Goal: Task Accomplishment & Management: Manage account settings

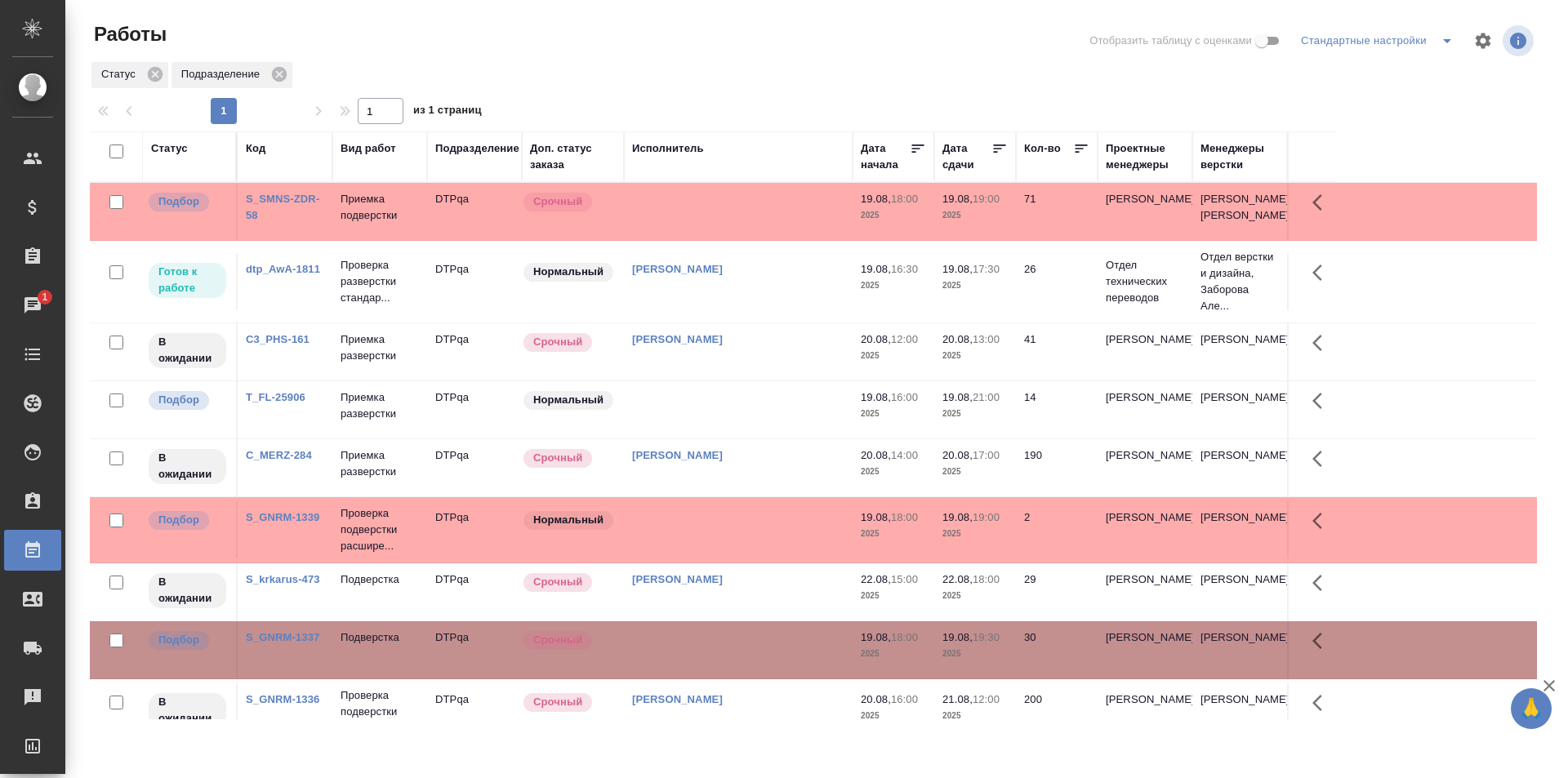
click at [806, 191] on div "[PERSON_NAME]" at bounding box center [738, 191] width 212 height 0
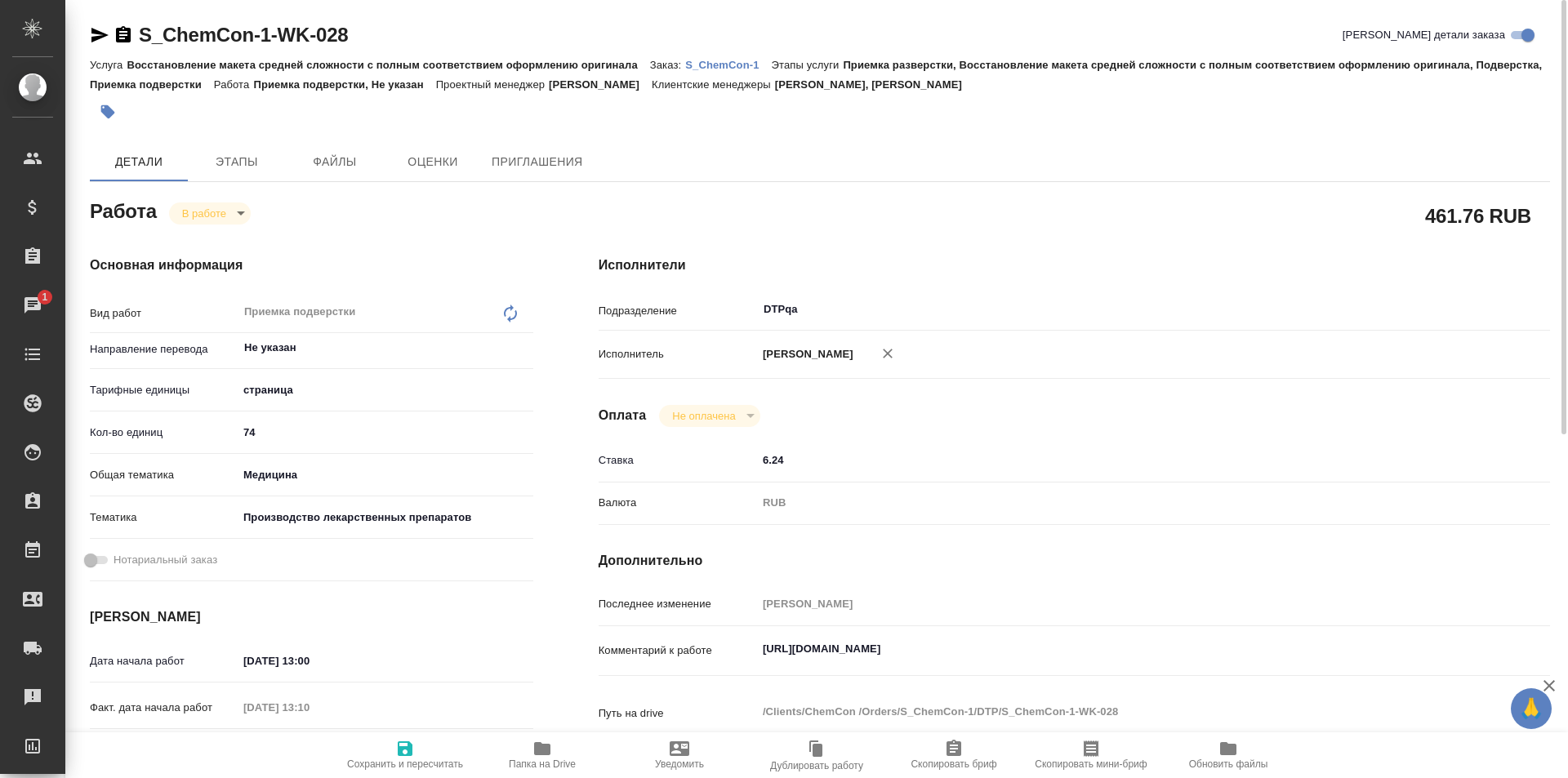
click at [541, 755] on icon "button" at bounding box center [542, 749] width 17 height 13
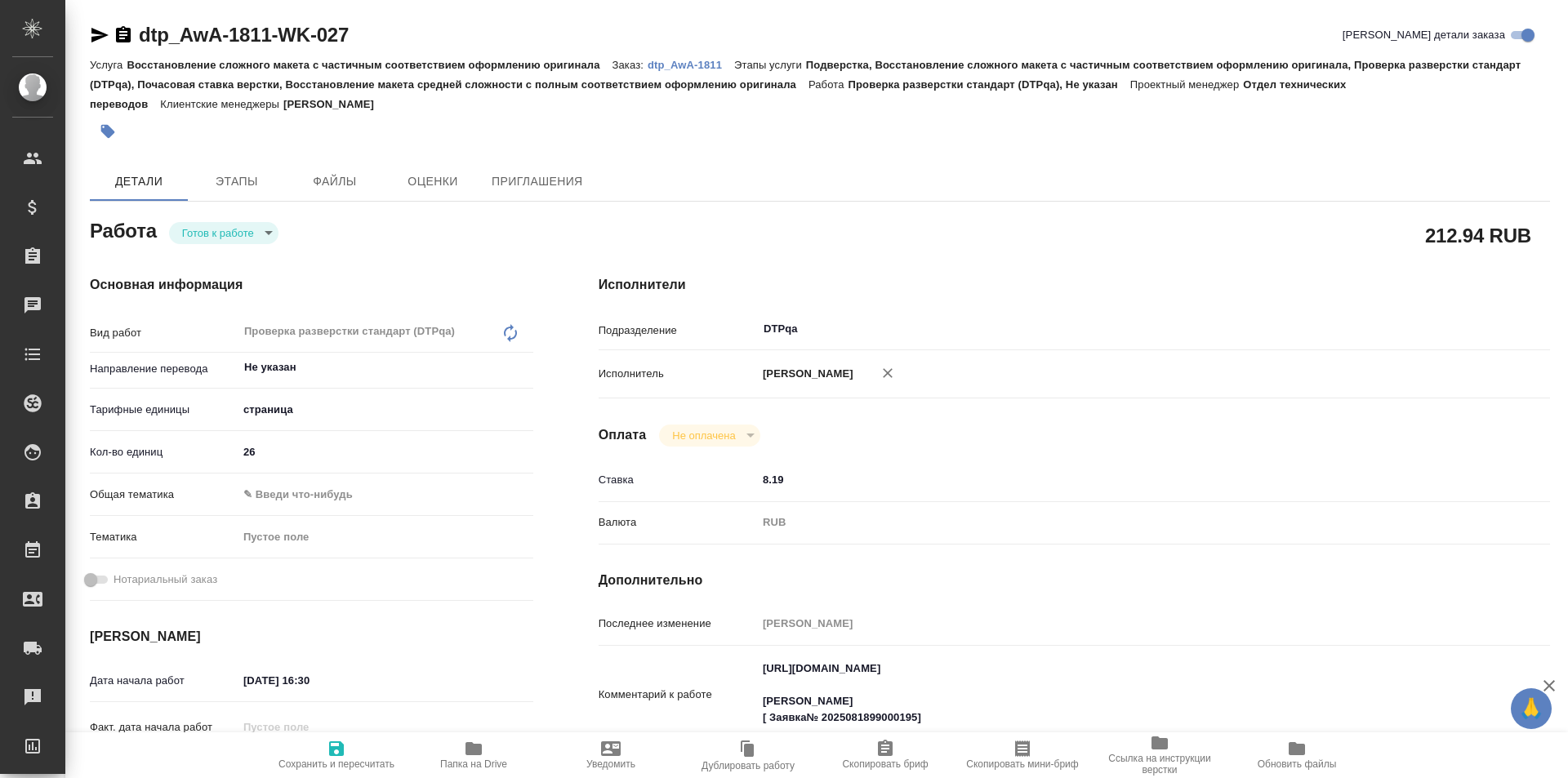
type textarea "x"
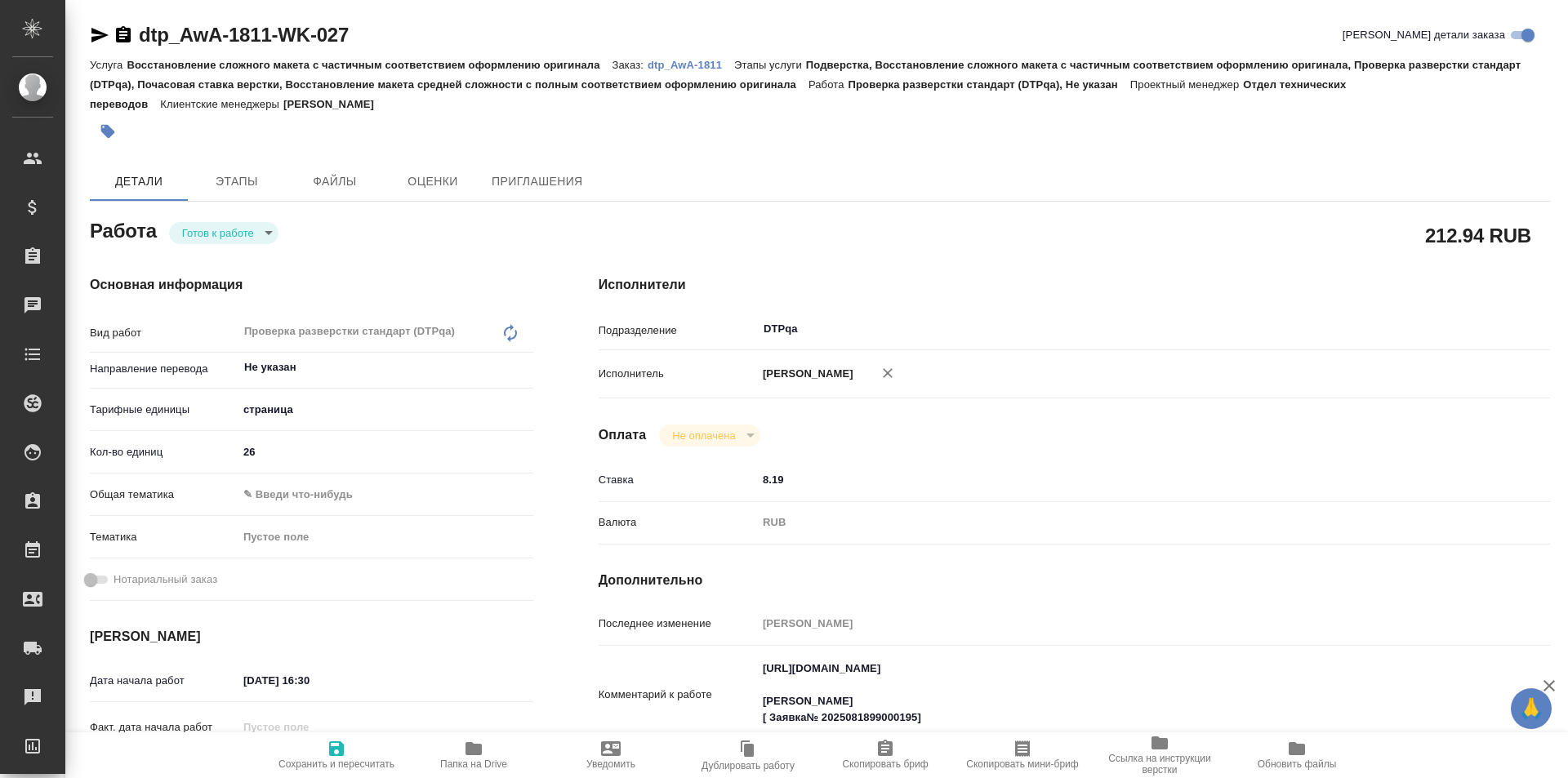
type textarea "x"
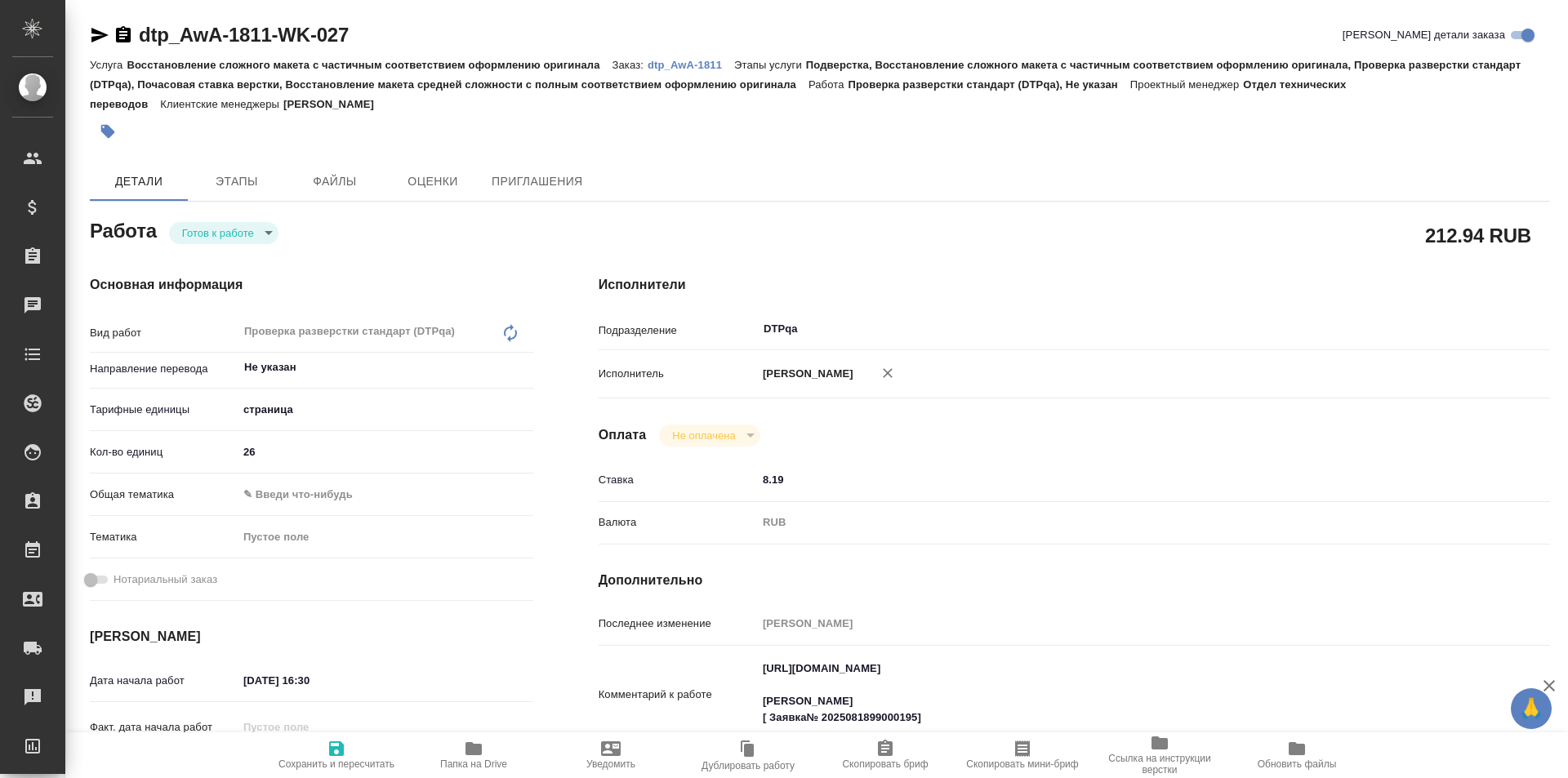
type textarea "x"
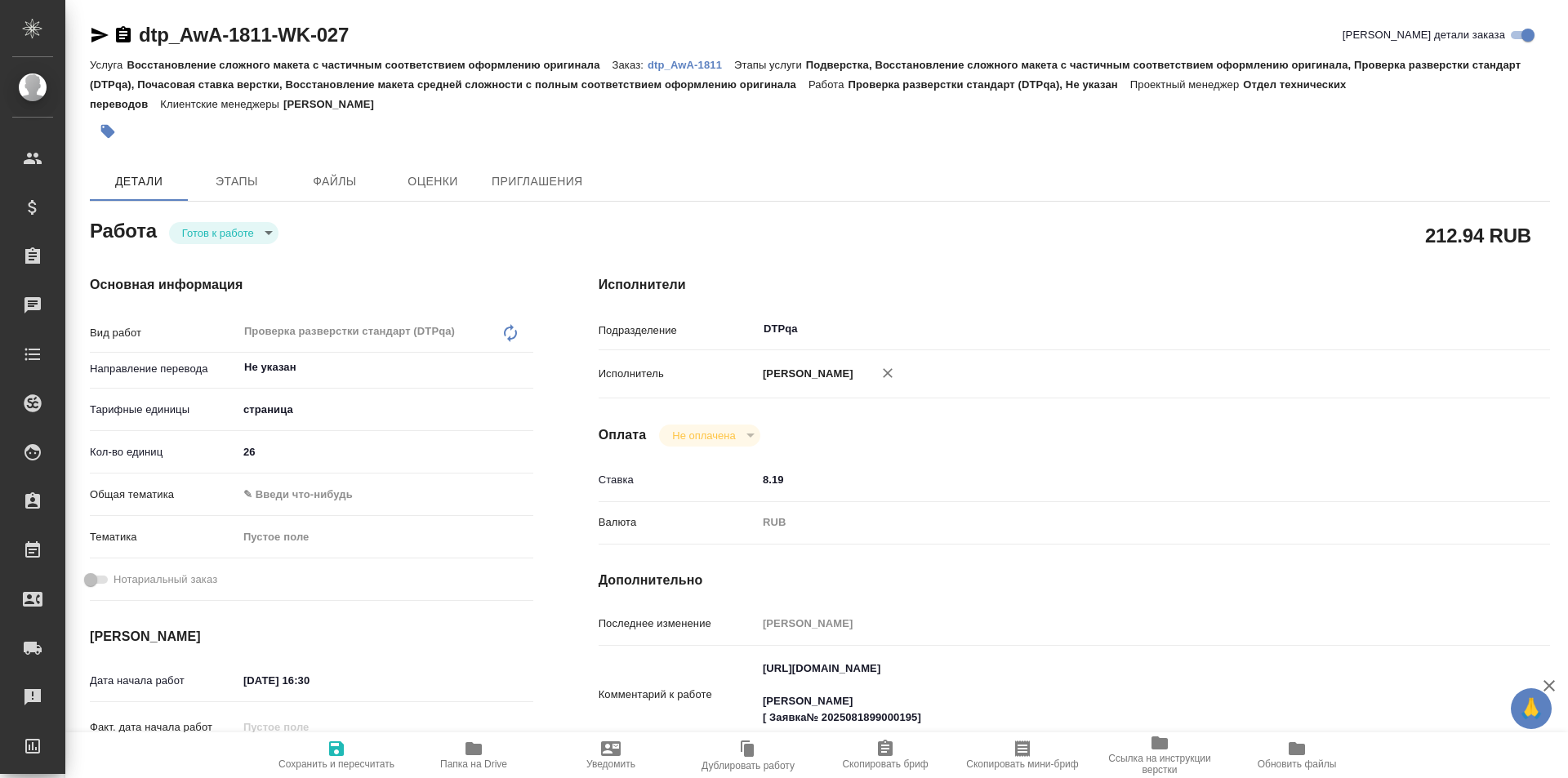
type textarea "x"
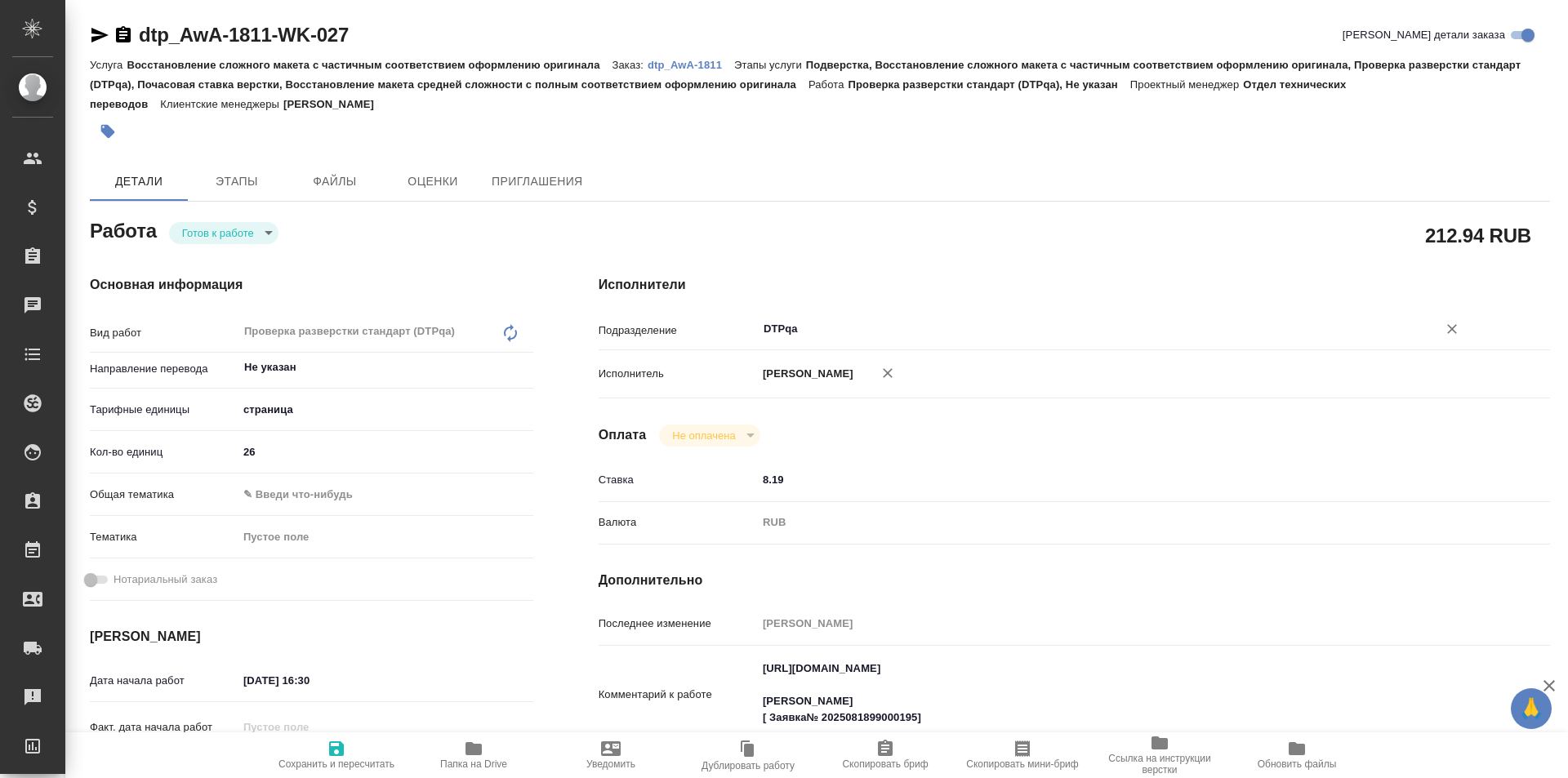
type textarea "x"
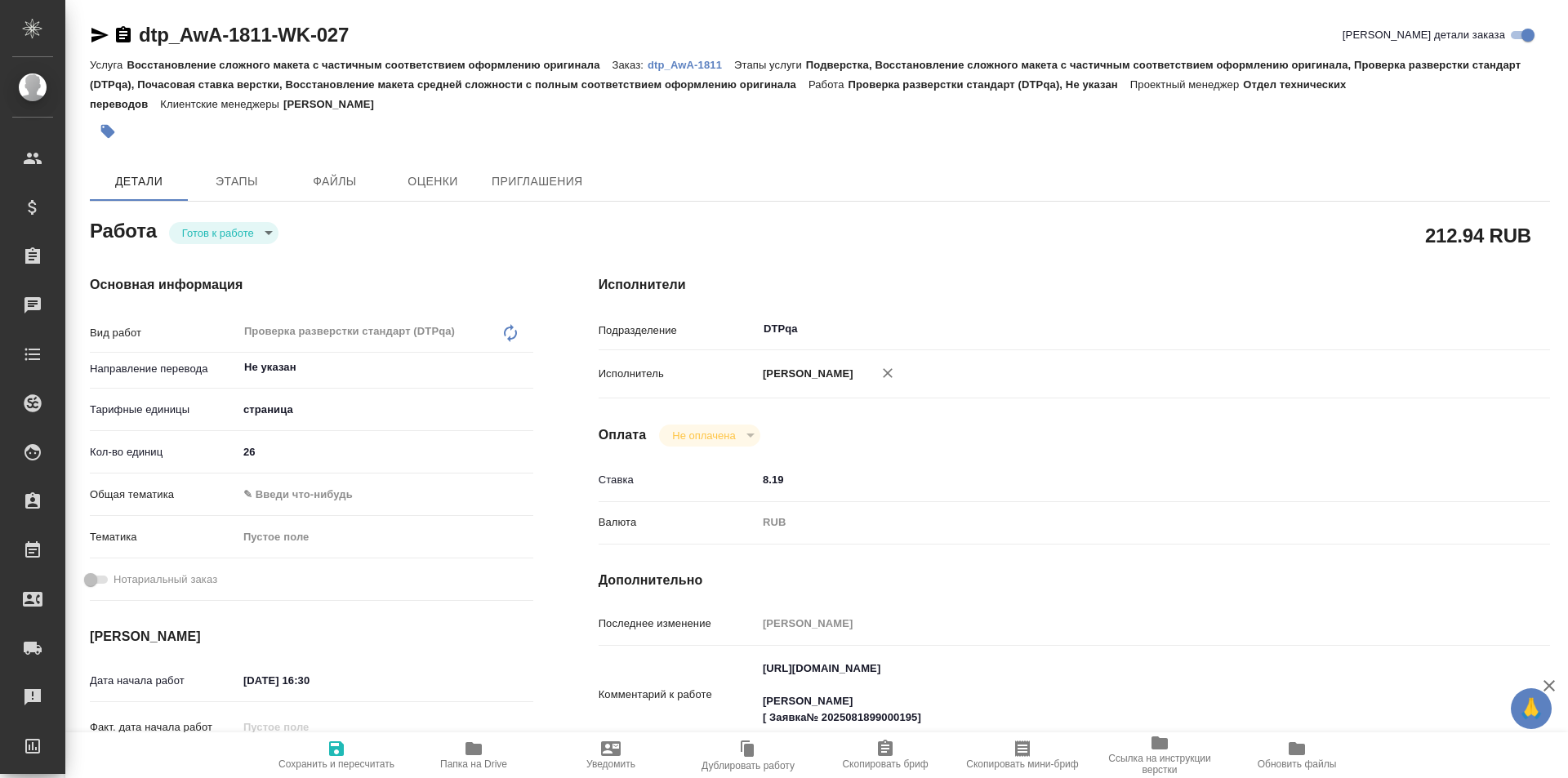
scroll to position [245, 0]
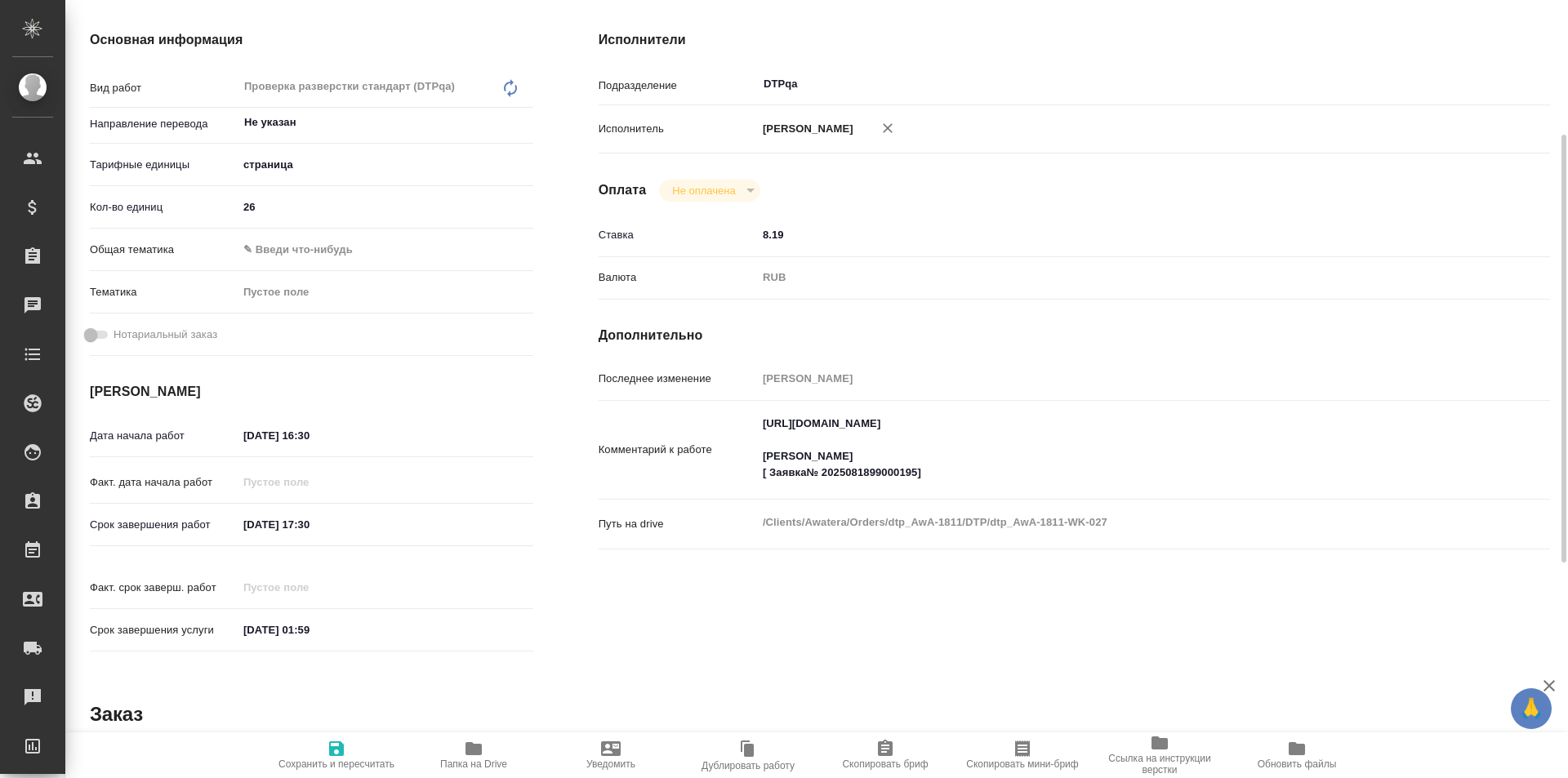
type textarea "x"
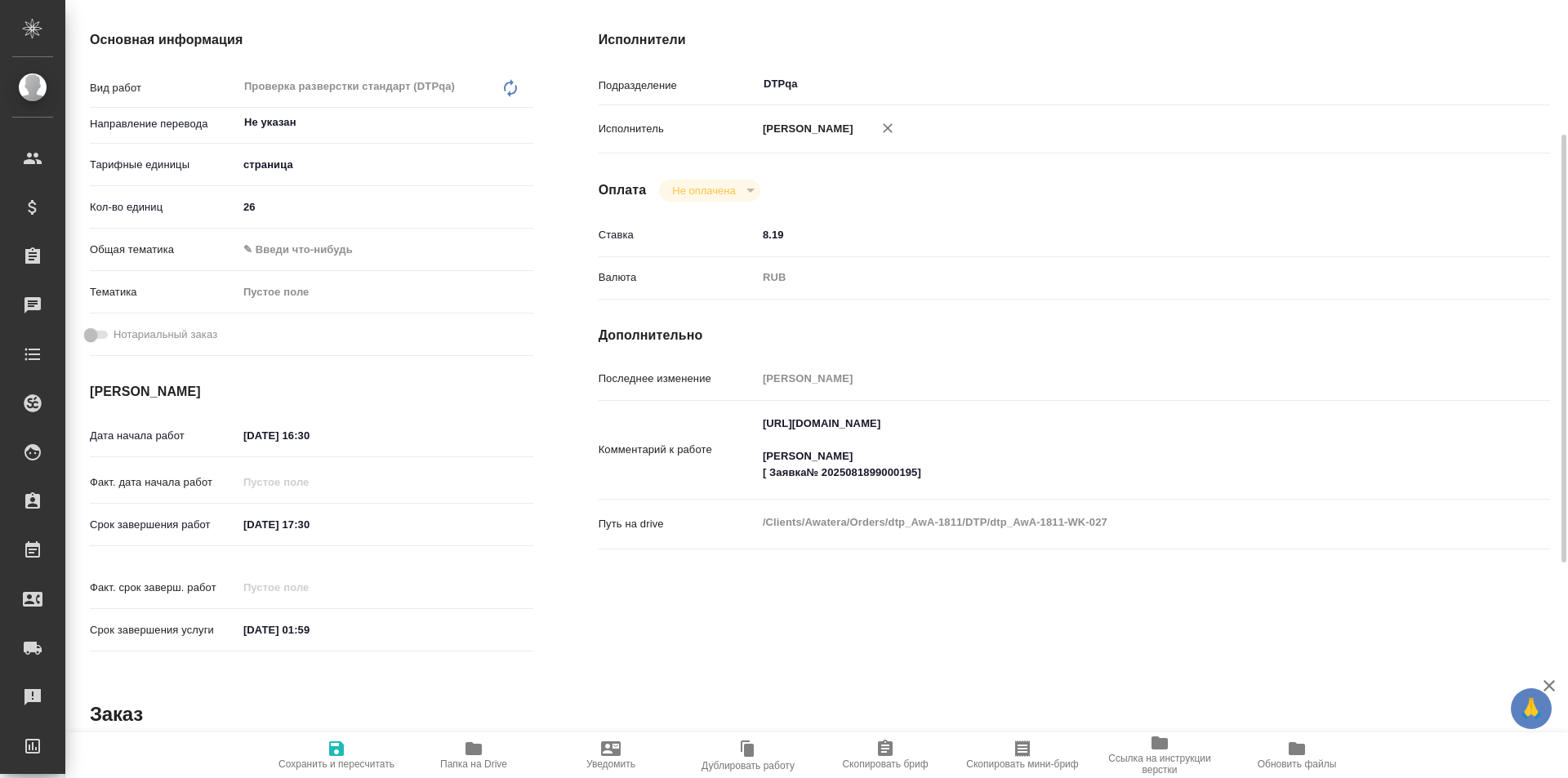
type textarea "x"
drag, startPoint x: 1085, startPoint y: 418, endPoint x: 743, endPoint y: 420, distance: 342.0
click at [743, 420] on div "Комментарий к работе https://tera.awatera.com/Work/68a34622ae9bd5cd67deacc8/ МВ…" at bounding box center [1073, 450] width 951 height 86
type textarea "x"
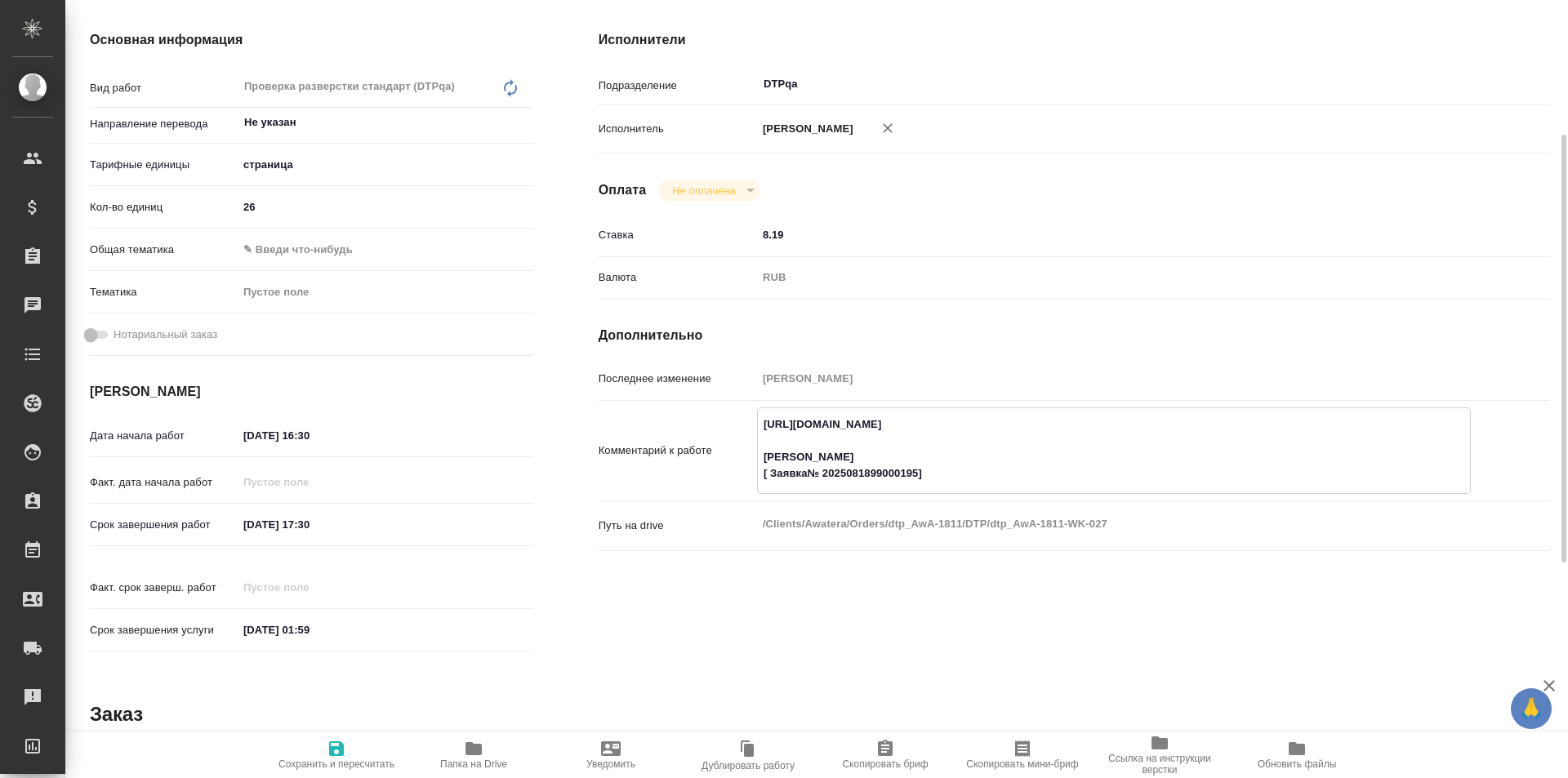
type textarea "x"
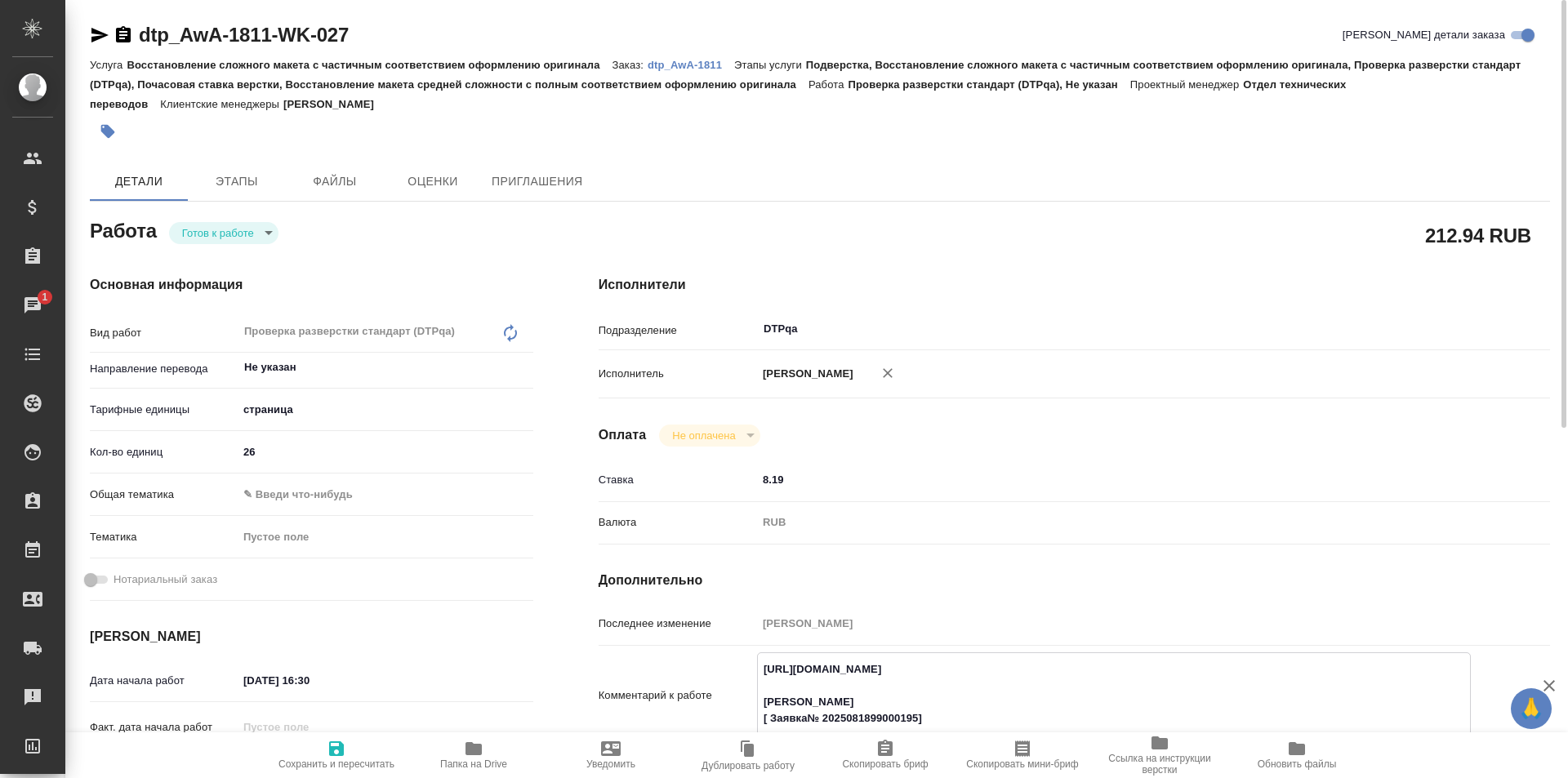
type textarea "x"
click at [253, 238] on body "🙏 .cls-1 fill:#fff; AWATERA Ismagilova Diana Клиенты Спецификации Заказы 1 Чаты…" at bounding box center [784, 389] width 1568 height 778
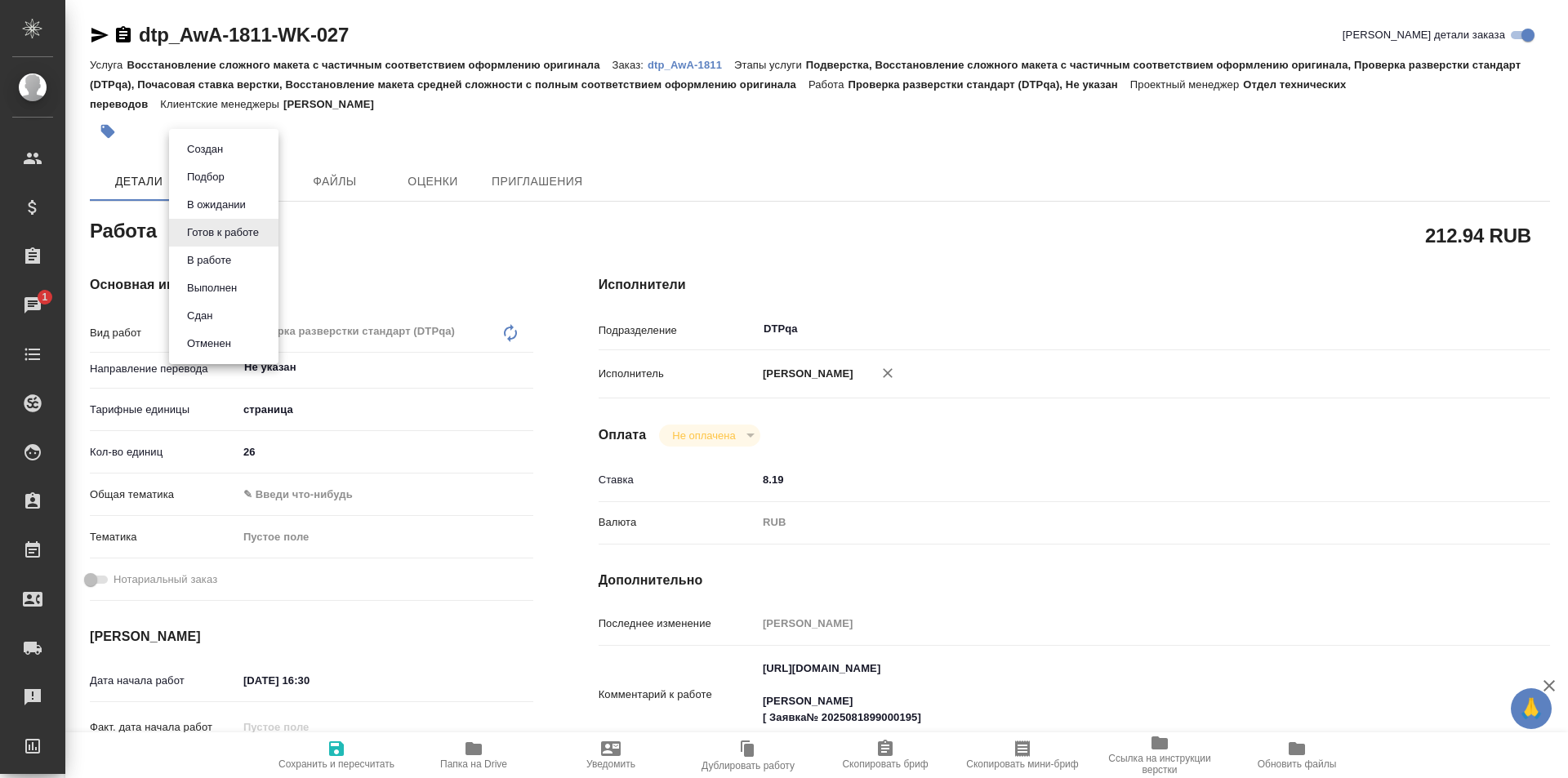
click at [228, 159] on button "В работе" at bounding box center [205, 150] width 46 height 18
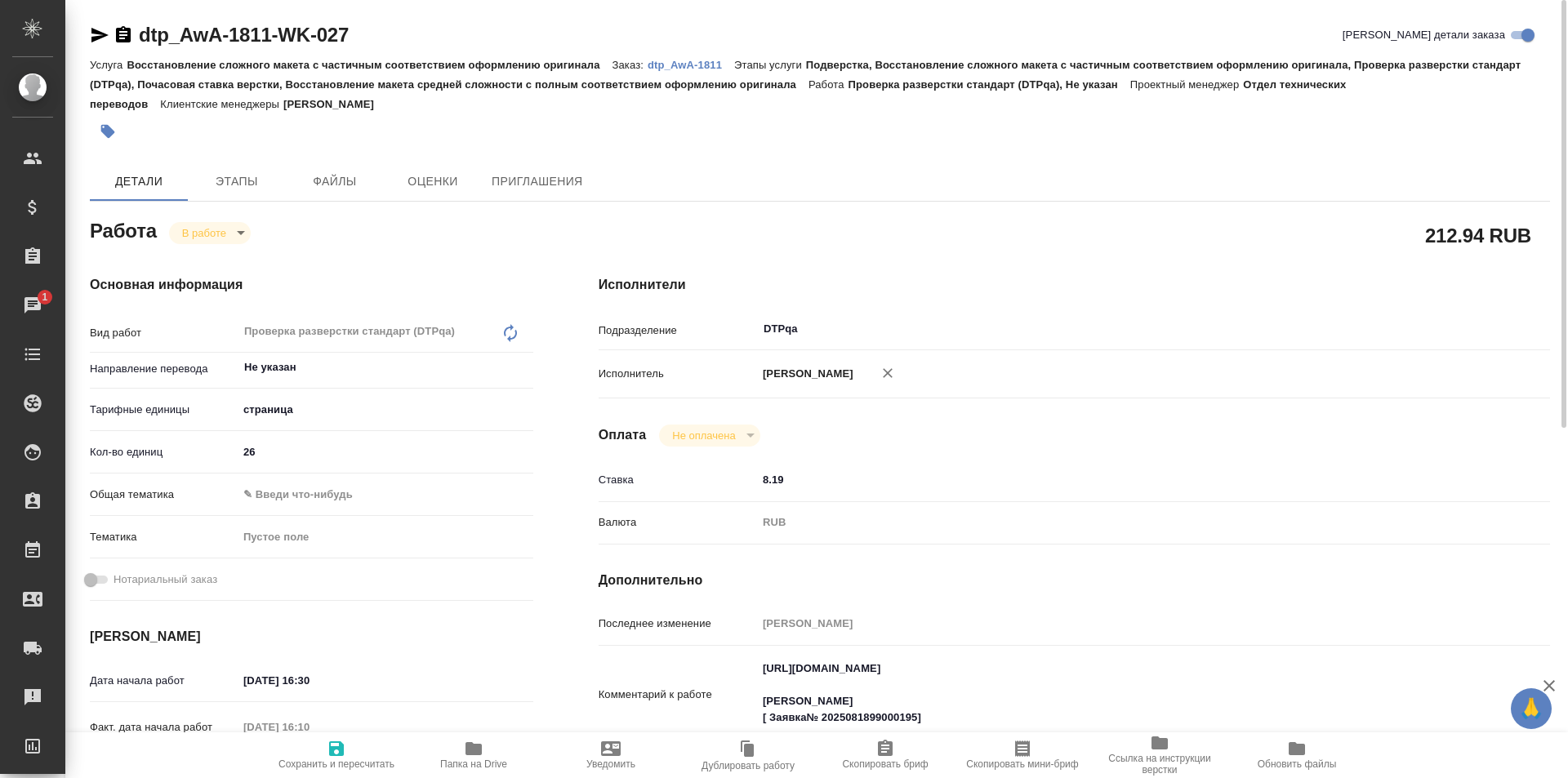
type textarea "x"
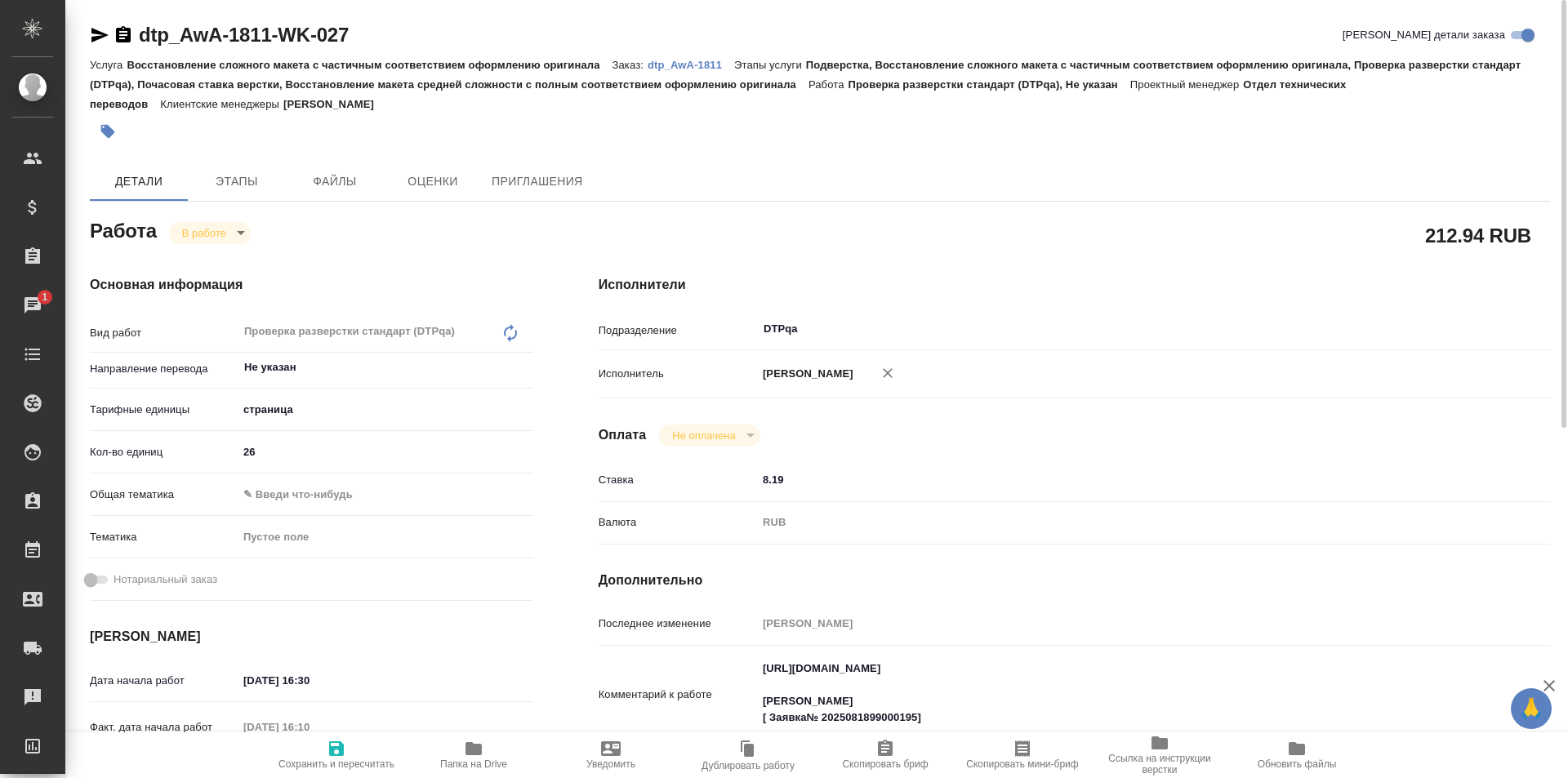
type textarea "x"
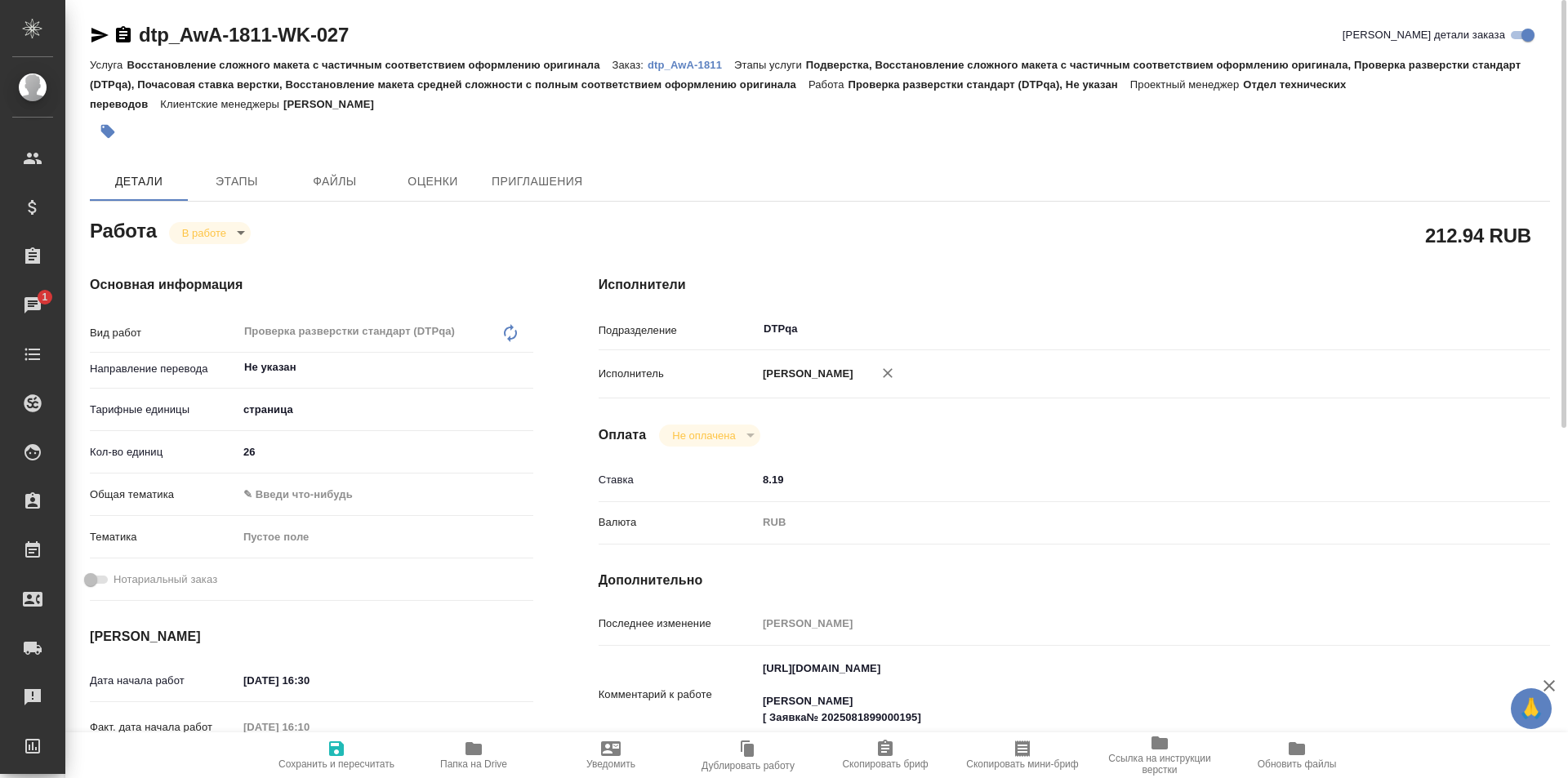
type textarea "x"
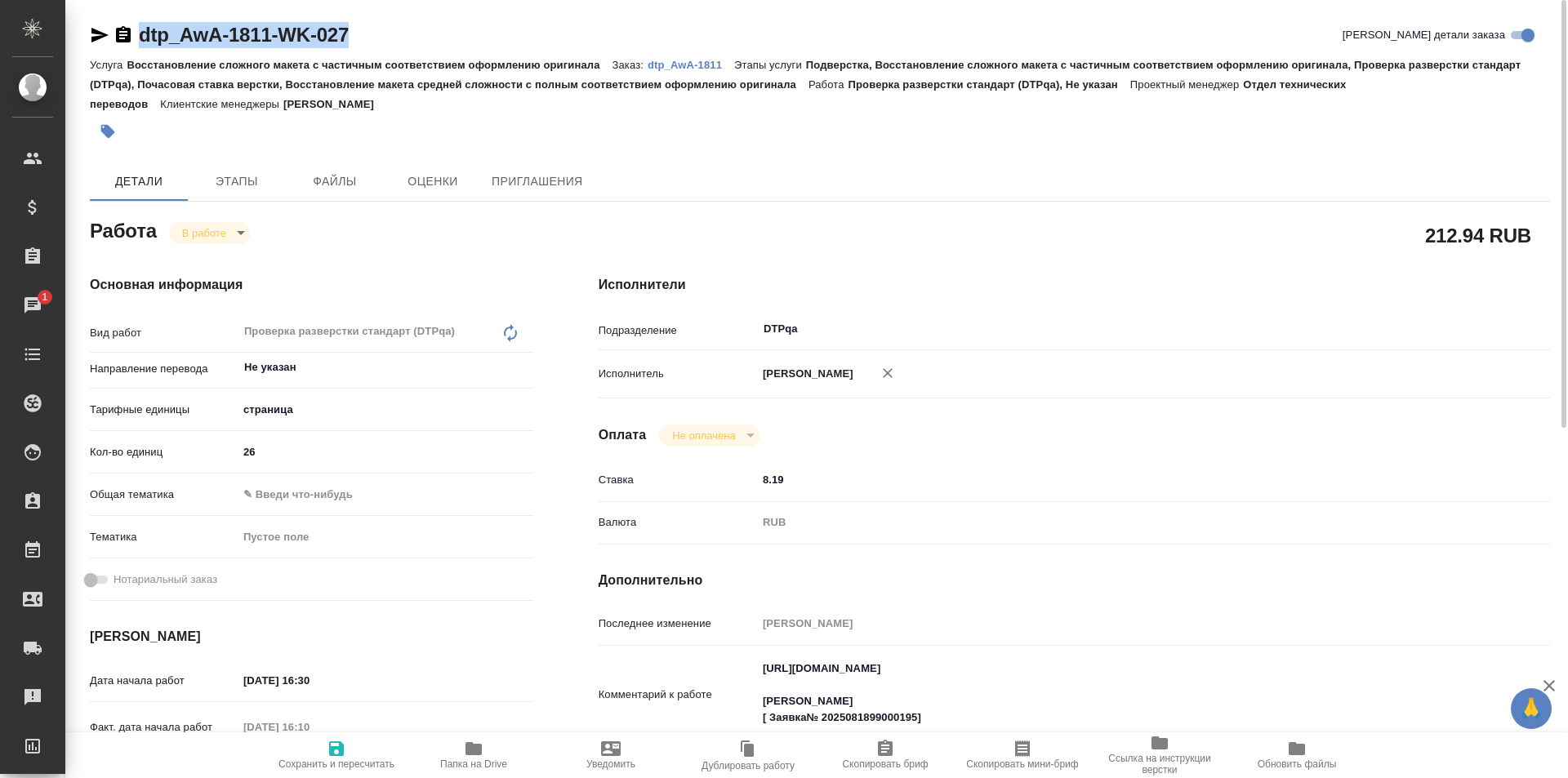
drag, startPoint x: 371, startPoint y: 32, endPoint x: 112, endPoint y: 39, distance: 259.1
click at [112, 39] on div "dtp_AwA-1811-WK-027 Кратко детали заказа" at bounding box center [819, 35] width 1460 height 26
type textarea "x"
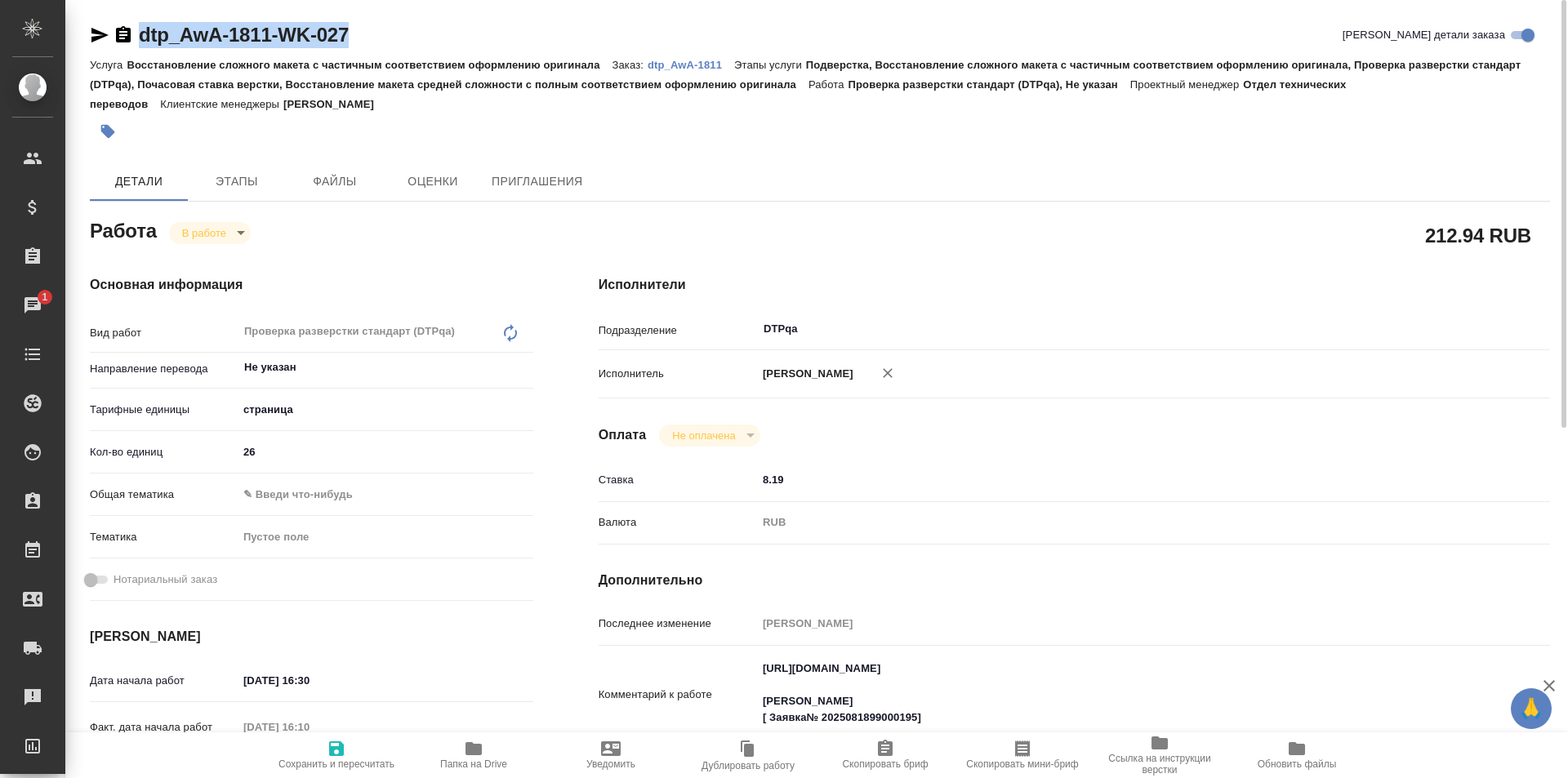
type textarea "x"
copy link "dtp_AwA-1811-WK-027"
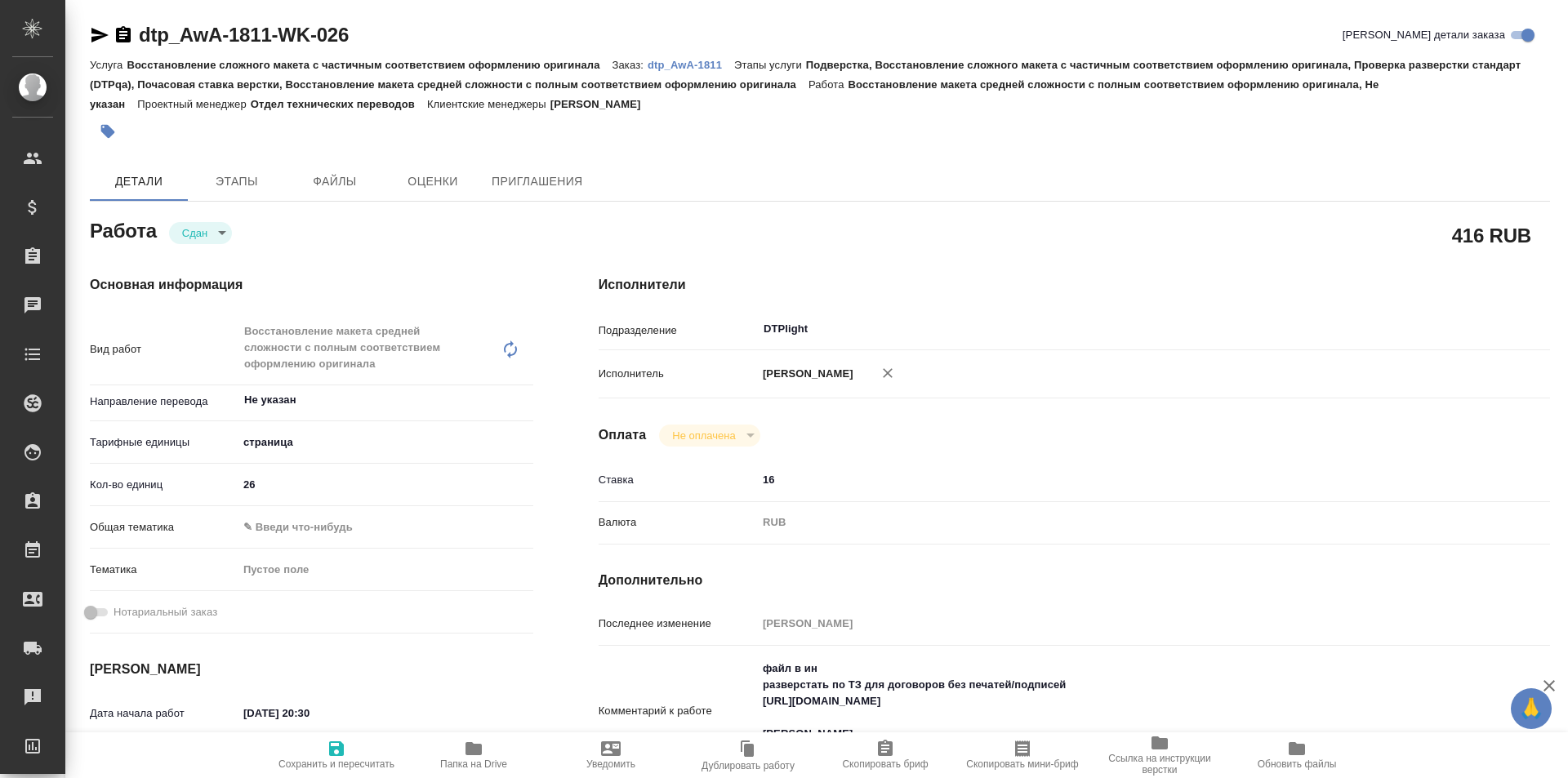
type textarea "x"
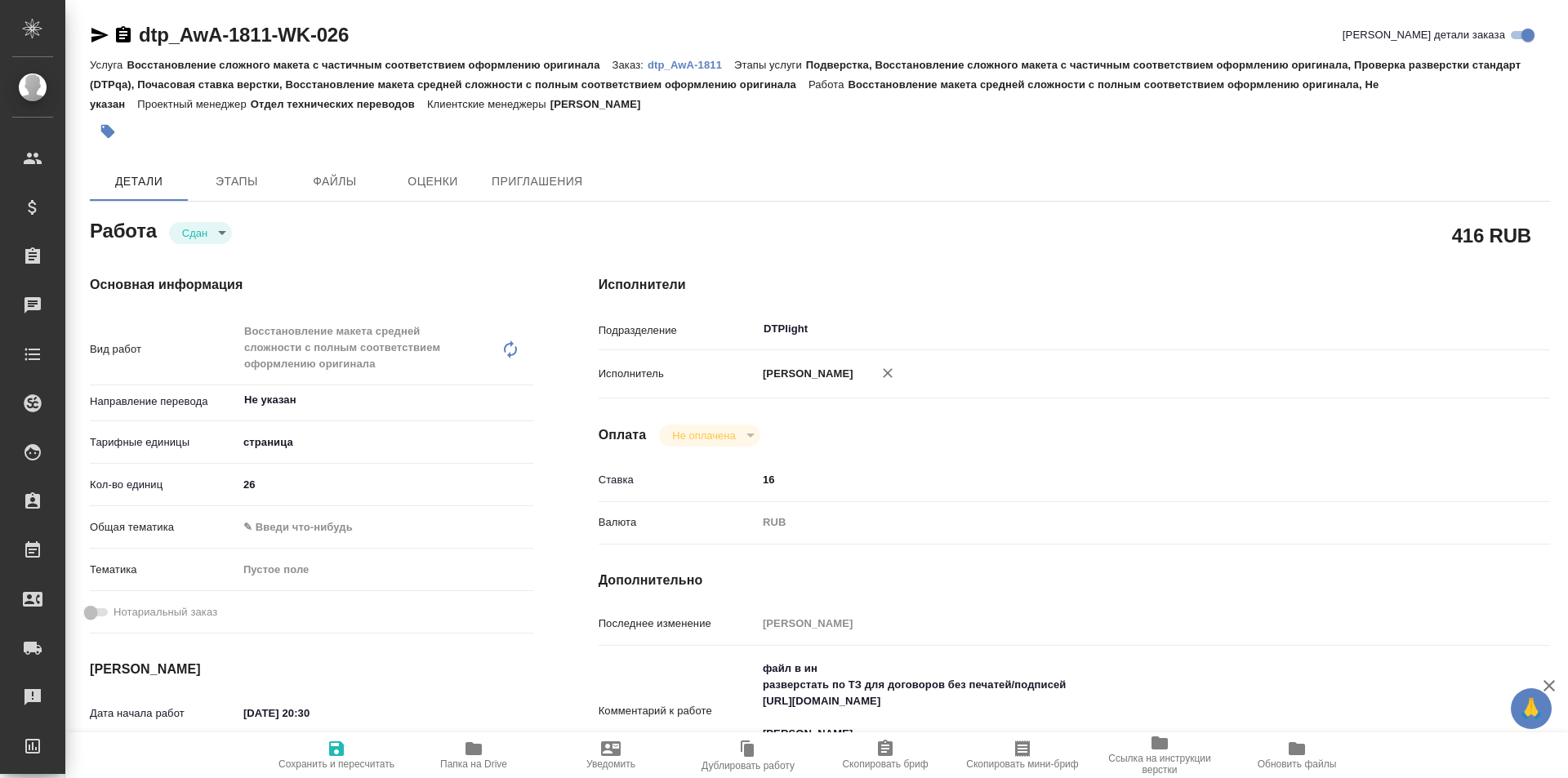
type textarea "x"
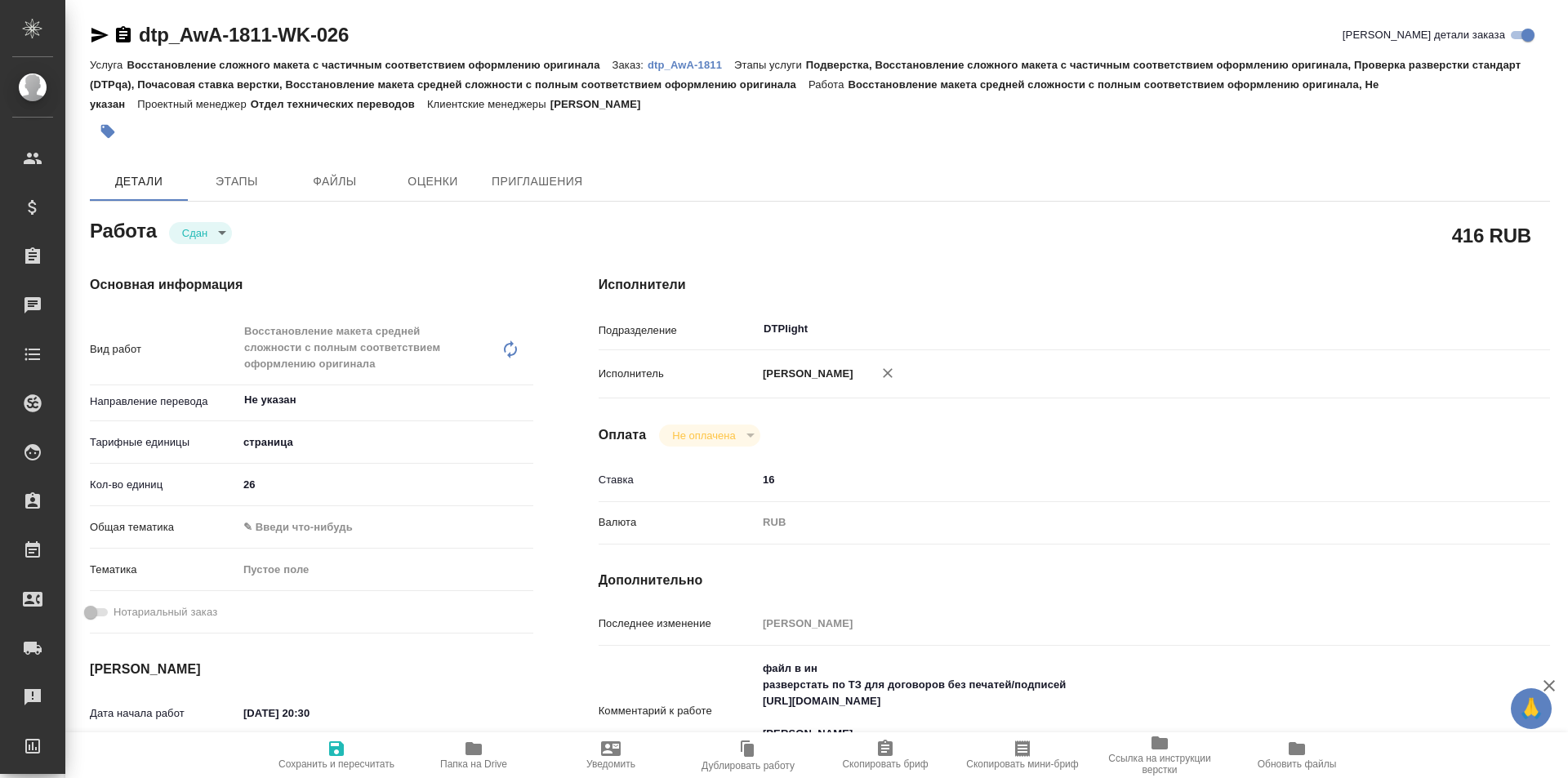
type textarea "x"
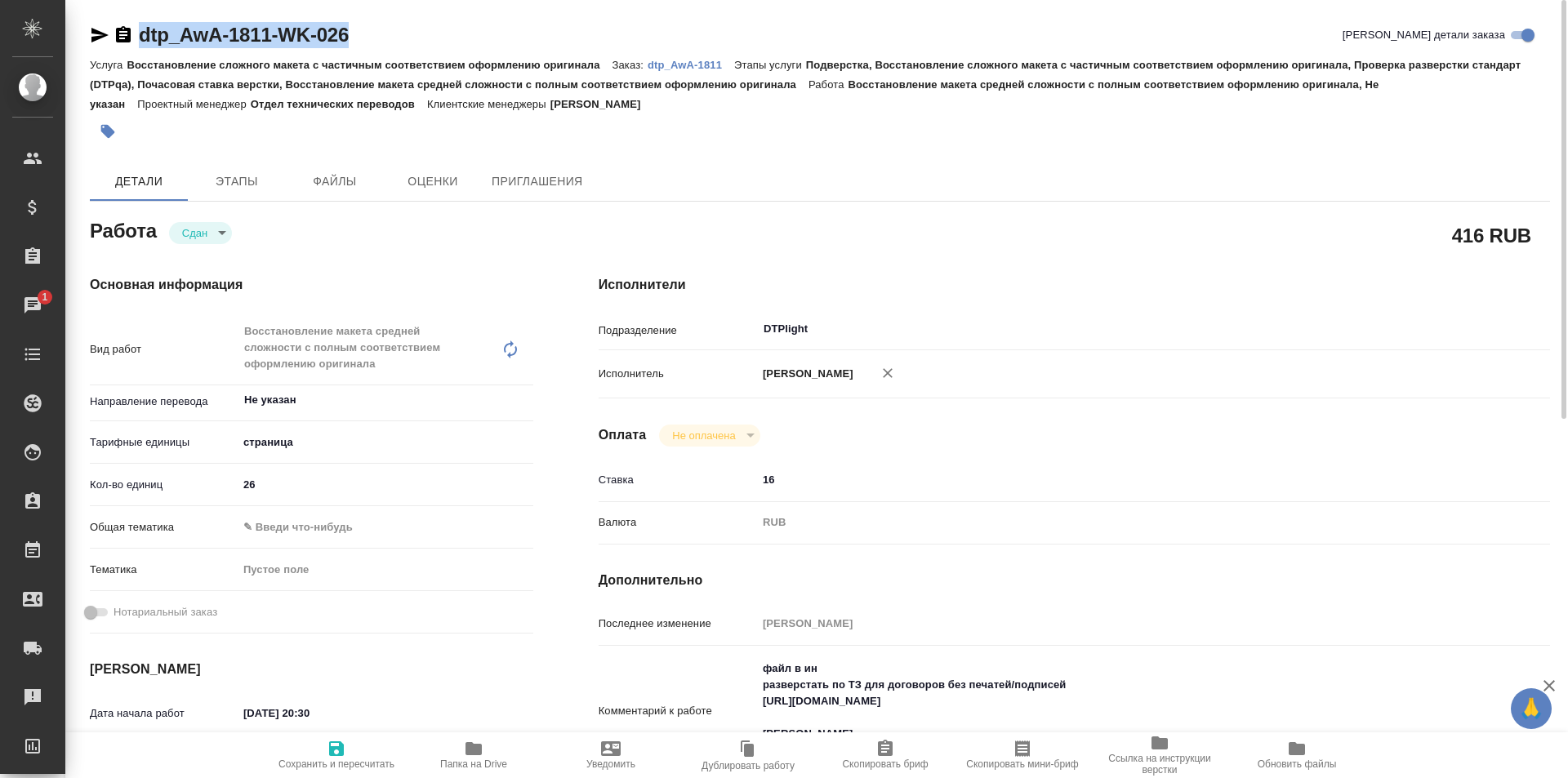
drag, startPoint x: 373, startPoint y: 31, endPoint x: 120, endPoint y: 30, distance: 253.0
click at [120, 30] on div "dtp_AwA-1811-WK-026 Кратко детали заказа" at bounding box center [819, 35] width 1460 height 26
copy link "dtp_AwA-1811-WK-026"
click at [470, 757] on icon "button" at bounding box center [473, 749] width 19 height 19
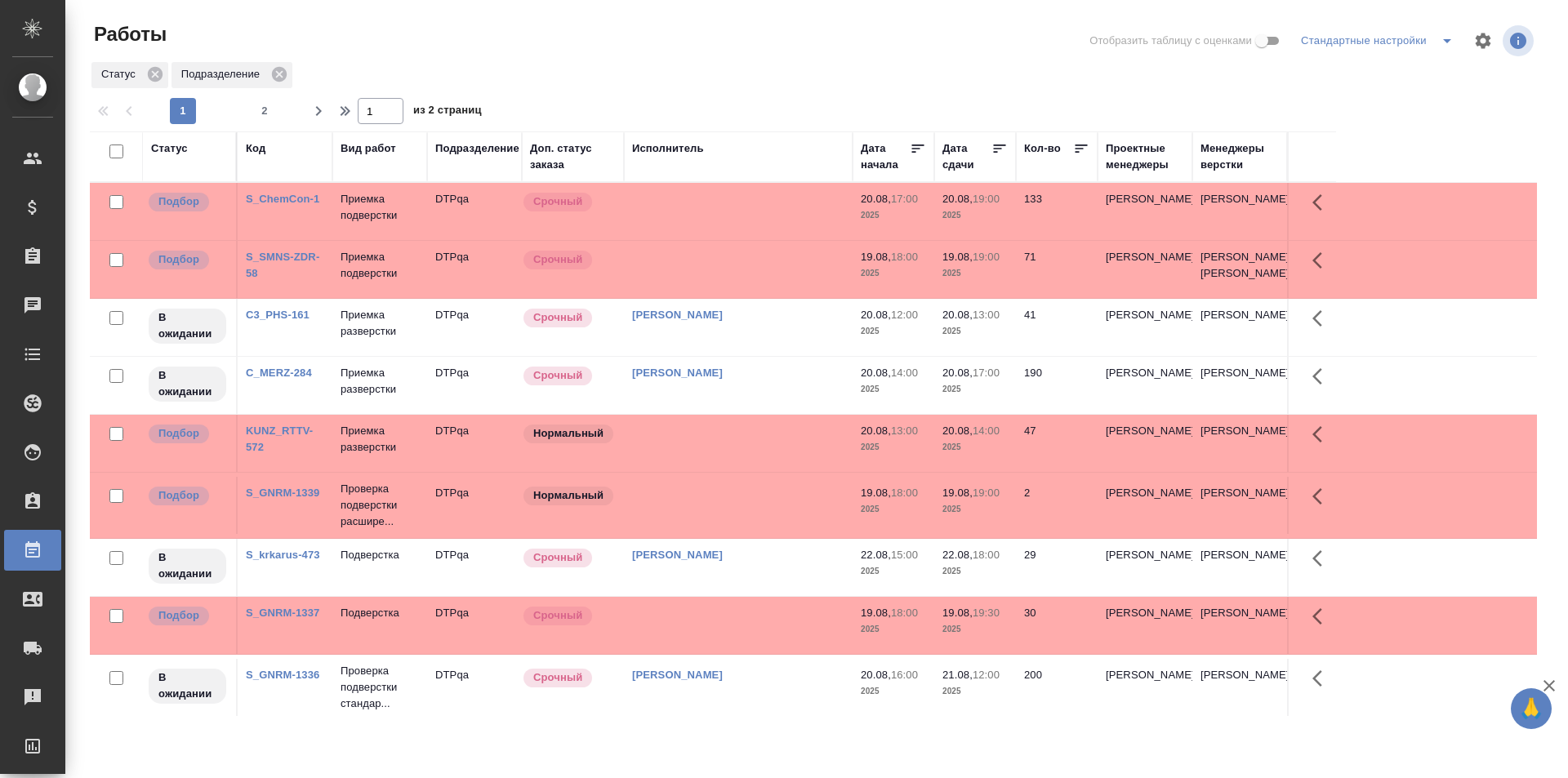
click at [720, 206] on td at bounding box center [738, 211] width 228 height 57
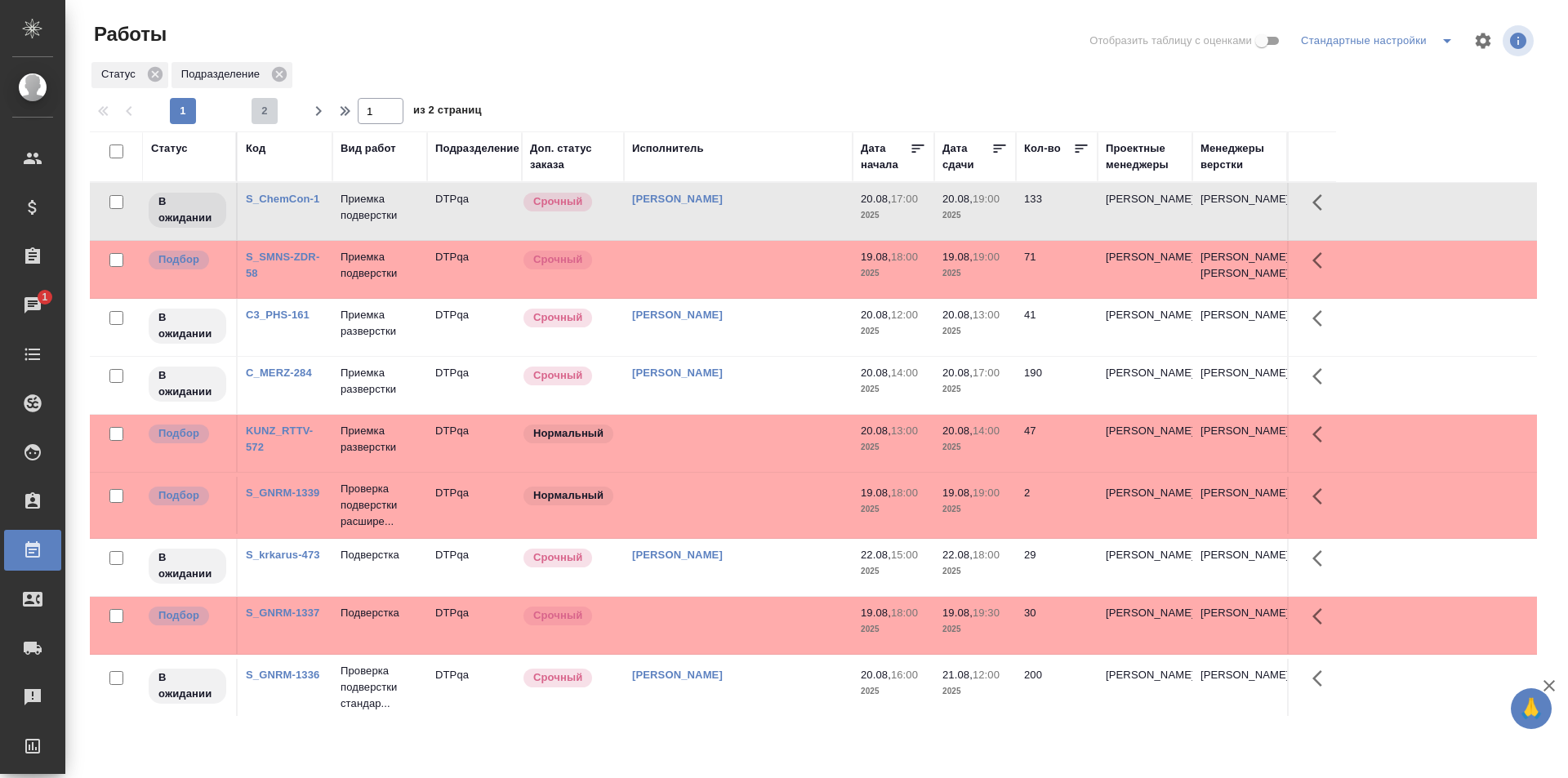
click at [269, 109] on span "2" at bounding box center [264, 111] width 26 height 17
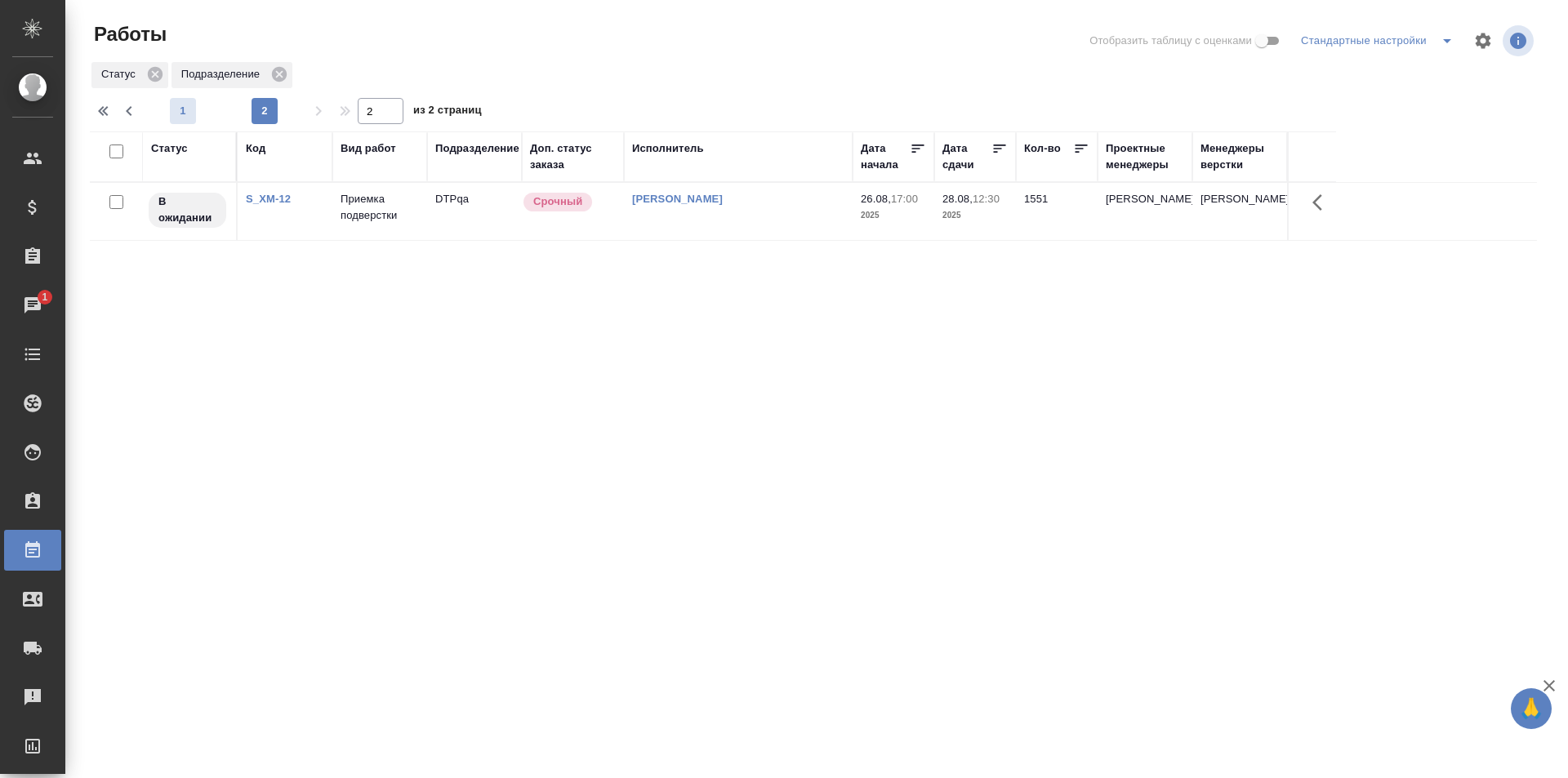
click at [183, 102] on button "1" at bounding box center [183, 111] width 26 height 26
type input "1"
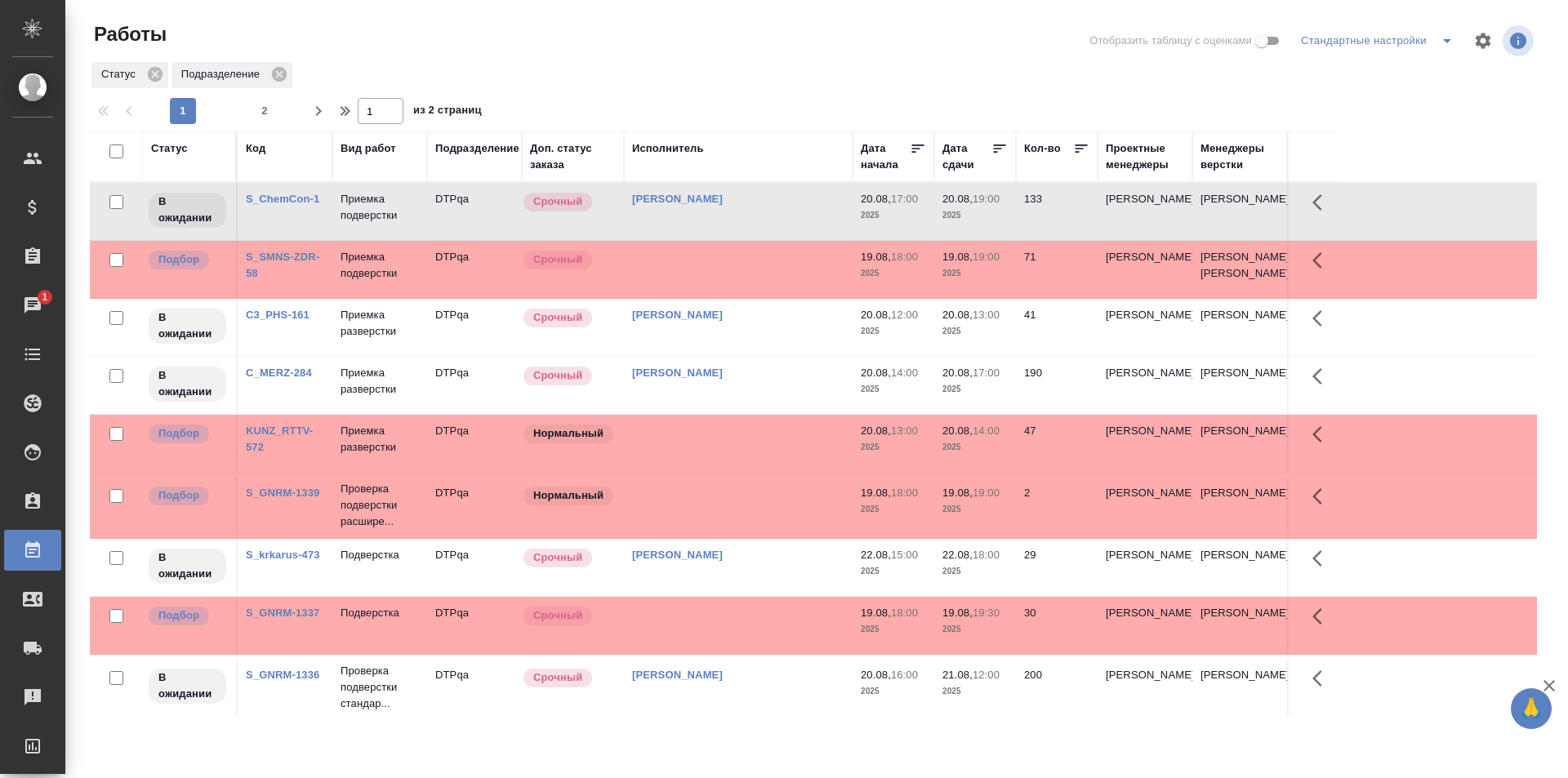
click at [718, 240] on td at bounding box center [738, 211] width 228 height 57
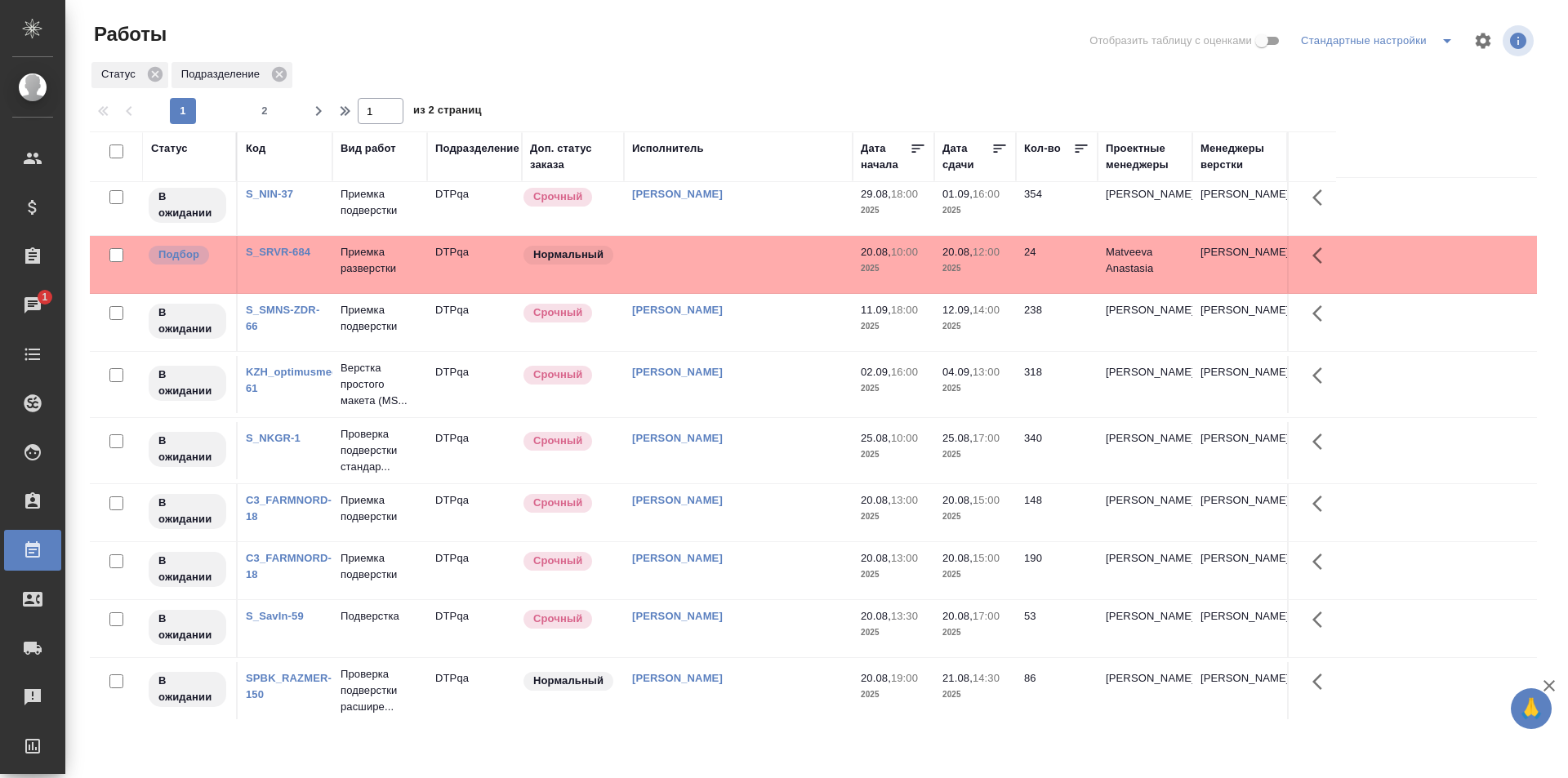
scroll to position [546, 0]
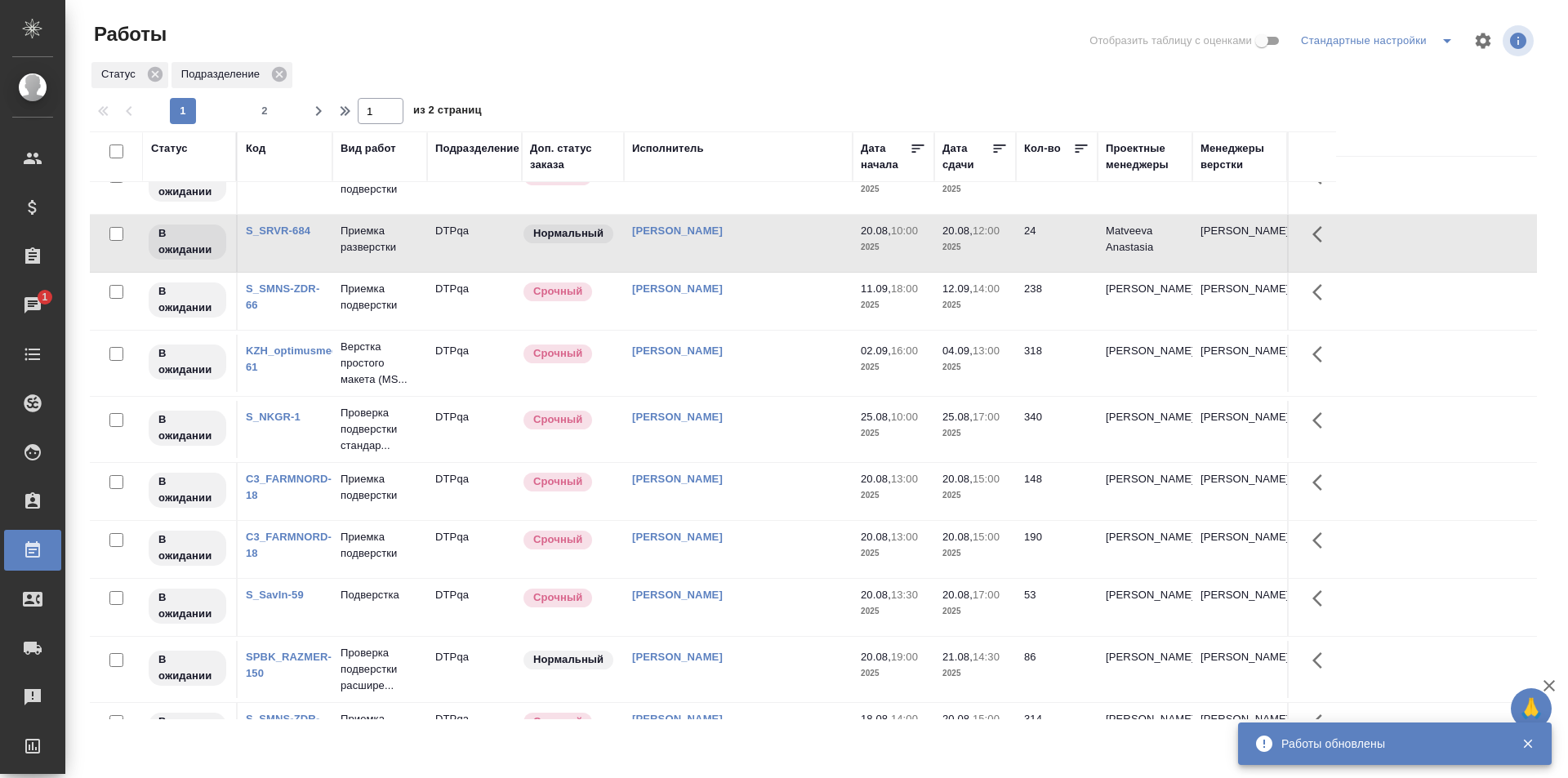
scroll to position [0, 0]
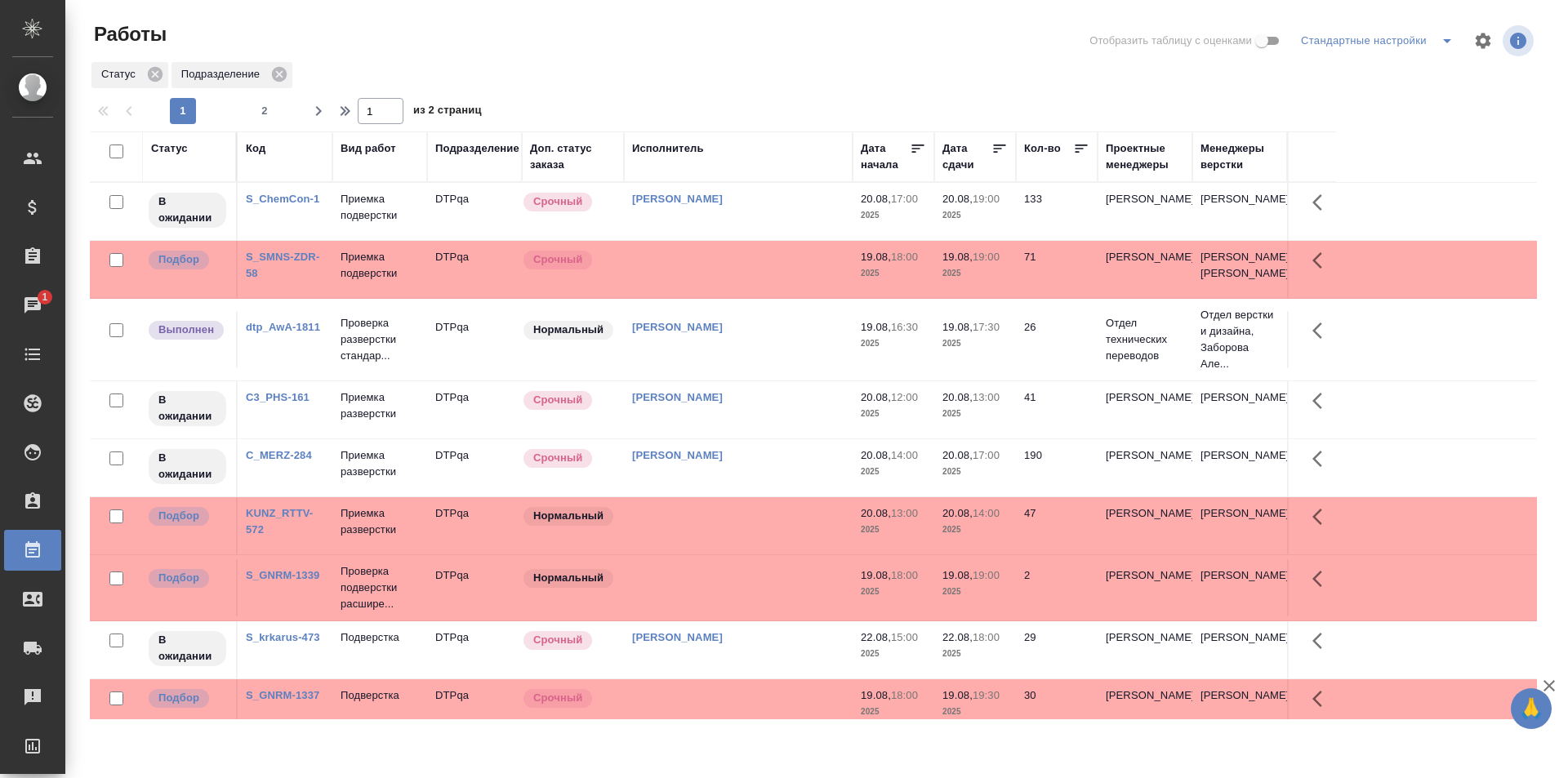
click at [718, 240] on td at bounding box center [738, 211] width 228 height 57
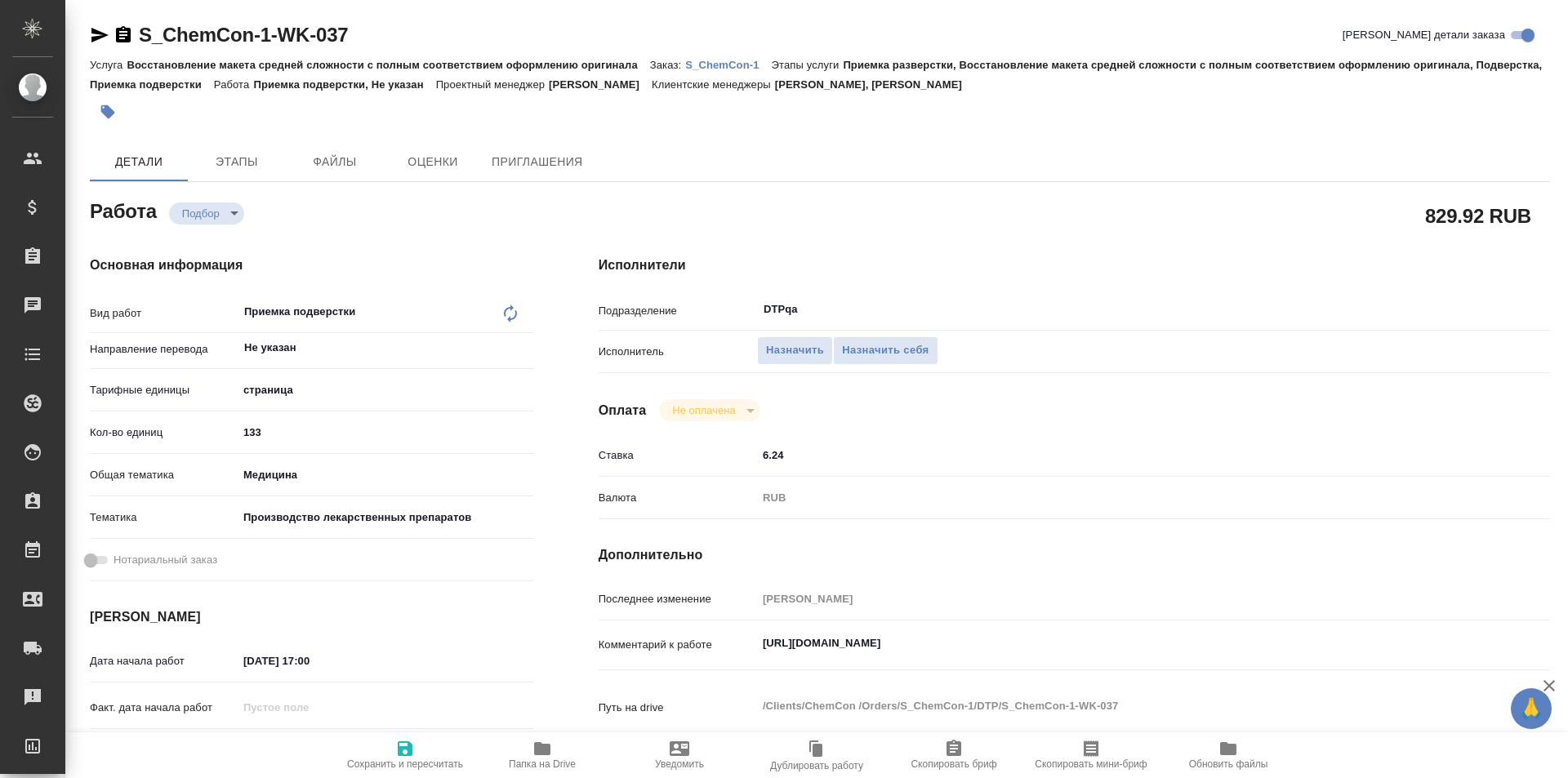
type textarea "x"
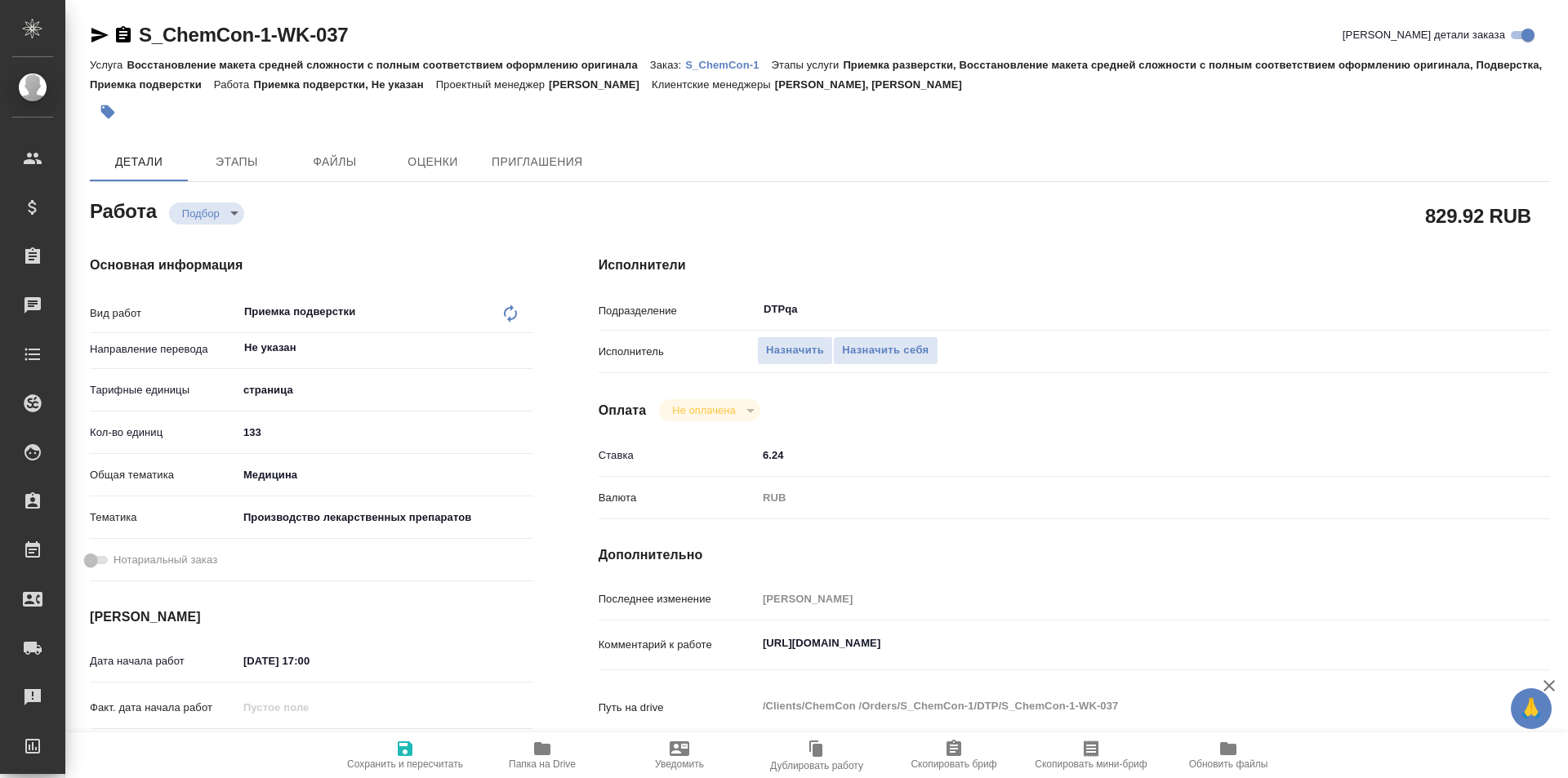
type textarea "x"
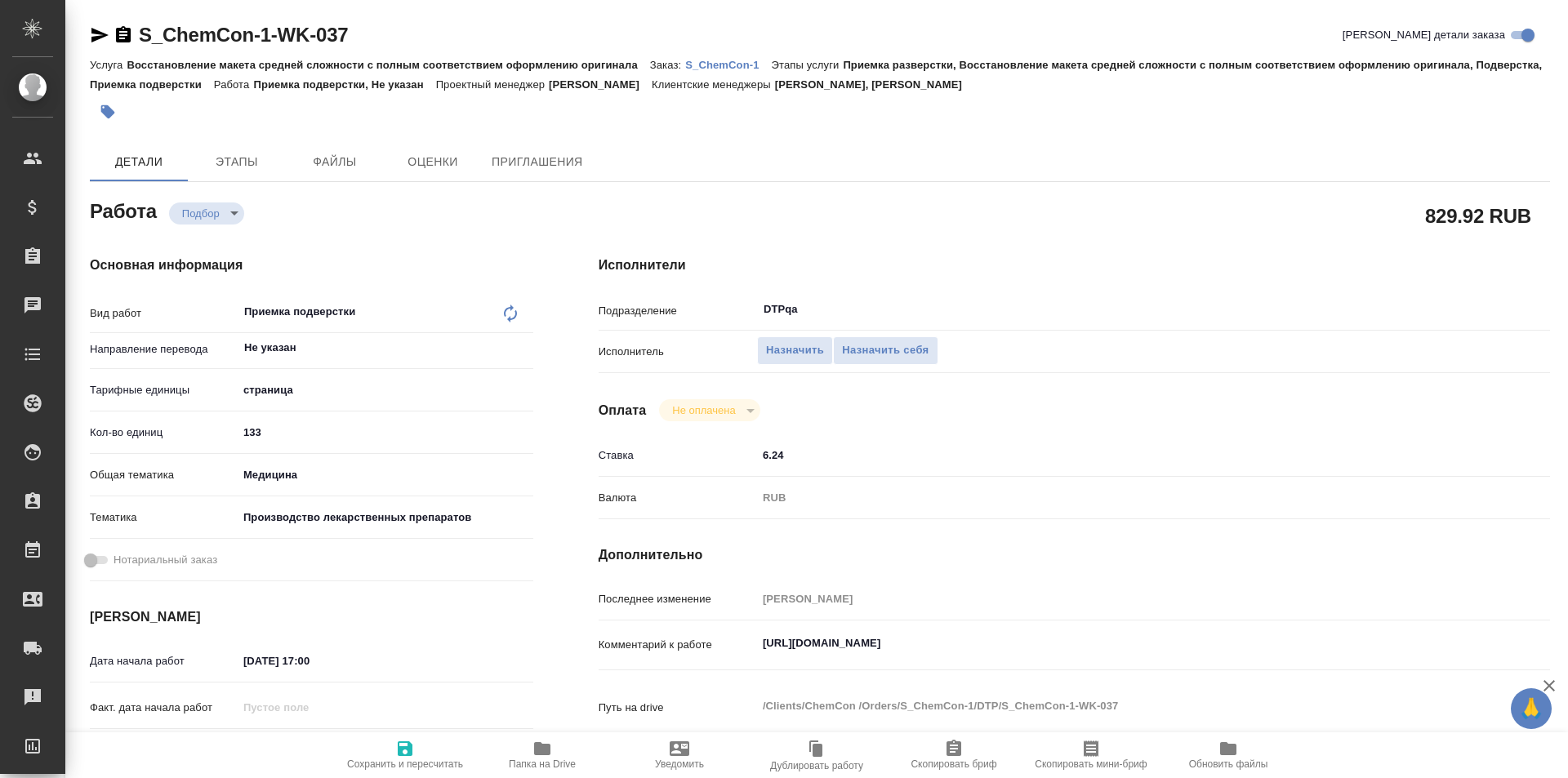
type textarea "x"
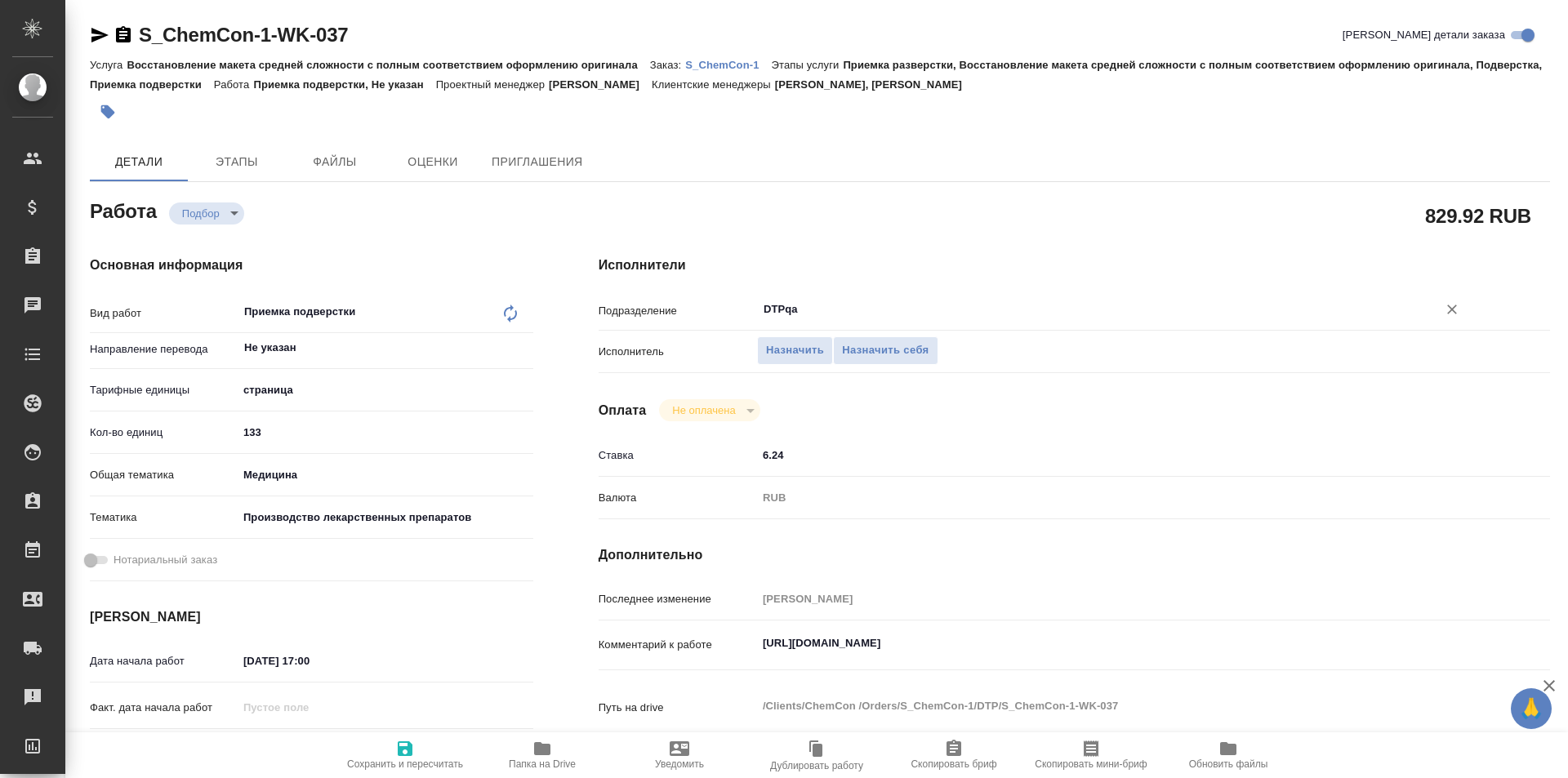
type textarea "x"
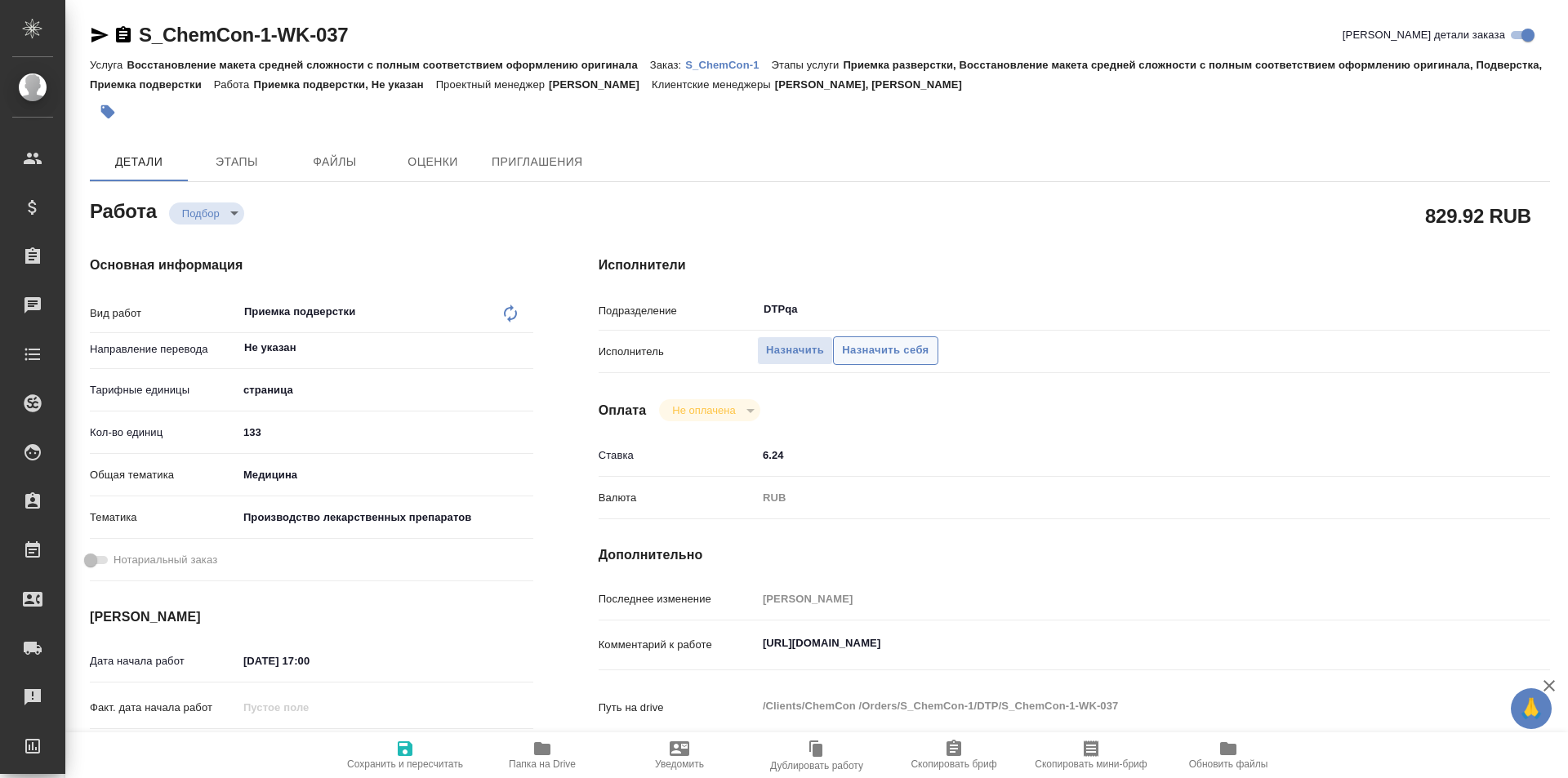
type textarea "x"
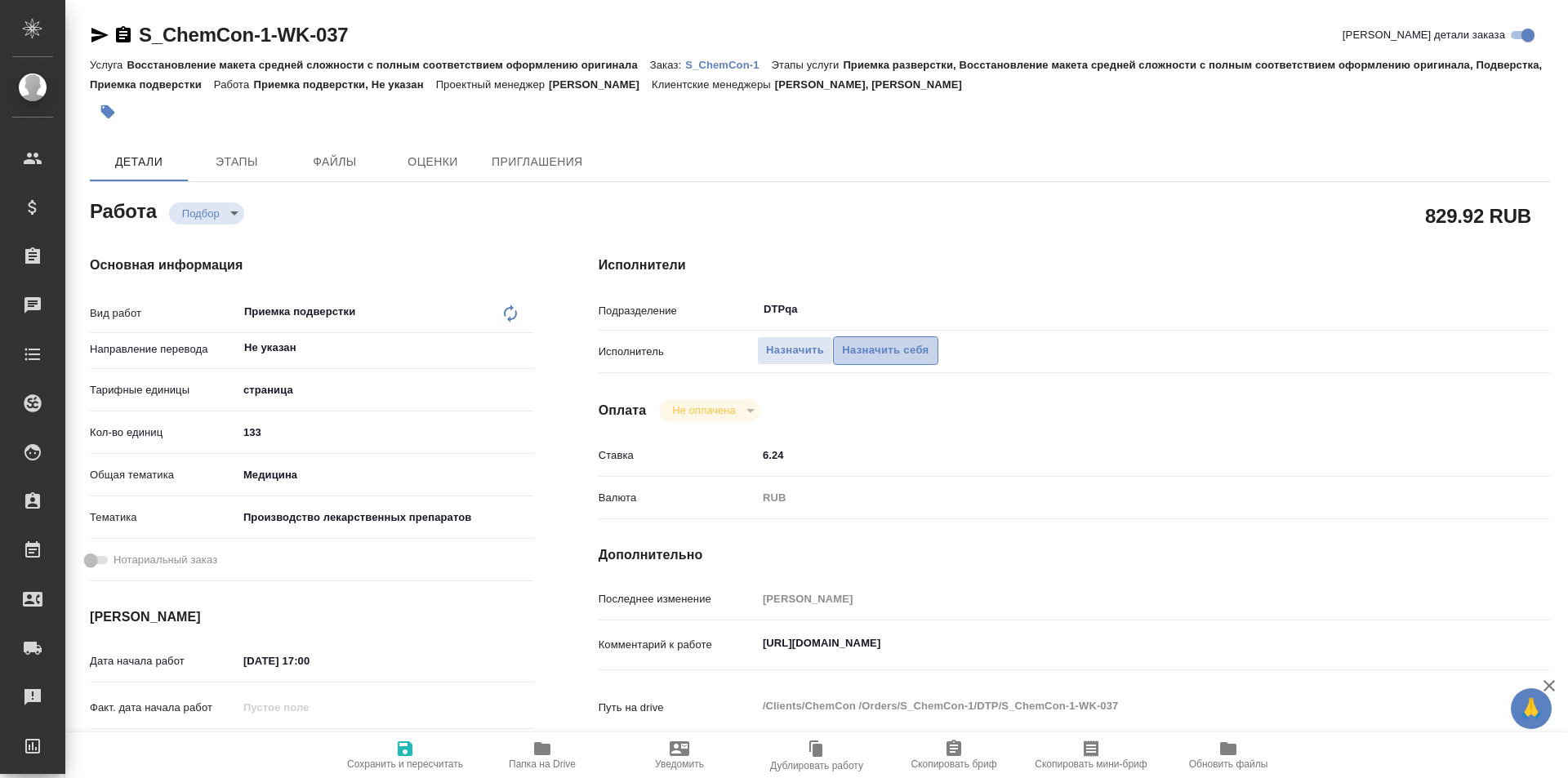
click at [863, 350] on span "Назначить себя" at bounding box center [885, 350] width 86 height 18
type textarea "x"
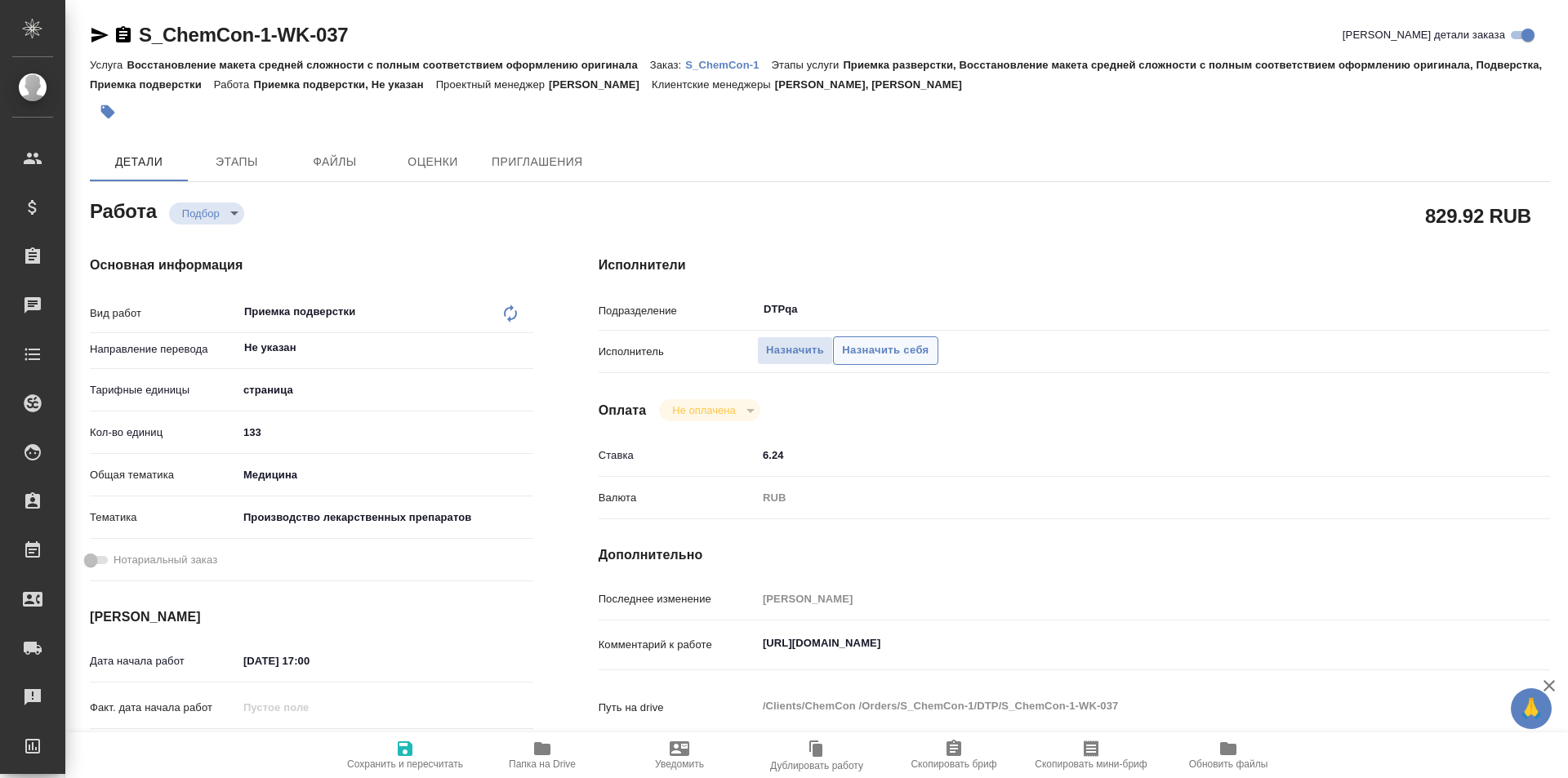
type textarea "x"
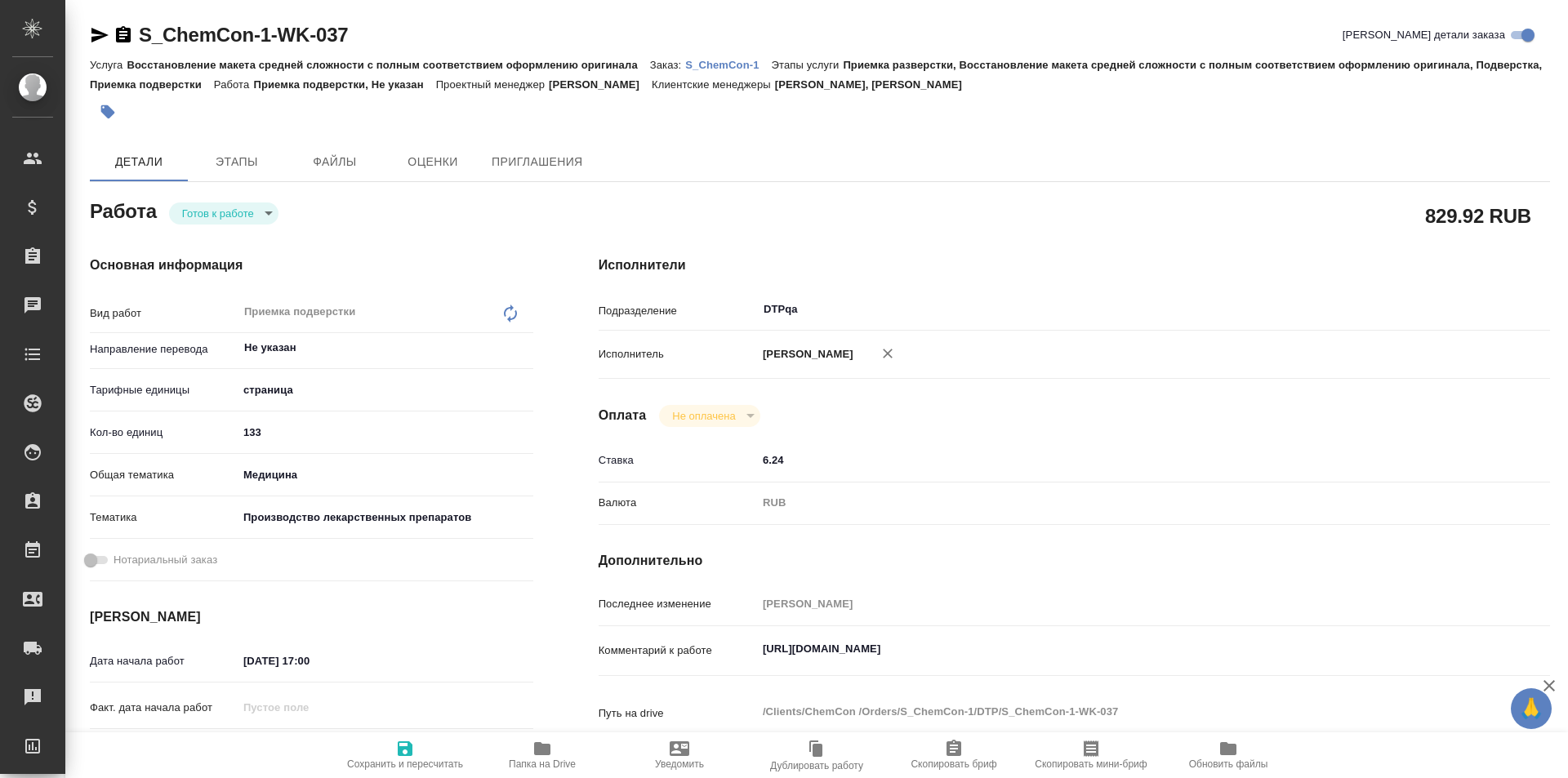
type textarea "x"
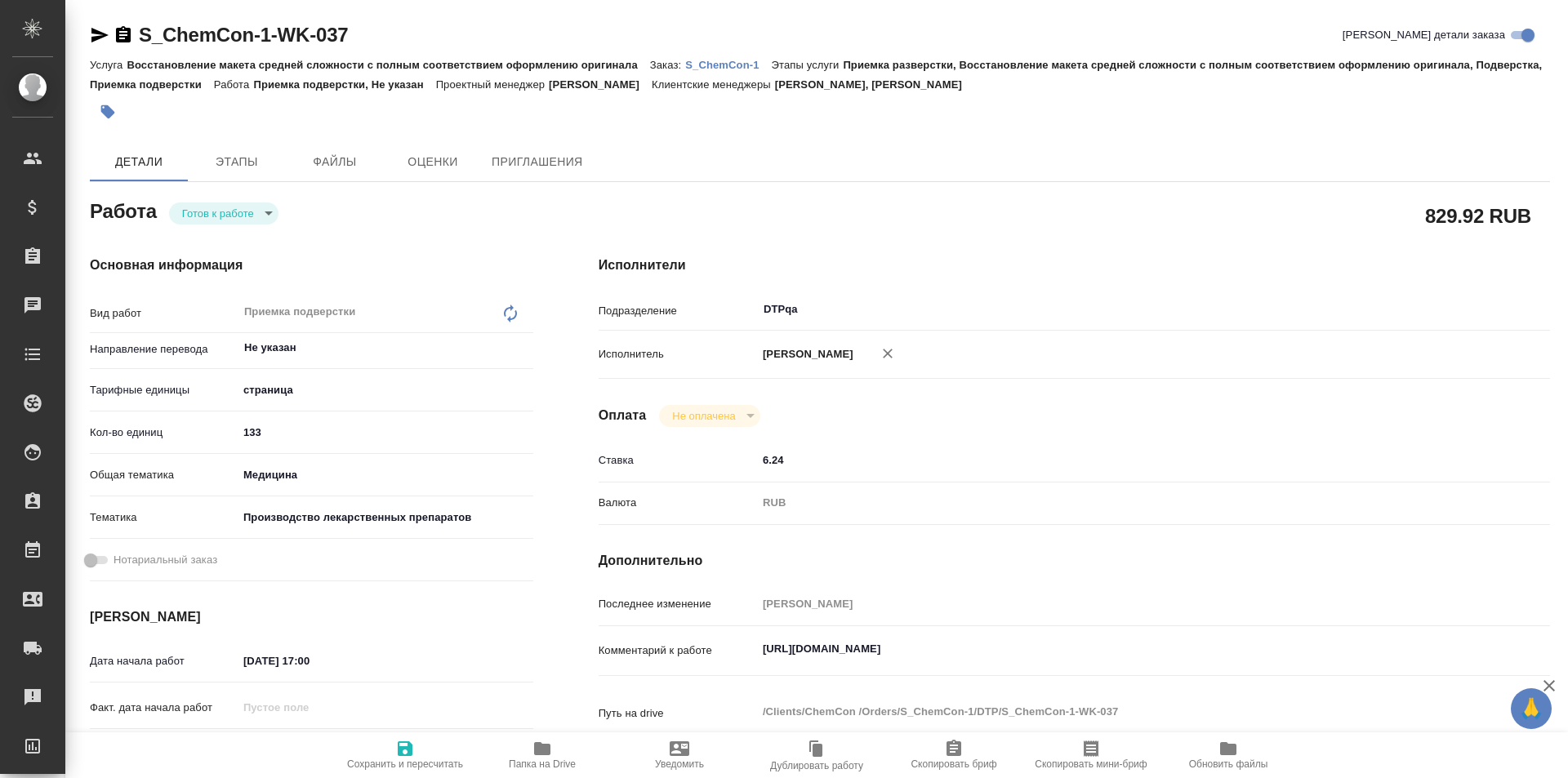
type textarea "x"
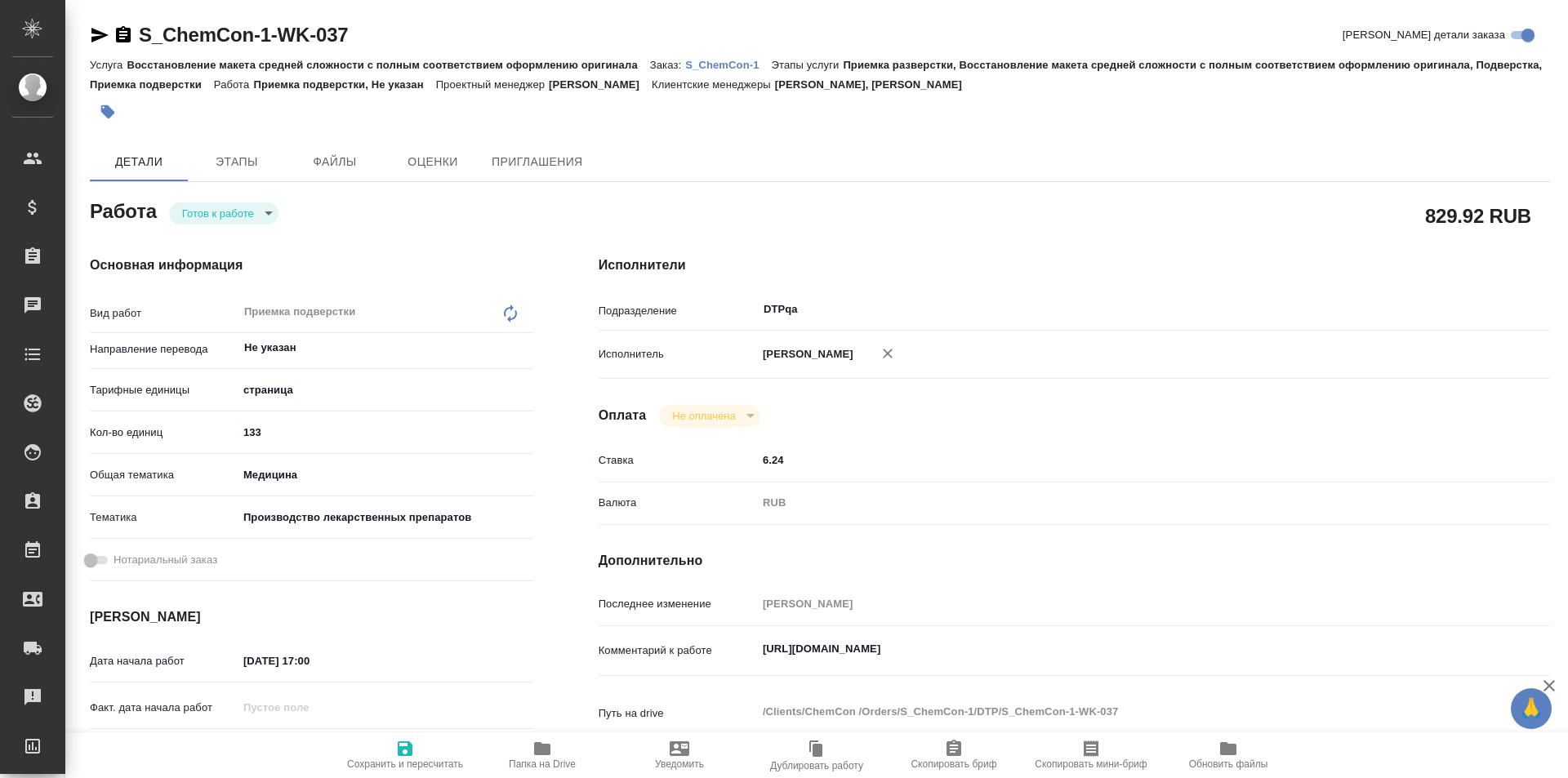
type textarea "x"
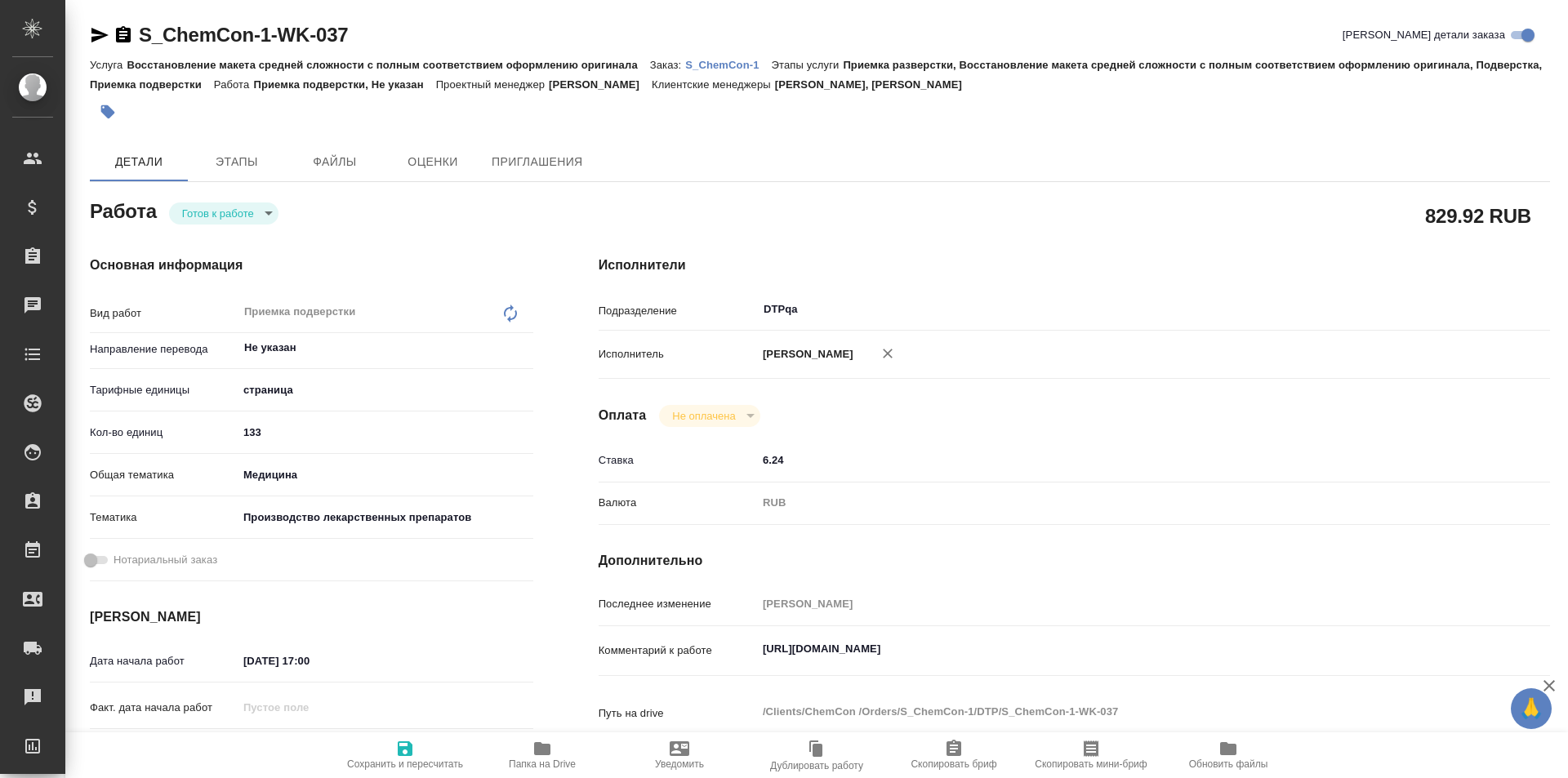
type textarea "x"
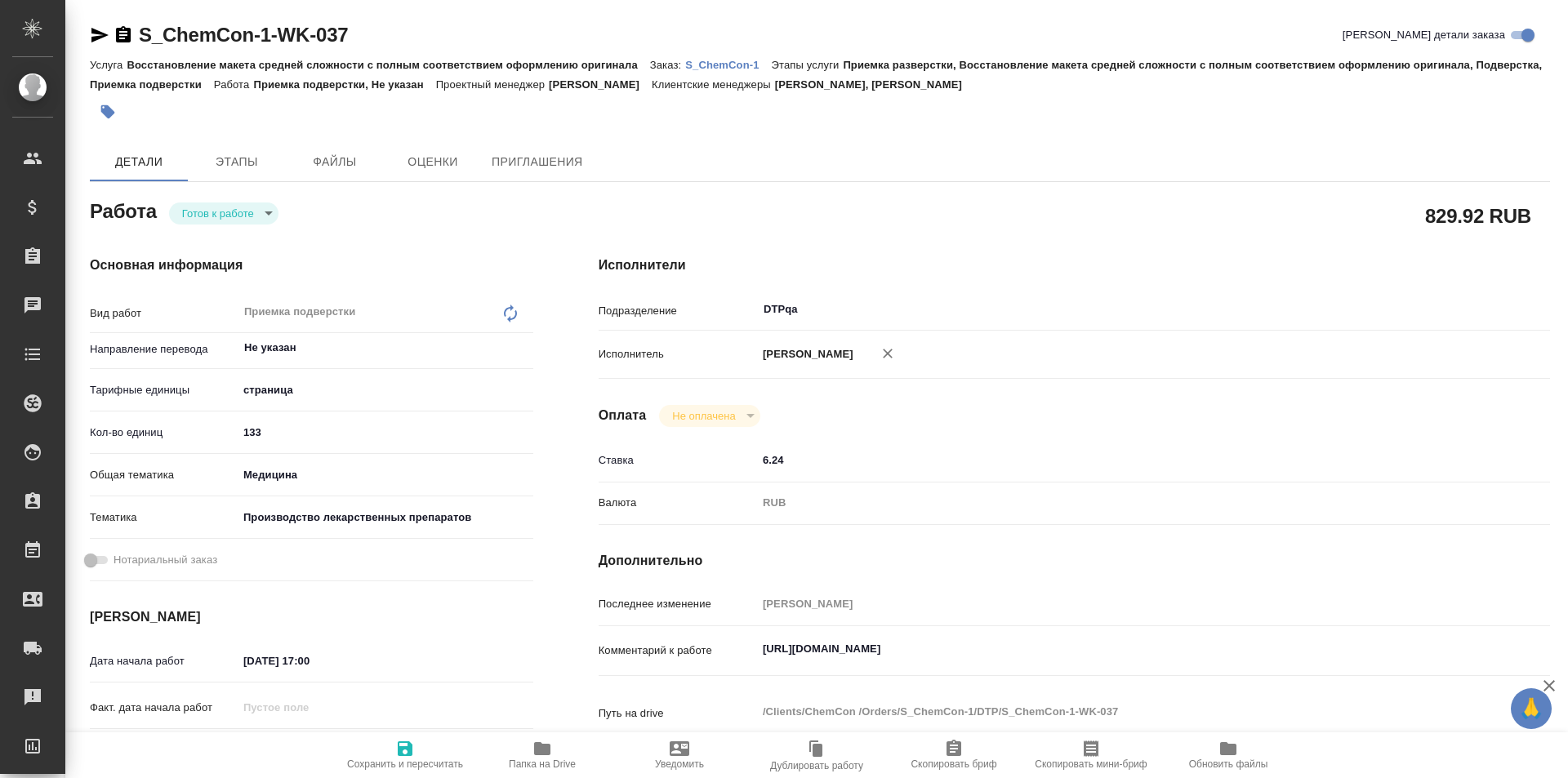
click at [405, 750] on icon "button" at bounding box center [405, 749] width 19 height 19
type textarea "x"
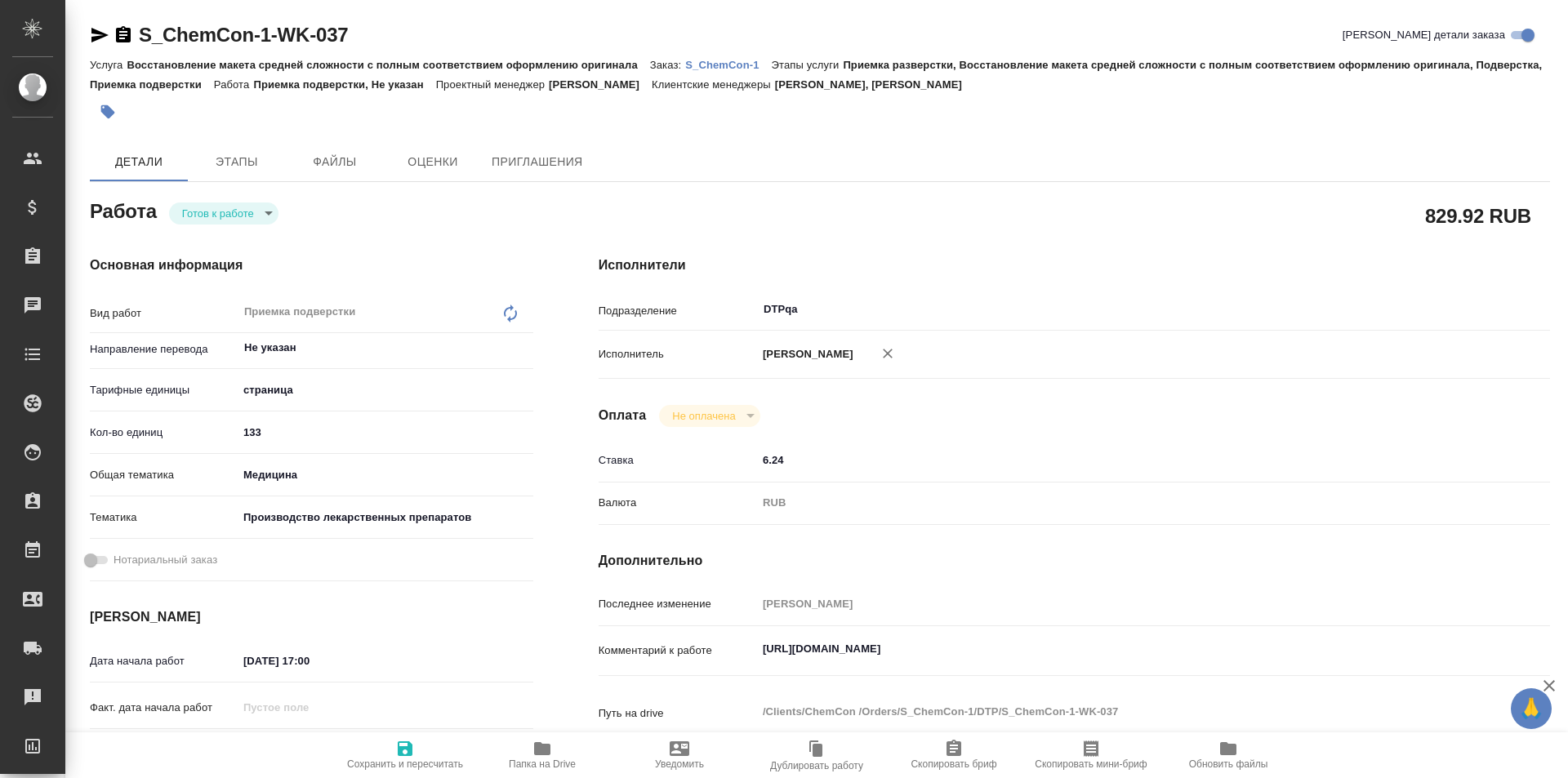
type textarea "x"
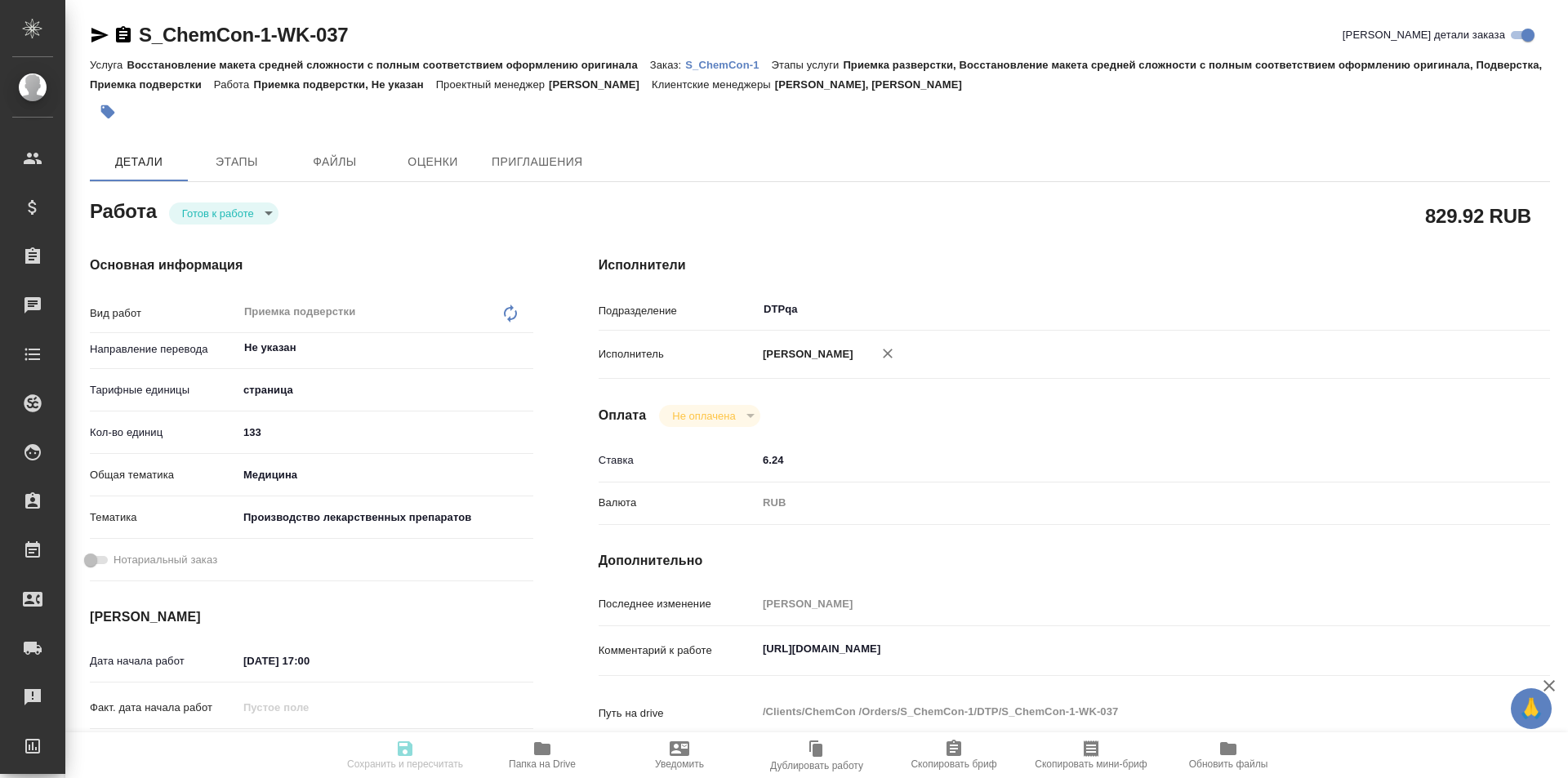
type textarea "x"
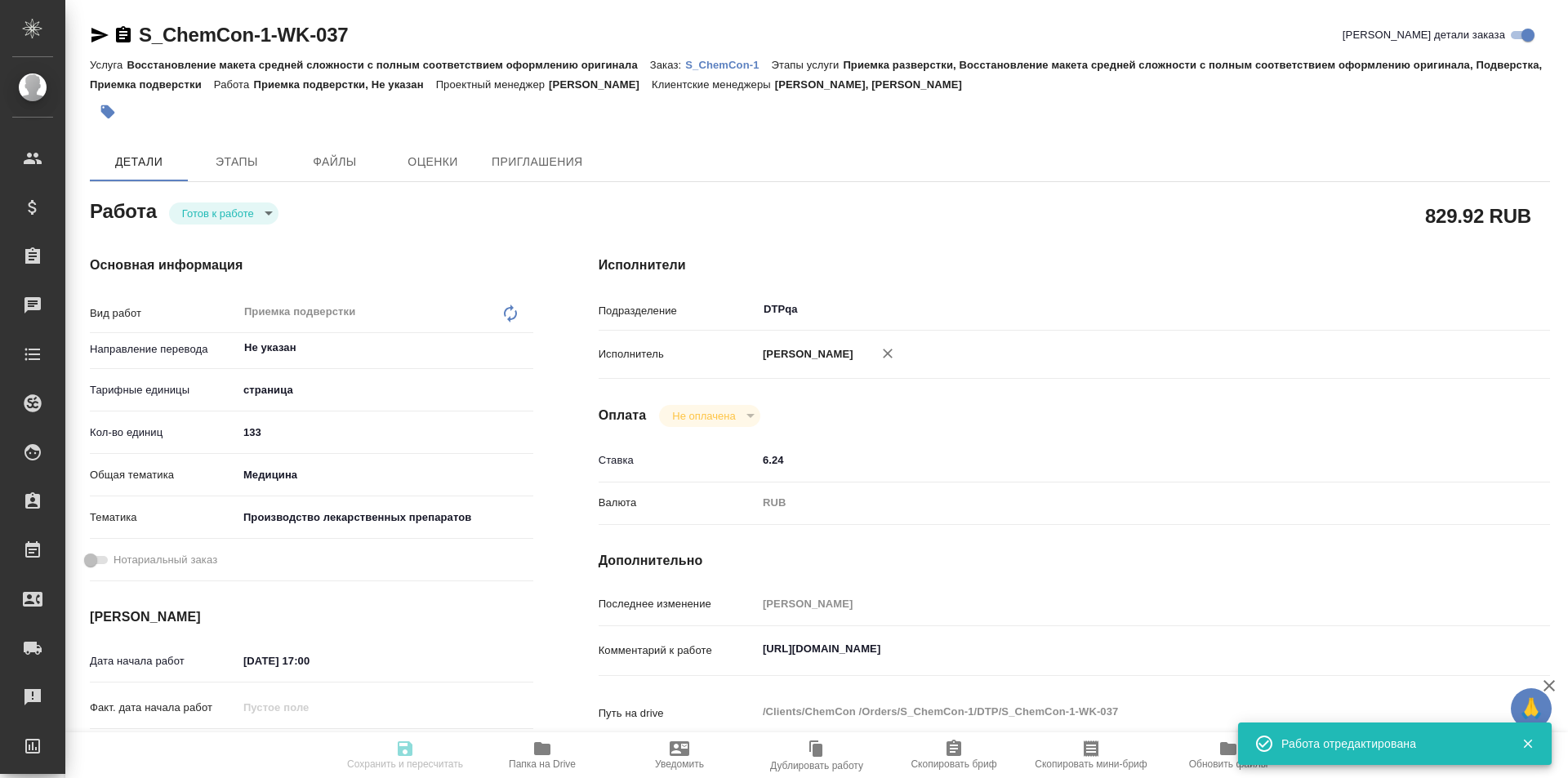
type textarea "x"
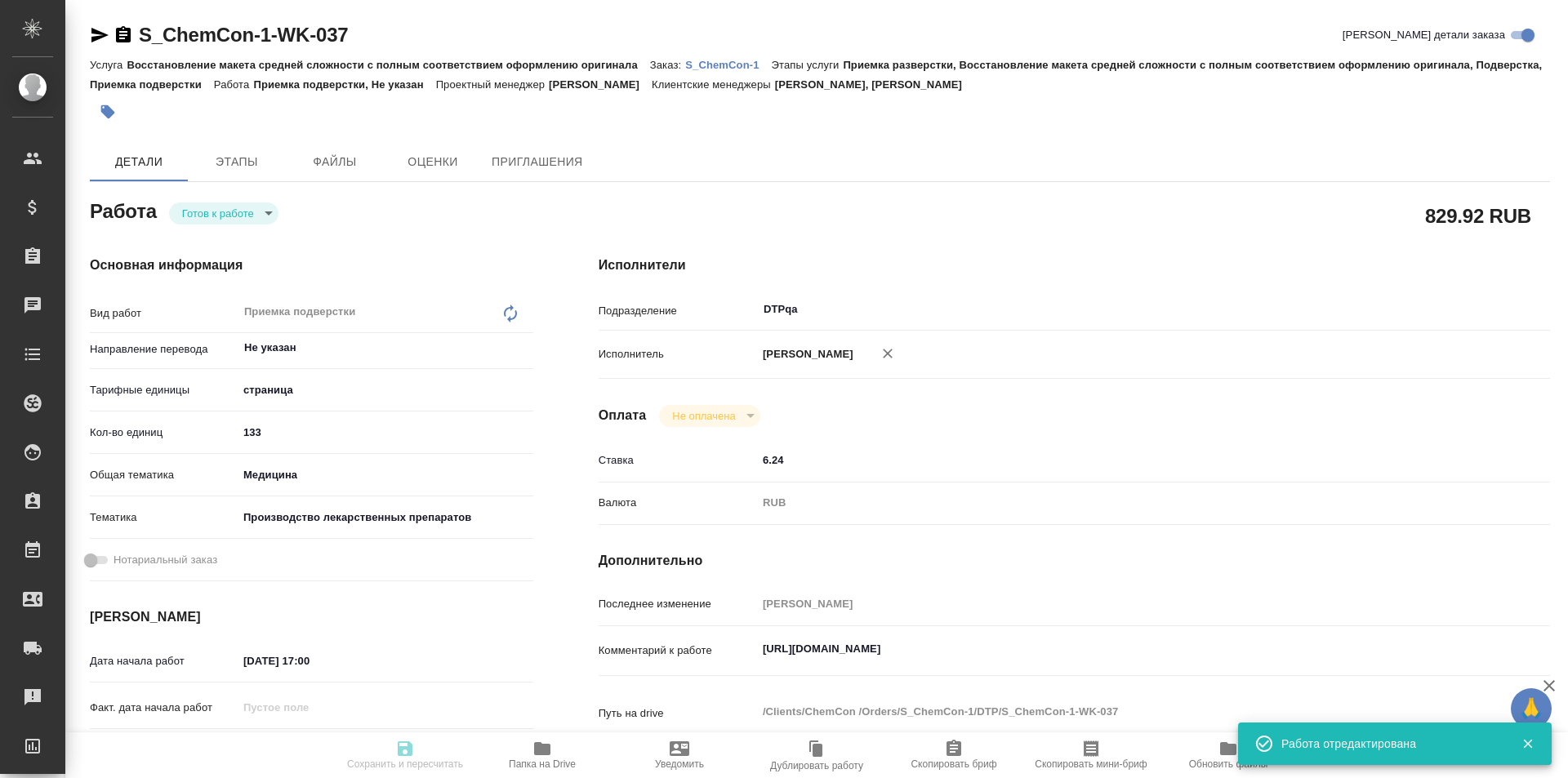
type input "readyForWork"
type textarea "Приемка подверстки"
type textarea "x"
type input "Не указан"
type input "5a8b1489cc6b4906c91bfdb2"
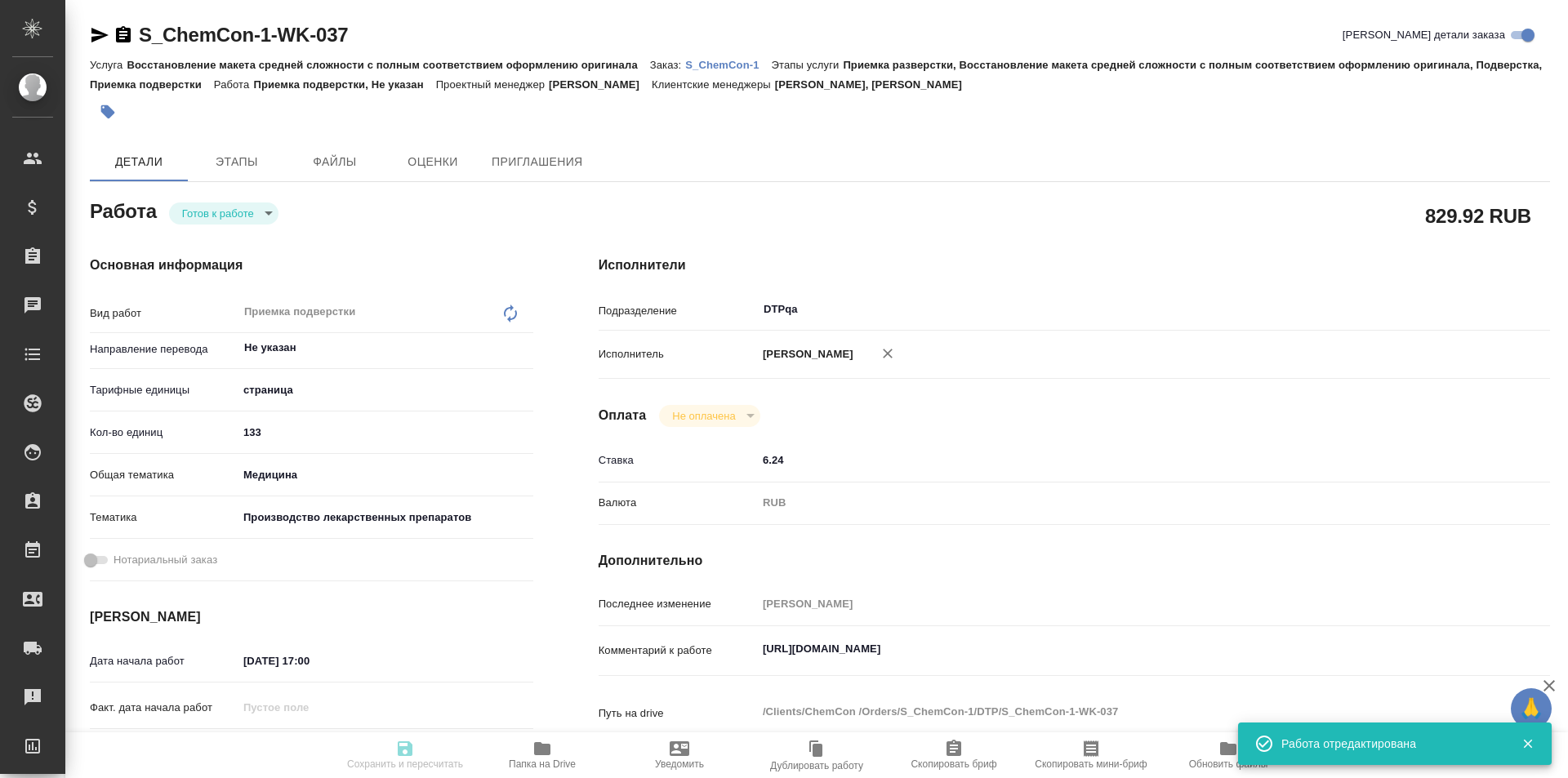
type input "133"
type input "med"
type input "614982fec5ecbb70f805293f"
type input "20.08.2025 17:00"
type input "20.08.2025 19:00"
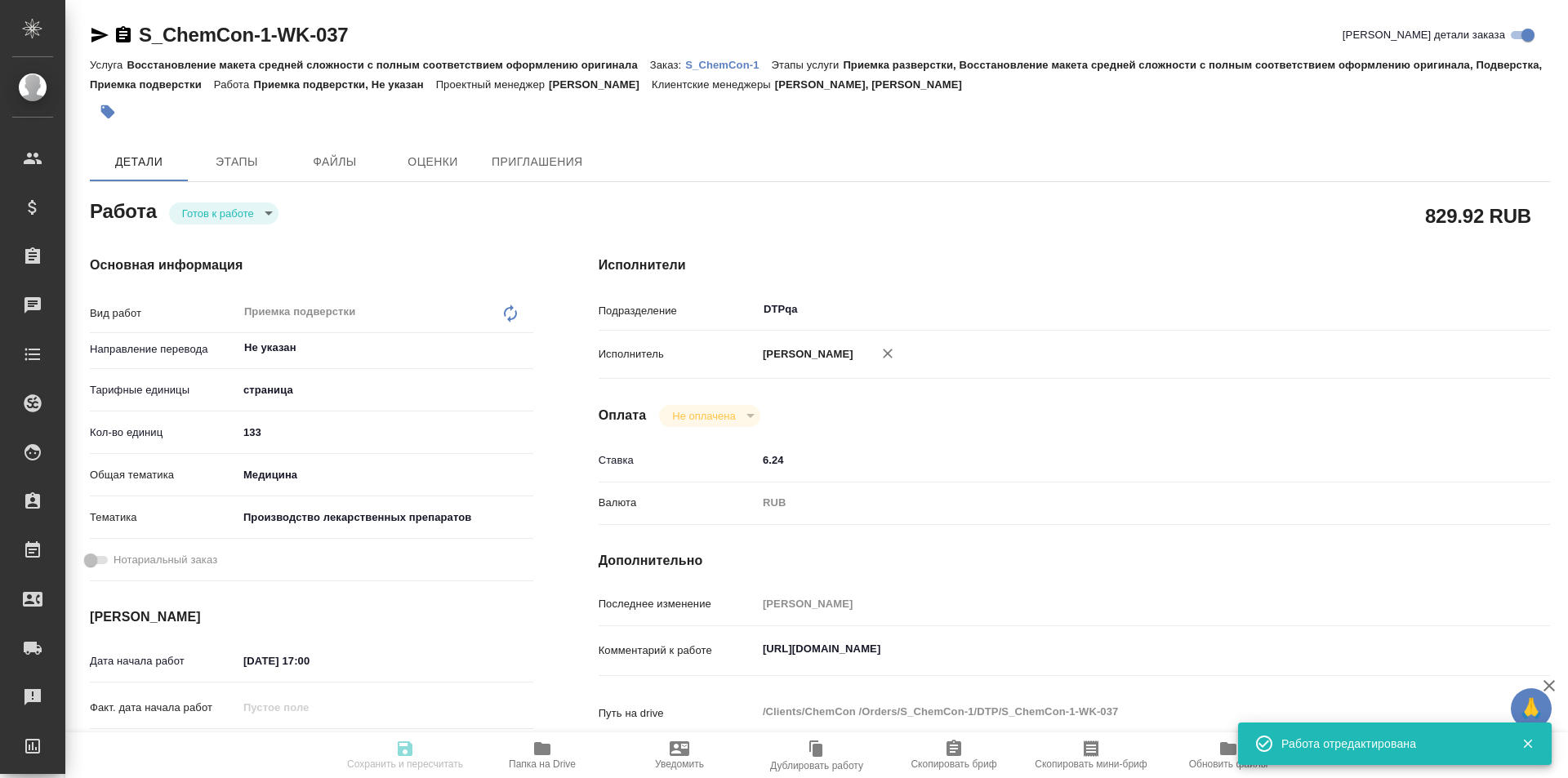
type input "20.08.2025 20:00"
type input "DTPqa"
type input "notPayed"
type input "6.24"
type input "RUB"
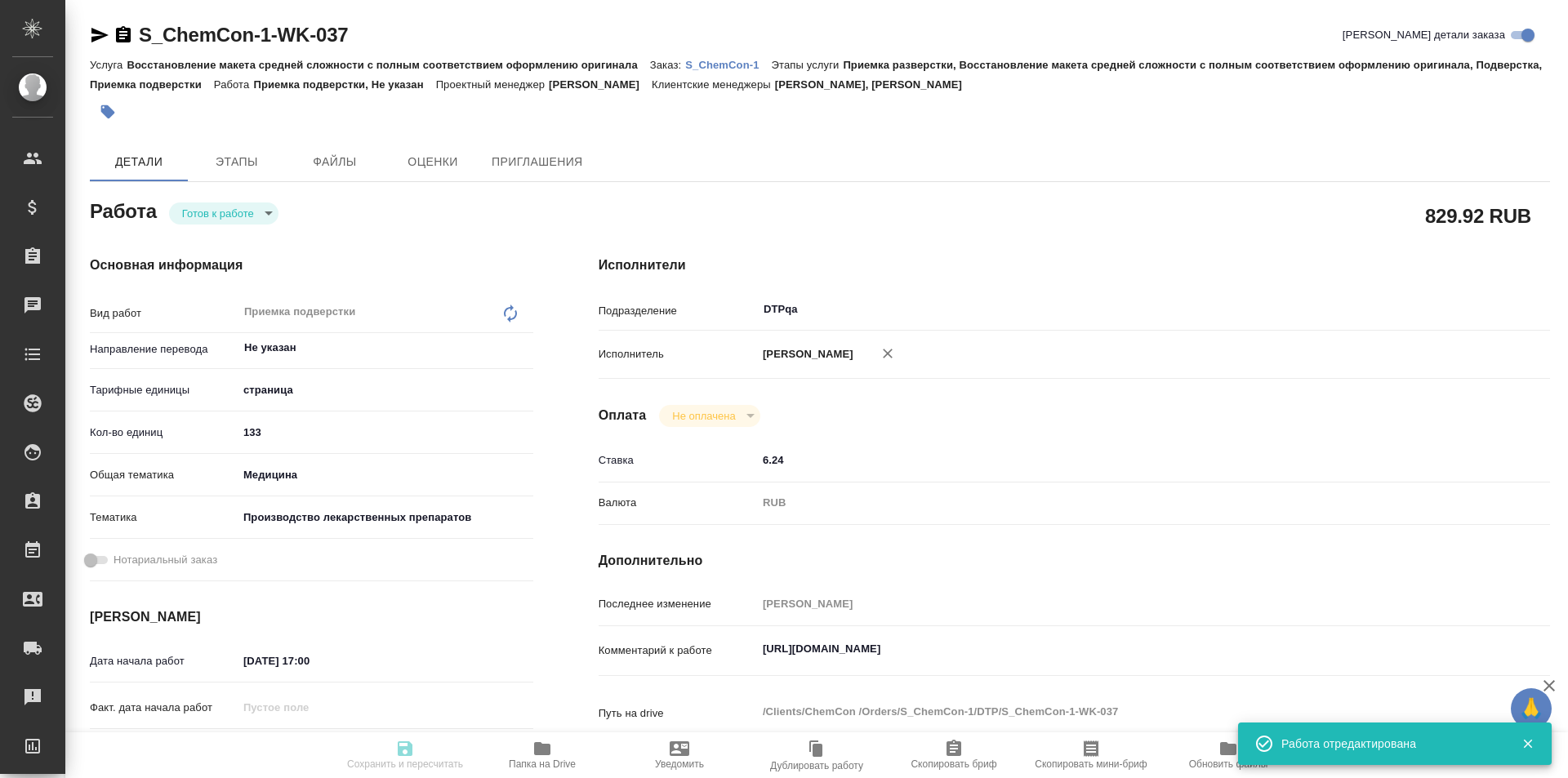
type input "[PERSON_NAME]"
type textarea "https://tera.awatera.com/Work/6893064e67844423c11aa944/"
type textarea "x"
type textarea "/Clients/ChemCon /Orders/S_ChemCon-1/DTP/S_ChemCon-1-WK-037"
type textarea "x"
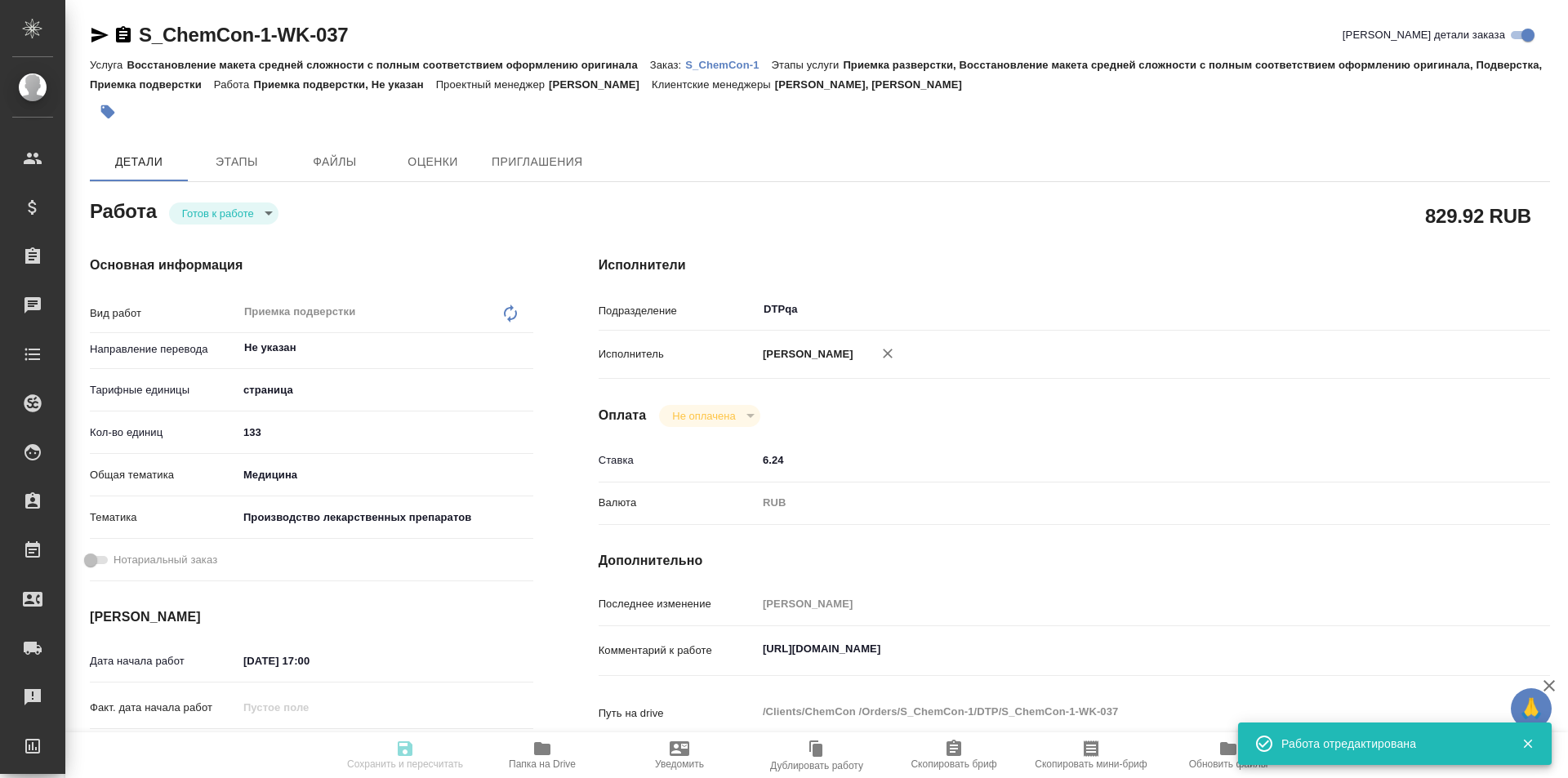
type input "S_ChemCon-1"
type input "Восстановление макета средней сложности с полным соответствием оформлению ориги…"
type input "Приемка разверстки, Восстановление макета средней сложности с полным соответств…"
type input "Никифорова Валерия, Усманова Ольга"
type input "[PERSON_NAME]"
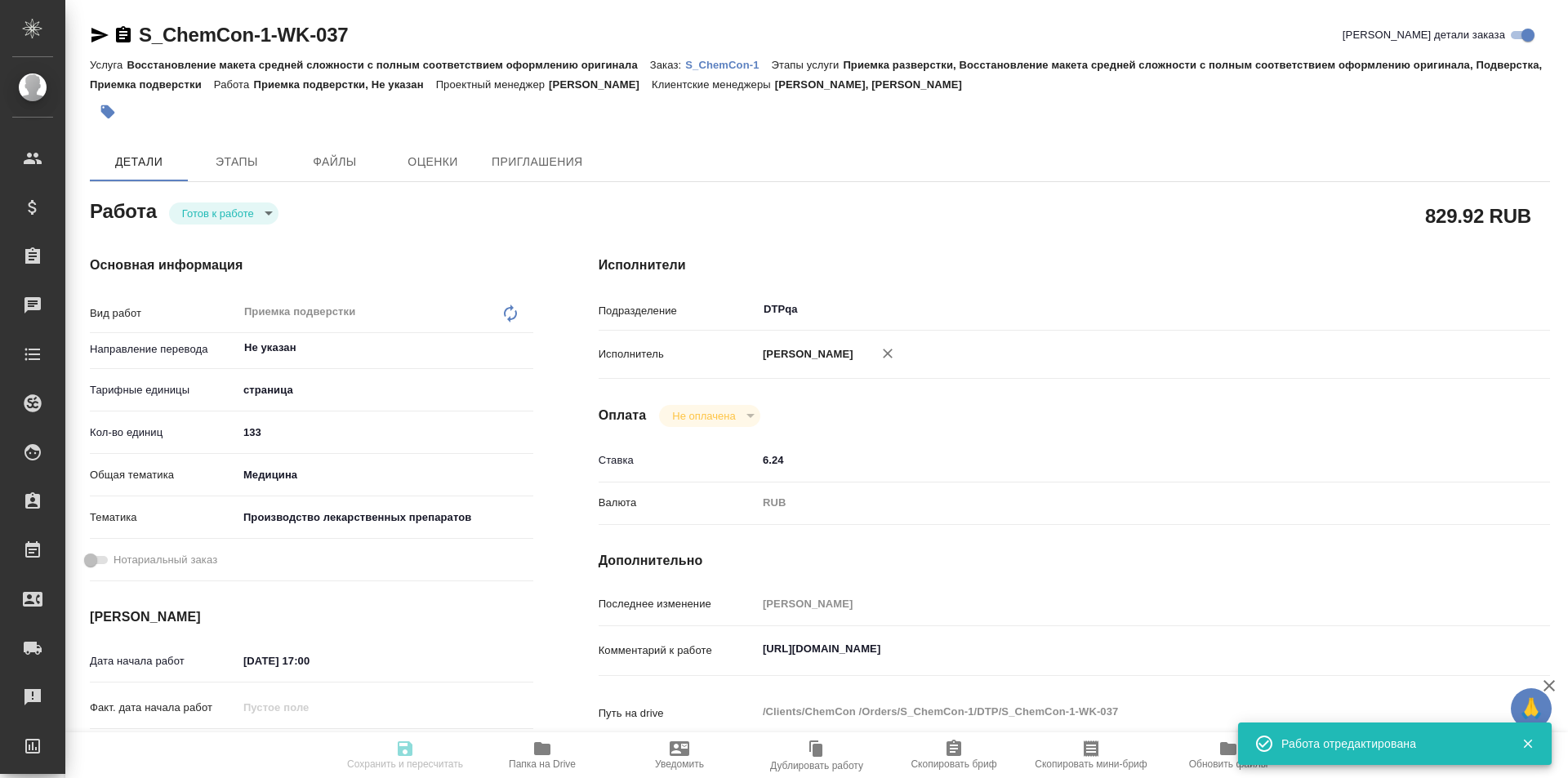
type input "/Clients/ChemCon /Orders/S_ChemCon-1"
type textarea "x"
type textarea "англ-рус нужно раз в неделю (по пятницам) описываться о ходе работ"
type textarea "x"
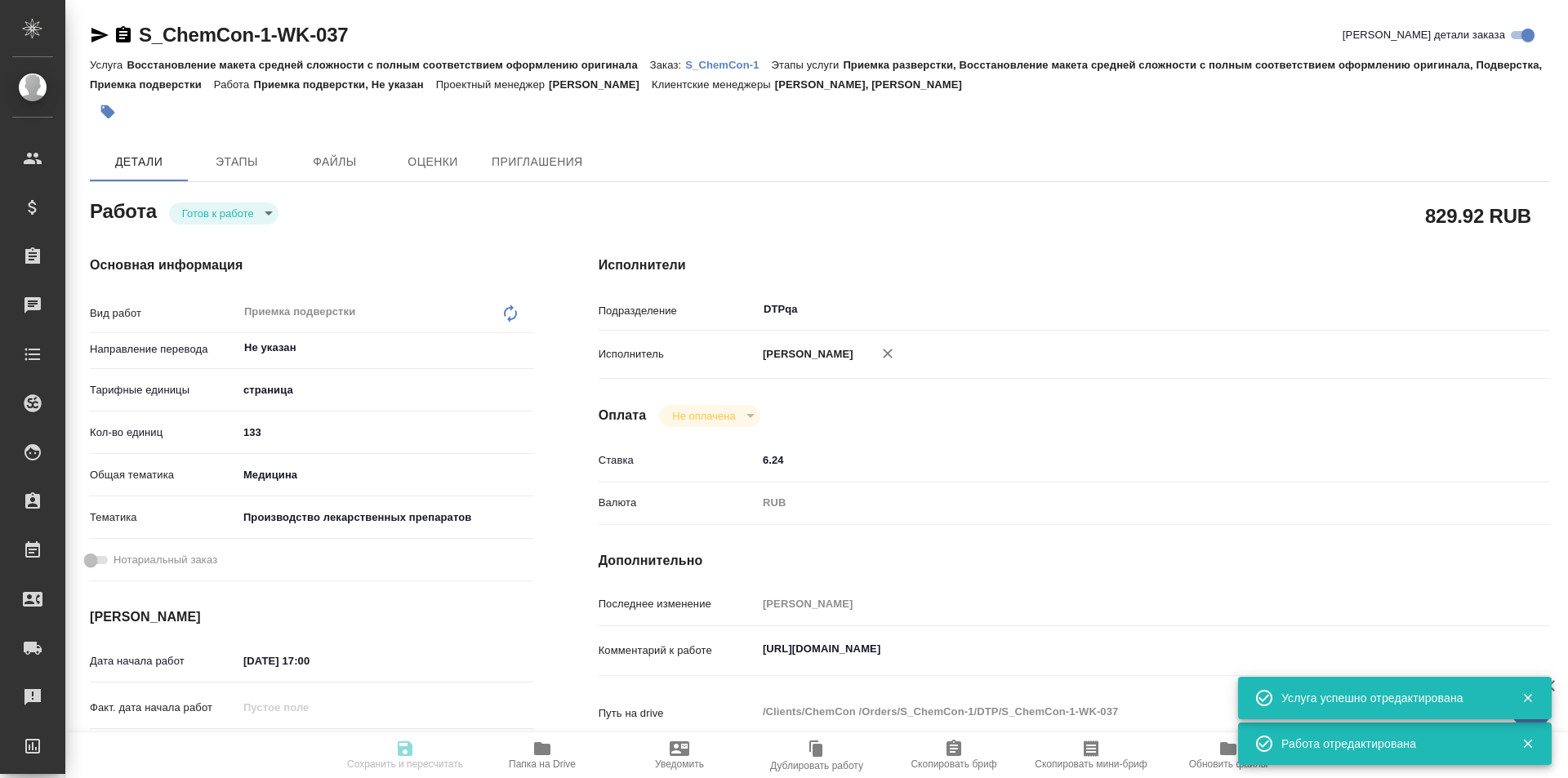
type textarea "x"
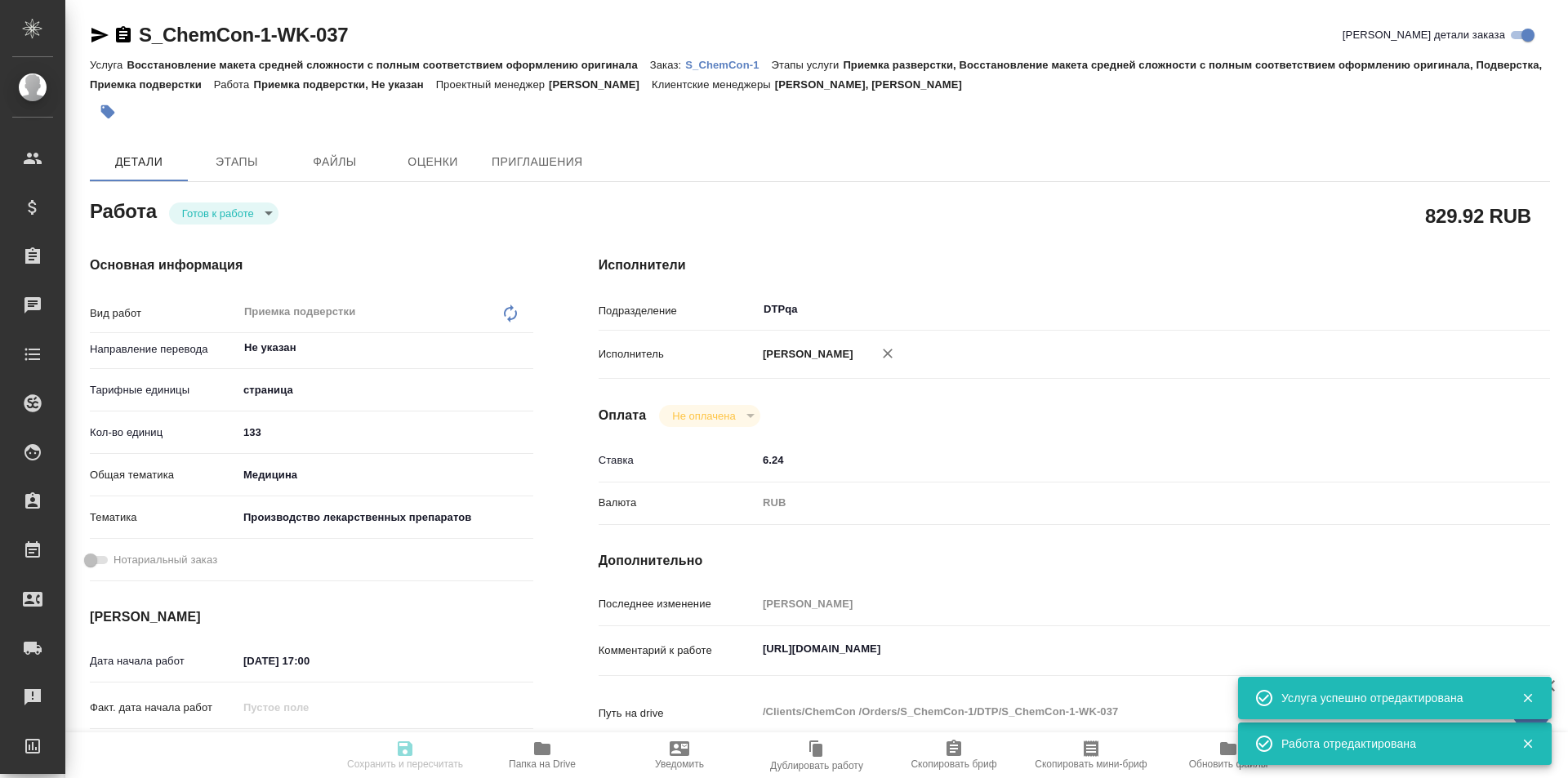
type textarea "x"
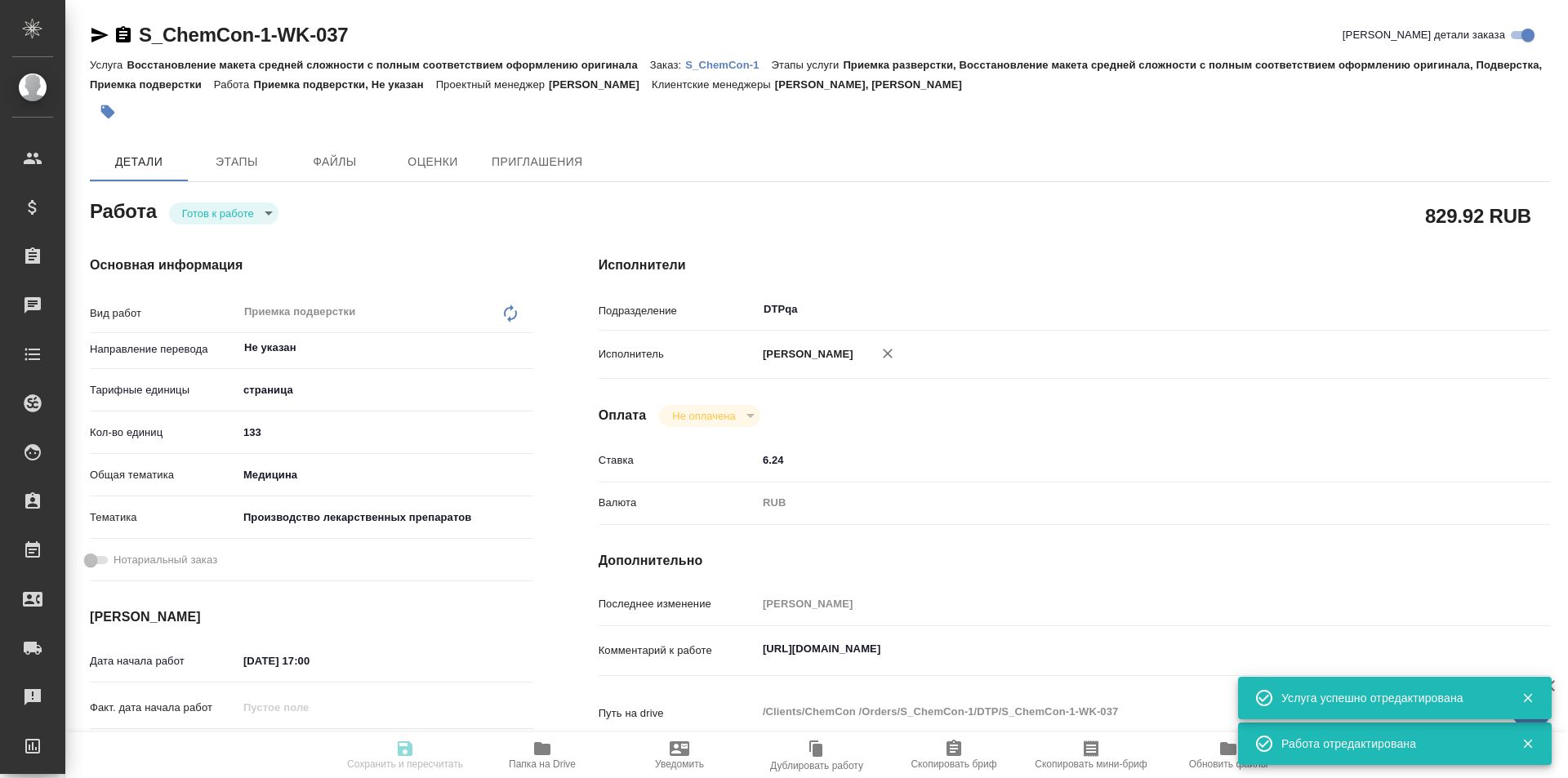
type textarea "x"
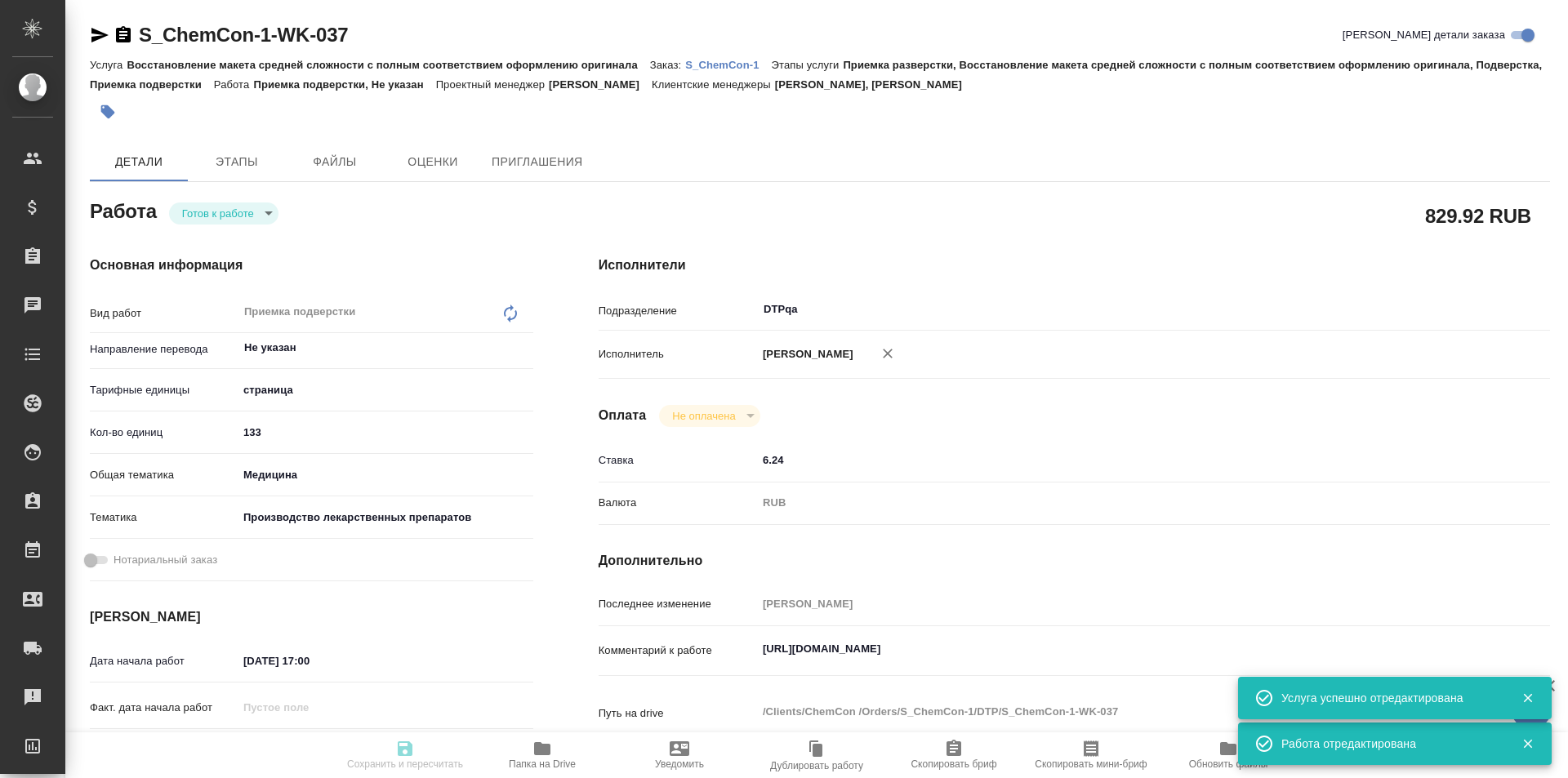
type textarea "x"
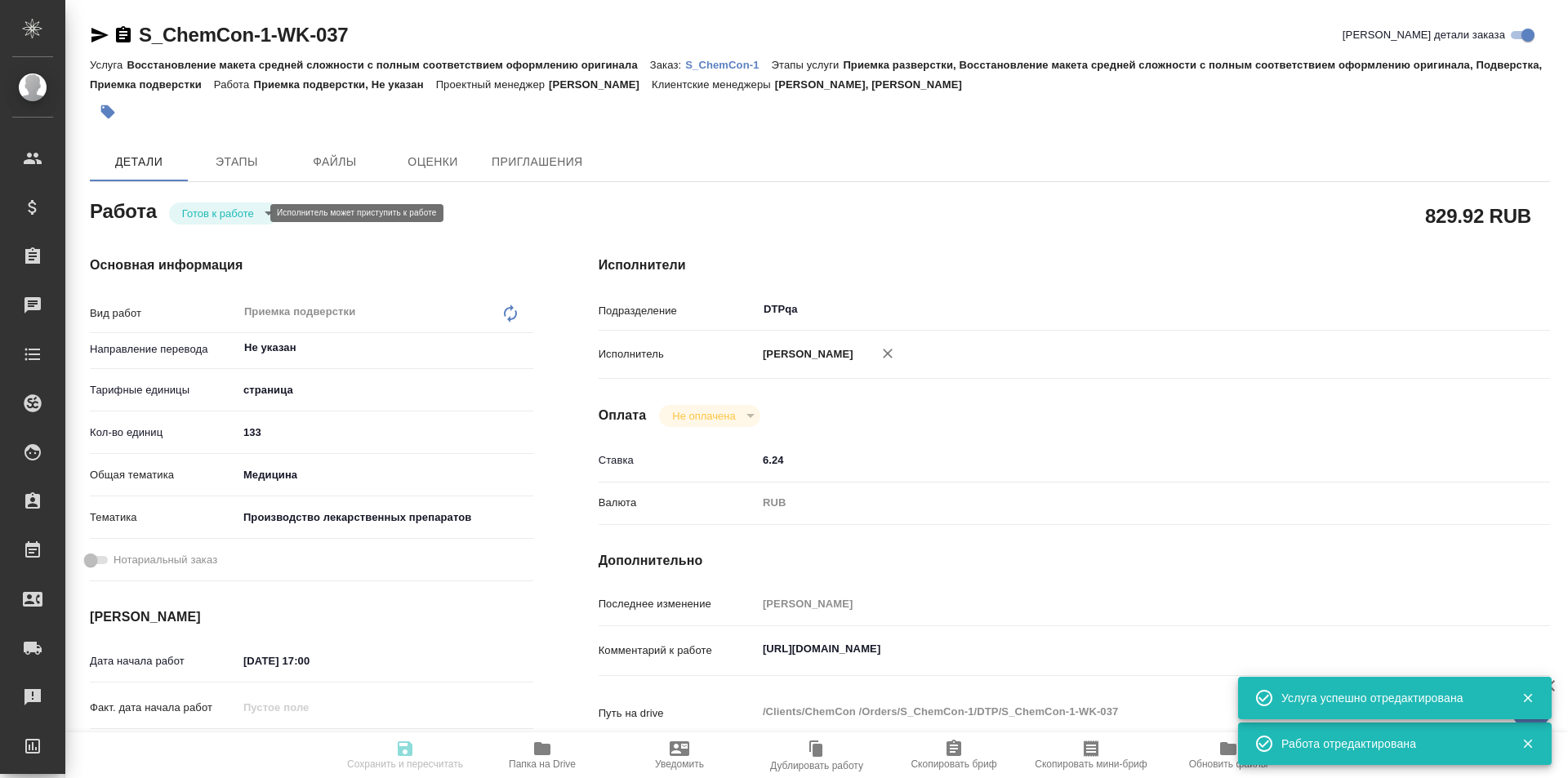
click at [252, 214] on body "🙏 .cls-1 fill:#fff; AWATERA Ismagilova Diana Клиенты Спецификации Заказы Чаты T…" at bounding box center [784, 389] width 1568 height 778
type textarea "x"
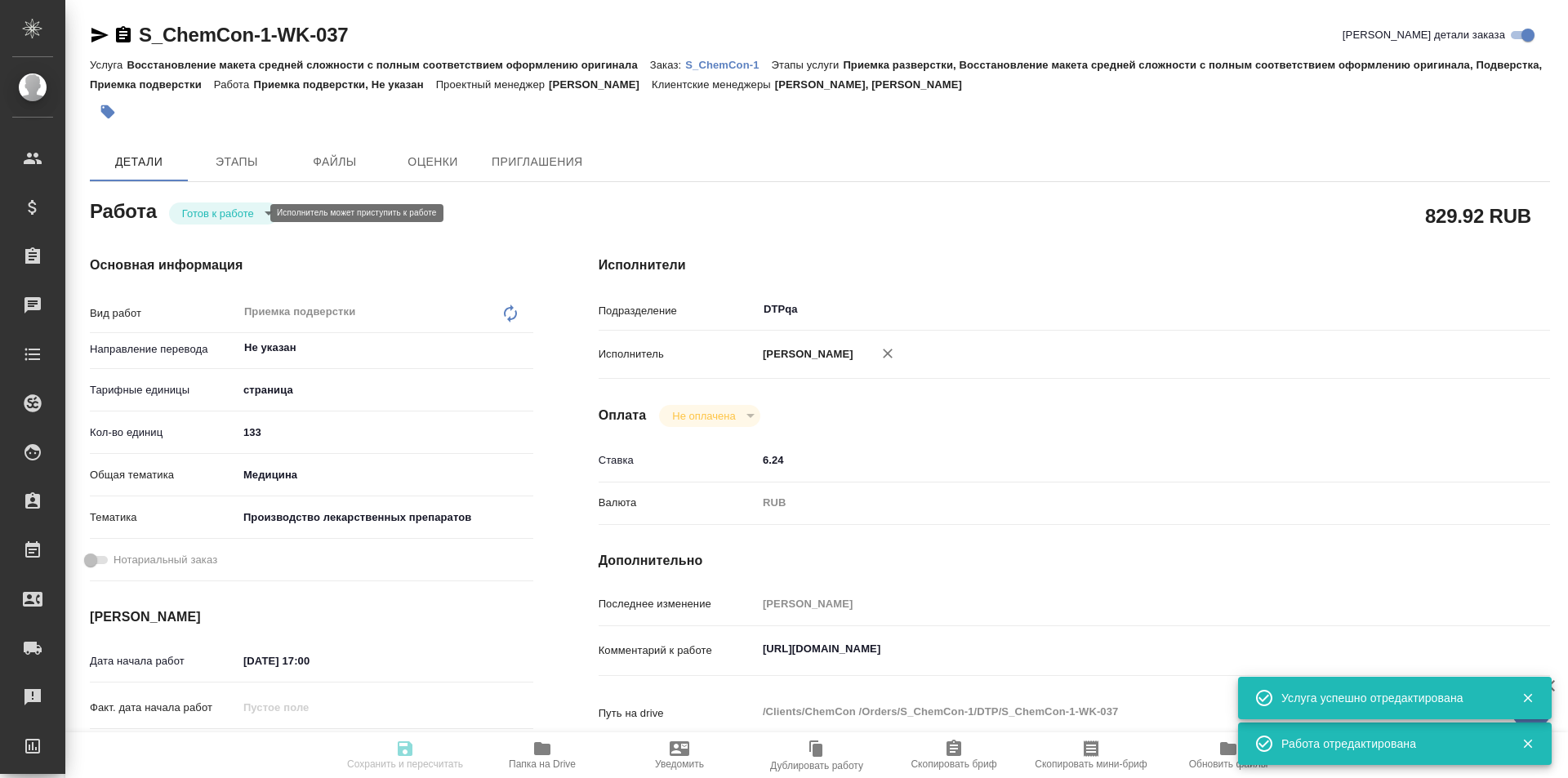
type textarea "x"
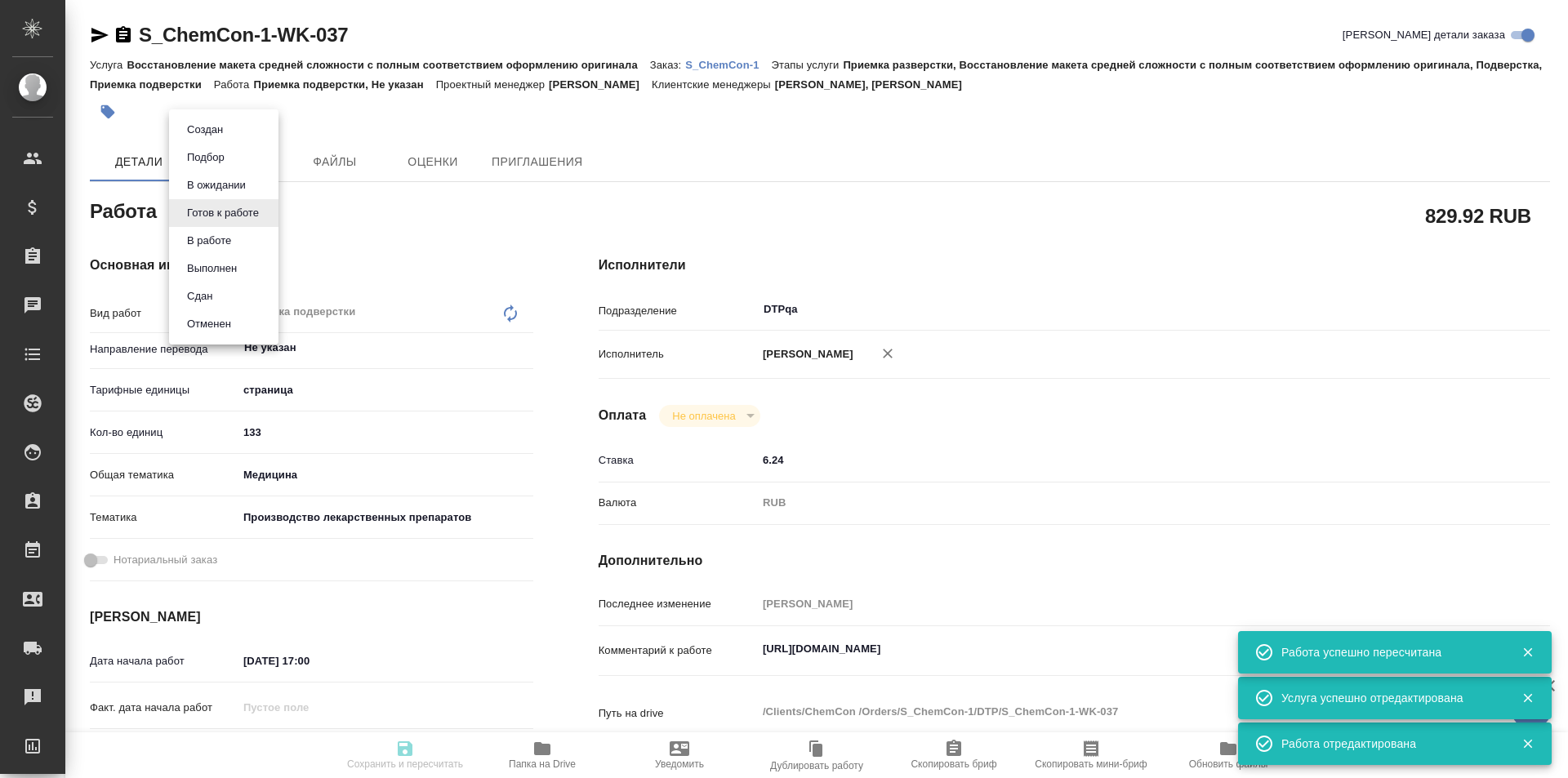
type textarea "x"
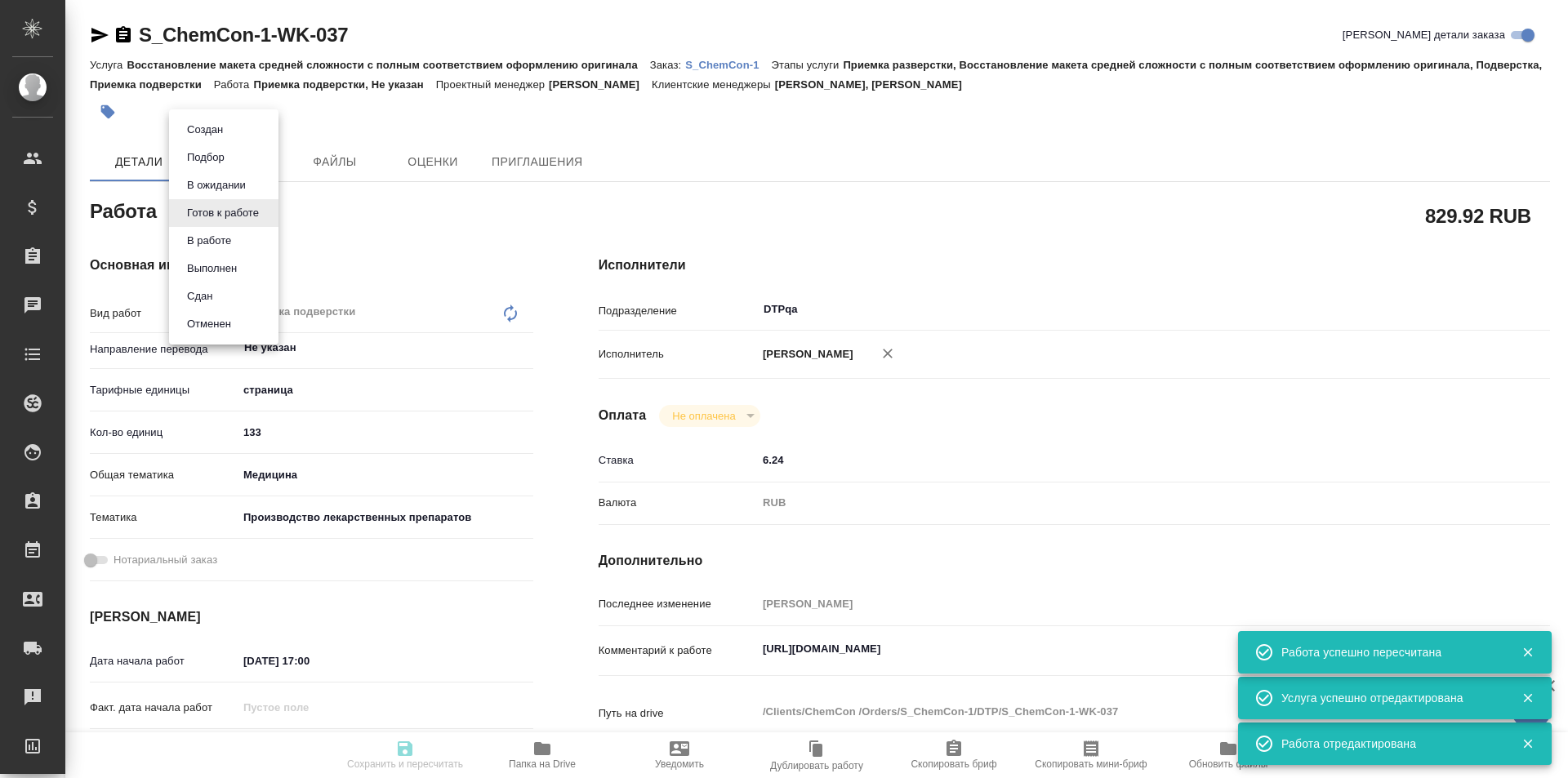
type input "readyForWork"
type textarea "Приемка подверстки"
type textarea "x"
type input "Не указан"
type input "5a8b1489cc6b4906c91bfdb2"
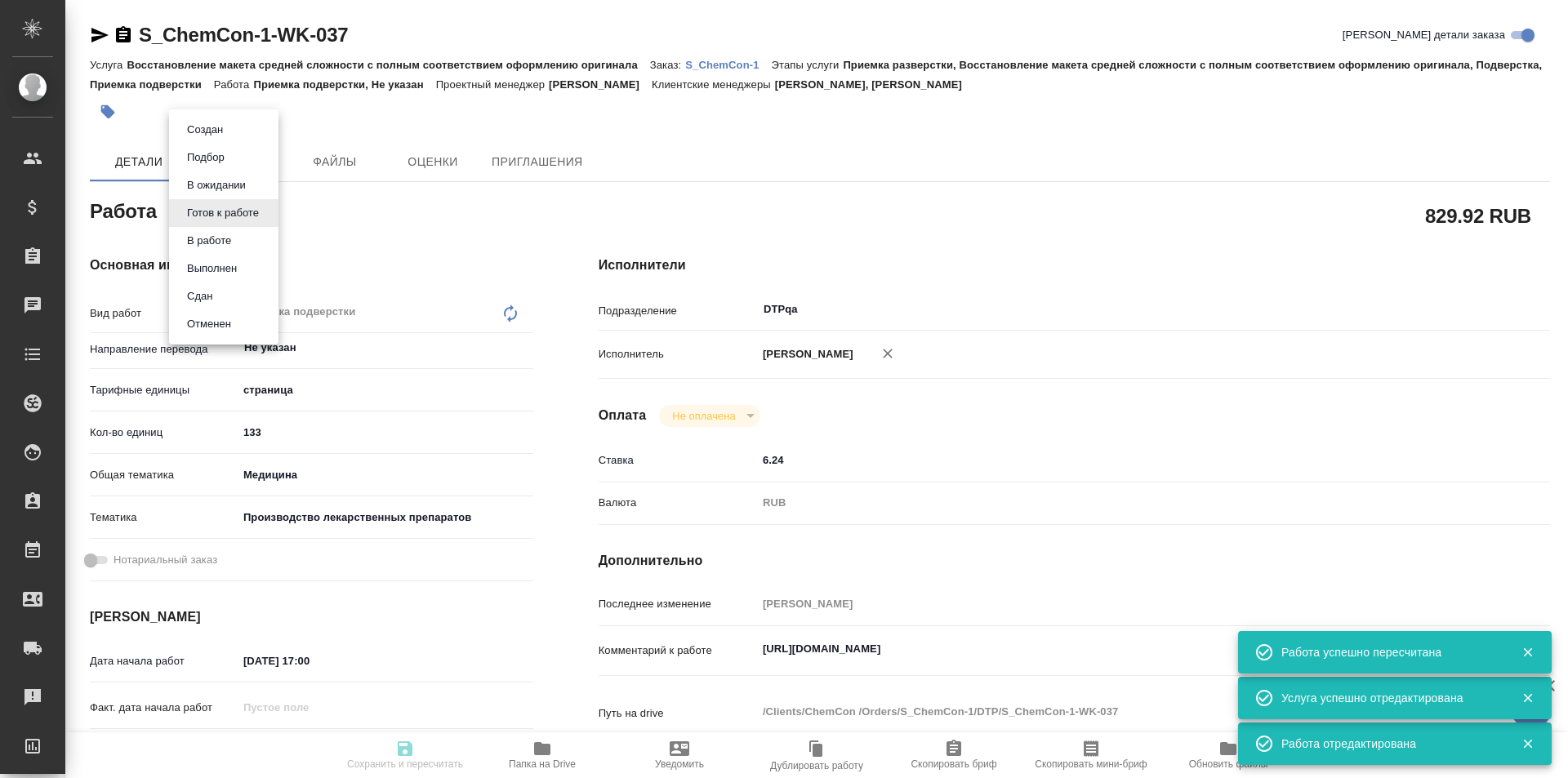
type input "133"
type input "med"
type input "614982fec5ecbb70f805293f"
type input "20.08.2025 17:00"
type input "20.08.2025 19:00"
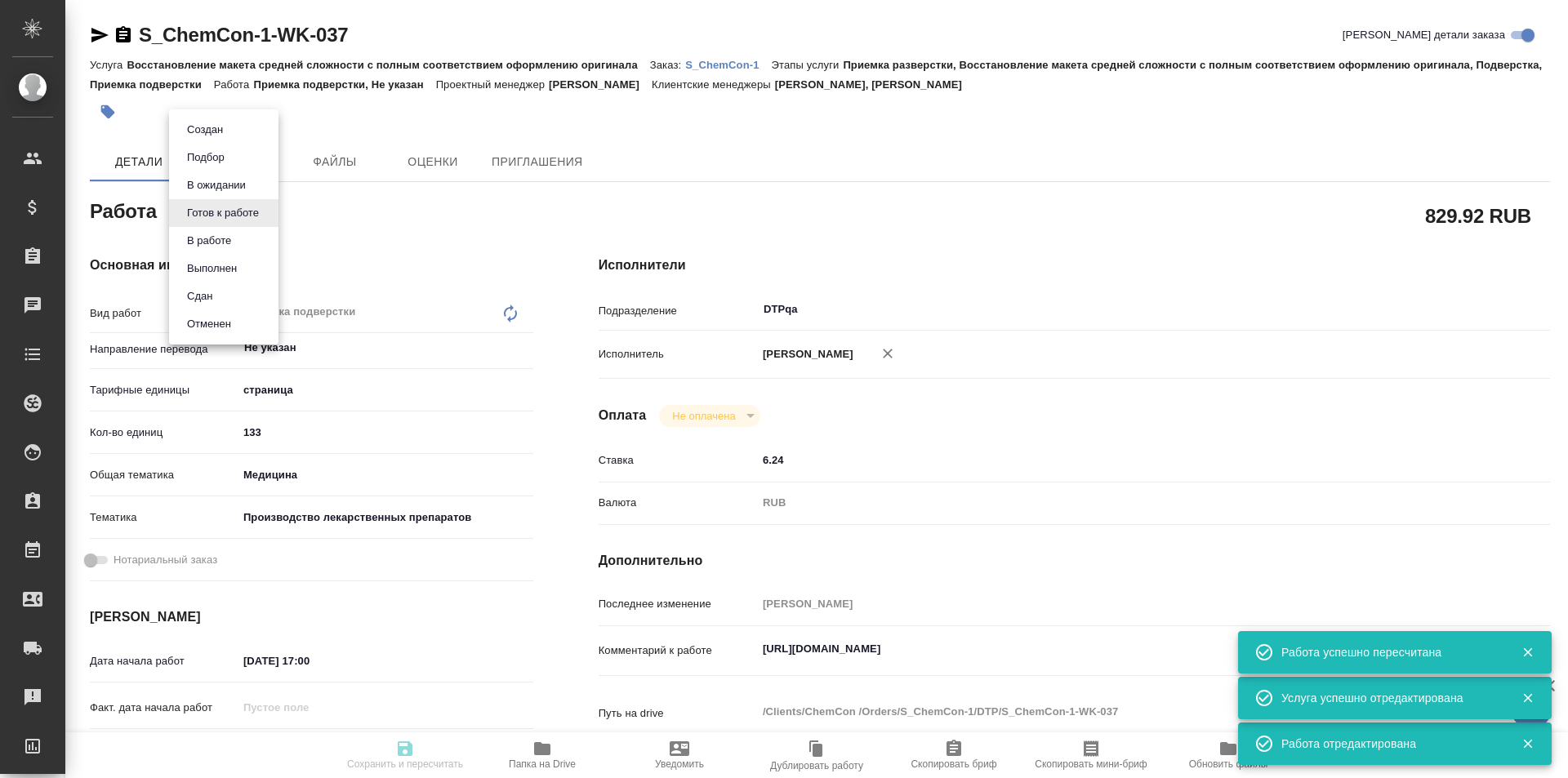
type input "[DATE] 20:00"
type input "DTPqa"
type input "notPayed"
type input "6.24"
type input "RUB"
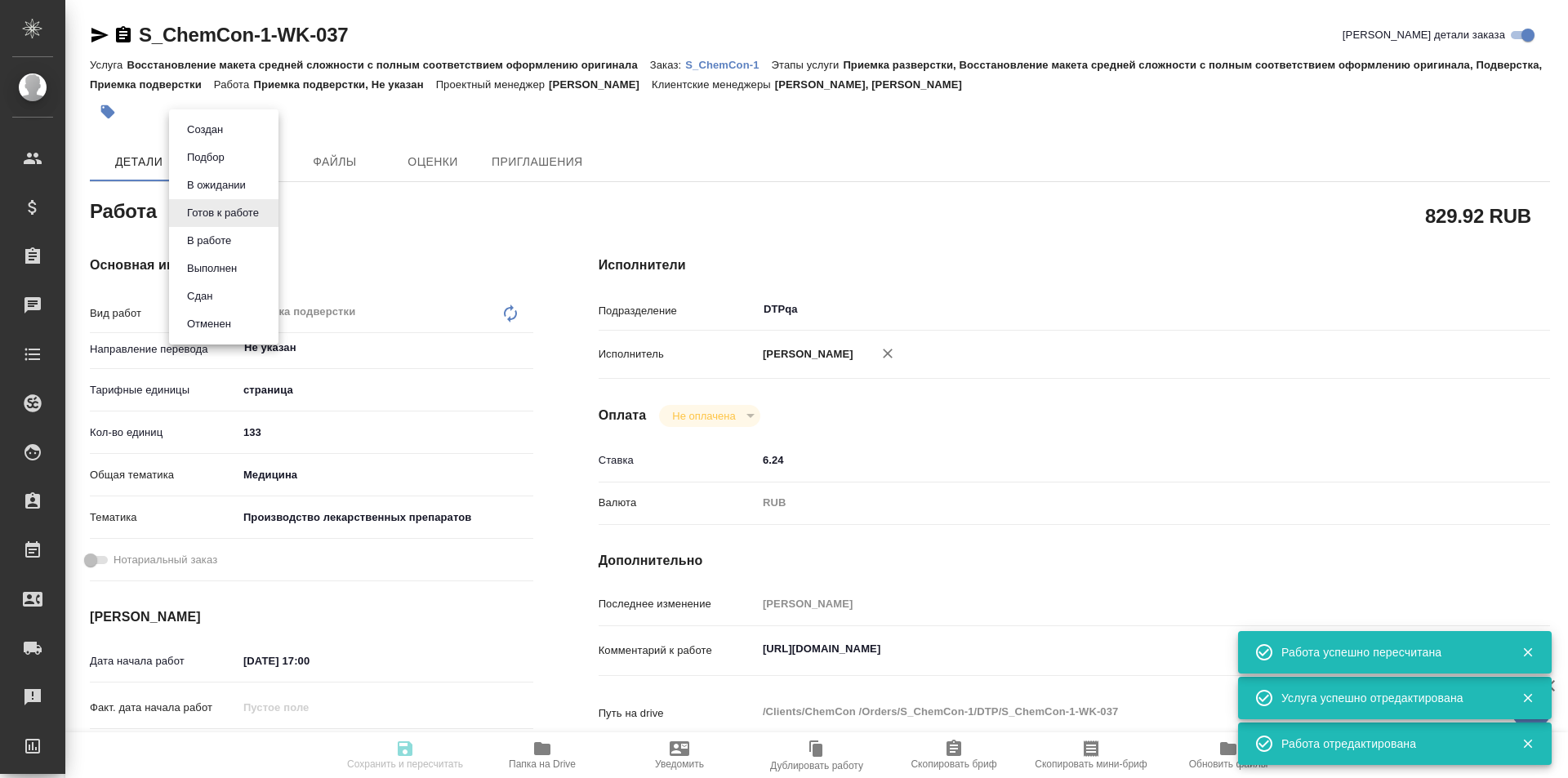
type input "[PERSON_NAME]"
type textarea "https://tera.awatera.com/Work/6893064e67844423c11aa944/"
type textarea "x"
type textarea "/Clients/ChemCon /Orders/S_ChemCon-1/DTP/S_ChemCon-1-WK-037"
type textarea "x"
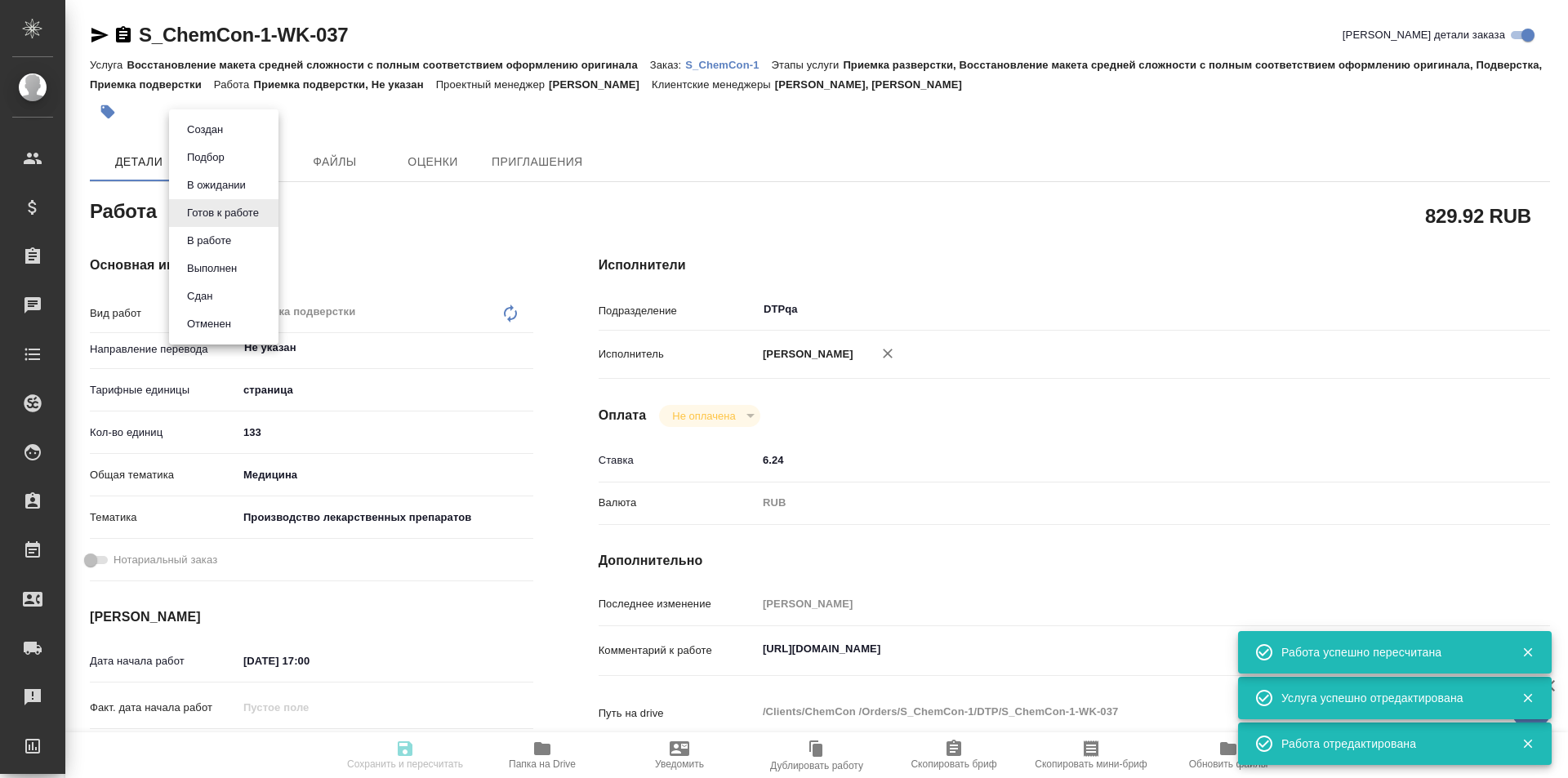
type input "S_ChemCon-1"
type input "Восстановление макета средней сложности с полным соответствием оформлению ориги…"
type input "Приемка разверстки, Восстановление макета средней сложности с полным соответств…"
type input "Никифорова Валерия, Усманова Ольга"
type input "Заборова Александра"
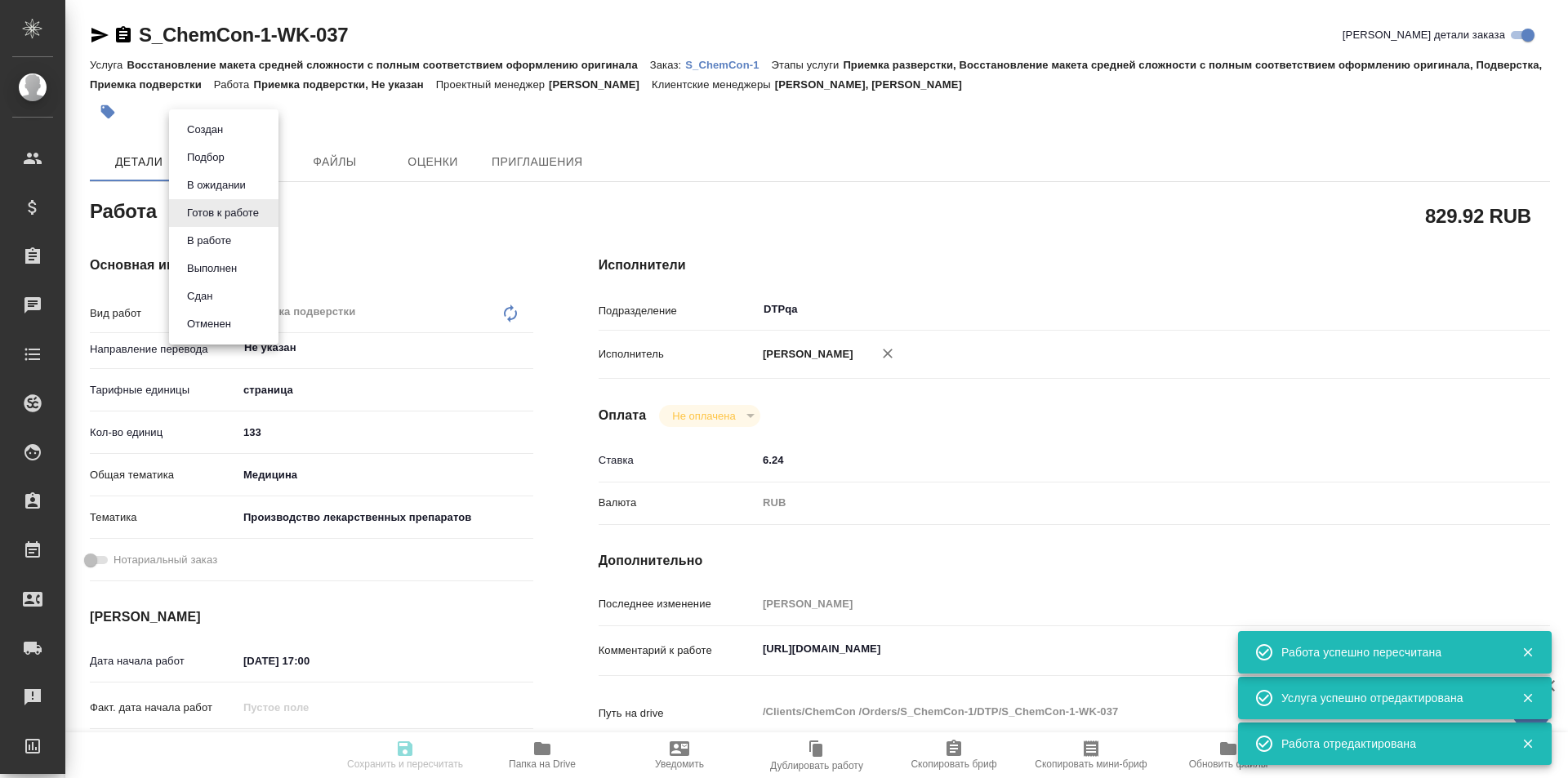
type input "/Clients/ChemCon /Orders/S_ChemCon-1"
type textarea "x"
type textarea "англ-рус нужно раз в неделю (по пятницам) описываться о ходе работ"
type textarea "x"
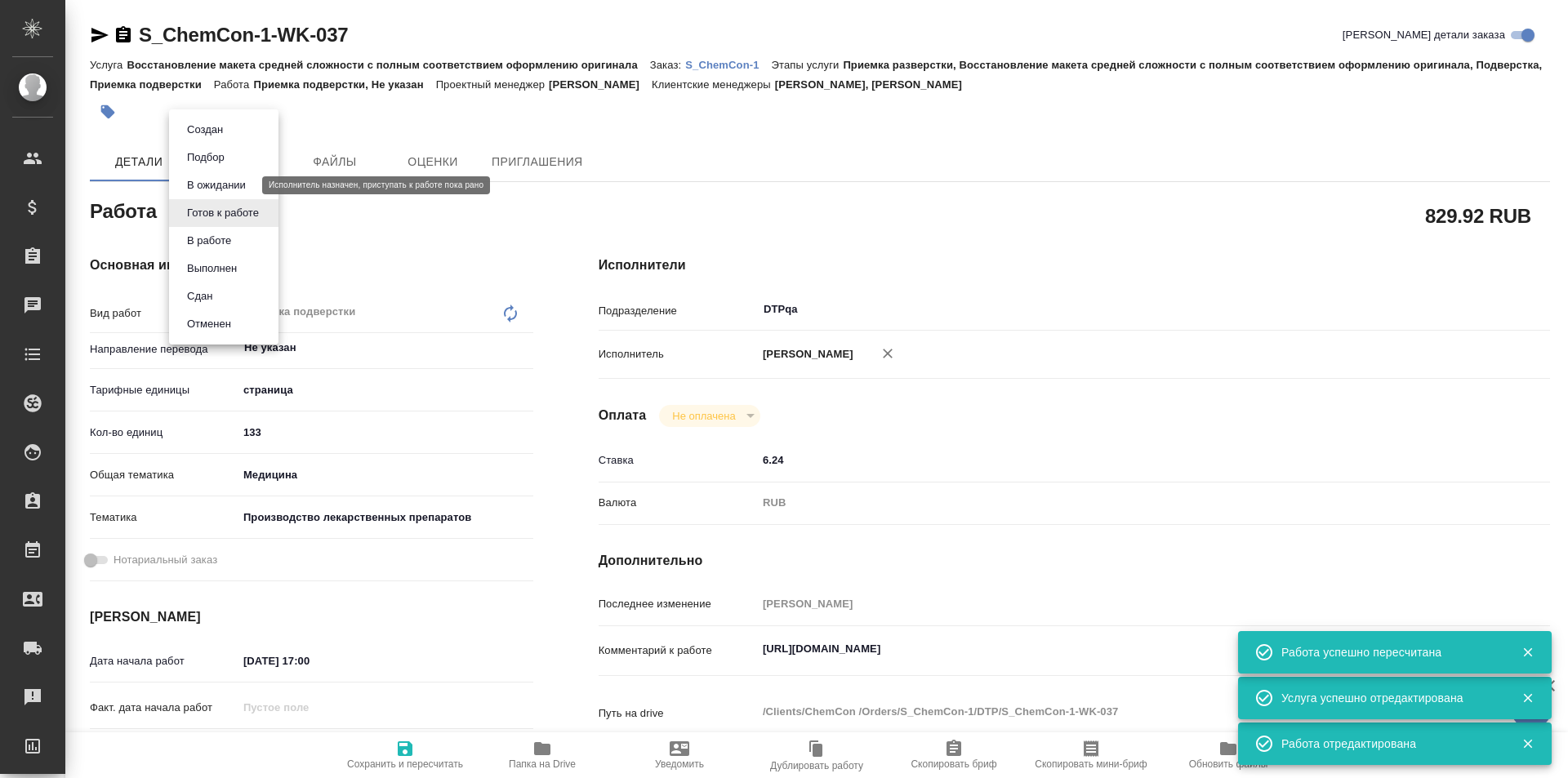
type textarea "x"
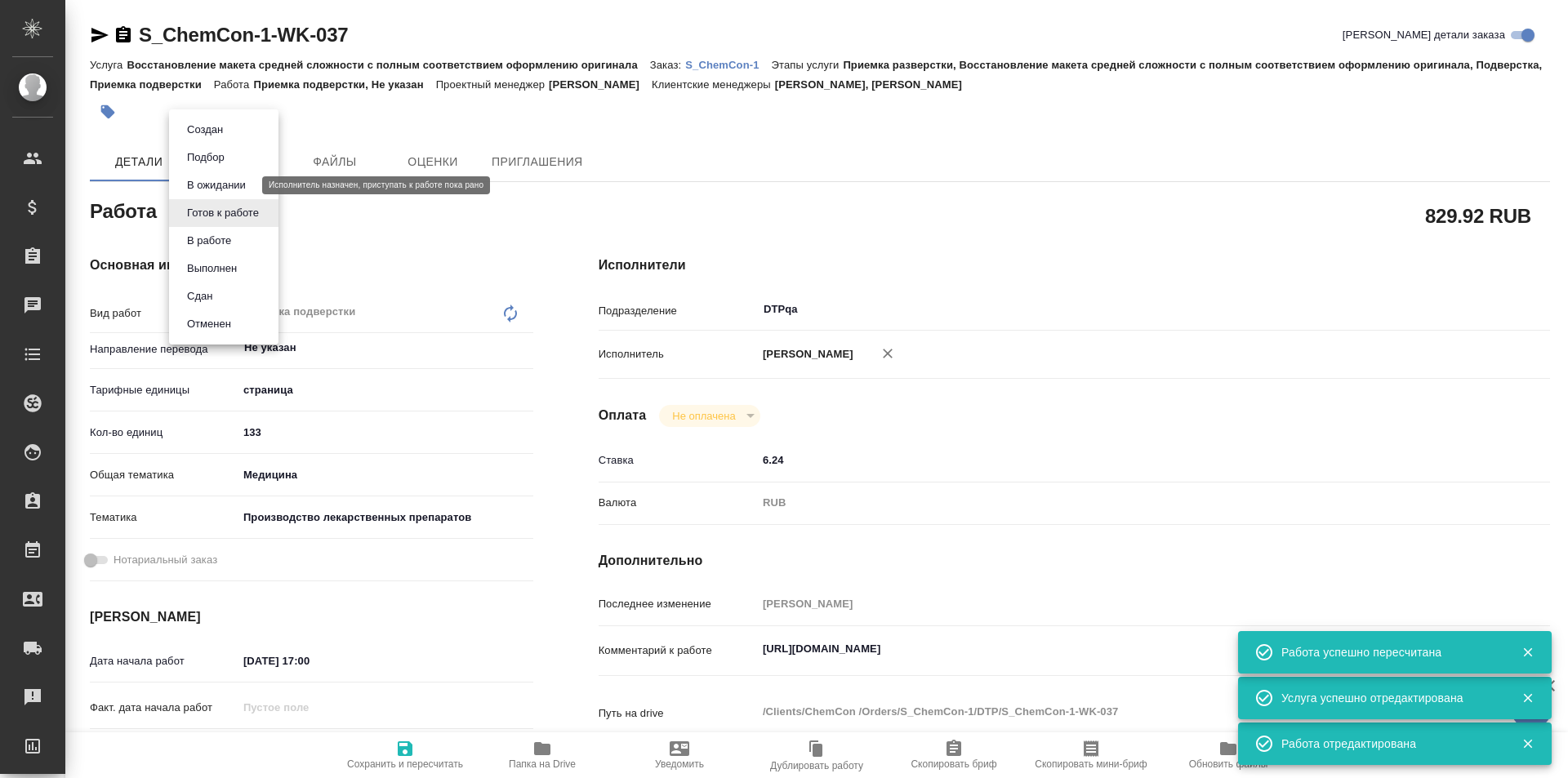
type textarea "x"
click at [228, 185] on button "В ожидании" at bounding box center [216, 185] width 69 height 18
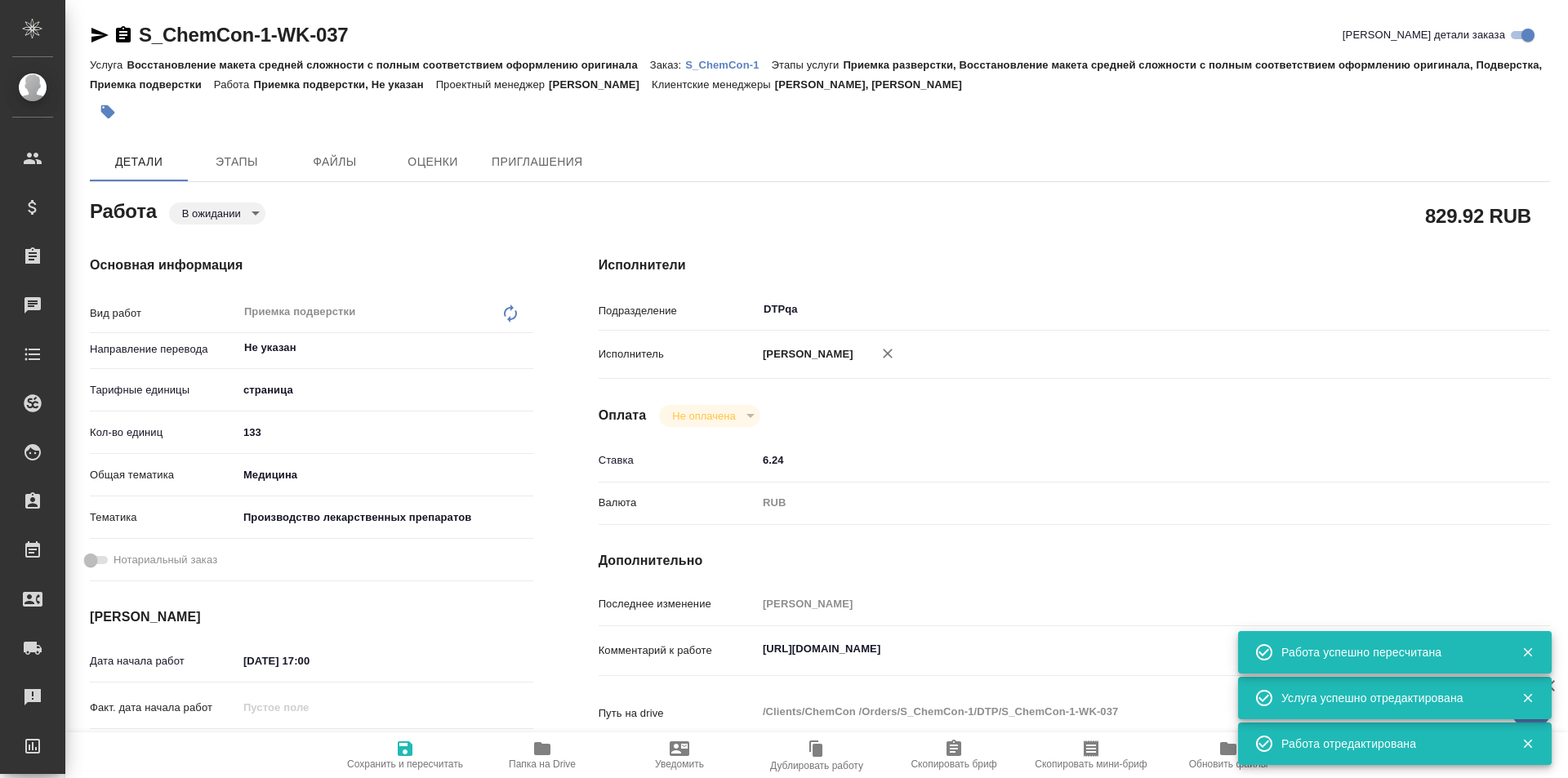
type textarea "x"
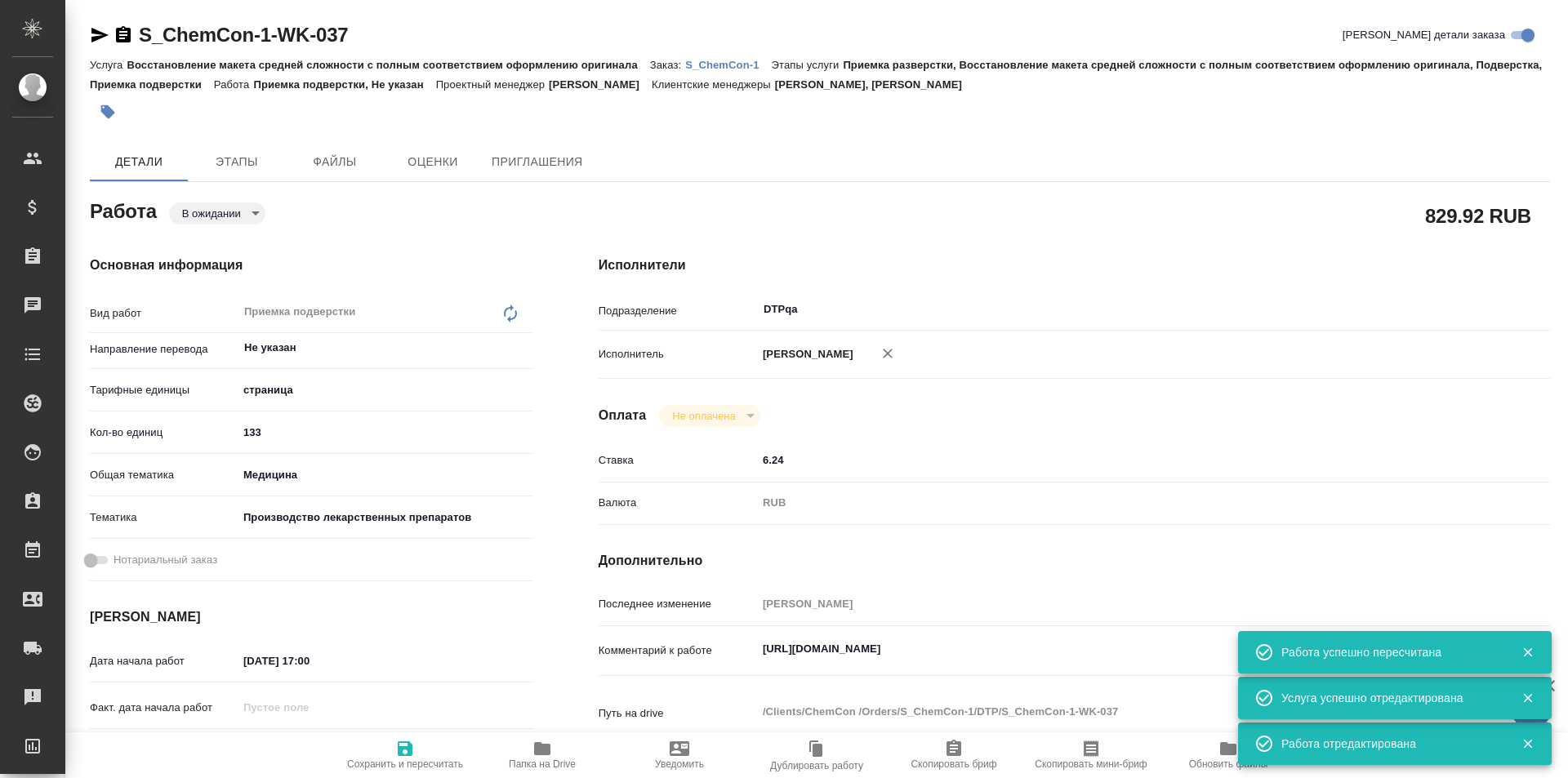
type textarea "x"
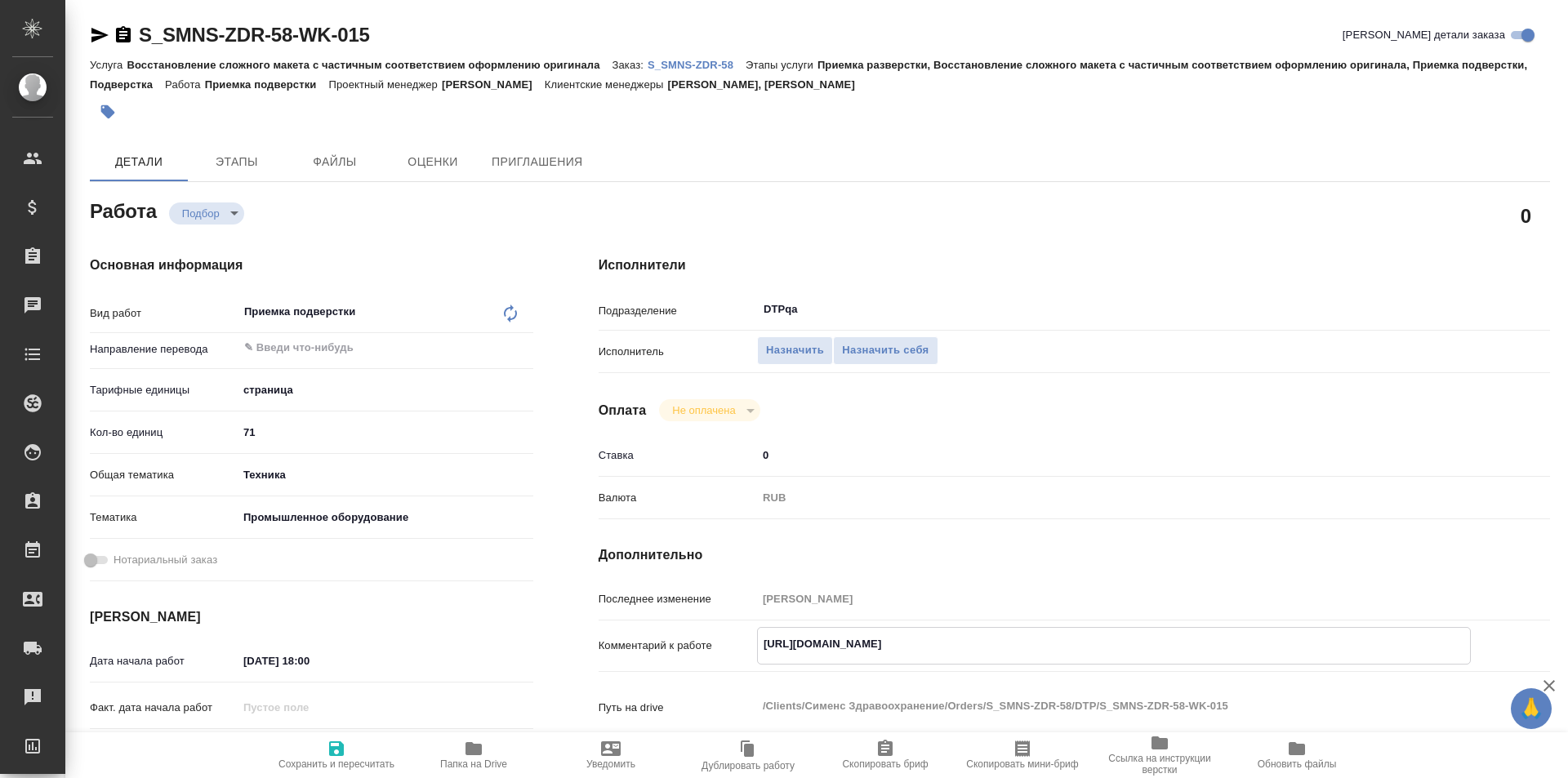
drag, startPoint x: 1083, startPoint y: 646, endPoint x: 851, endPoint y: 593, distance: 238.0
click at [733, 638] on div "Комментарий к работе [URL][DOMAIN_NAME] x" at bounding box center [1073, 646] width 951 height 38
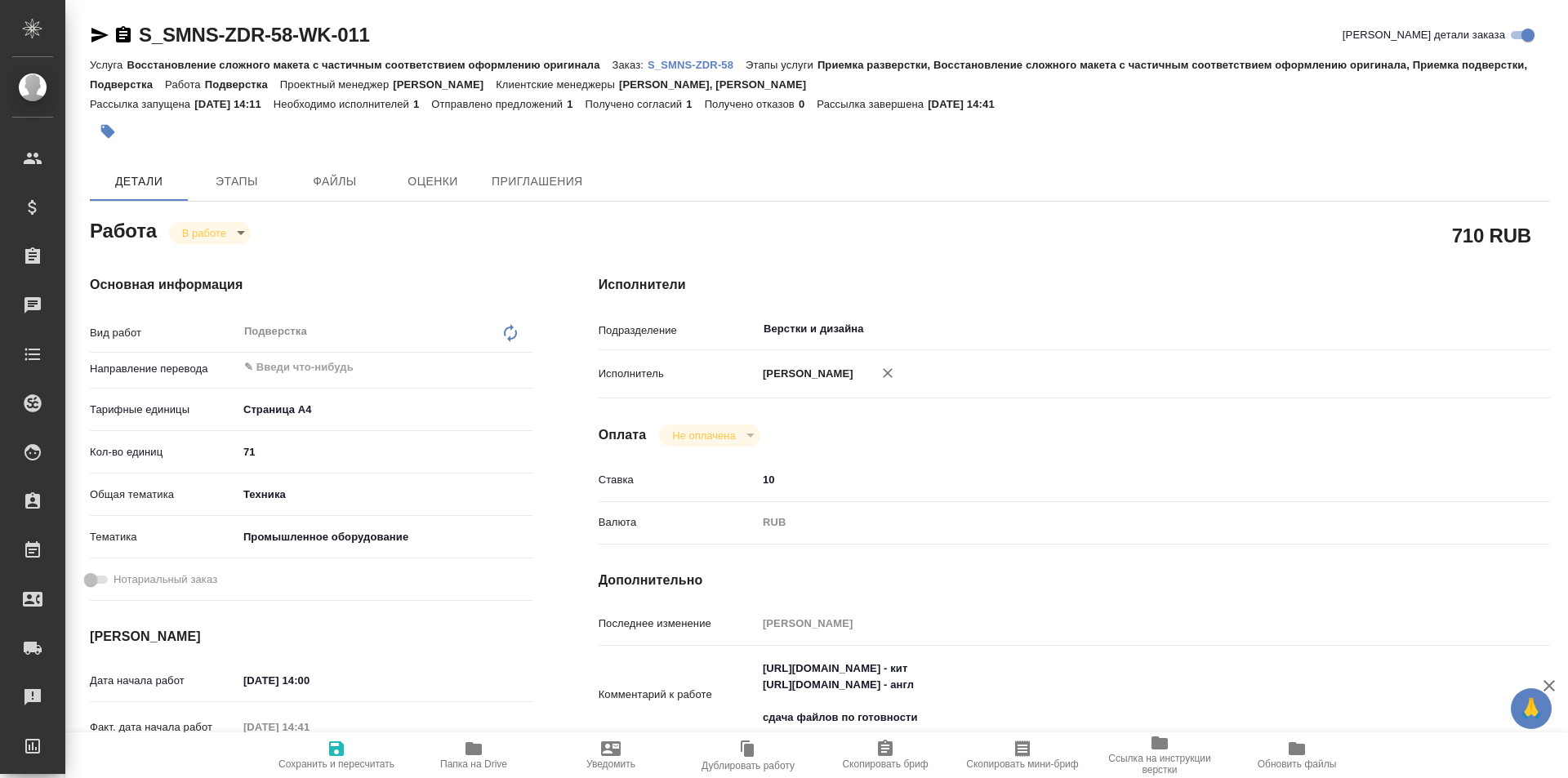
type textarea "x"
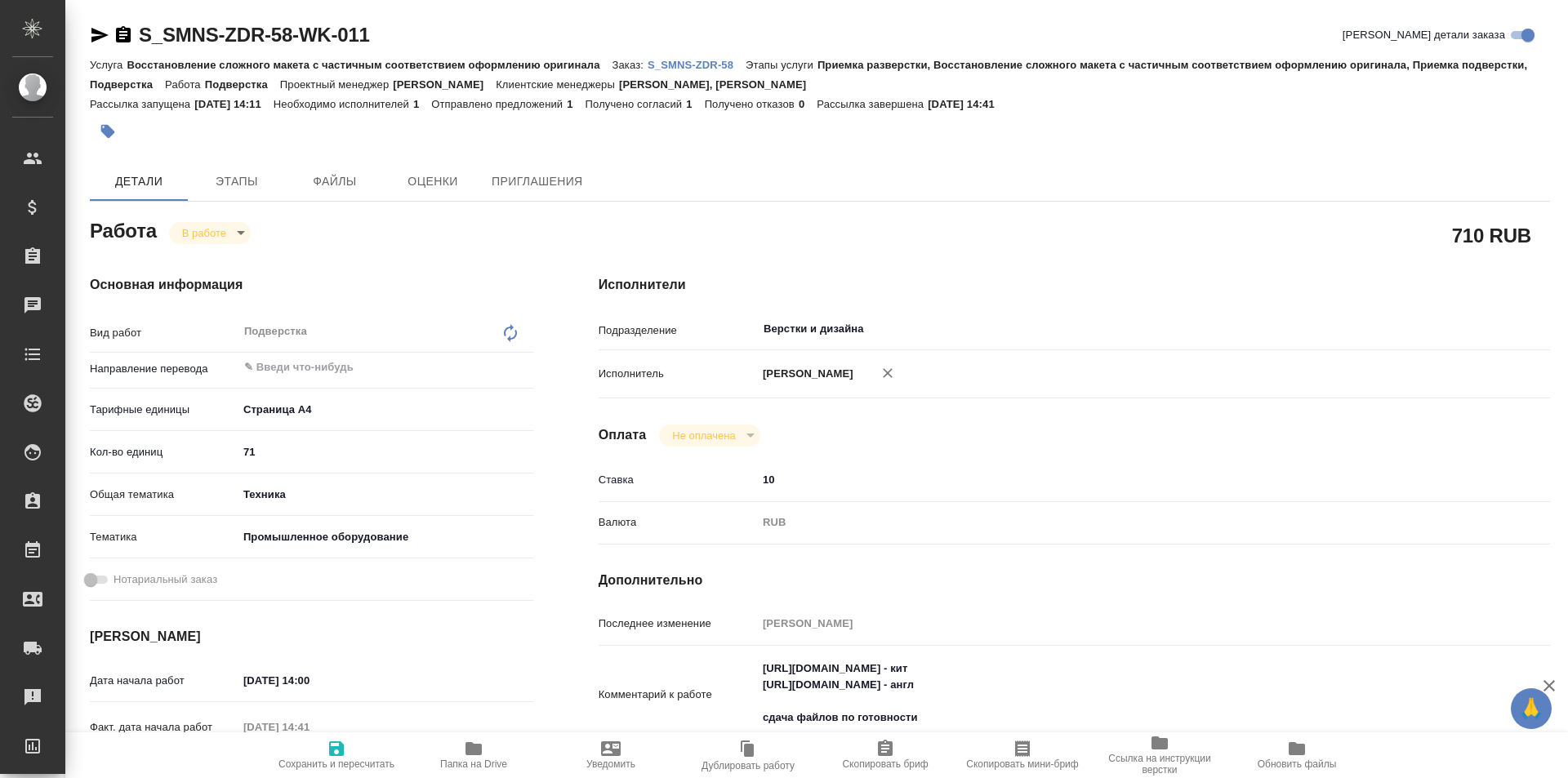
type textarea "x"
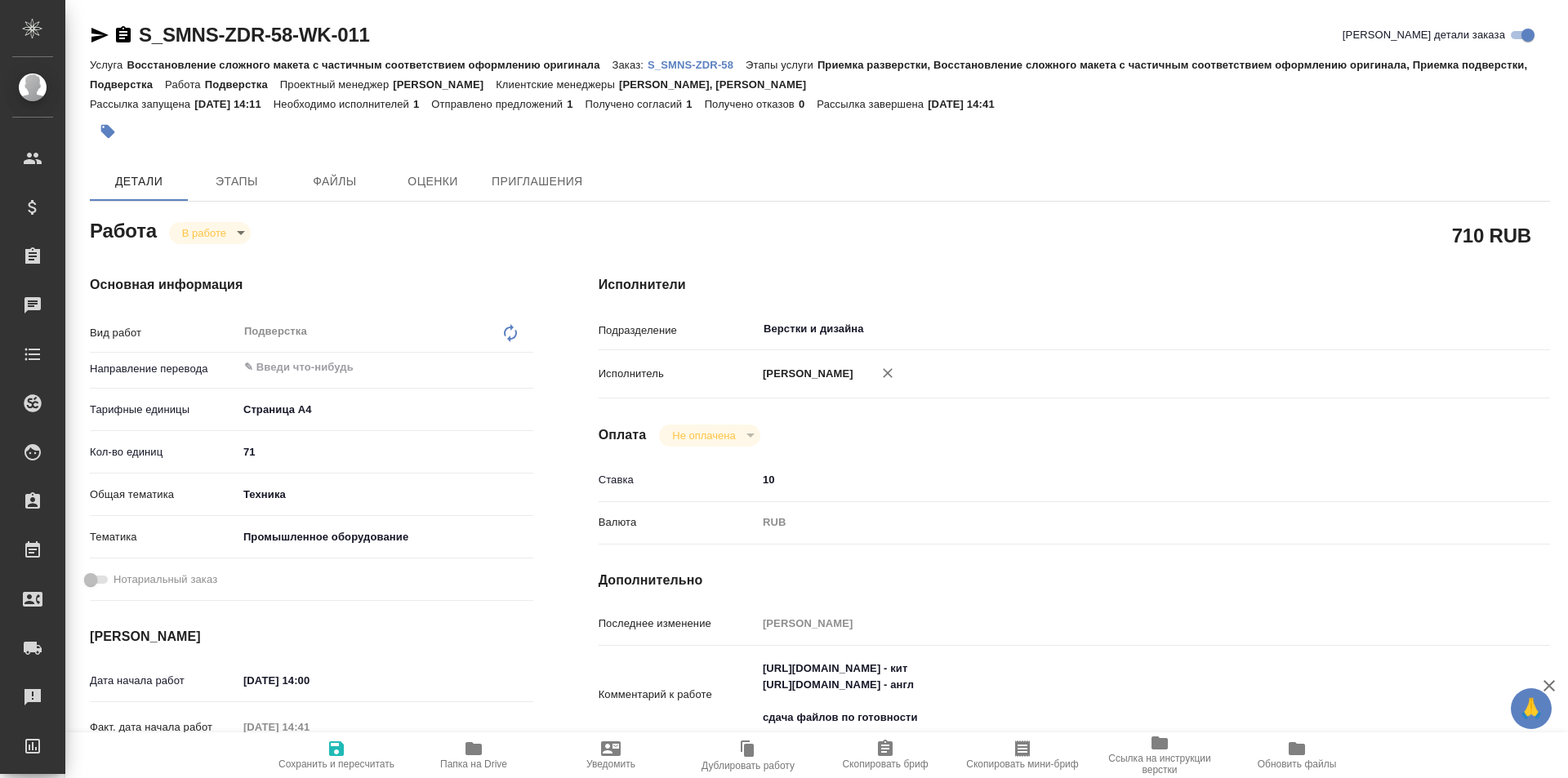
type textarea "x"
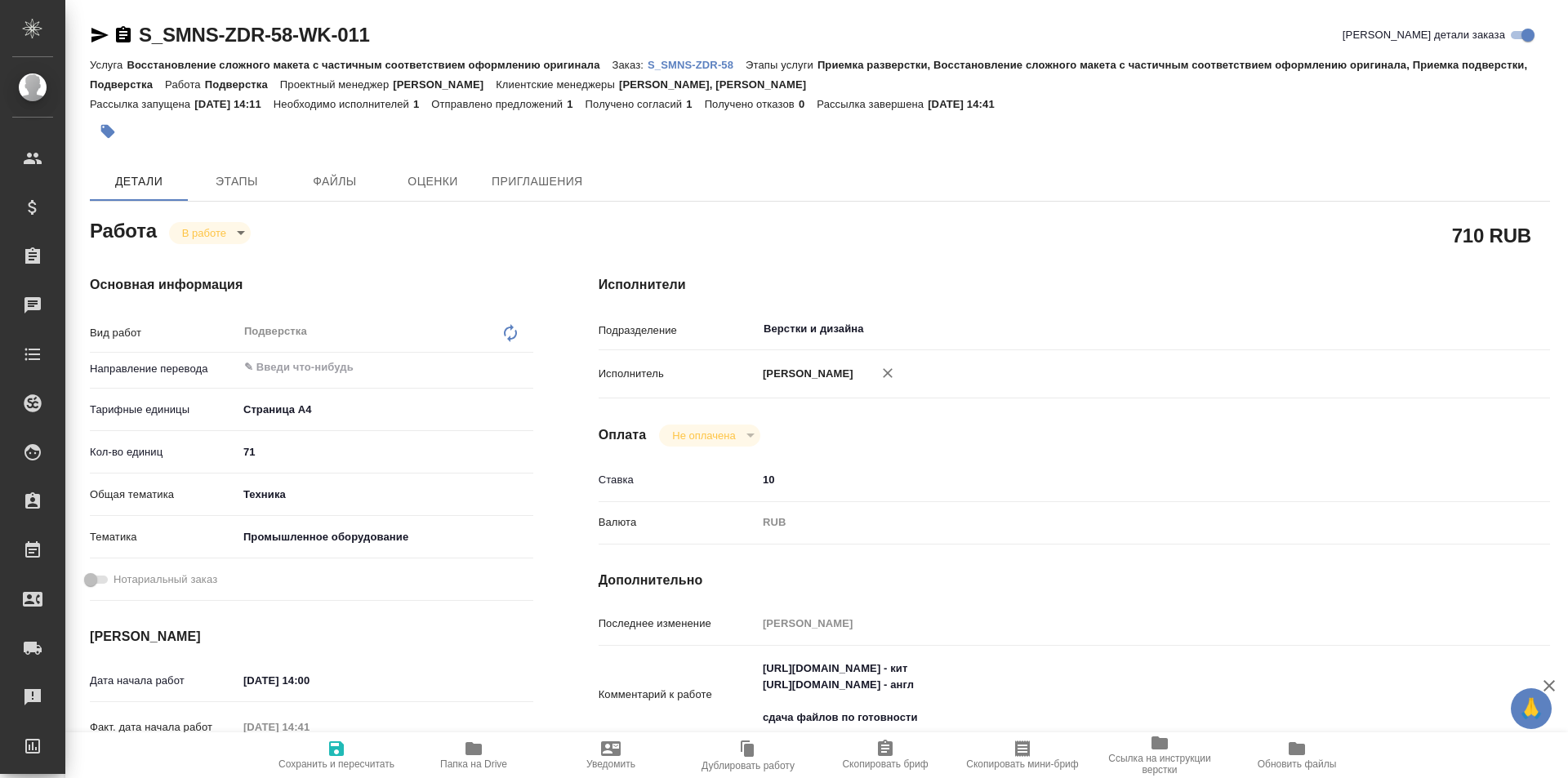
type textarea "x"
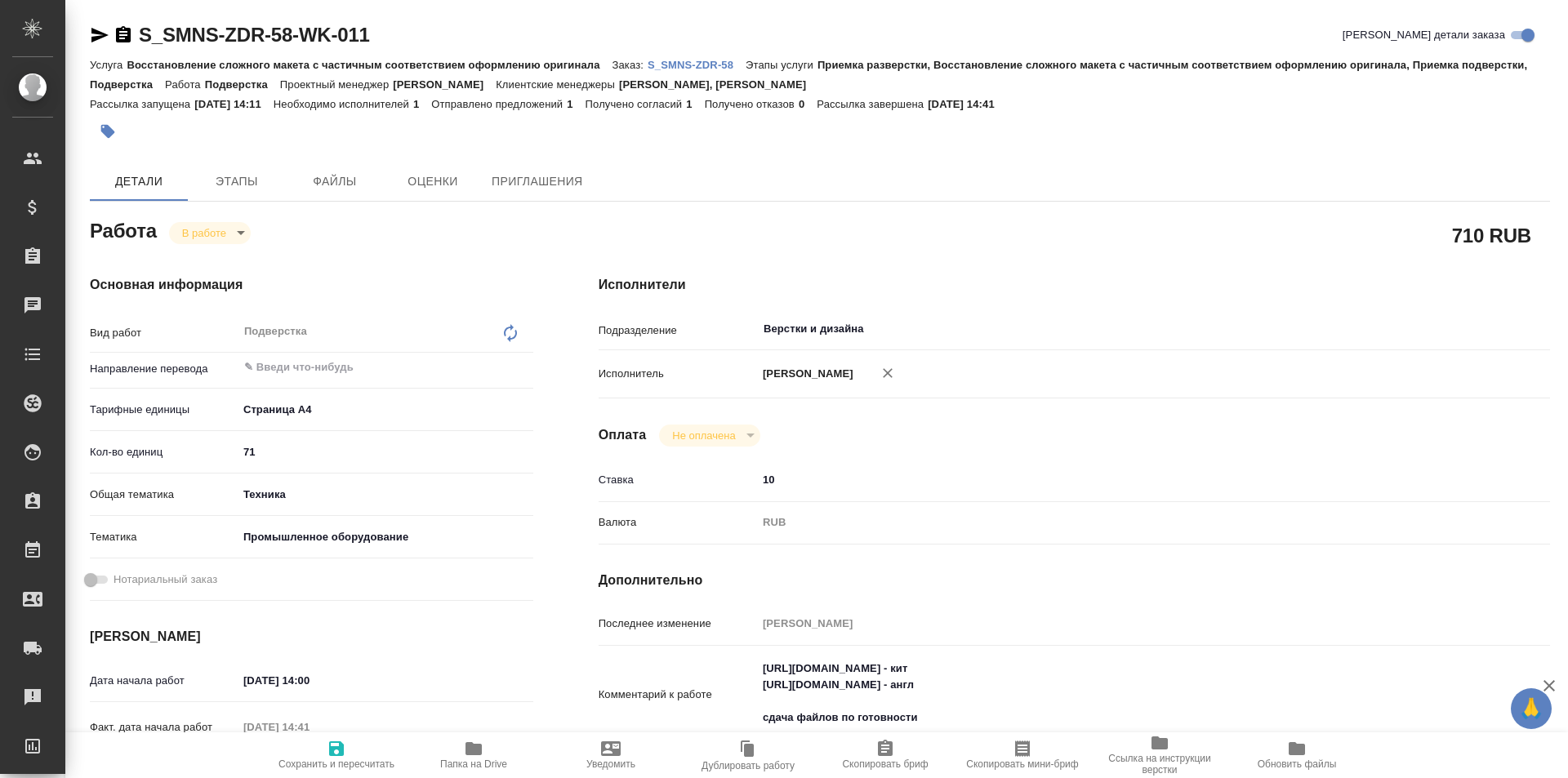
type textarea "x"
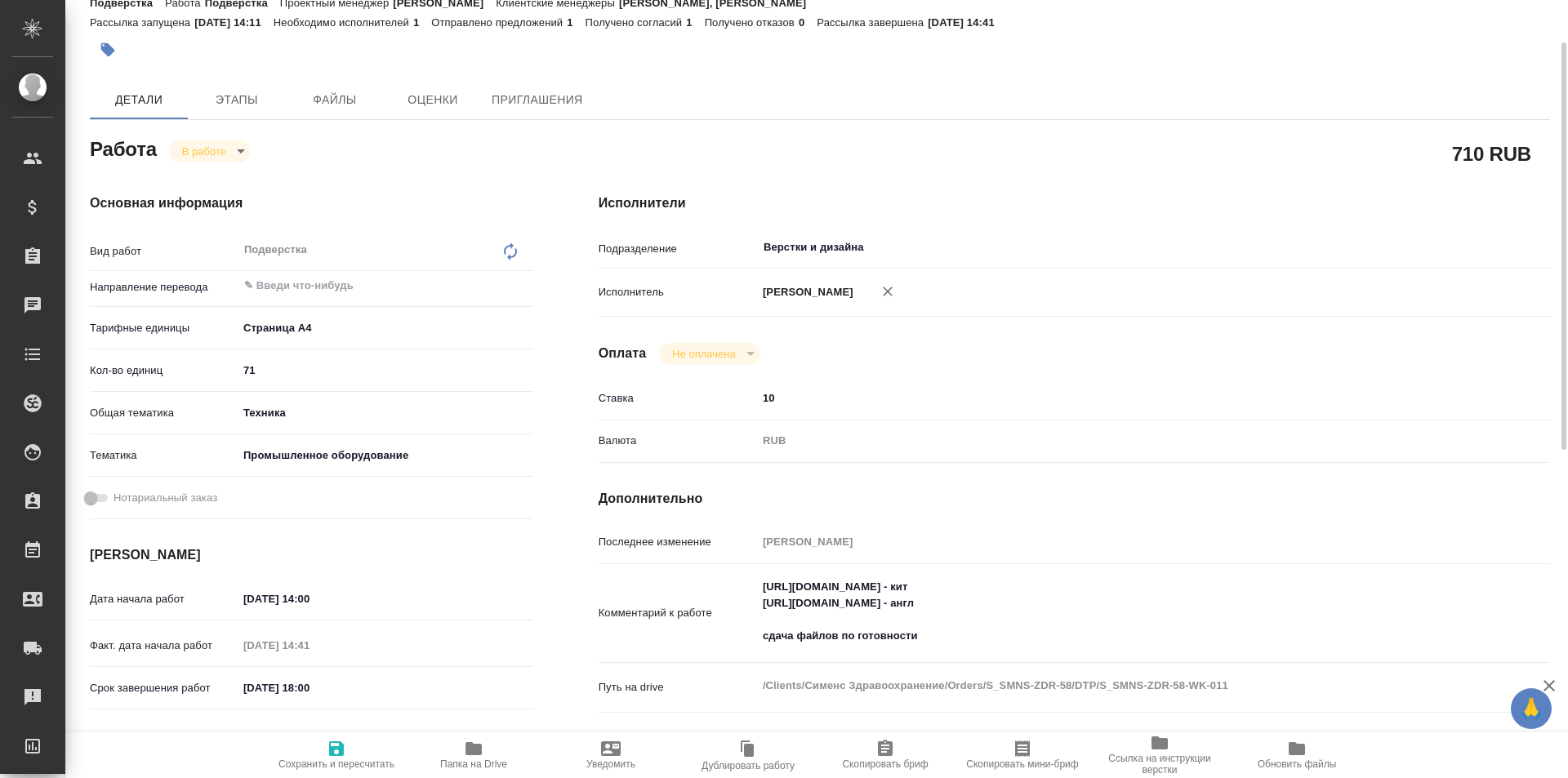
scroll to position [163, 0]
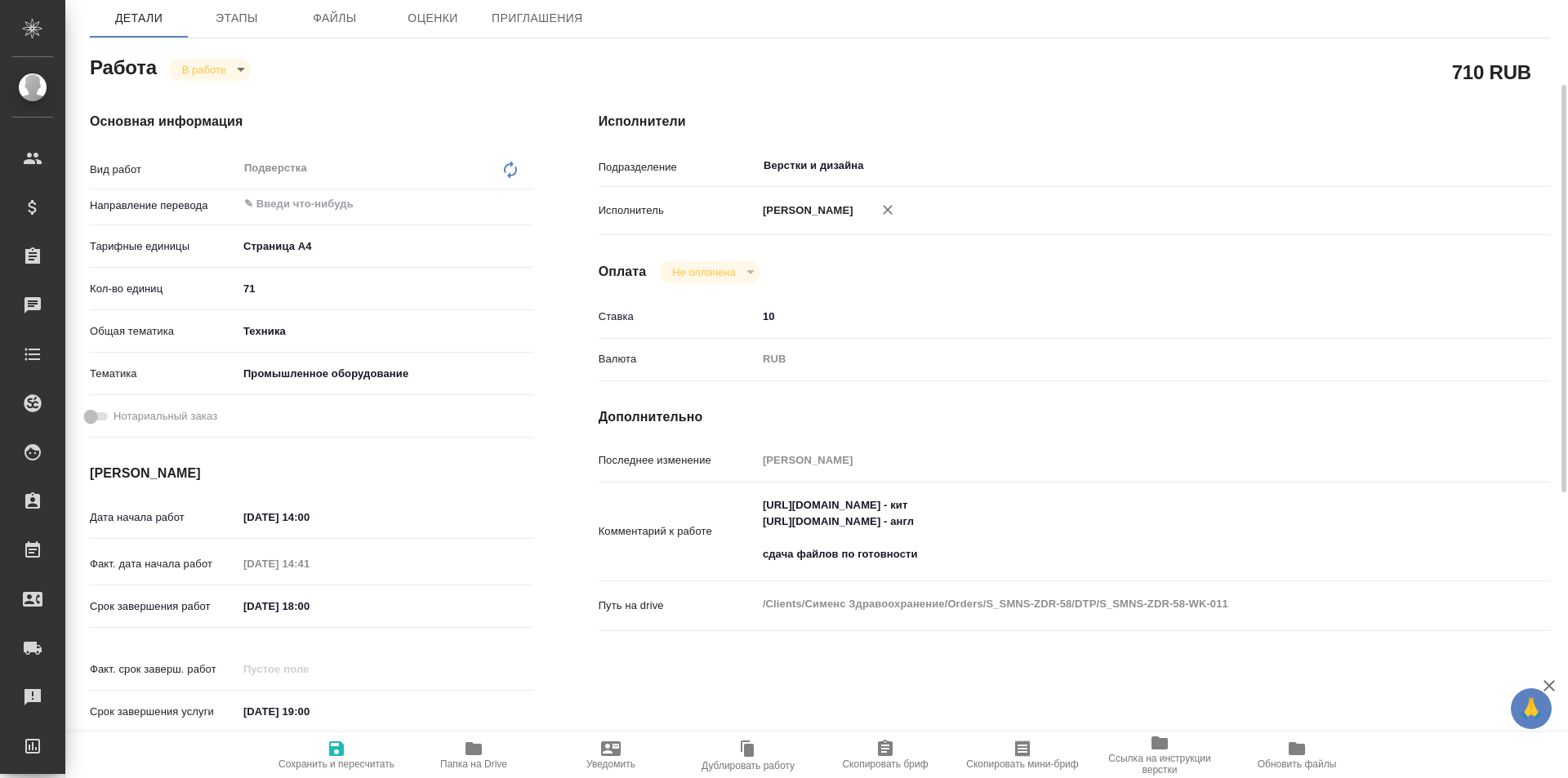
type textarea "x"
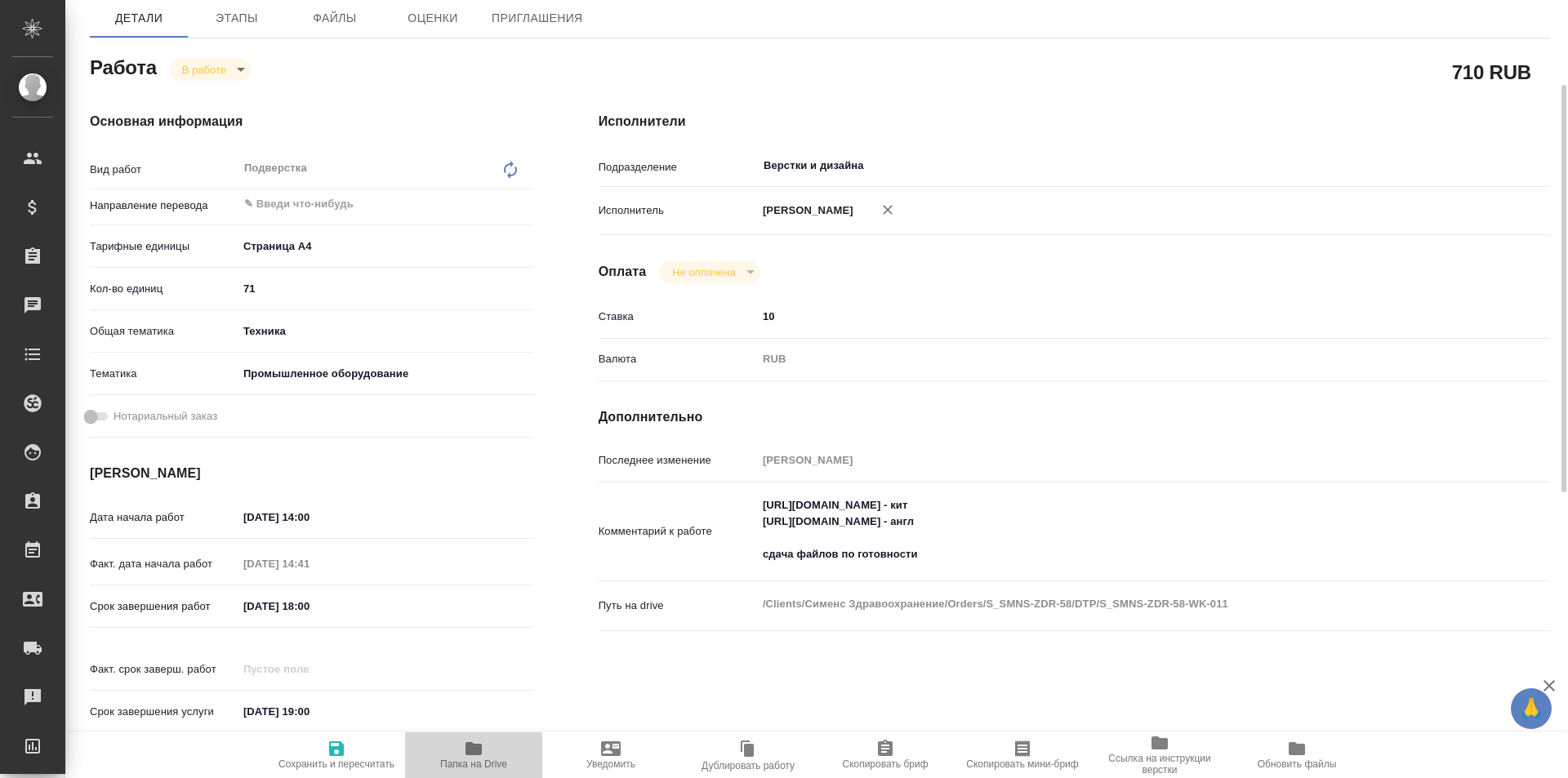
click at [472, 749] on icon "button" at bounding box center [473, 749] width 17 height 13
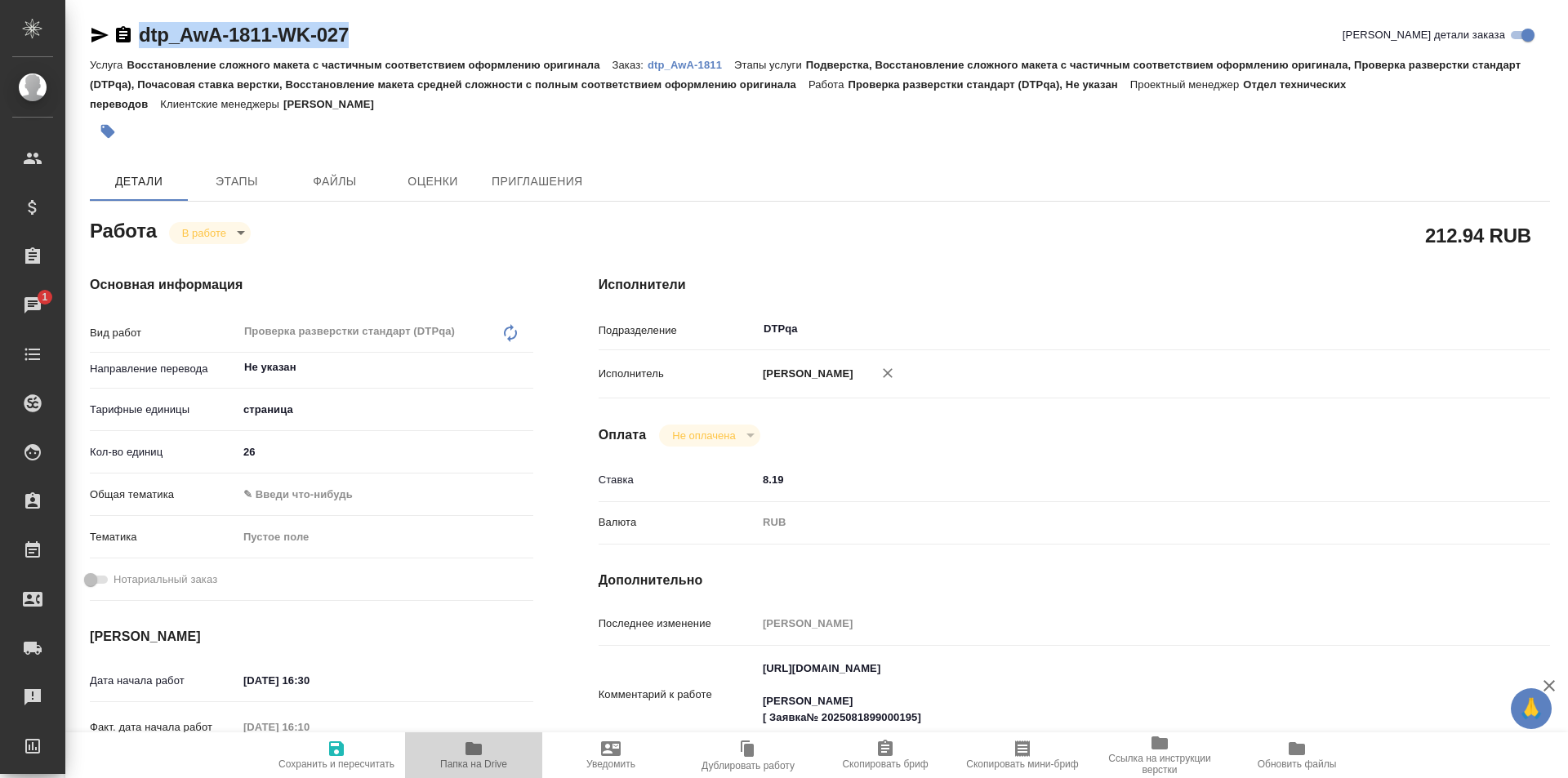
click at [484, 743] on span "Папка на Drive" at bounding box center [473, 755] width 117 height 31
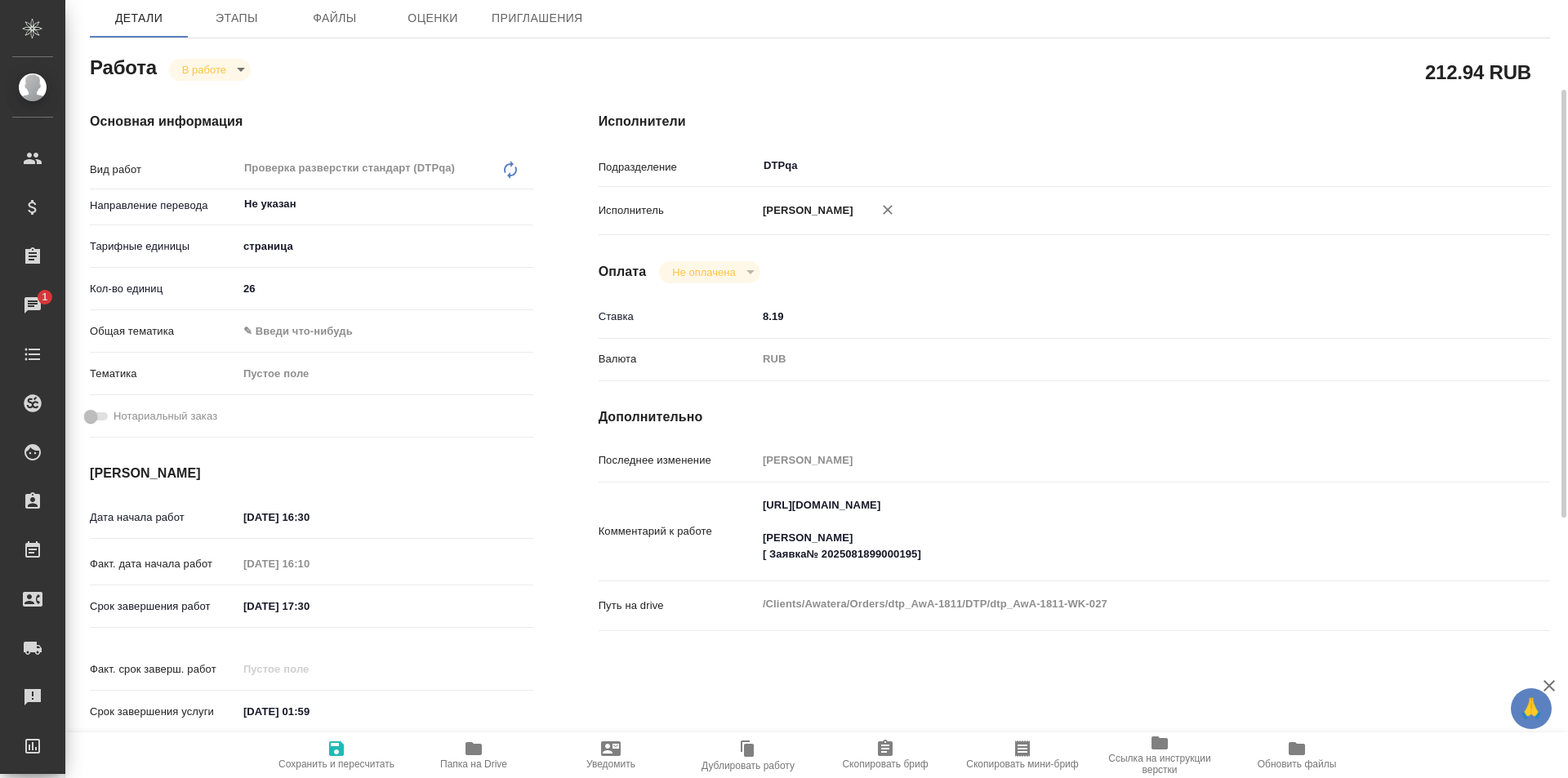
click at [960, 561] on textarea "[URL][DOMAIN_NAME] [PERSON_NAME] [ Заявка№ 2025081899000195]" at bounding box center [1114, 530] width 714 height 77
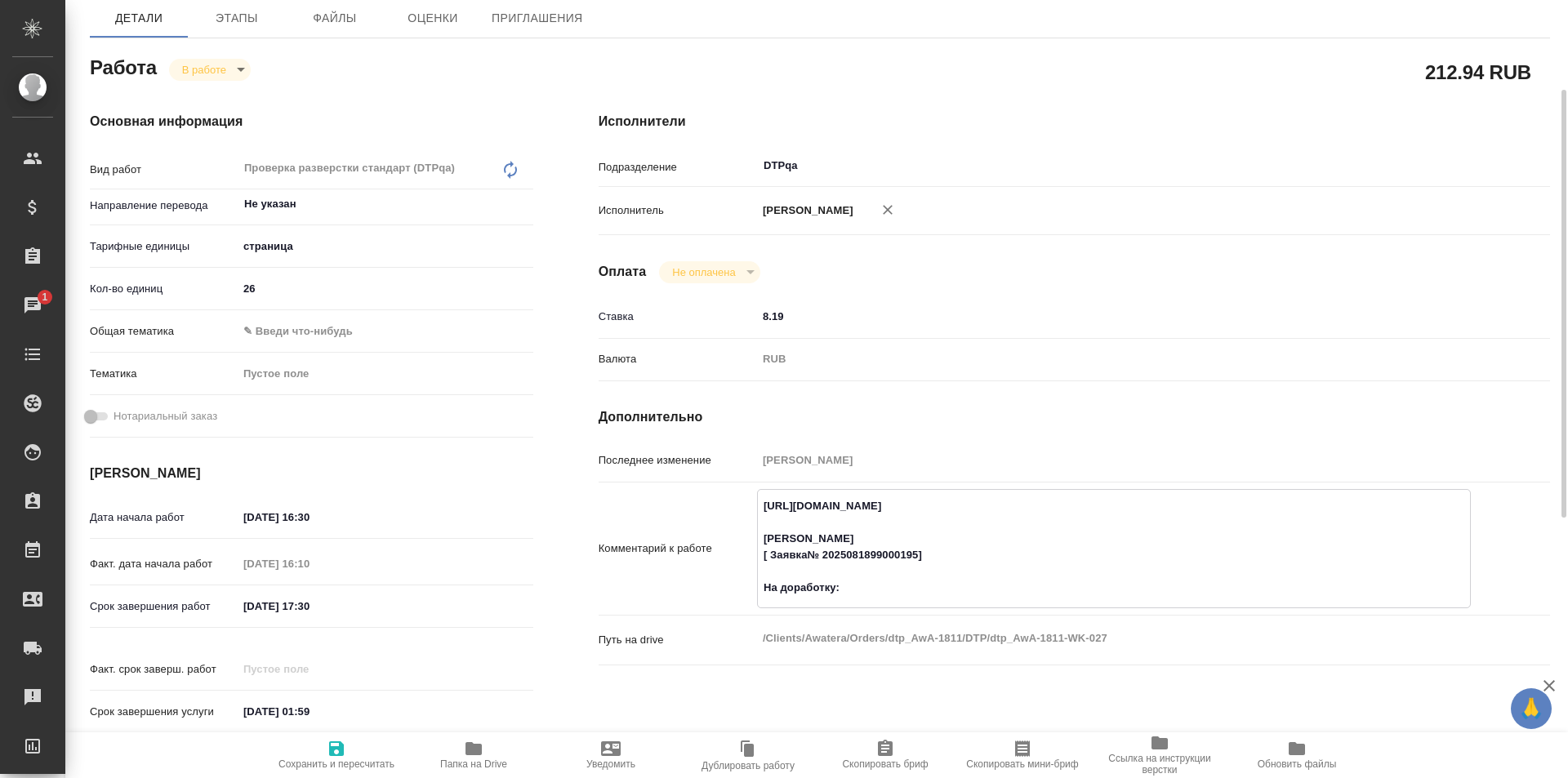
paste textarea "[URL][DOMAIN_NAME]"
type textarea "[URL][DOMAIN_NAME] [PERSON_NAME] [ Заявка№ 2025081899000195] На доработку: [URL…"
click at [332, 752] on icon "button" at bounding box center [337, 749] width 15 height 15
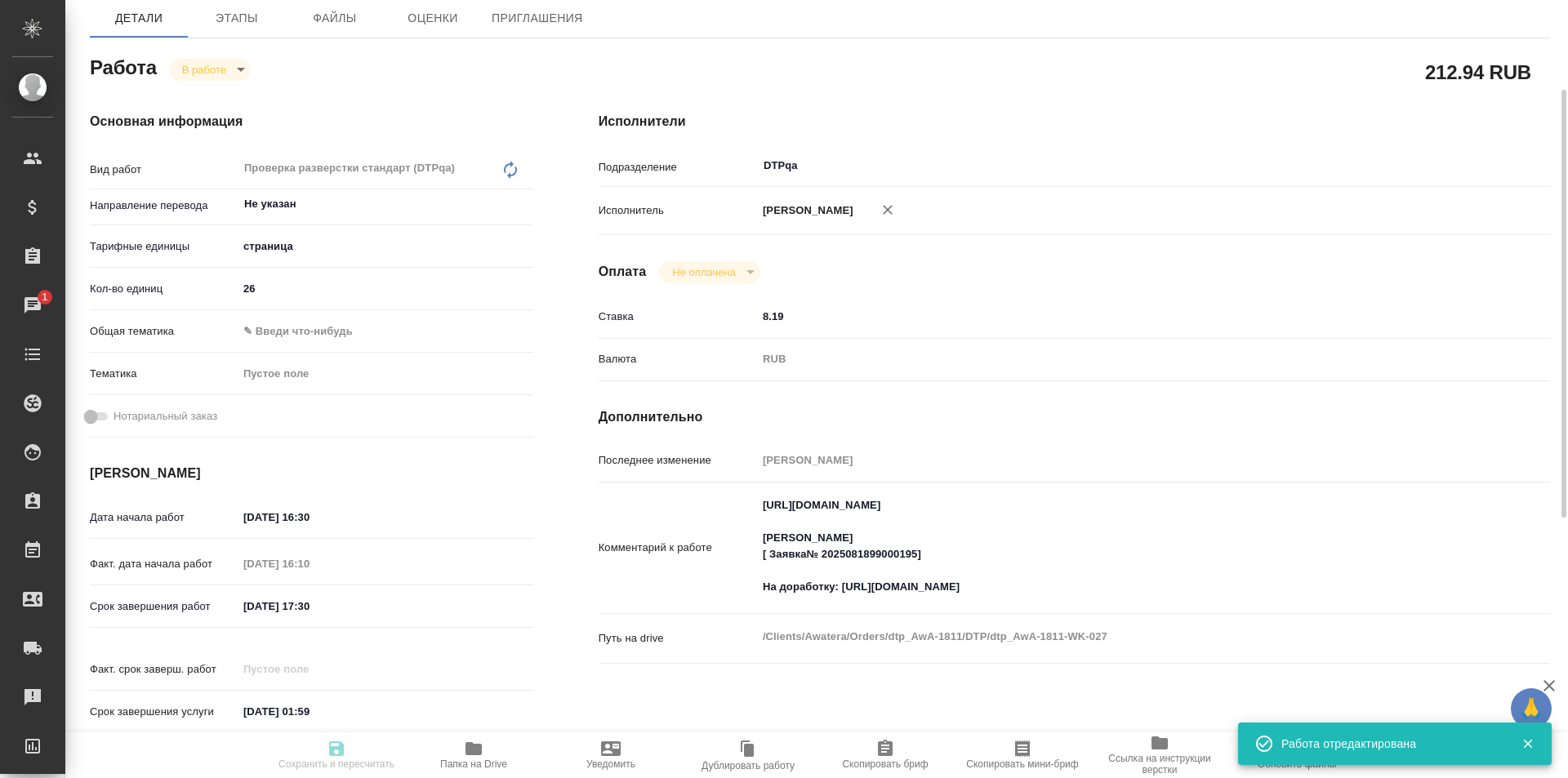
type input "inProgress"
type input "Не указан"
type input "5a8b1489cc6b4906c91bfdb2"
type input "26"
type input "[DATE] 16:30"
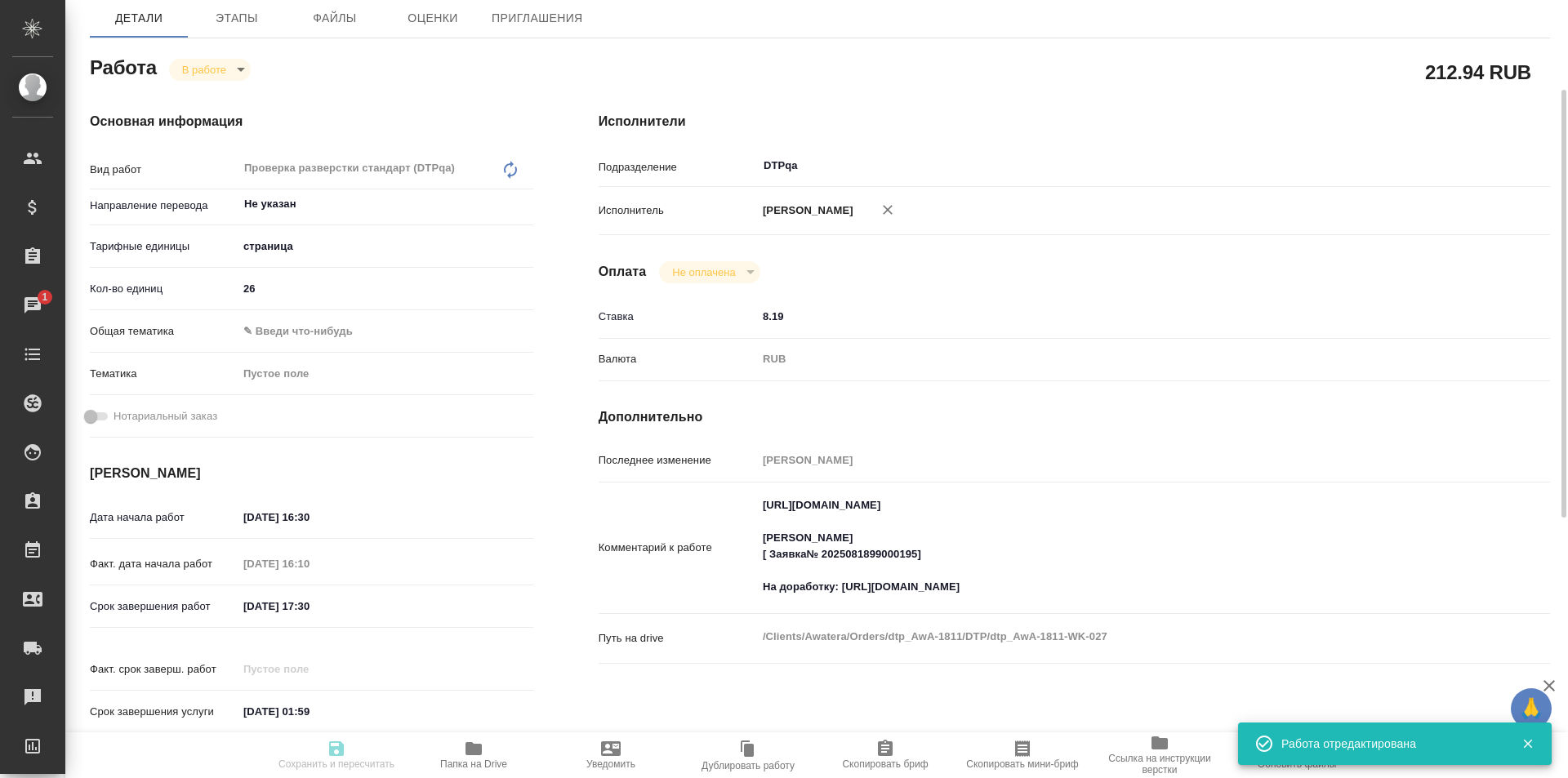
type input "[DATE] 16:10"
type input "[DATE] 17:30"
type input "[DATE] 01:59"
type input "DTPqa"
type input "notPayed"
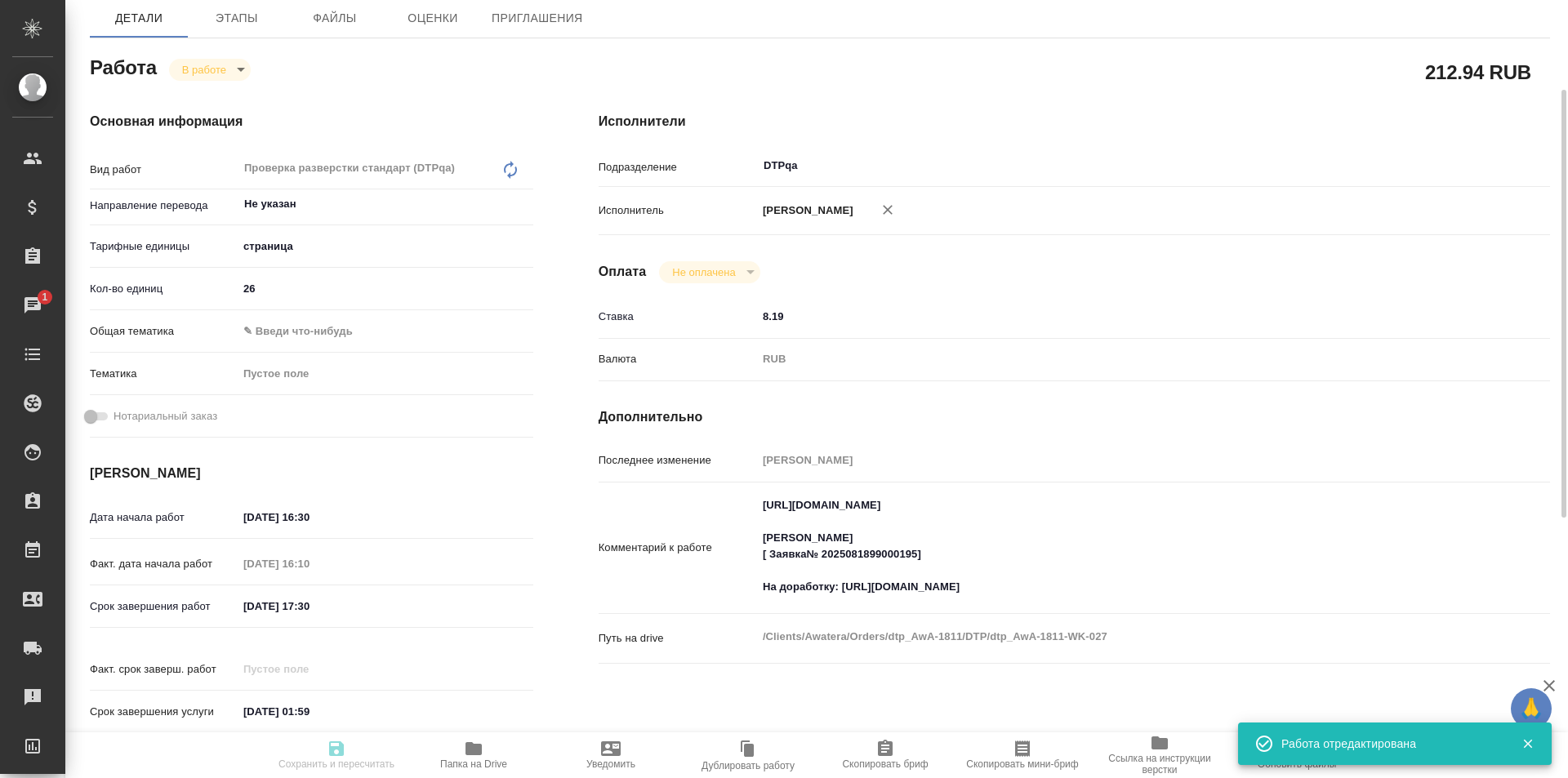
type input "8.19"
type input "RUB"
type input "[PERSON_NAME]"
type input "dtp_AwA-1811"
type input "Восстановление сложного макета с частичным соответствием оформлению оригинала"
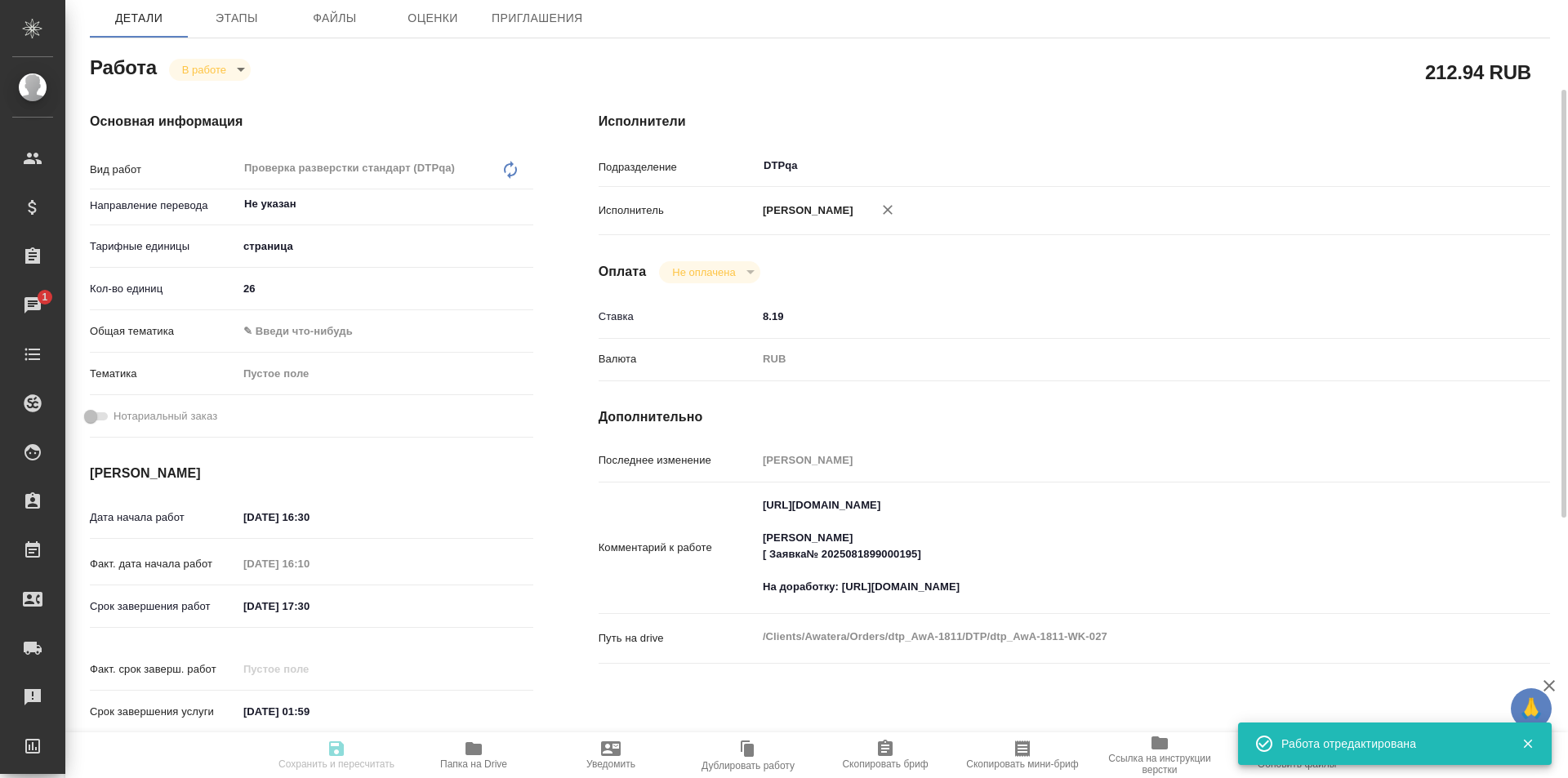
type input "Подверстка, Восстановление сложного макета с частичным соответствием оформлению…"
type input "[PERSON_NAME]"
type input "Отдел верстки и дизайна, [PERSON_NAME], [PERSON_NAME]"
type input "/Clients/Awatera/Orders/dtp_AwA-1811"
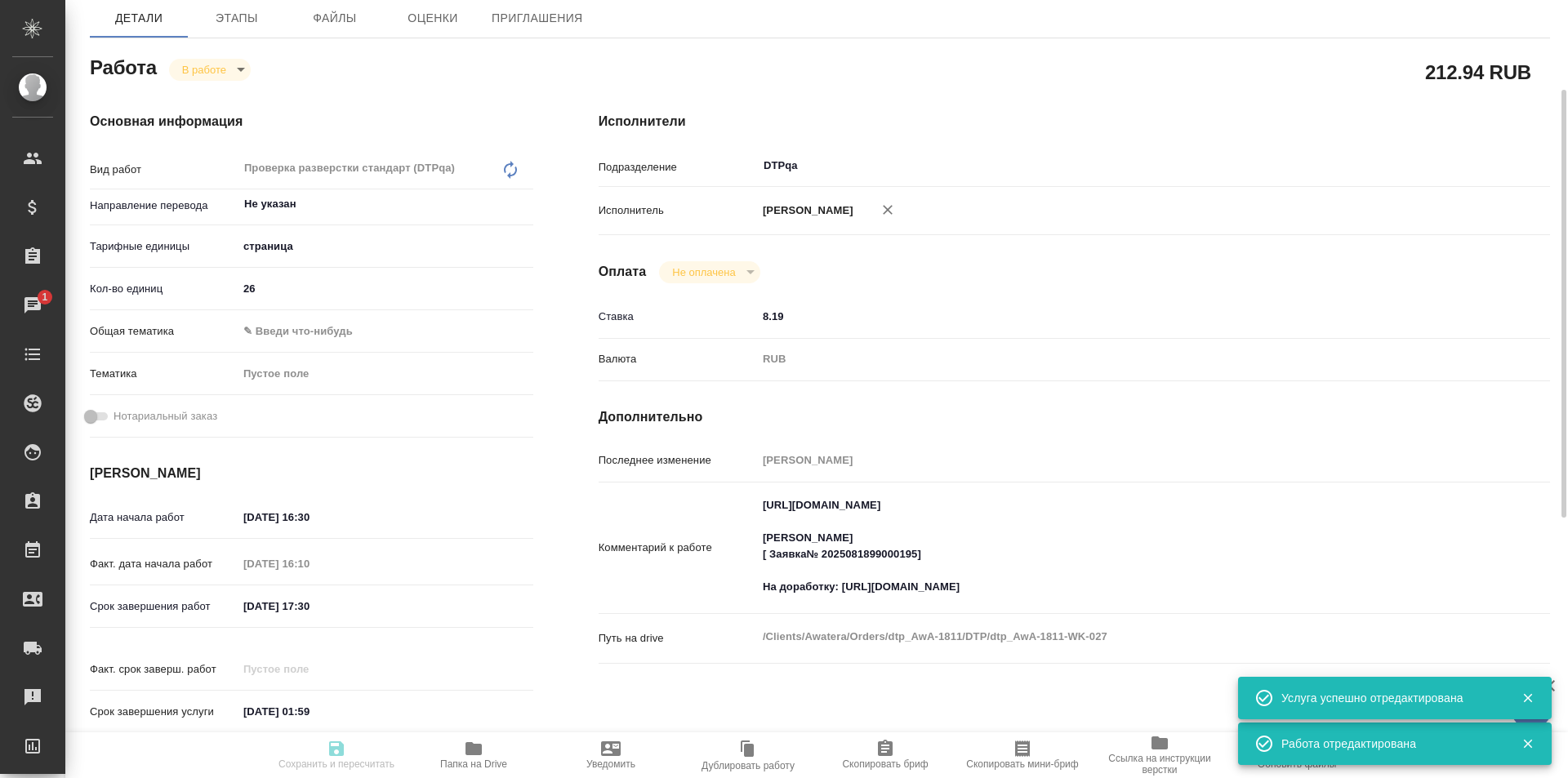
type input "inProgress"
type input "Не указан"
type input "5a8b1489cc6b4906c91bfdb2"
type input "26"
type input "[DATE] 16:30"
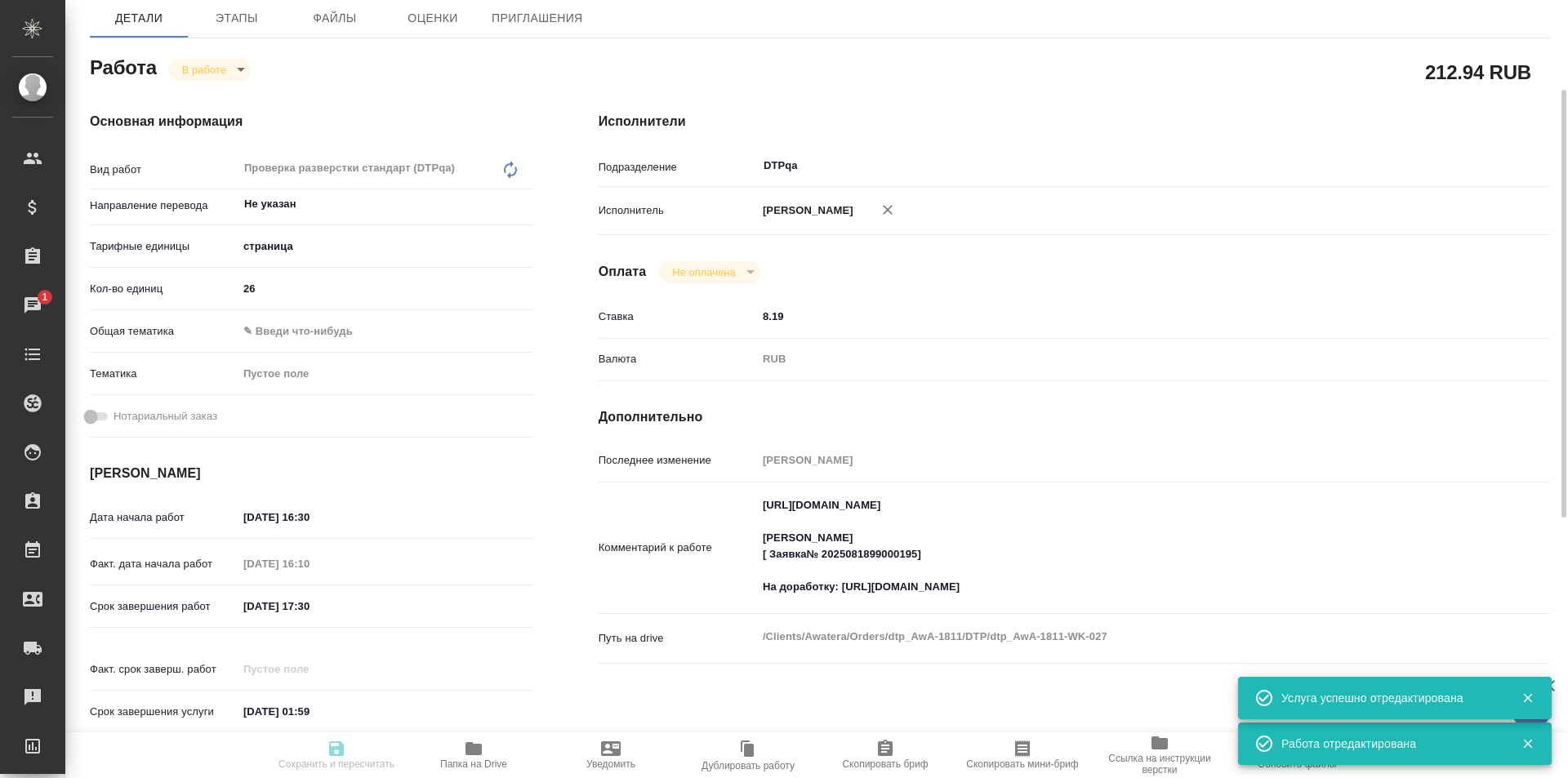
type input "[DATE] 16:10"
type input "[DATE] 17:30"
type input "[DATE] 01:59"
type input "DTPqa"
type input "notPayed"
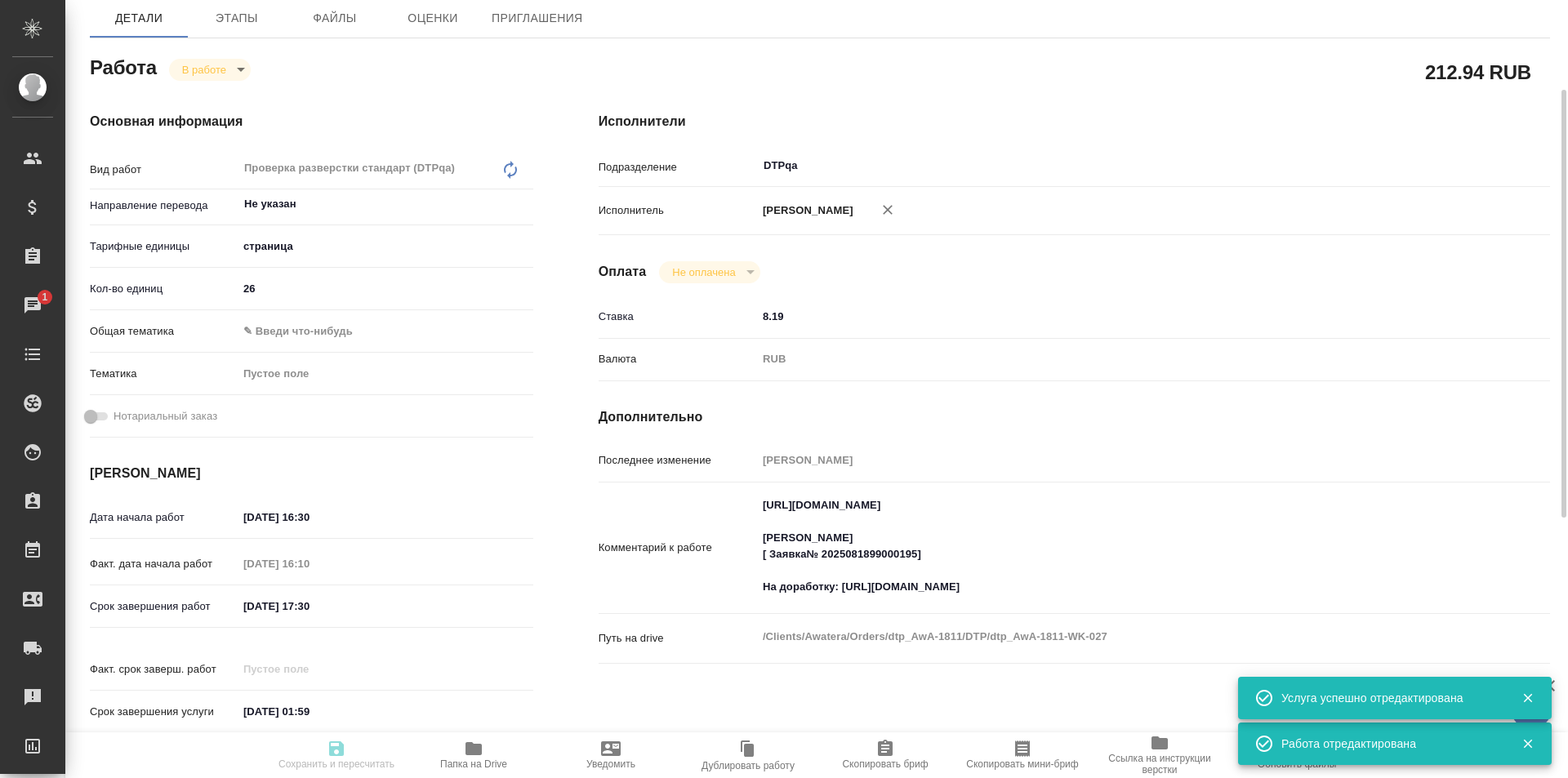
type input "8.19"
type input "RUB"
type input "[PERSON_NAME]"
type input "dtp_AwA-1811"
type input "Восстановление сложного макета с частичным соответствием оформлению оригинала"
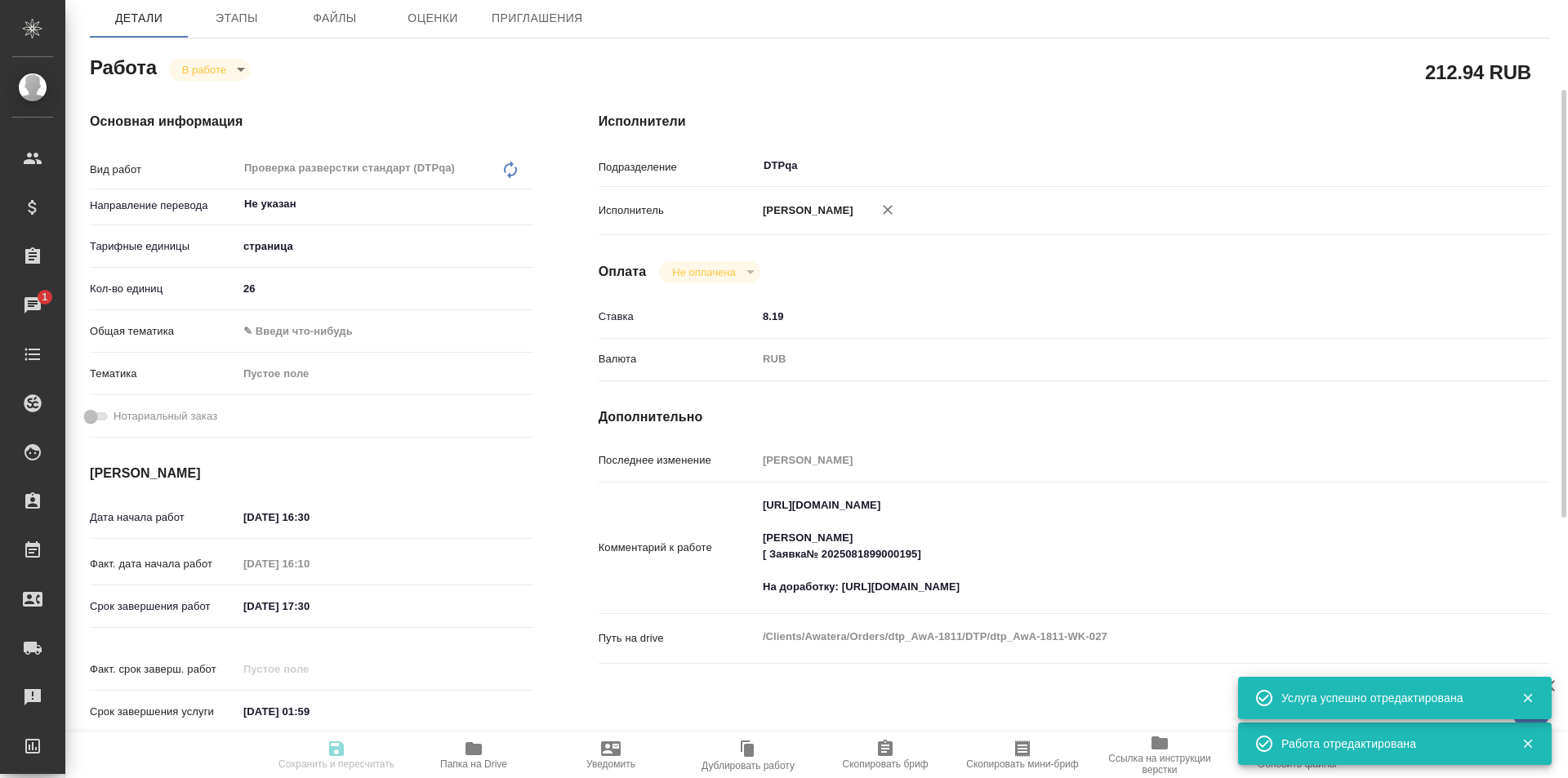
type input "Подверстка, Восстановление сложного макета с частичным соответствием оформлению…"
type input "[PERSON_NAME]"
type input "Отдел верстки и дизайна, [PERSON_NAME], [PERSON_NAME]"
type input "/Clients/Awatera/Orders/dtp_AwA-1811"
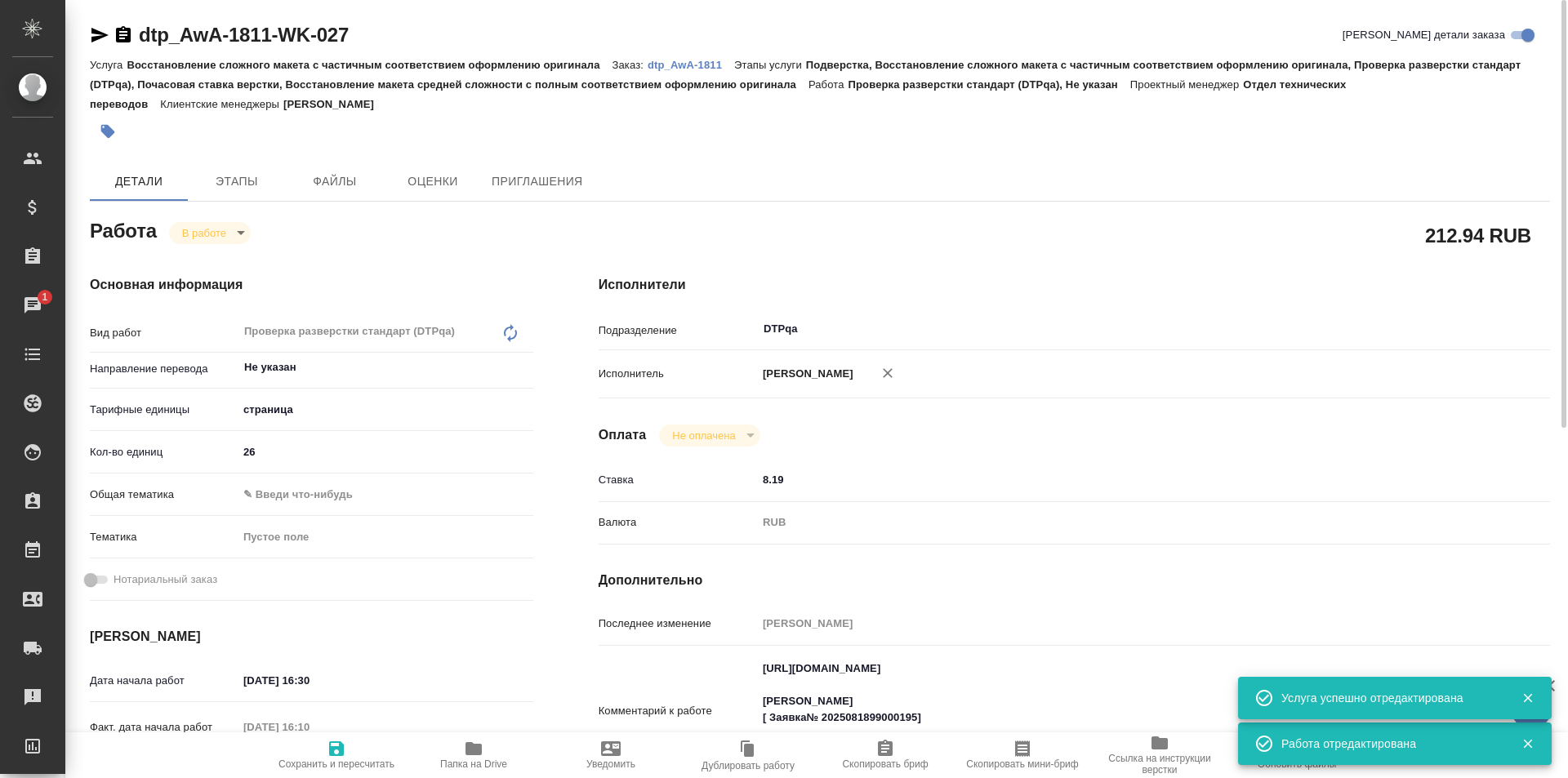
click at [227, 228] on body "🙏 .cls-1 fill:#fff; AWATERA Ismagilova [PERSON_NAME] Спецификации Заказы 1 Чаты…" at bounding box center [784, 389] width 1568 height 778
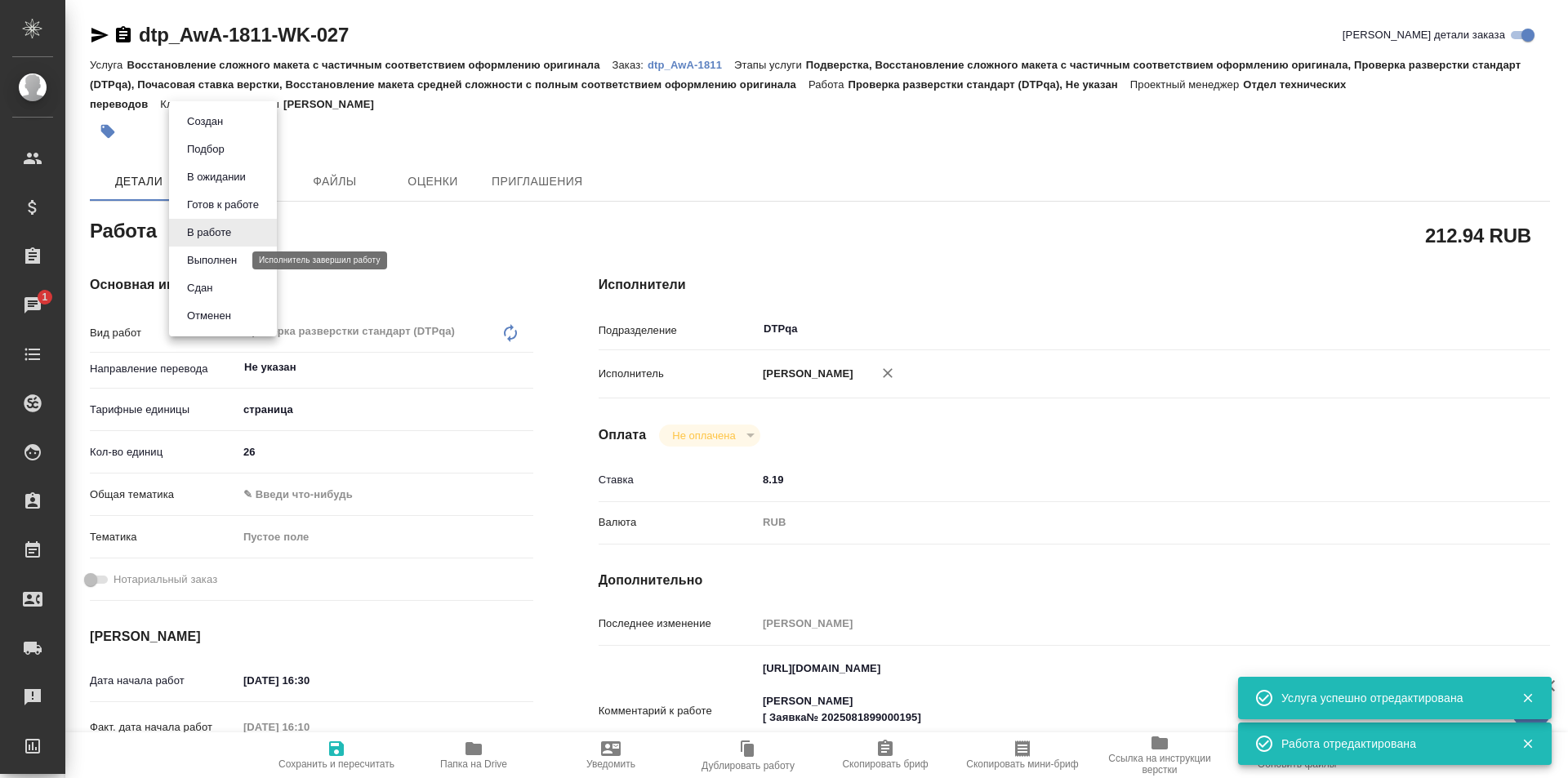
click at [211, 266] on button "Выполнен" at bounding box center [211, 261] width 60 height 18
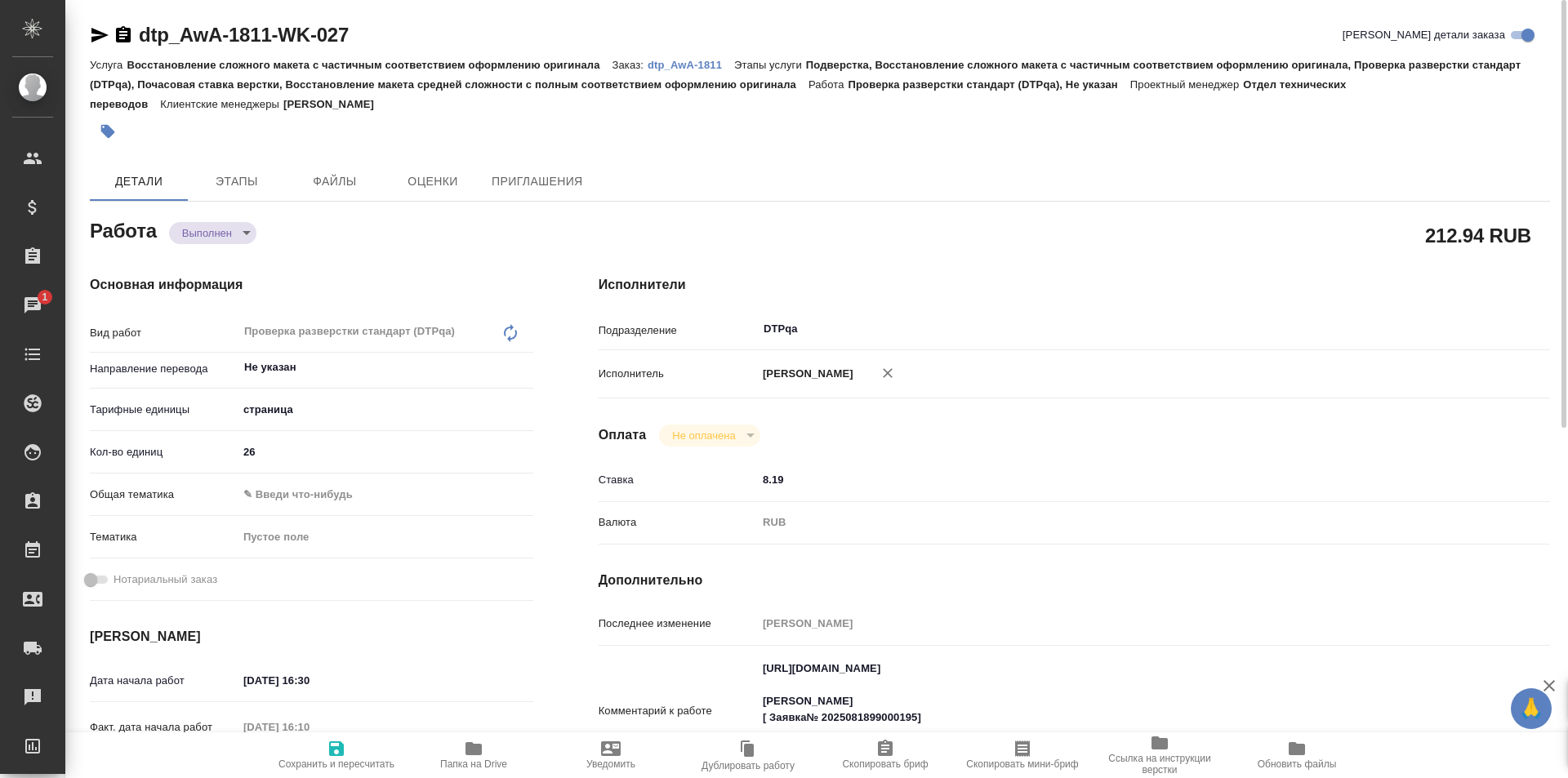
type textarea "x"
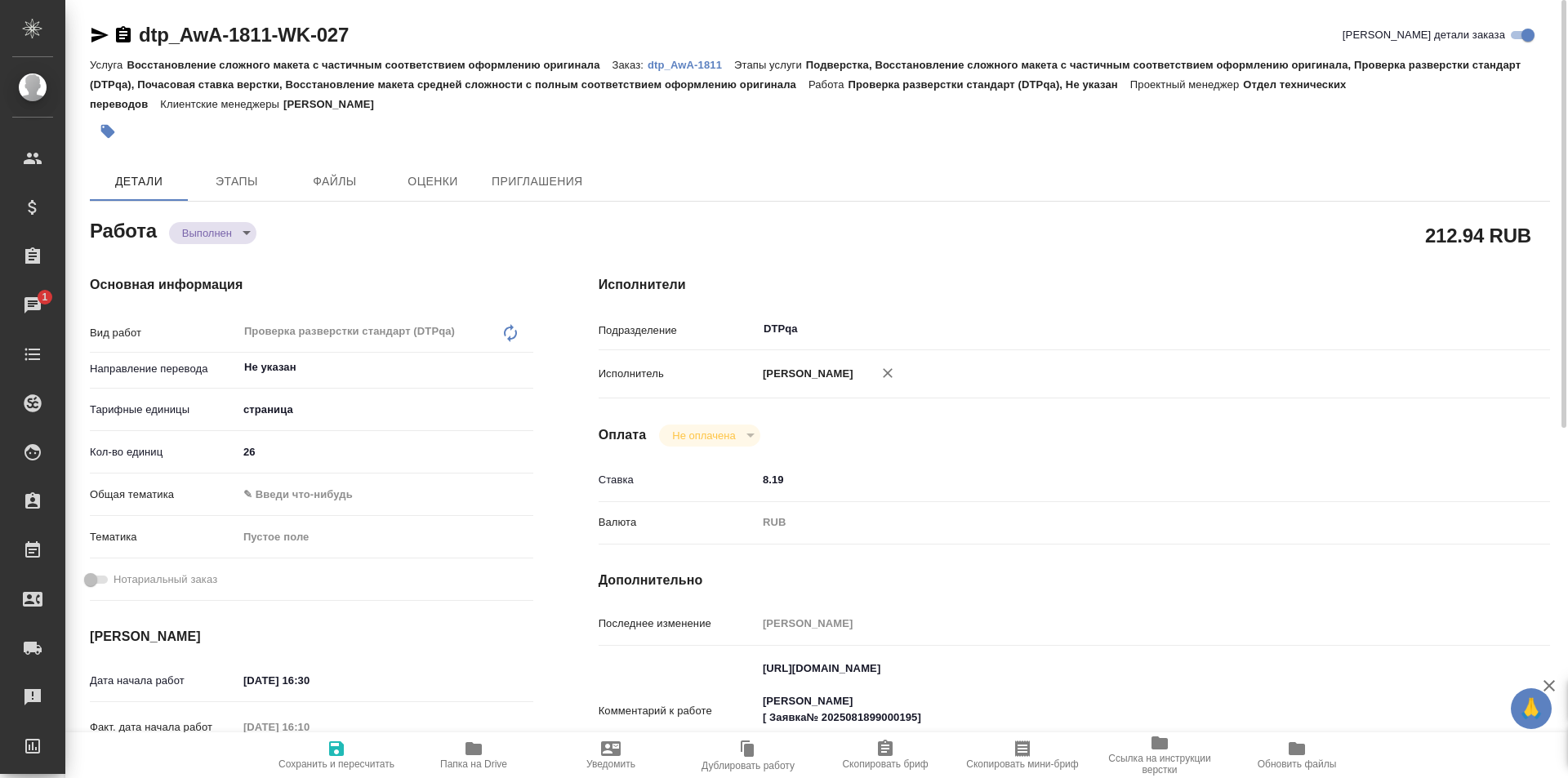
type textarea "x"
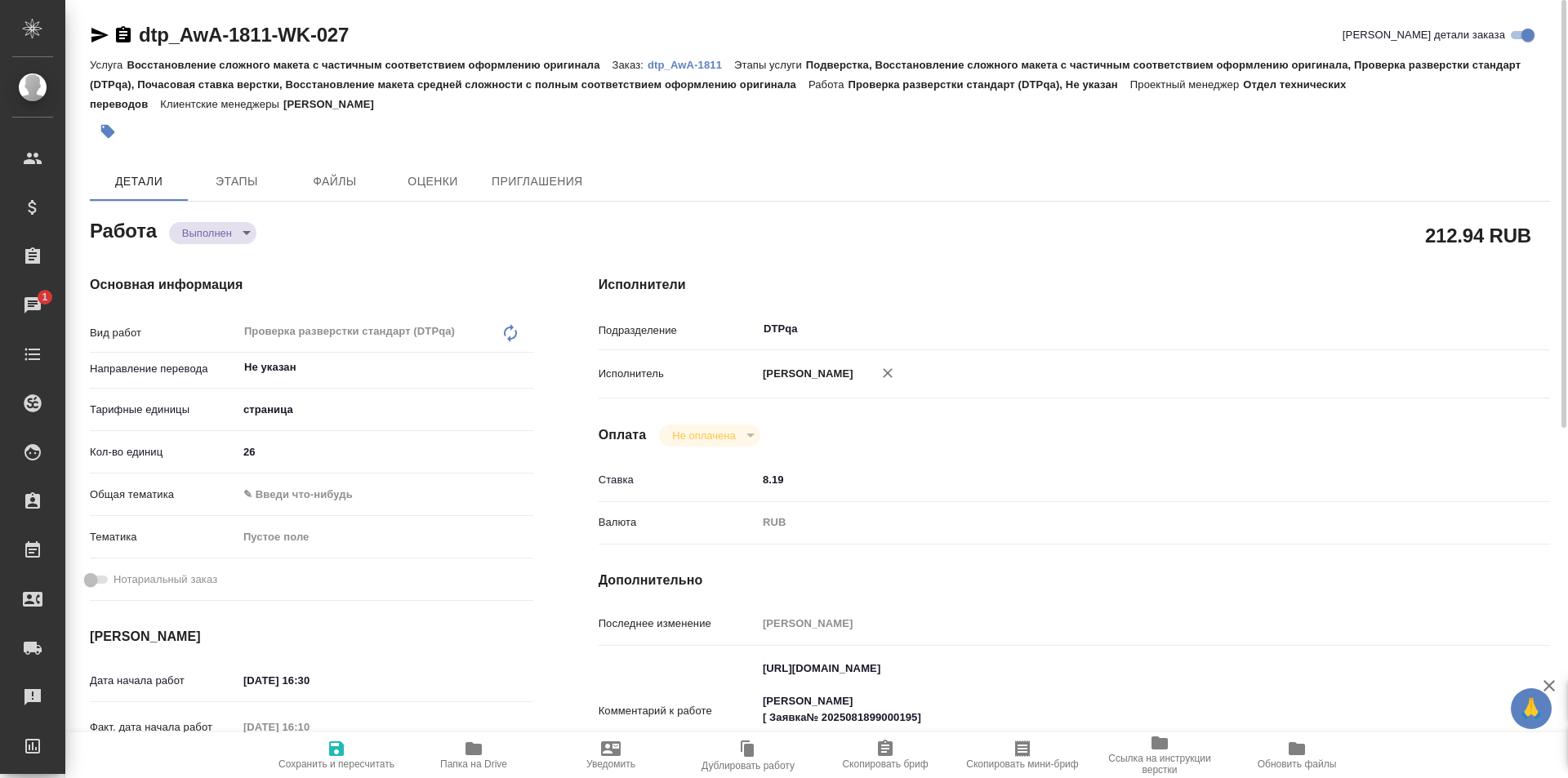
type textarea "x"
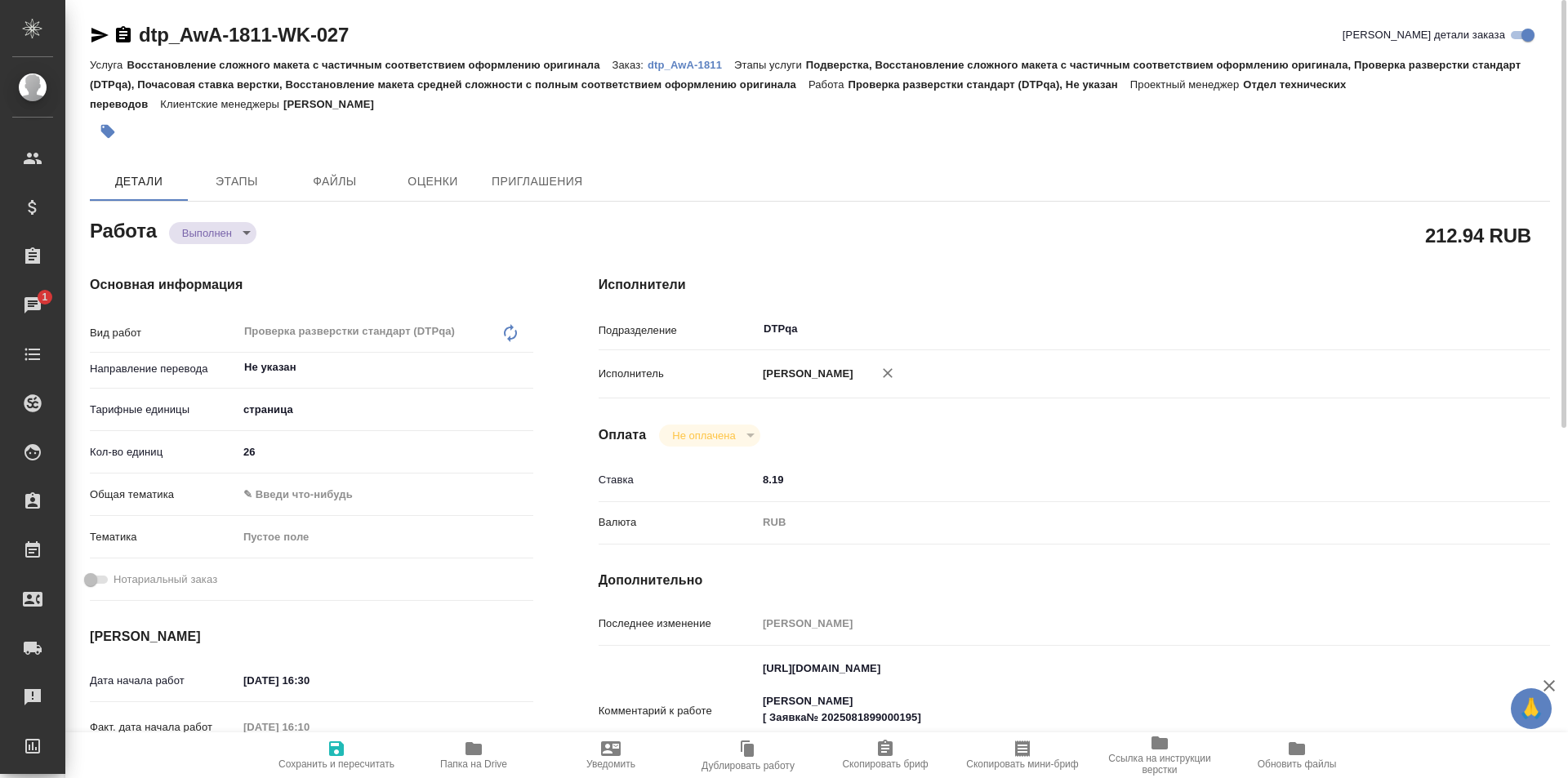
click at [96, 32] on icon "button" at bounding box center [100, 35] width 17 height 15
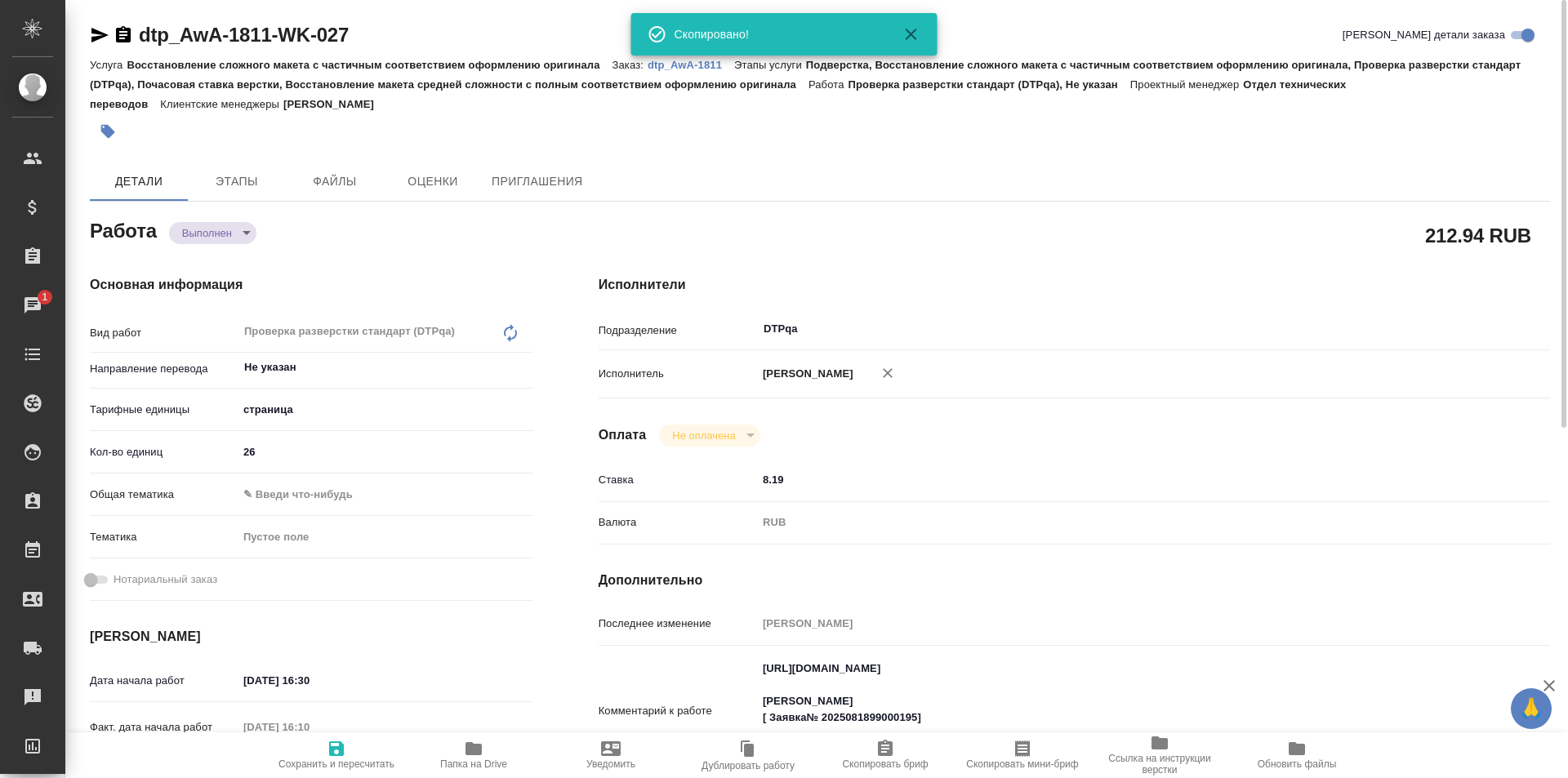
type textarea "x"
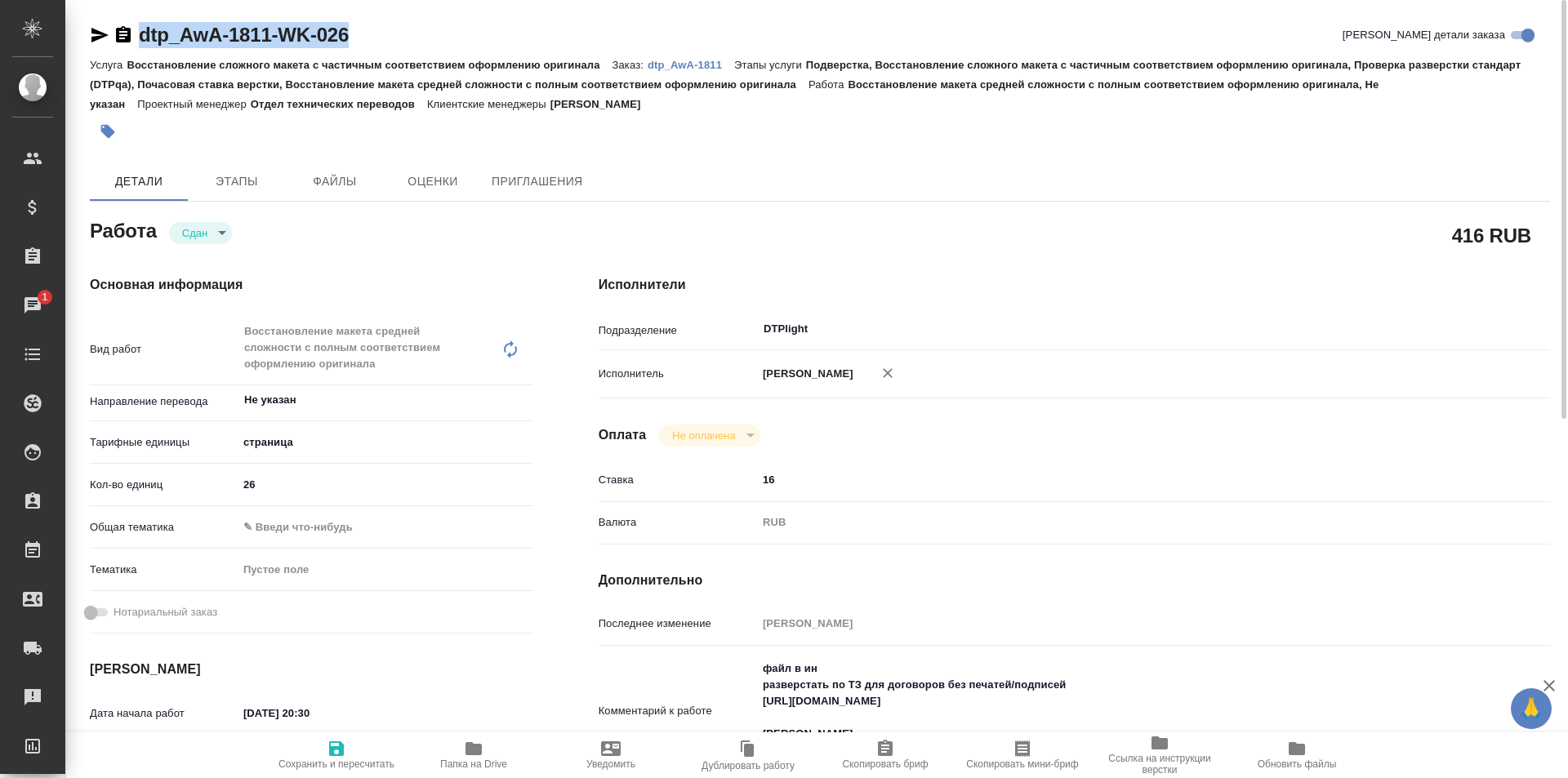
click at [96, 33] on icon "button" at bounding box center [100, 35] width 17 height 15
click at [680, 63] on p "dtp_AwA-1811" at bounding box center [691, 64] width 86 height 12
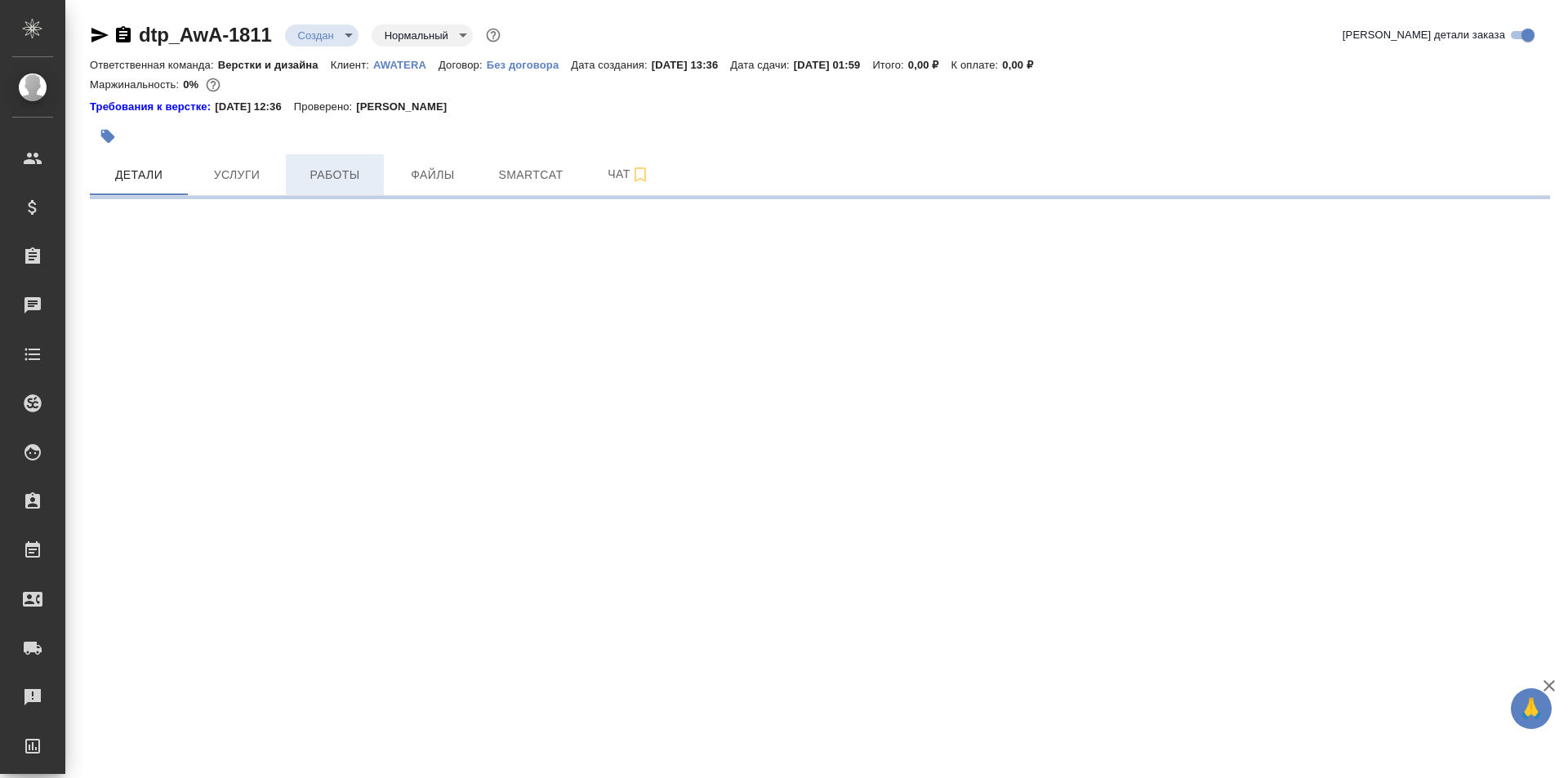
click at [342, 182] on span "Работы" at bounding box center [334, 175] width 78 height 20
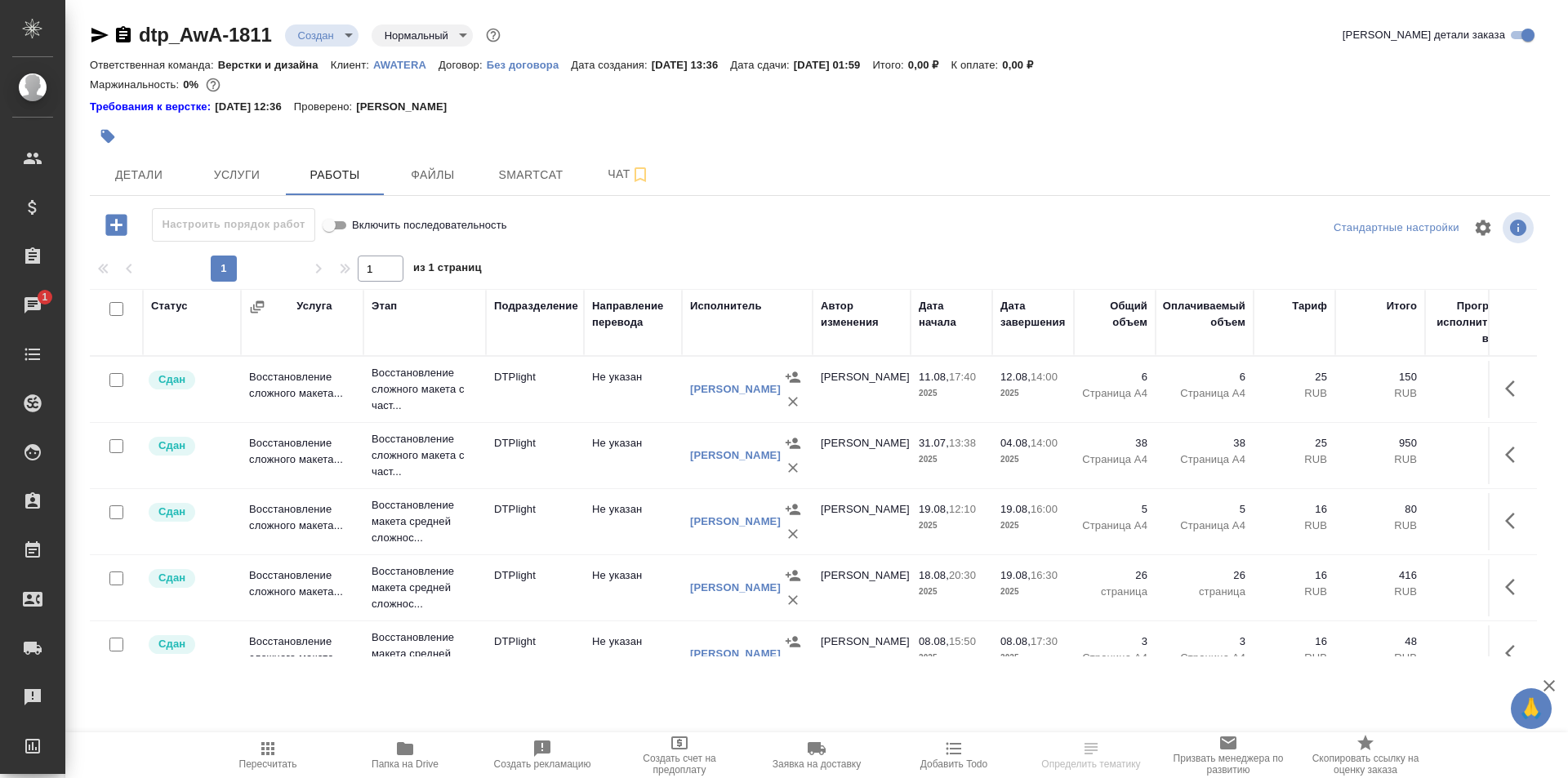
scroll to position [82, 0]
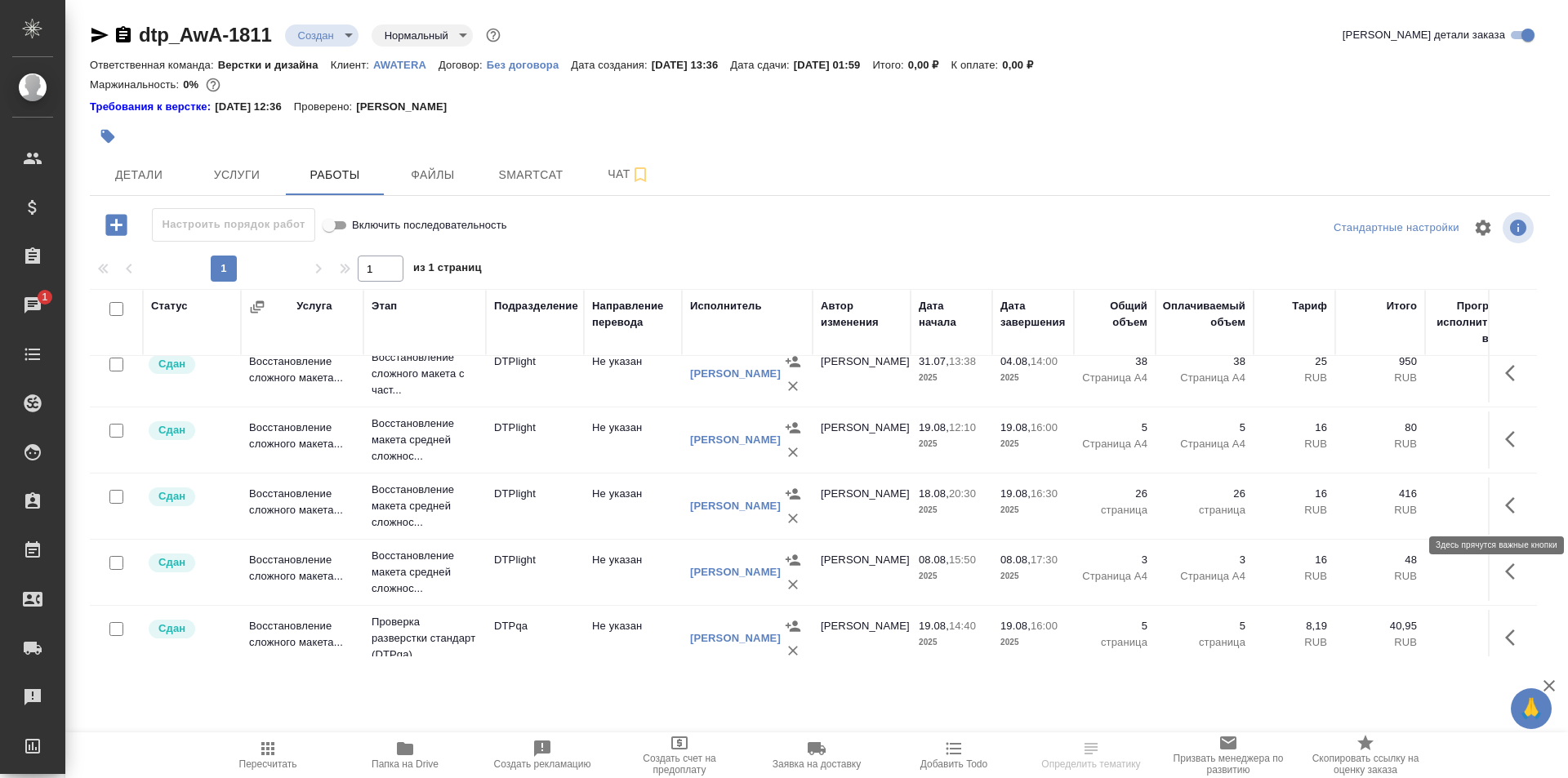
click at [1506, 503] on icon "button" at bounding box center [1514, 505] width 19 height 19
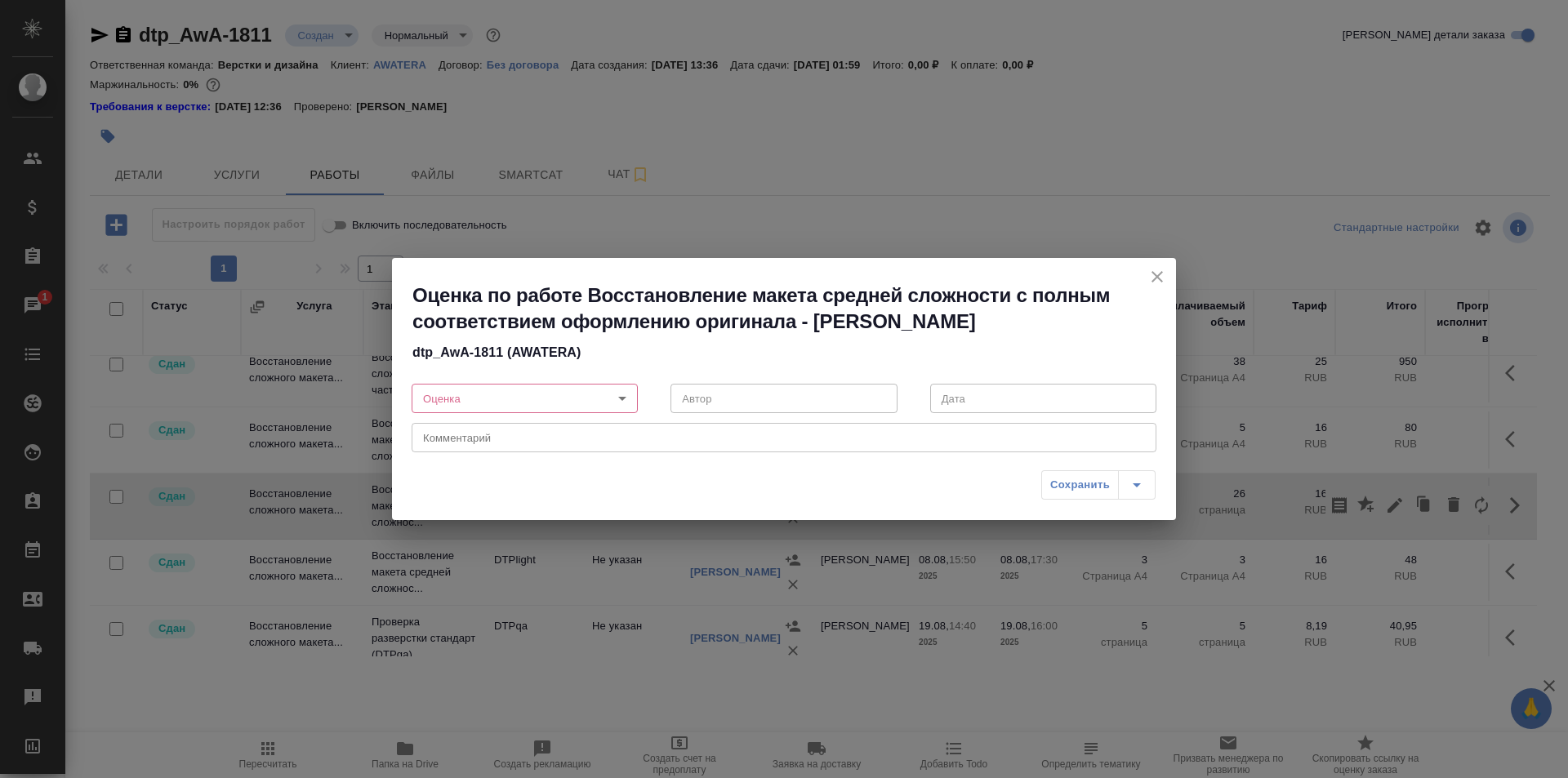
click at [561, 393] on body "🙏 .cls-1 fill:#fff; AWATERA Ismagilova Diana Клиенты Спецификации Заказы 1 Чаты…" at bounding box center [784, 389] width 1568 height 778
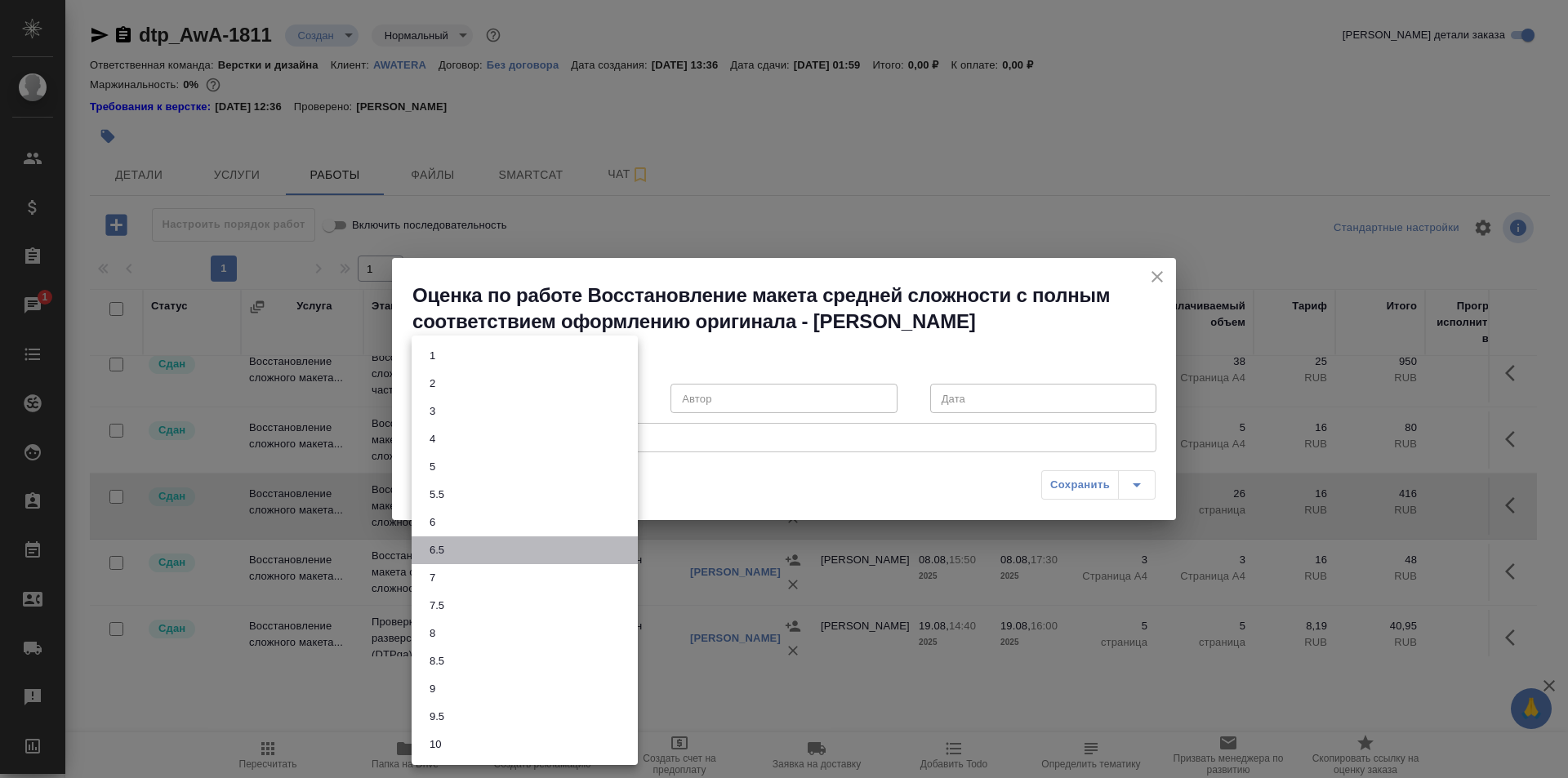
click at [456, 553] on li "6.5" at bounding box center [525, 550] width 227 height 28
type input "6.5"
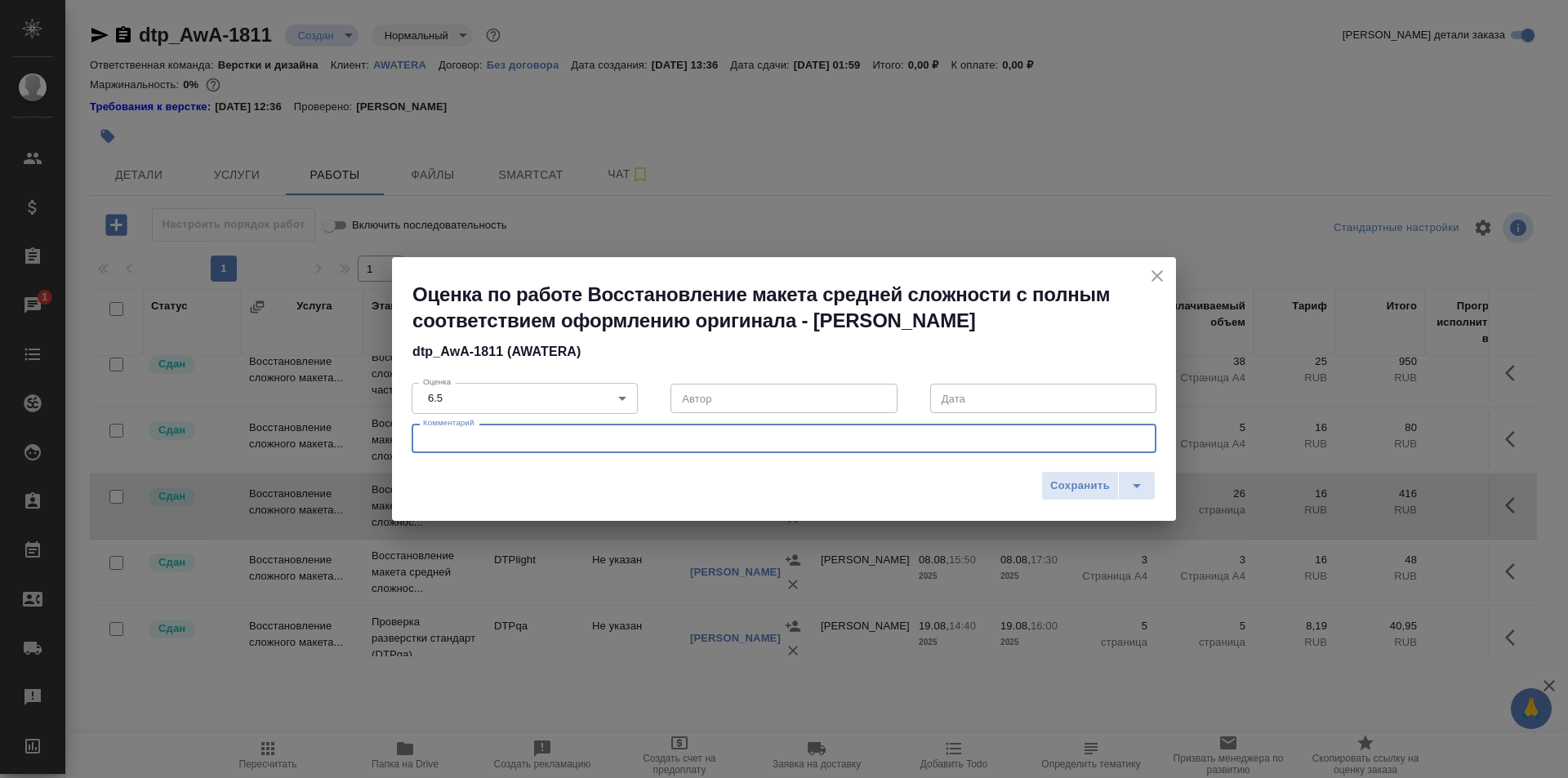
click at [504, 437] on textarea at bounding box center [784, 439] width 722 height 12
type textarea "Не выполнено оформление чисел, процентов и единиц изм. через неразрывный пробел"
click at [1090, 486] on span "Сохранить" at bounding box center [1080, 486] width 60 height 18
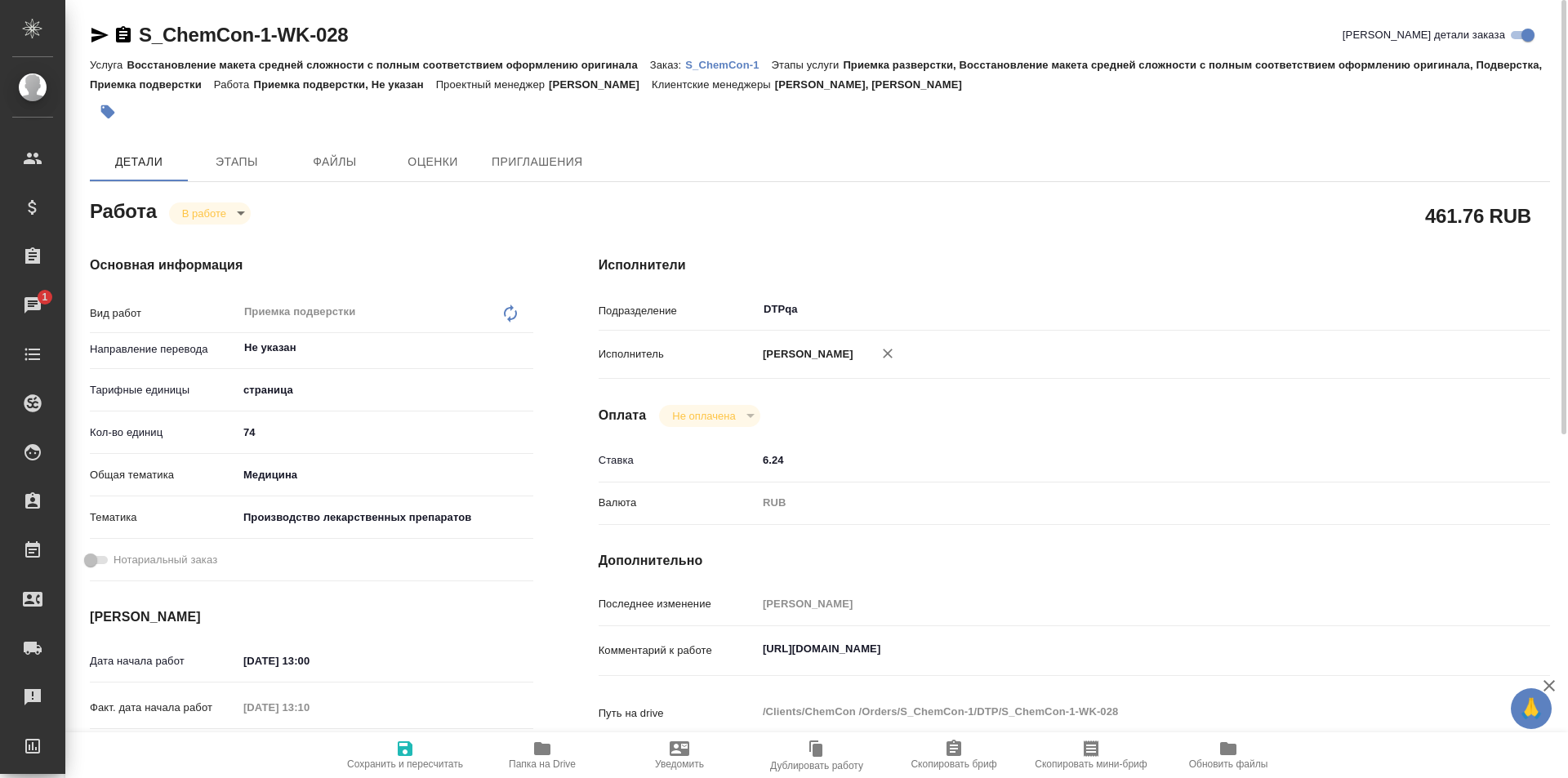
click at [95, 29] on icon "button" at bounding box center [100, 35] width 17 height 15
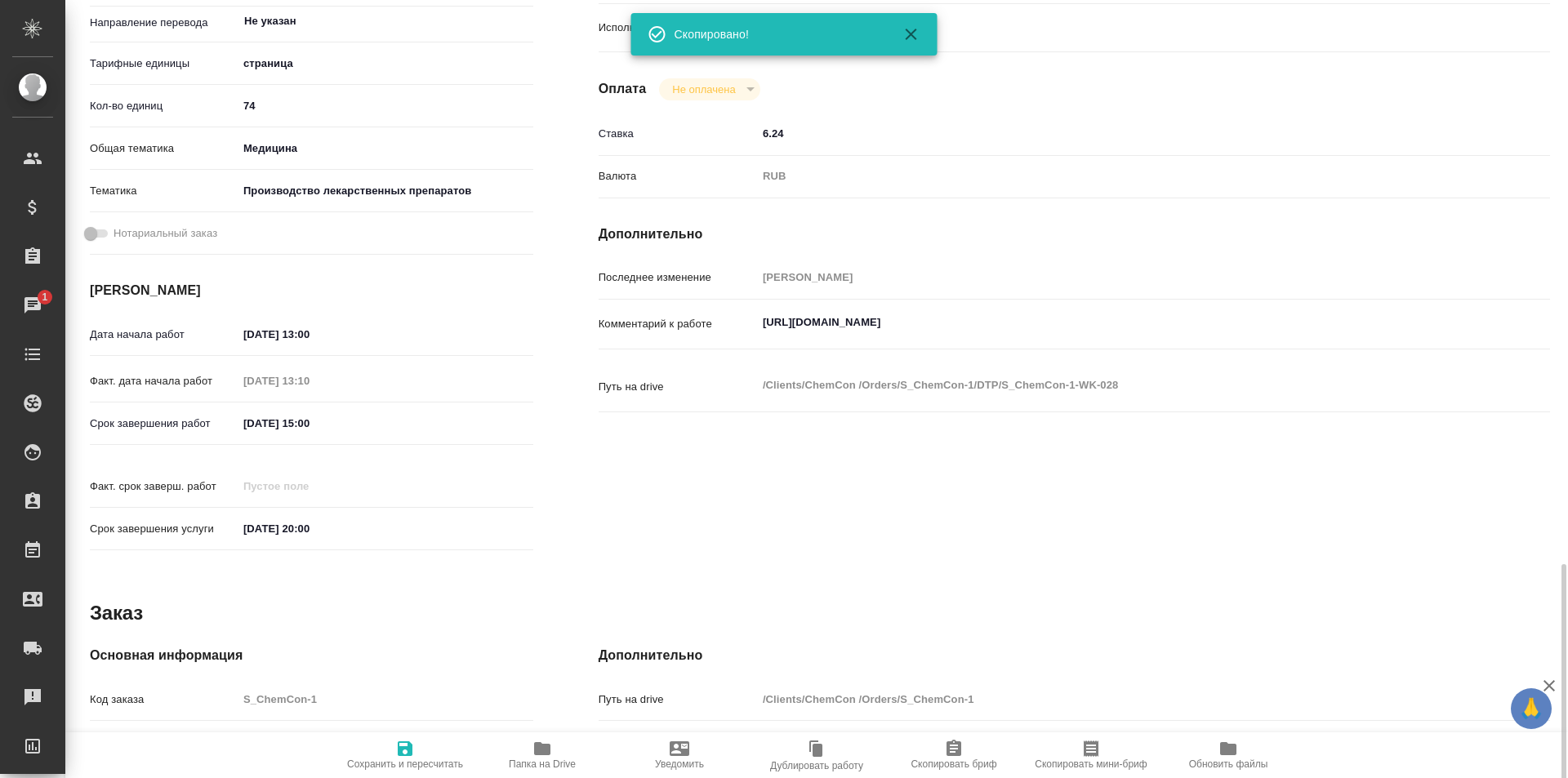
scroll to position [615, 0]
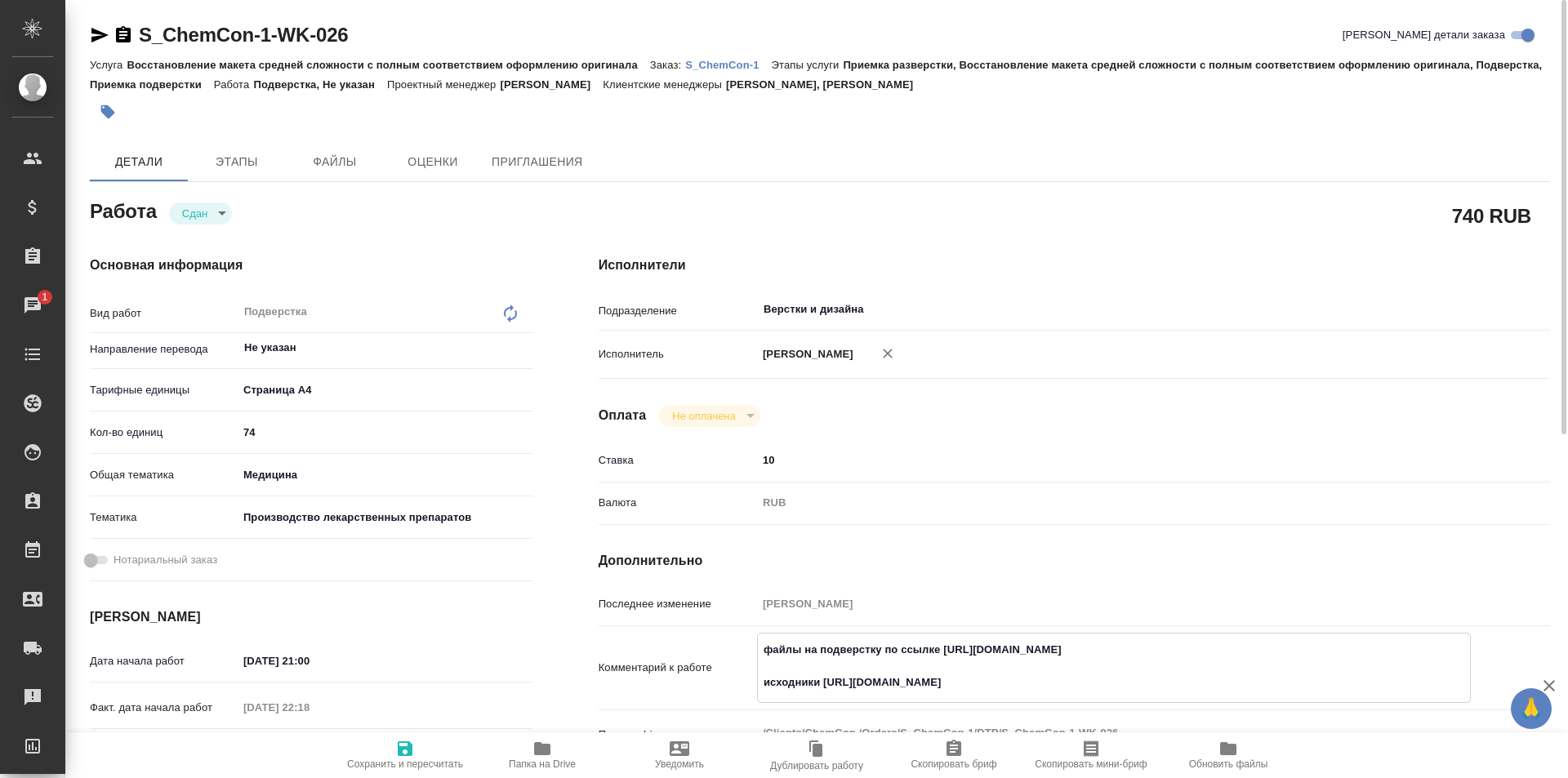
click at [99, 33] on icon "button" at bounding box center [100, 35] width 17 height 15
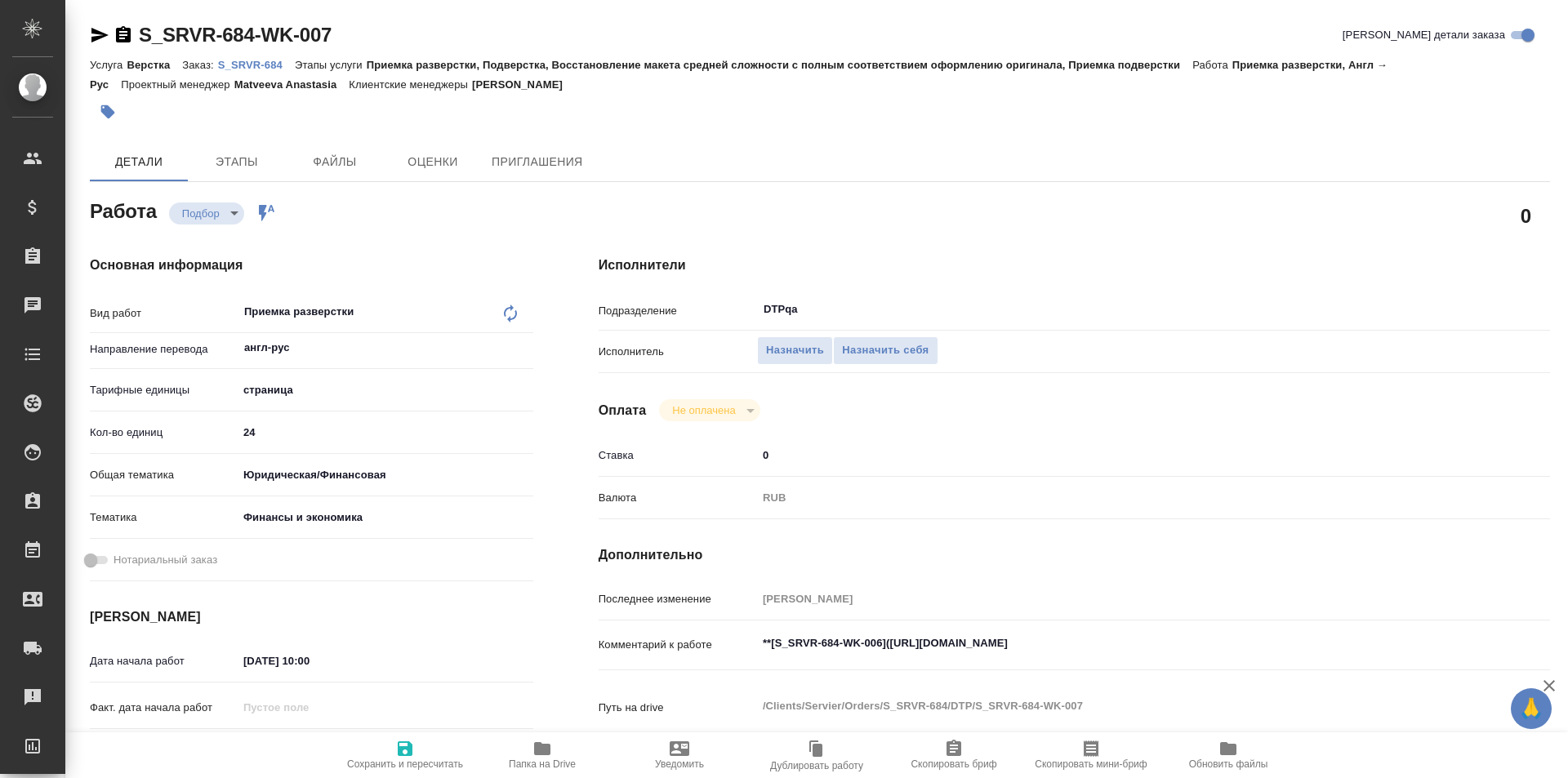
type textarea "x"
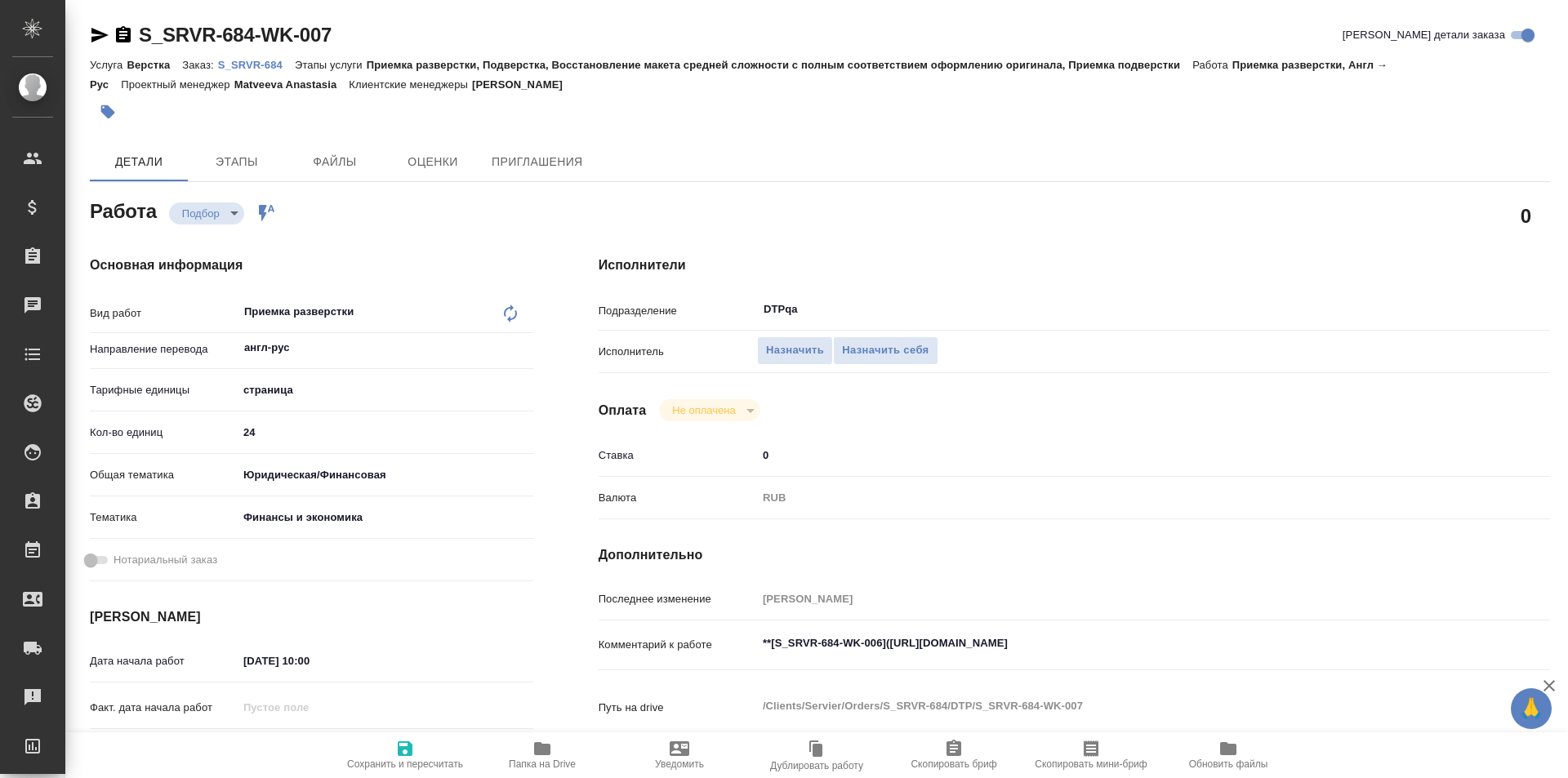
type textarea "x"
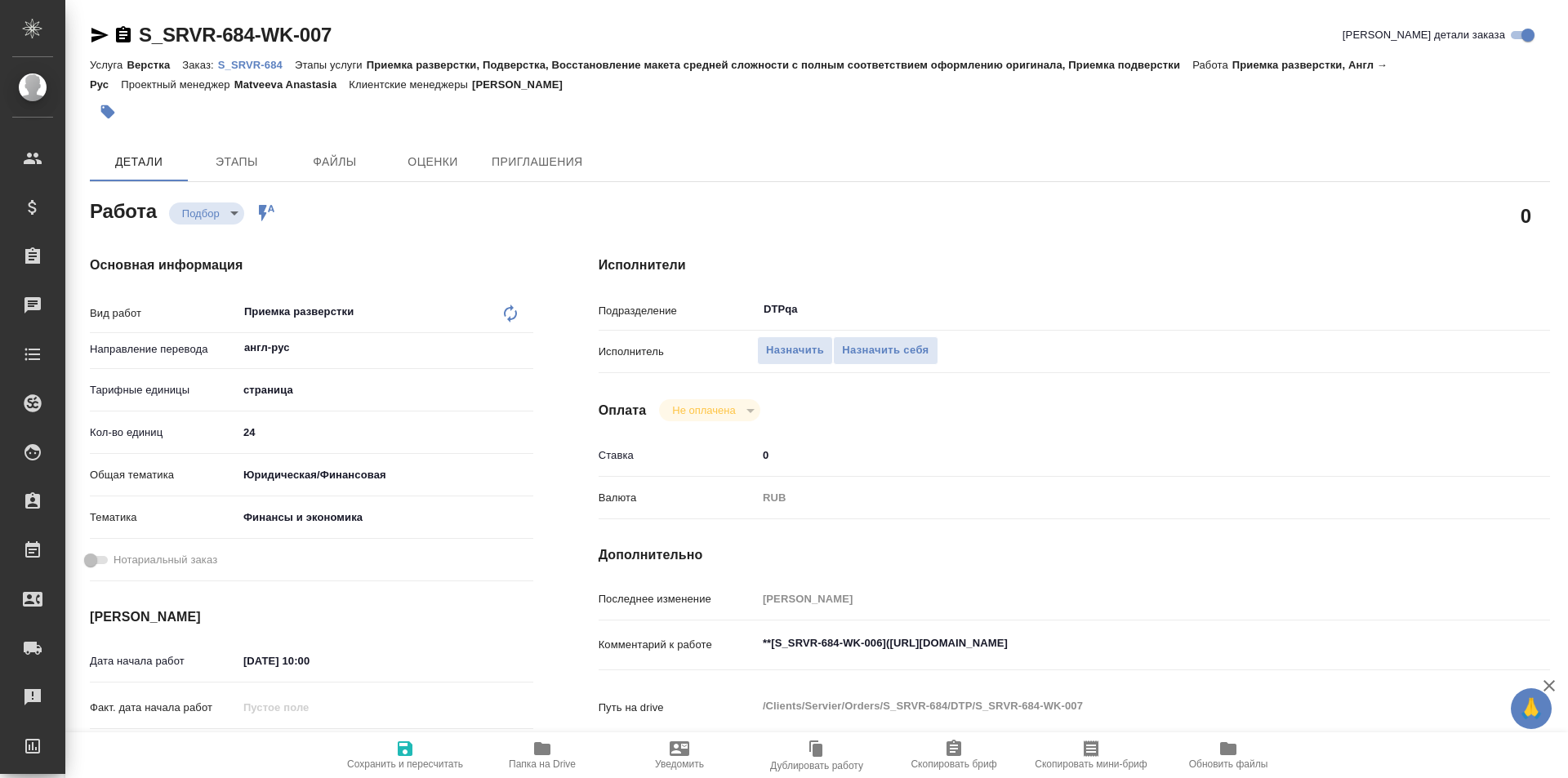
type textarea "x"
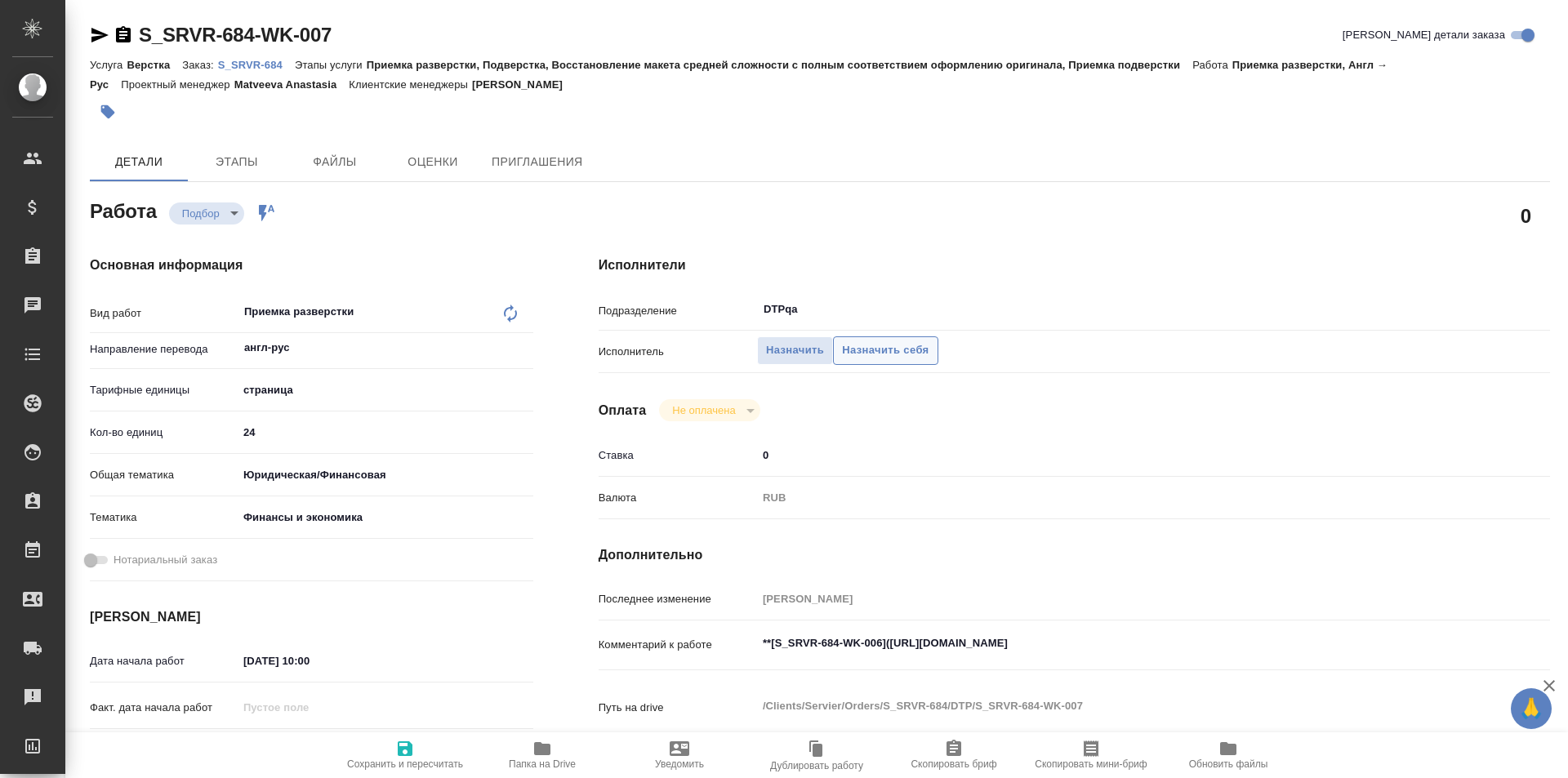
type textarea "x"
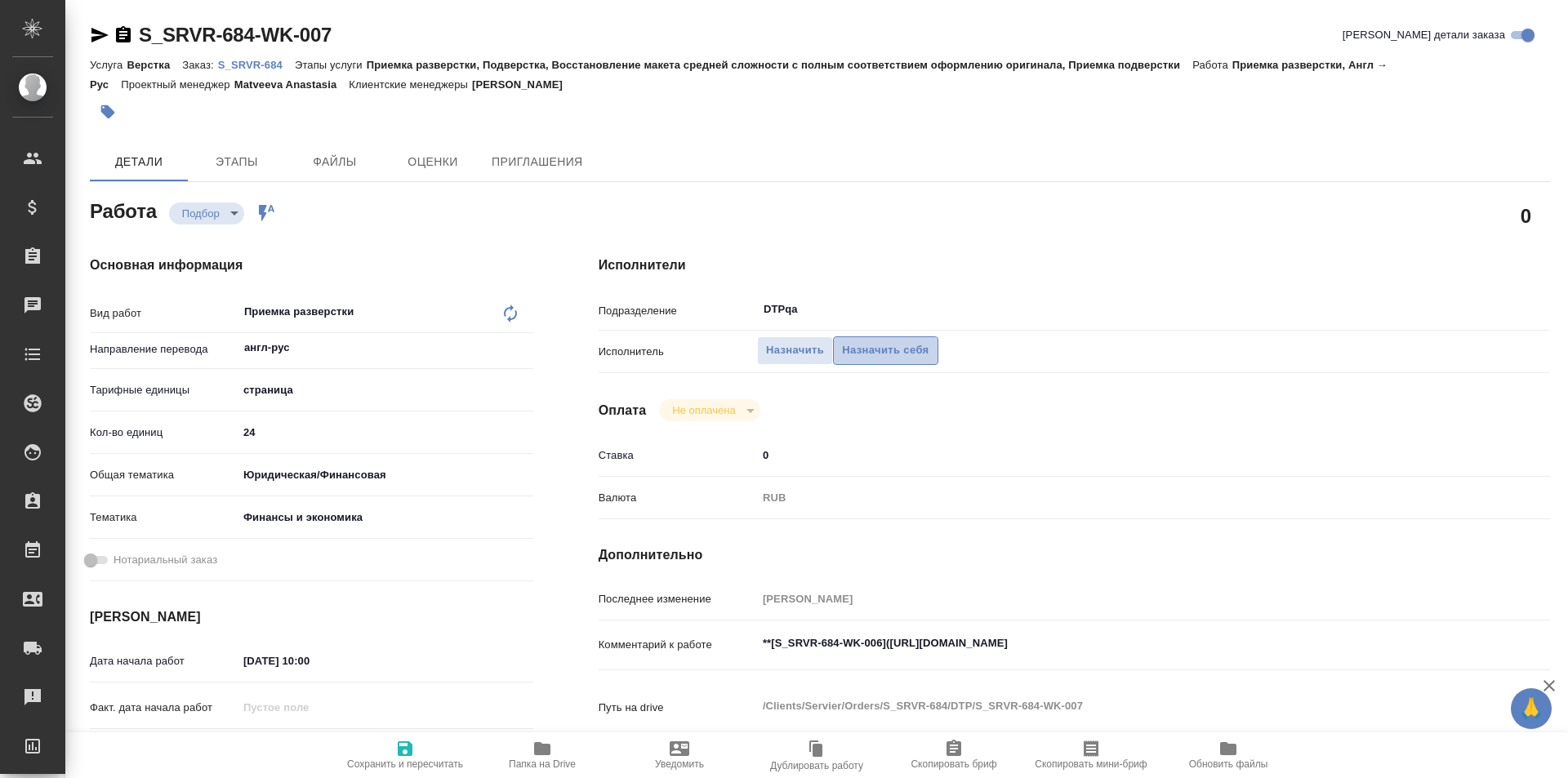
click at [908, 347] on span "Назначить себя" at bounding box center [885, 350] width 86 height 18
type textarea "x"
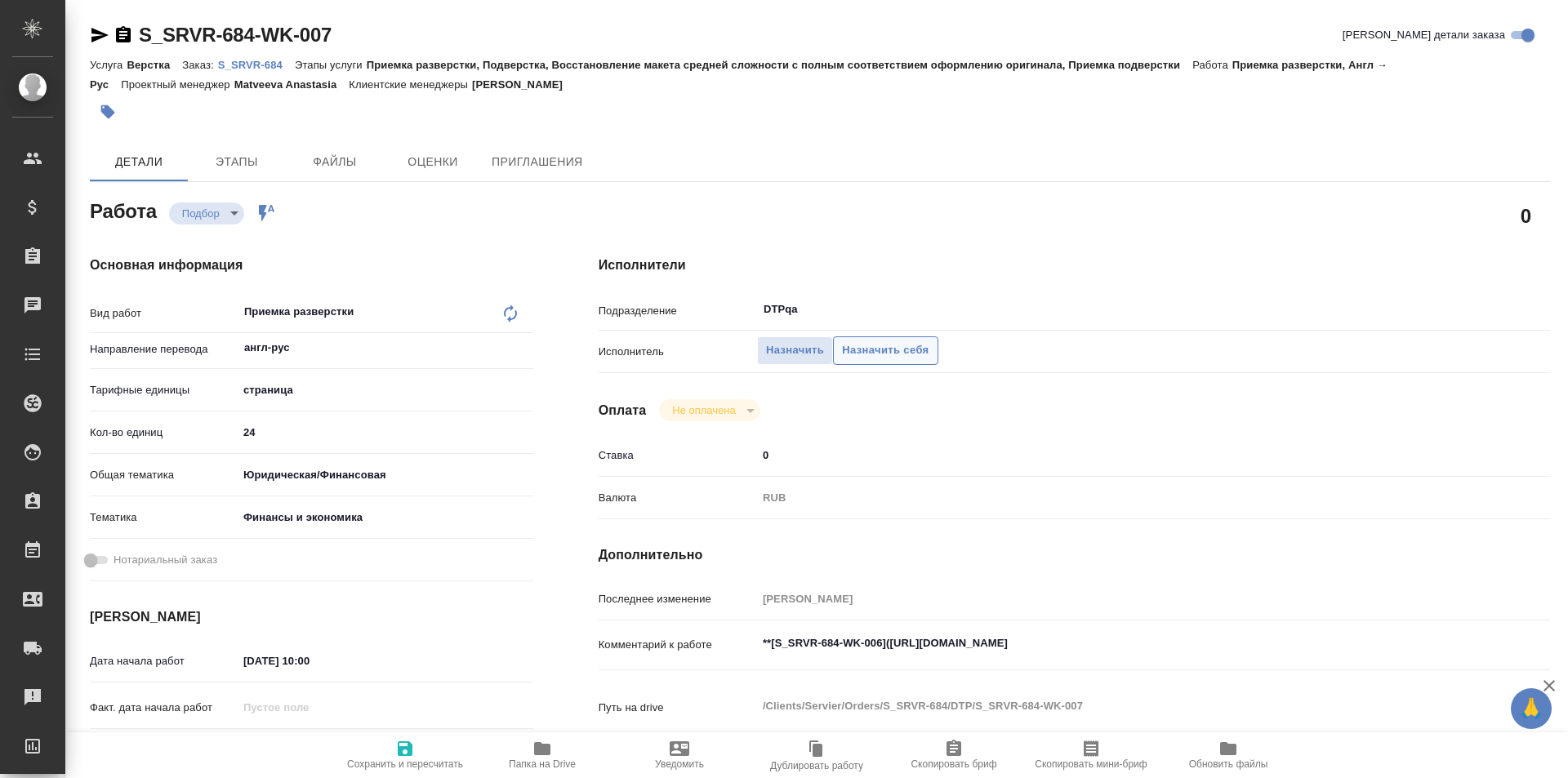
type textarea "x"
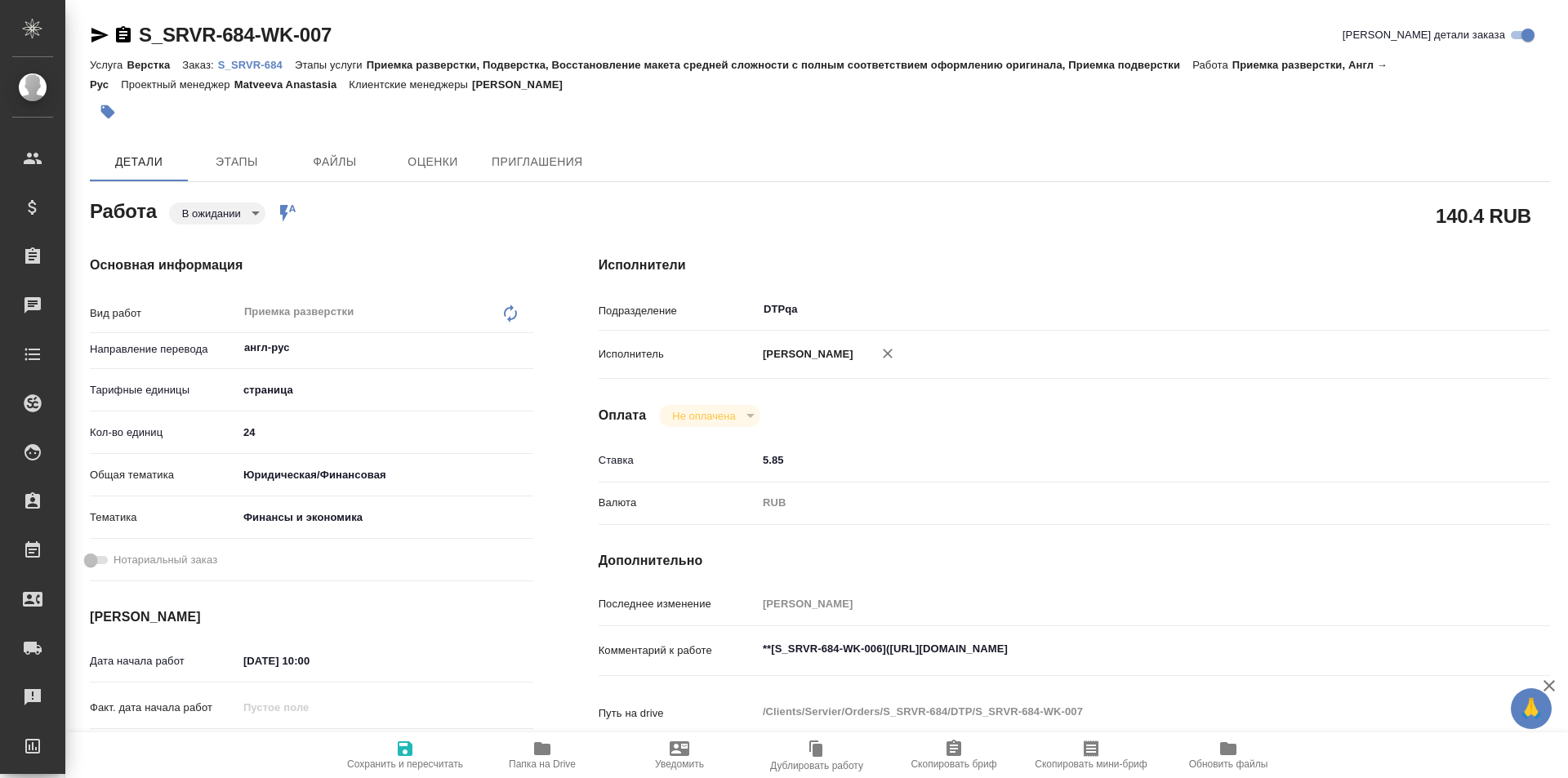
type textarea "x"
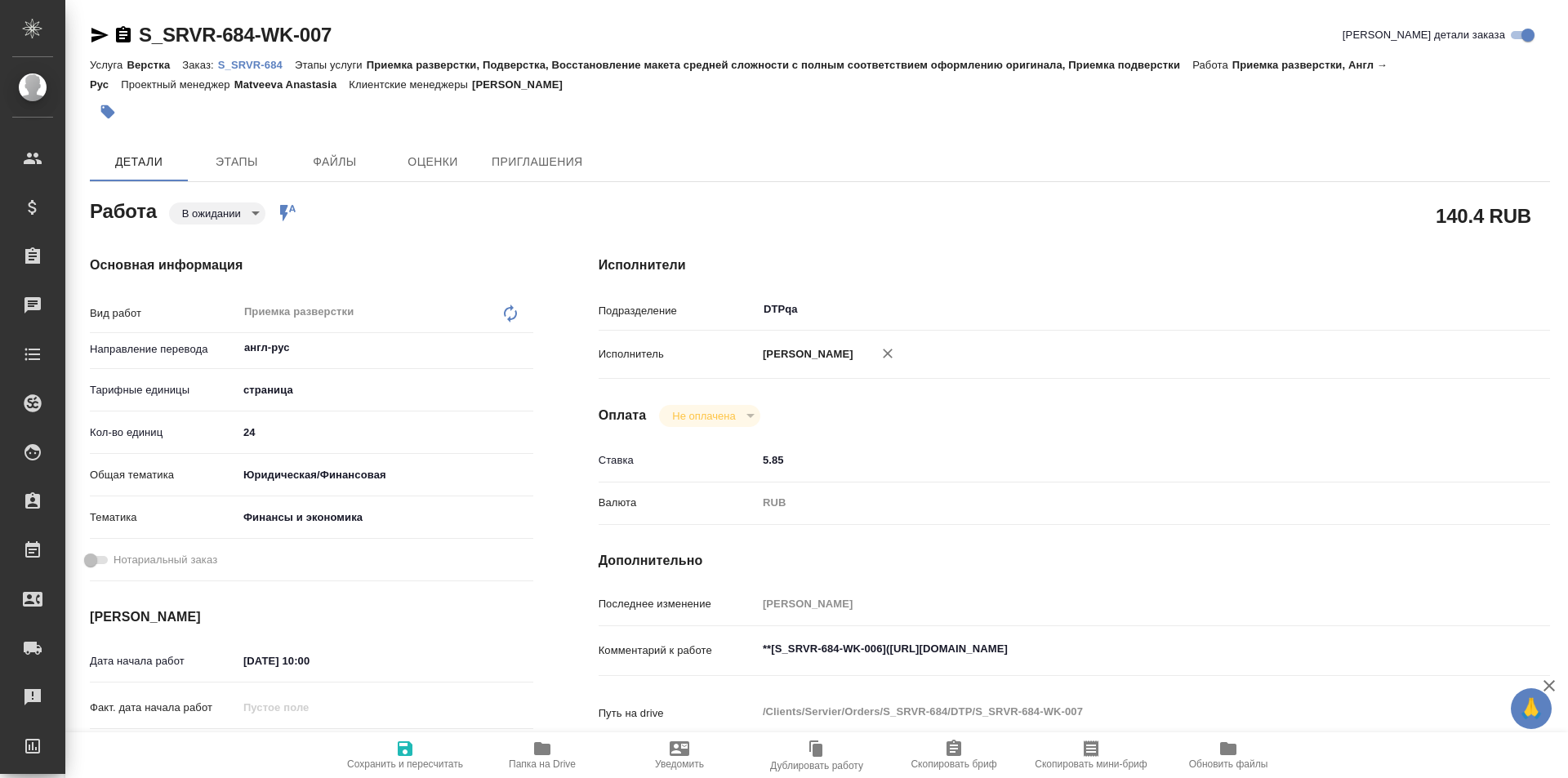
type textarea "x"
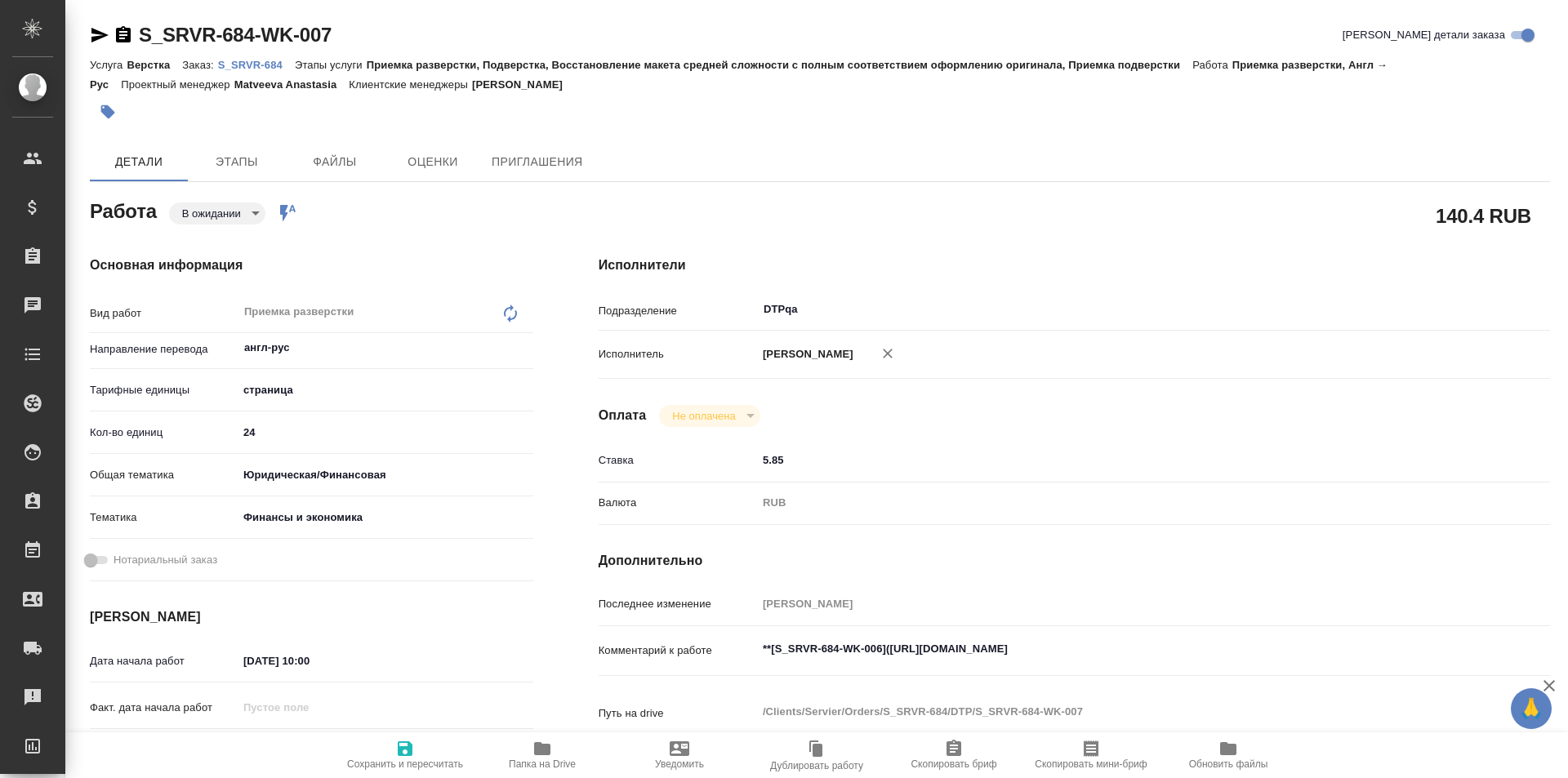
type textarea "x"
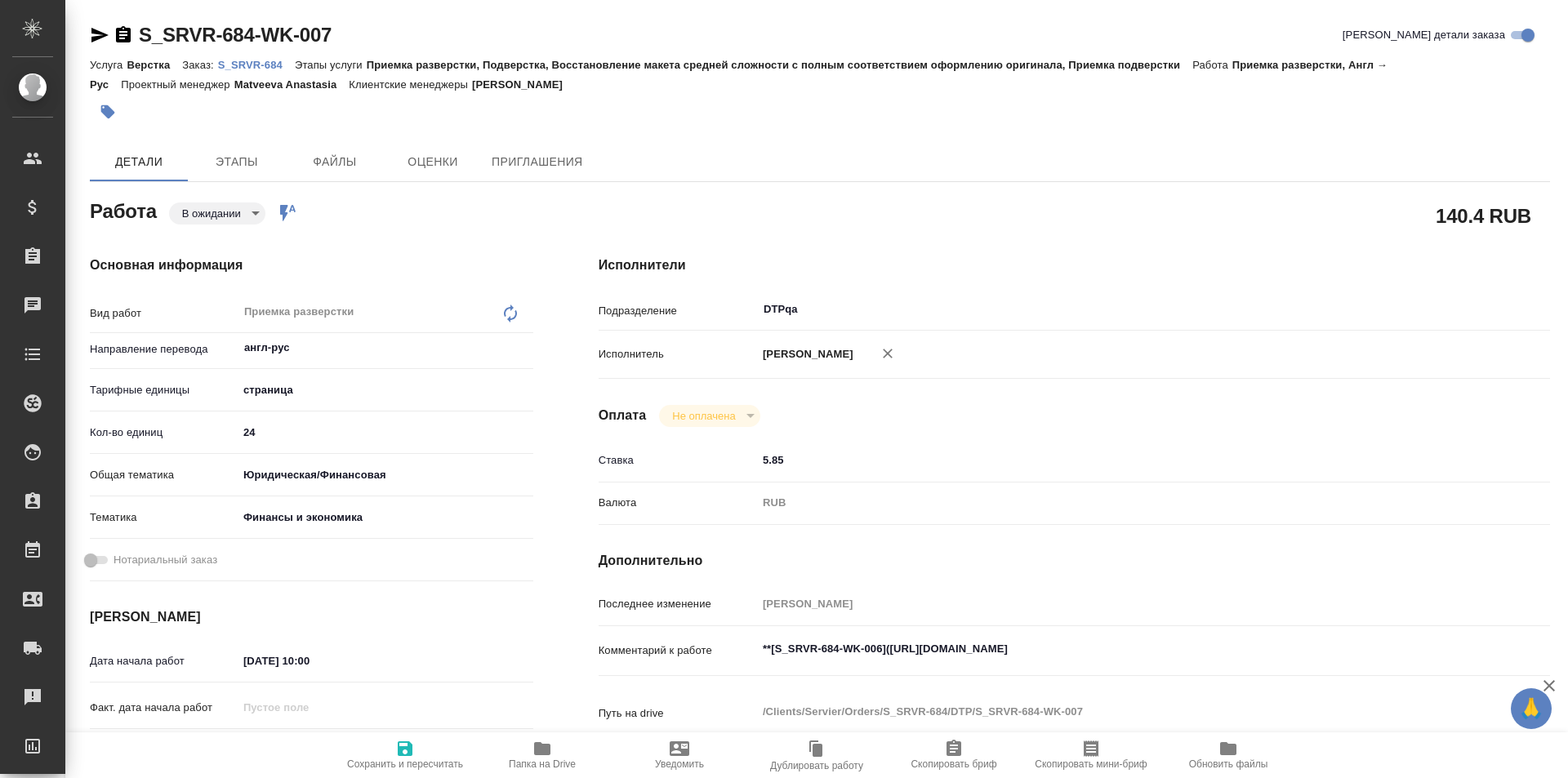
type textarea "x"
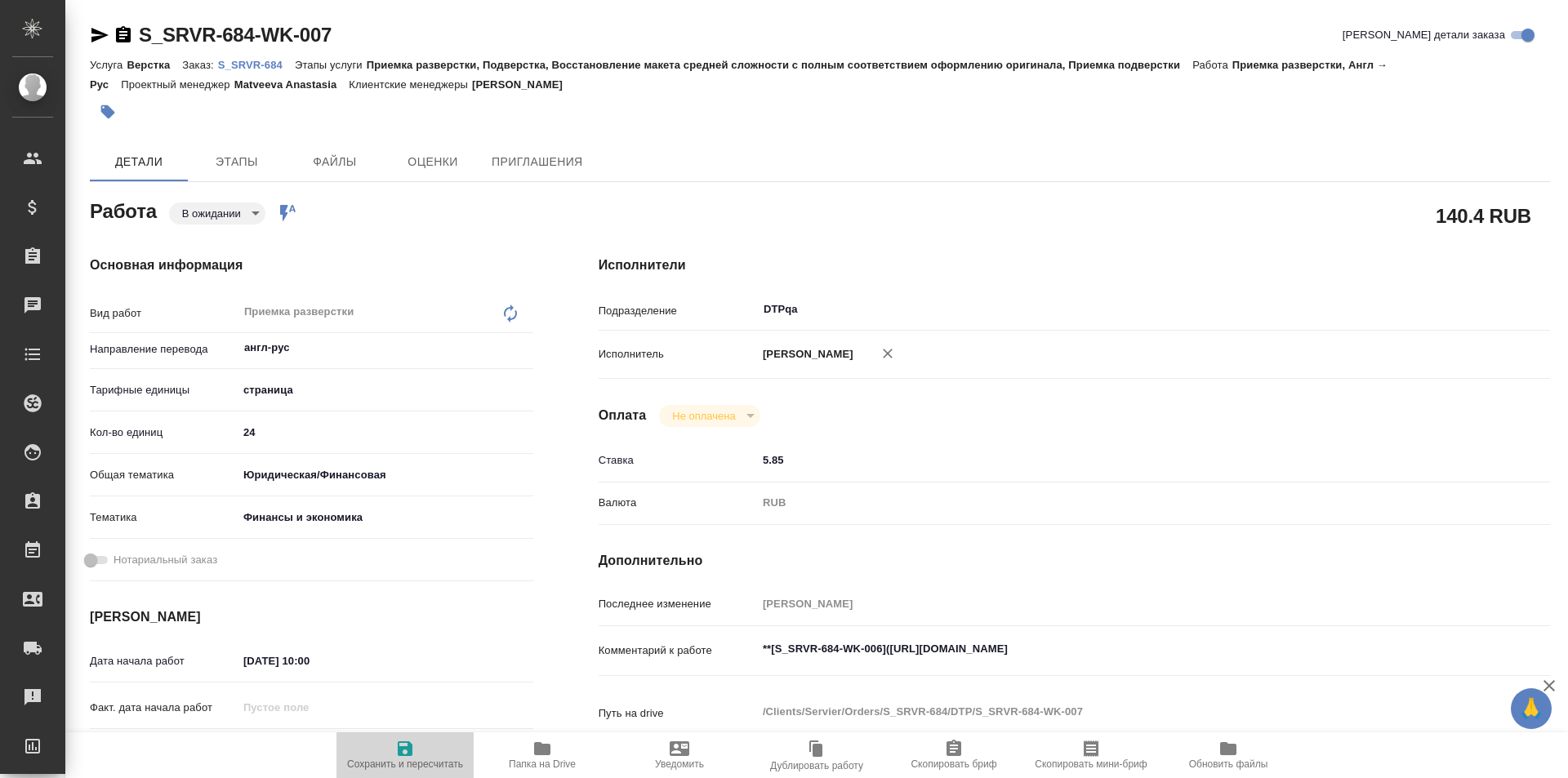
click at [410, 760] on span "Сохранить и пересчитать" at bounding box center [405, 764] width 116 height 11
type textarea "x"
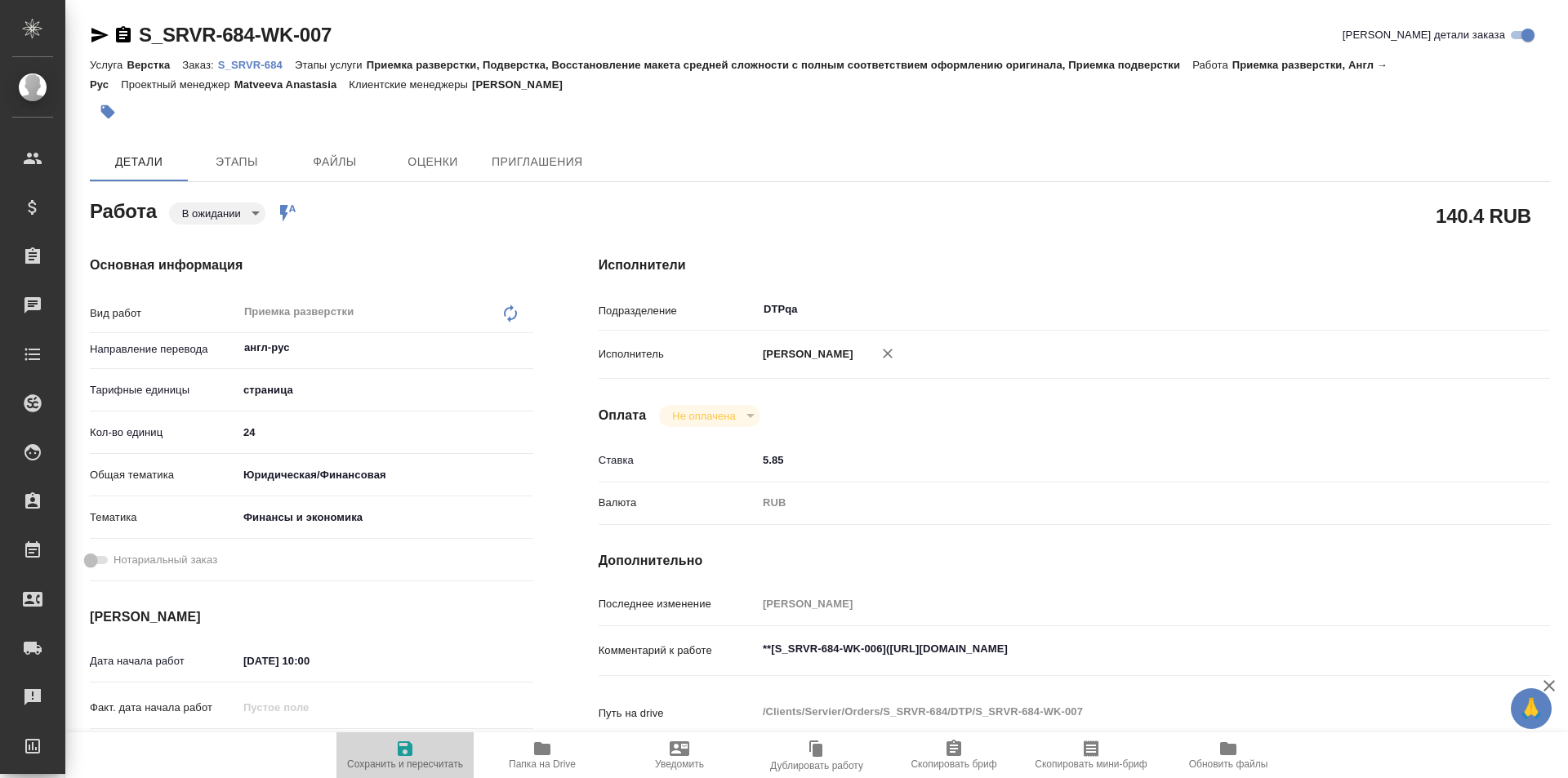
type textarea "x"
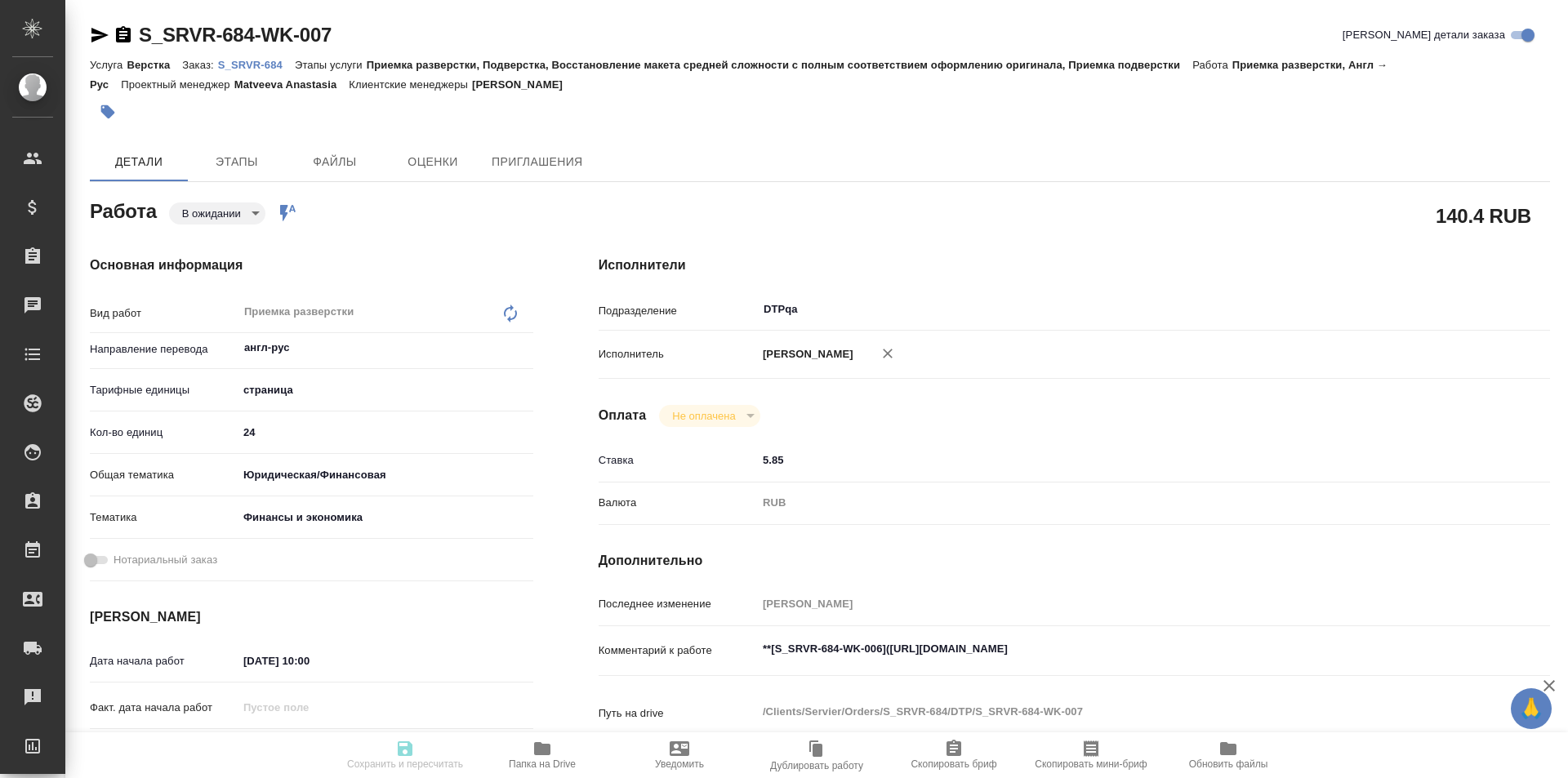
type textarea "x"
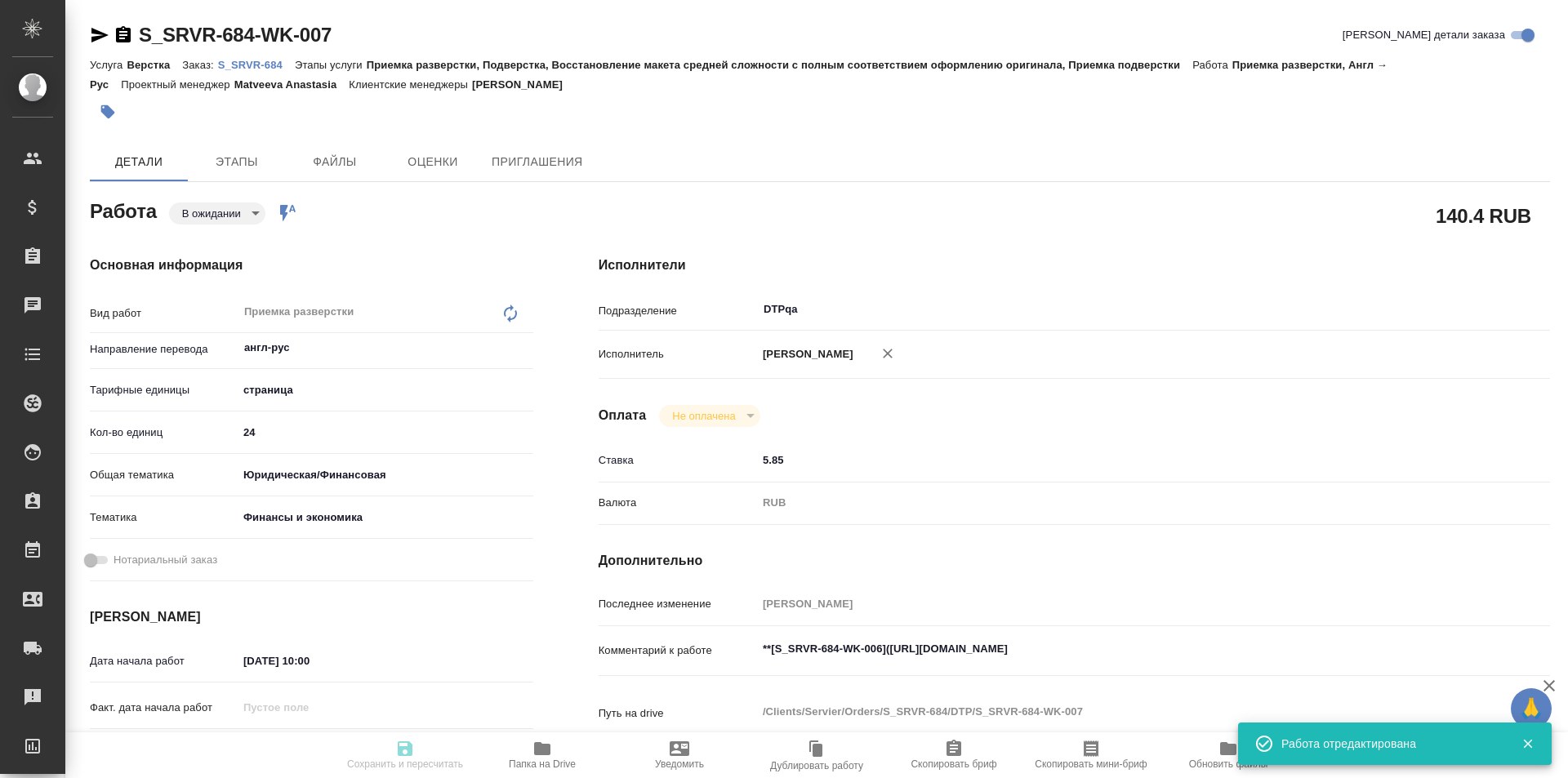
type textarea "x"
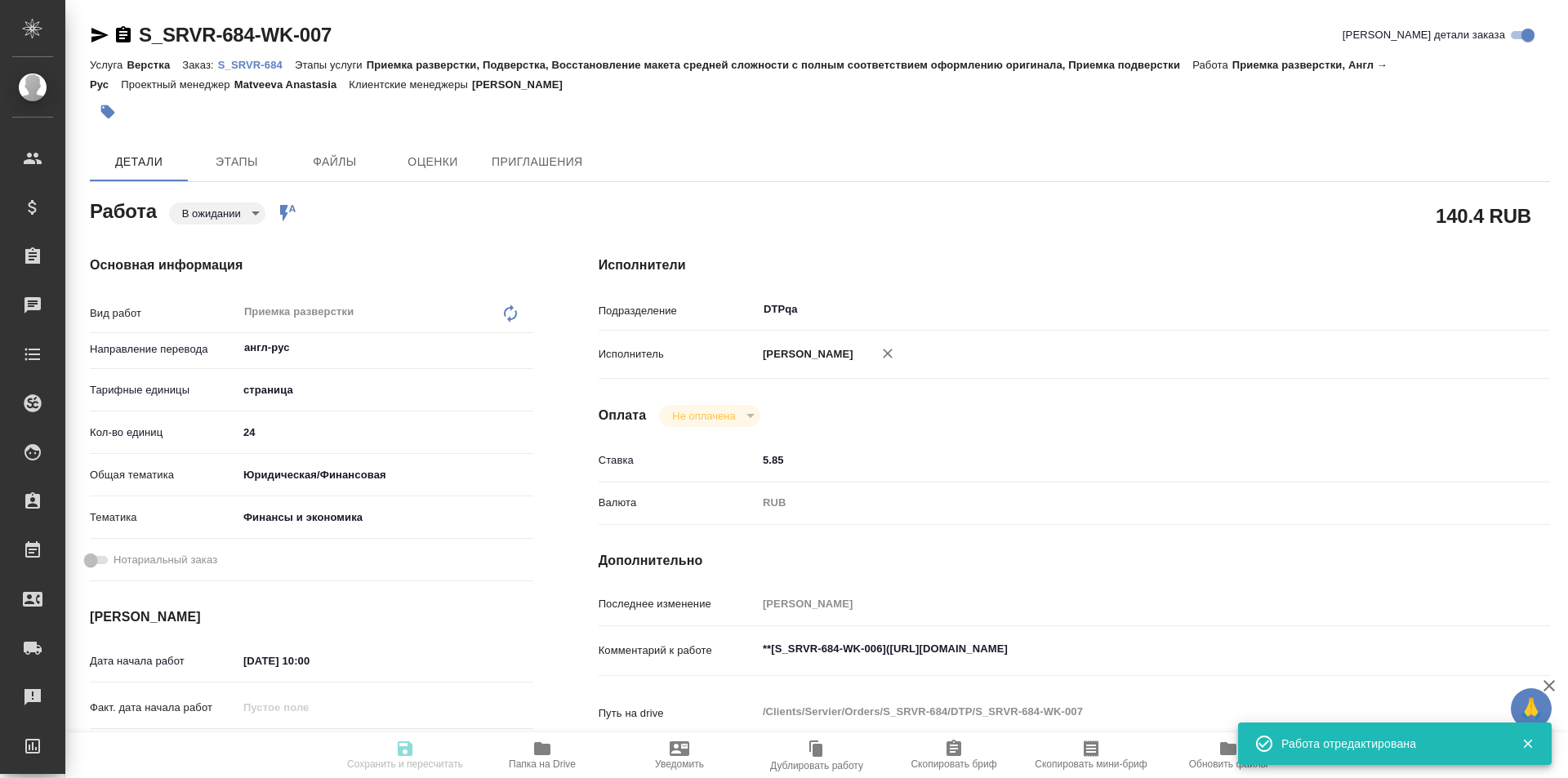
type input "pending"
type textarea "Приемка разверстки"
type textarea "x"
type input "англ-рус"
type input "5a8b1489cc6b4906c91bfdb2"
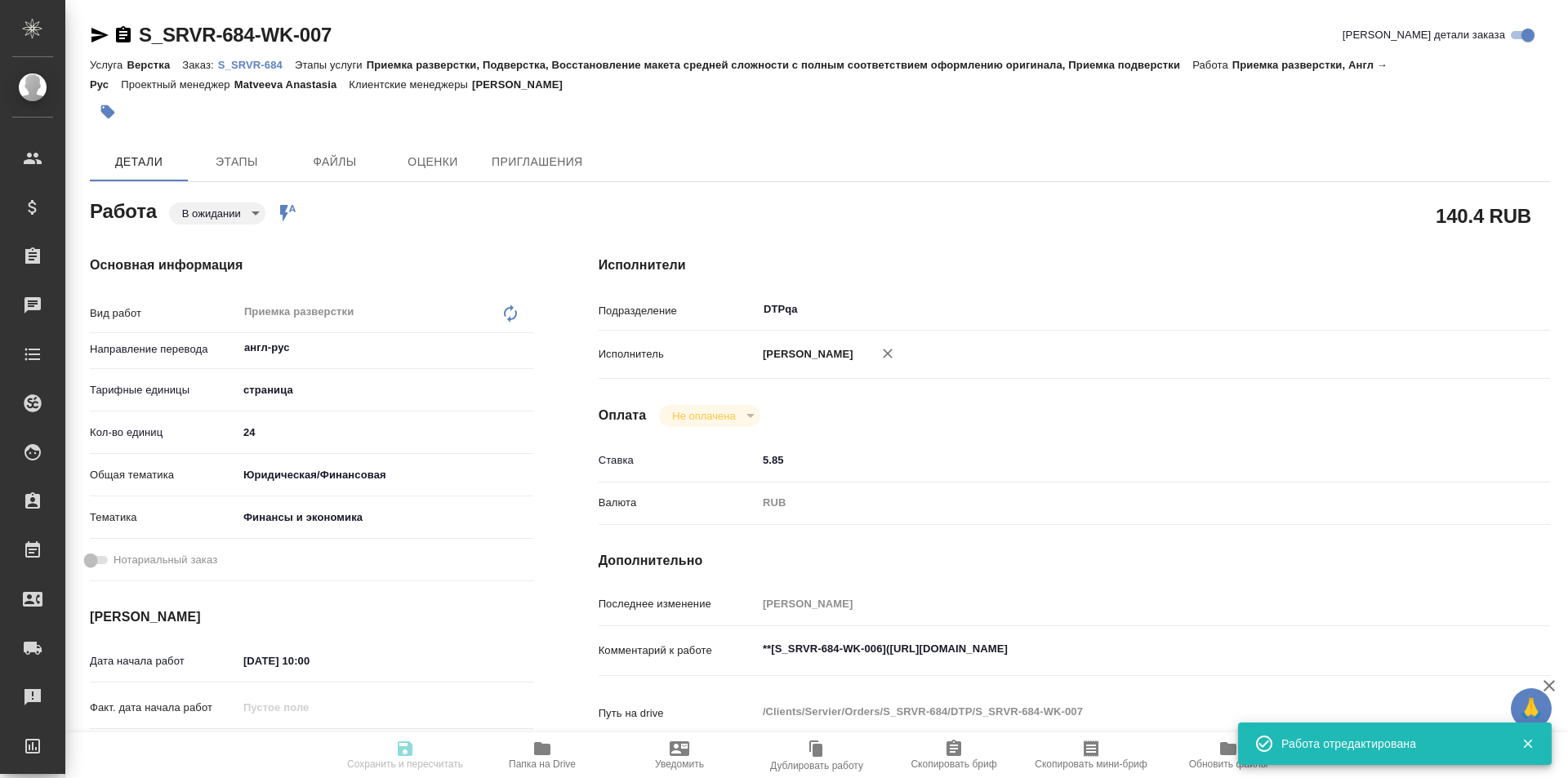
type input "24"
type input "yr-fn"
type input "5a8b8b956a9677013d343d3b"
type input "20.08.2025 10:00"
type input "20.08.2025 12:00"
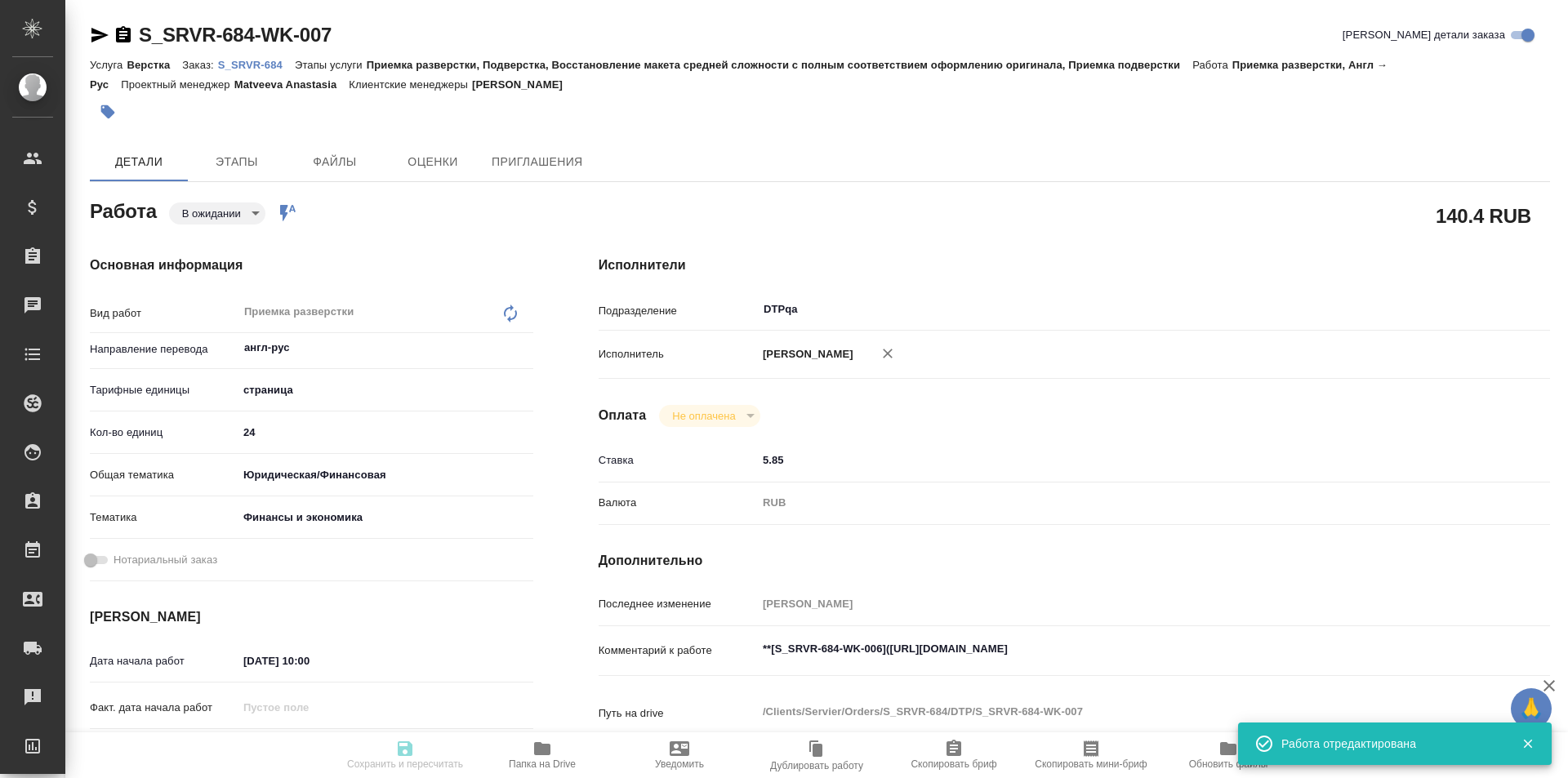
type input "22.08.2025 14:00"
type input "DTPqa"
type input "notPayed"
type input "5.85"
type input "RUB"
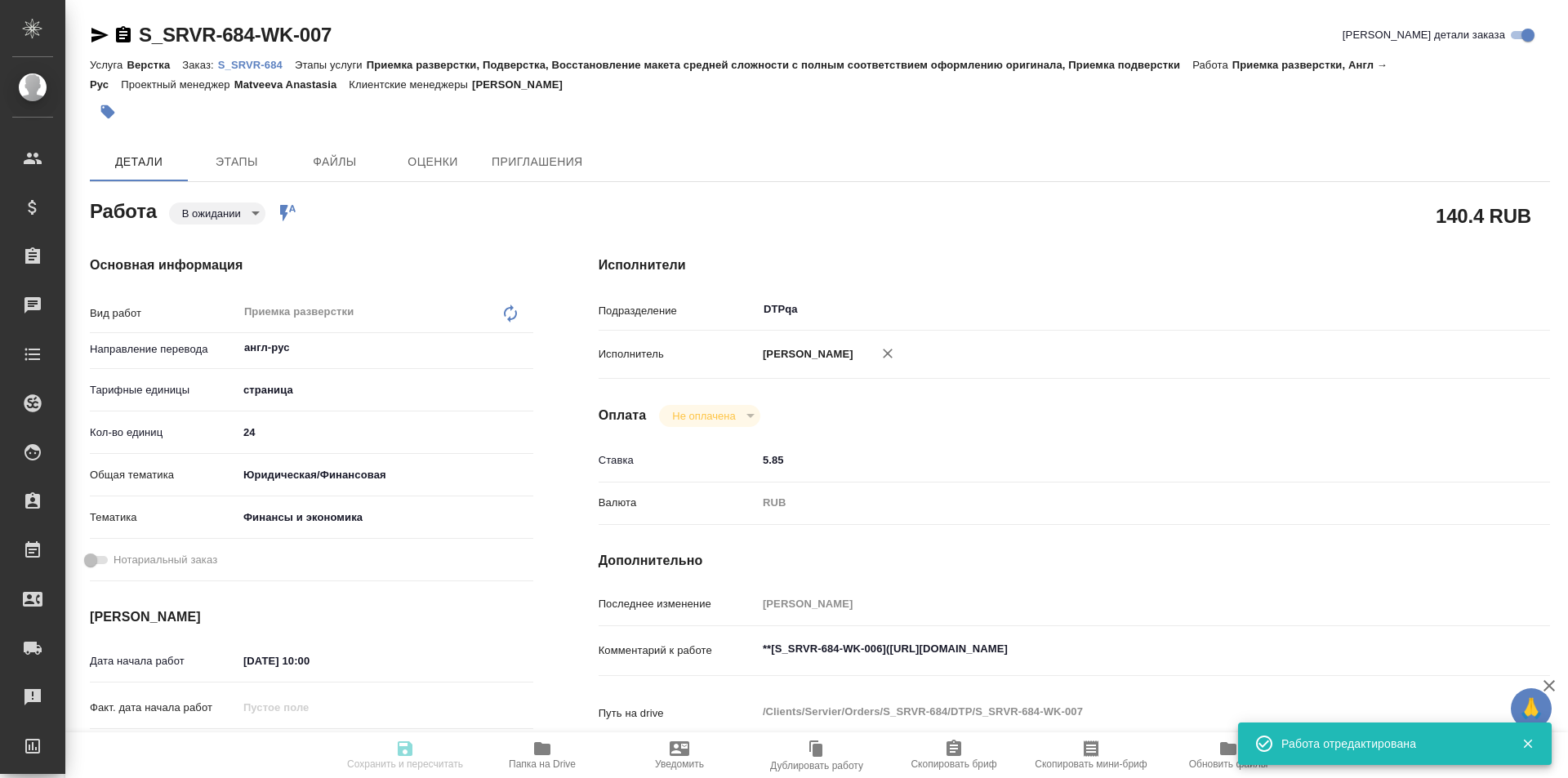
type input "[PERSON_NAME]"
type textarea "**[S_SRVR-684-WK-006](https://tera.awatera.com/Work/689c952bd459af7c4d1e1e4c/)**"
type textarea "x"
type textarea "/Clients/Servier/Orders/S_SRVR-684/DTP/S_SRVR-684-WK-007"
type textarea "x"
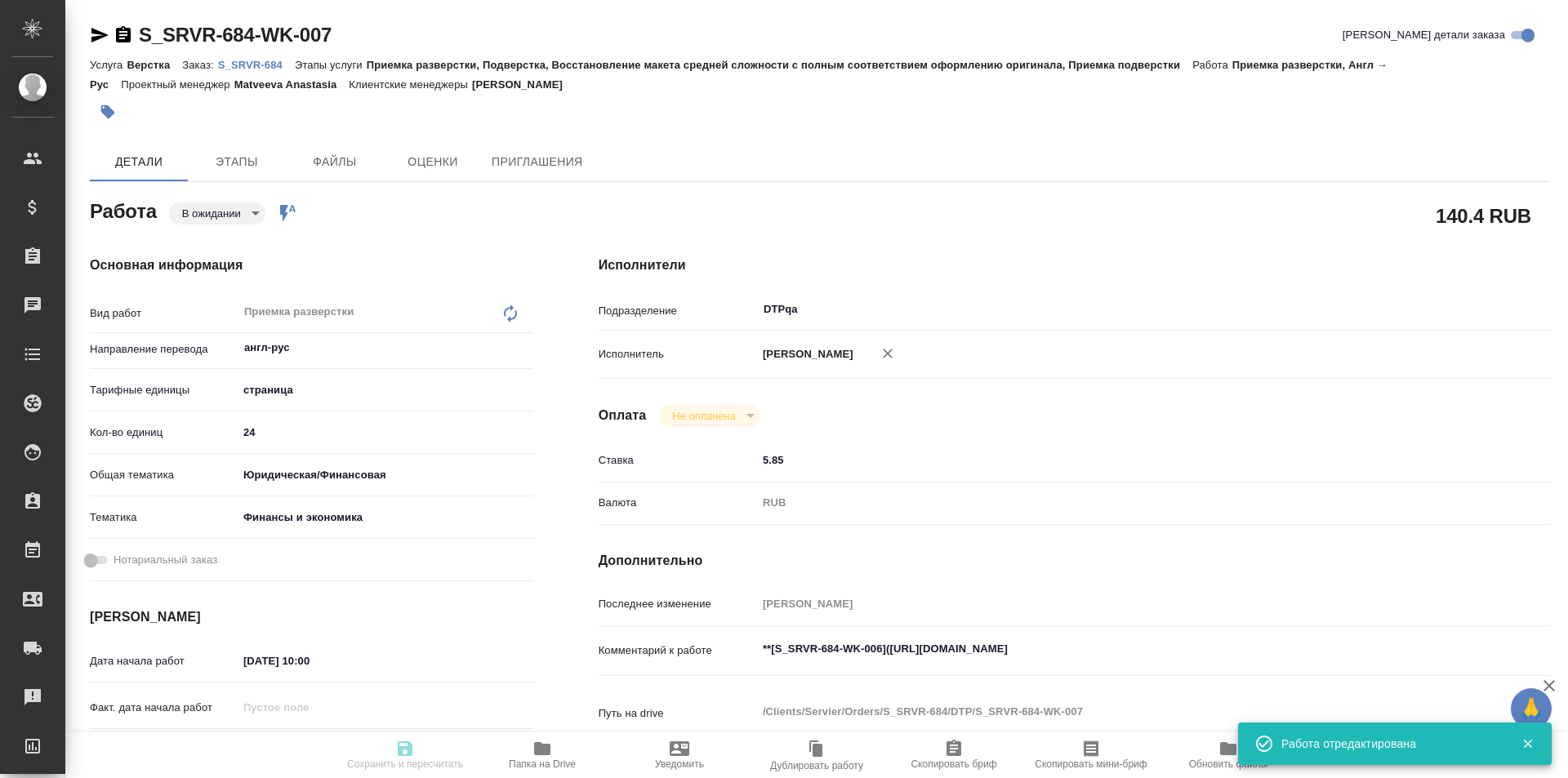
type input "S_SRVR-684"
type input "PO-25-3159"
type input "Верстка"
type input "Приемка разверстки, Подверстка, Восстановление макета средней сложности с полны…"
type input "Усманова Ольга"
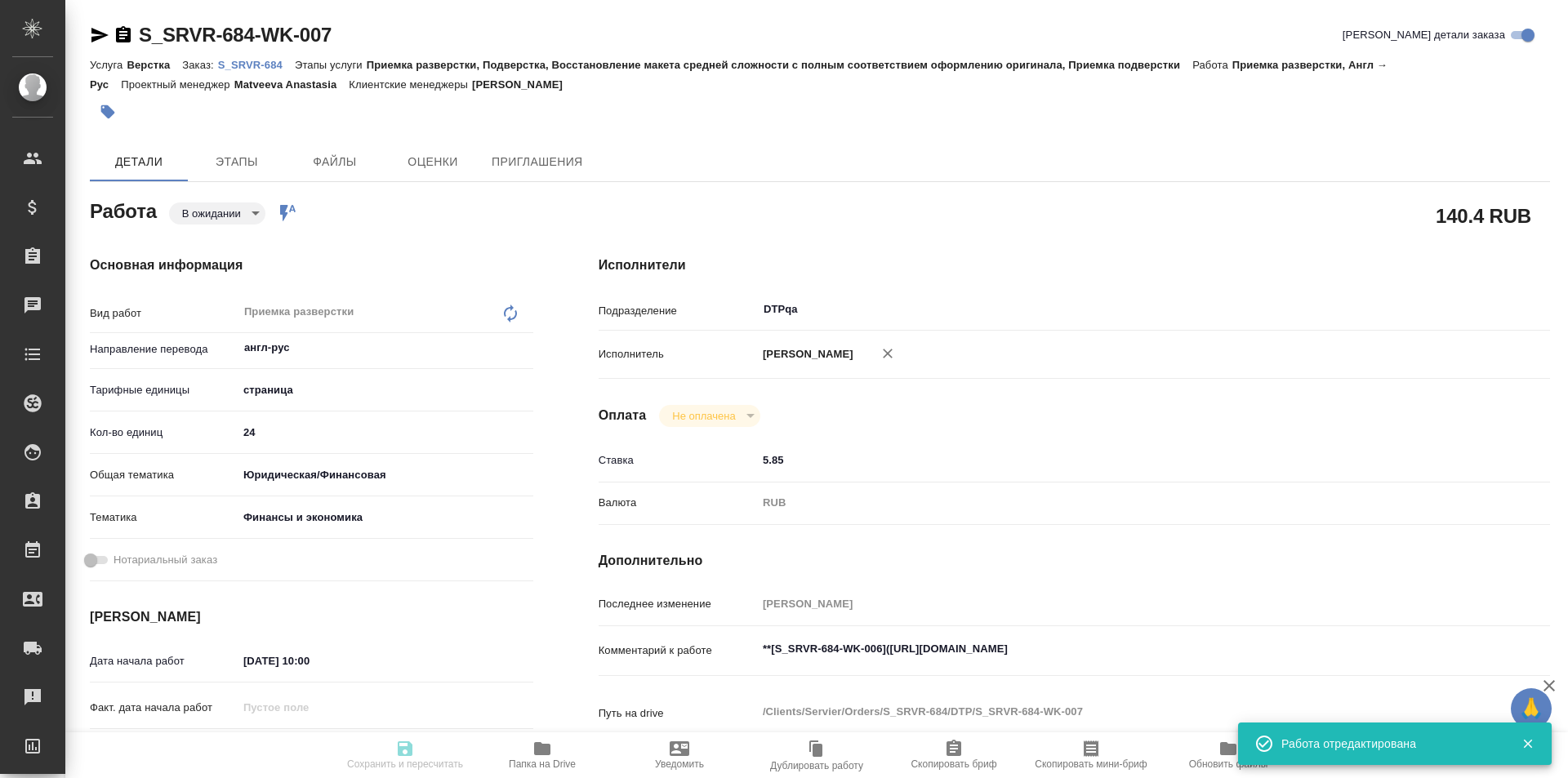
type input "Петрова Валерия"
type input "/Clients/Servier/Orders/S_SRVR-684"
type textarea "x"
type textarea "анг-рус"
type textarea "x"
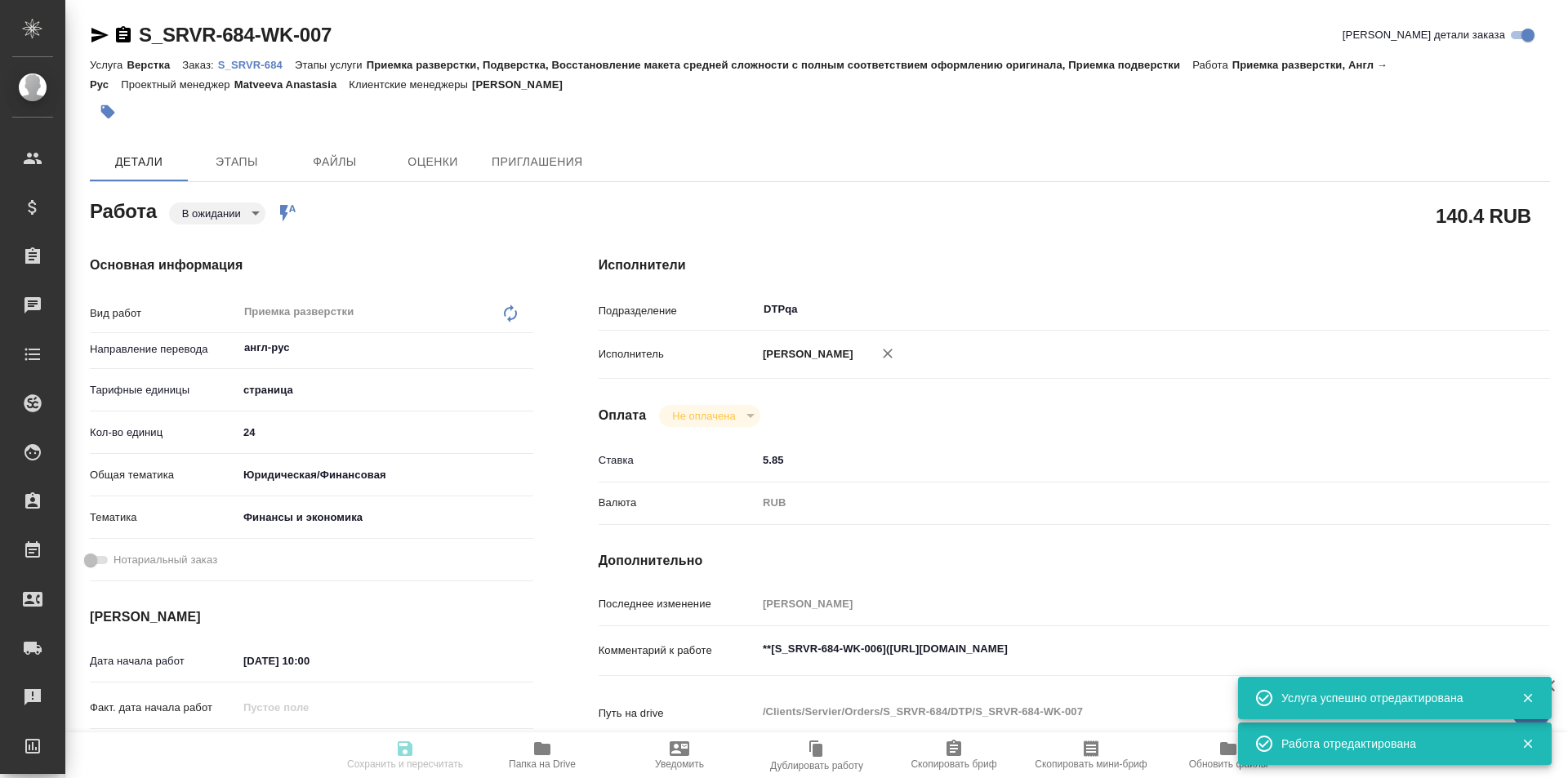
type textarea "x"
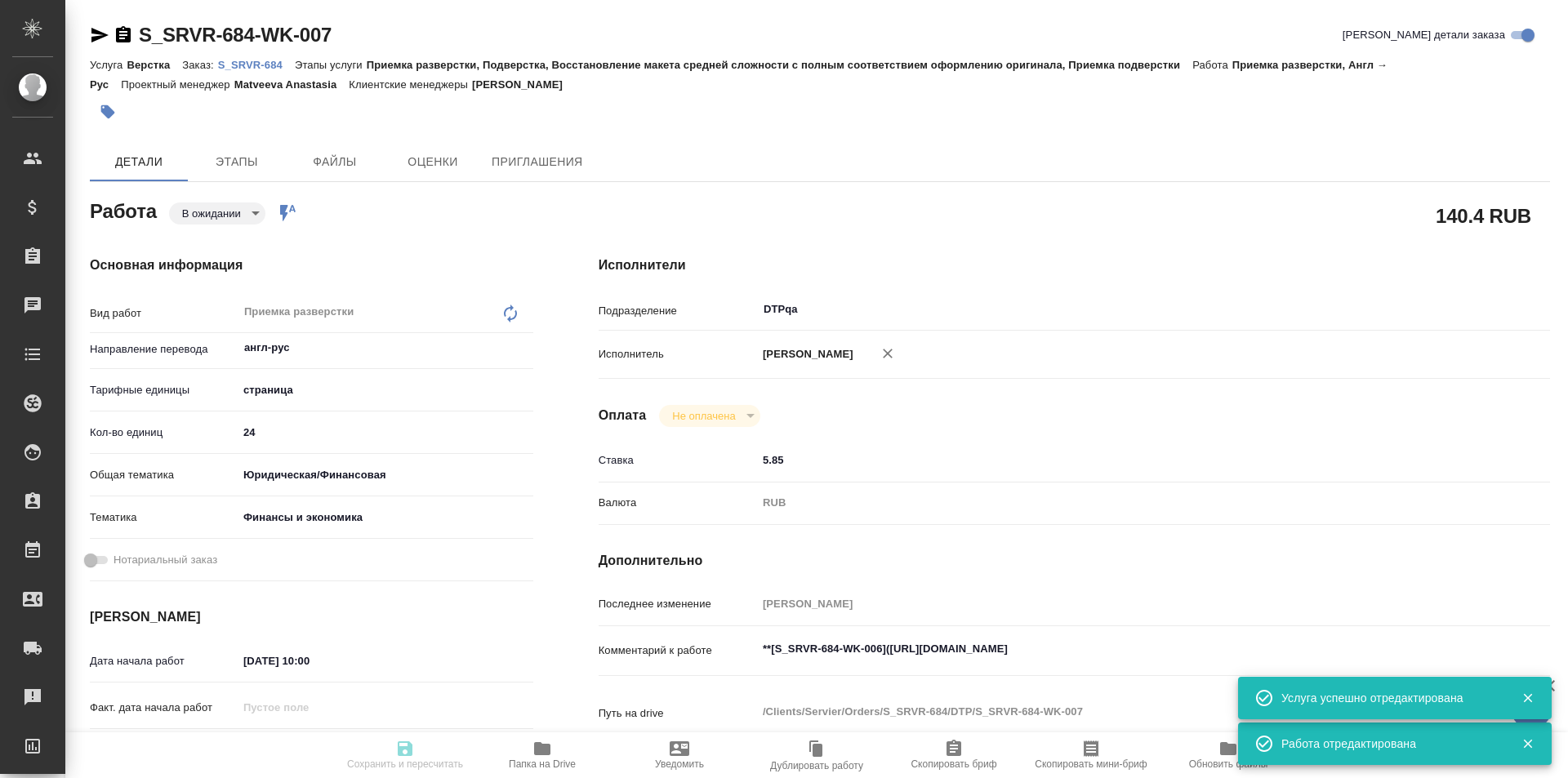
type textarea "x"
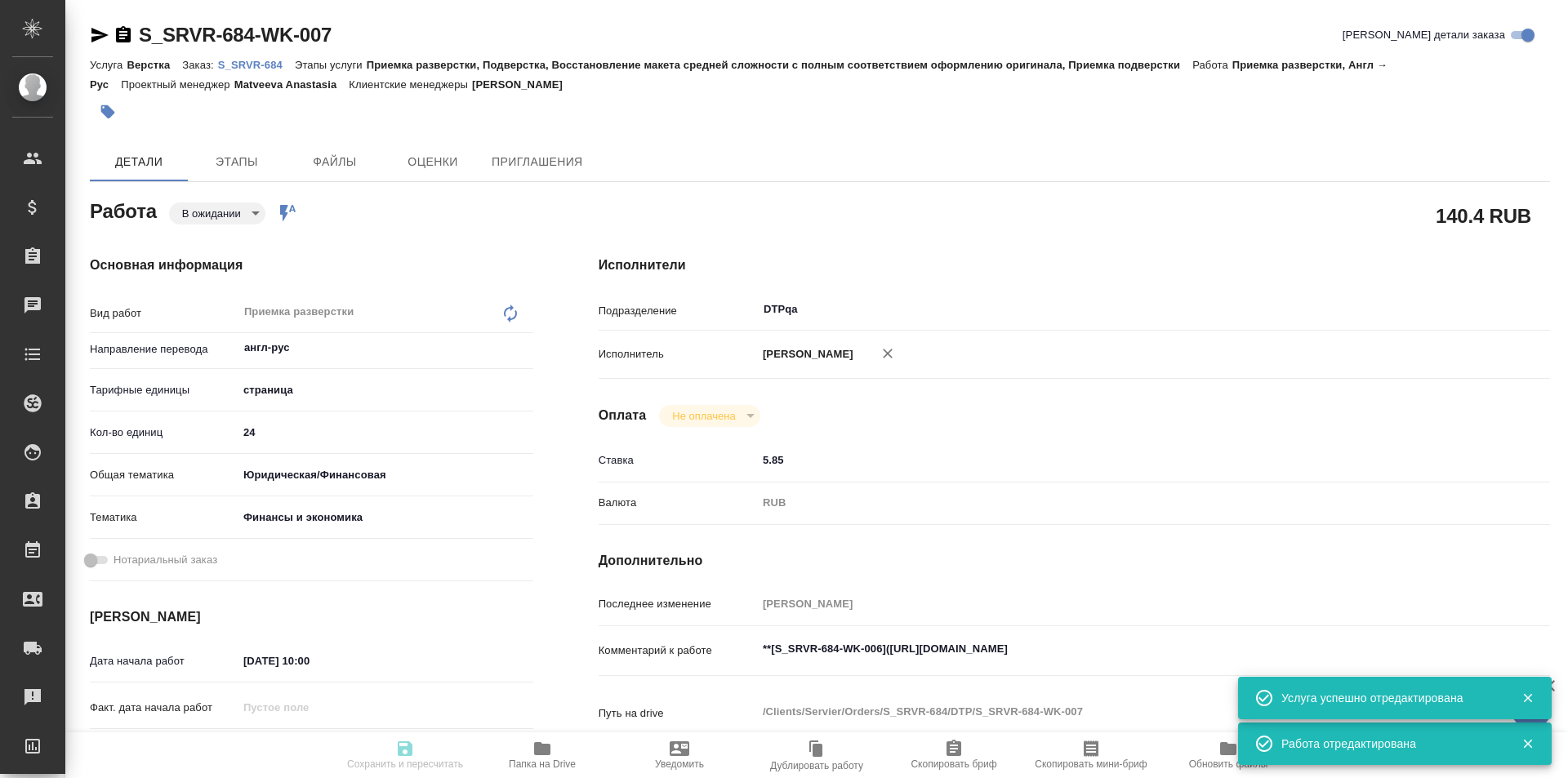
type textarea "x"
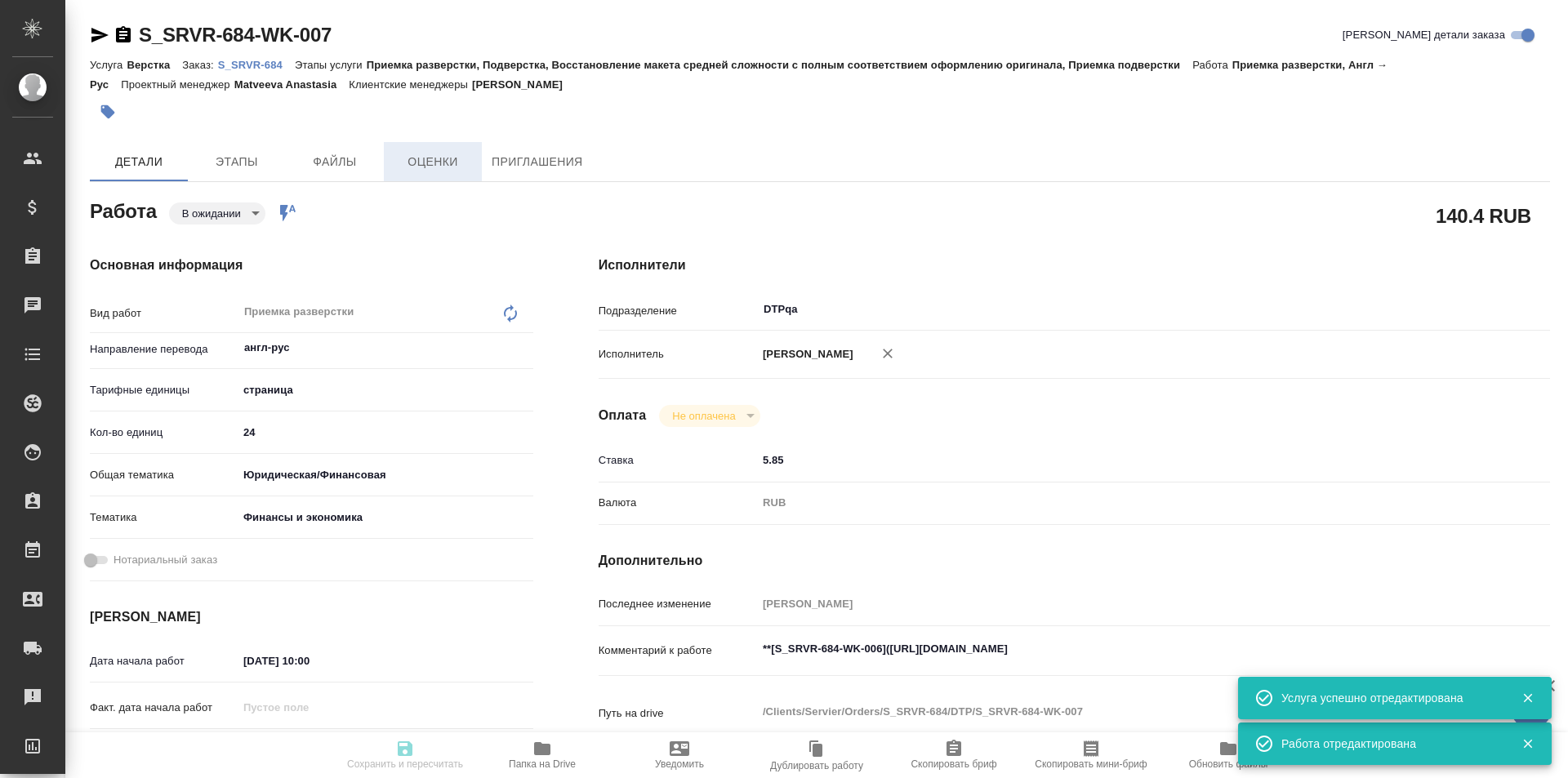
type textarea "x"
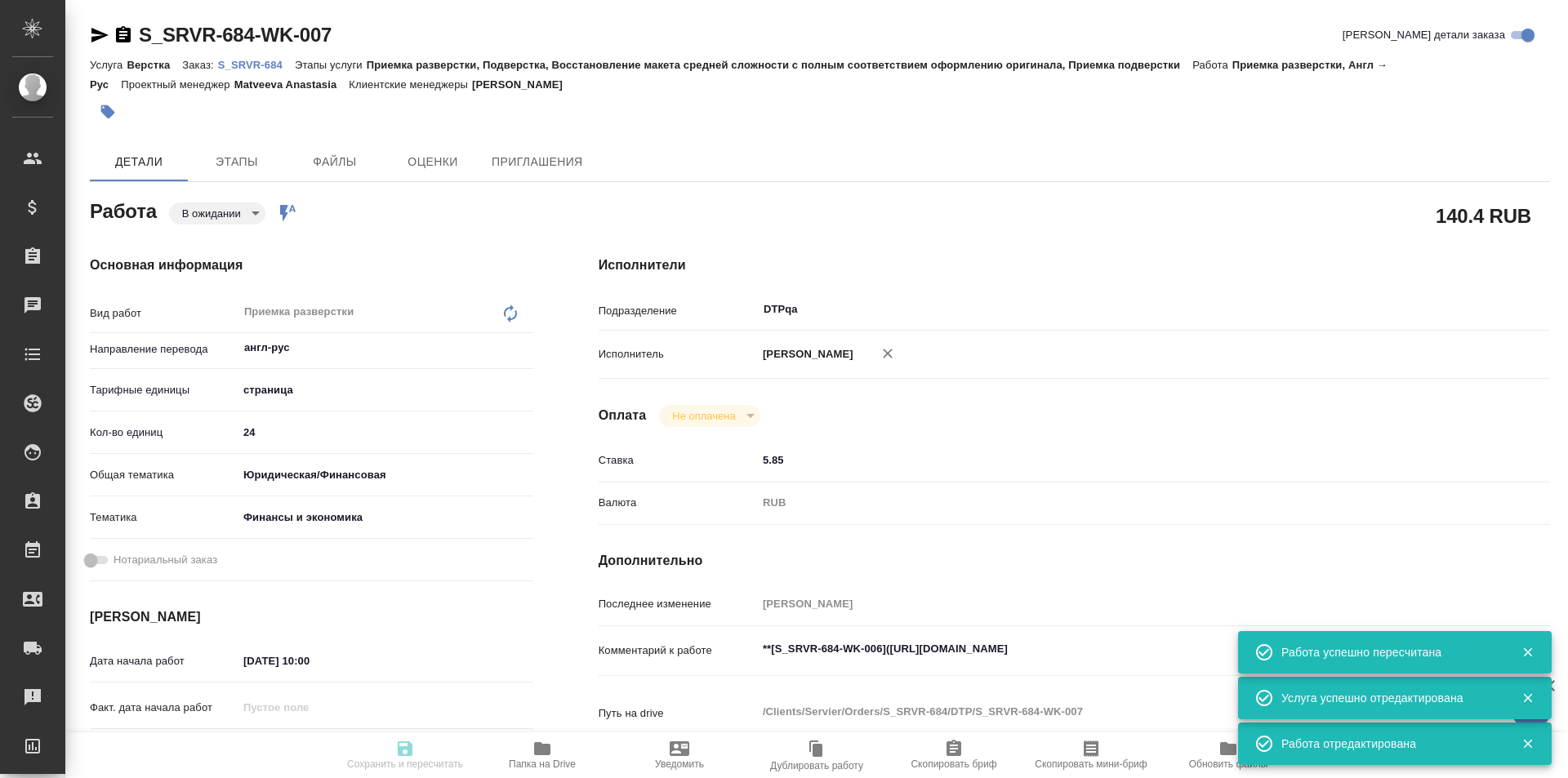
type textarea "x"
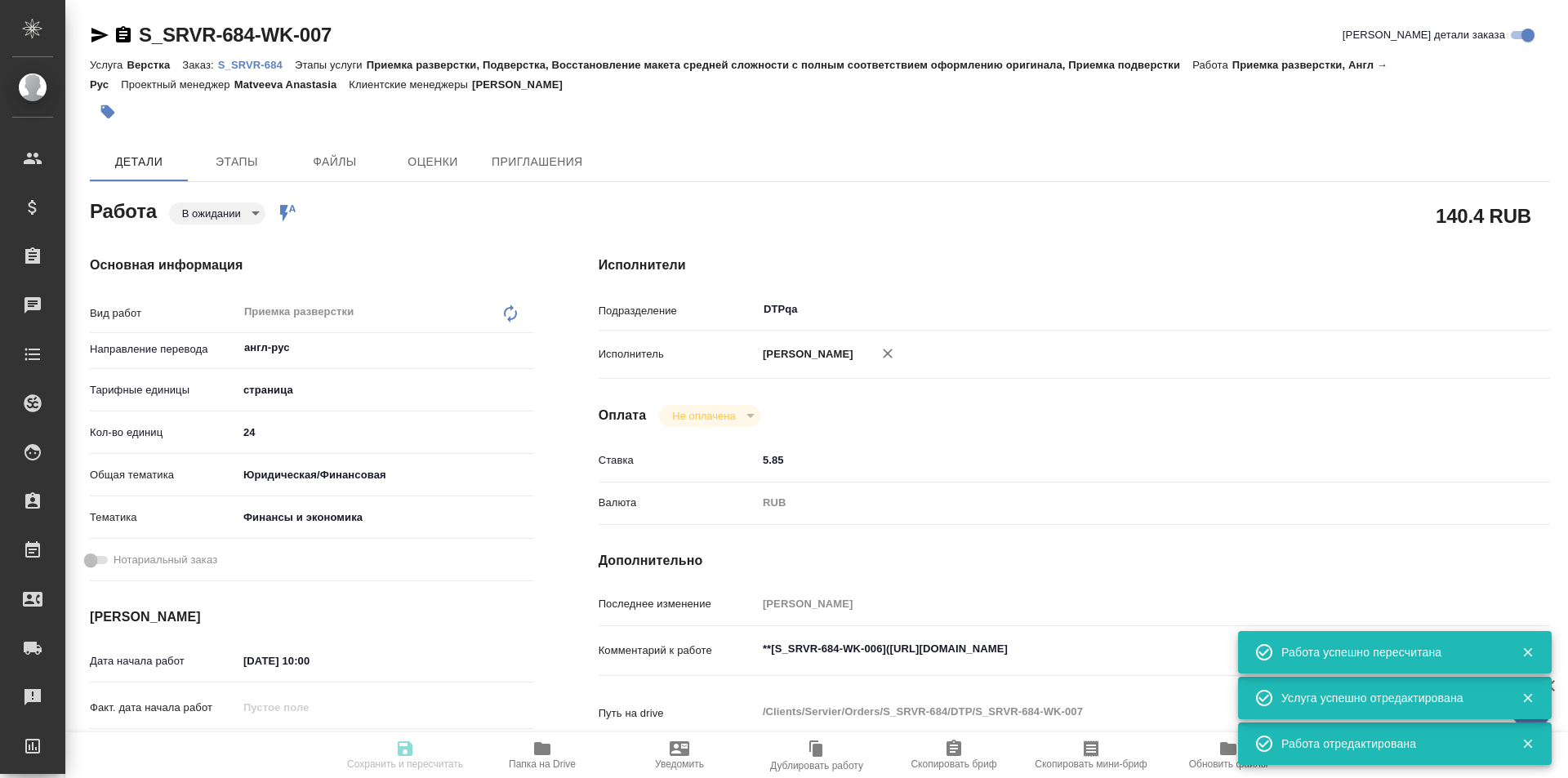
type input "pending"
type textarea "Приемка разверстки"
type textarea "x"
type input "англ-рус"
type input "5a8b1489cc6b4906c91bfdb2"
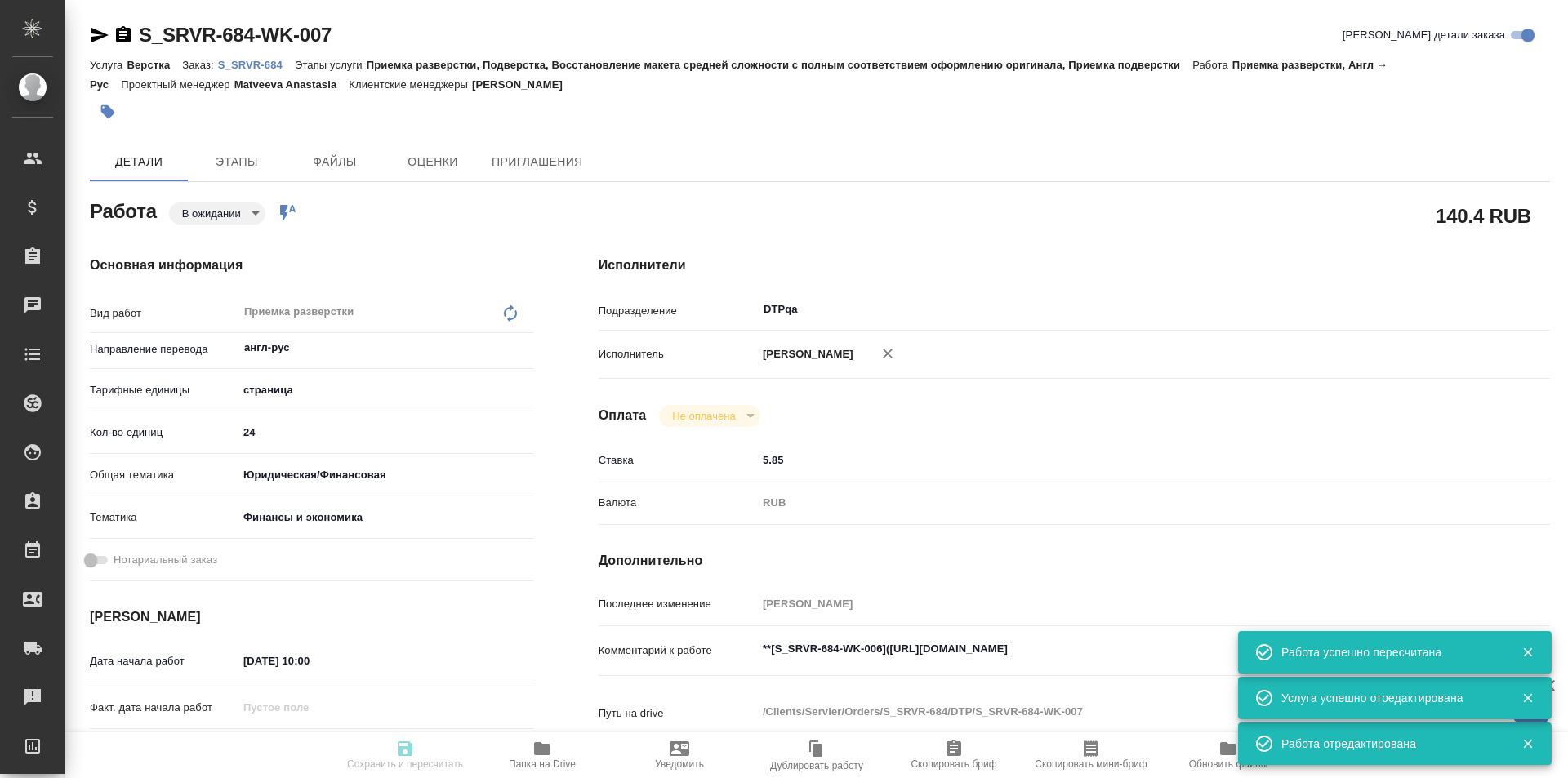
type input "24"
type input "yr-fn"
type input "5a8b8b956a9677013d343d3b"
type input "20.08.2025 10:00"
type input "20.08.2025 12:00"
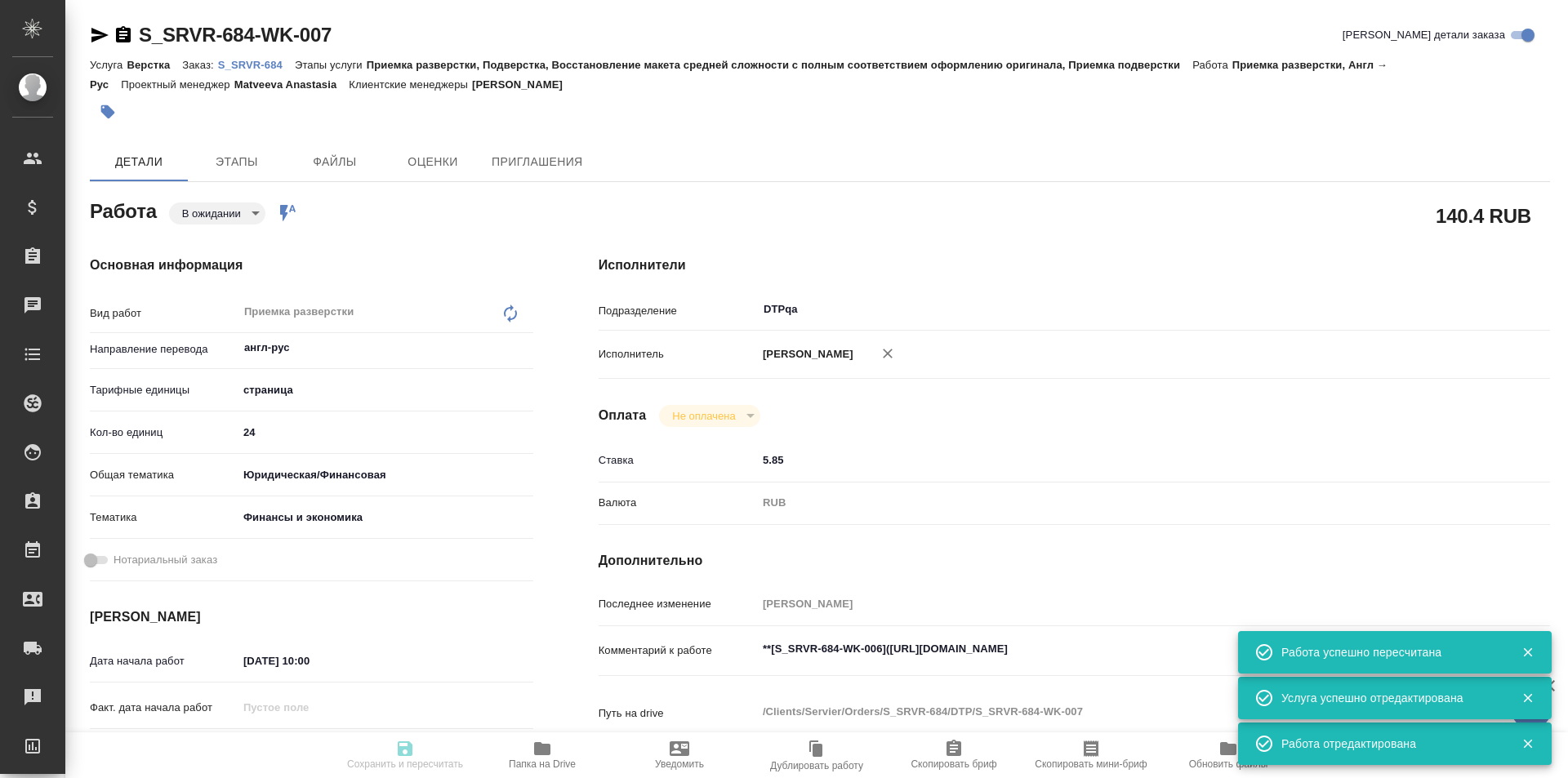
type input "22.08.2025 14:00"
type input "DTPqa"
type input "notPayed"
type input "5.85"
type input "RUB"
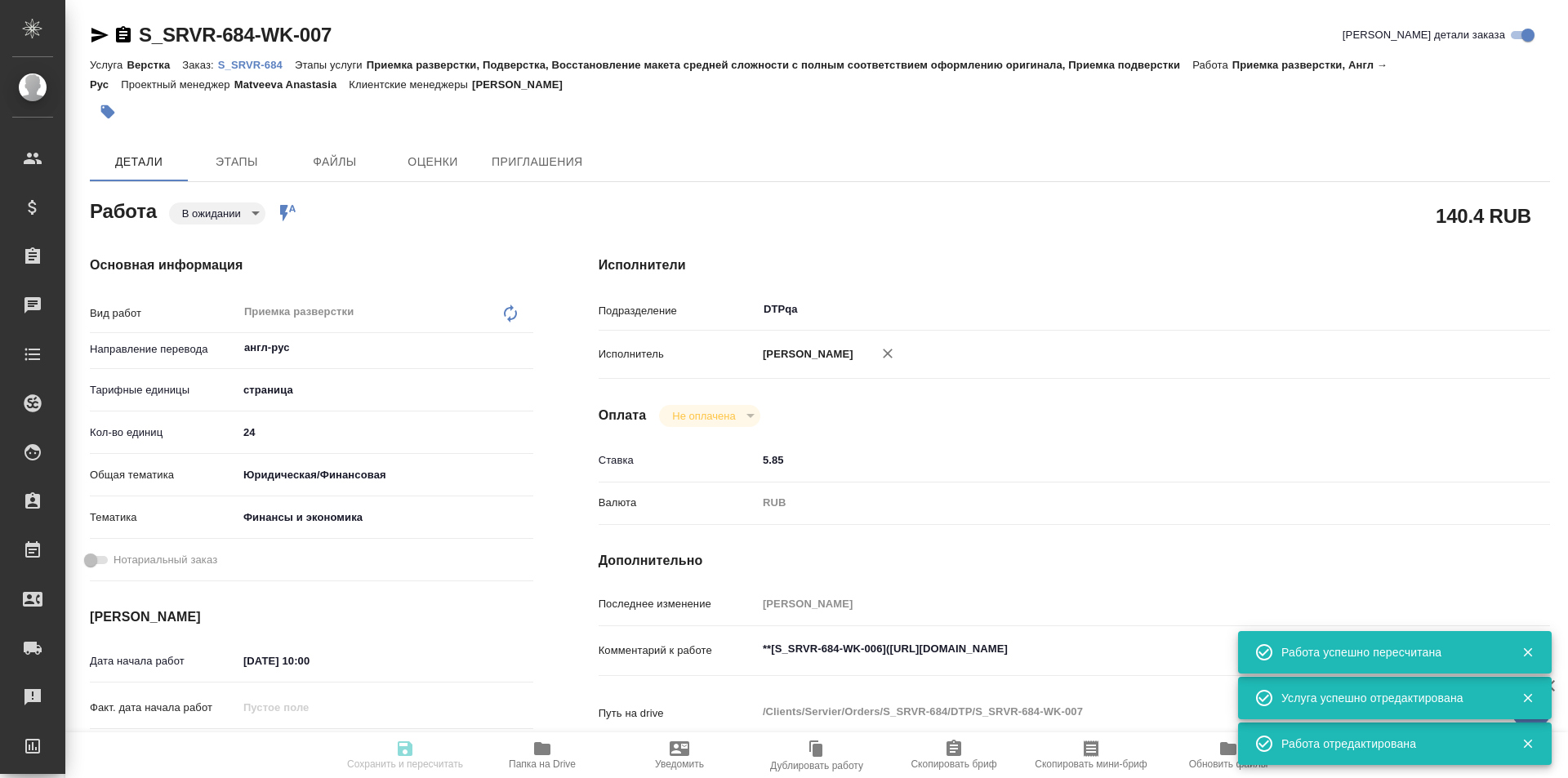
type input "Исмагилова Диана"
type textarea "**[S_SRVR-684-WK-006](https://tera.awatera.com/Work/689c952bd459af7c4d1e1e4c/)**"
type textarea "x"
type textarea "/Clients/Servier/Orders/S_SRVR-684/DTP/S_SRVR-684-WK-007"
type textarea "x"
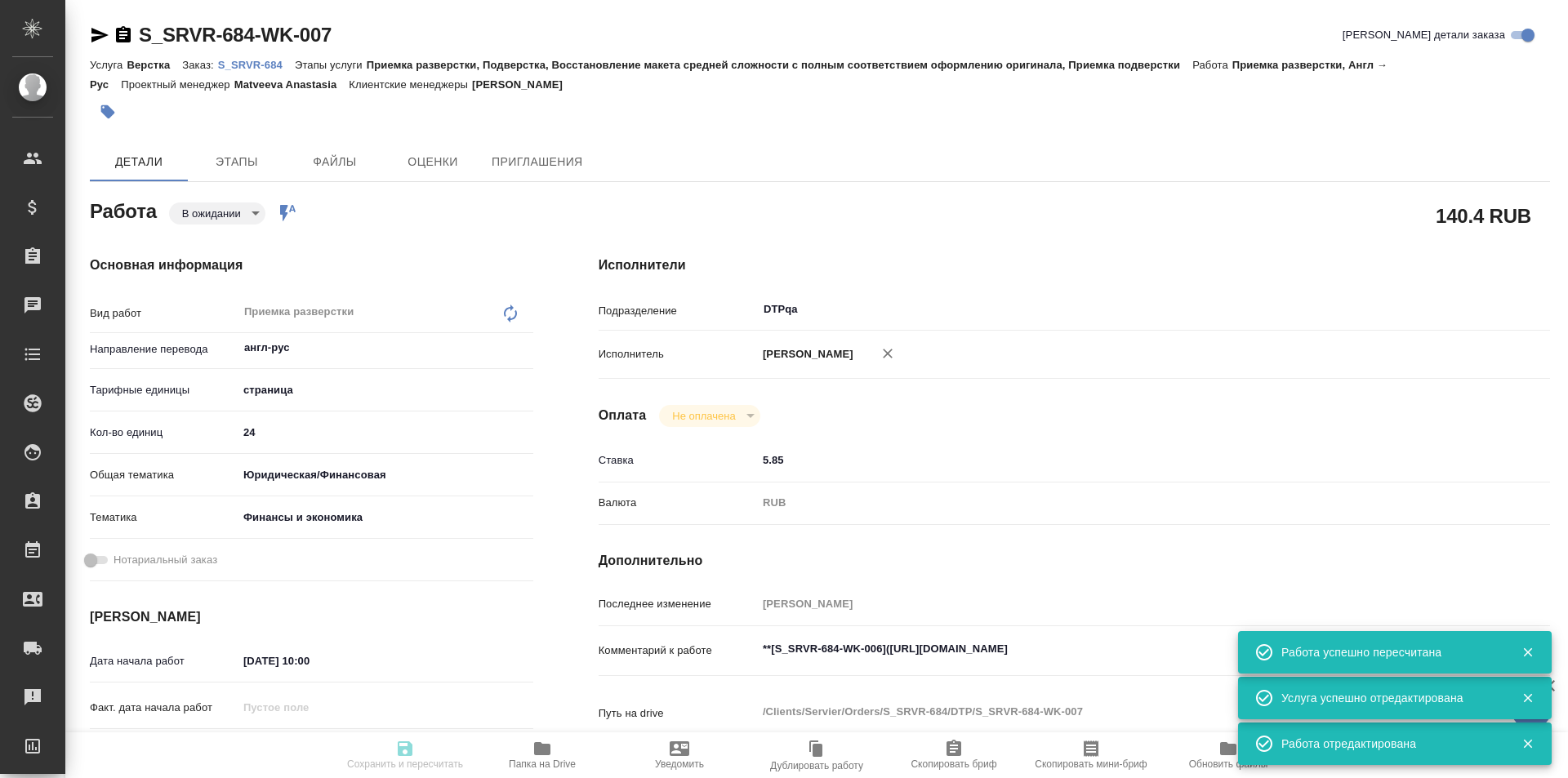
type input "S_SRVR-684"
type input "PO-25-3159"
type input "Верстка"
type input "Приемка разверстки, Подверстка, Восстановление макета средней сложности с полны…"
type input "Усманова Ольга"
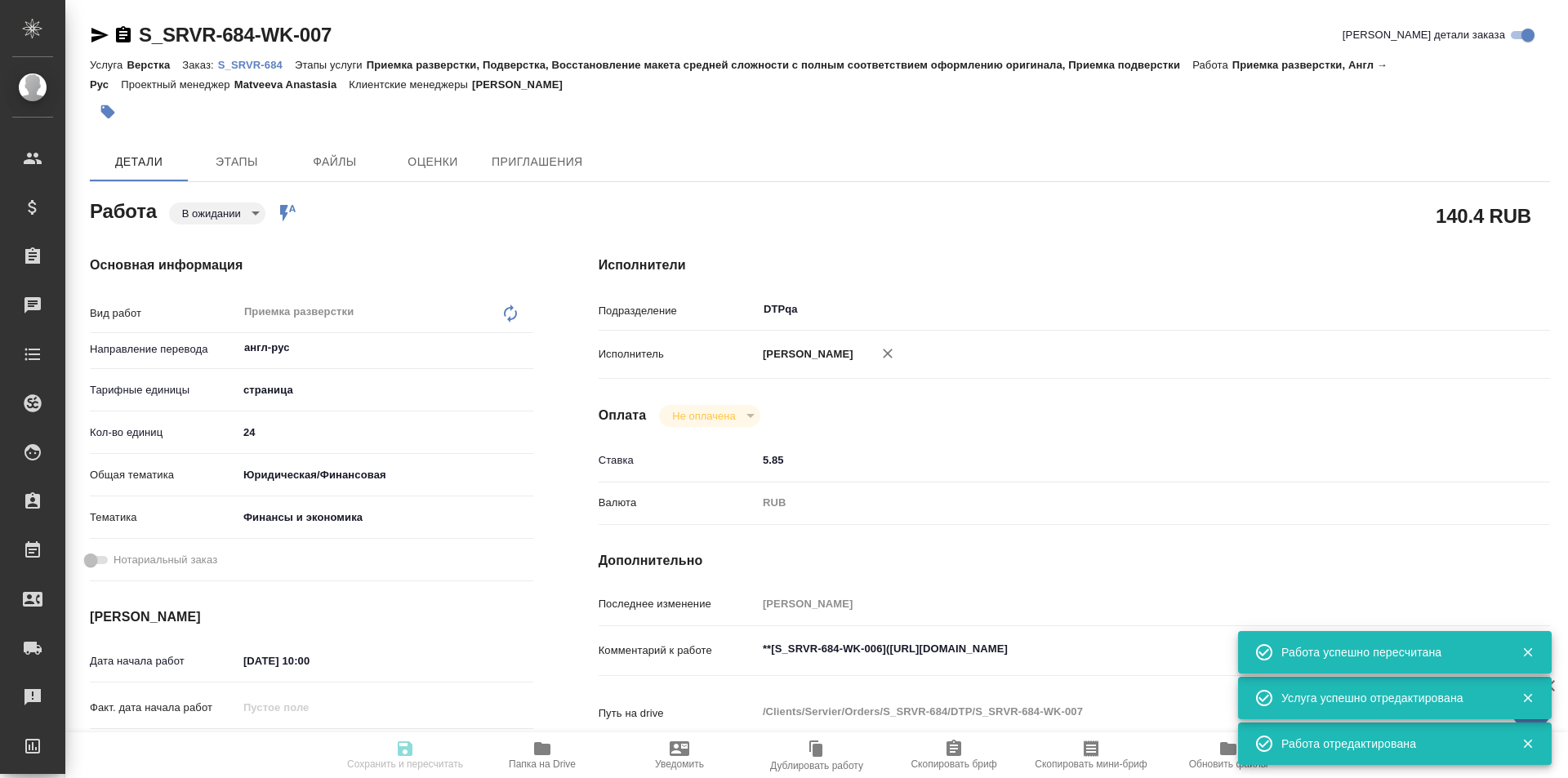
type input "[PERSON_NAME]"
type input "/Clients/Servier/Orders/S_SRVR-684"
type textarea "x"
type textarea "анг-рус"
type textarea "x"
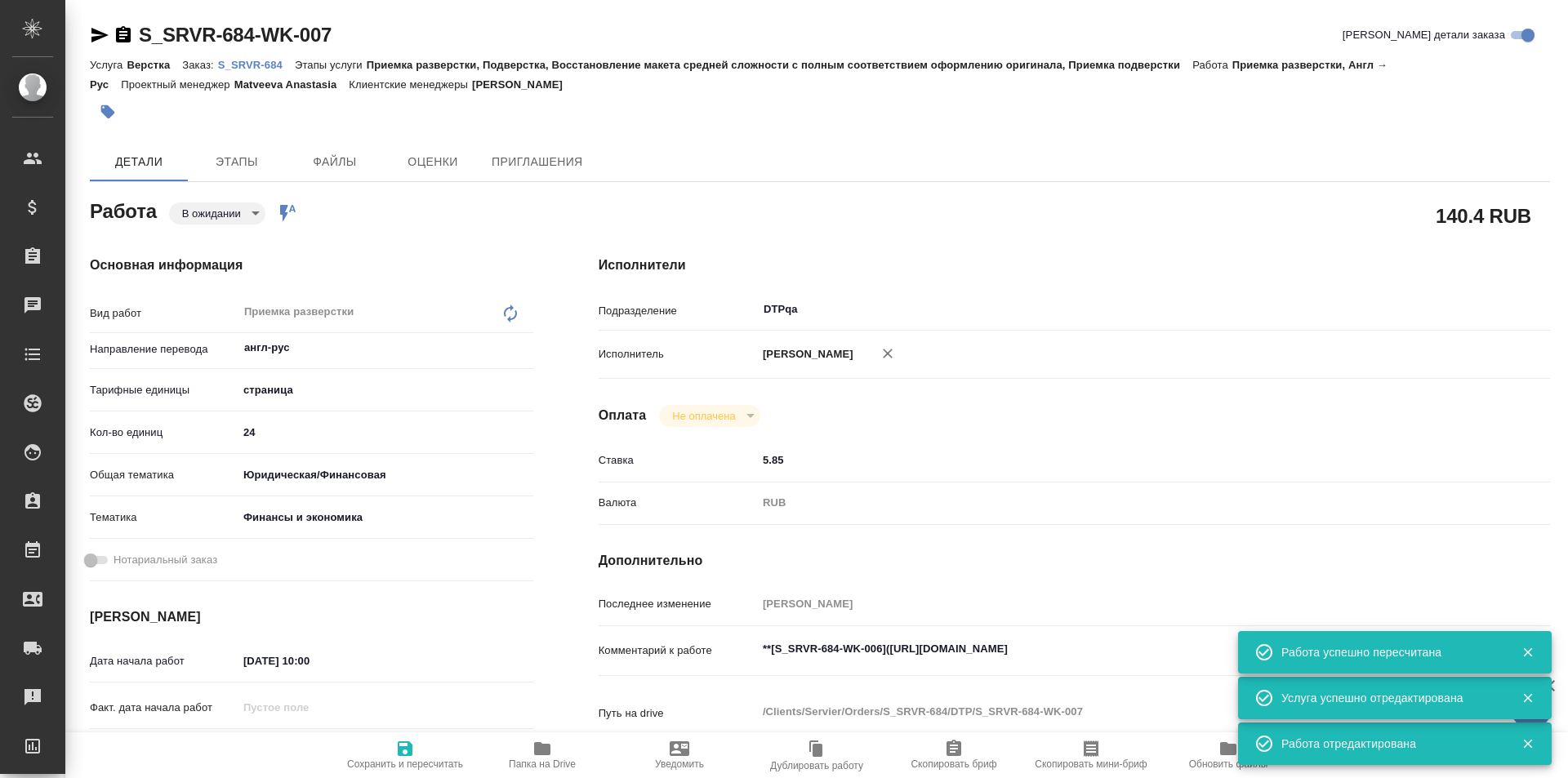
type textarea "x"
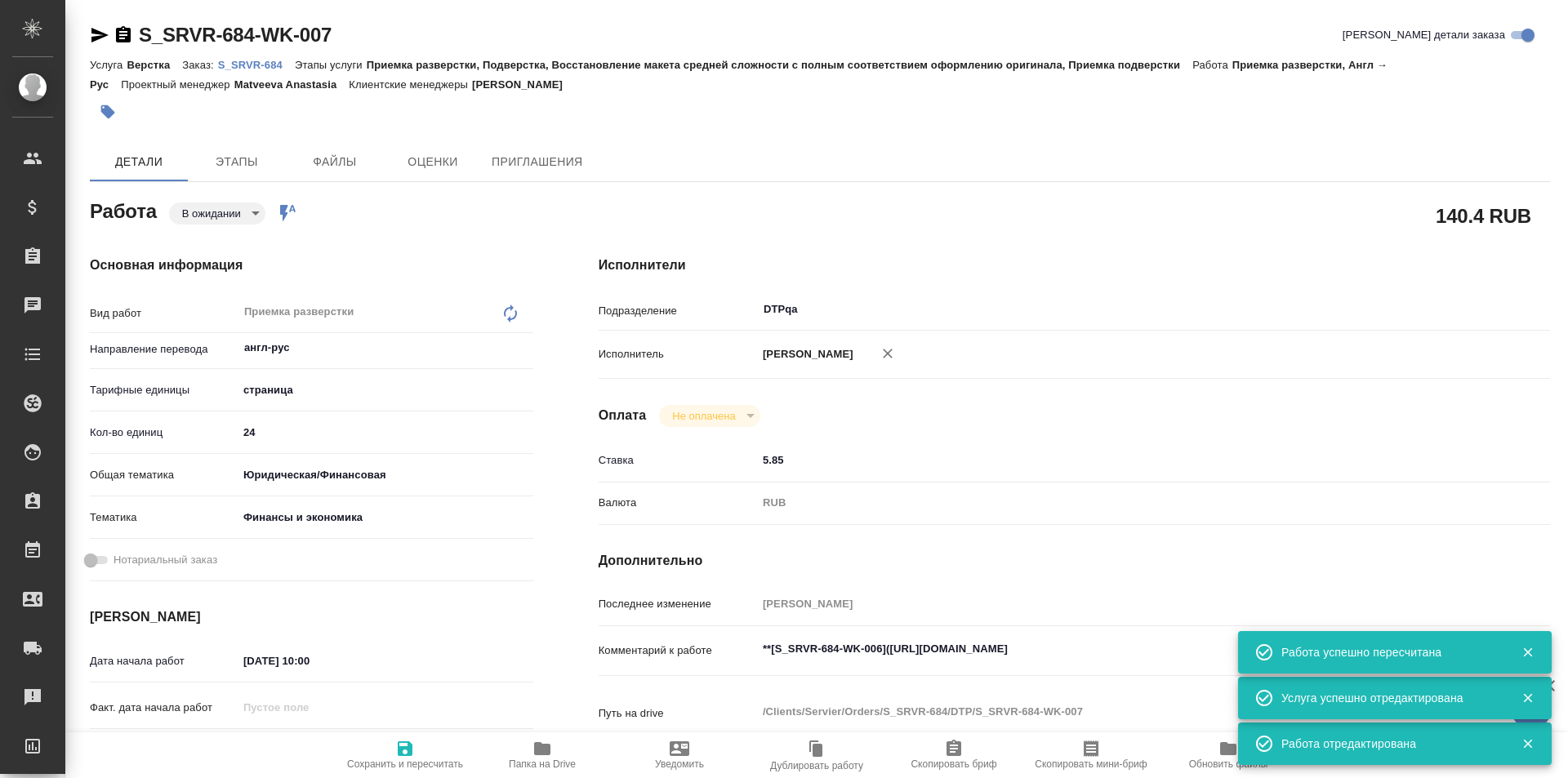
type textarea "x"
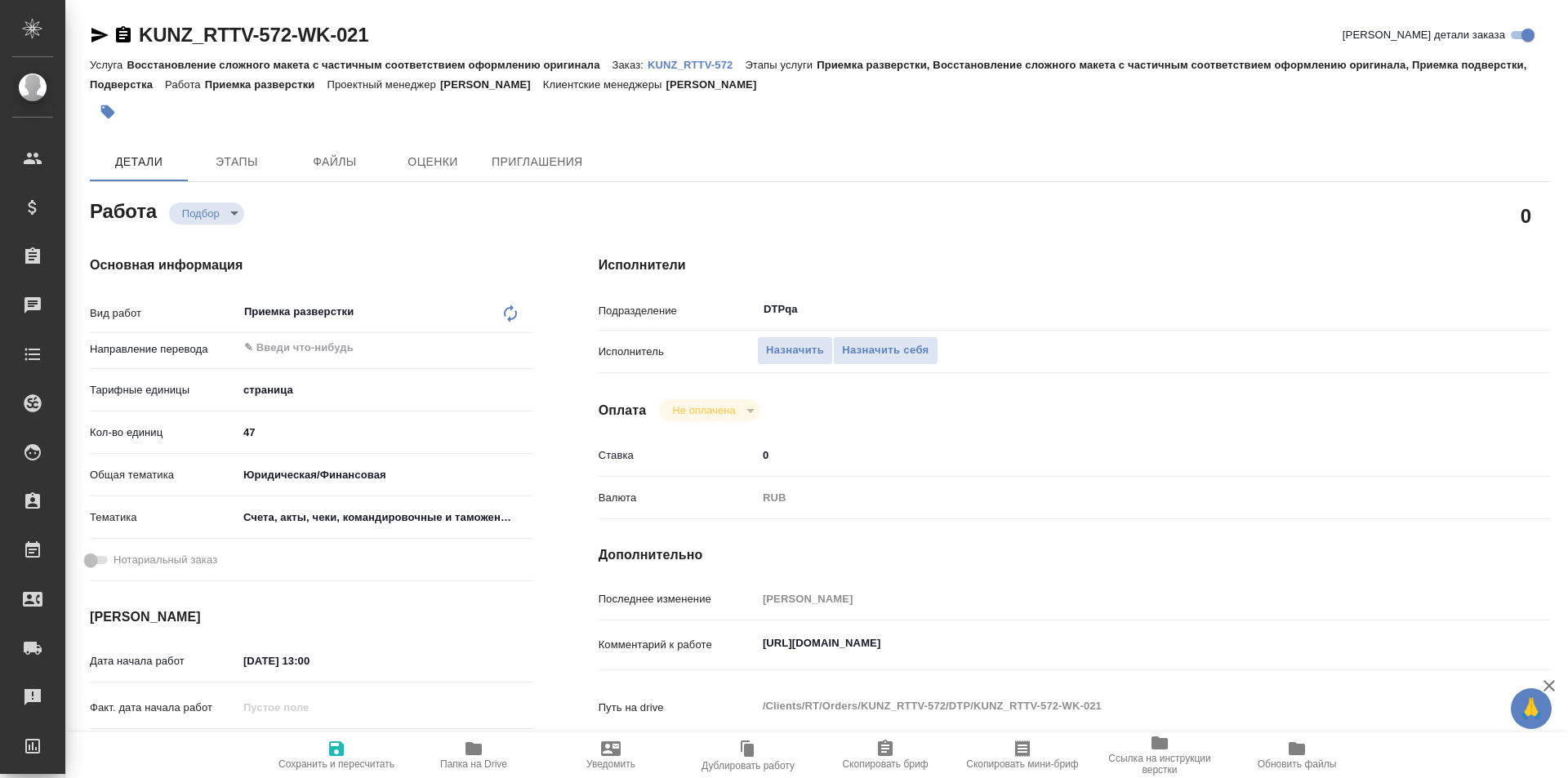
type textarea "x"
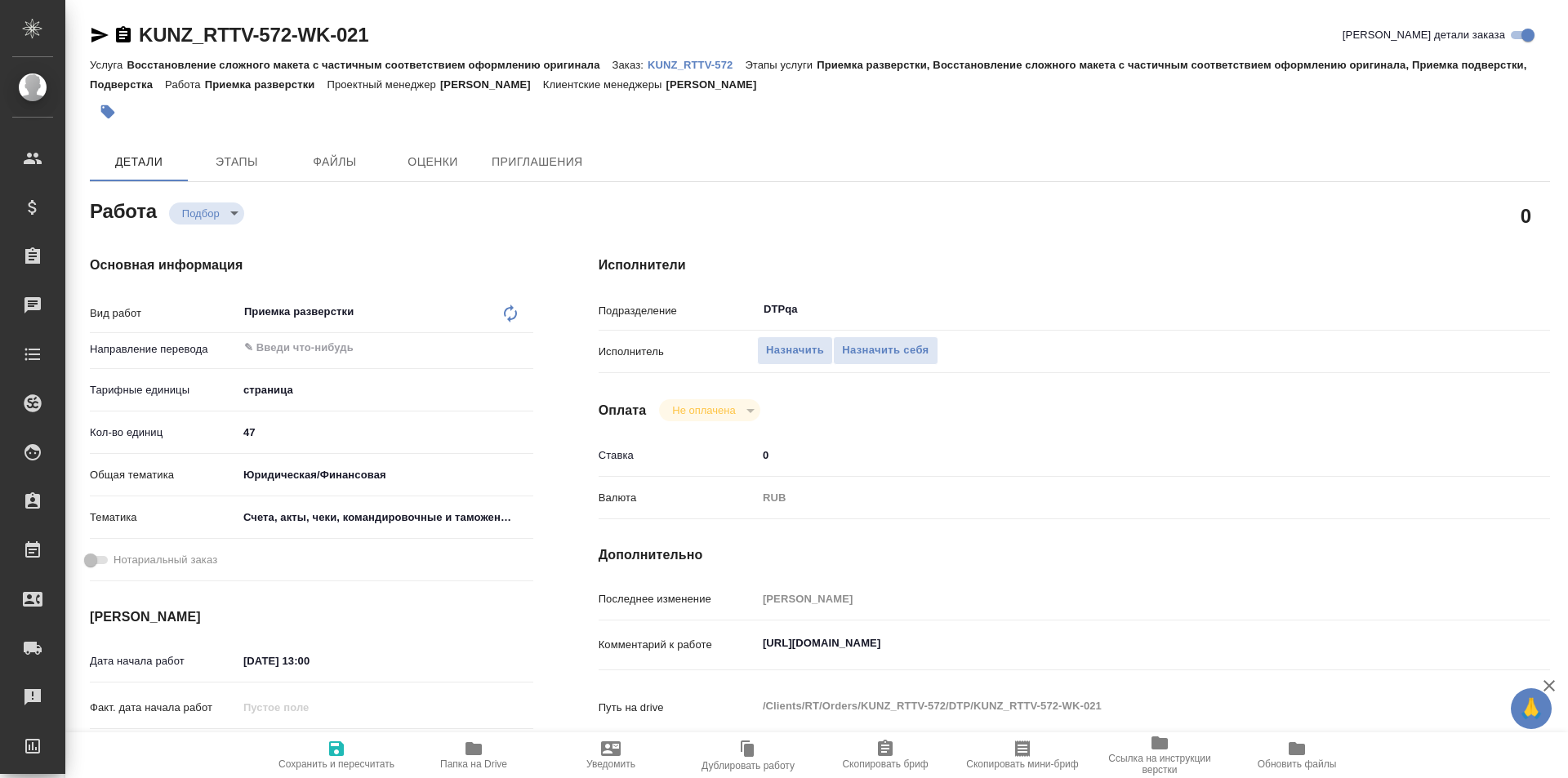
type textarea "x"
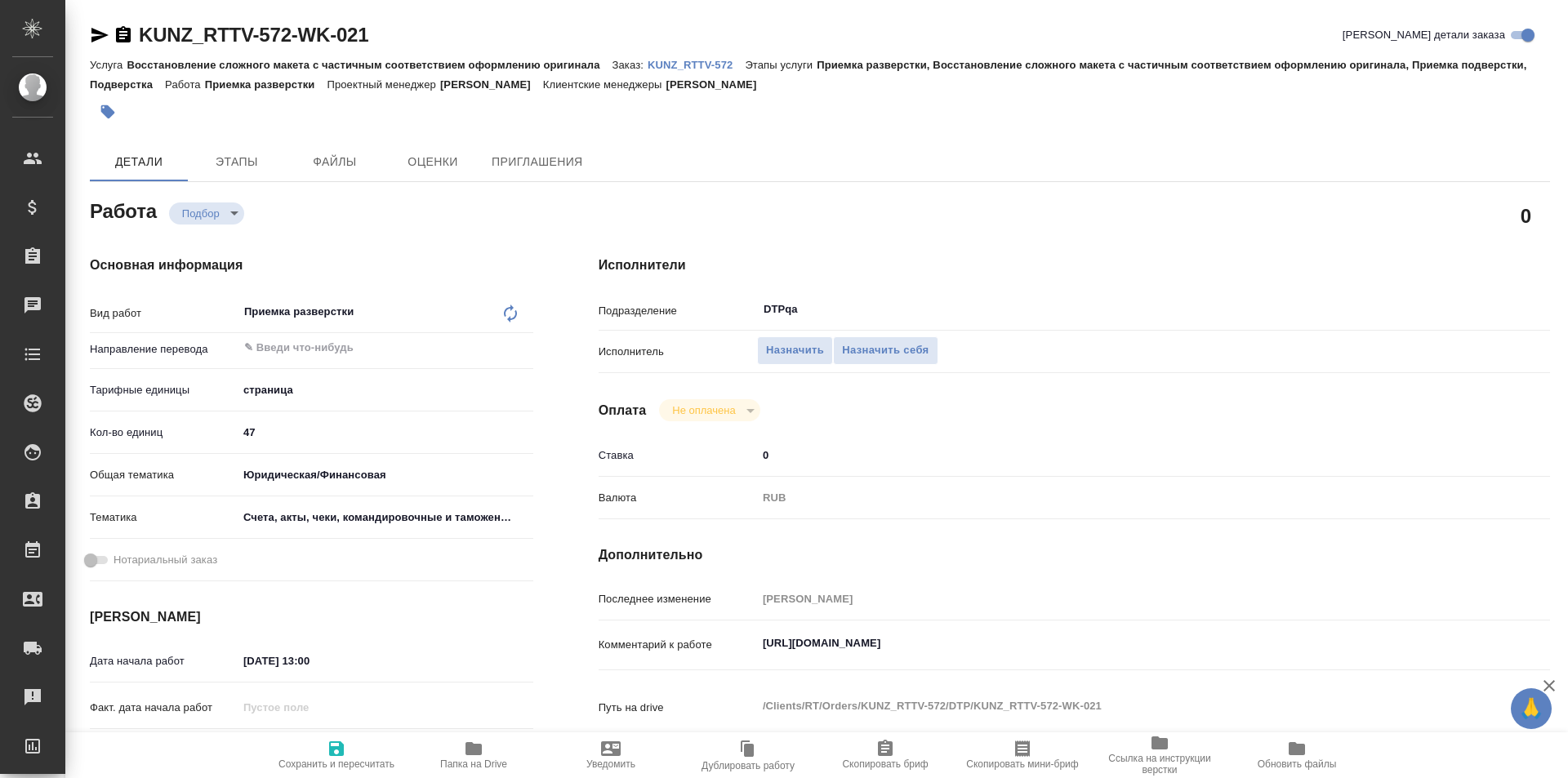
type textarea "x"
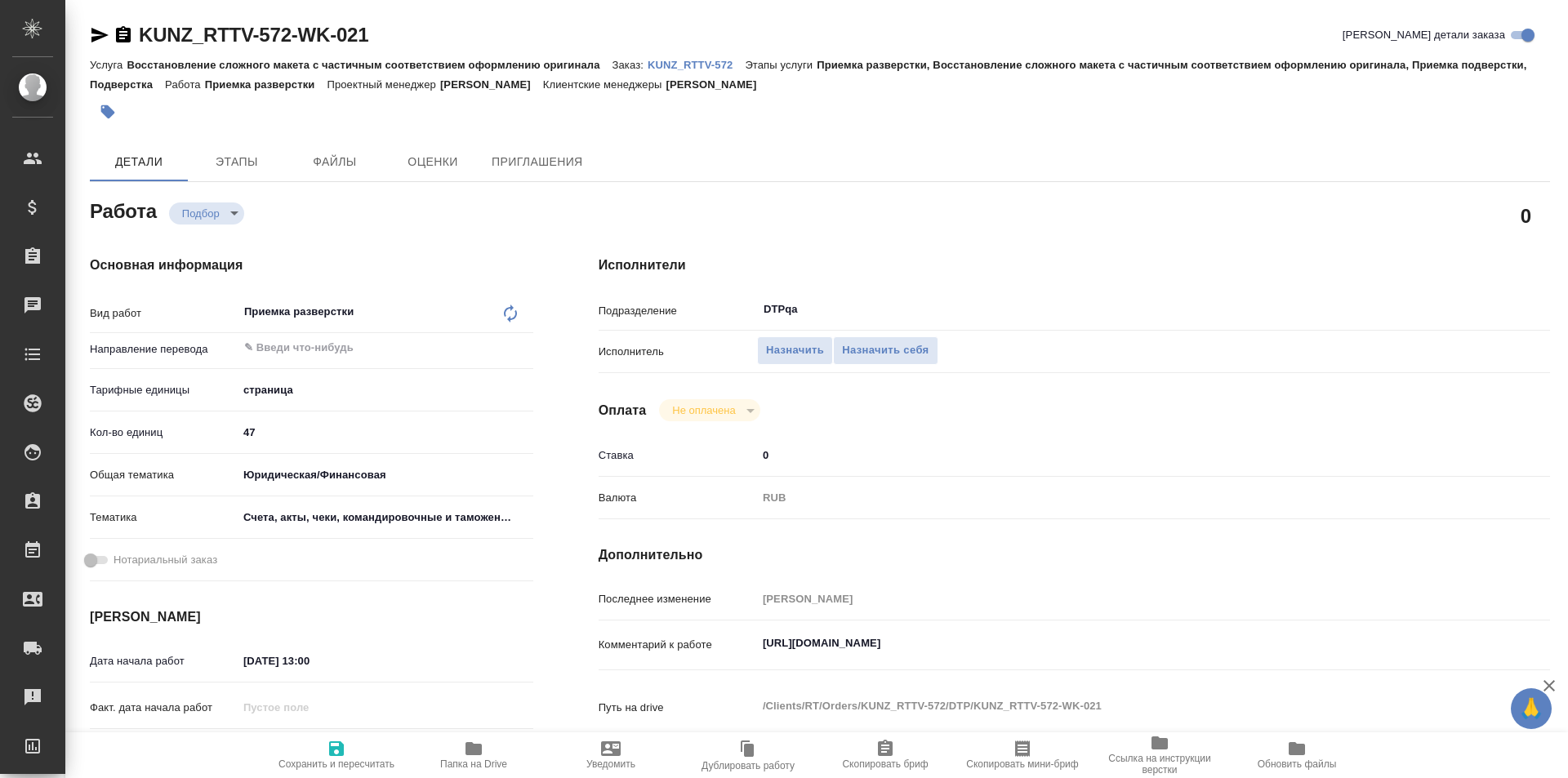
type textarea "x"
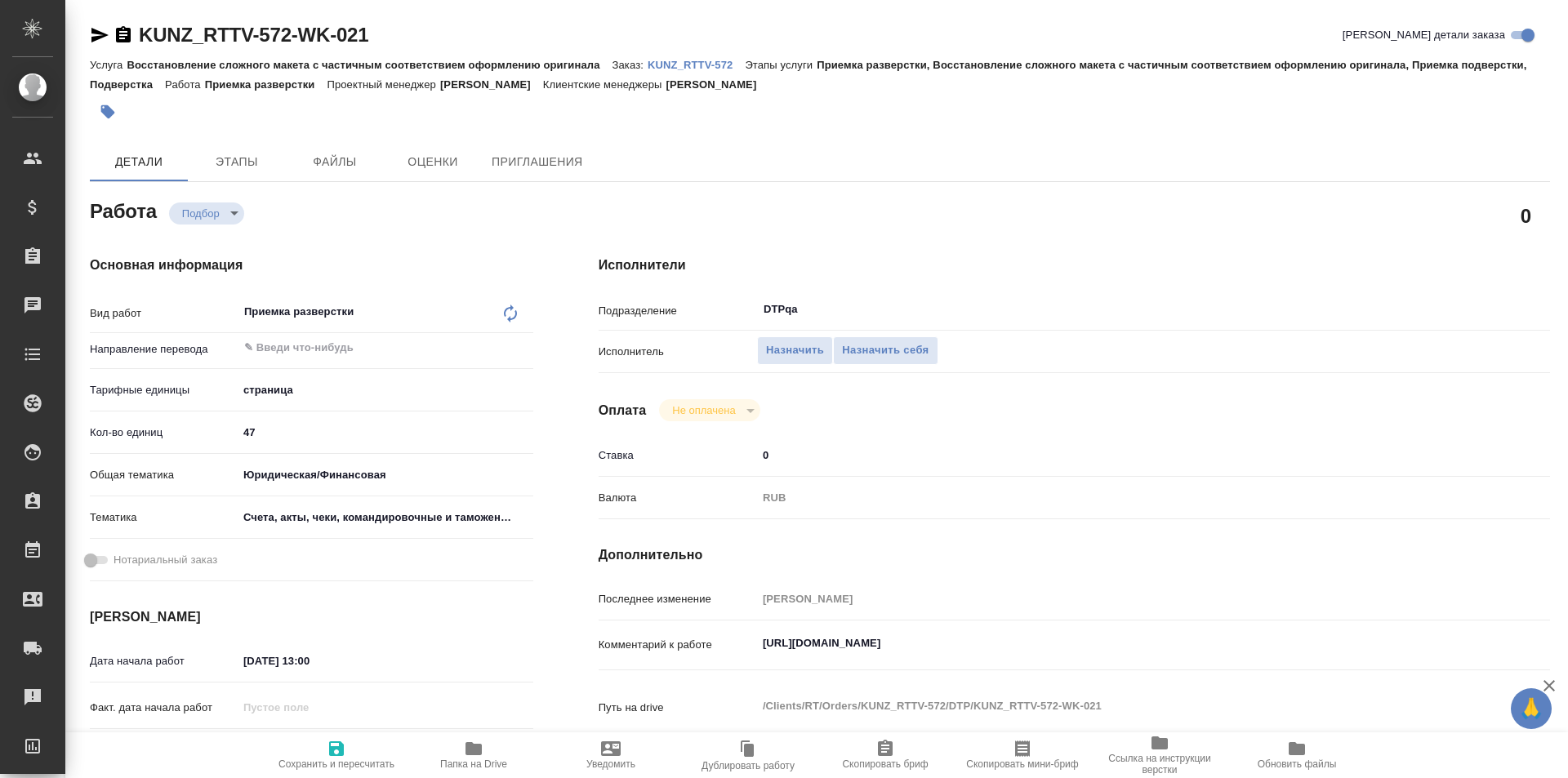
type textarea "x"
drag, startPoint x: 1088, startPoint y: 646, endPoint x: 712, endPoint y: 656, distance: 376.1
click at [712, 657] on div "Комментарий к работе https://tera.awatera.com/Work/68a31102867eb7231135bf2a/ x" at bounding box center [1073, 646] width 951 height 38
type textarea "x"
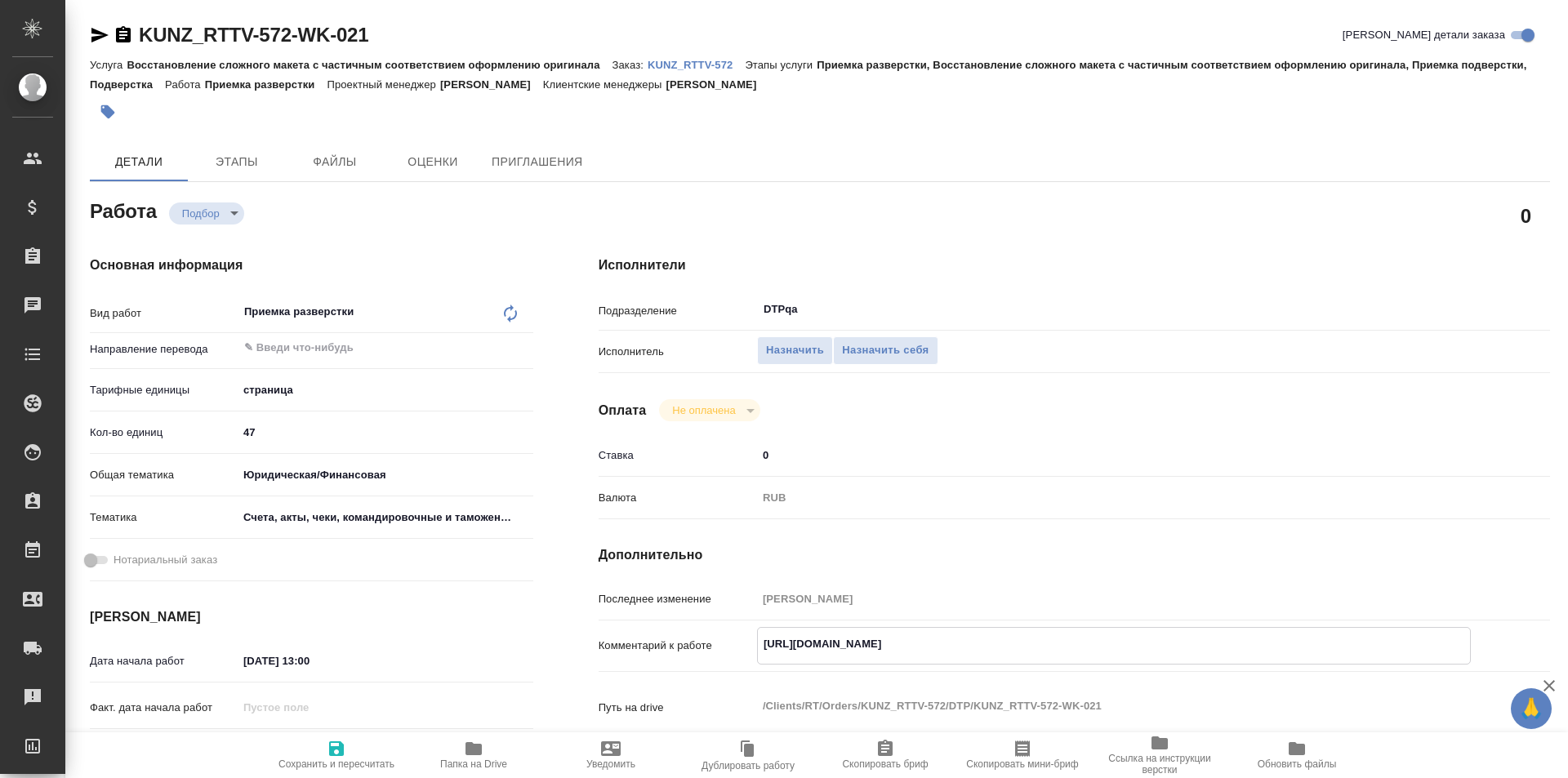
type textarea "x"
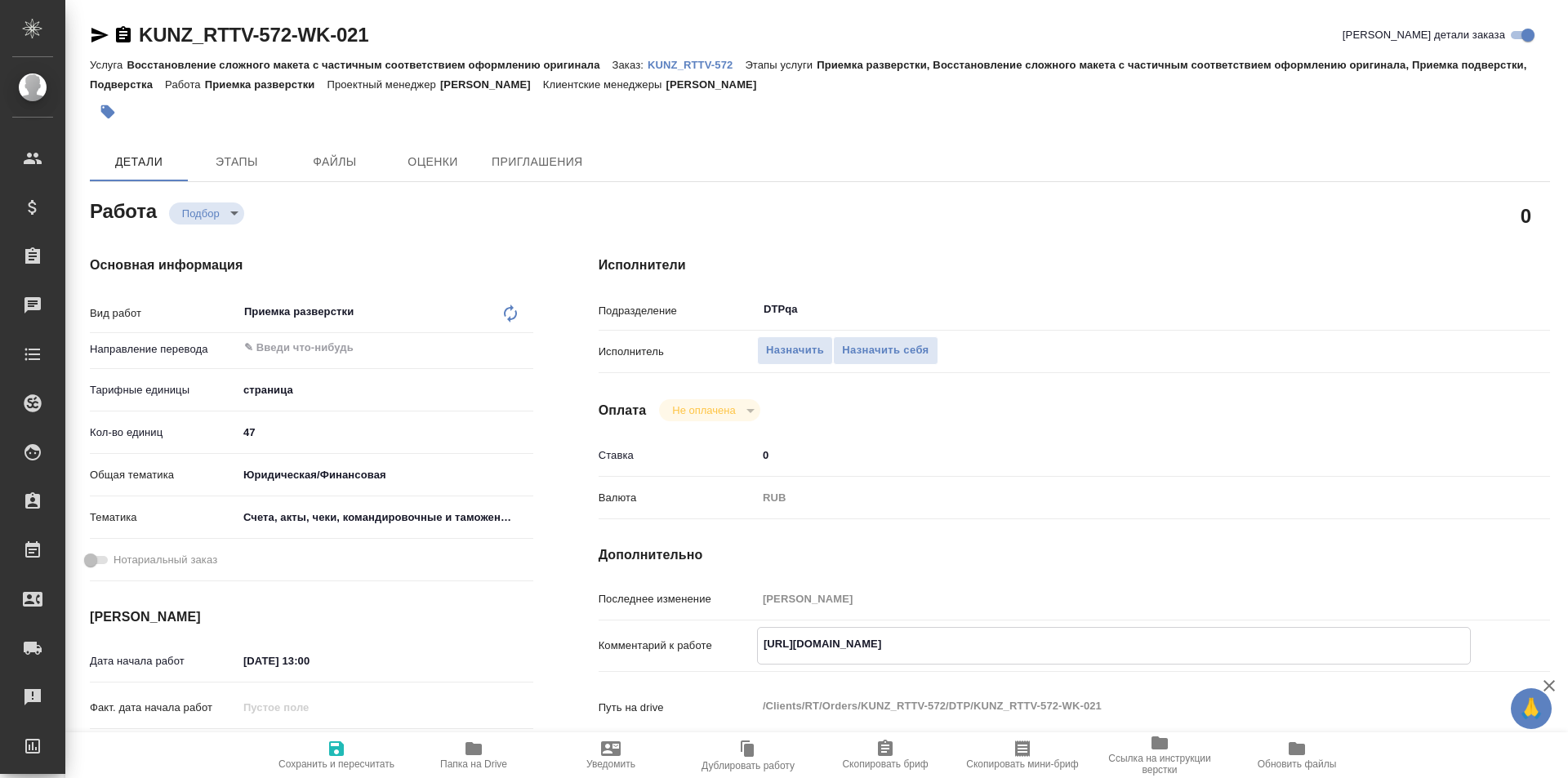
type textarea "x"
click at [89, 25] on div "KUNZ_RTTV-572-WK-021 Кратко детали заказа Услуга Восстановление сложного макета…" at bounding box center [819, 705] width 1478 height 1409
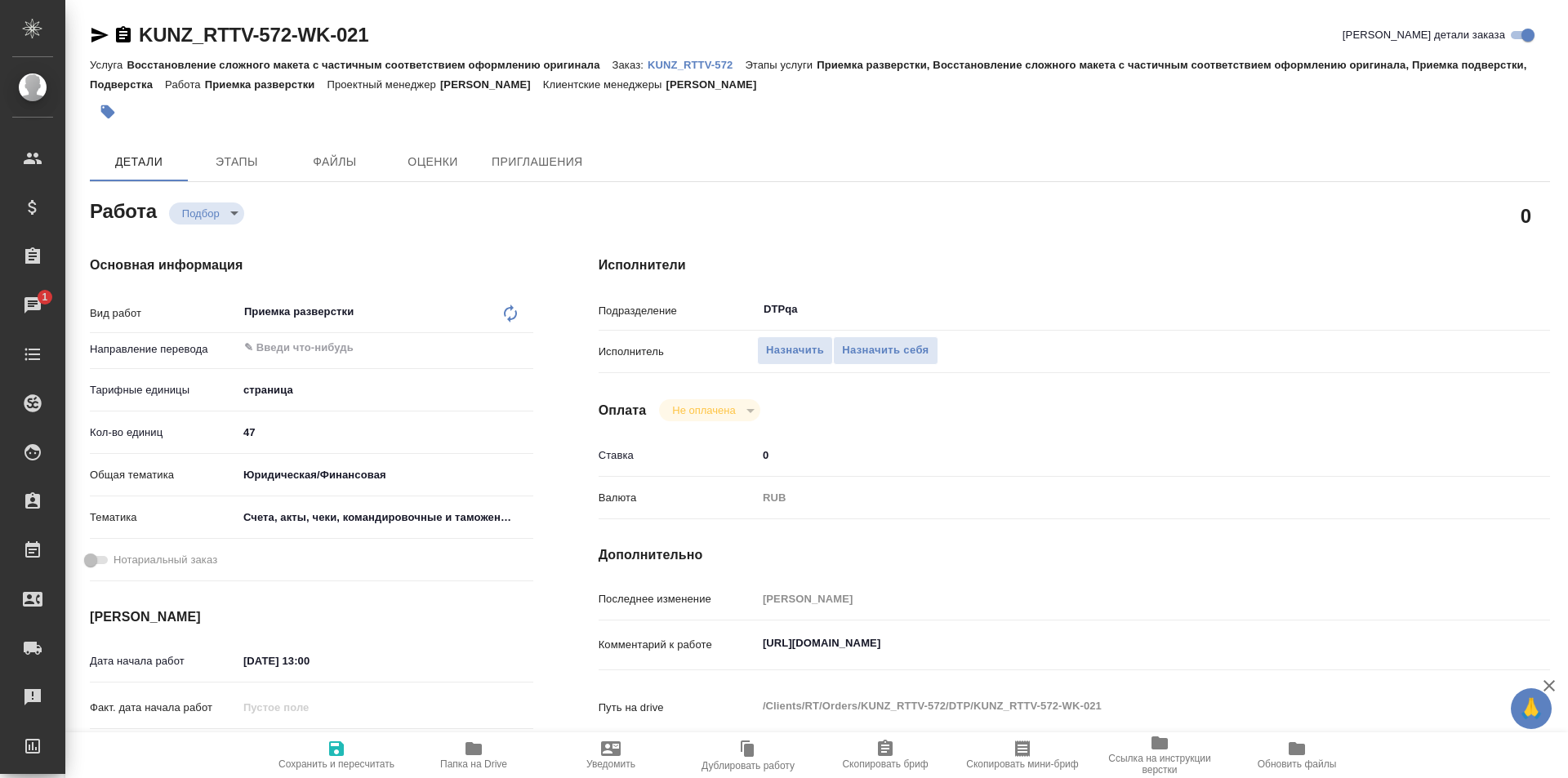
click at [94, 28] on icon "button" at bounding box center [99, 35] width 19 height 19
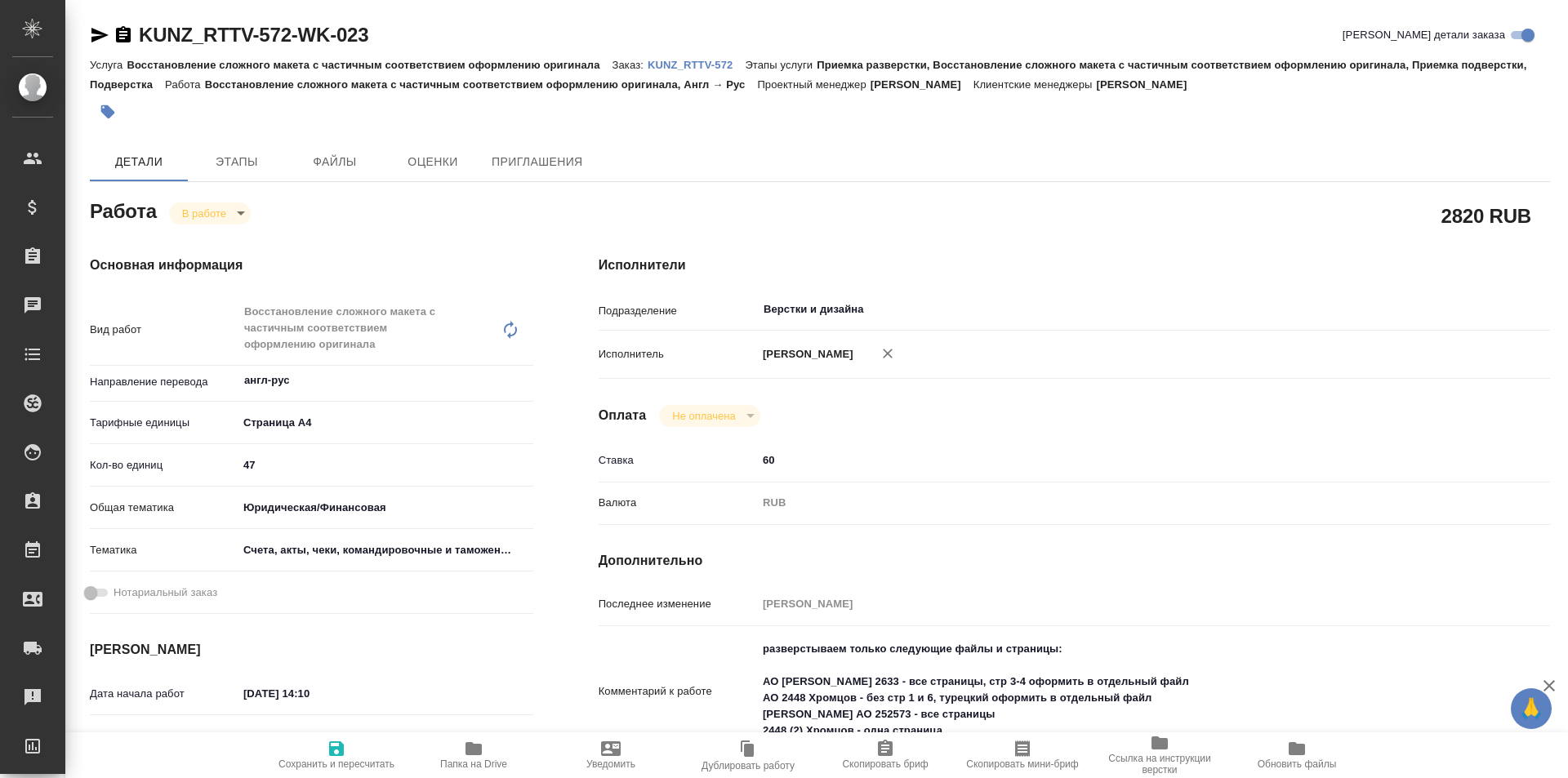
type textarea "x"
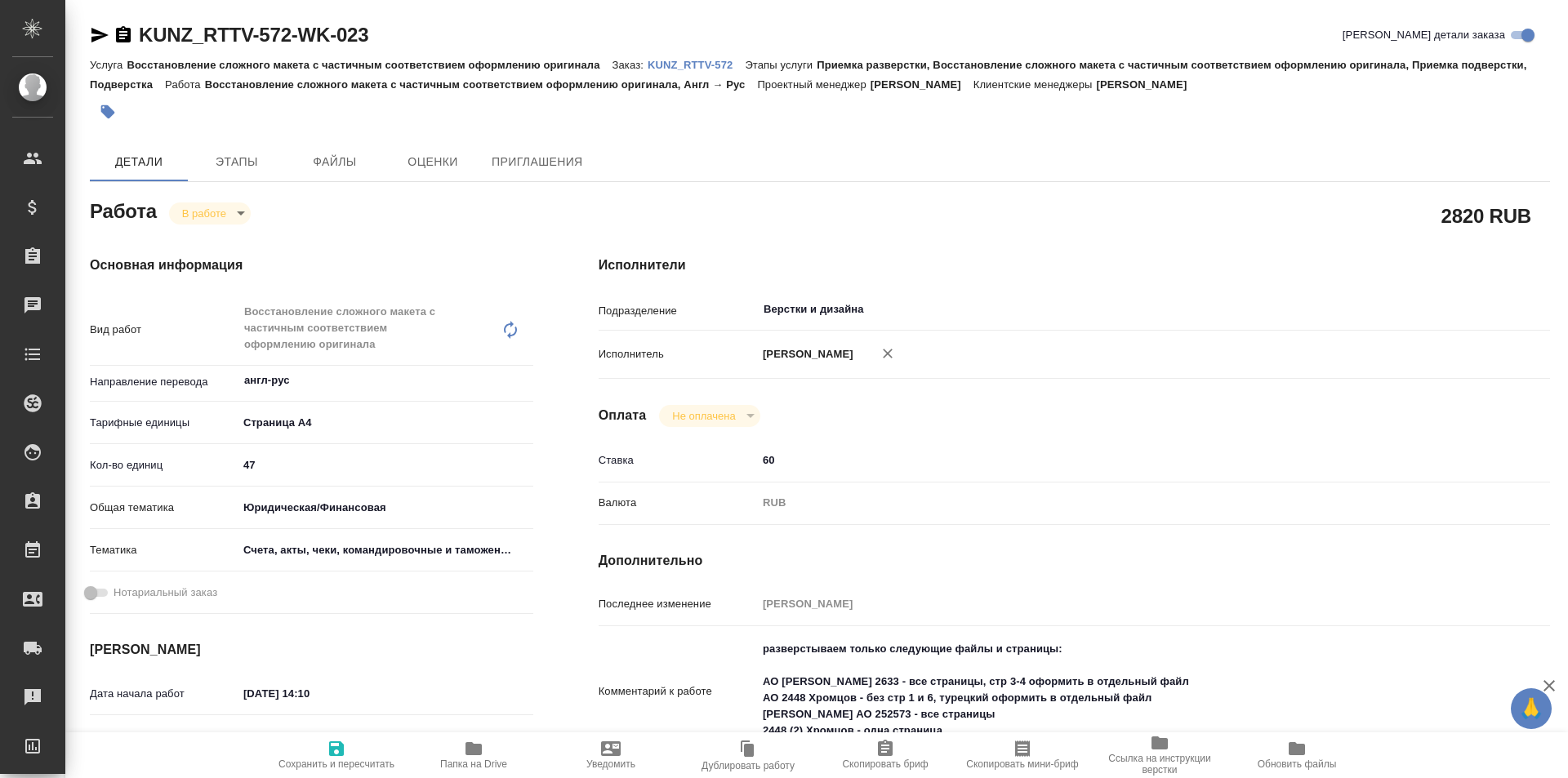
type textarea "x"
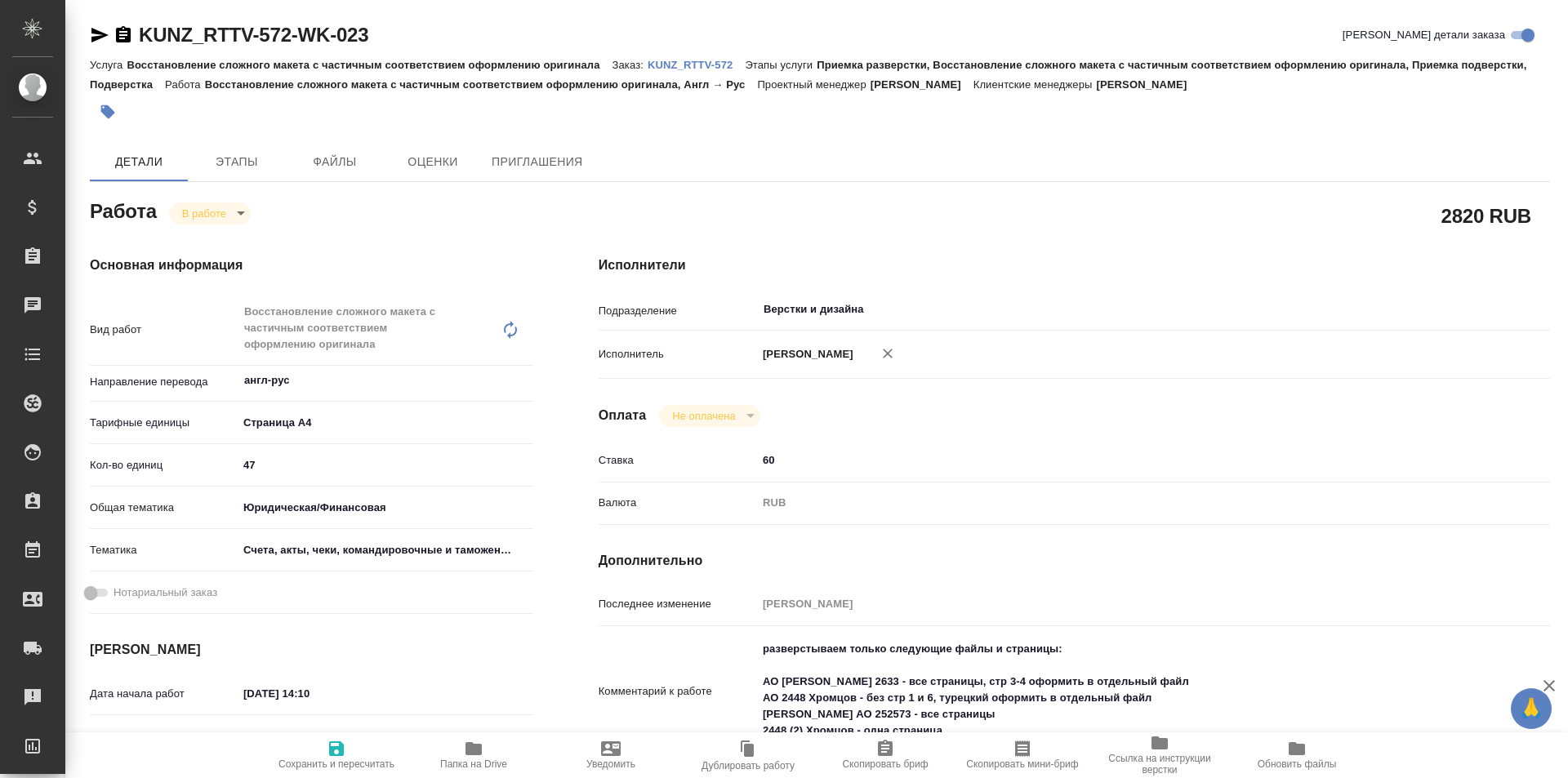
type textarea "x"
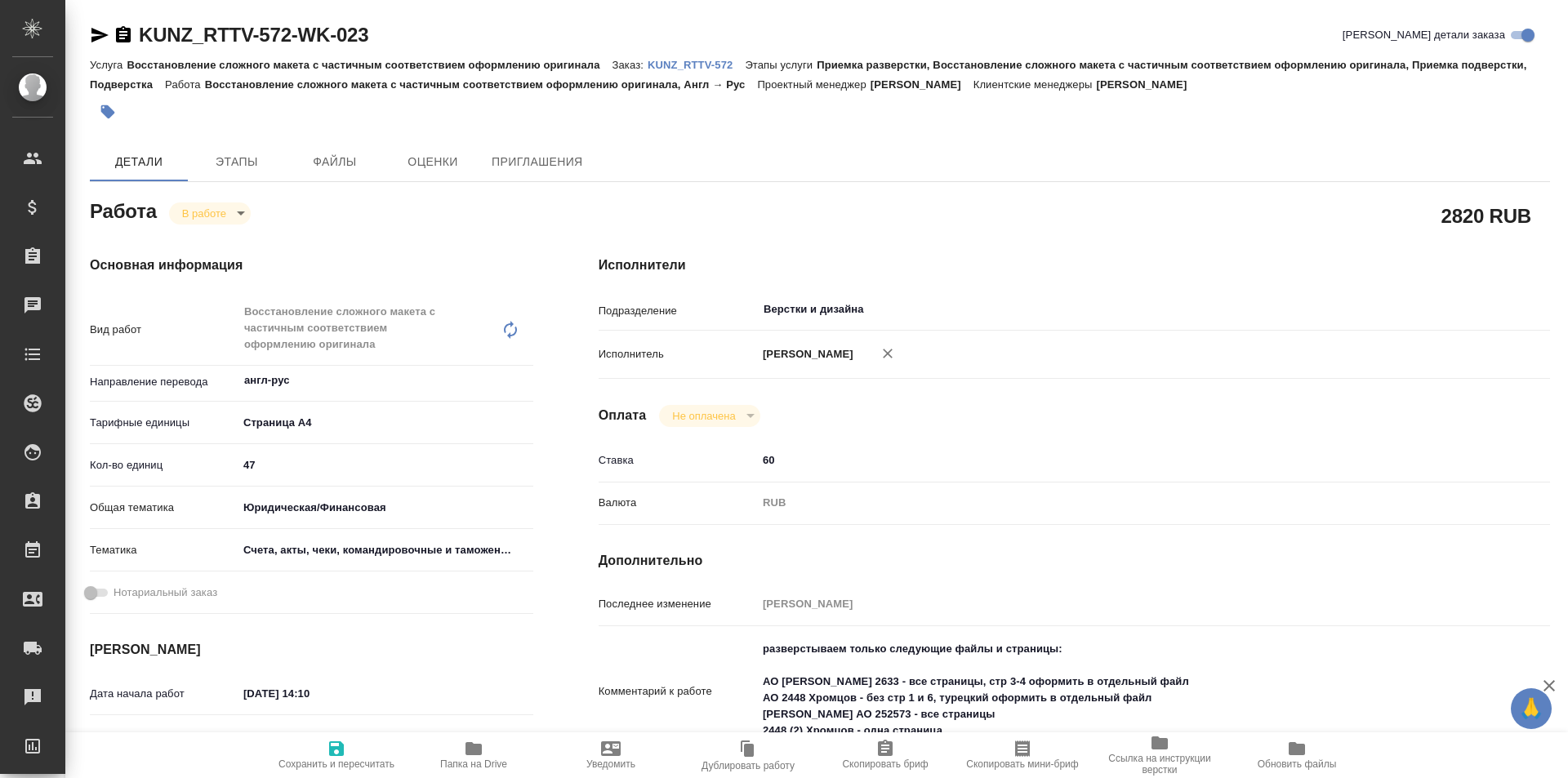
type textarea "x"
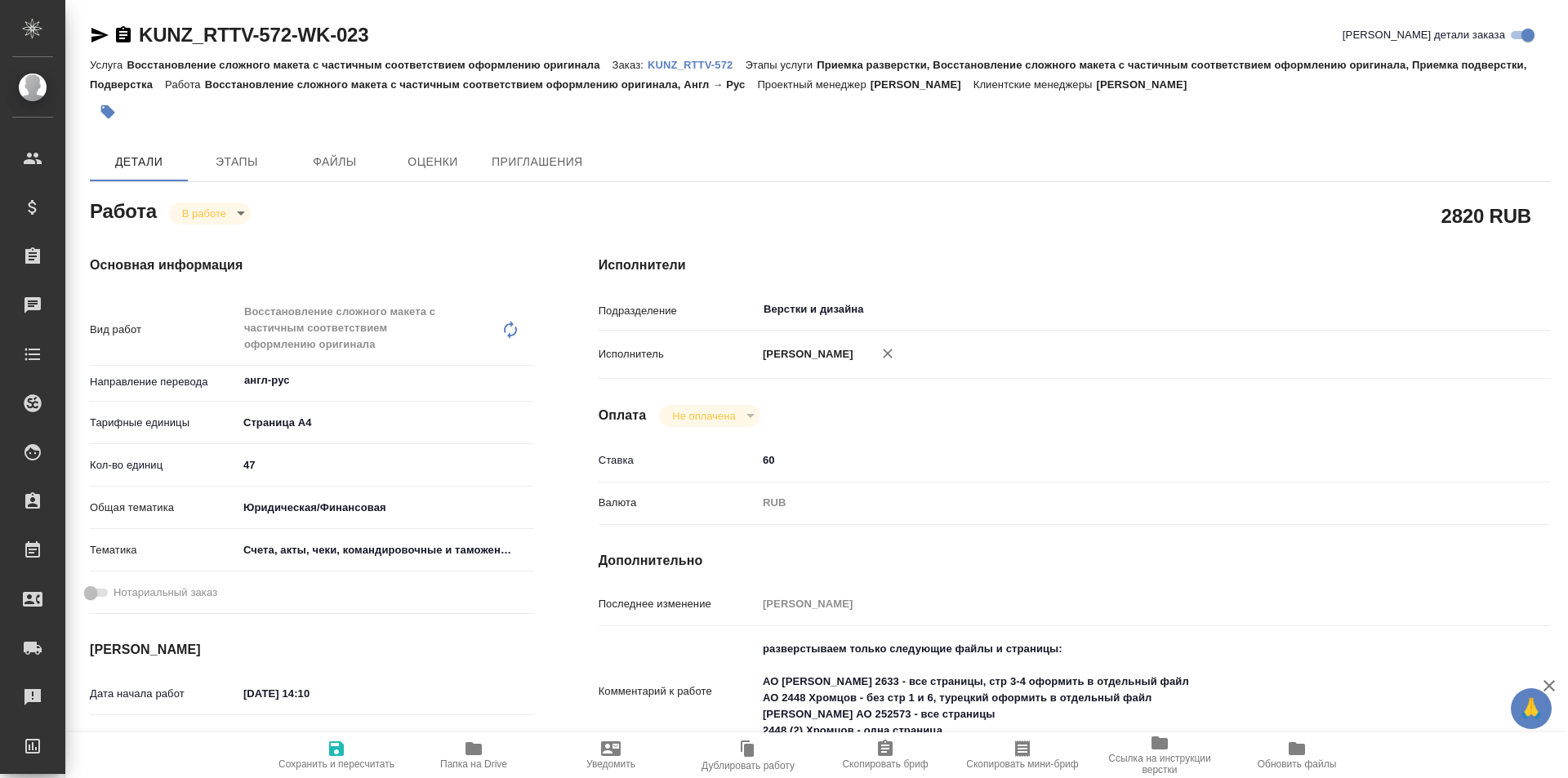
type textarea "x"
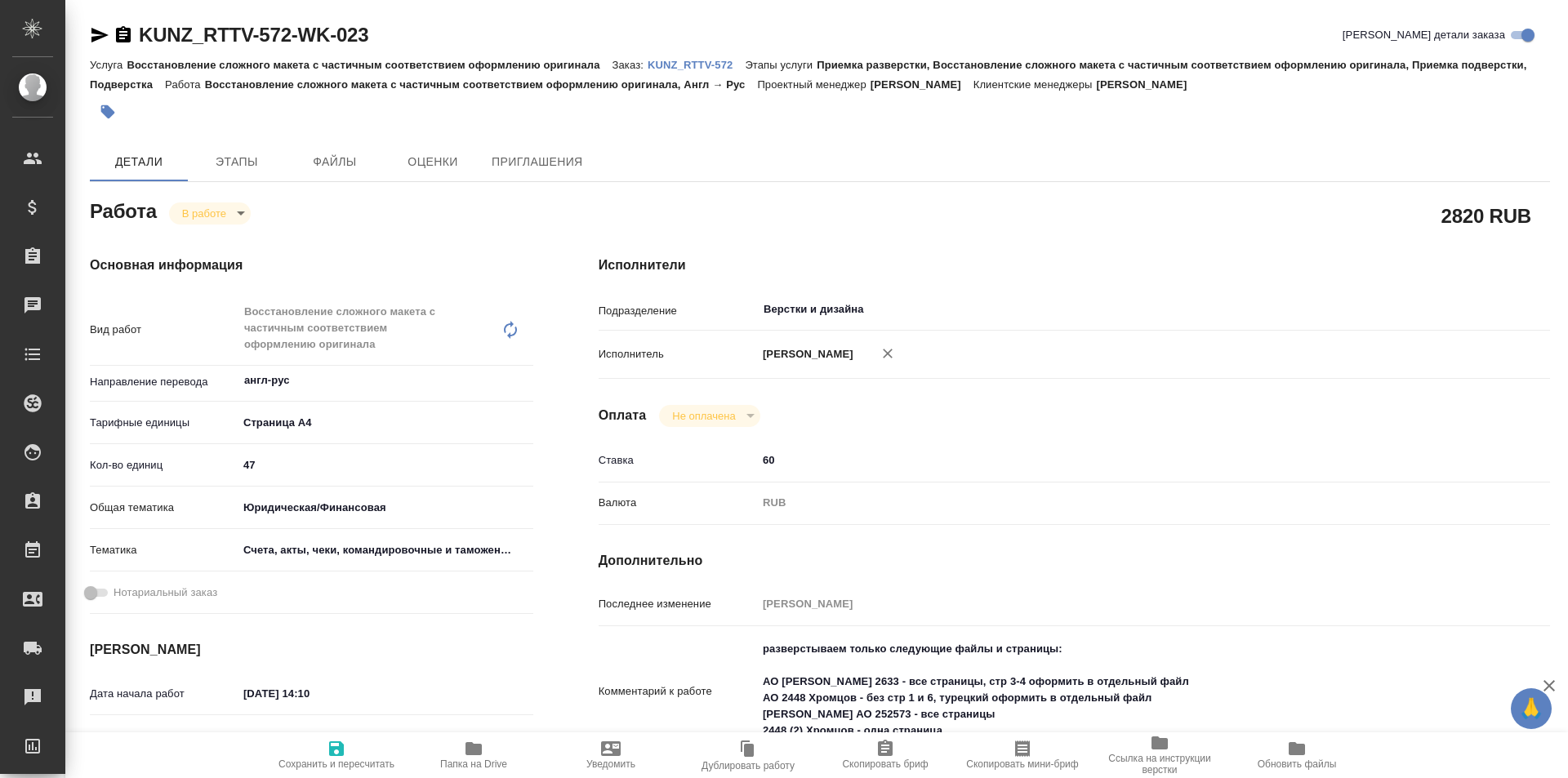
scroll to position [163, 0]
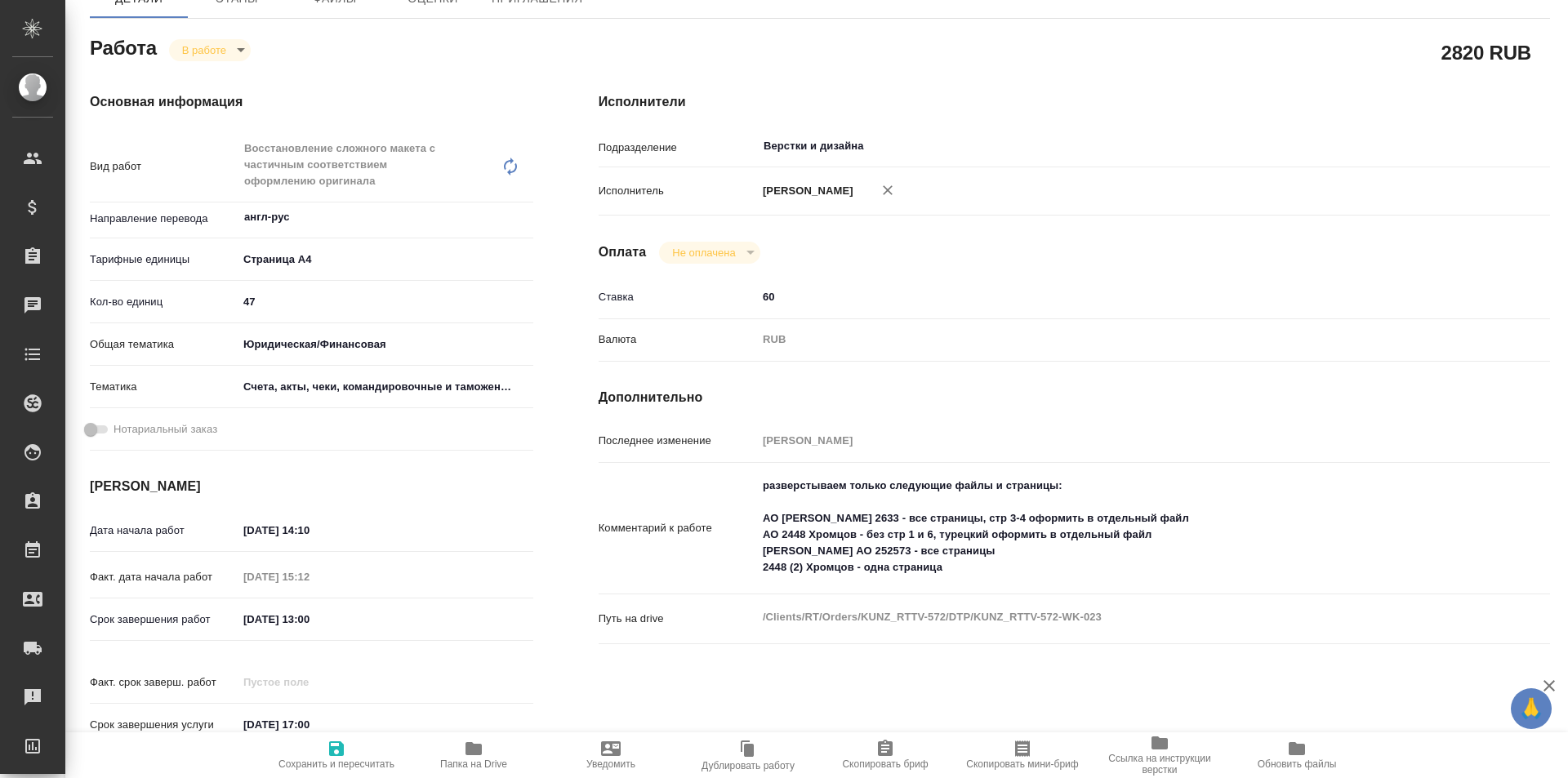
type textarea "x"
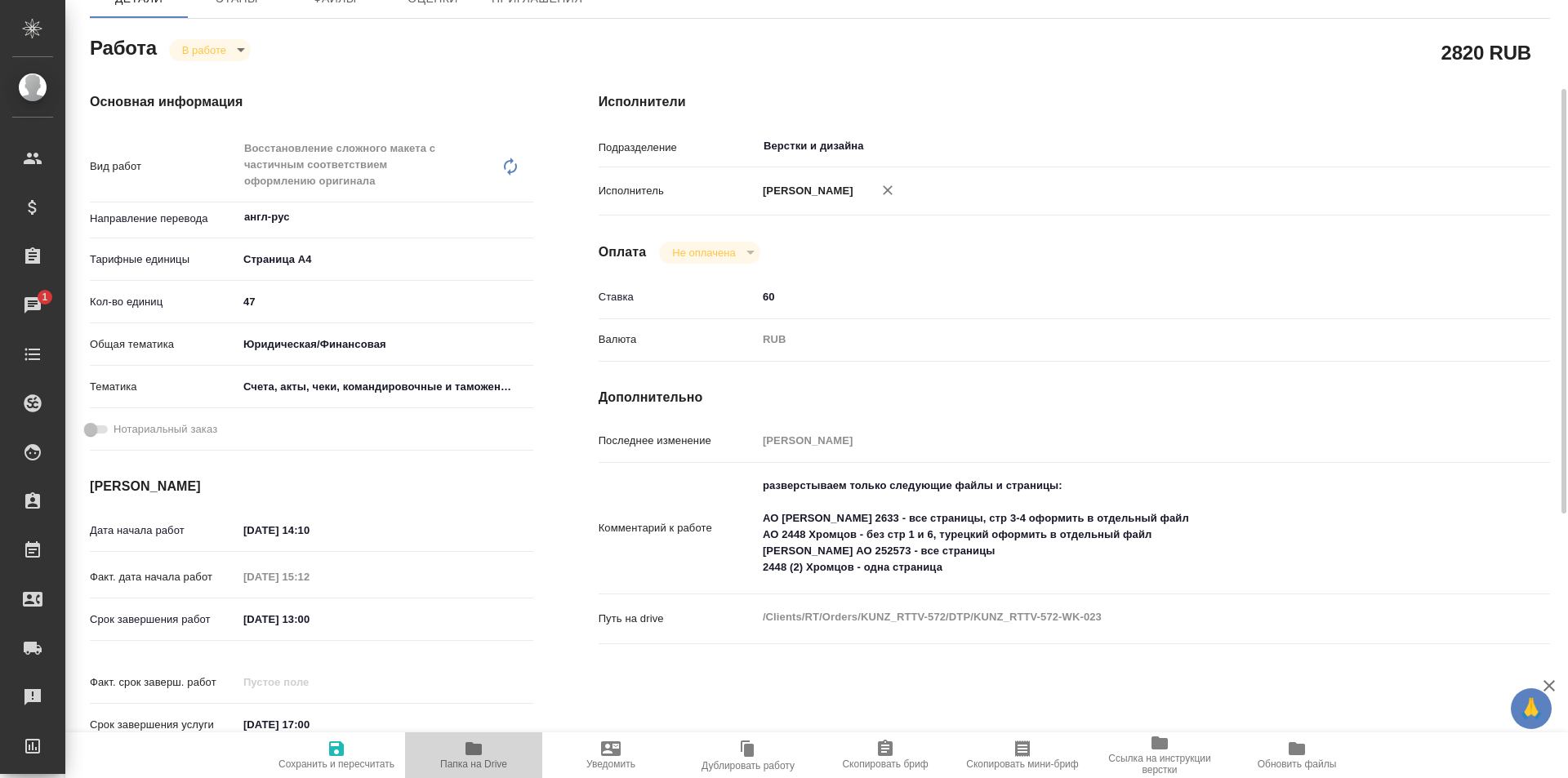
click at [466, 749] on icon "button" at bounding box center [473, 749] width 17 height 13
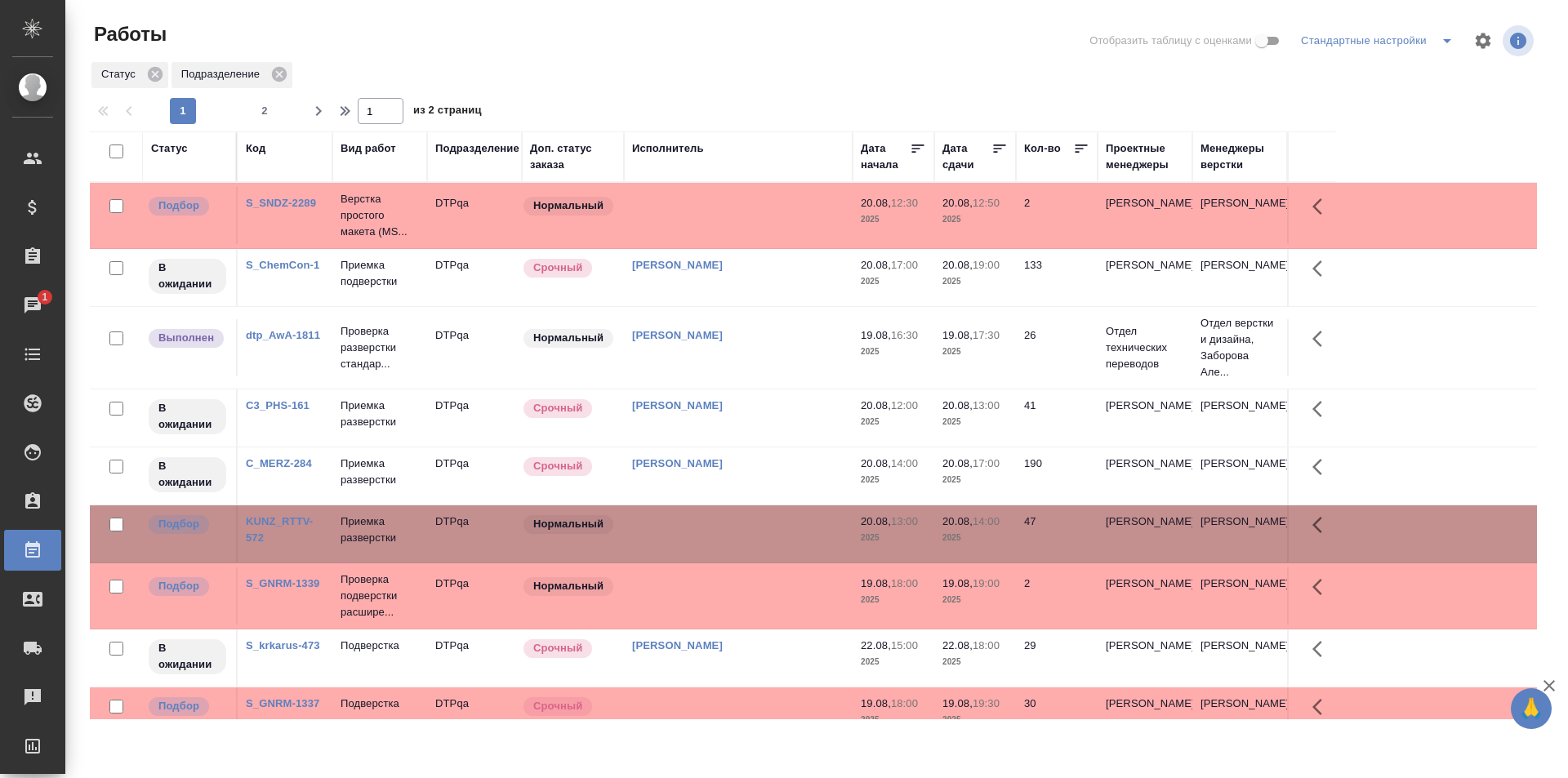
click at [174, 146] on div "Статус" at bounding box center [170, 149] width 37 height 17
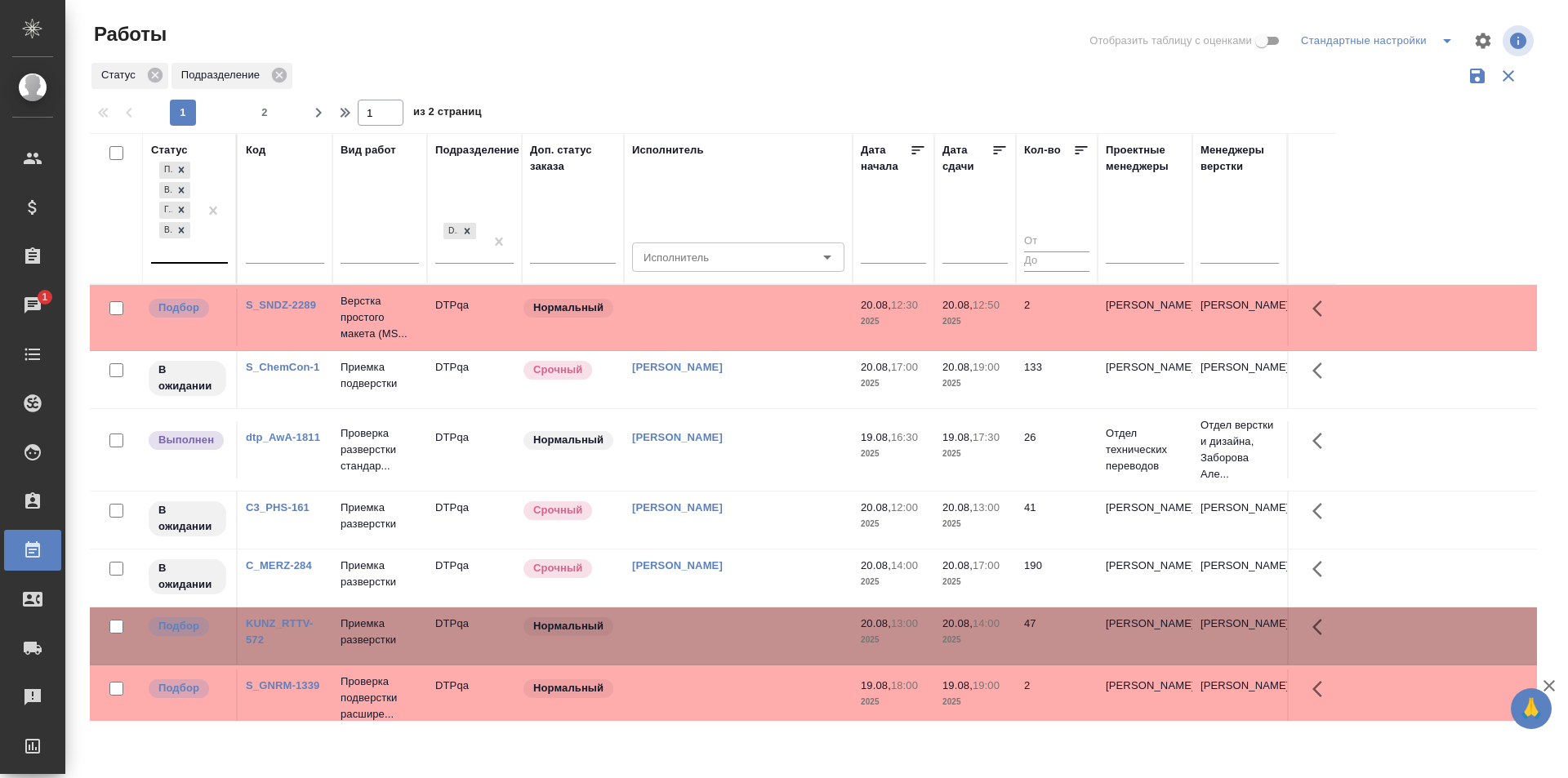
click at [196, 254] on div "Подбор В ожидании Готов к работе Выполнен" at bounding box center [175, 210] width 48 height 104
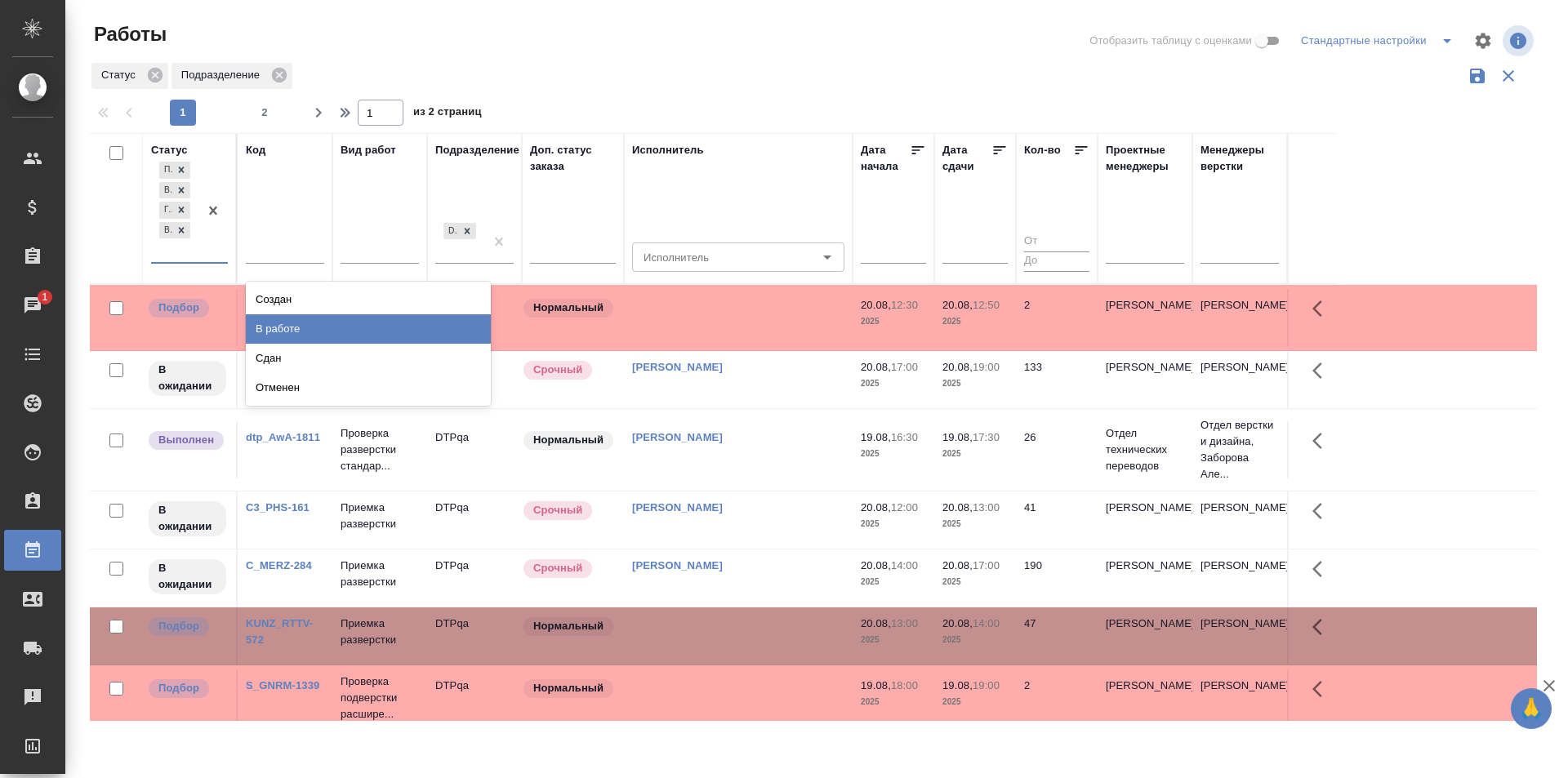
click at [292, 325] on div "В работе" at bounding box center [368, 329] width 245 height 29
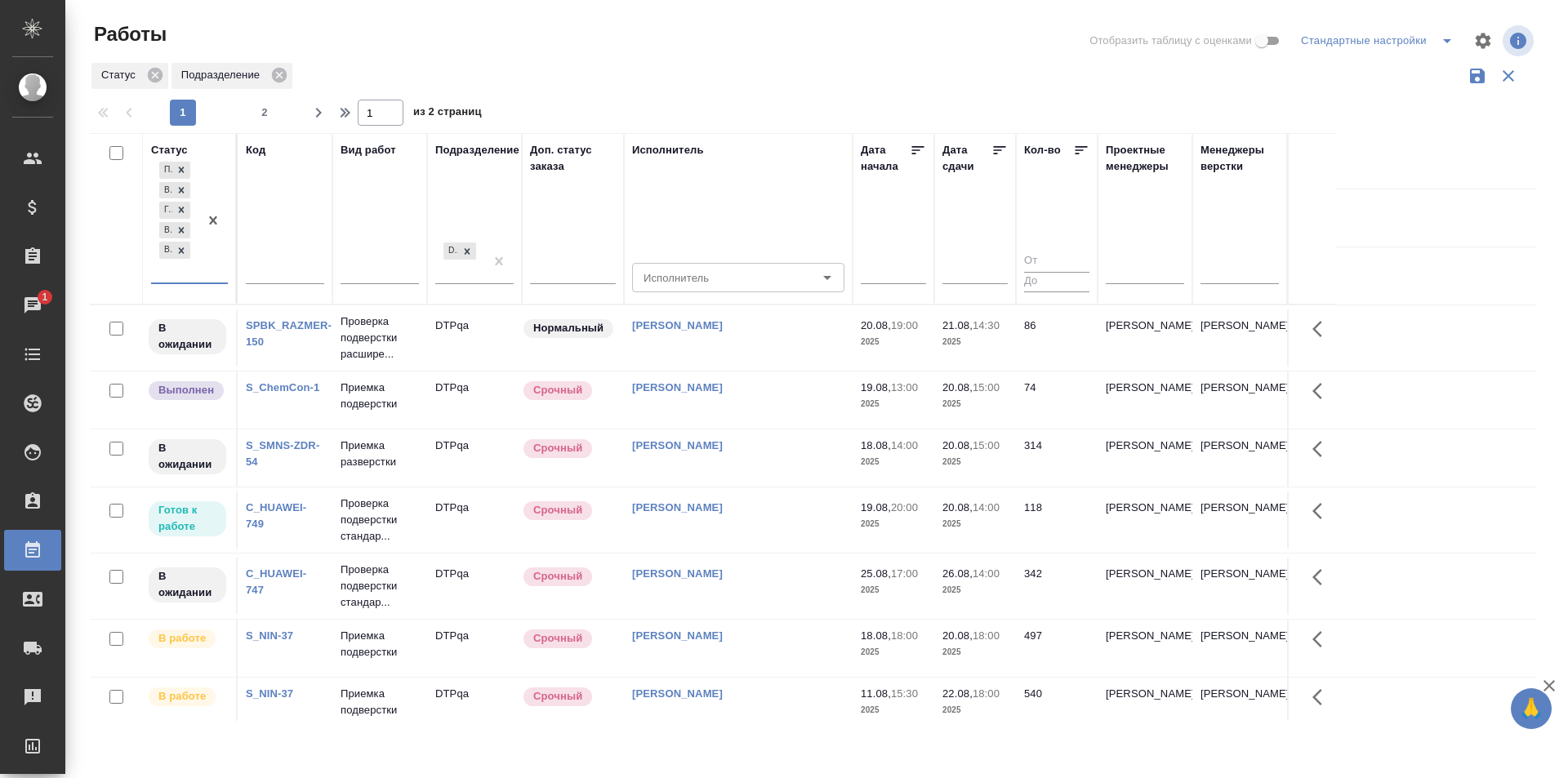
scroll to position [1124, 0]
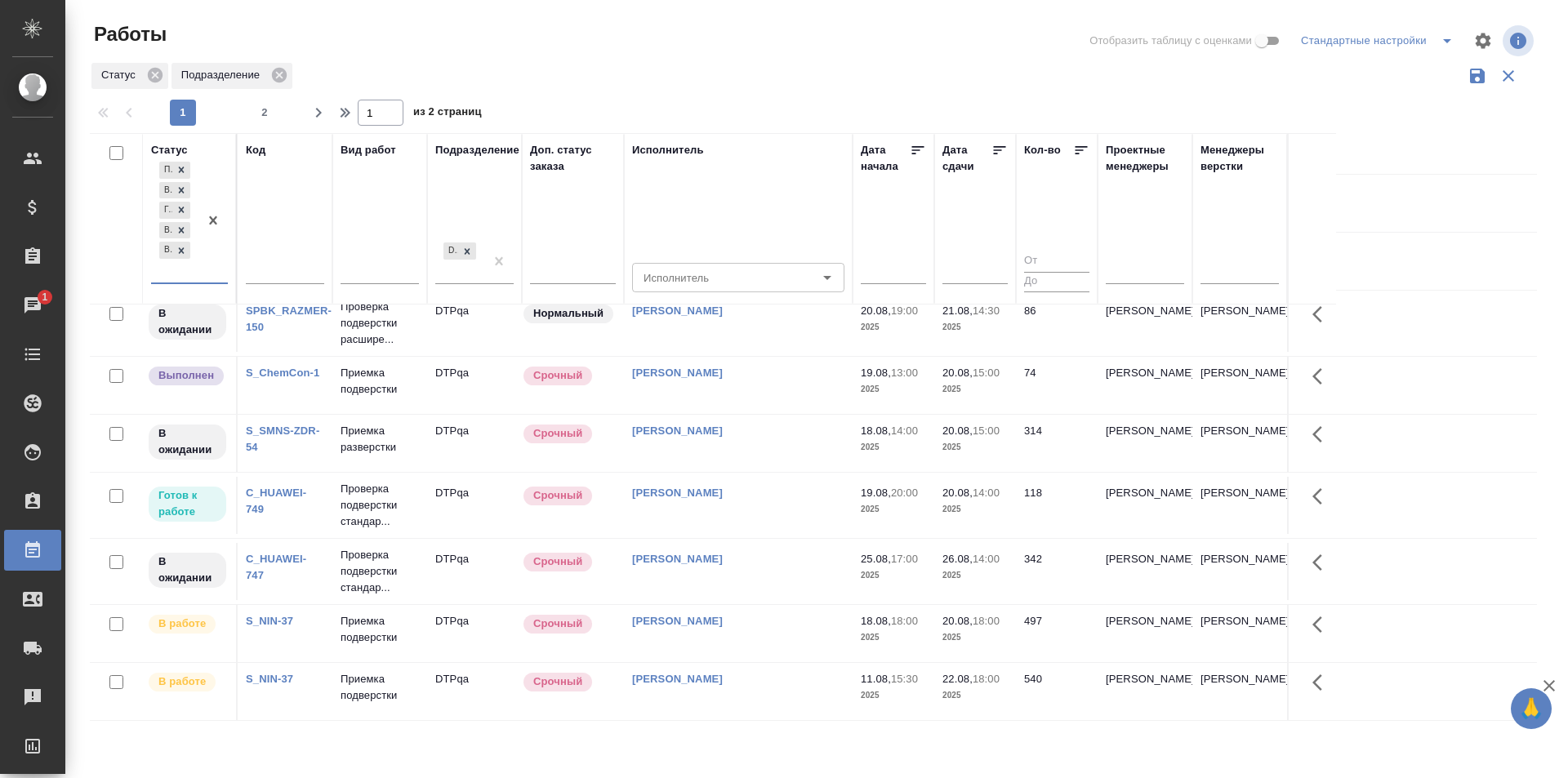
click at [261, 116] on span "2" at bounding box center [264, 113] width 26 height 17
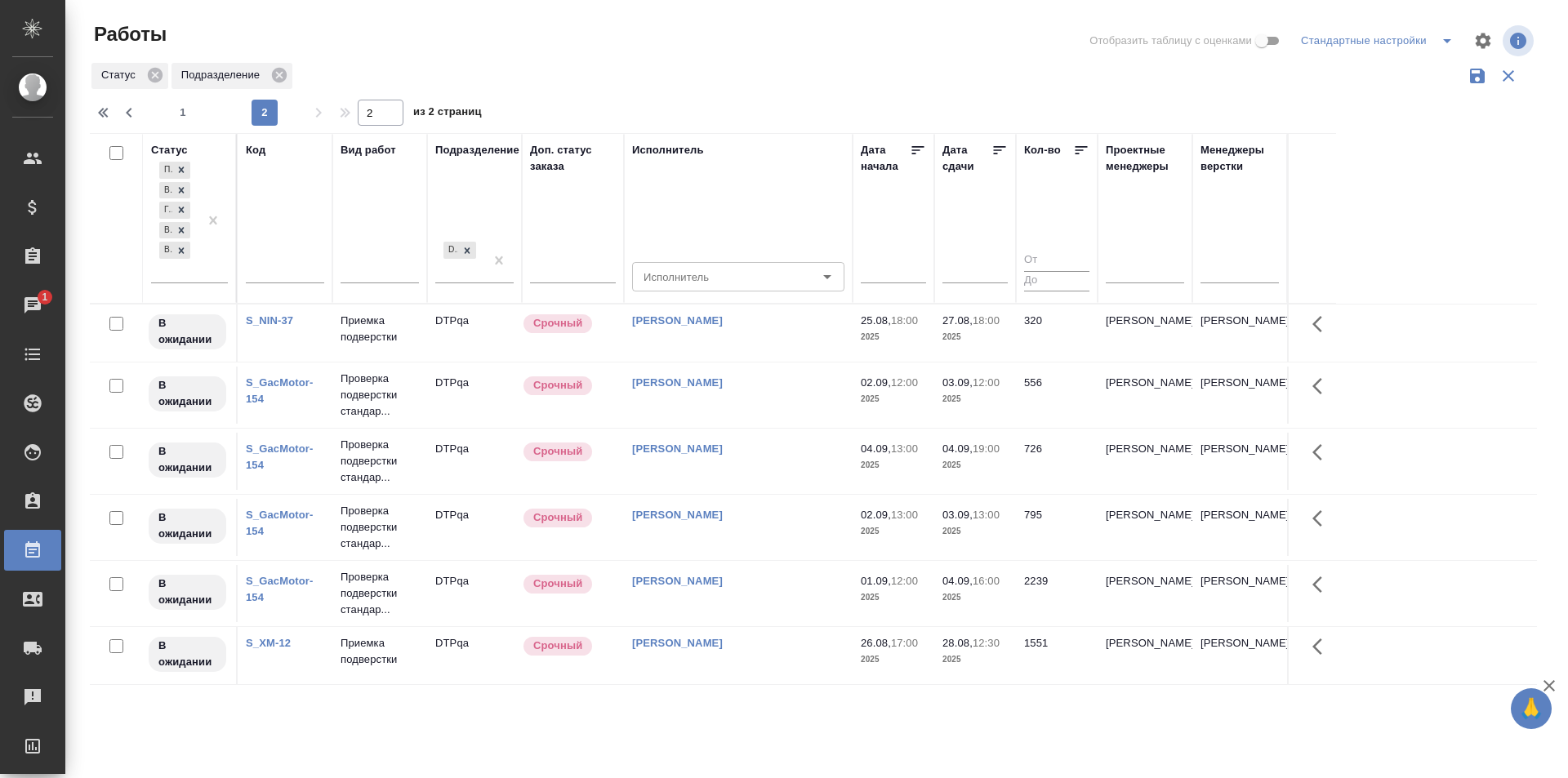
scroll to position [0, 0]
click at [180, 116] on span "1" at bounding box center [183, 113] width 26 height 17
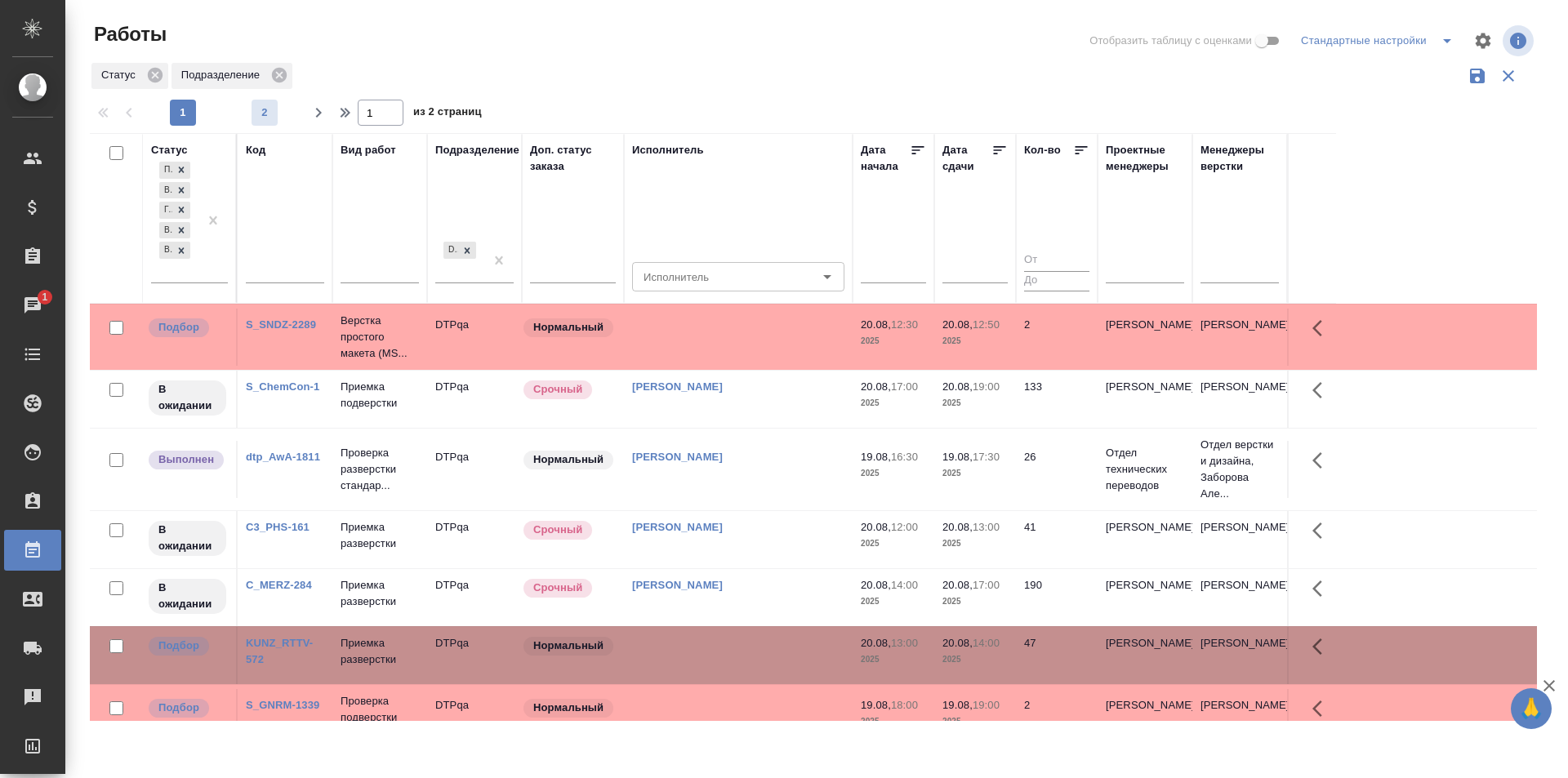
click at [263, 113] on span "2" at bounding box center [264, 113] width 26 height 17
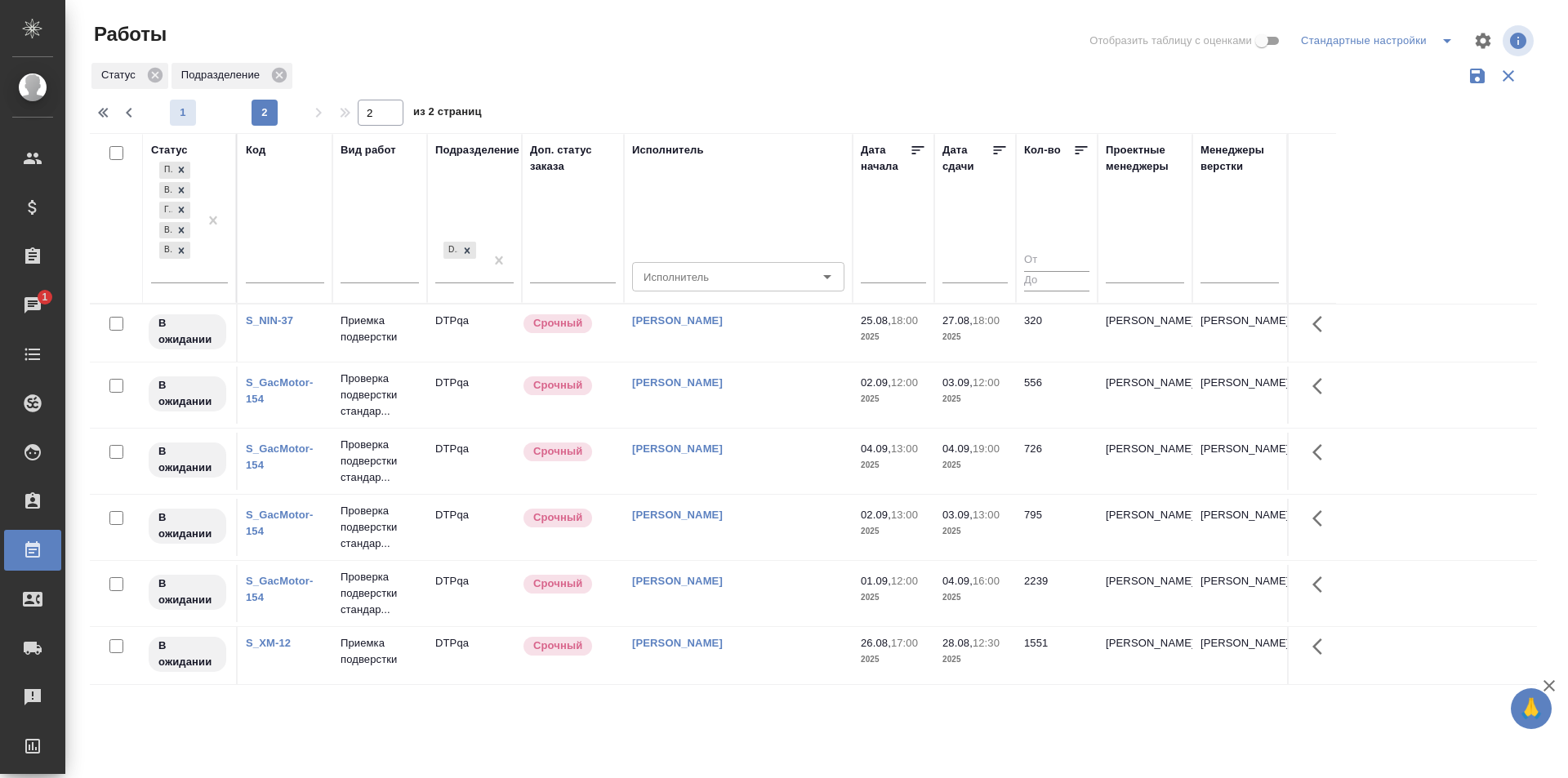
click at [183, 107] on span "1" at bounding box center [183, 113] width 26 height 17
type input "1"
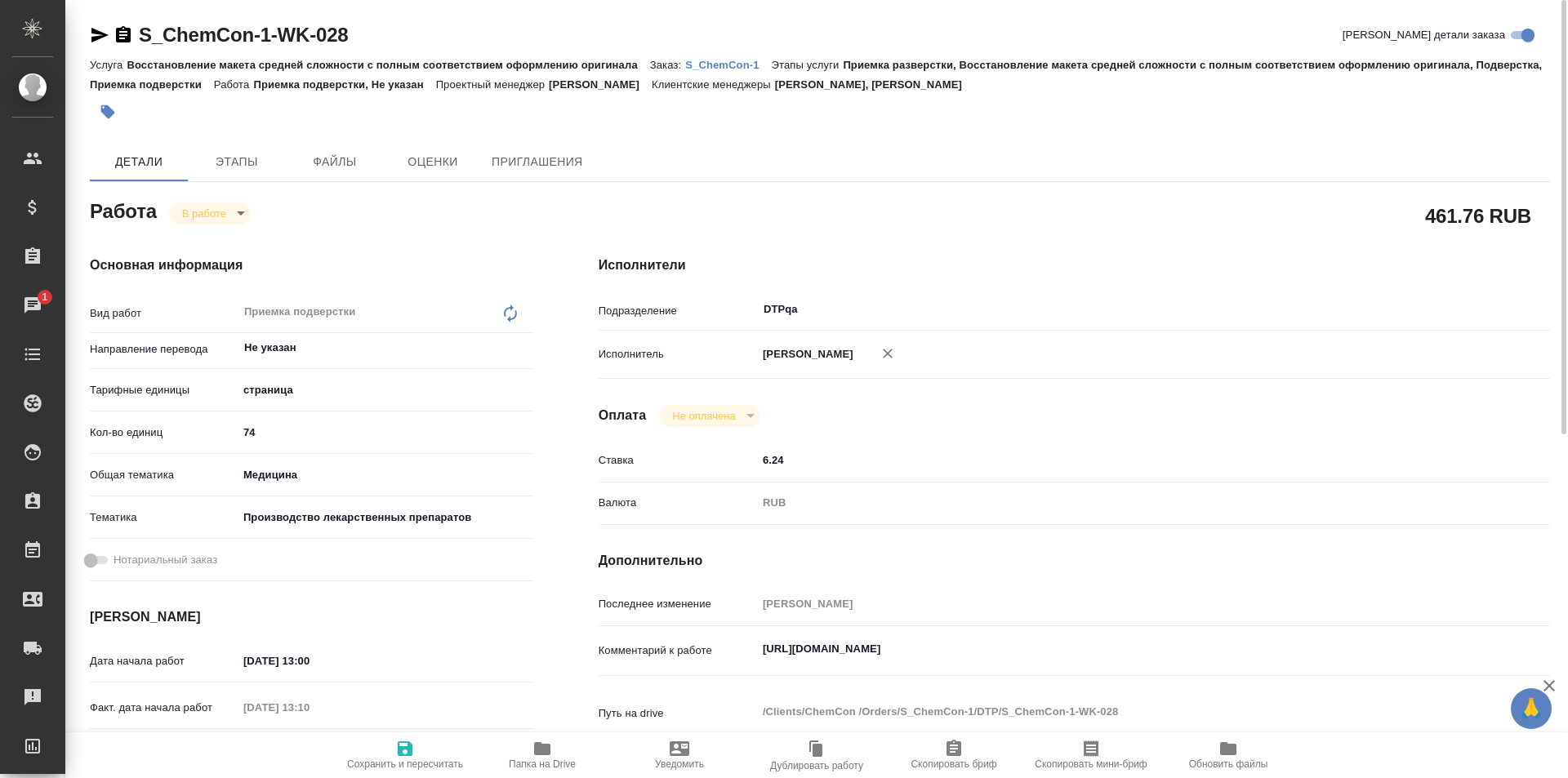
click at [1090, 655] on textarea "https://tera.awatera.com/Work/6893064e67844423c11aa94b/" at bounding box center [1114, 649] width 714 height 28
paste textarea "https://drive.awatera.com/f/10036648"
type textarea "https://tera.awatera.com/Work/6893064e67844423c11aa94b/ https://drive.awatera.c…"
click at [393, 762] on span "Сохранить и пересчитать" at bounding box center [405, 764] width 116 height 11
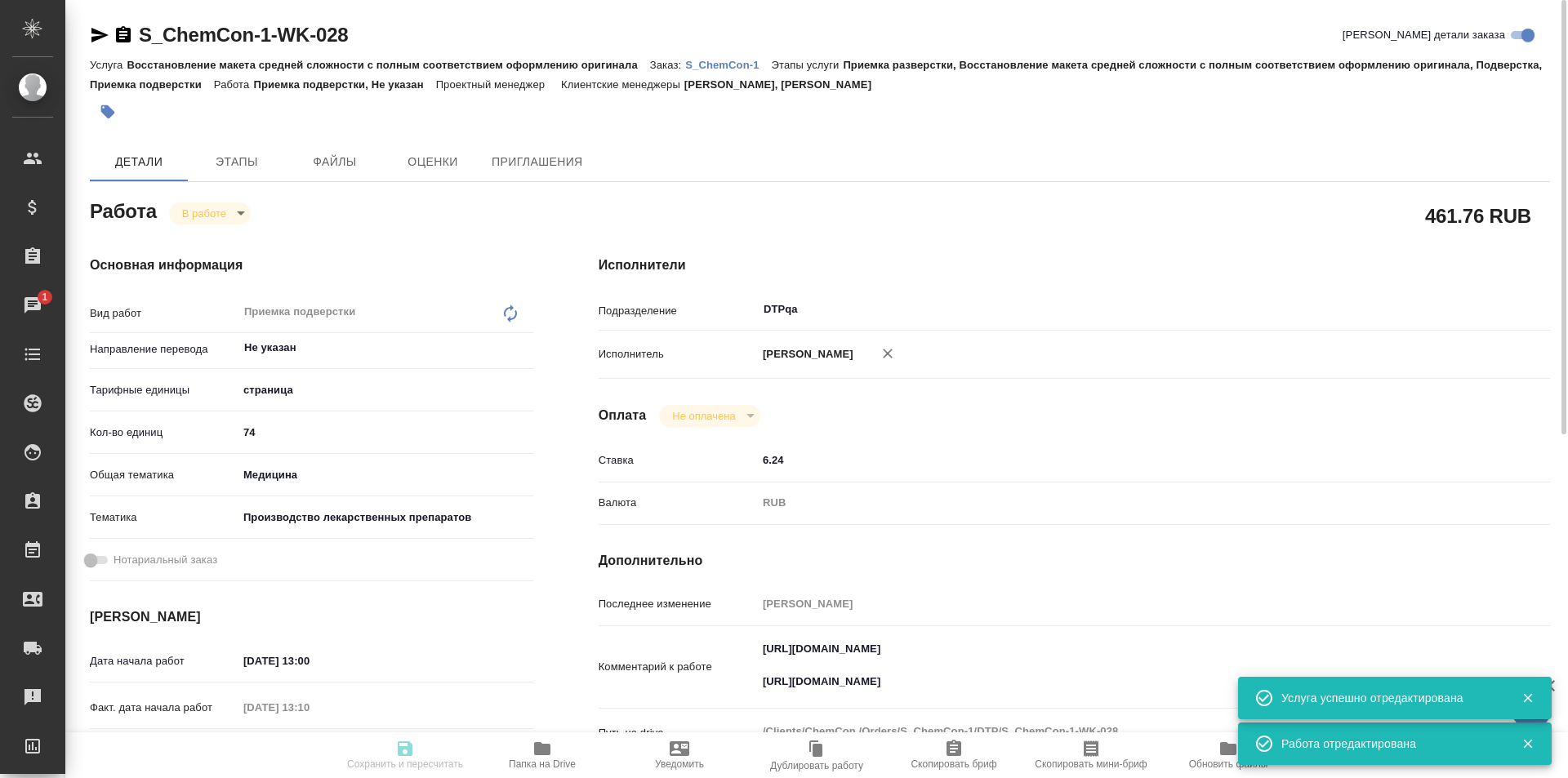
type input "inProgress"
type input "Не указан"
type input "5a8b1489cc6b4906c91bfdb2"
type input "74"
type input "med"
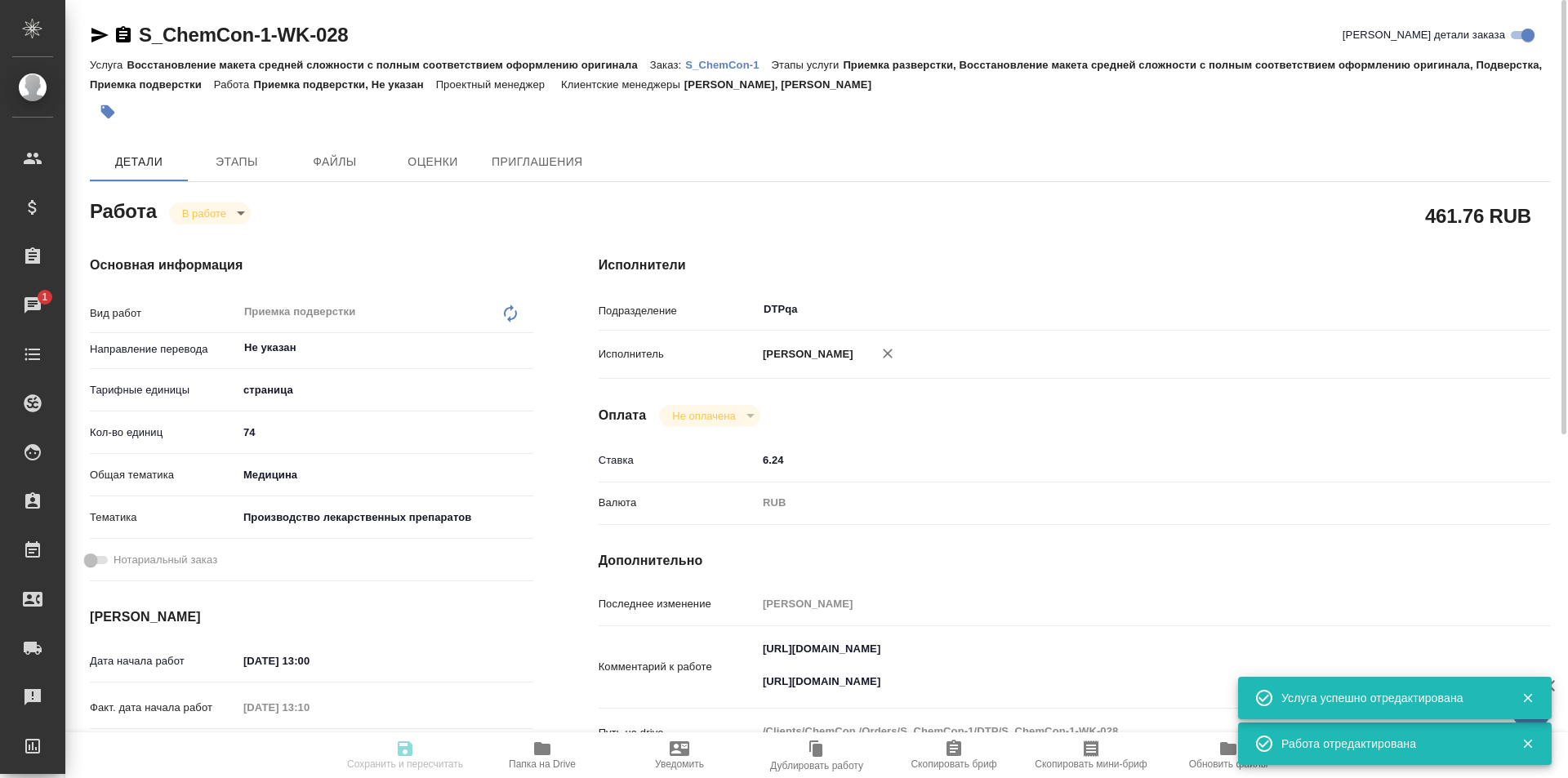
type input "614982fec5ecbb70f805293f"
type input "19.08.2025 13:00"
type input "19.08.2025 13:10"
type input "20.08.2025 15:00"
type input "20.08.2025 20:00"
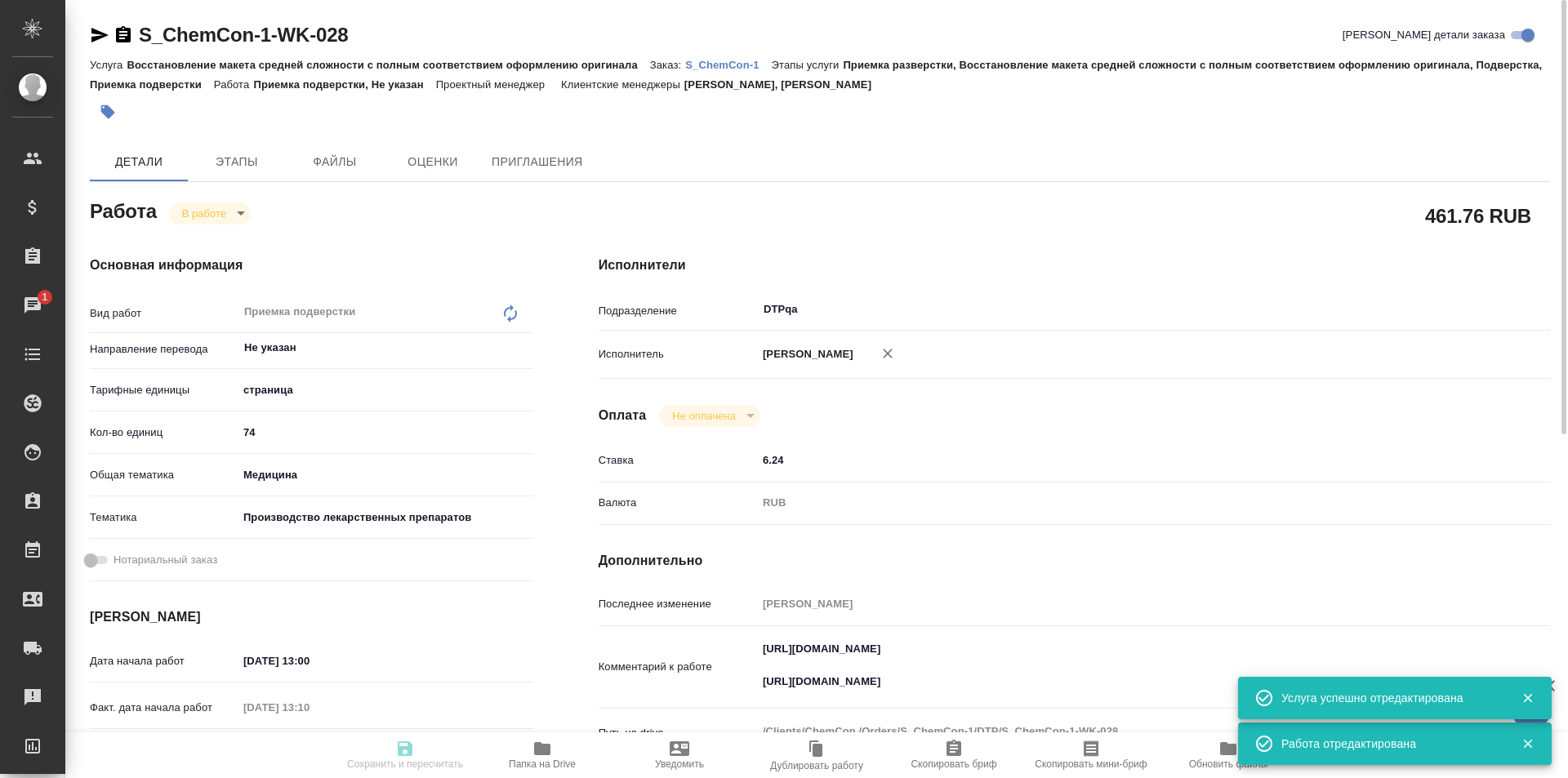
type input "DTPqa"
type input "notPayed"
type input "6.24"
type input "RUB"
type input "[PERSON_NAME]"
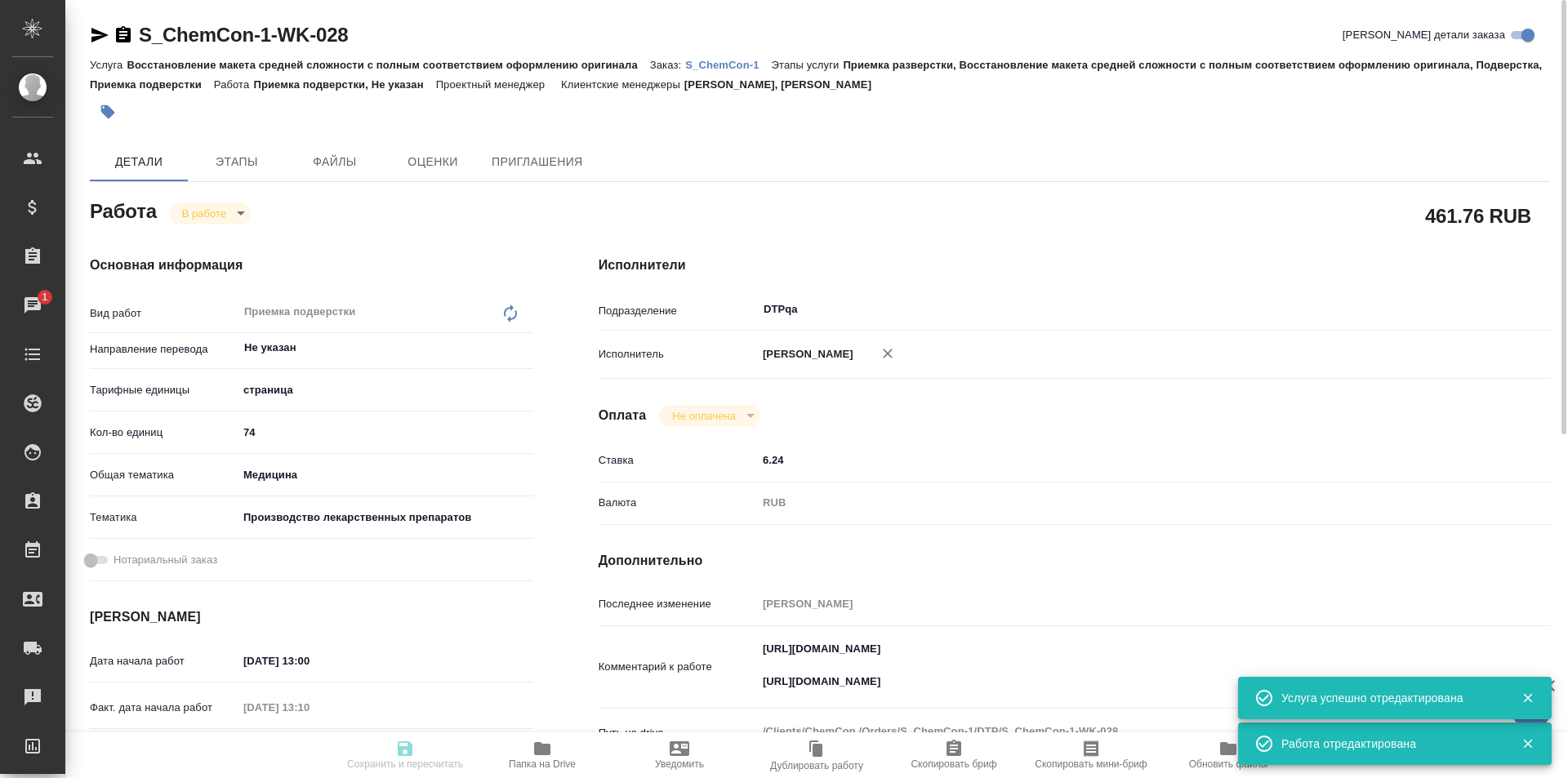
type input "S_ChemCon-1"
type input "Восстановление макета средней сложности с полным соответствием оформлению ориги…"
type input "Приемка разверстки, Восстановление макета средней сложности с полным соответств…"
type input "Никифорова Валерия, Усманова Ольга"
type input "[PERSON_NAME]"
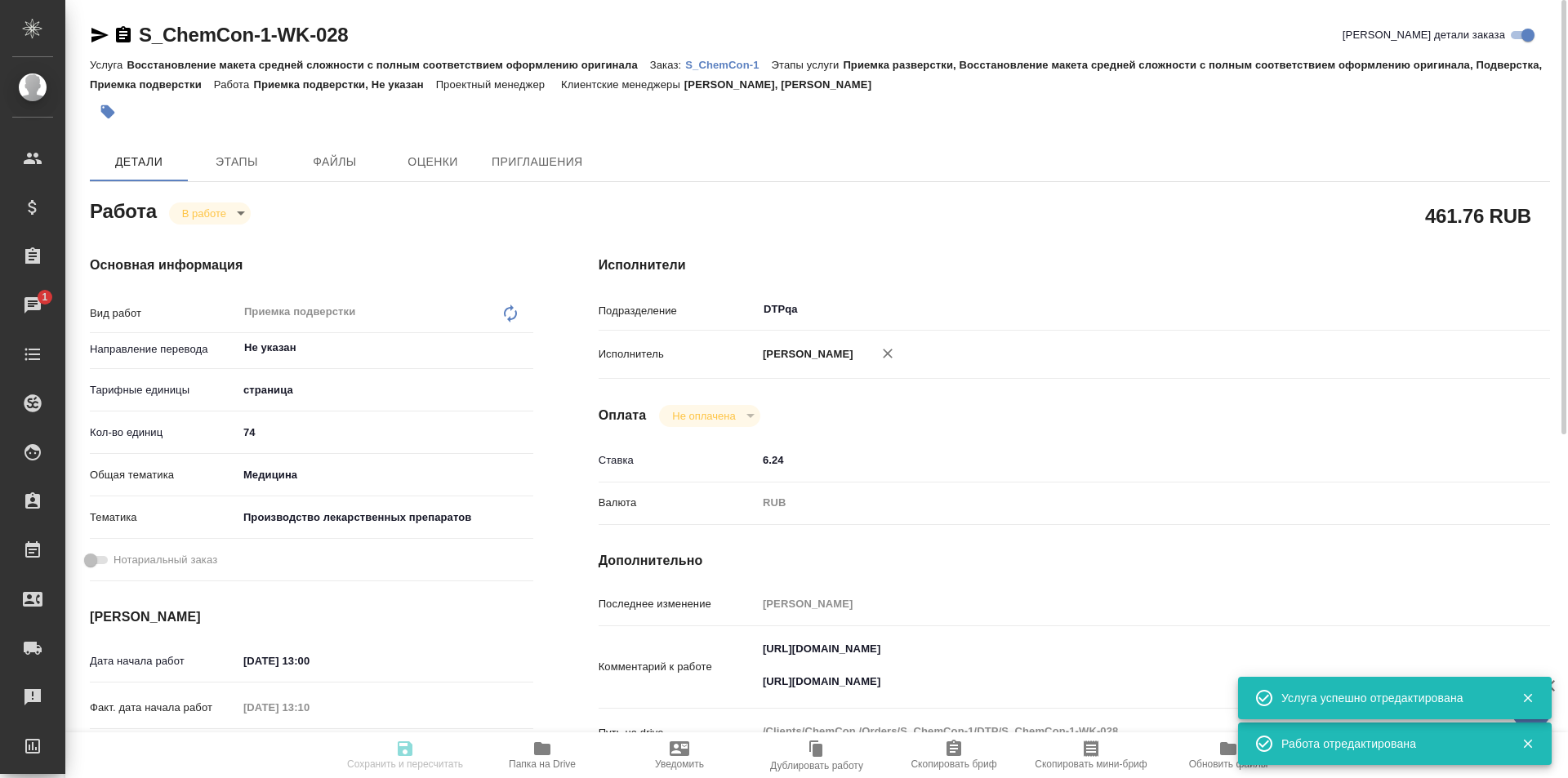
type input "/Clients/ChemCon /Orders/S_ChemCon-1"
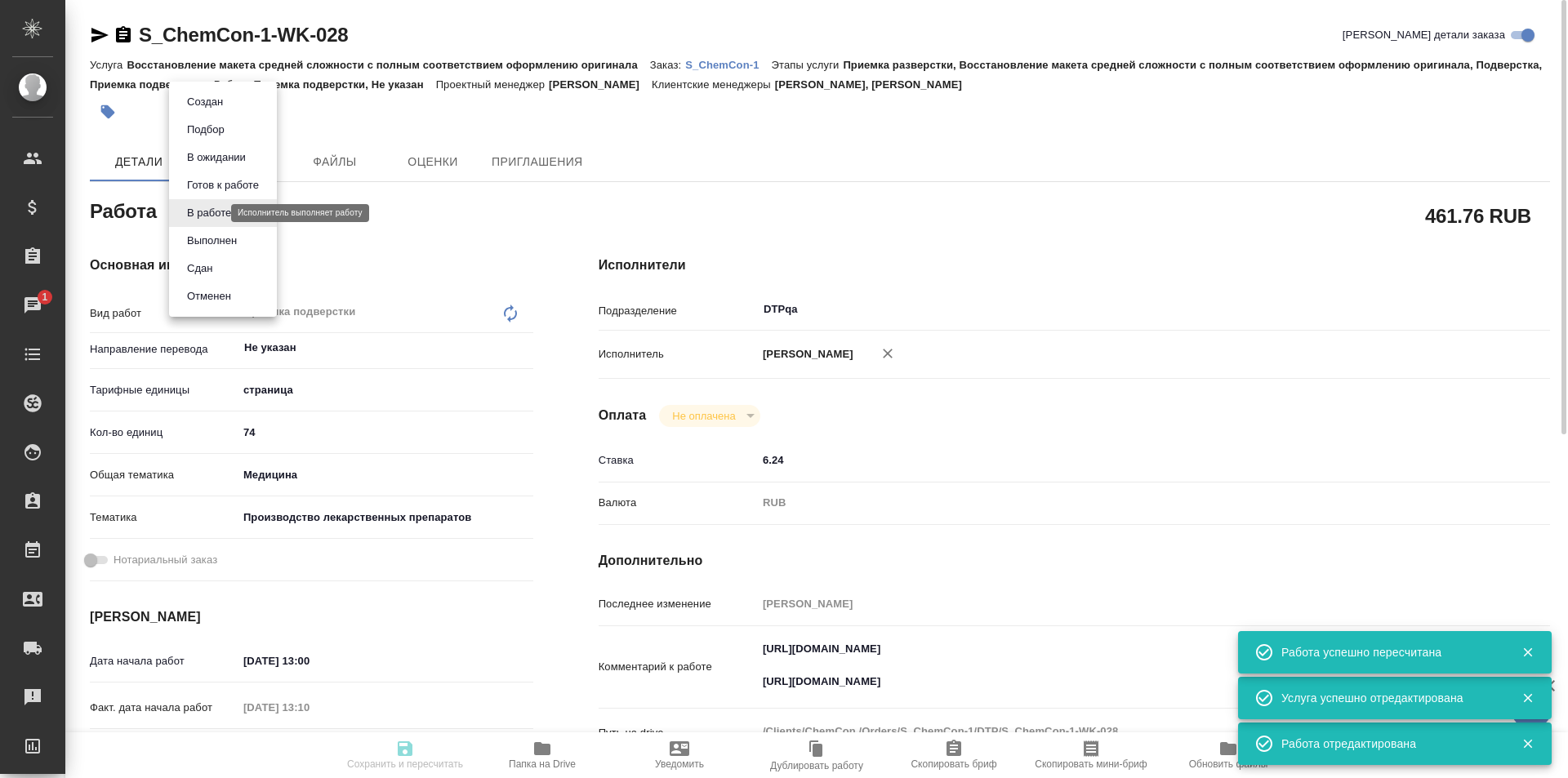
click at [218, 213] on body "🙏 .cls-1 fill:#fff; AWATERA Ismagilova Diana Клиенты Спецификации Заказы 1 Чаты…" at bounding box center [784, 389] width 1568 height 778
type input "inProgress"
type input "Не указан"
type input "5a8b1489cc6b4906c91bfdb2"
type input "74"
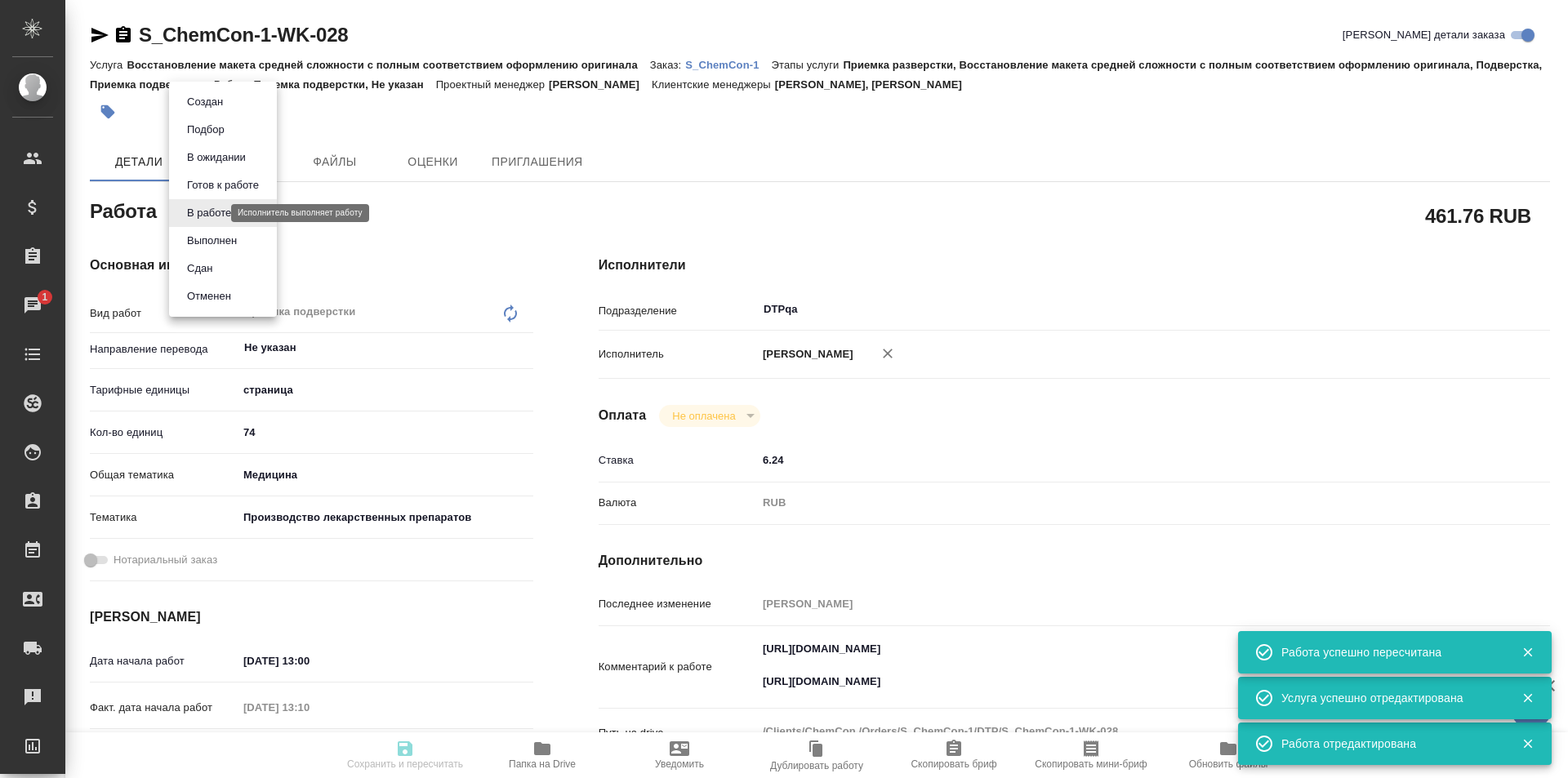
type input "med"
type input "614982fec5ecbb70f805293f"
type input "19.08.2025 13:00"
type input "19.08.2025 13:10"
type input "20.08.2025 15:00"
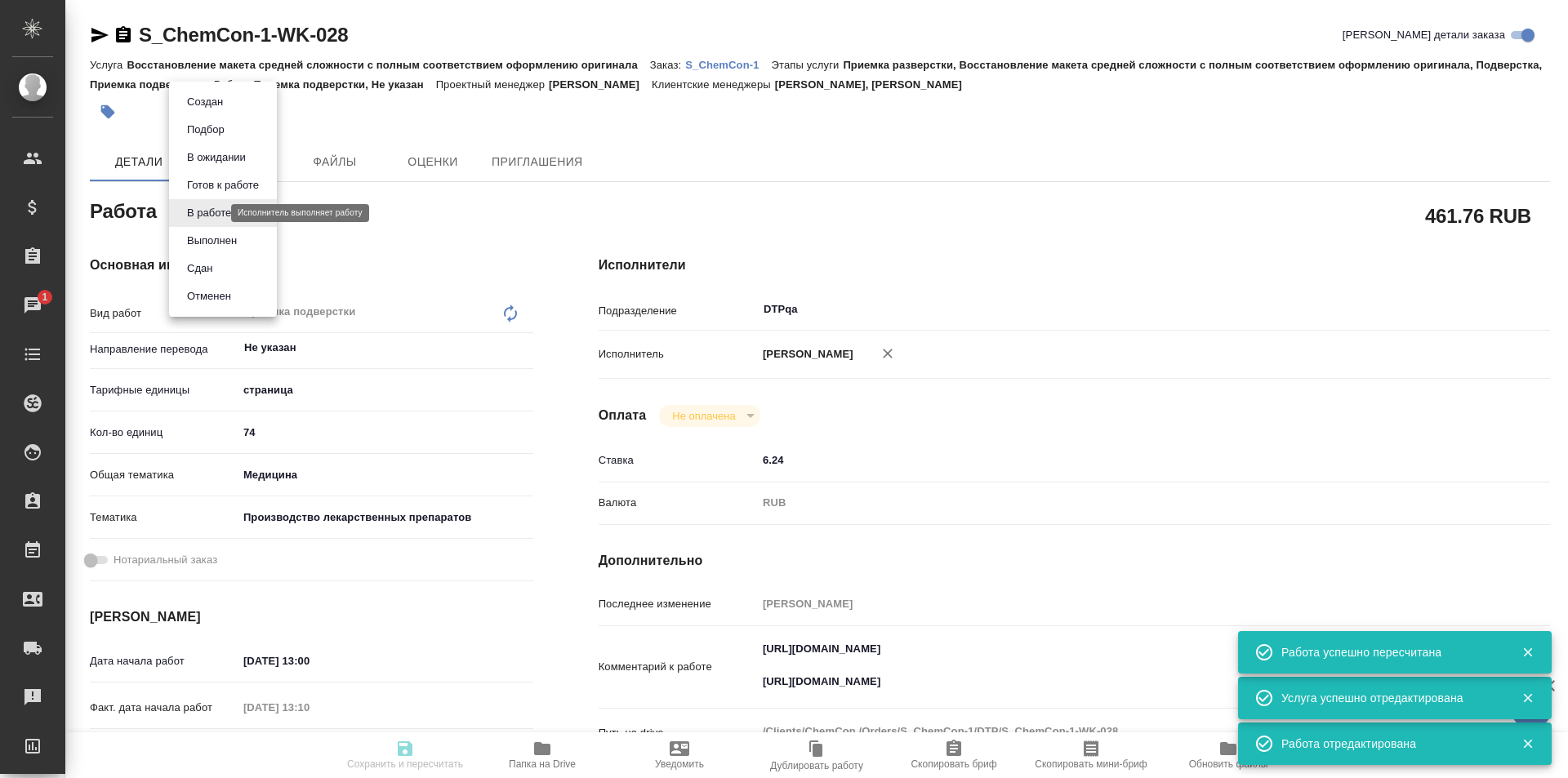
type input "20.08.2025 20:00"
type input "DTPqa"
type input "notPayed"
type input "6.24"
type input "RUB"
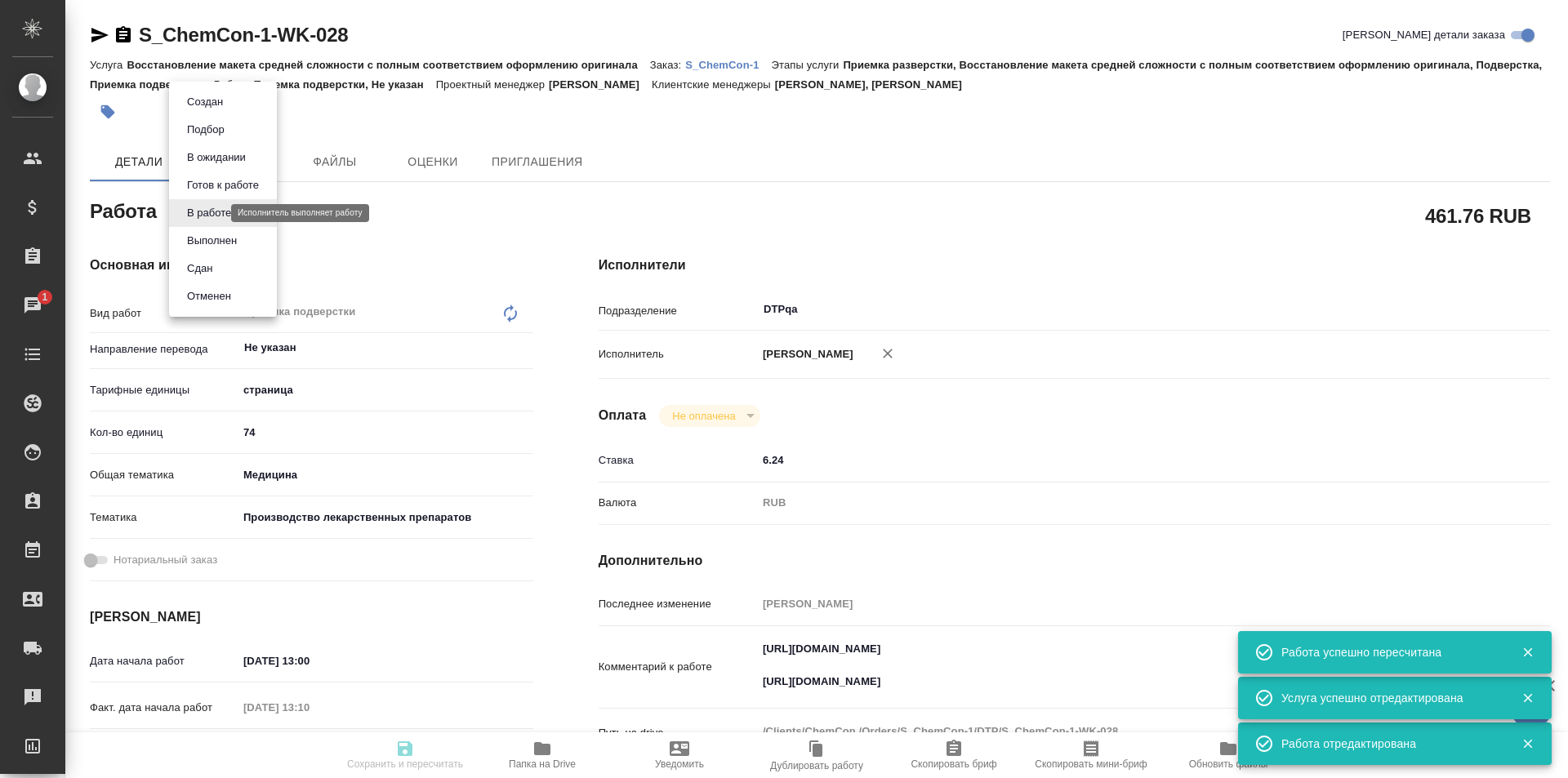
type input "Исмагилова Диана"
type input "S_ChemCon-1"
type input "Восстановление макета средней сложности с полным соответствием оформлению ориги…"
type input "Приемка разверстки, Восстановление макета средней сложности с полным соответств…"
type input "[PERSON_NAME], [PERSON_NAME]"
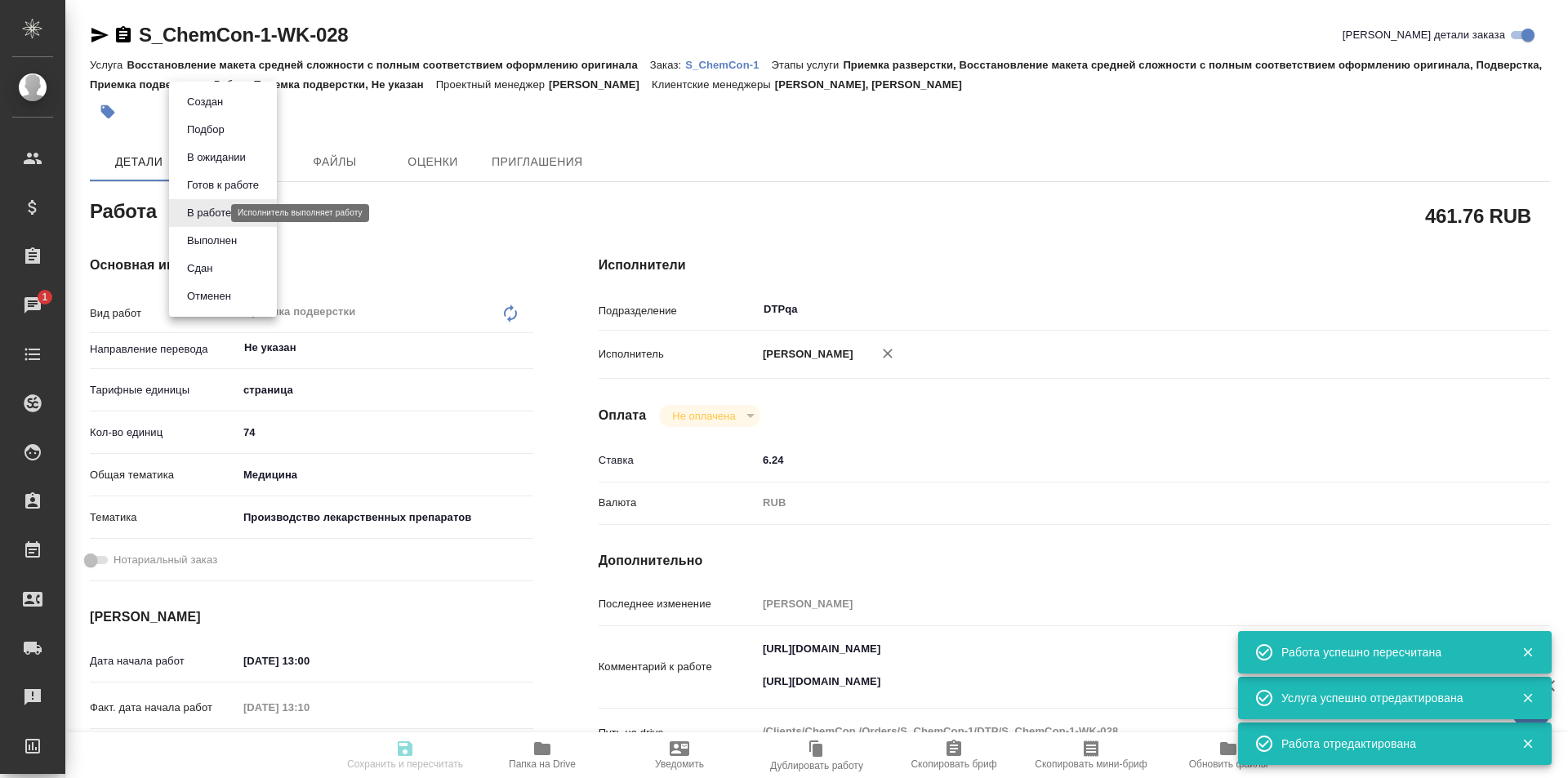
type input "[PERSON_NAME]"
type input "/Clients/ChemCon /Orders/S_ChemCon-1"
click at [206, 250] on li "Выполнен" at bounding box center [222, 240] width 107 height 28
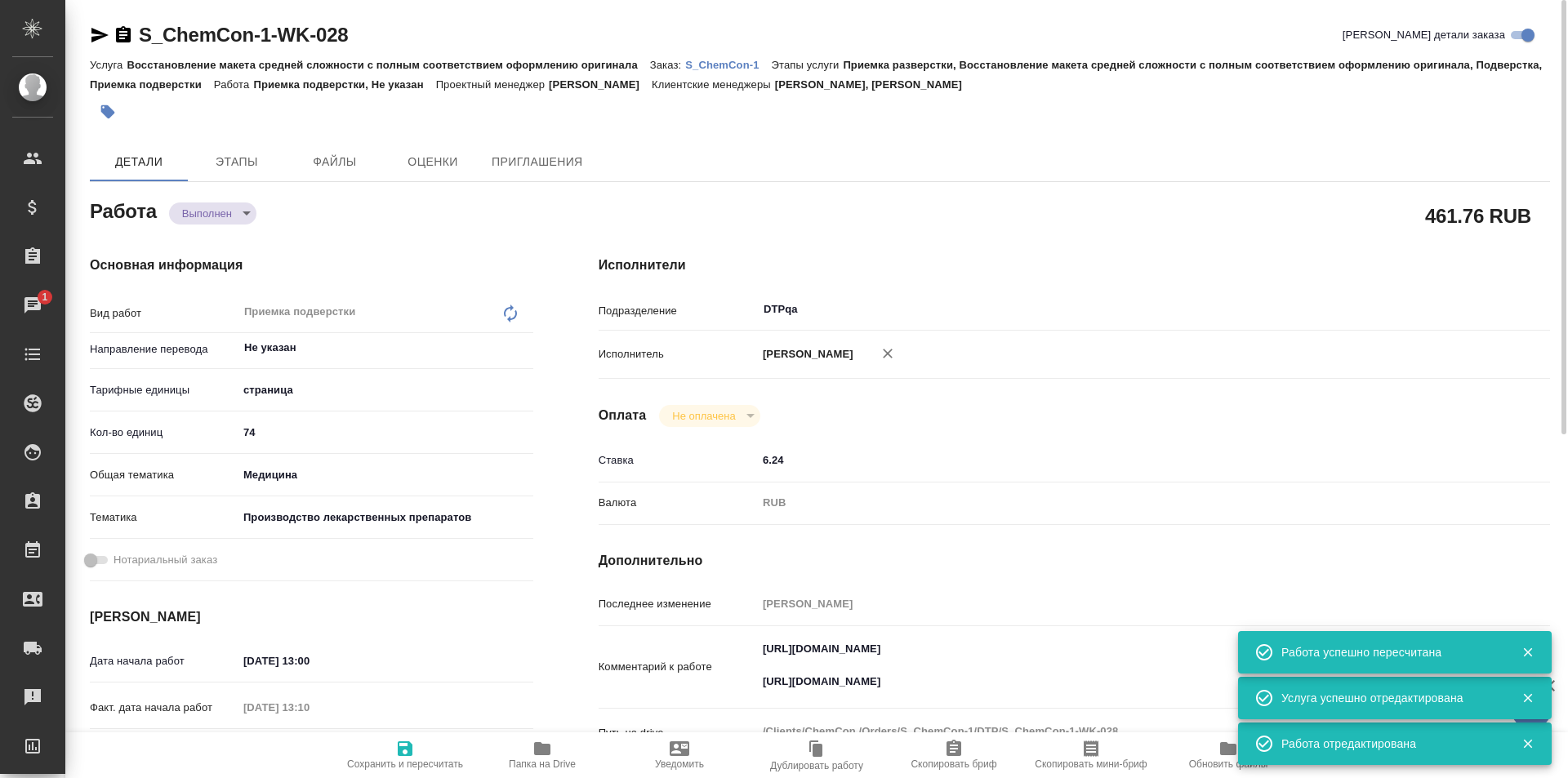
type textarea "x"
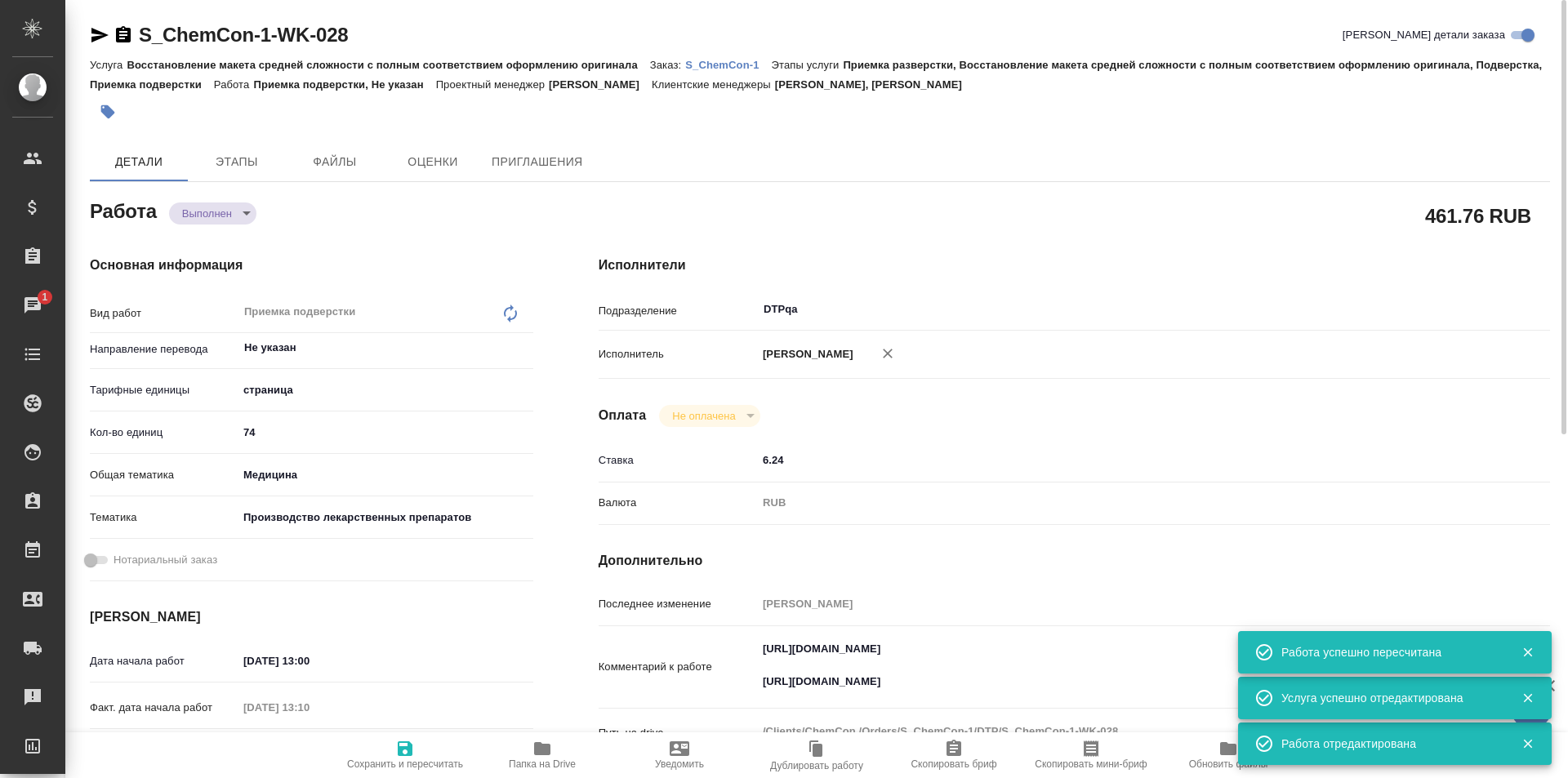
type textarea "x"
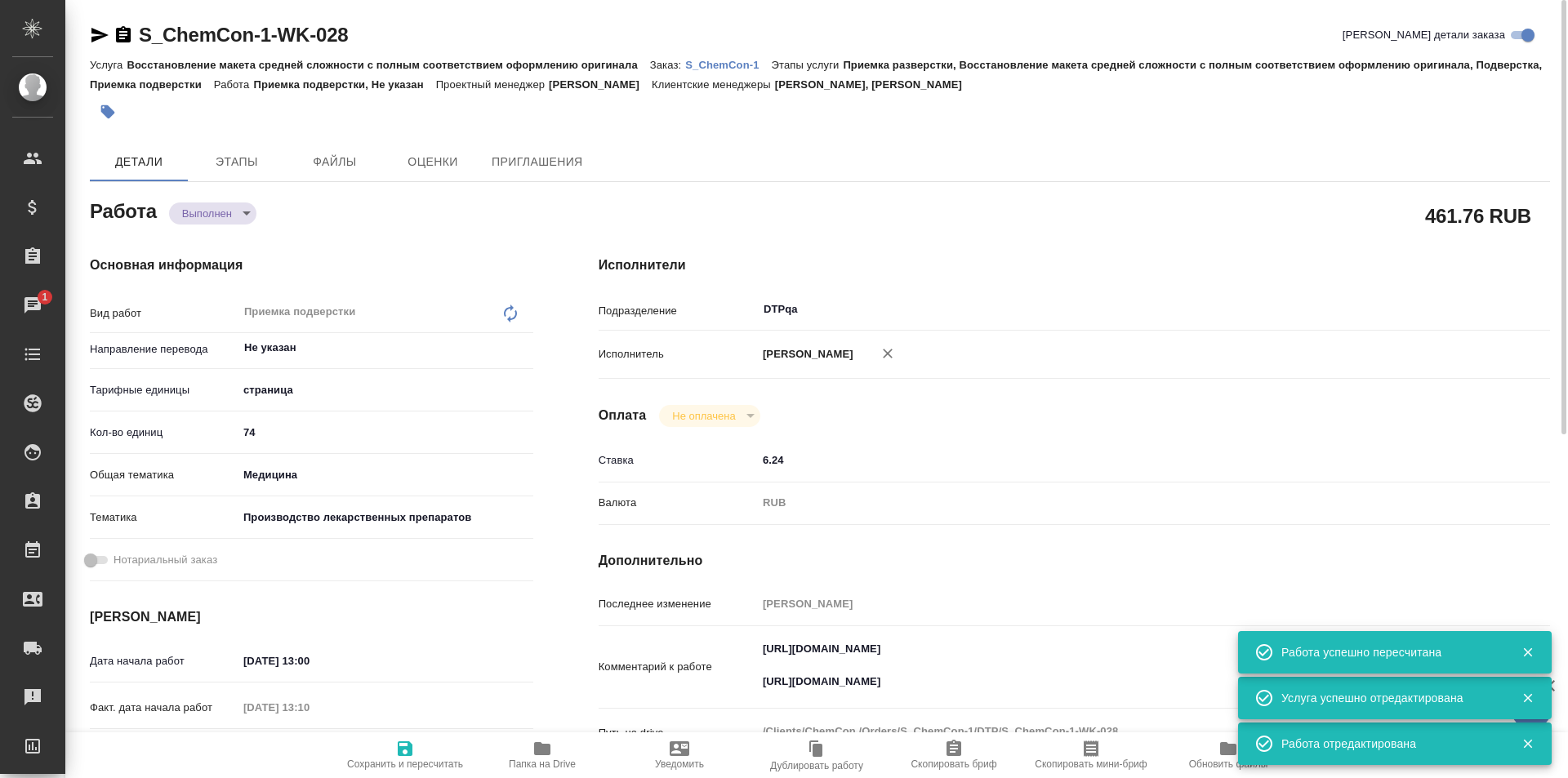
type textarea "x"
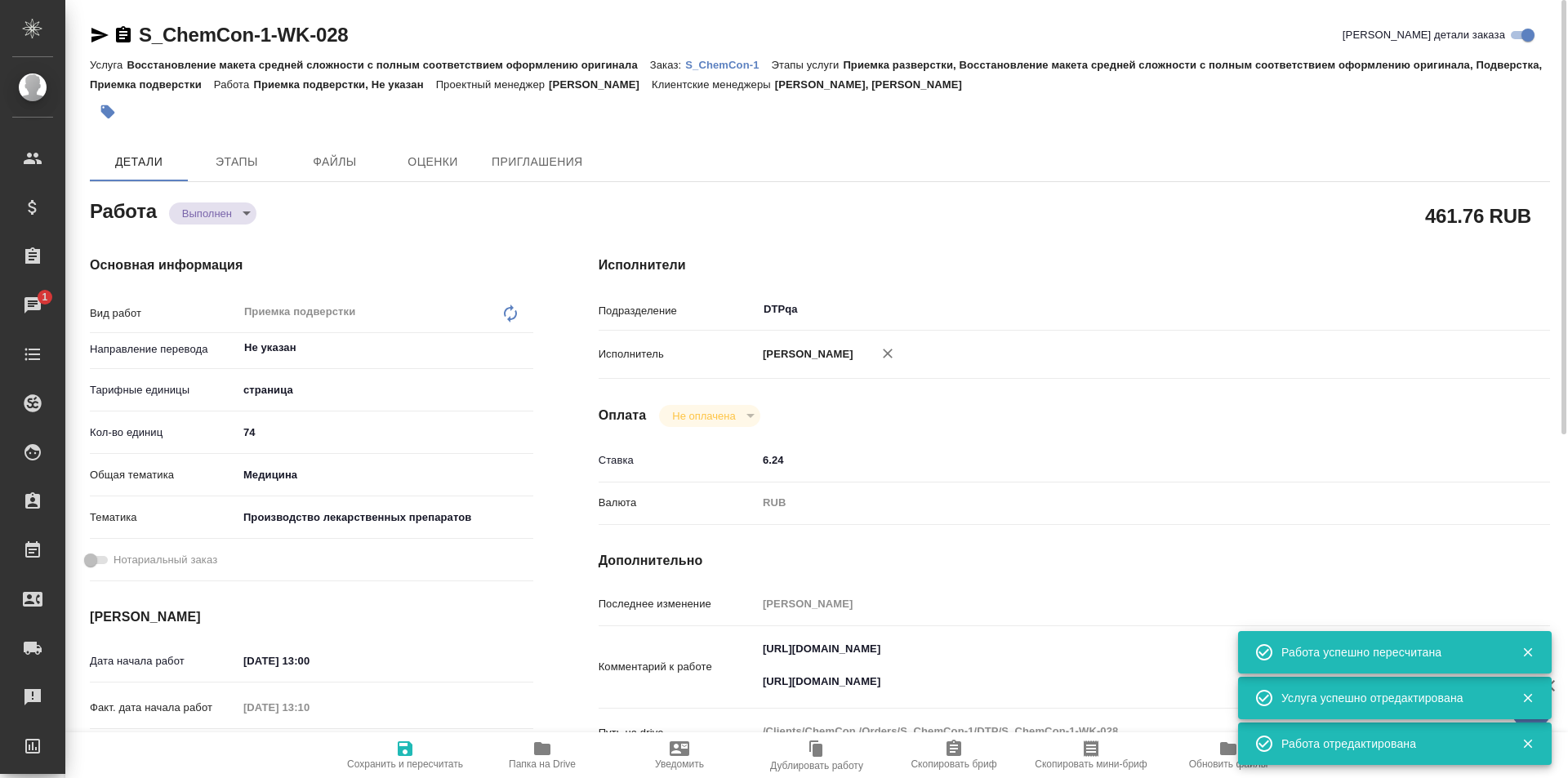
type textarea "x"
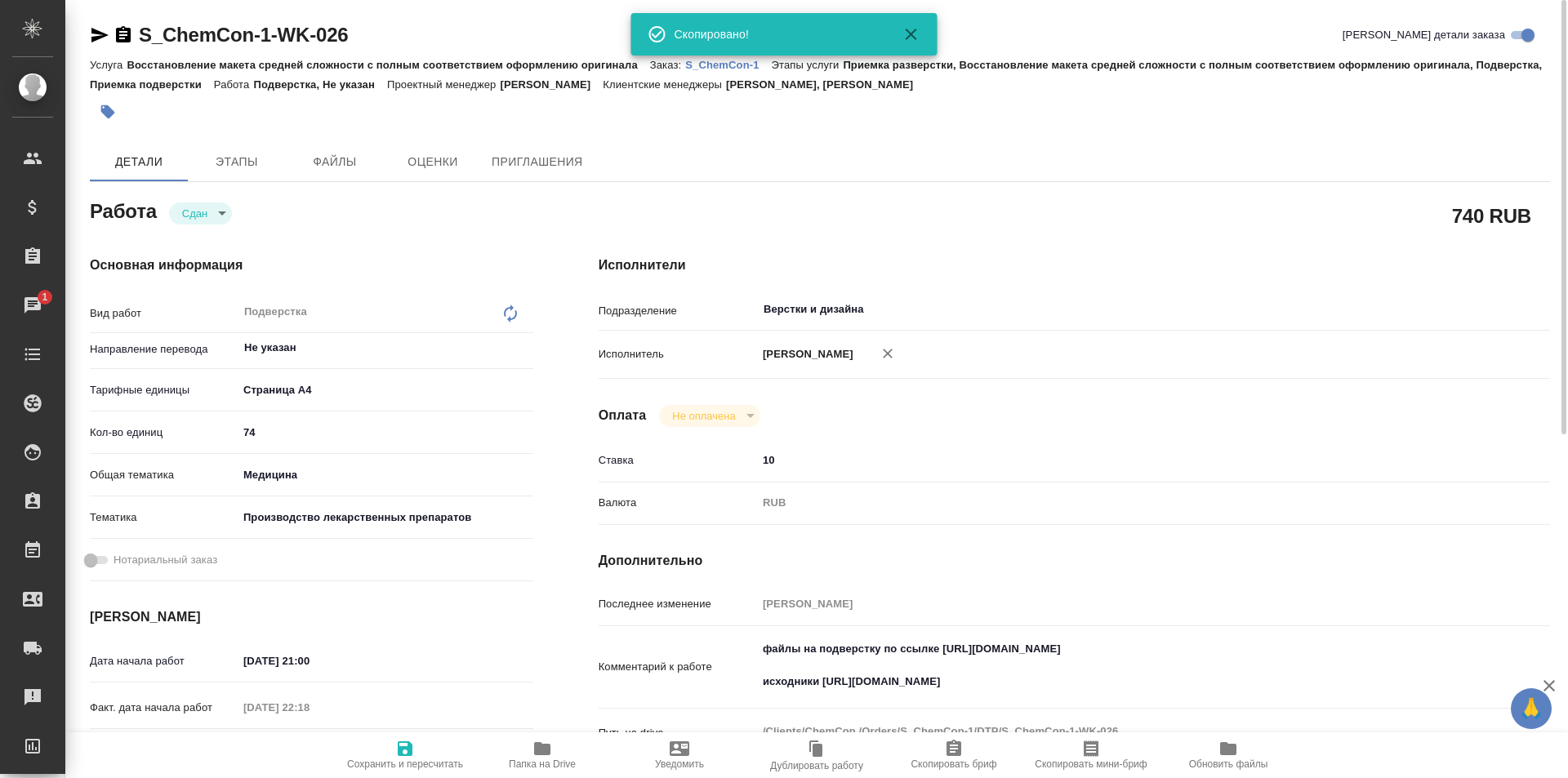
click at [540, 744] on icon "button" at bounding box center [542, 749] width 17 height 13
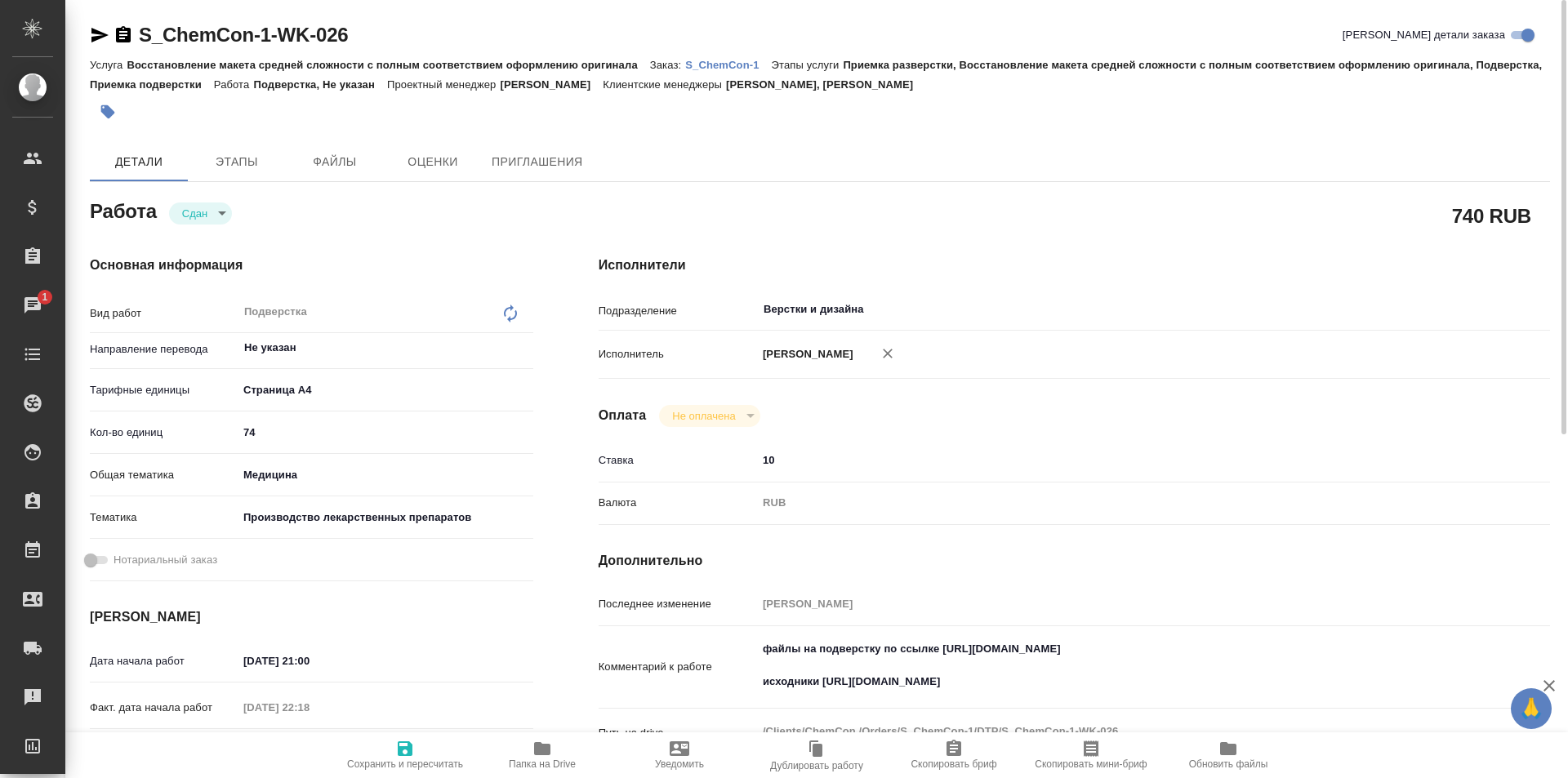
click at [547, 749] on icon "button" at bounding box center [542, 749] width 17 height 13
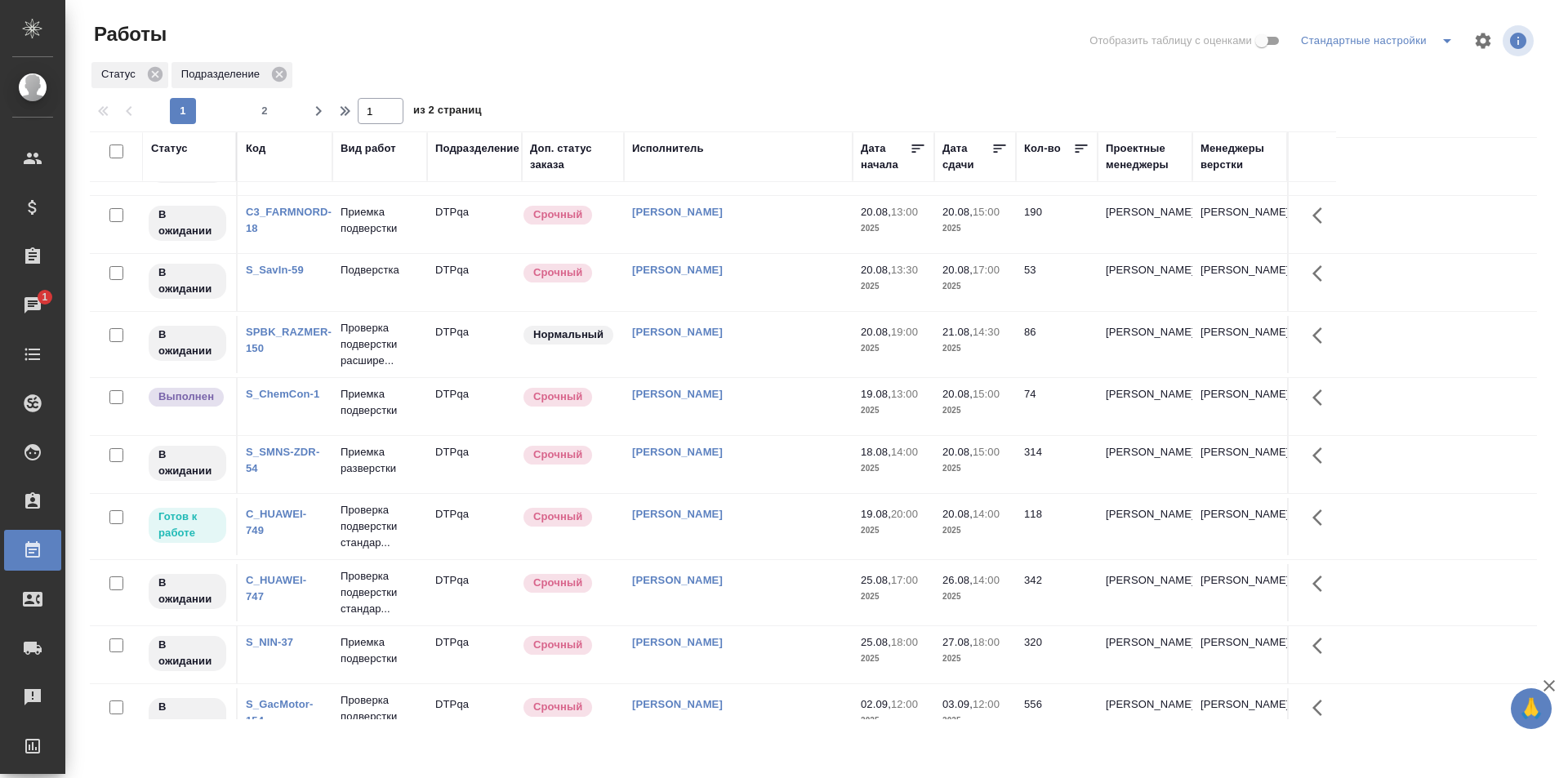
scroll to position [1011, 0]
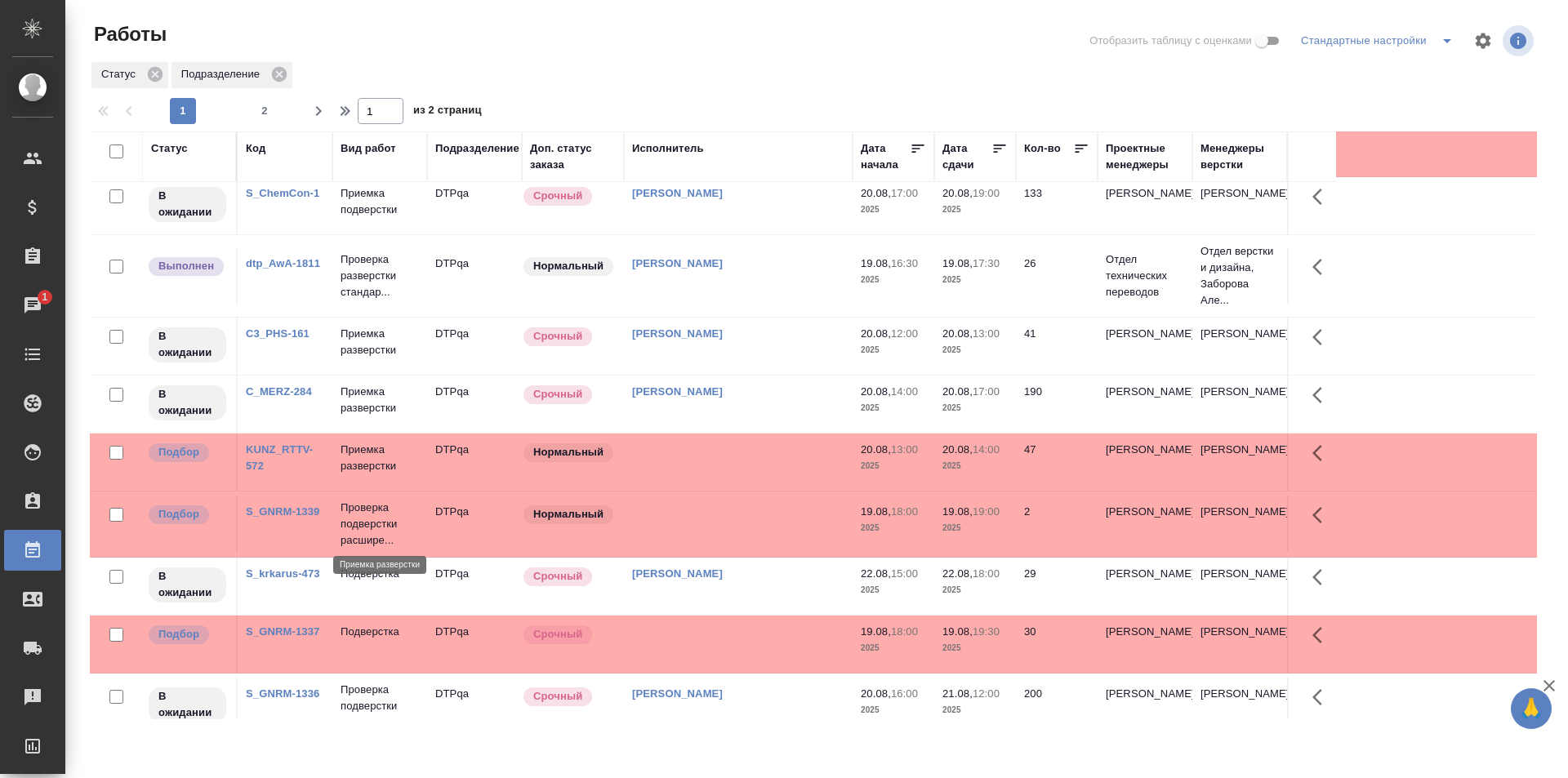
scroll to position [0, 0]
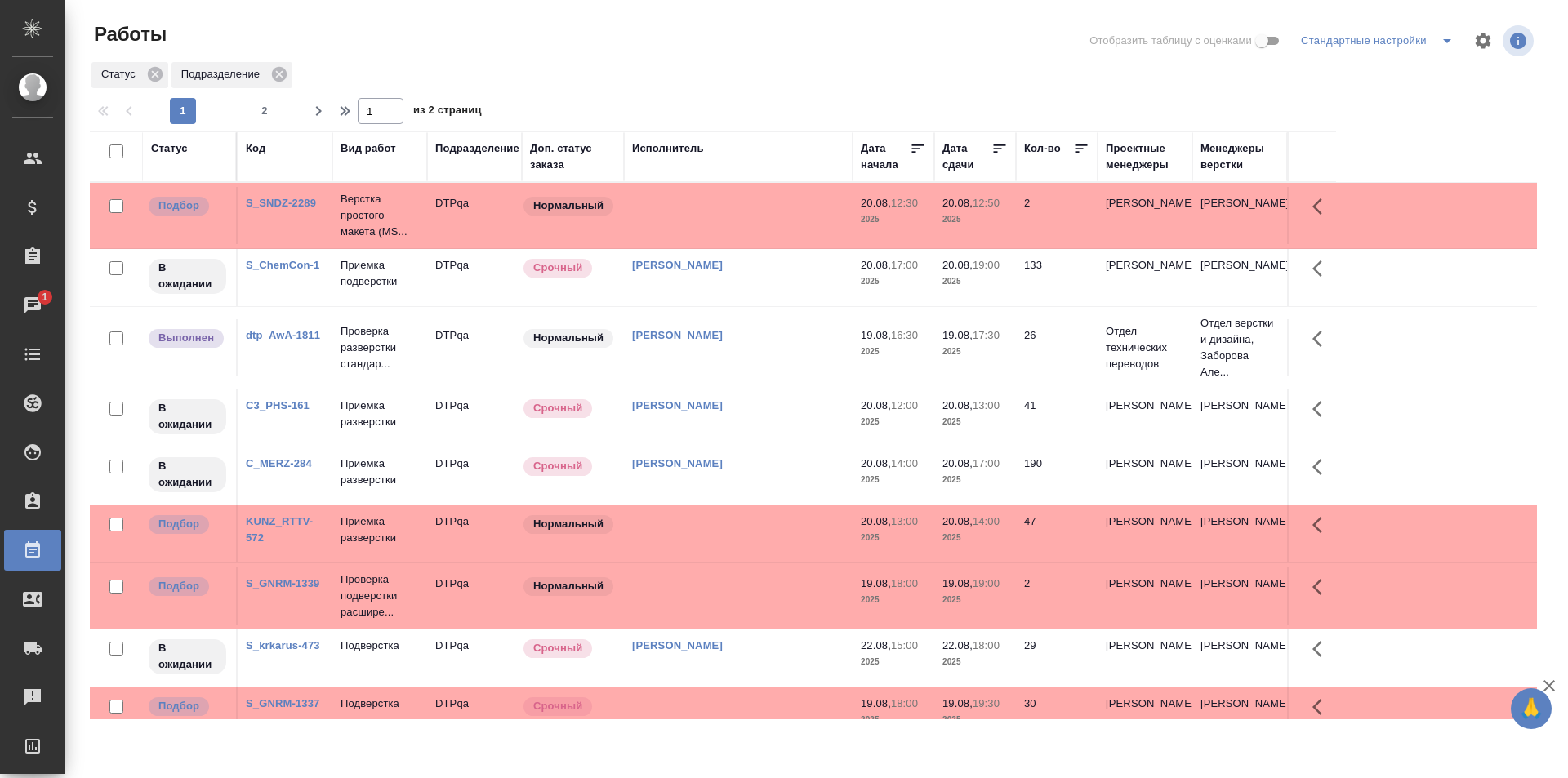
click at [264, 107] on span "2" at bounding box center [264, 111] width 26 height 17
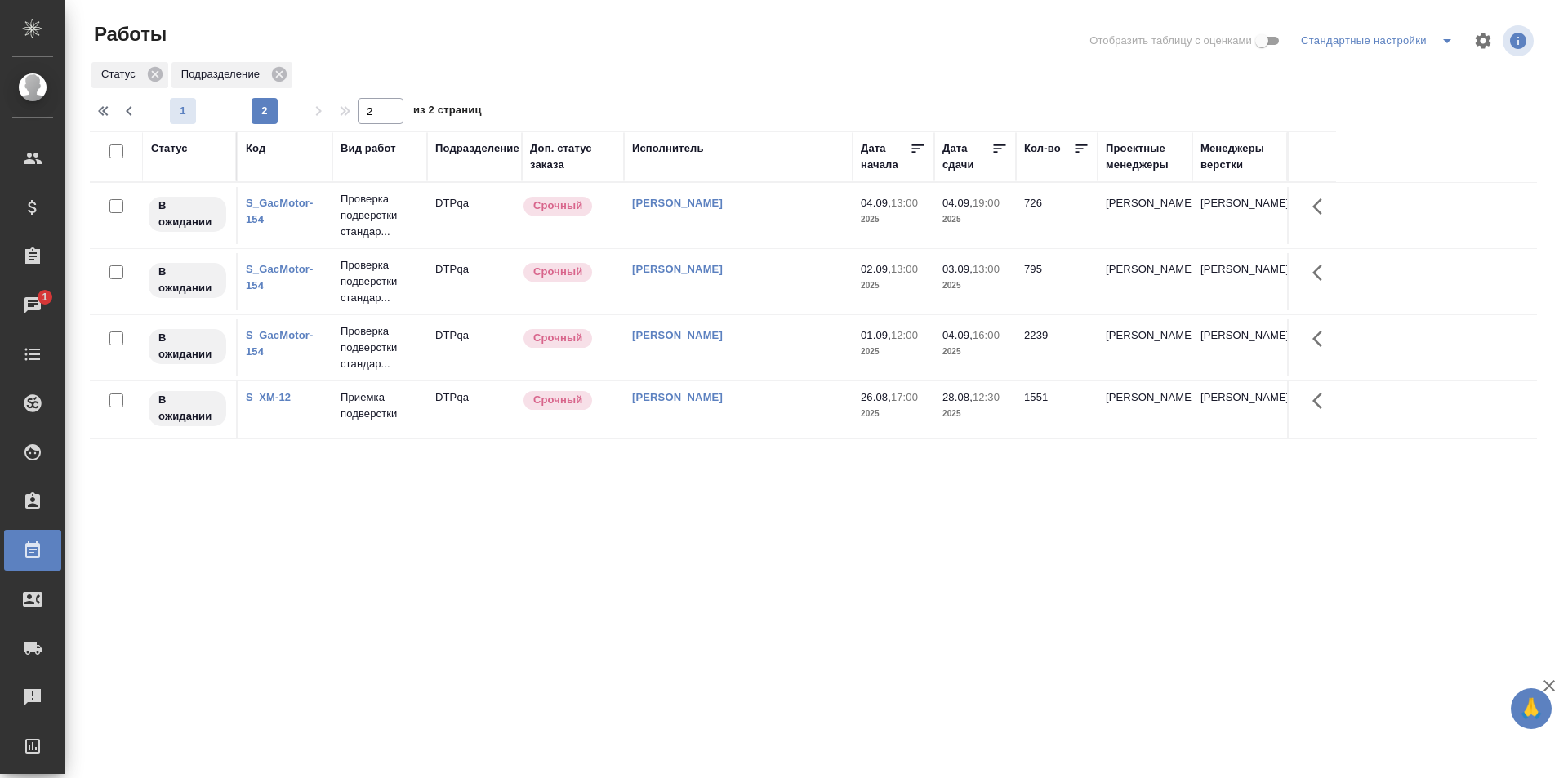
click at [181, 114] on span "1" at bounding box center [183, 111] width 26 height 17
type input "1"
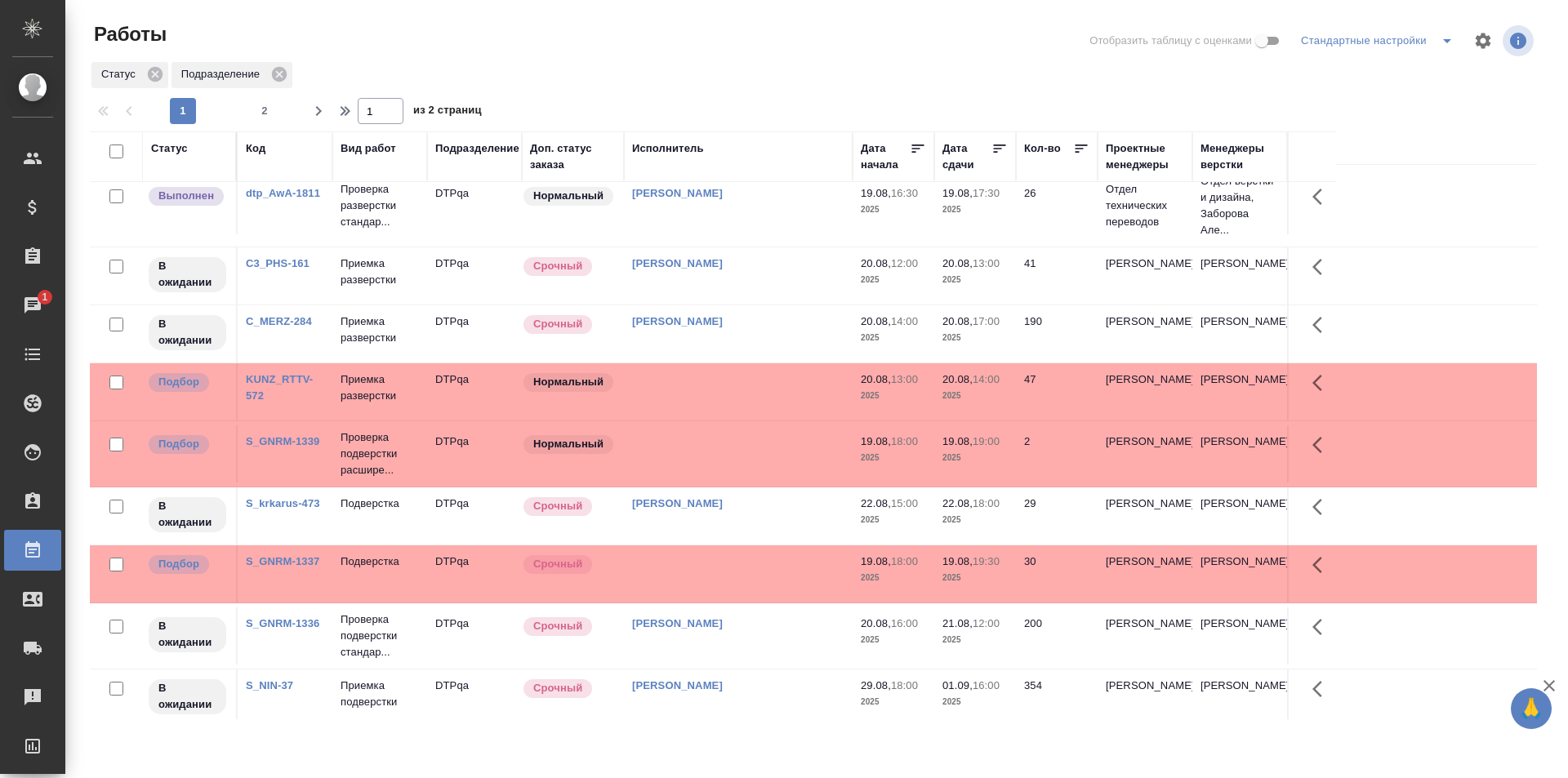
scroll to position [163, 0]
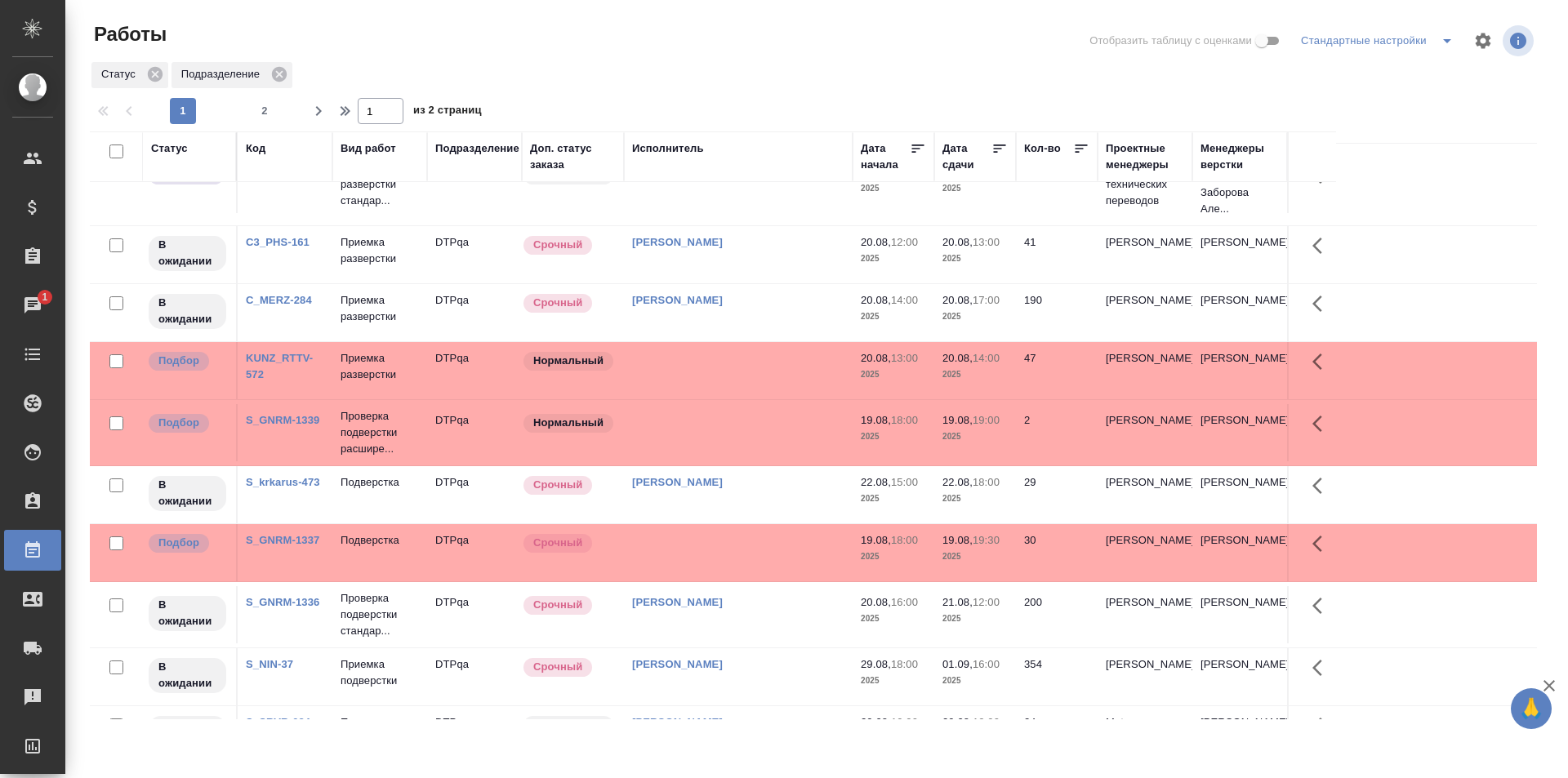
click at [728, 81] on td at bounding box center [738, 52] width 228 height 57
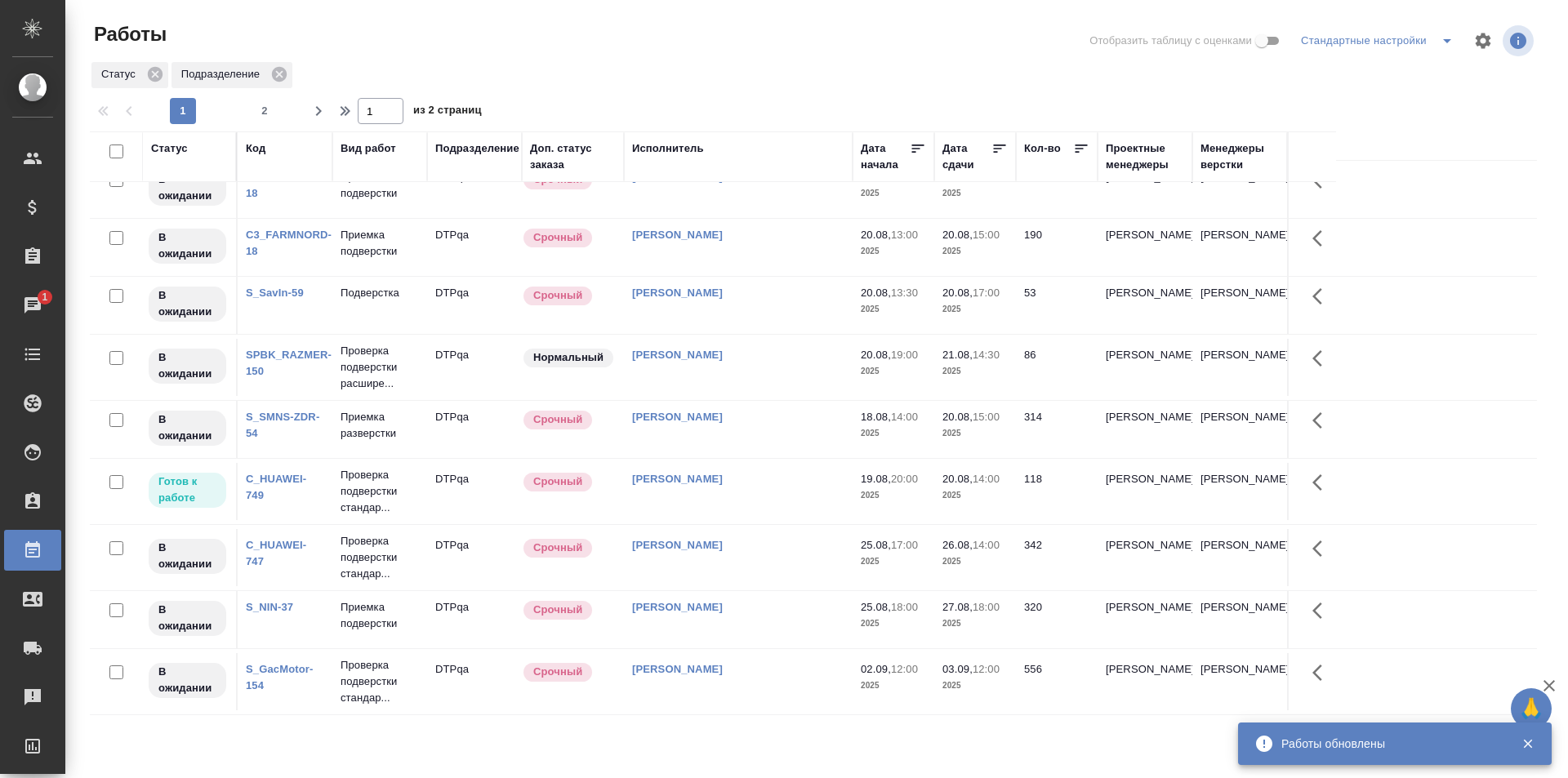
scroll to position [1011, 0]
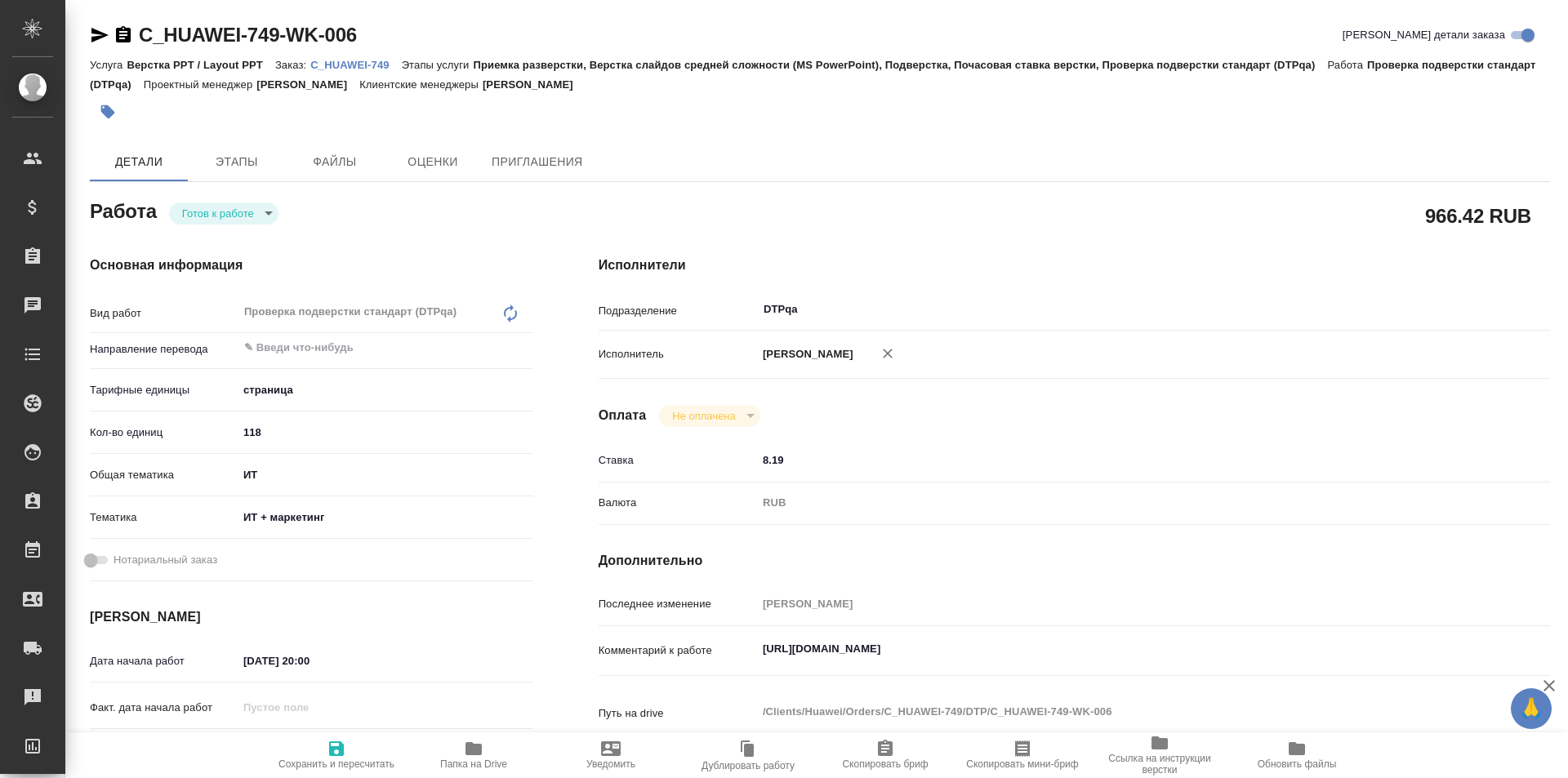
type textarea "x"
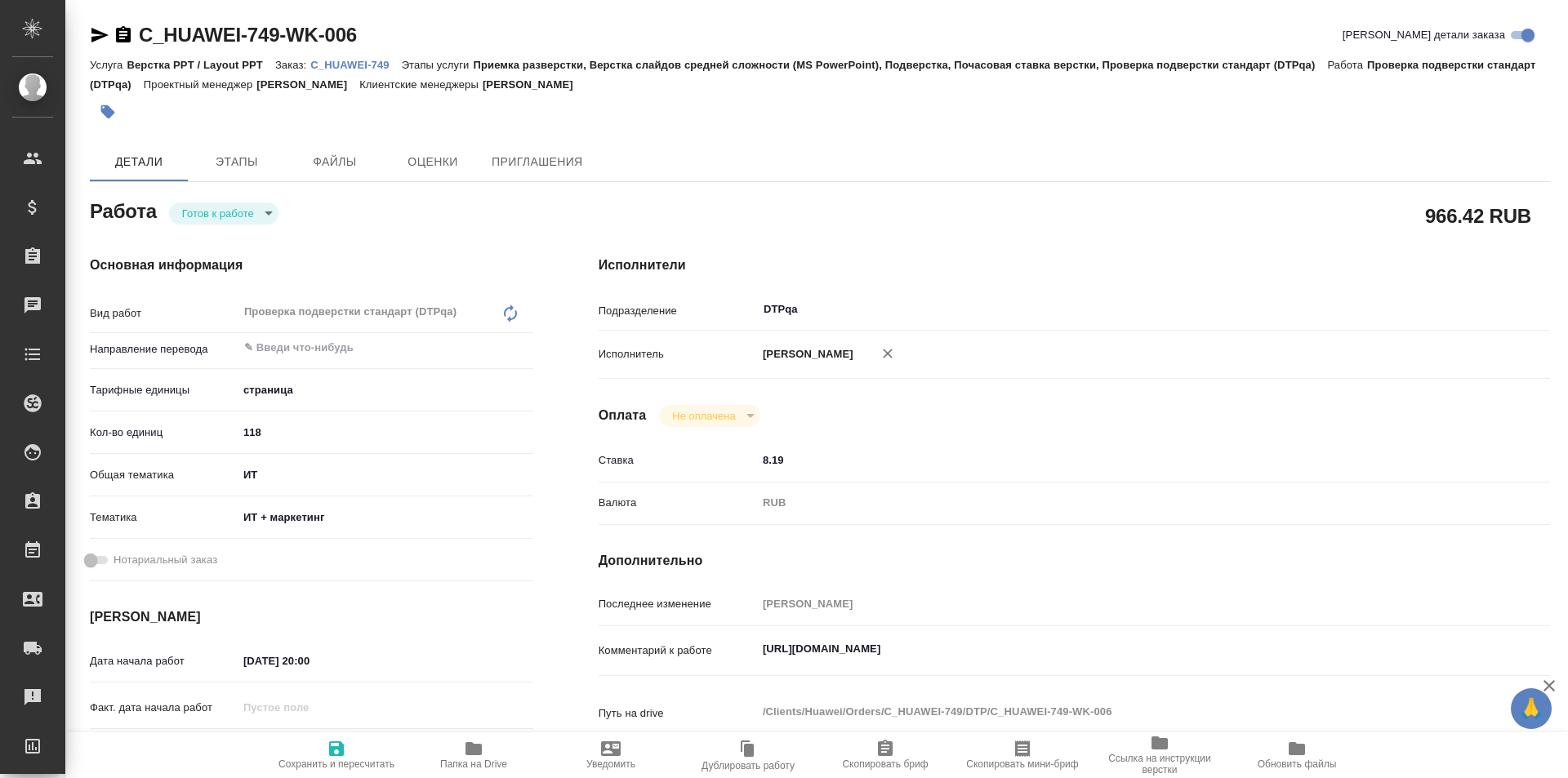
type textarea "x"
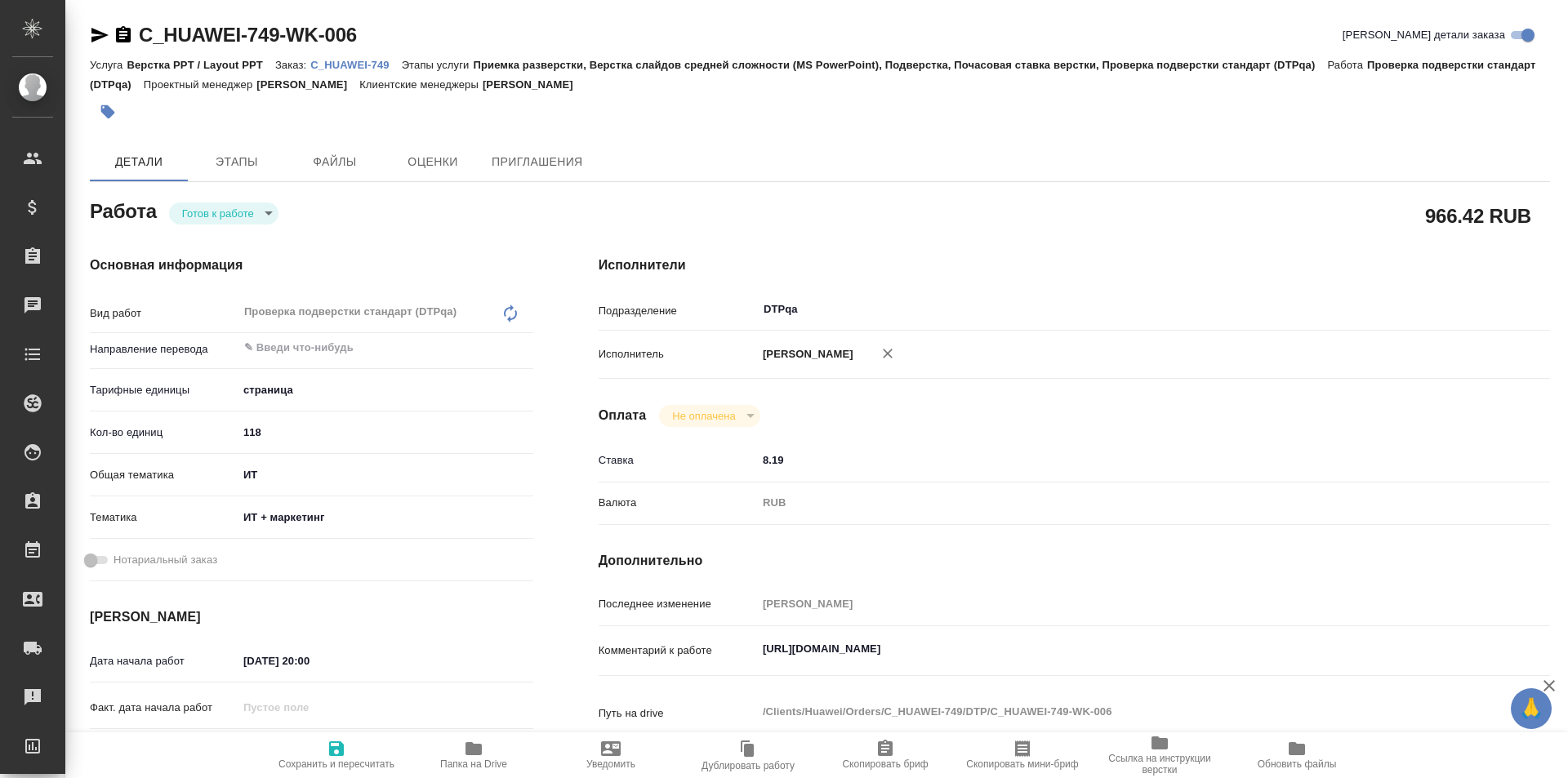
type textarea "x"
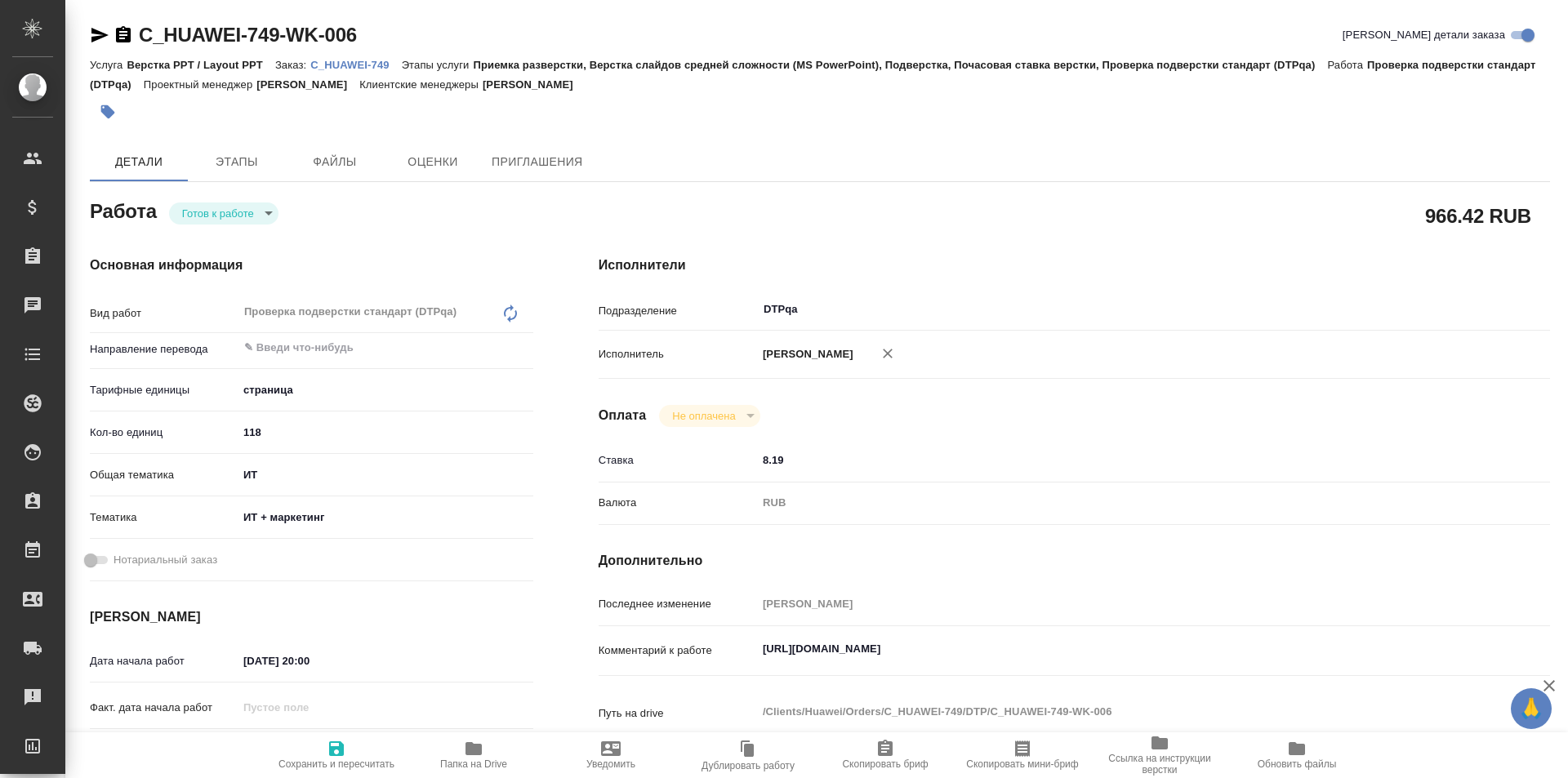
type textarea "x"
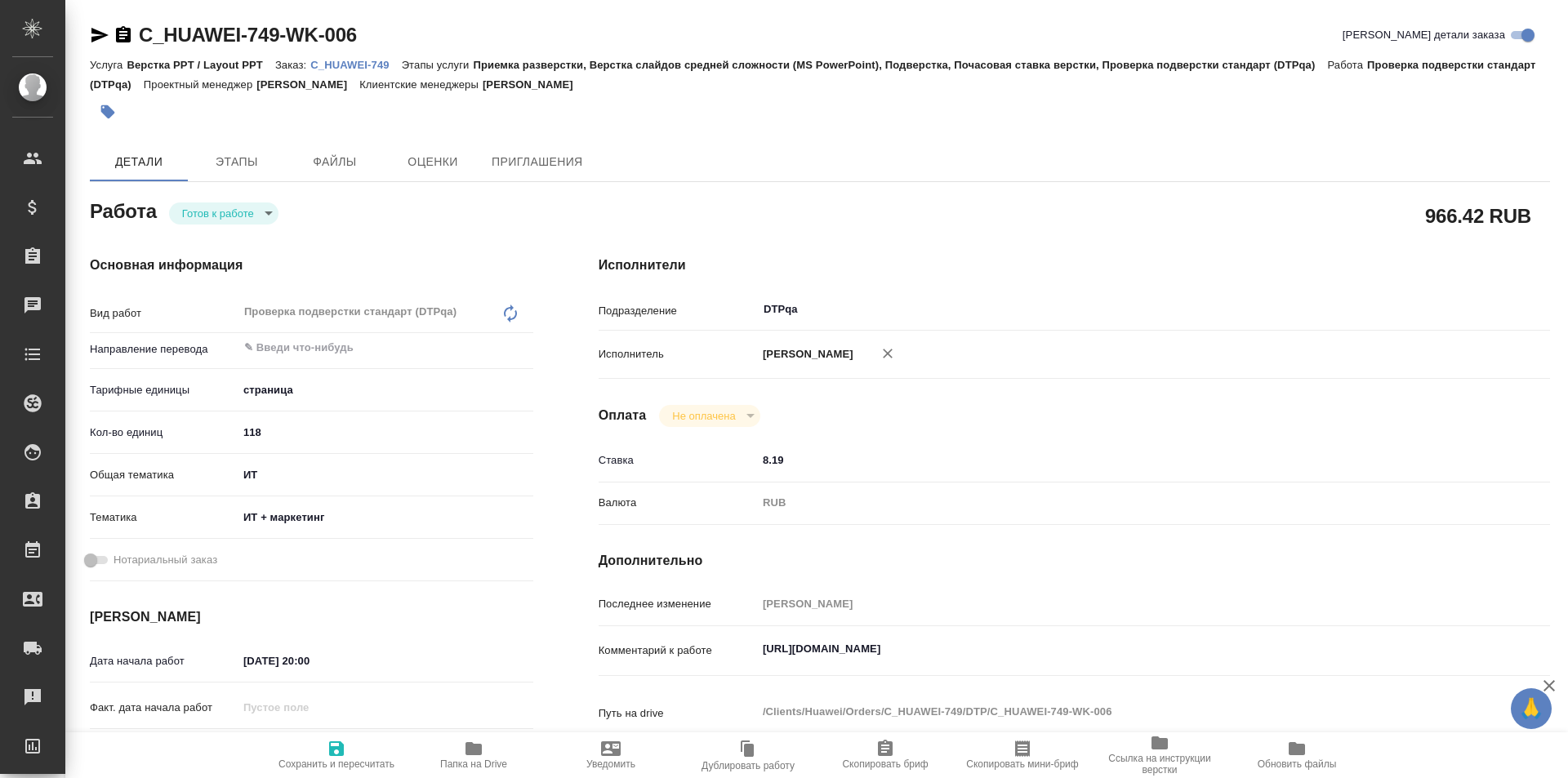
type textarea "x"
drag, startPoint x: 1095, startPoint y: 656, endPoint x: 721, endPoint y: 656, distance: 374.0
click at [721, 656] on div "Комментарий к работе [URL][DOMAIN_NAME] x" at bounding box center [1073, 651] width 951 height 38
type textarea "x"
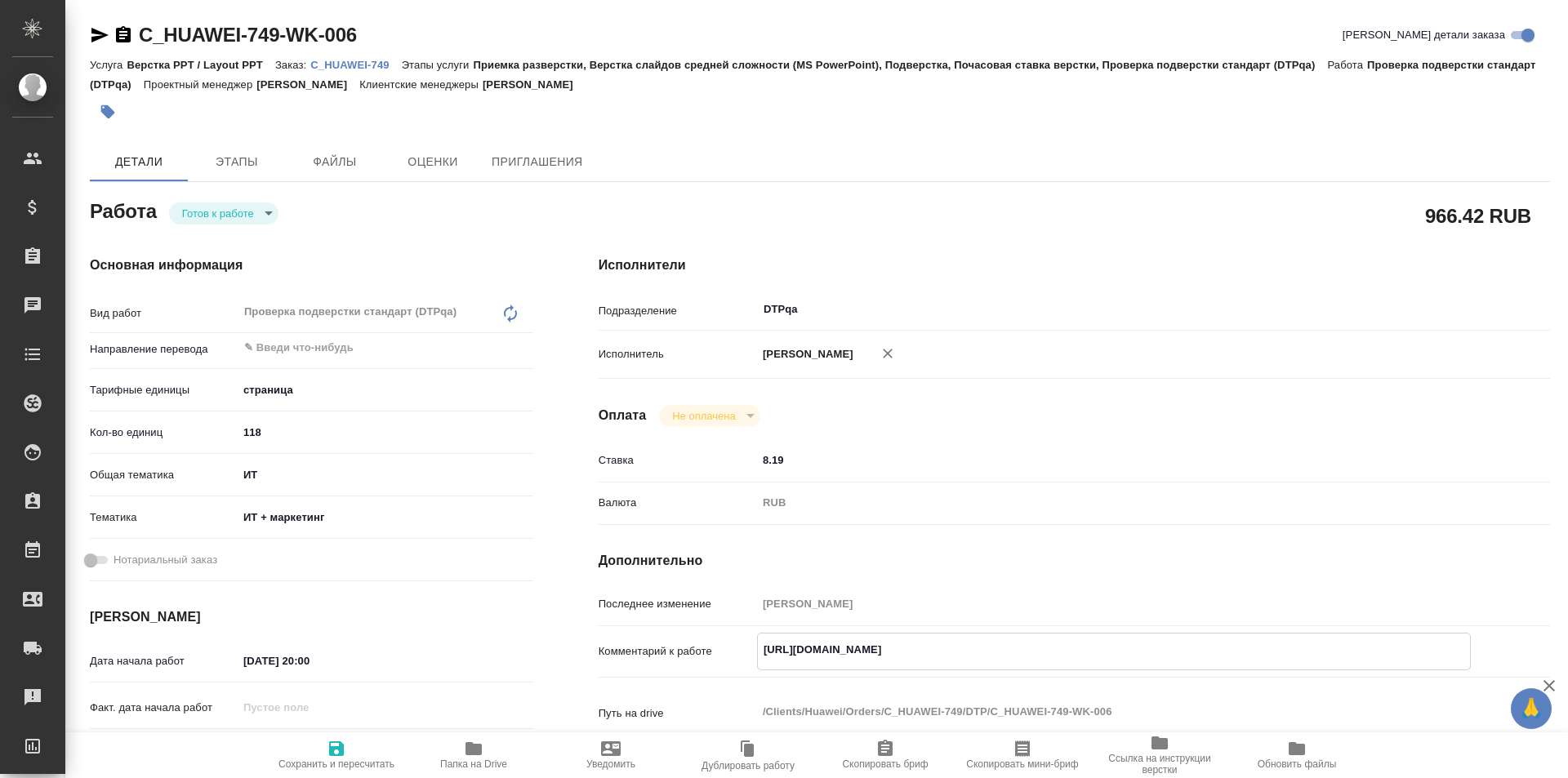
type textarea "x"
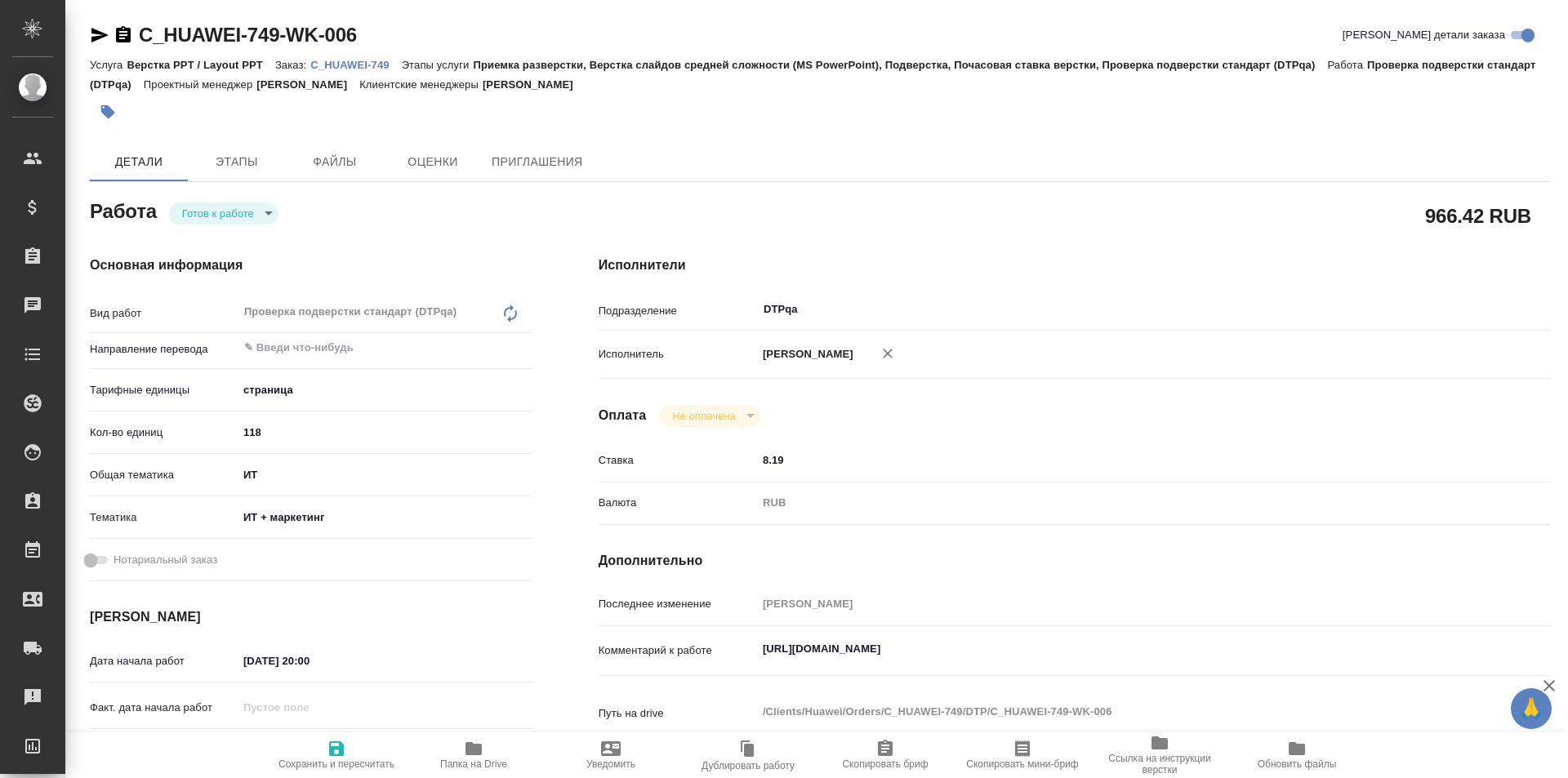
type textarea "x"
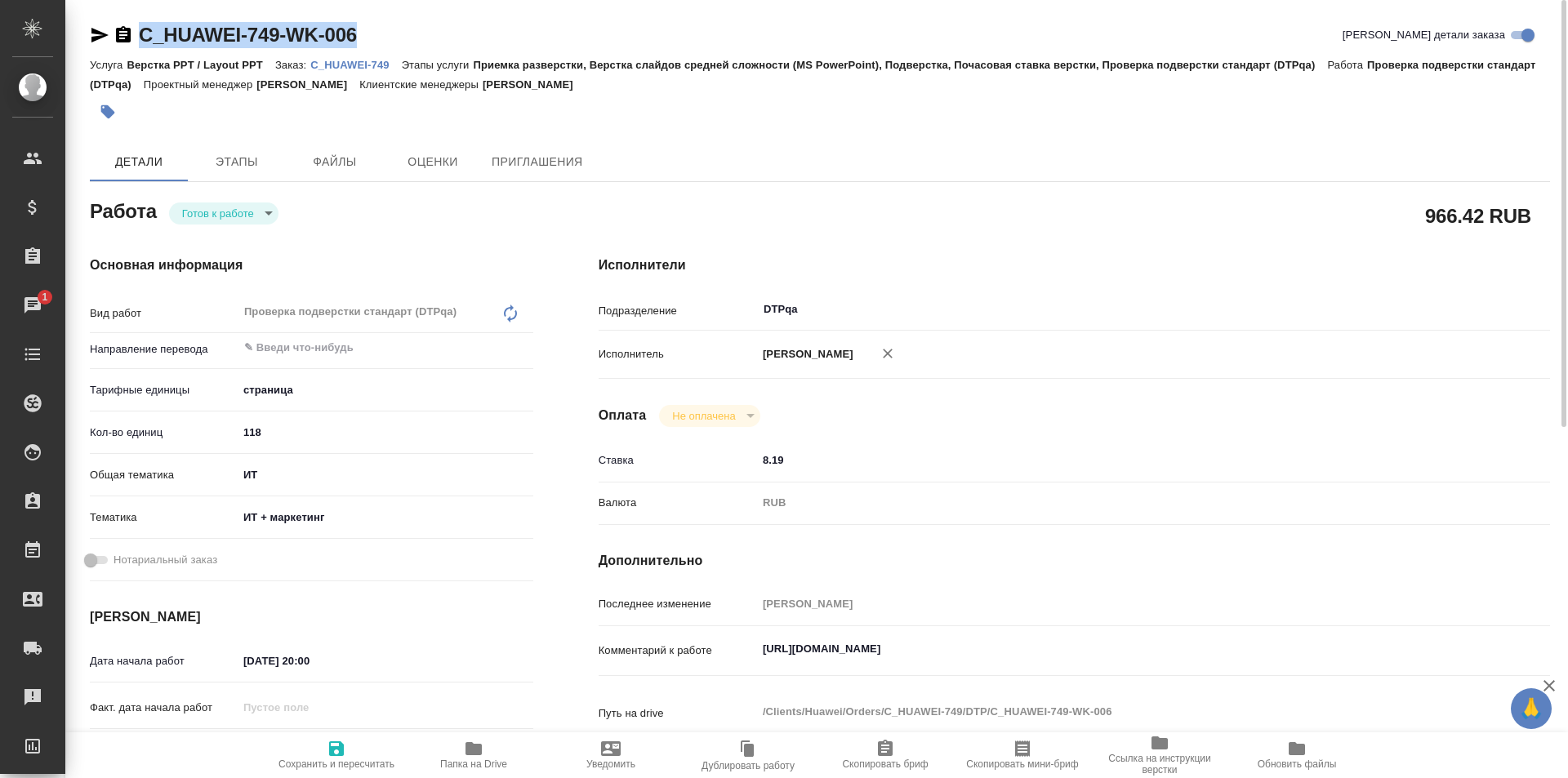
drag, startPoint x: 363, startPoint y: 39, endPoint x: 122, endPoint y: 36, distance: 241.0
click at [122, 36] on div "C_HUAWEI-749-WK-006 Кратко детали заказа" at bounding box center [819, 35] width 1460 height 26
copy link "C_HUAWEI-749-WK-006"
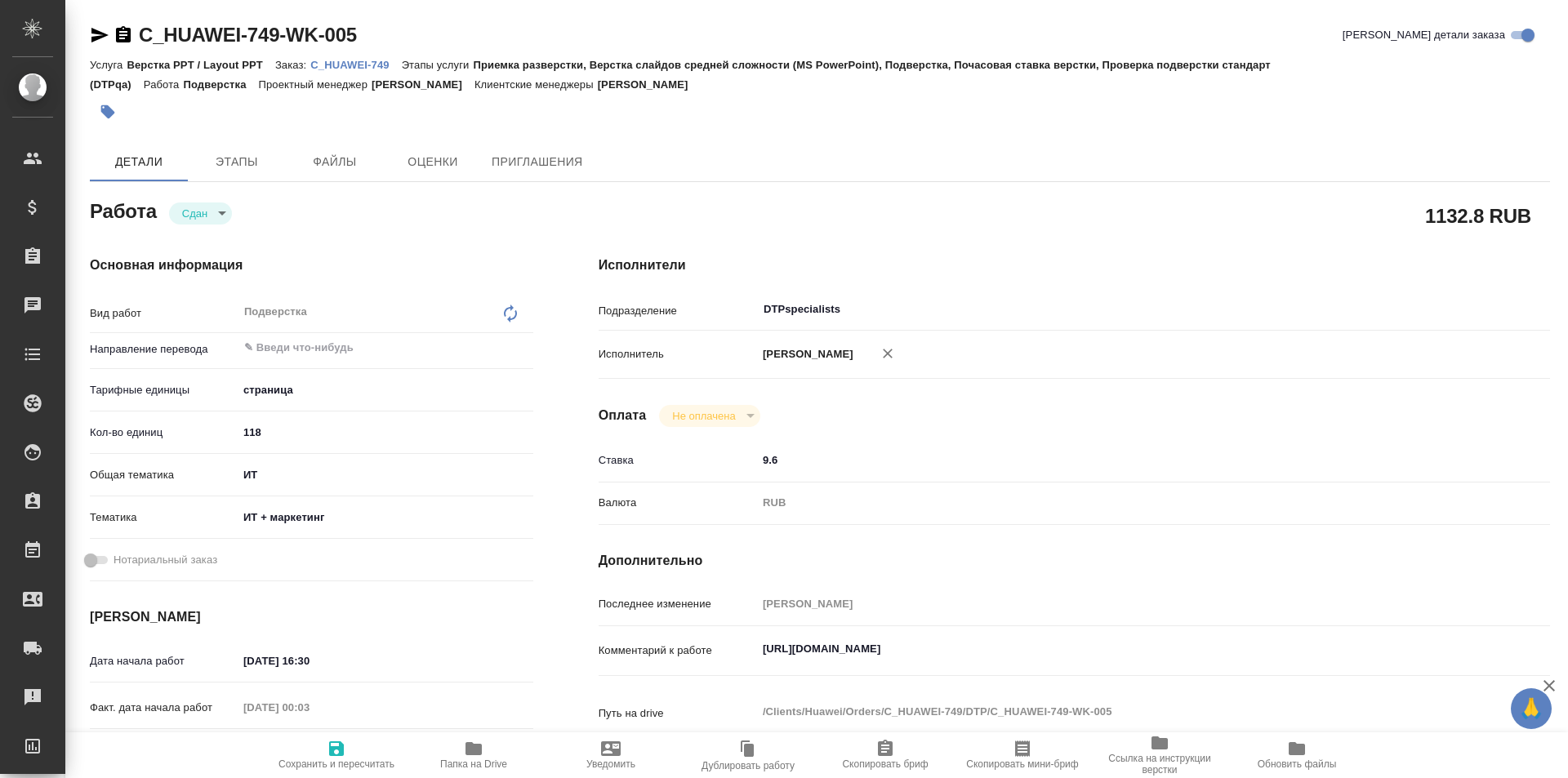
type textarea "x"
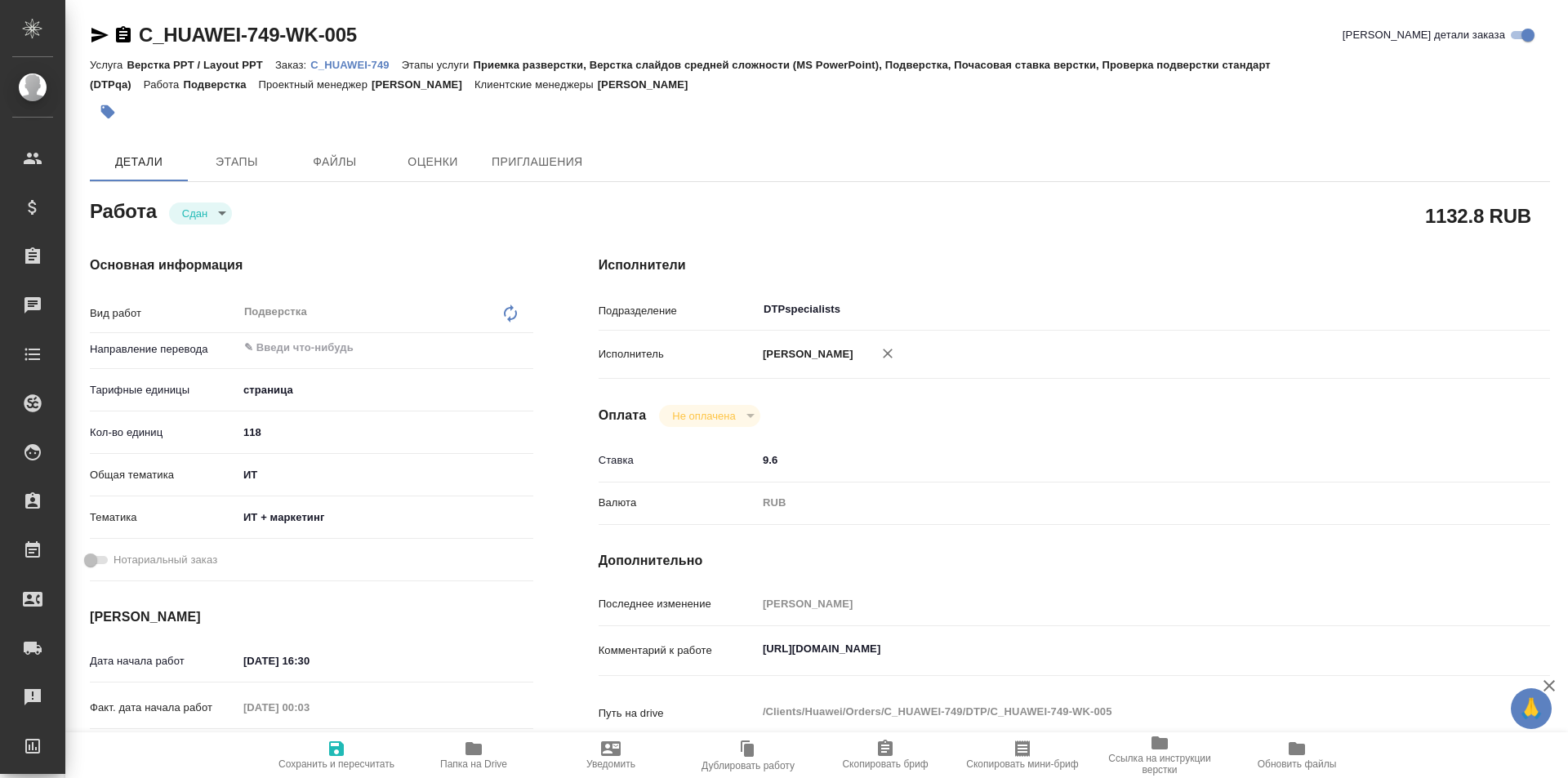
type textarea "x"
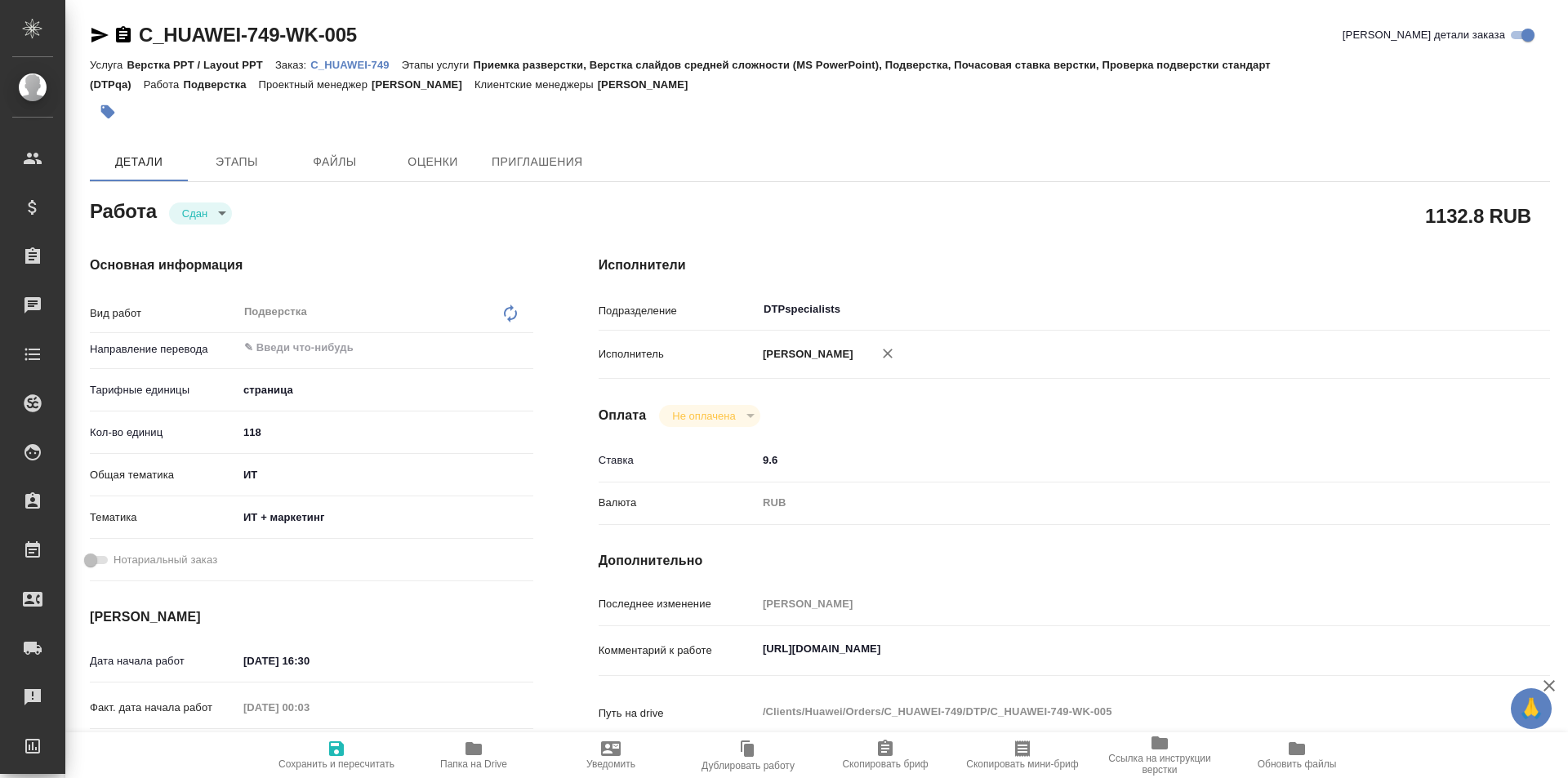
type textarea "x"
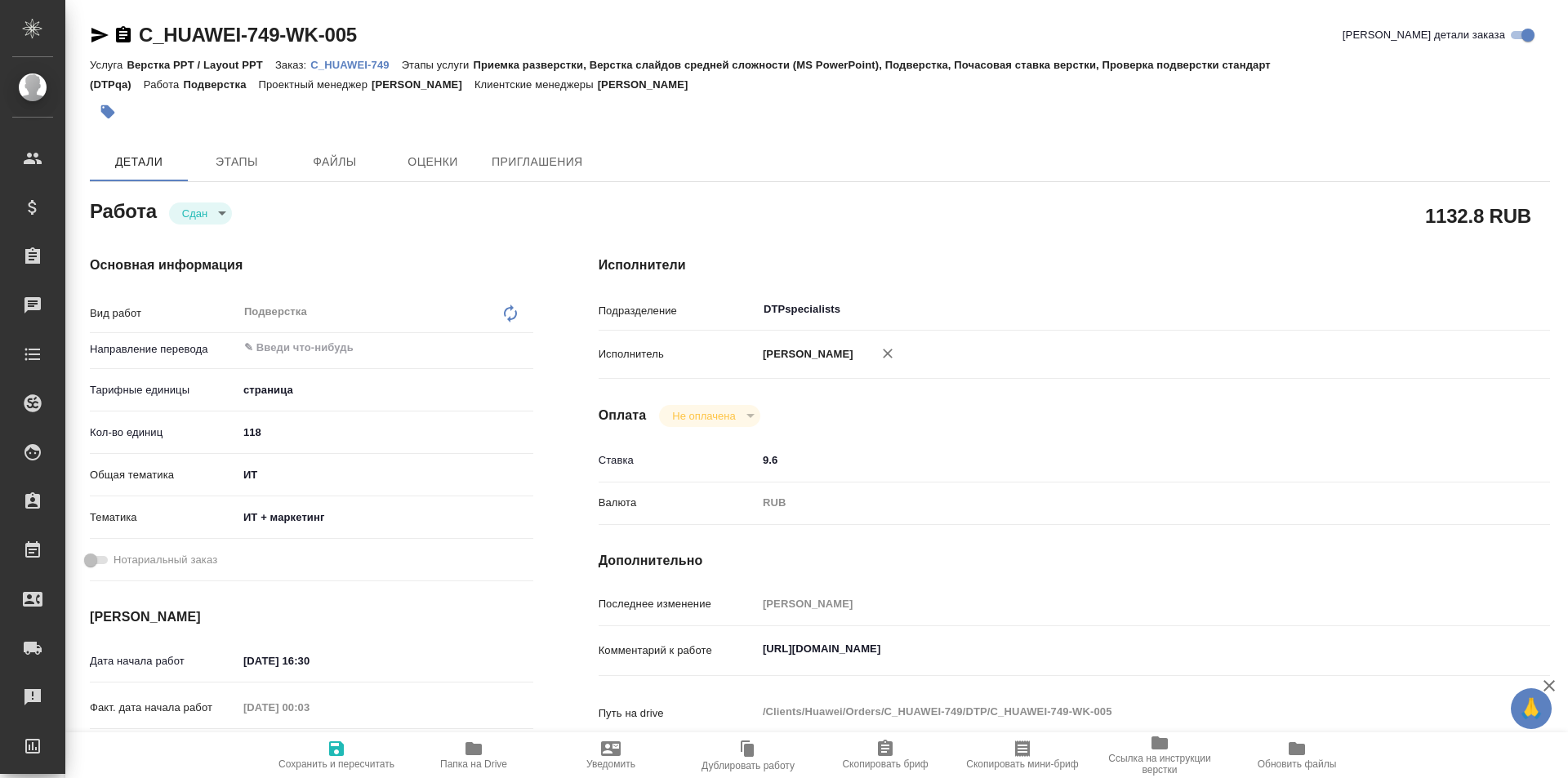
type textarea "x"
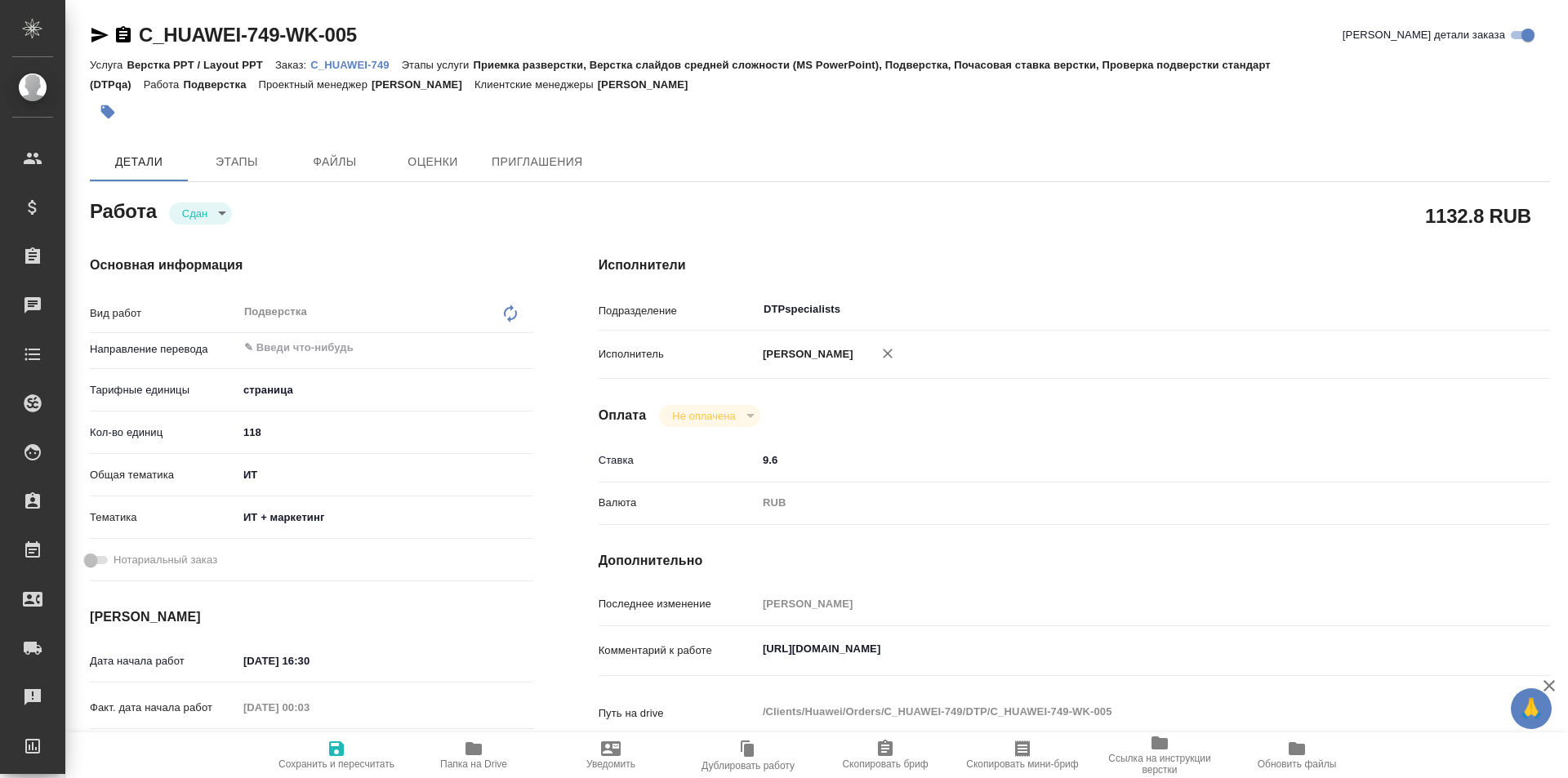
type textarea "x"
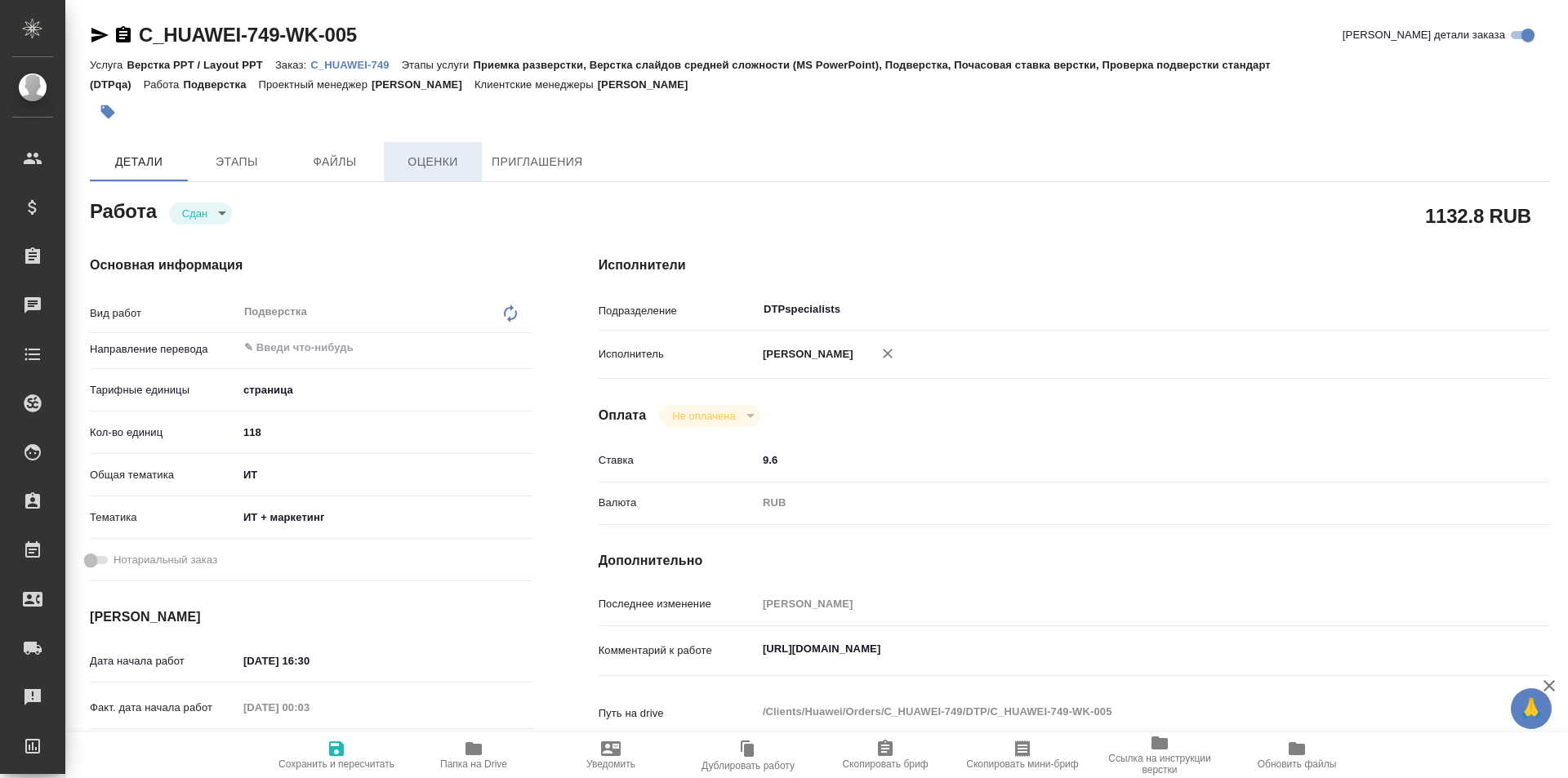
type textarea "x"
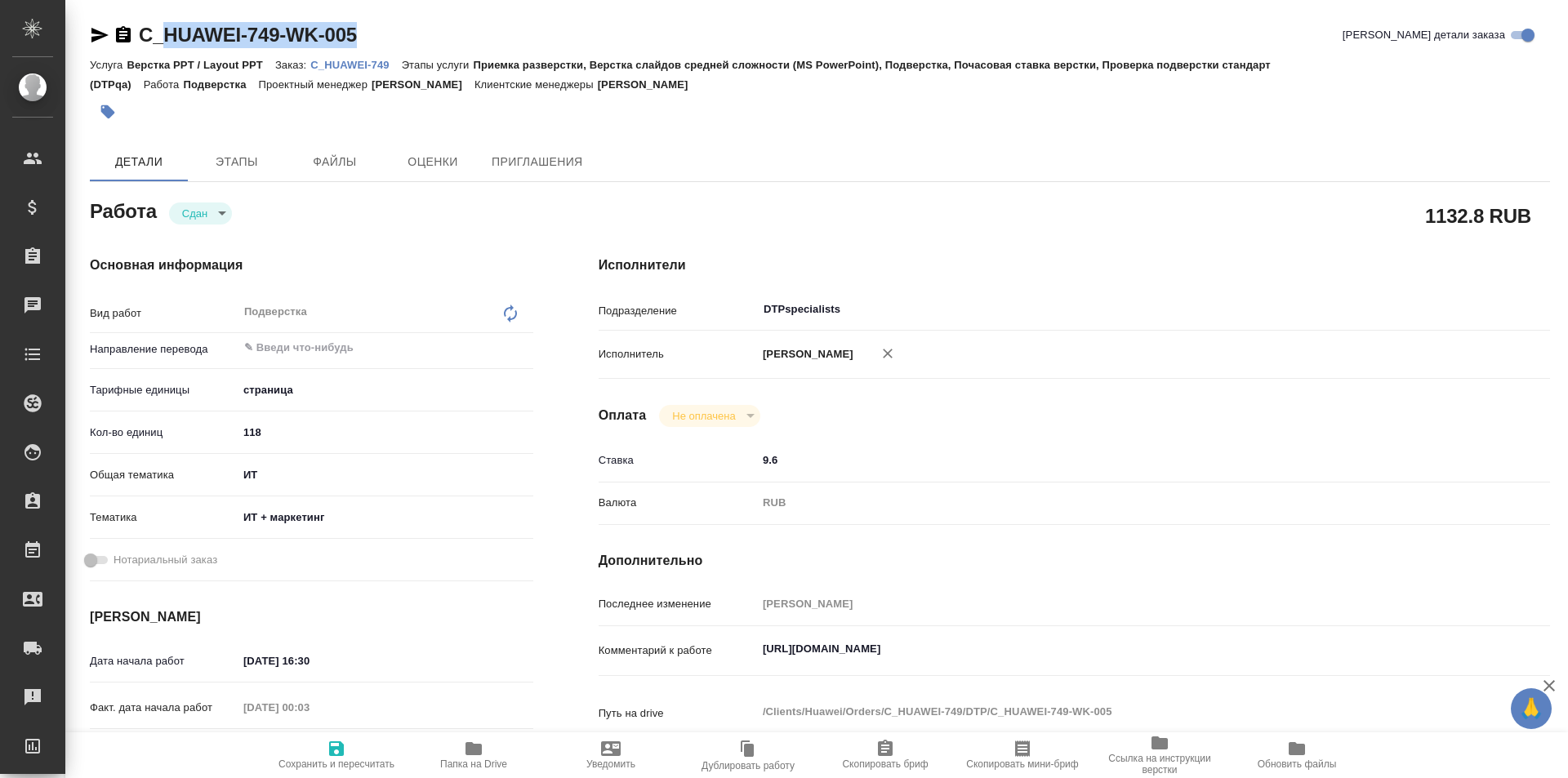
type textarea "x"
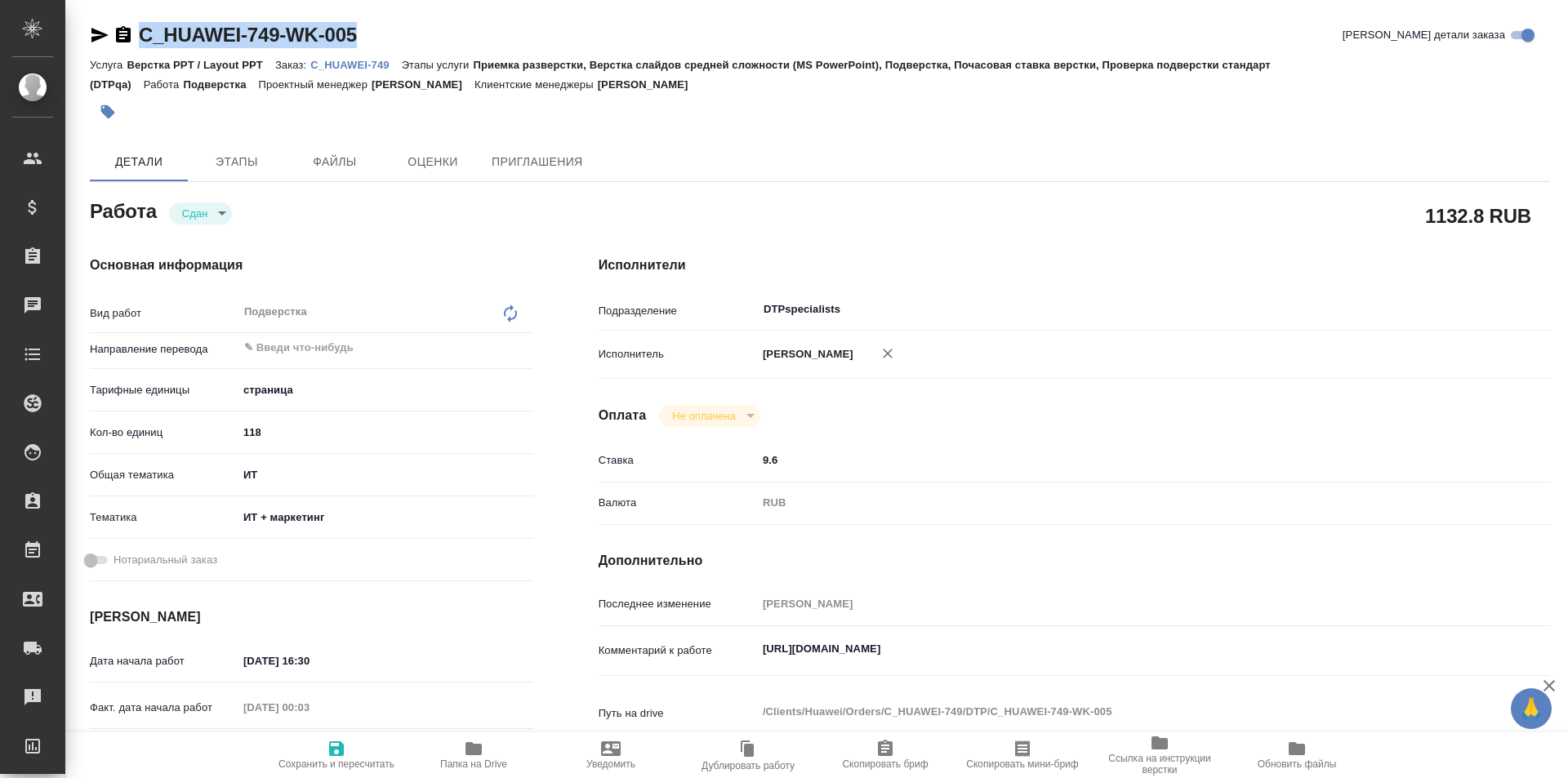
drag, startPoint x: 368, startPoint y: 31, endPoint x: 117, endPoint y: 35, distance: 251.0
click at [117, 35] on div "C_HUAWEI-749-WK-005 Кратко детали заказа" at bounding box center [819, 35] width 1460 height 26
copy link "C_HUAWEI-749-WK-005"
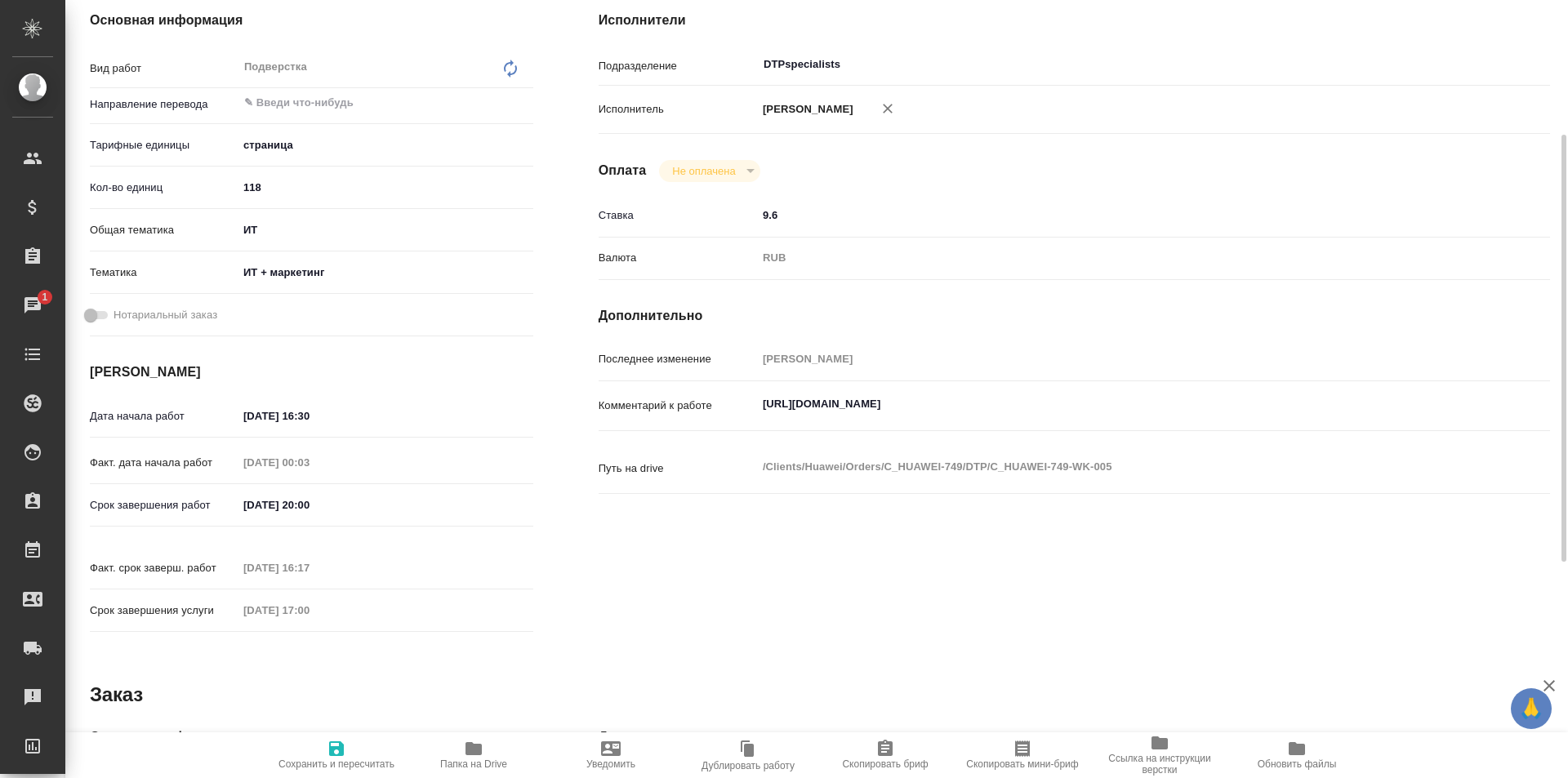
click at [472, 751] on icon "button" at bounding box center [473, 749] width 17 height 13
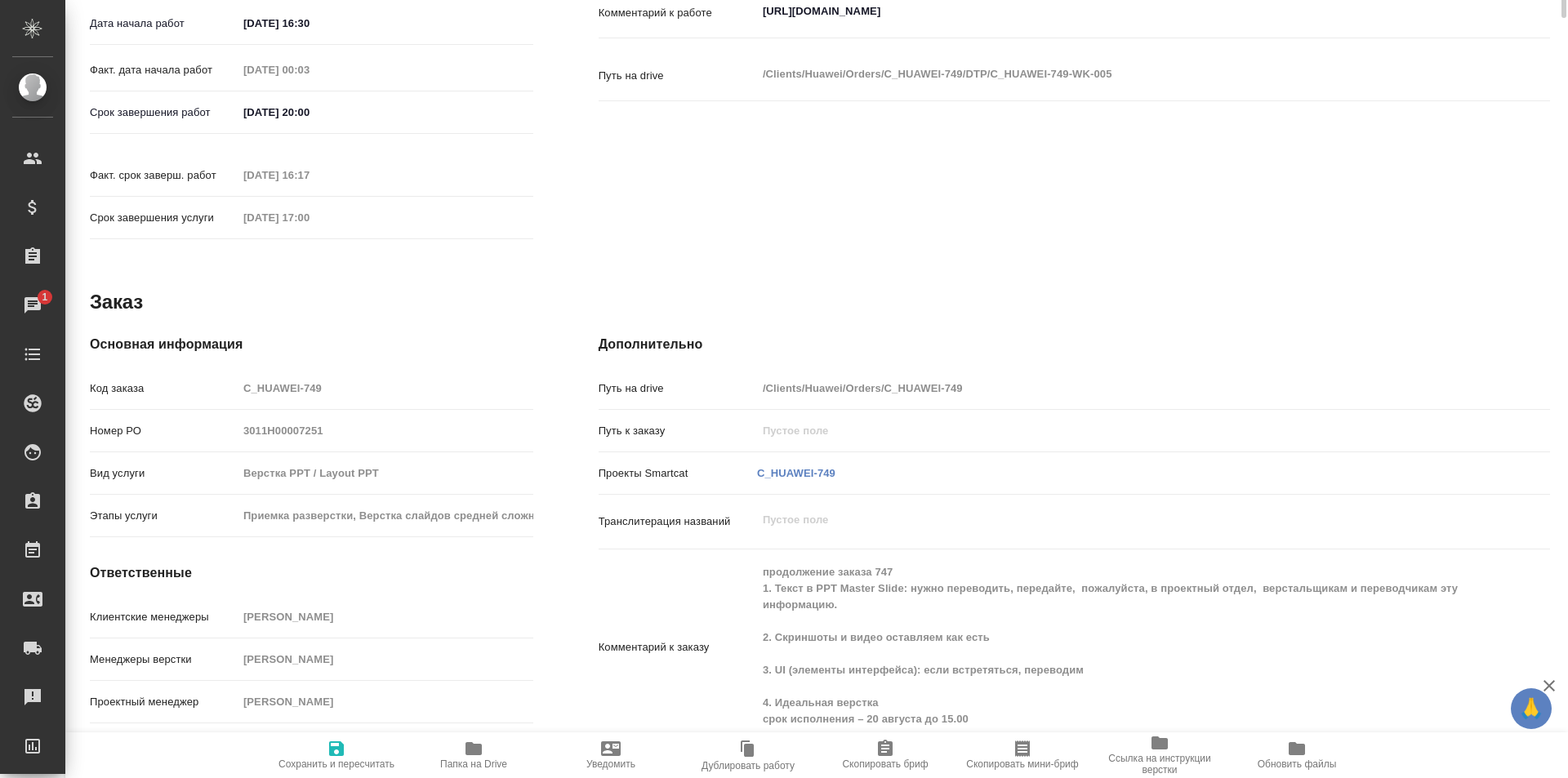
scroll to position [0, 0]
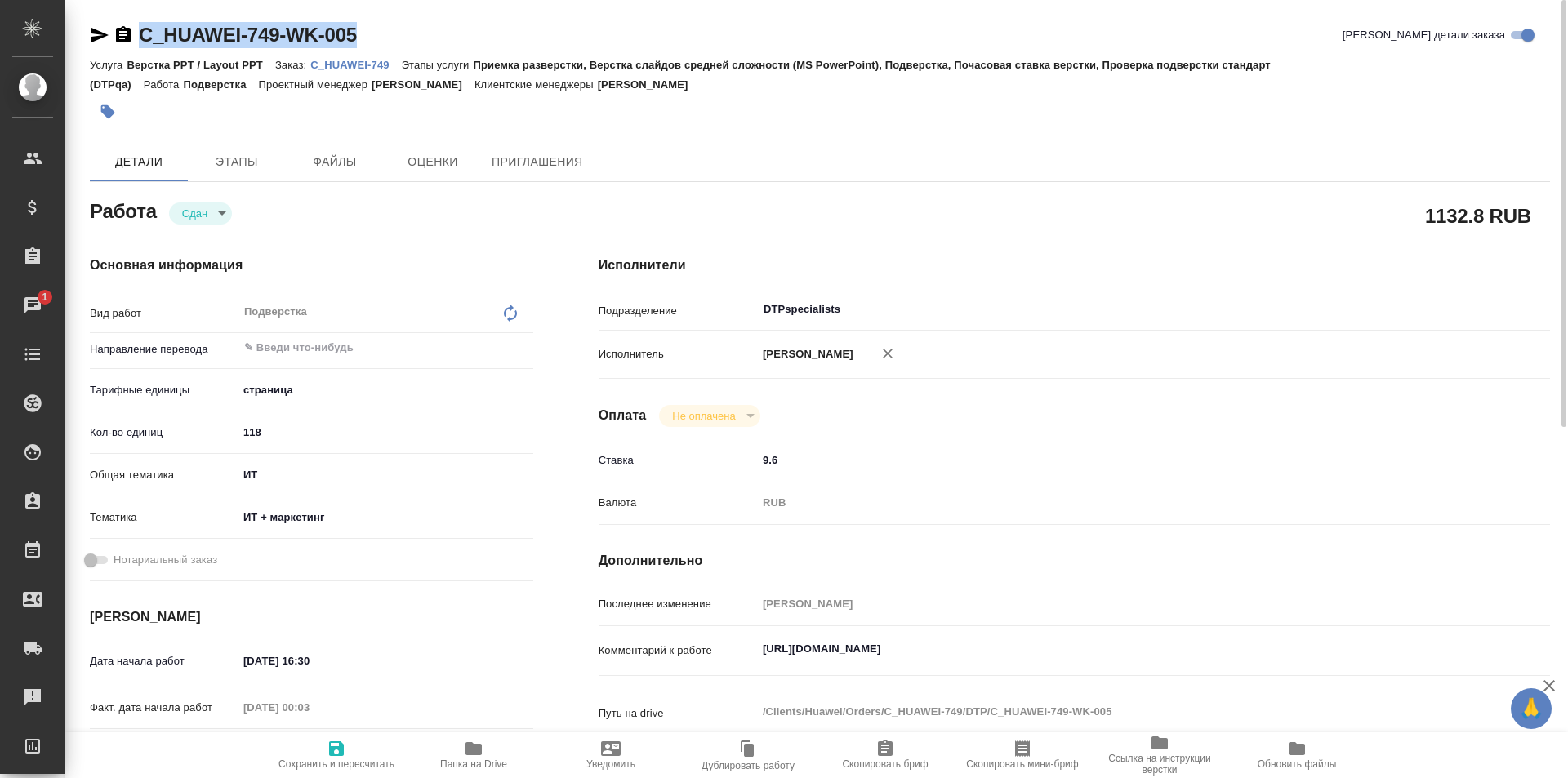
click at [355, 63] on p "C_HUAWEI-749" at bounding box center [355, 64] width 91 height 12
click at [361, 63] on p "C_HUAWEI-749" at bounding box center [355, 64] width 91 height 12
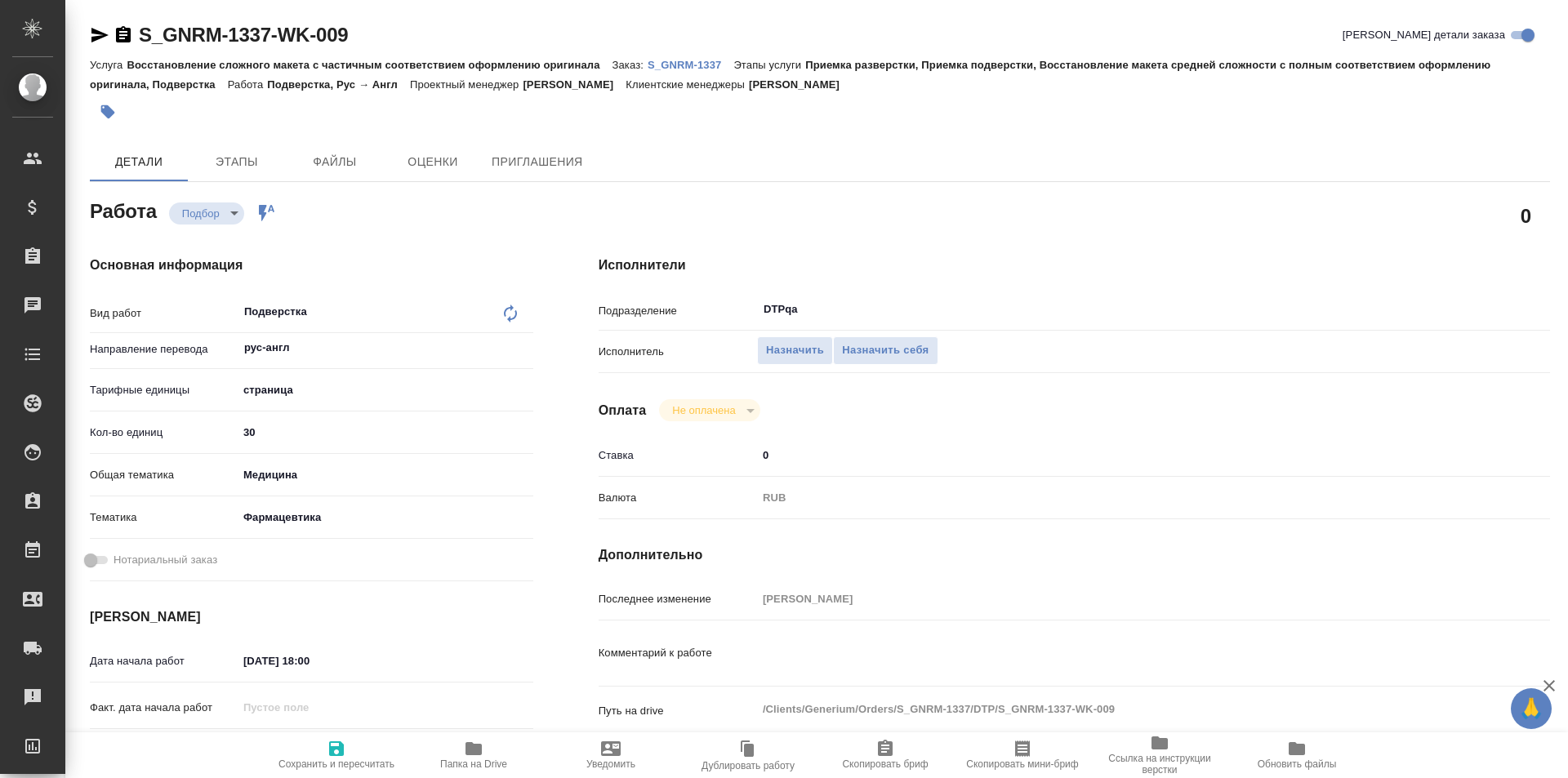
type textarea "x"
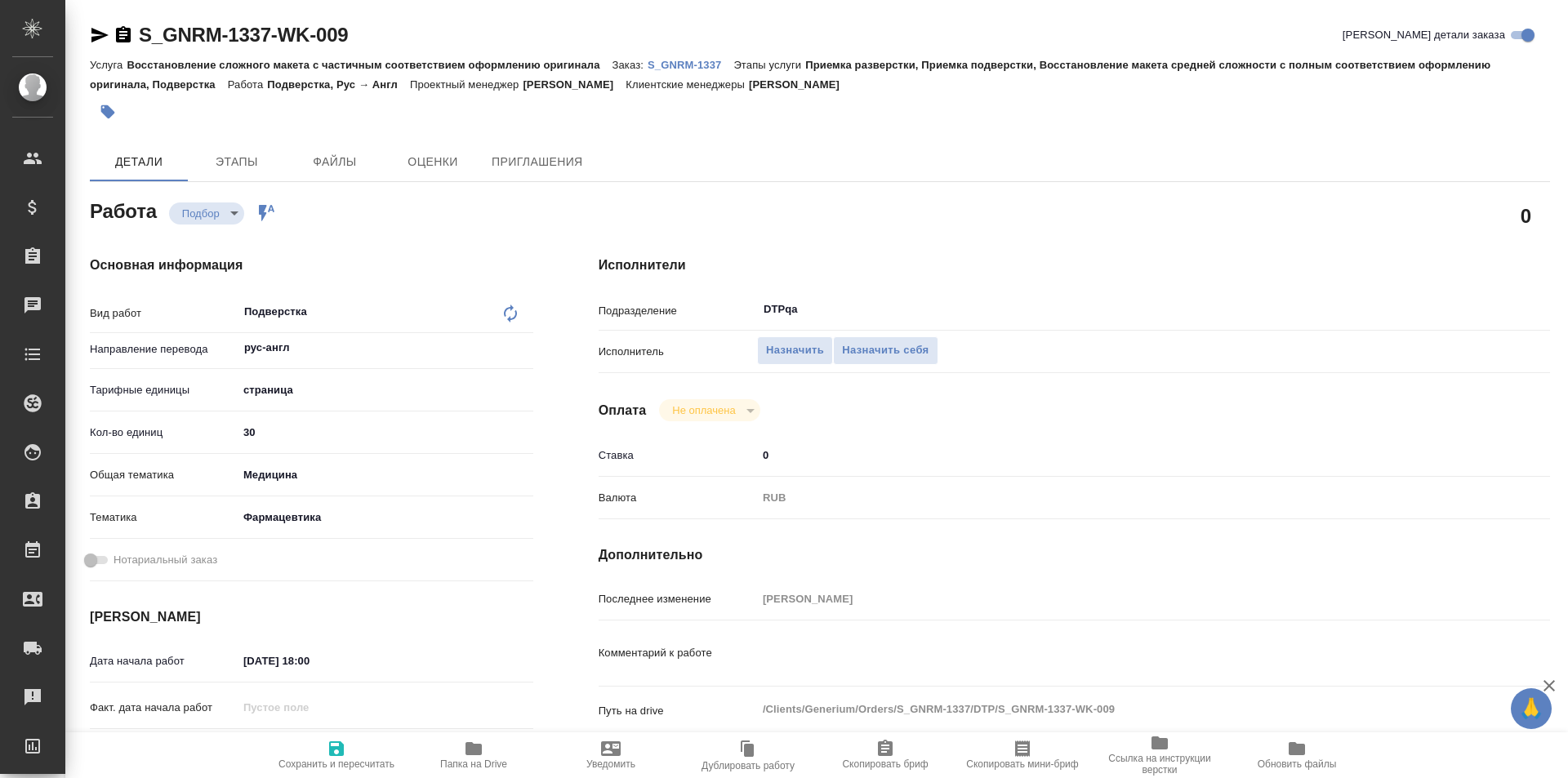
type textarea "x"
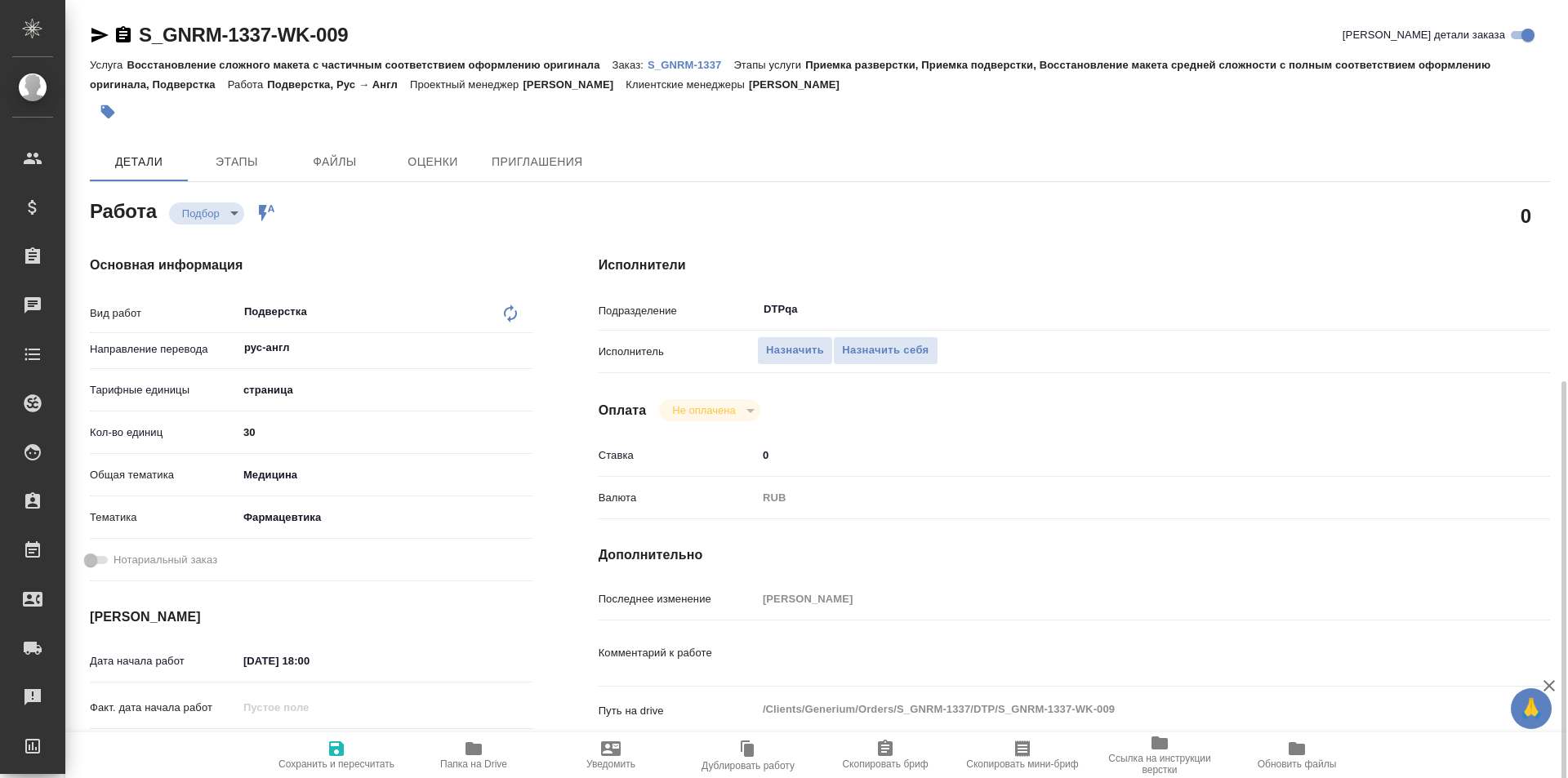
type textarea "x"
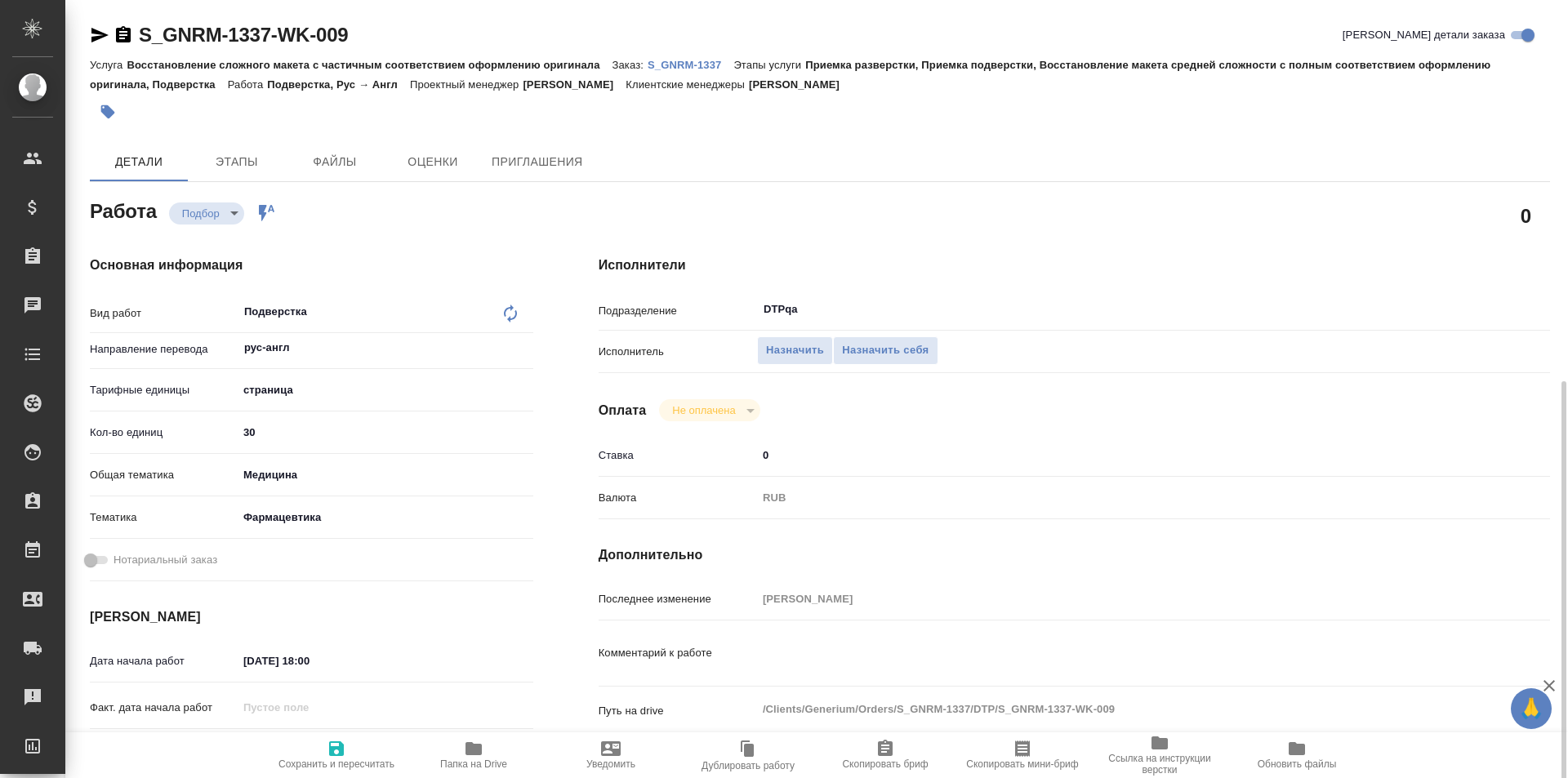
scroll to position [245, 0]
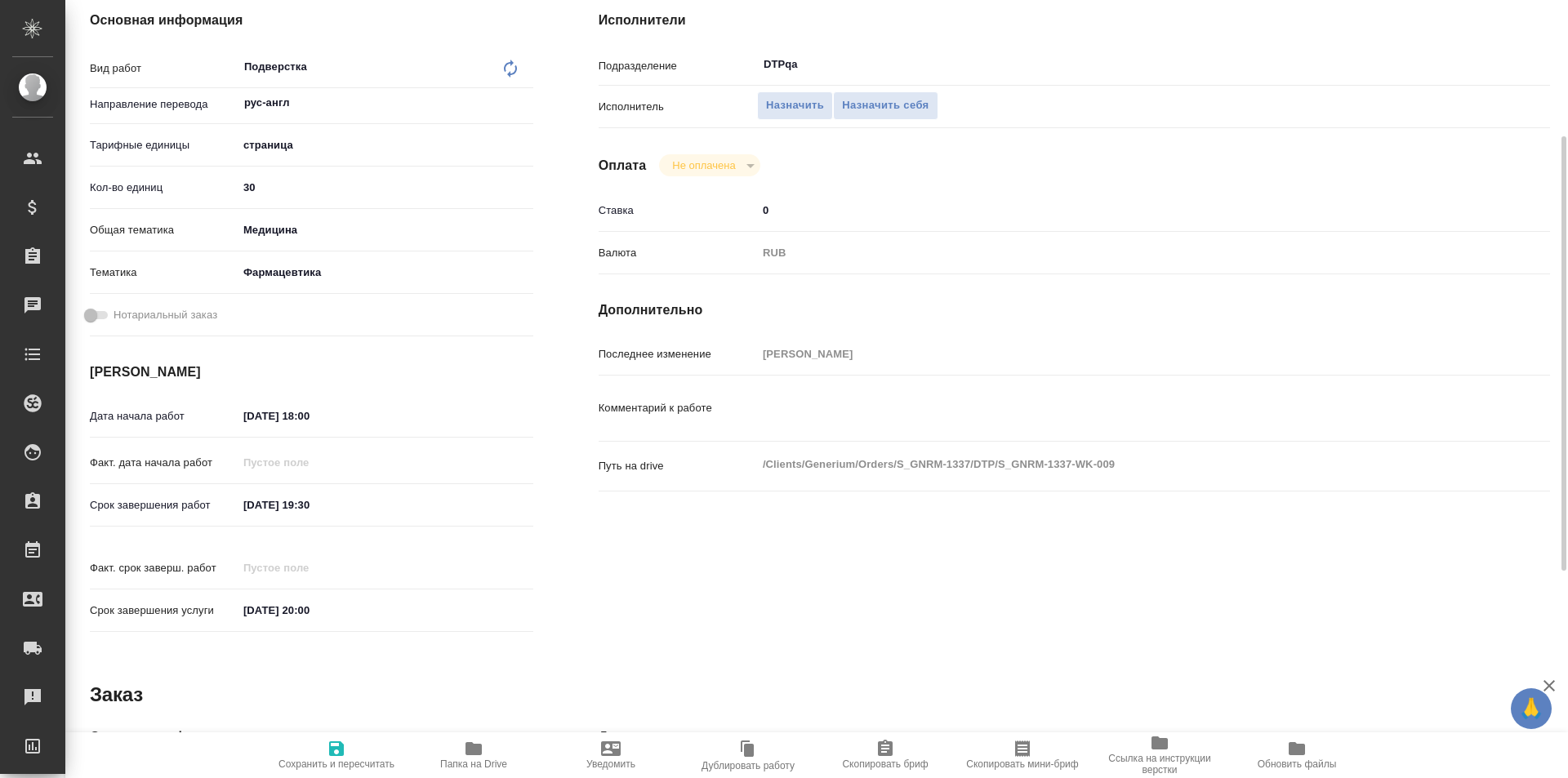
click at [476, 757] on icon "button" at bounding box center [473, 749] width 19 height 19
type textarea "x"
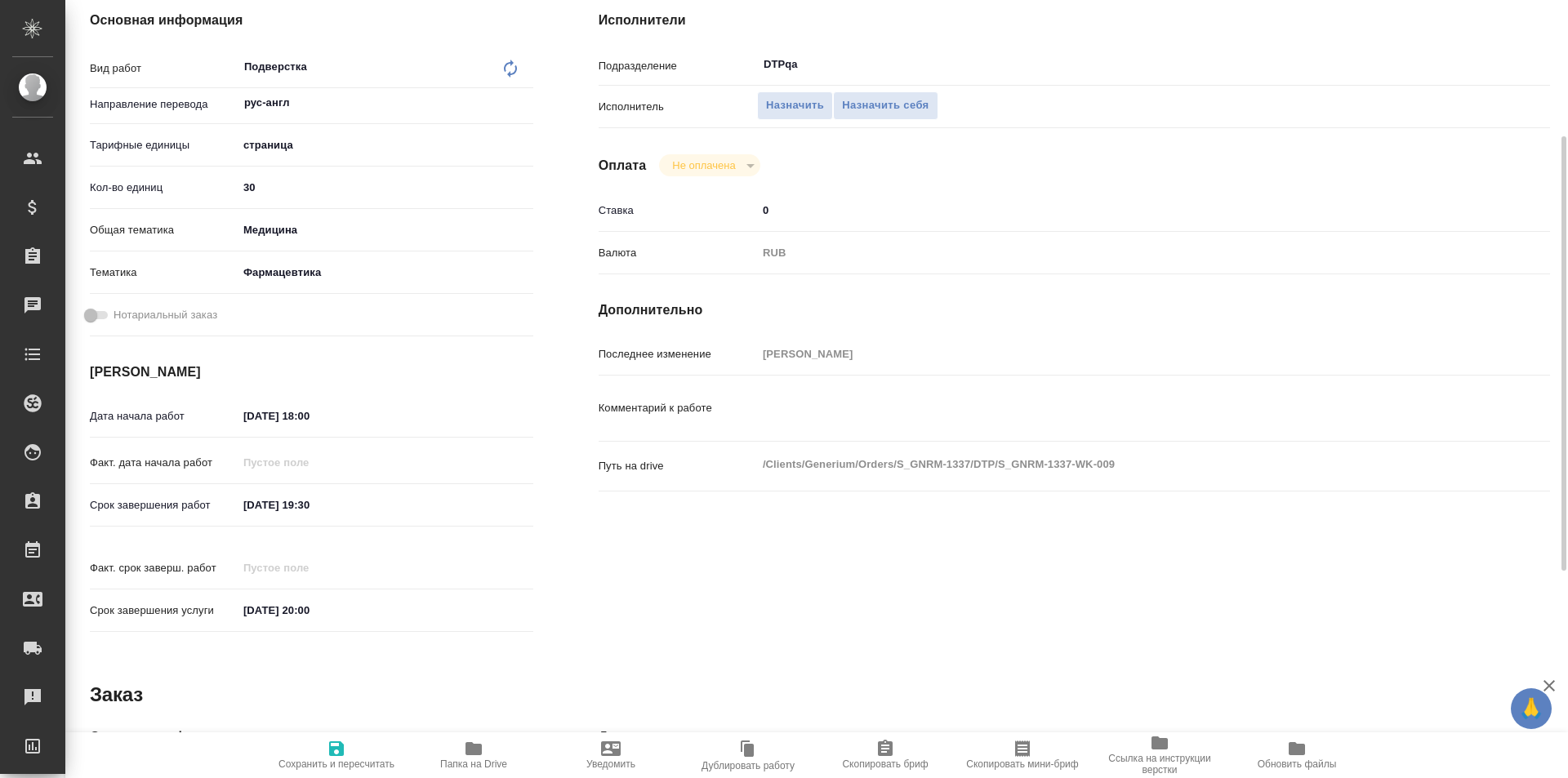
type textarea "x"
click at [895, 106] on span "Назначить себя" at bounding box center [885, 106] width 86 height 18
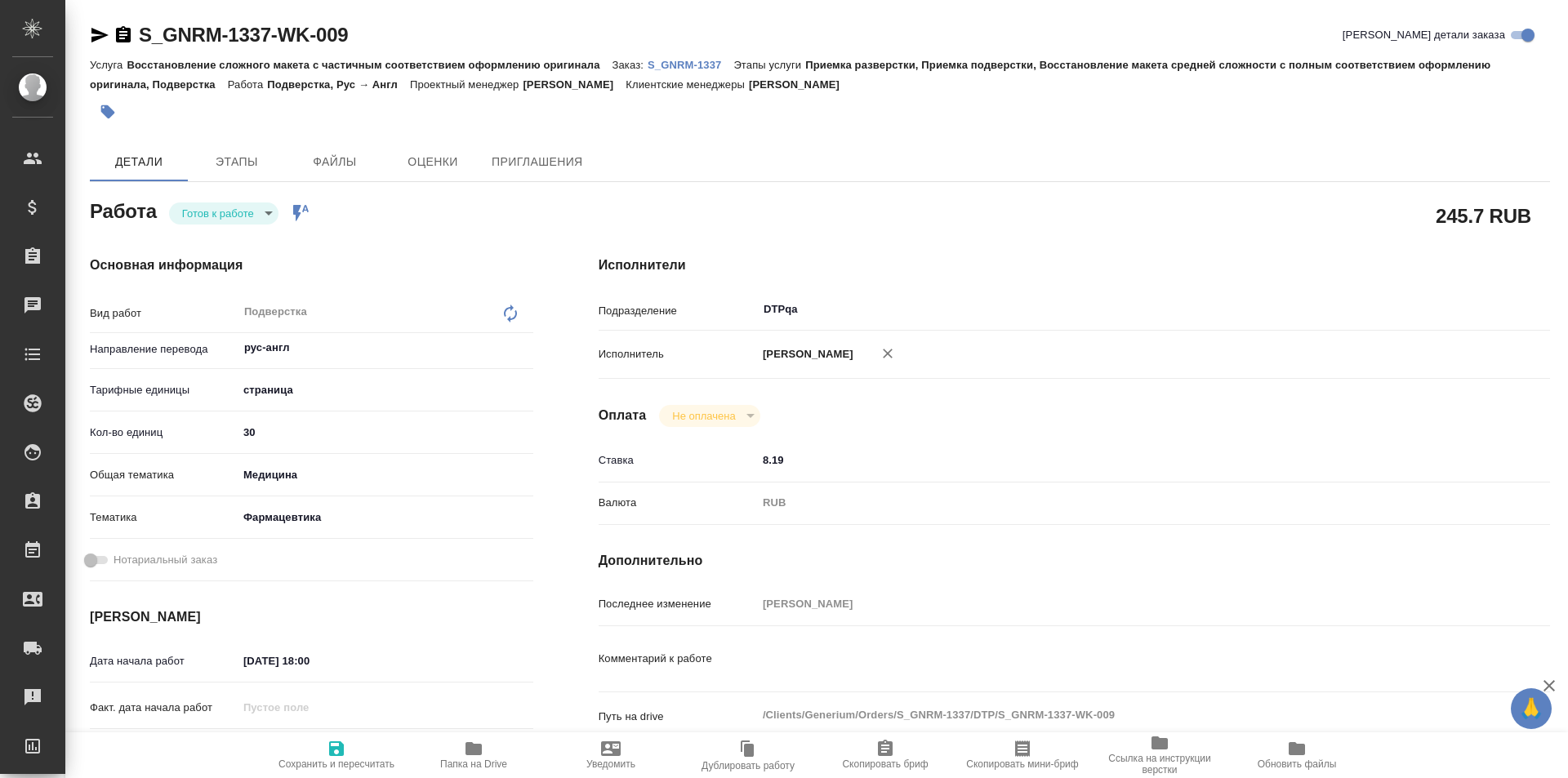
type textarea "x"
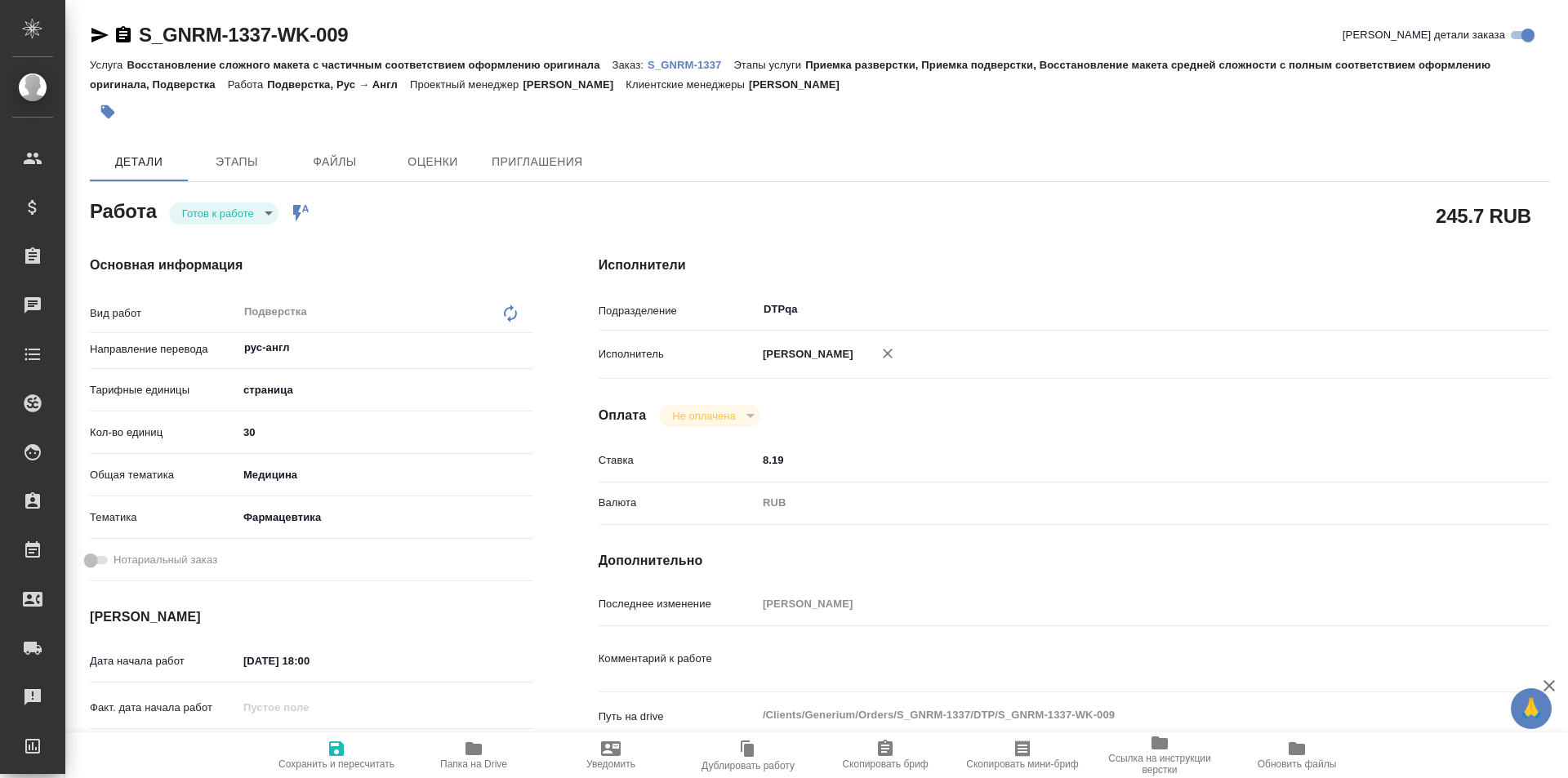
type textarea "x"
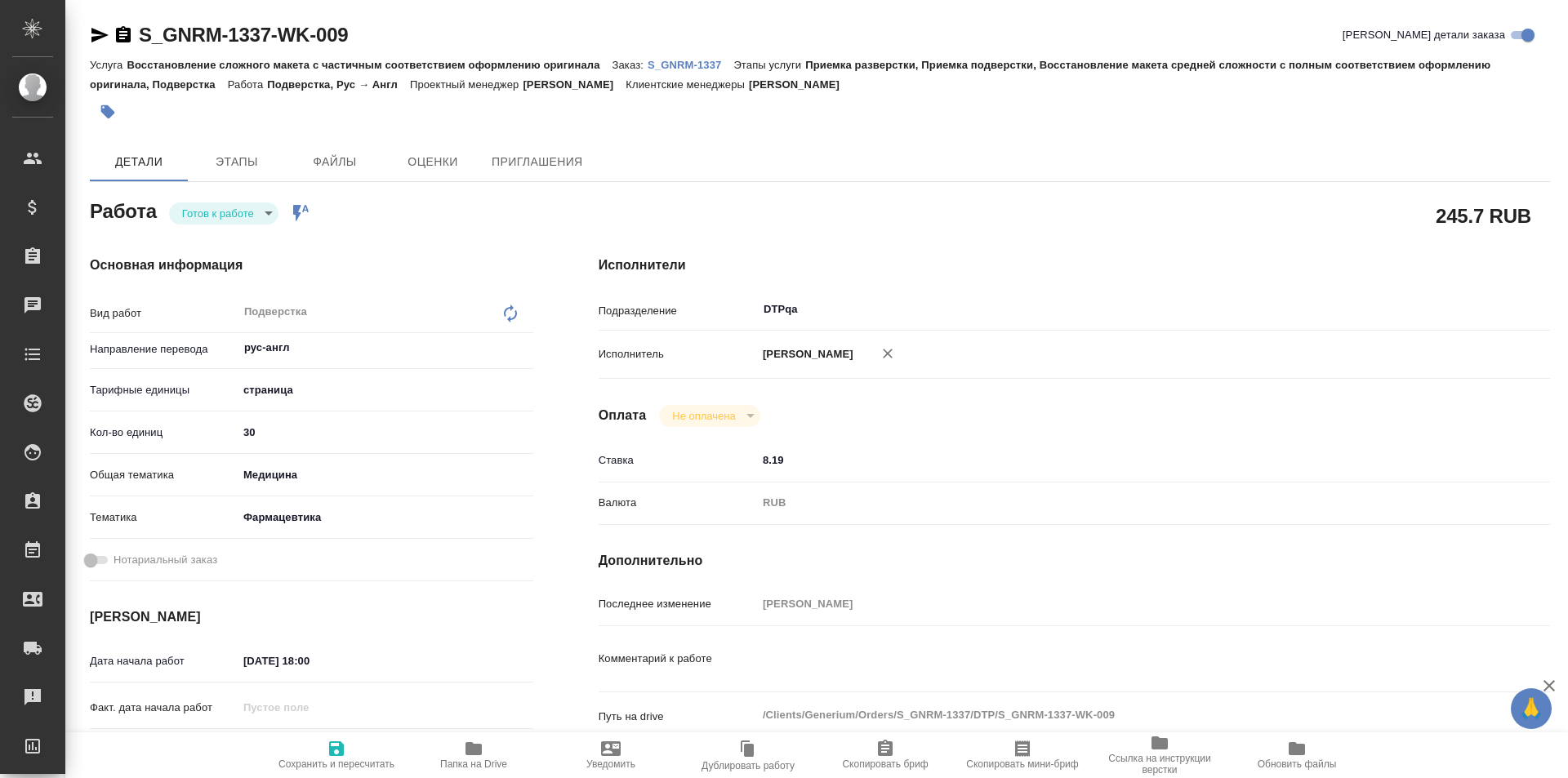
type textarea "x"
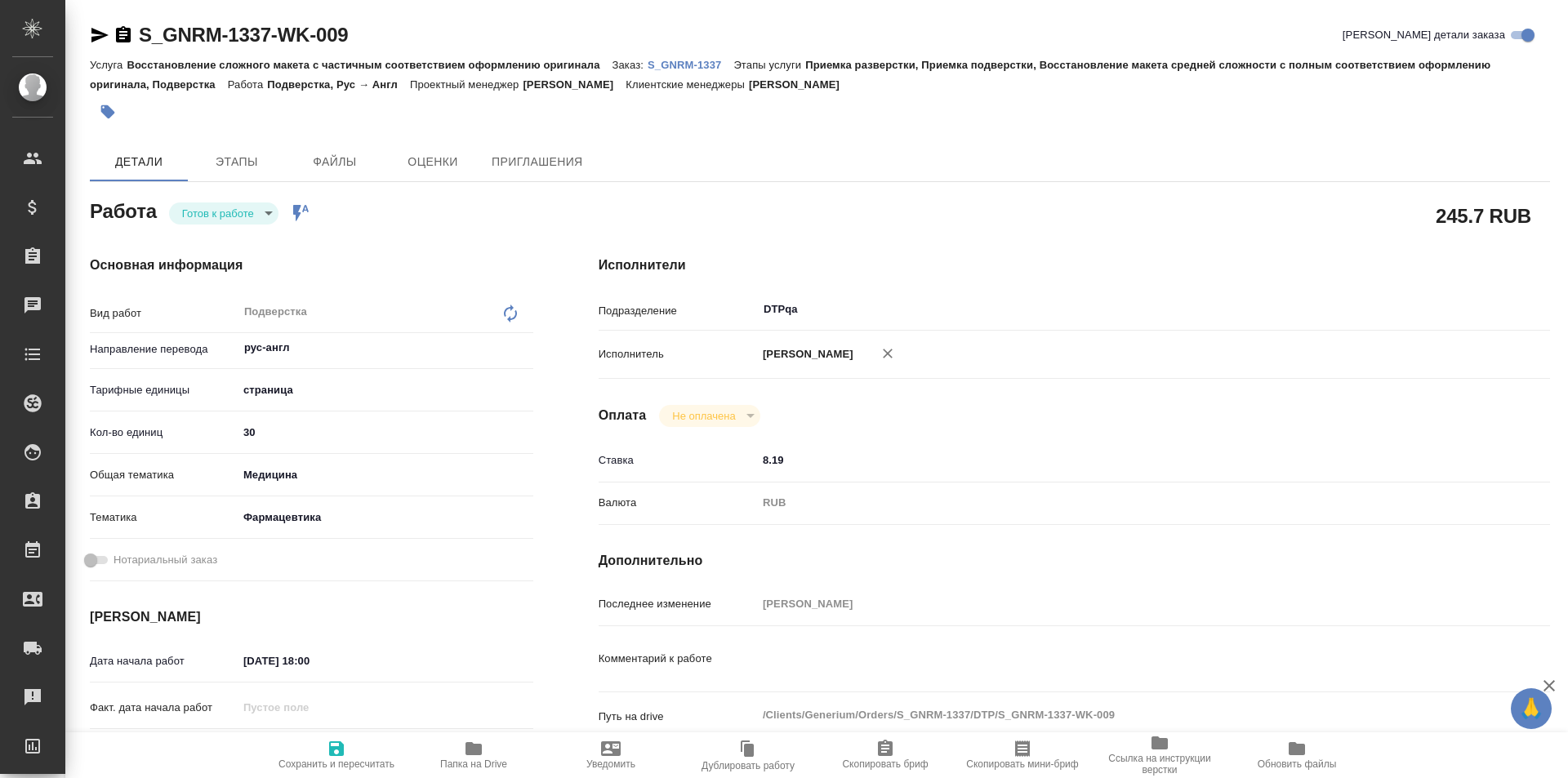
type textarea "x"
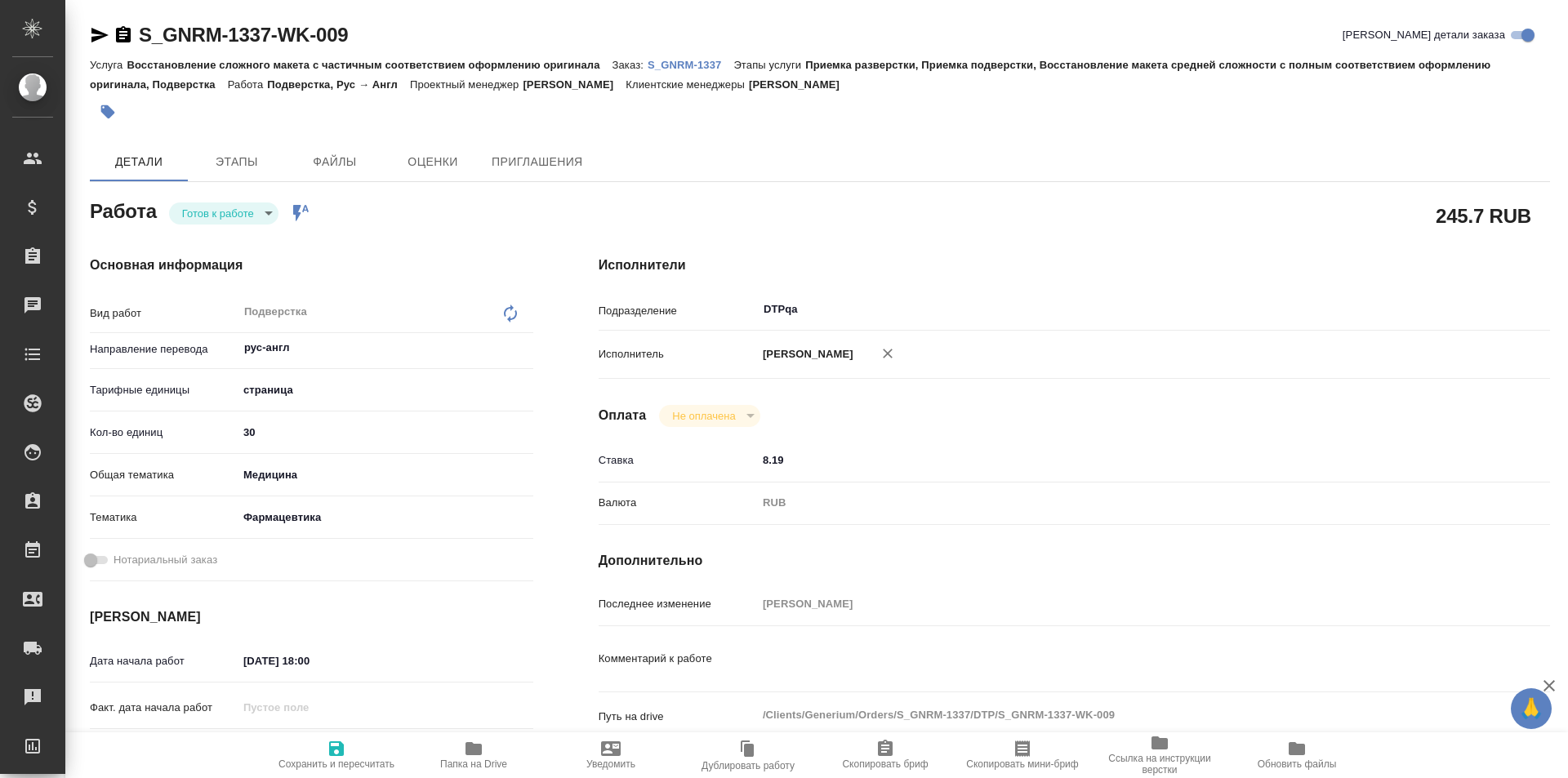
type textarea "x"
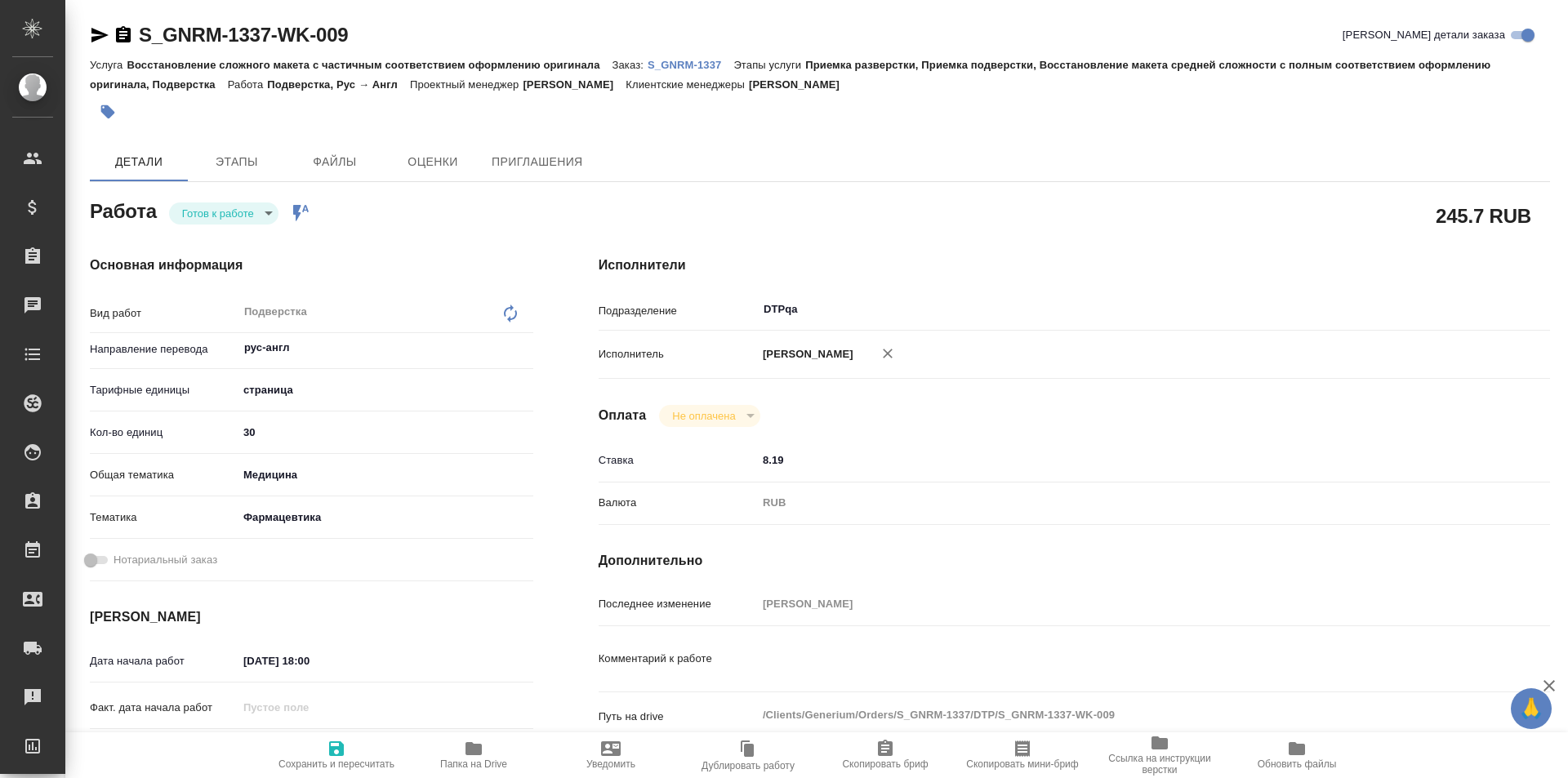
type textarea "x"
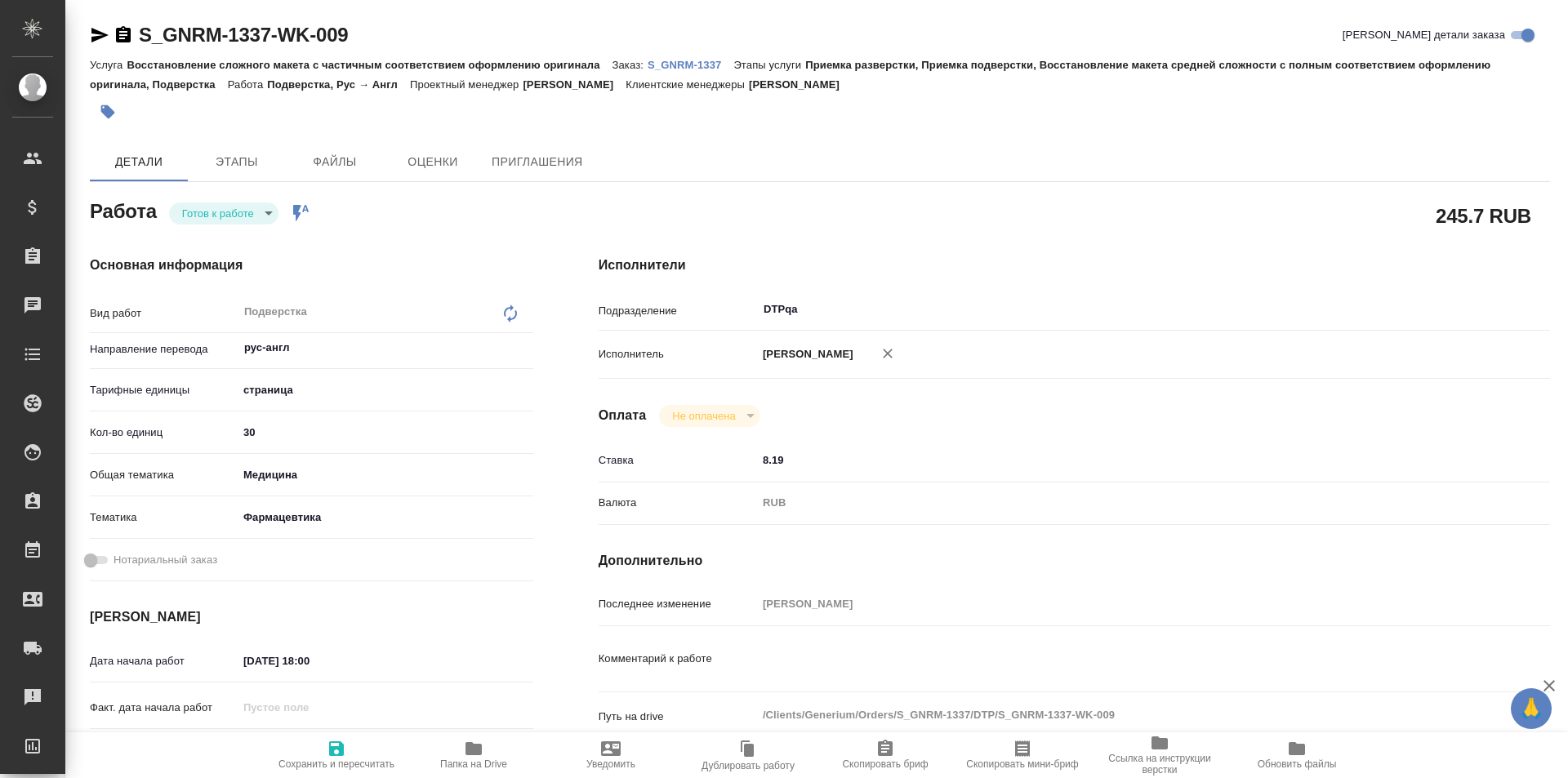
type textarea "x"
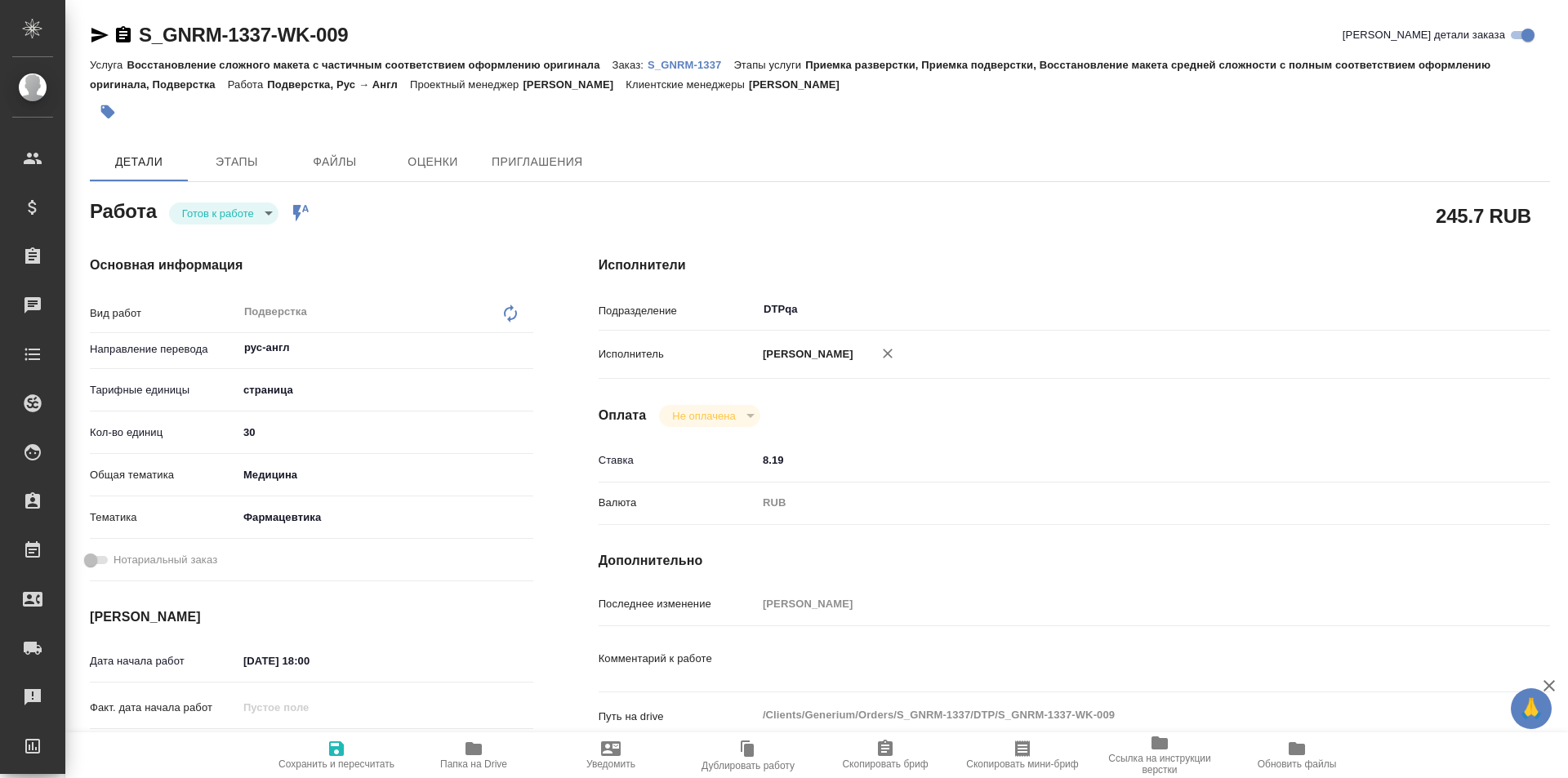
click at [213, 201] on body "🙏 .cls-1 fill:#fff; AWATERA Ismagilova Diana Клиенты Спецификации Заказы Чаты T…" at bounding box center [784, 389] width 1568 height 778
click at [212, 139] on button "В работе" at bounding box center [205, 130] width 46 height 18
drag, startPoint x: 355, startPoint y: 32, endPoint x: 234, endPoint y: 9, distance: 123.2
click at [115, 33] on div "S_GNRM-1337-WK-009 Кратко детали заказа" at bounding box center [819, 35] width 1460 height 26
copy link "S_GNRM-1337-WK-009"
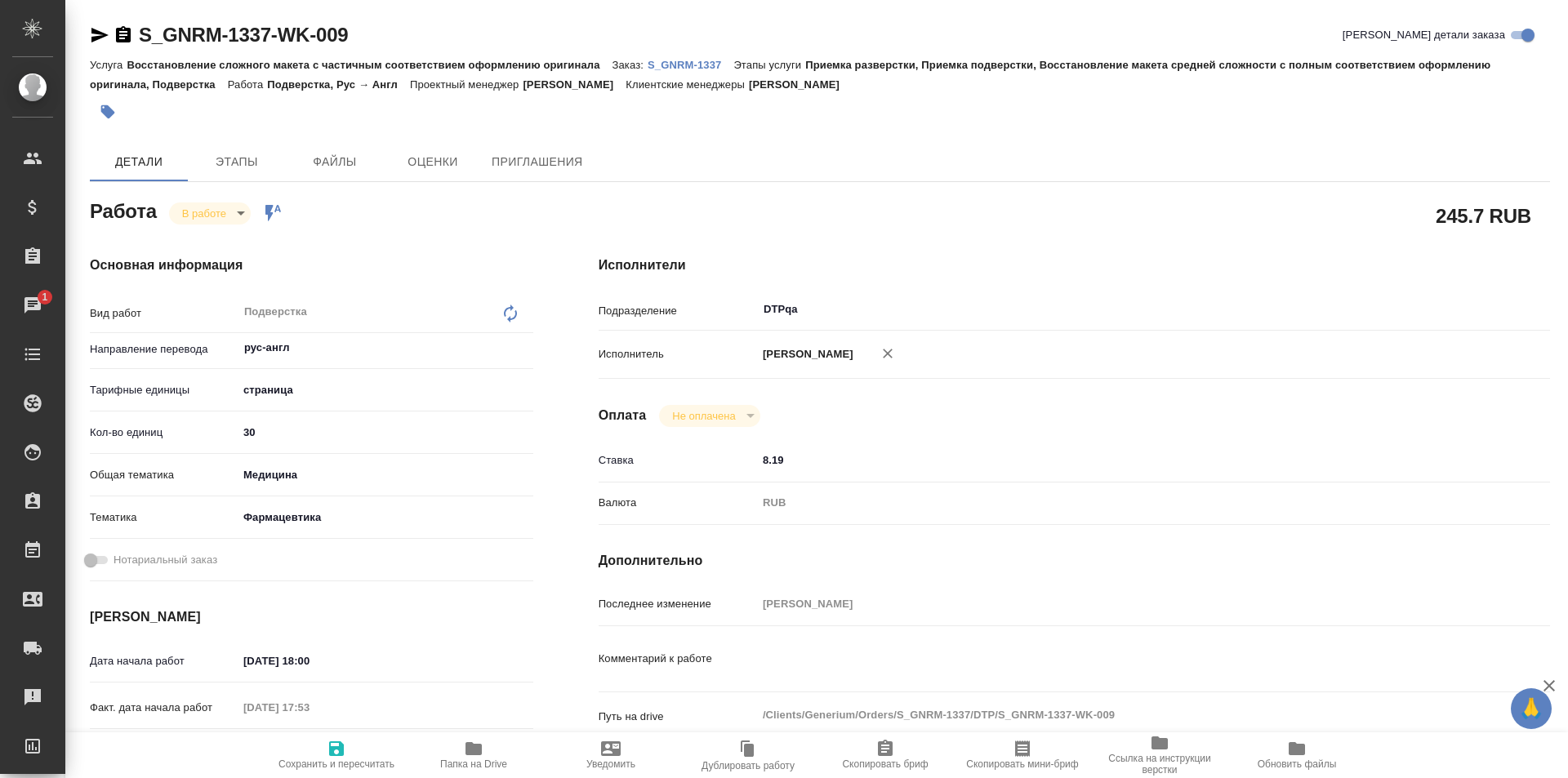
type textarea "x"
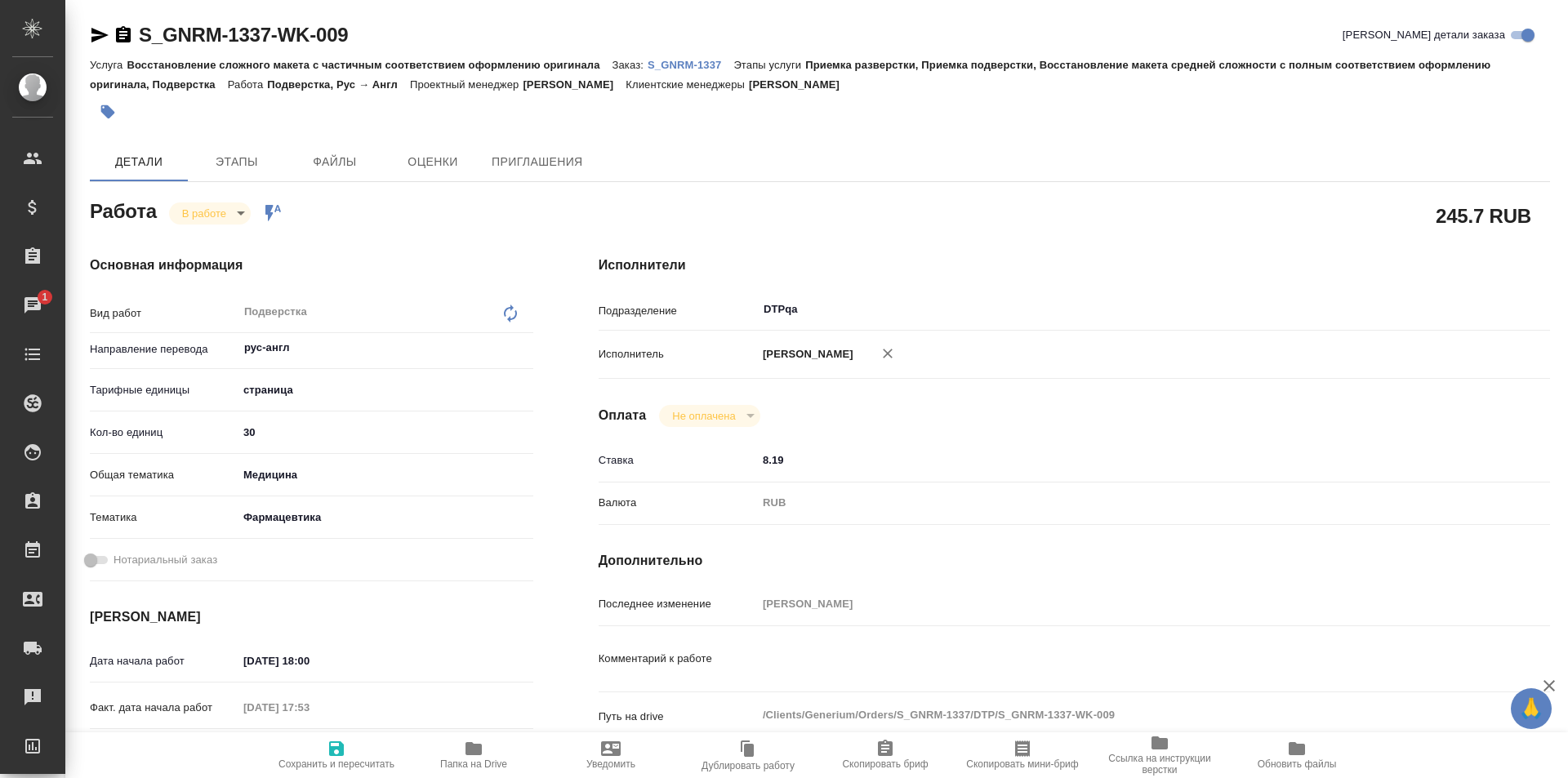
type textarea "x"
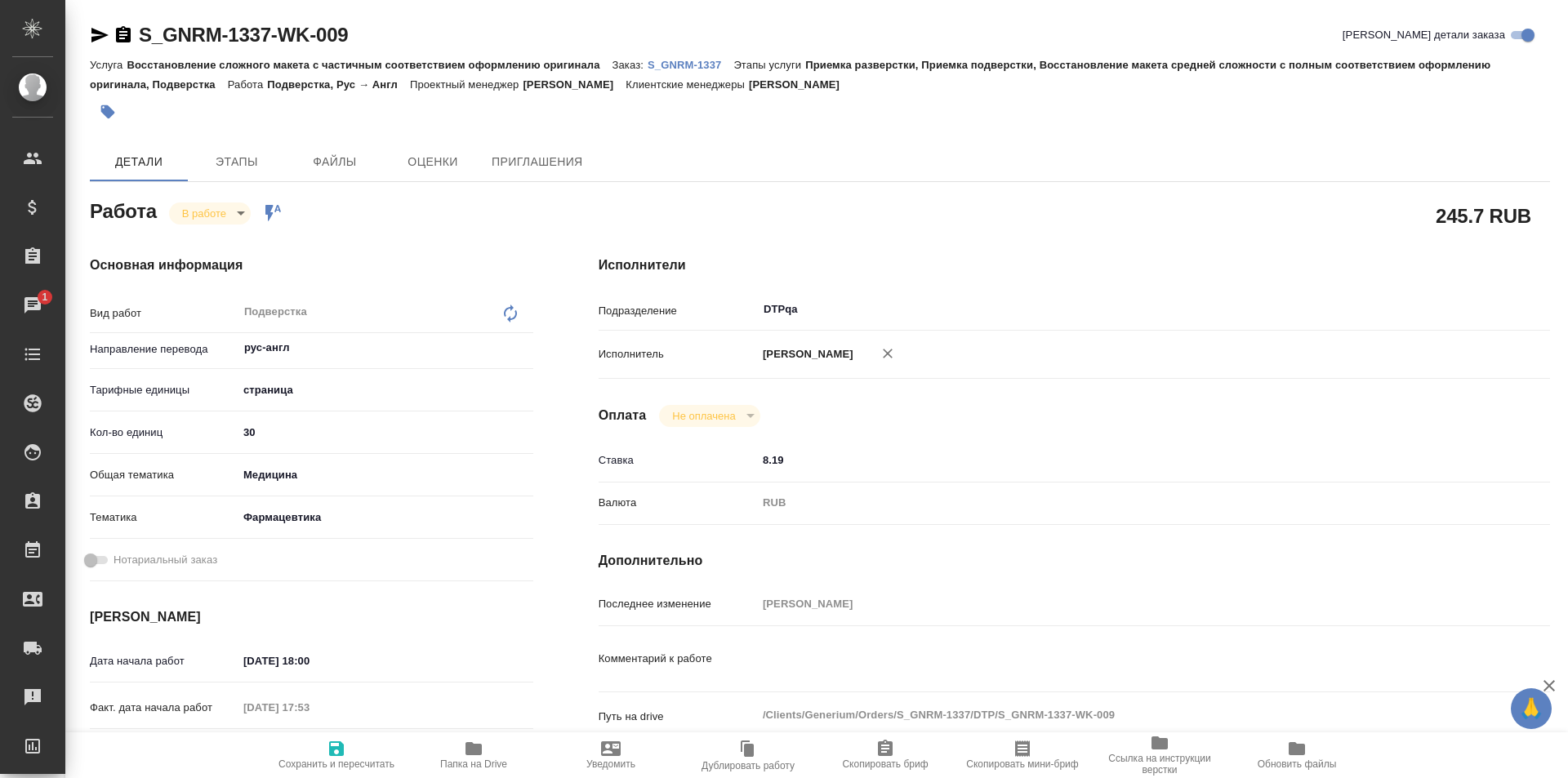
type textarea "x"
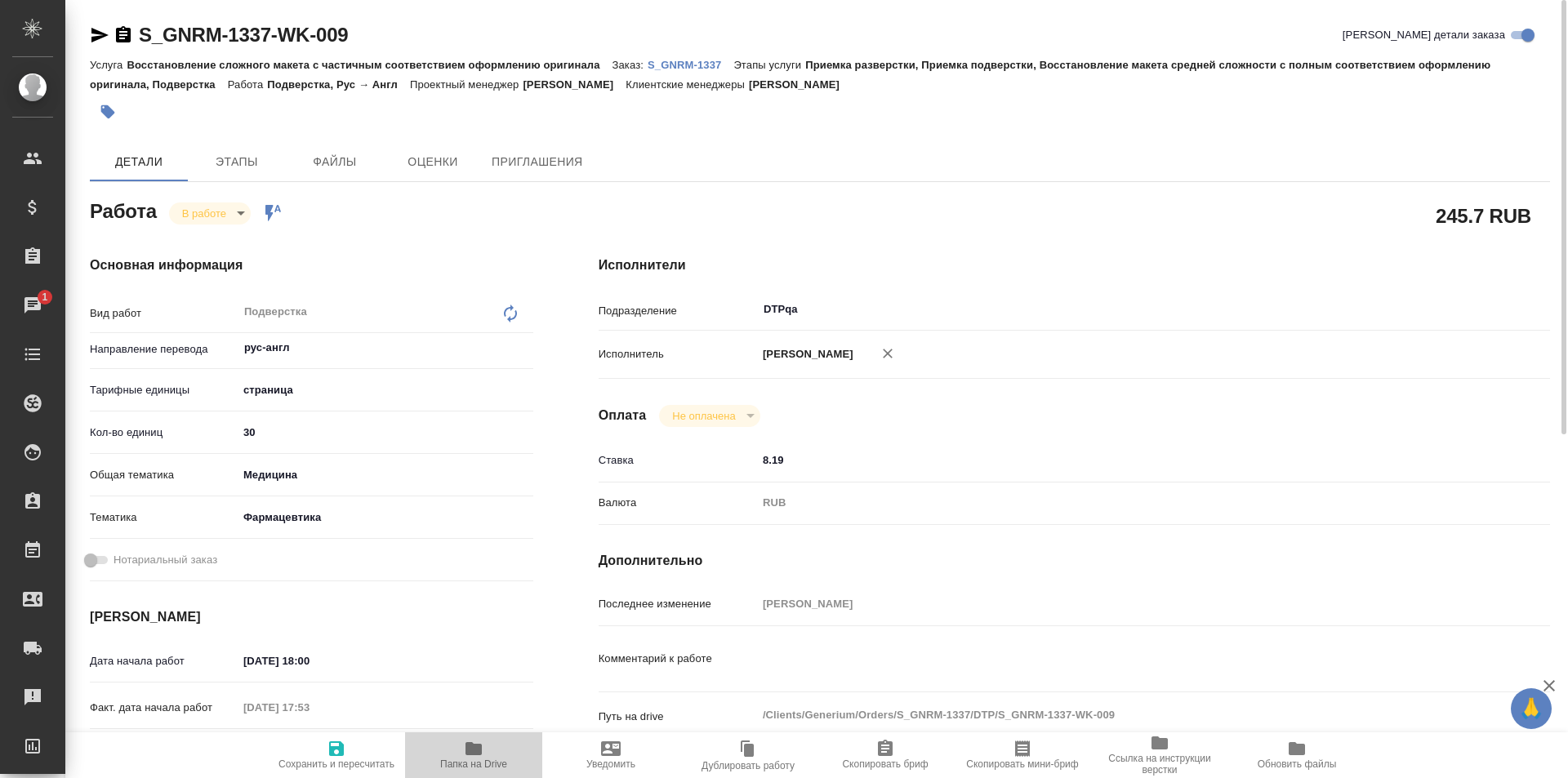
click at [465, 742] on icon "button" at bounding box center [473, 749] width 19 height 19
drag, startPoint x: 269, startPoint y: 27, endPoint x: 116, endPoint y: 22, distance: 153.1
click at [116, 22] on div "S_GNRM-1337-WK-009 Кратко детали заказа" at bounding box center [819, 35] width 1460 height 26
copy link "S_GNRM-1337-WK-009"
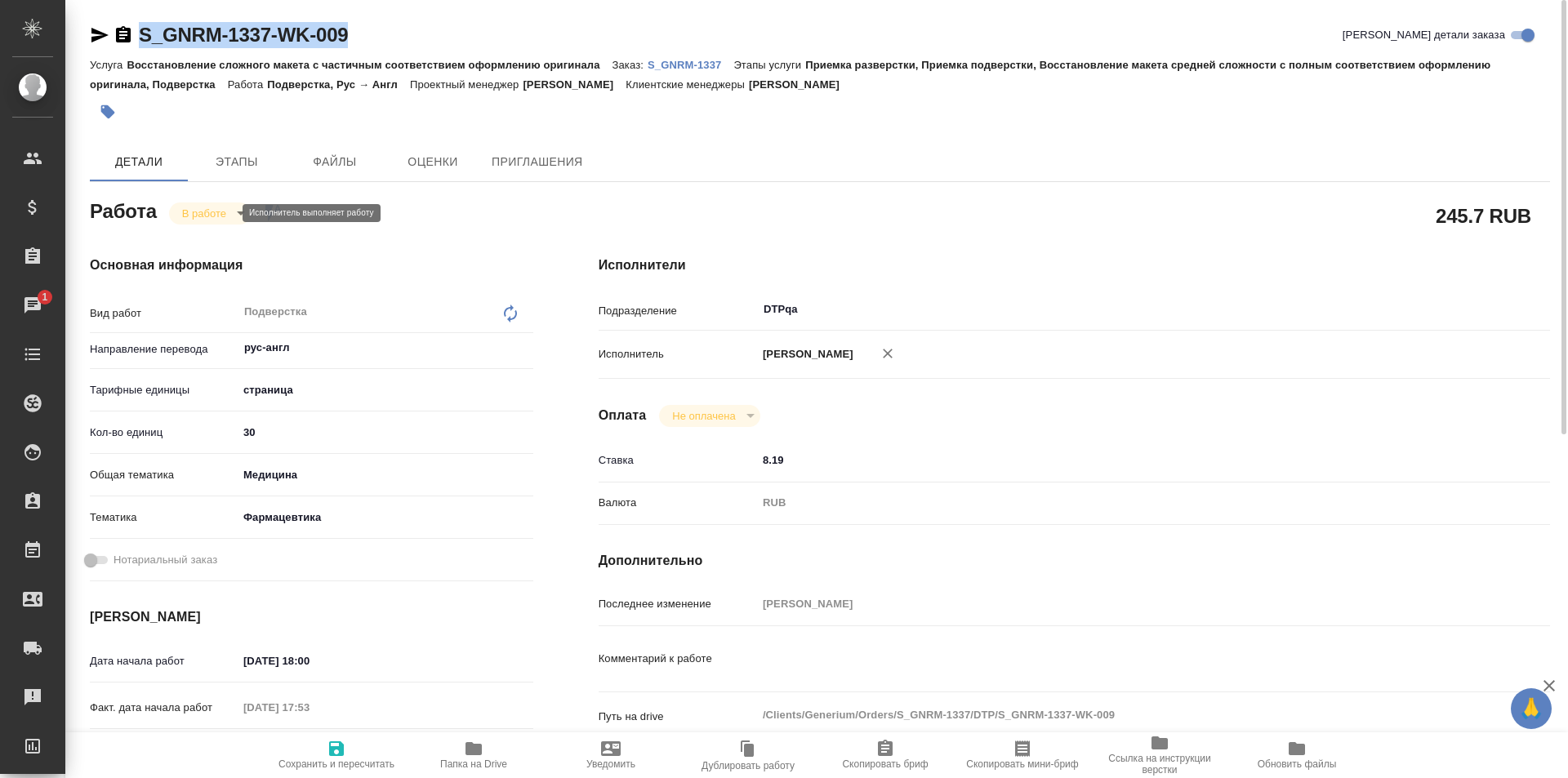
click at [225, 215] on body "🙏 .cls-1 fill:#fff; AWATERA Ismagilova Diana Клиенты Спецификации Заказы 1 Чаты…" at bounding box center [784, 389] width 1568 height 778
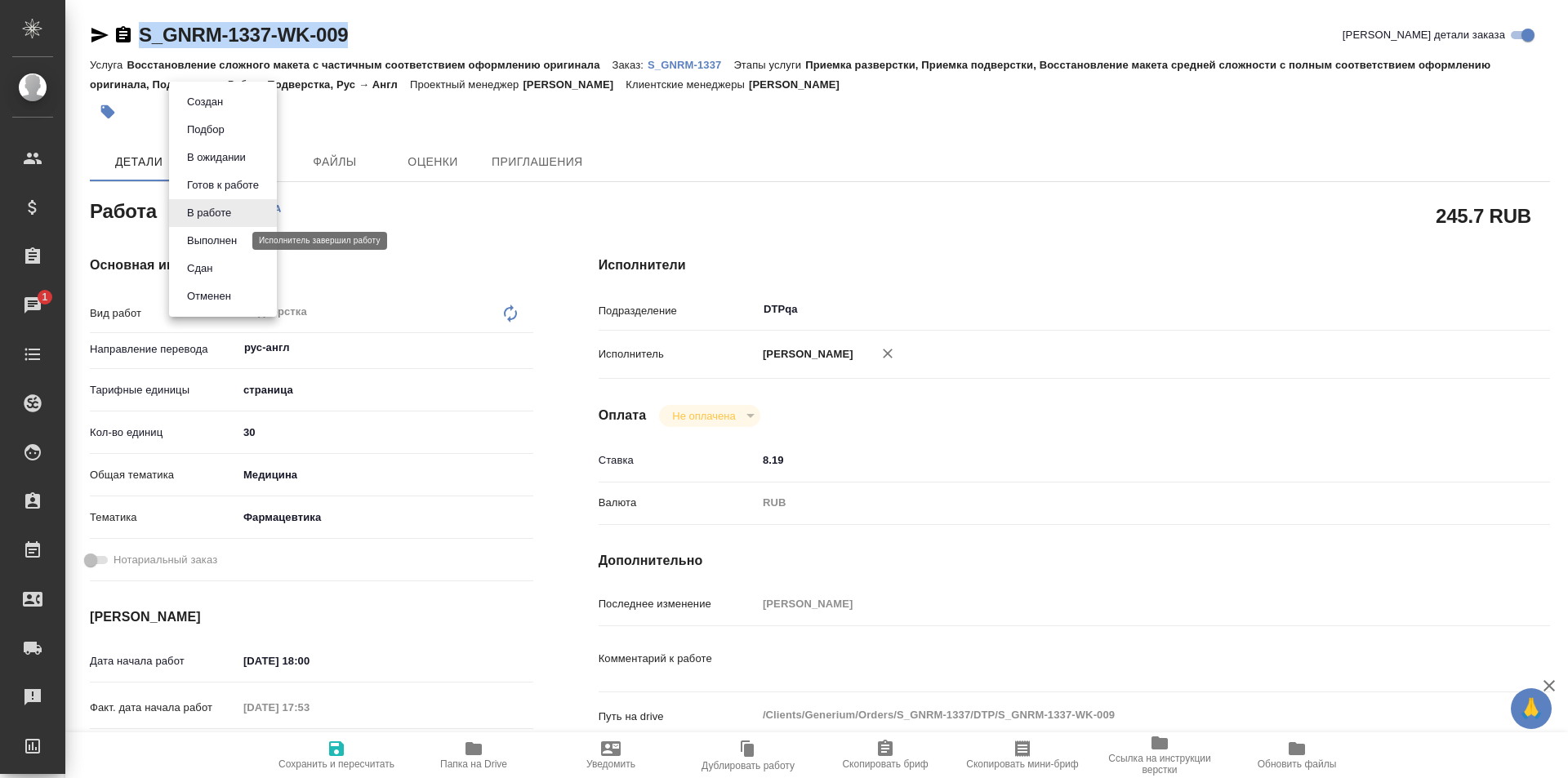
click at [212, 242] on button "Выполнен" at bounding box center [211, 241] width 60 height 18
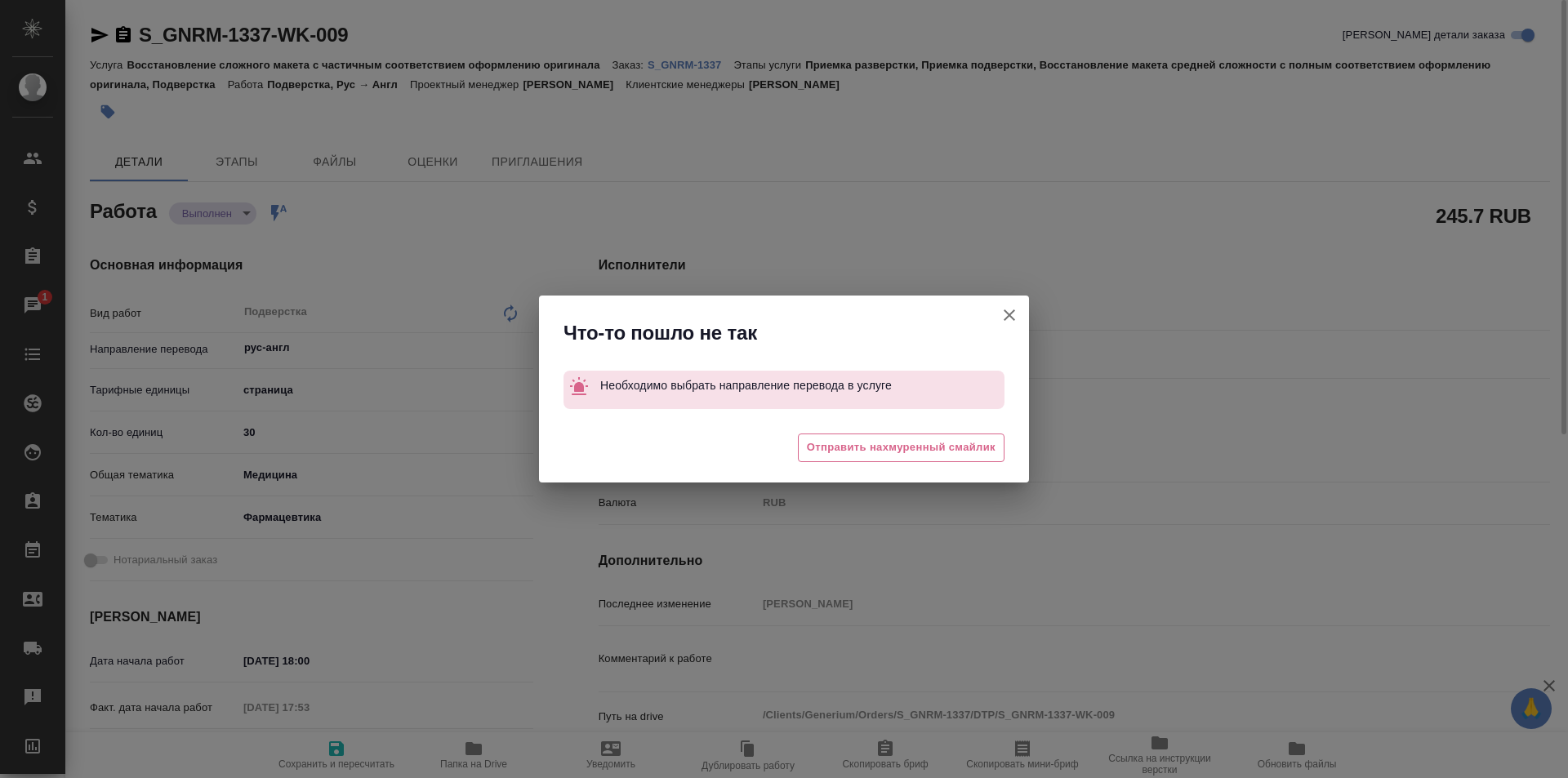
type textarea "x"
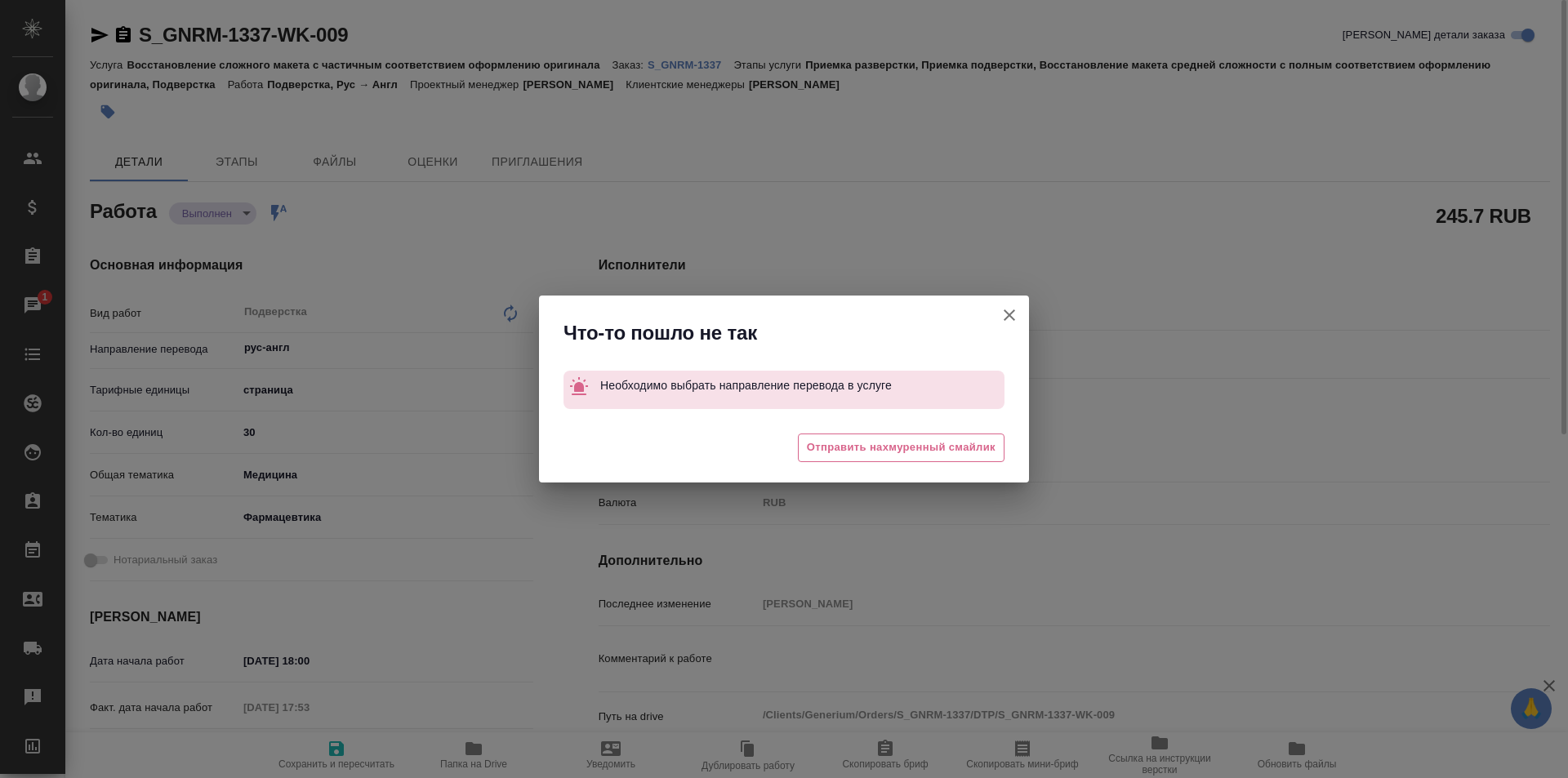
type textarea "x"
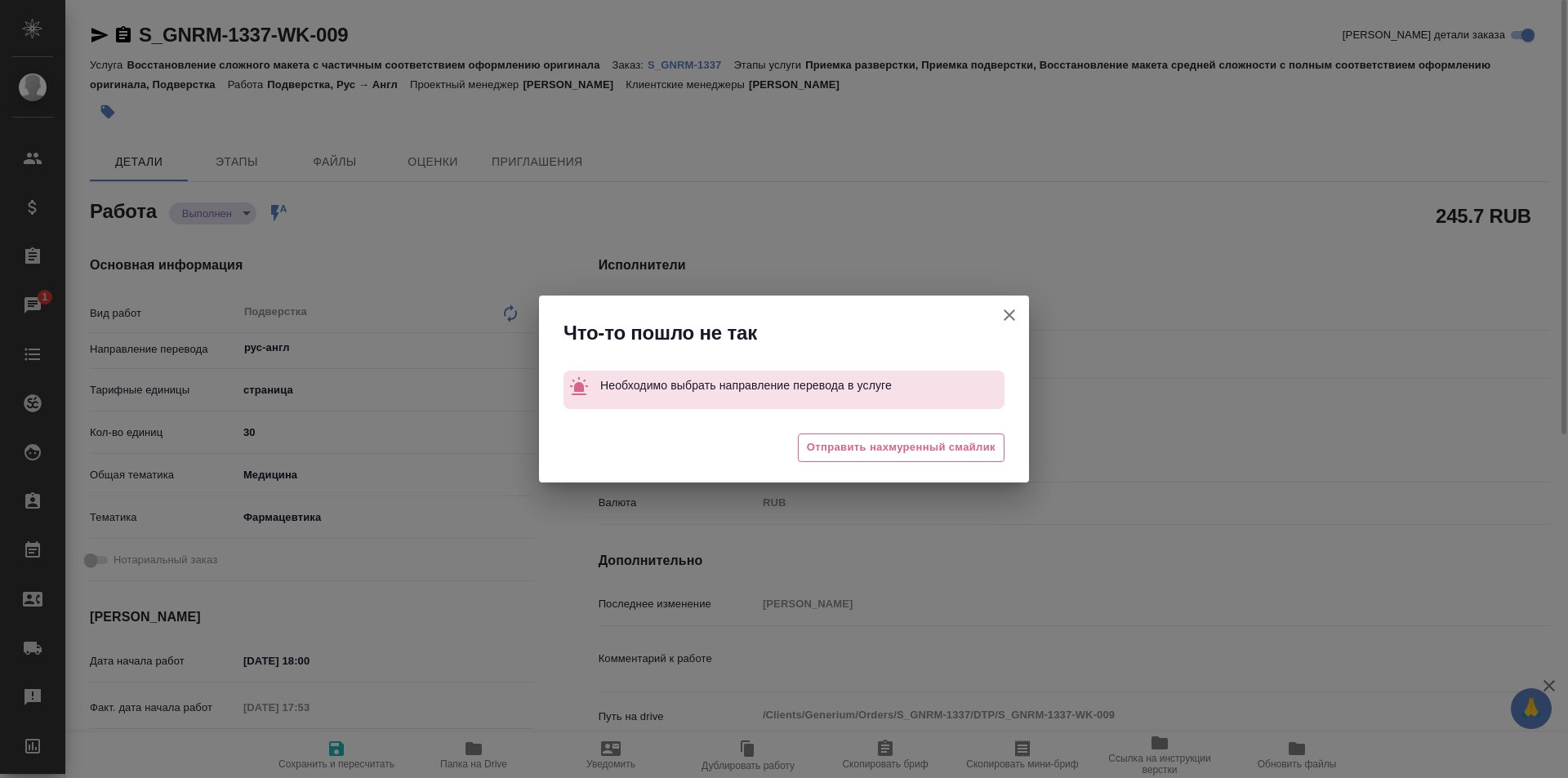
type textarea "x"
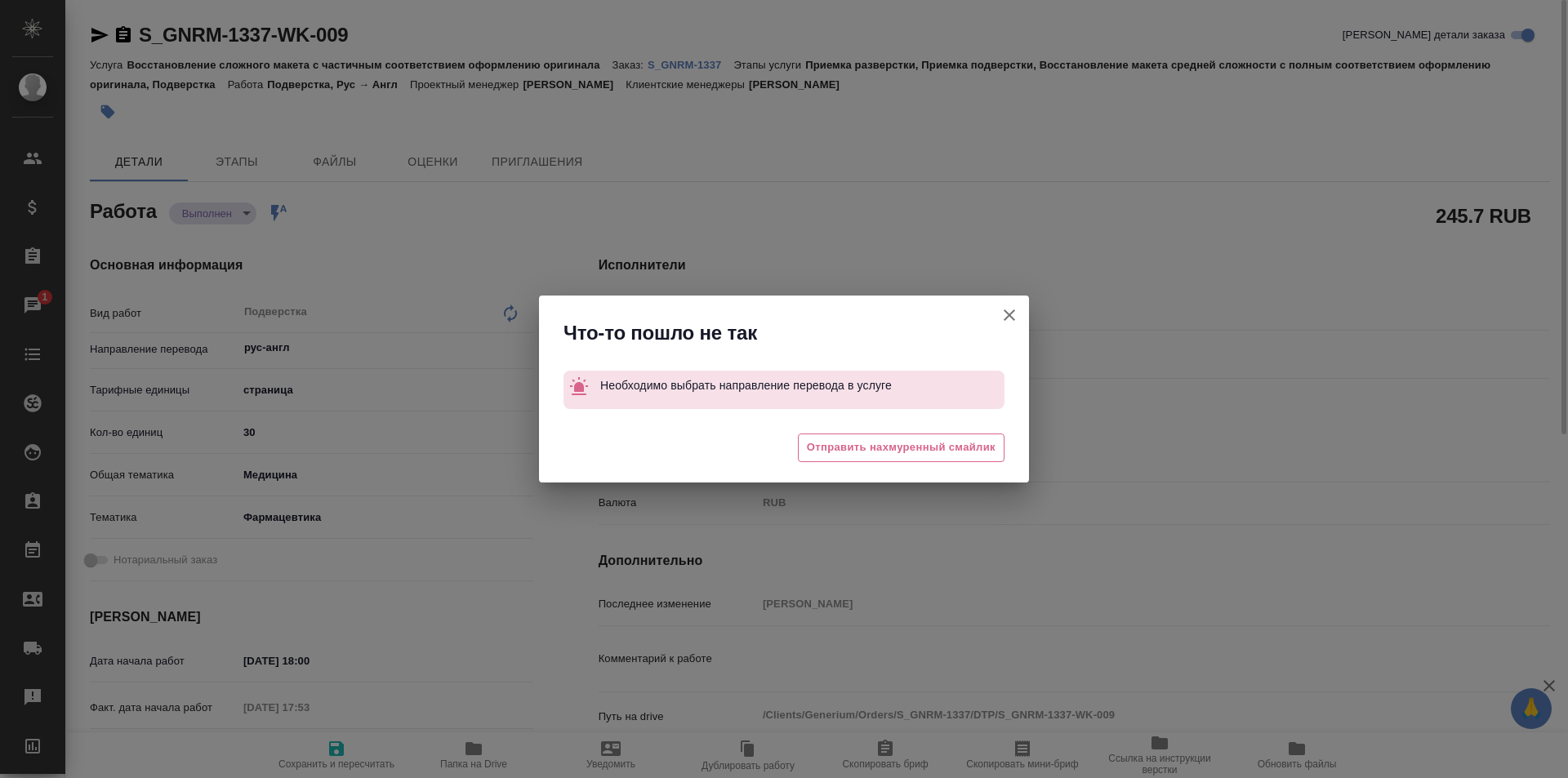
type textarea "x"
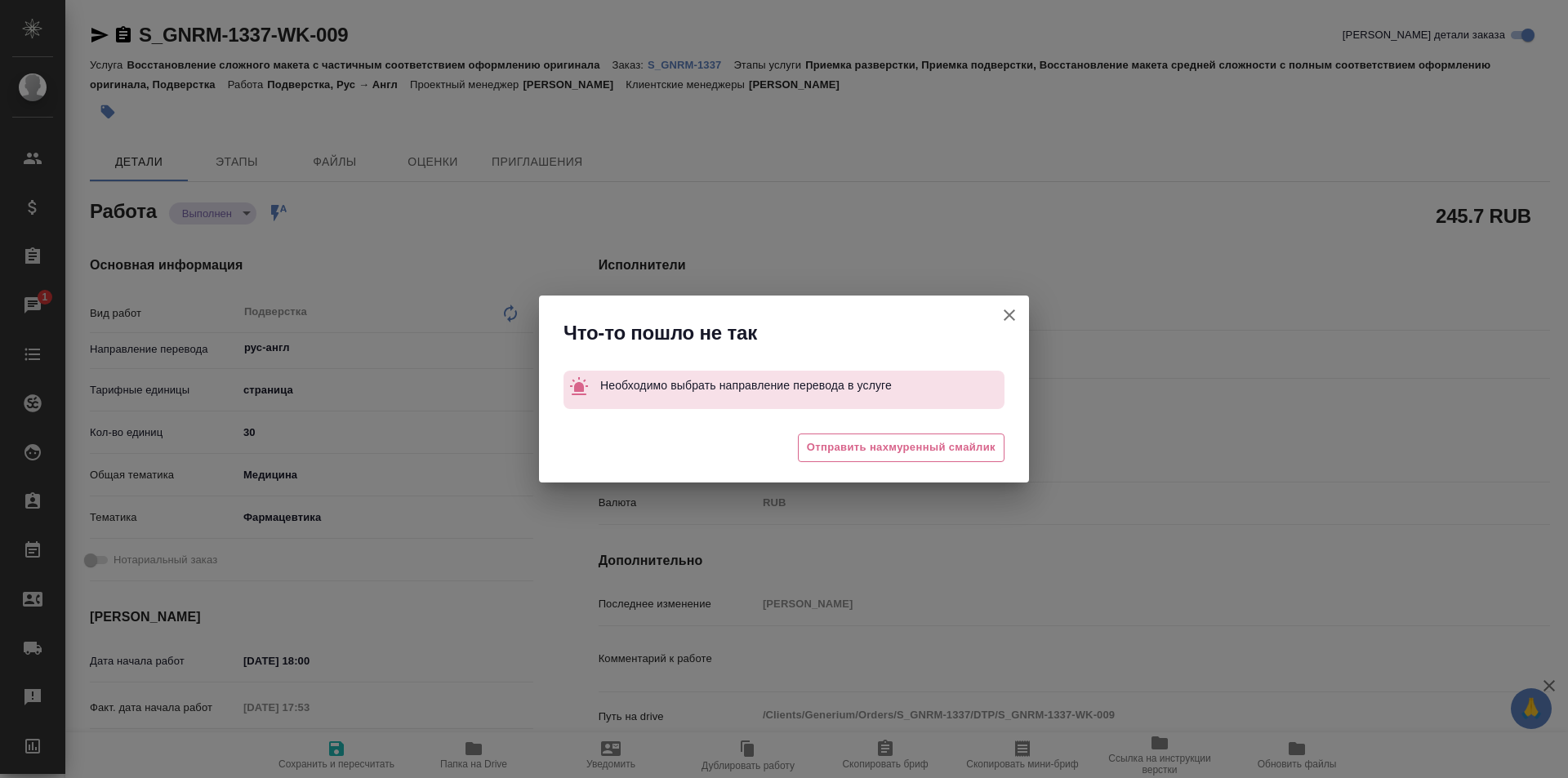
click at [1010, 315] on icon "button" at bounding box center [1009, 315] width 11 height 11
type textarea "x"
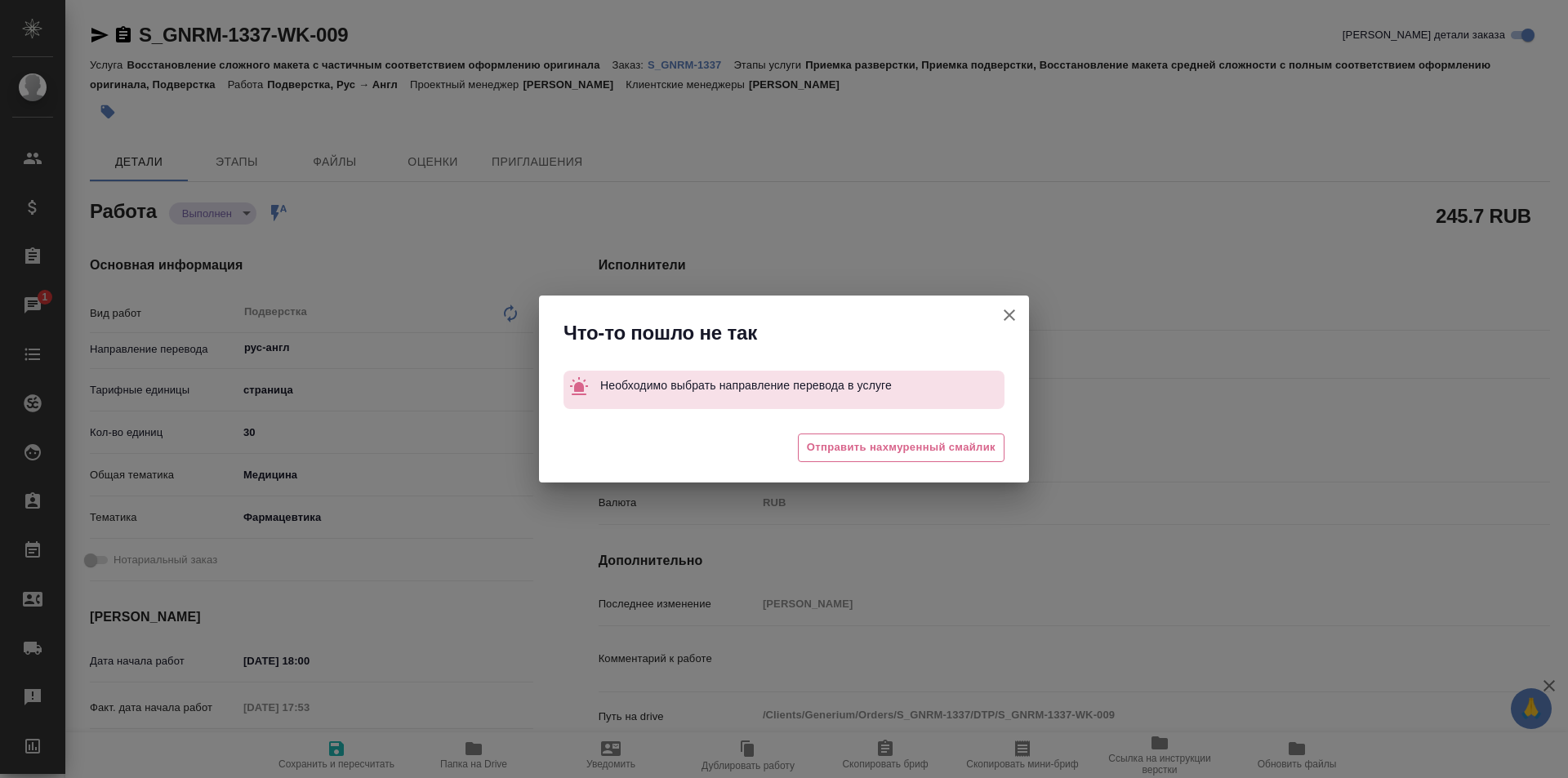
type textarea "x"
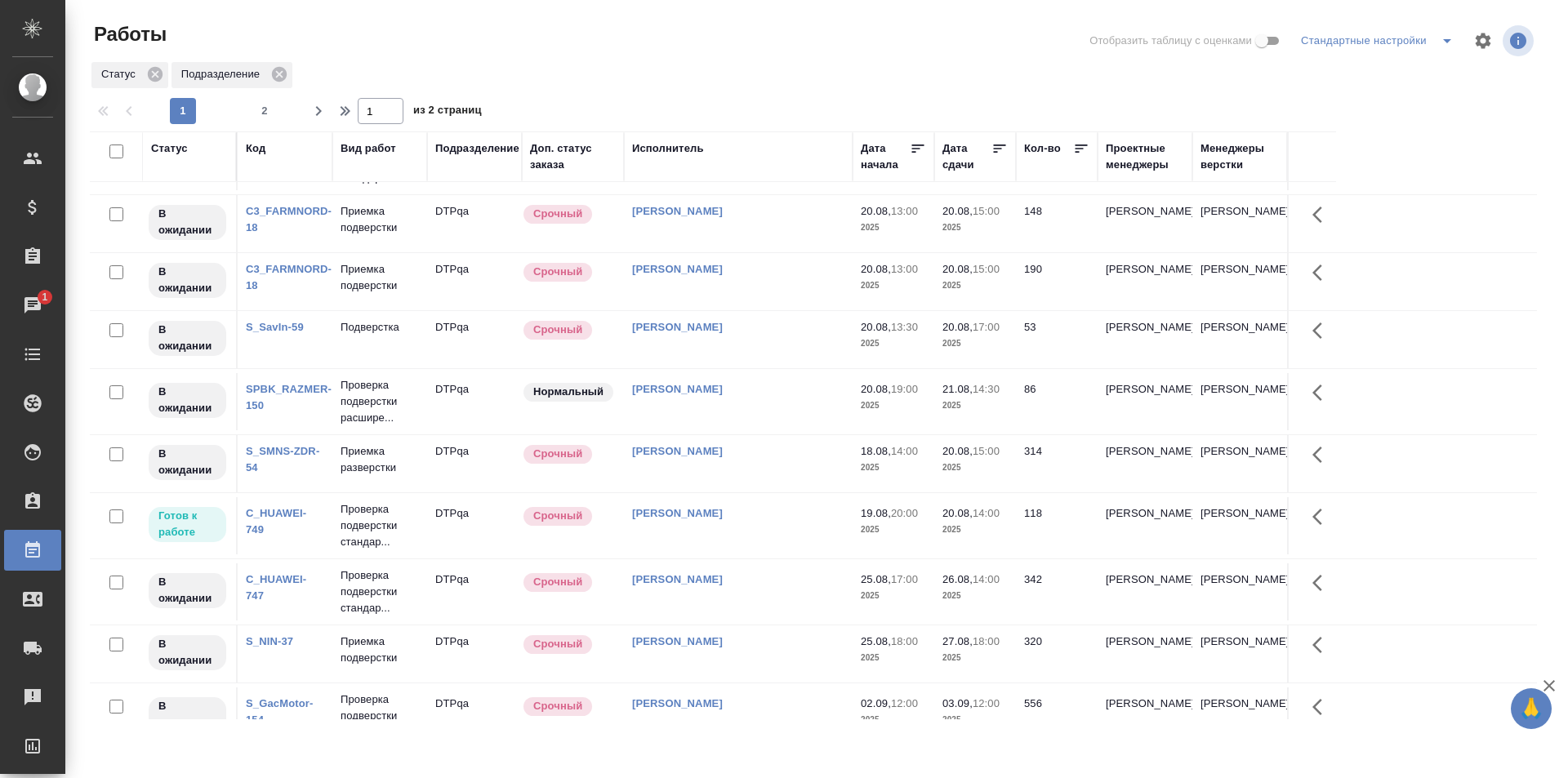
scroll to position [1003, 0]
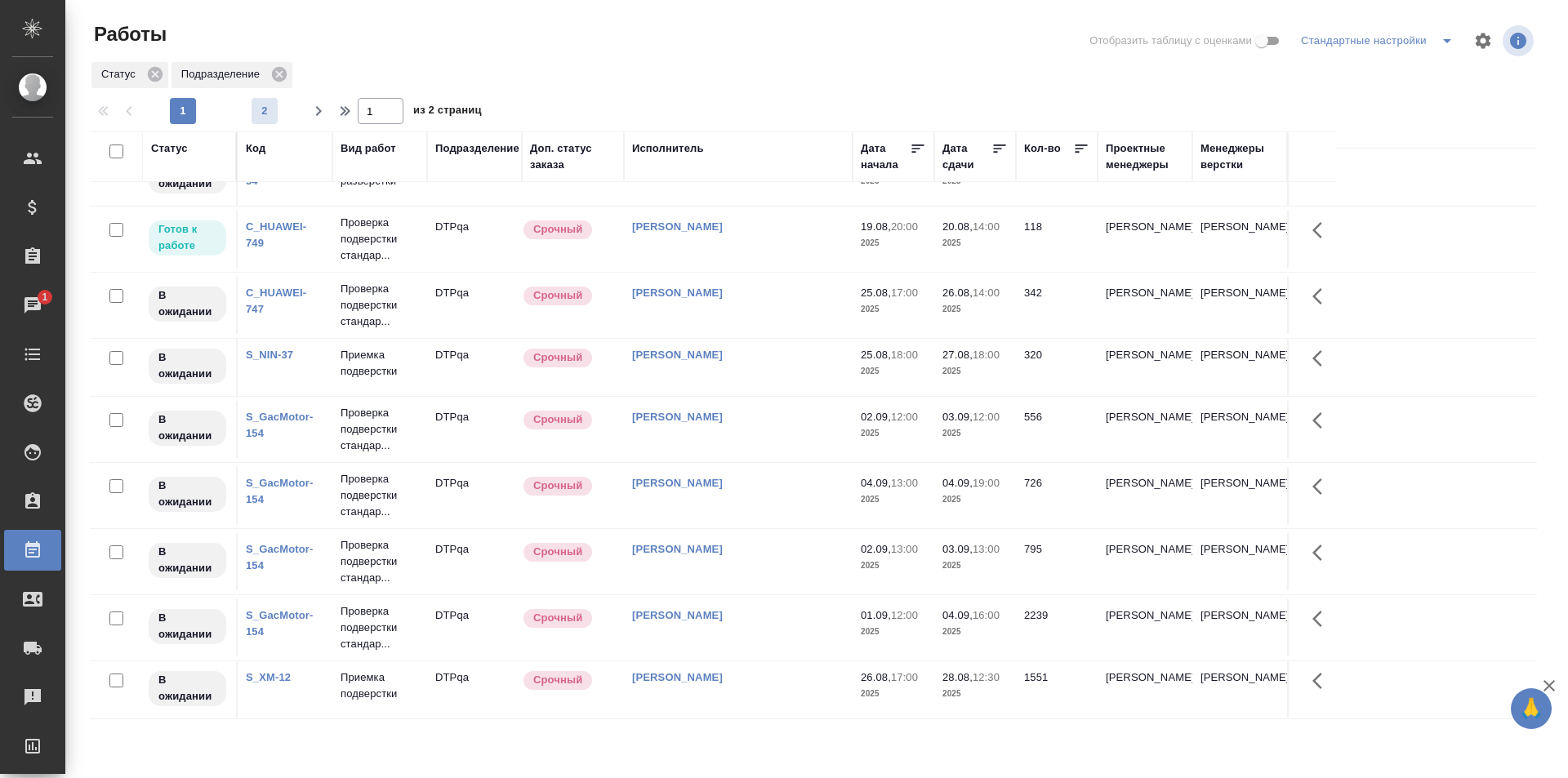
click at [254, 107] on span "2" at bounding box center [264, 111] width 26 height 17
type input "2"
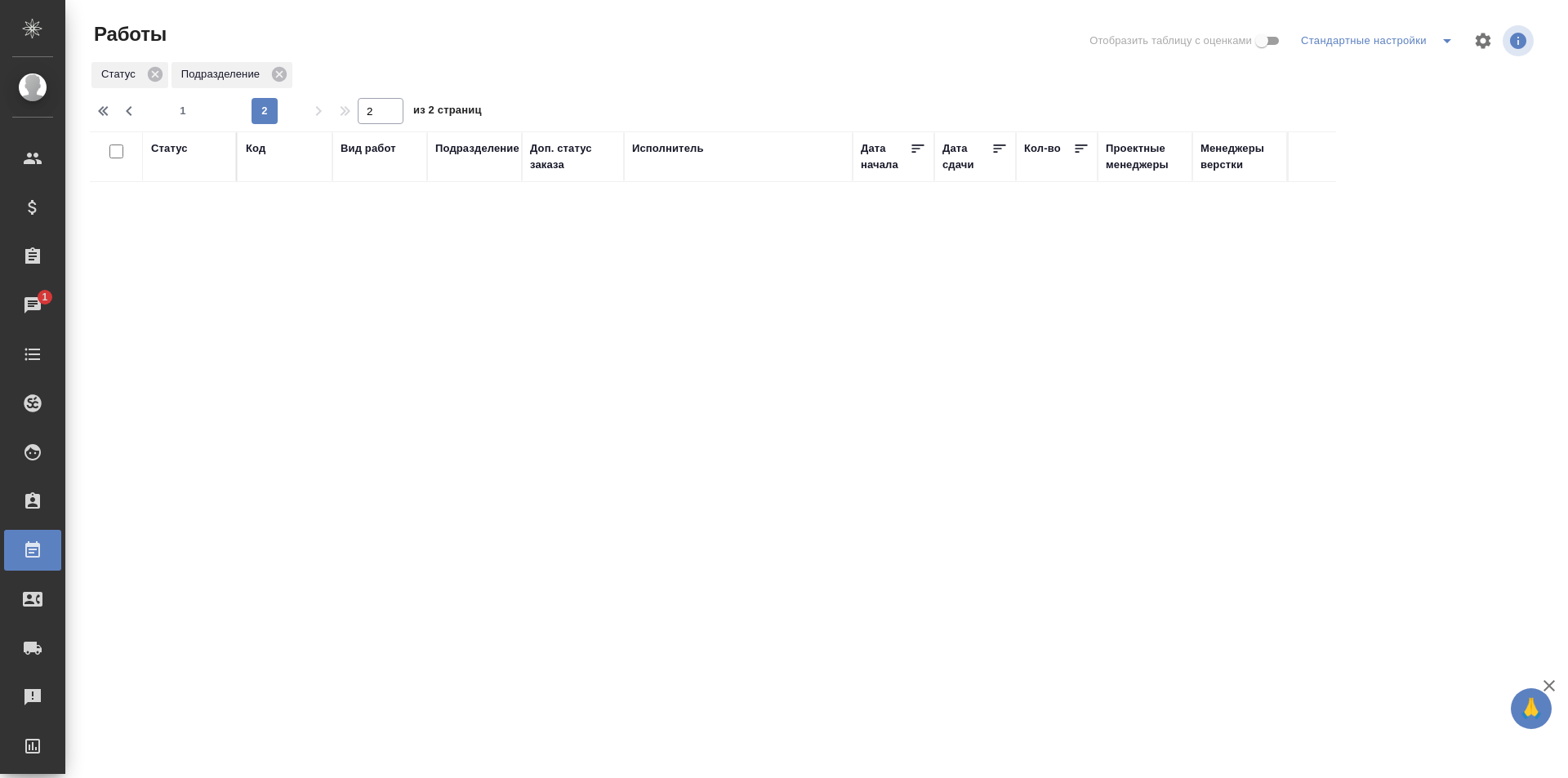
scroll to position [0, 0]
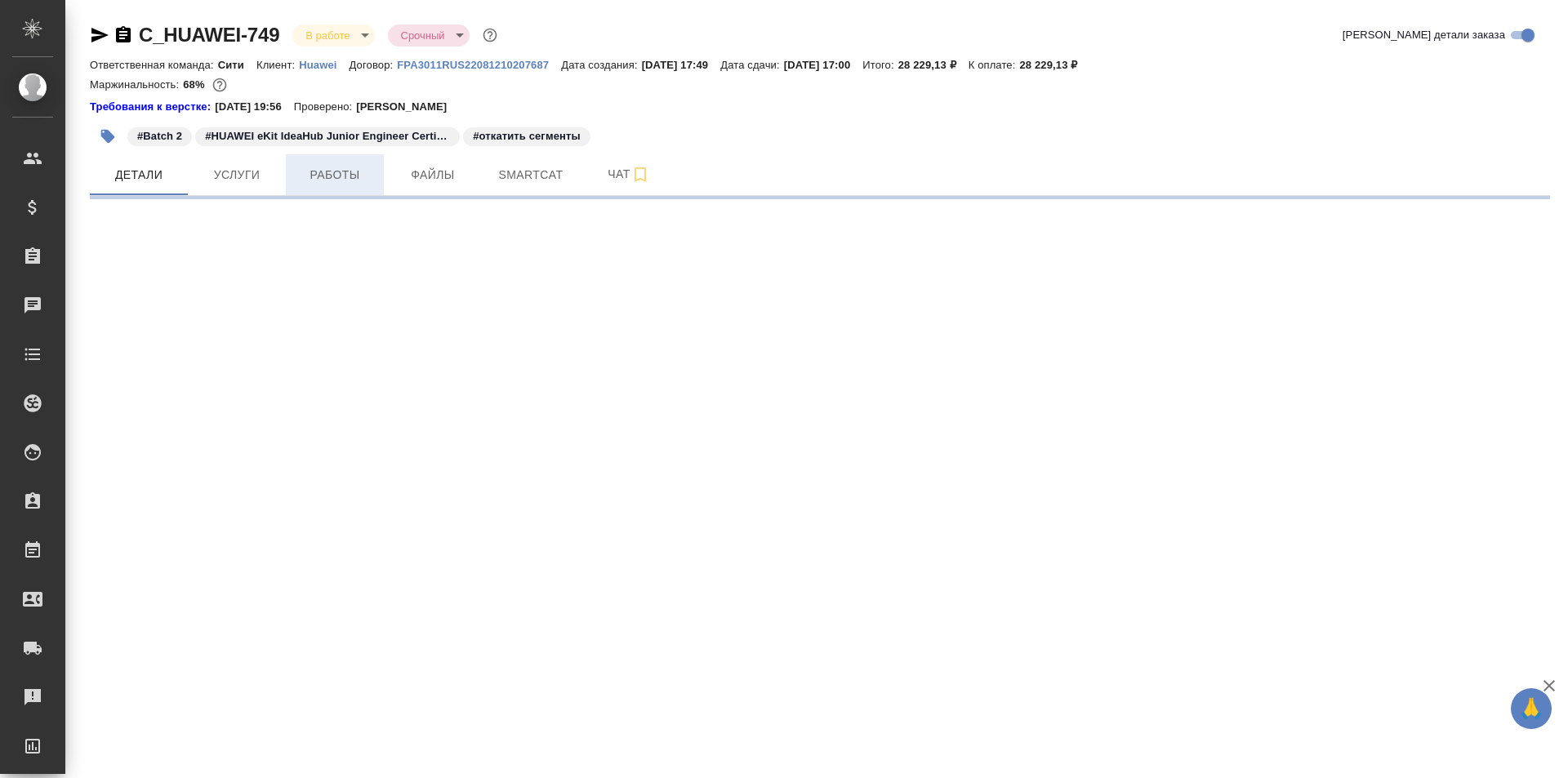
select select "RU"
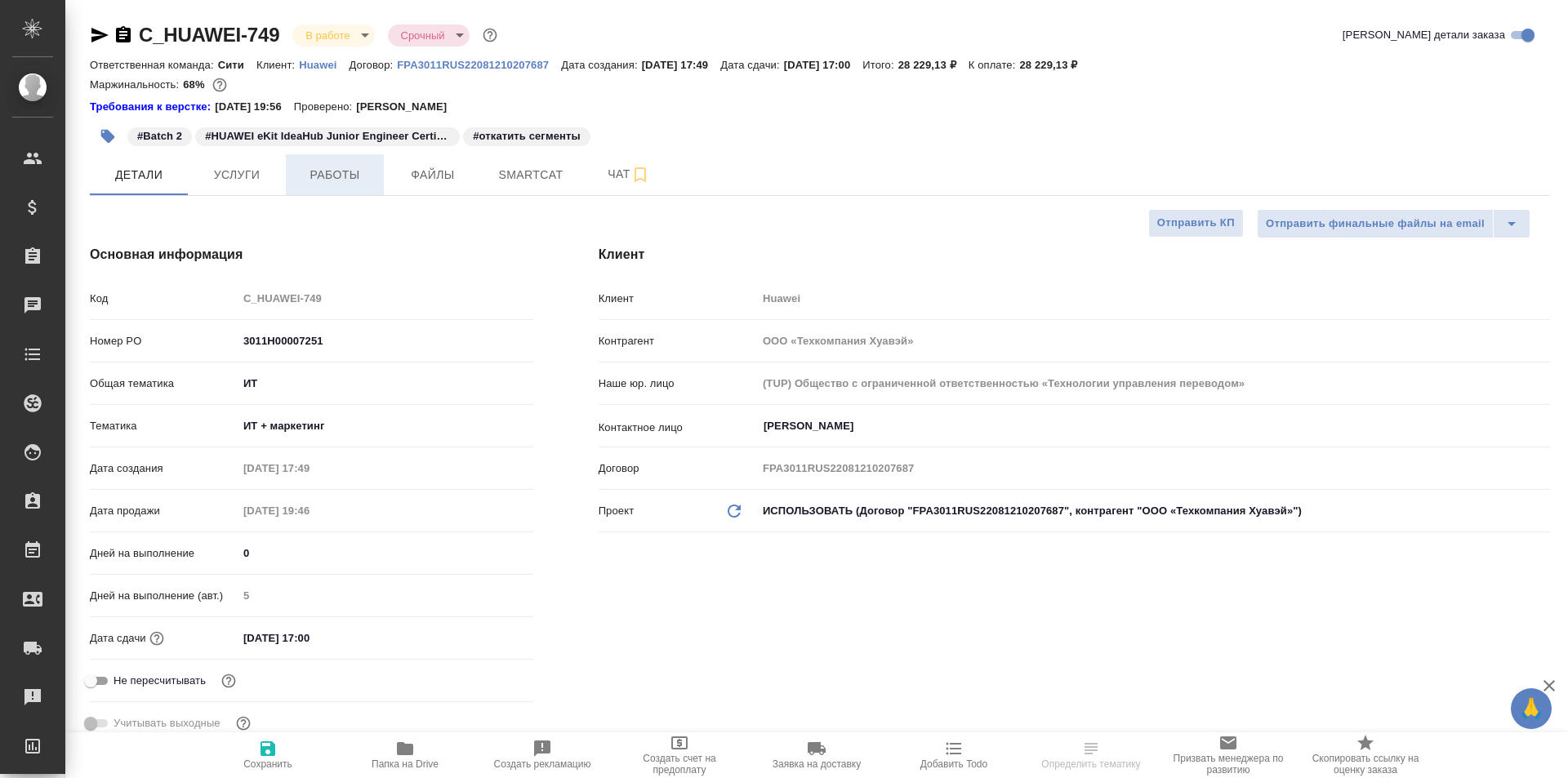
type textarea "x"
click at [334, 175] on span "Работы" at bounding box center [334, 175] width 78 height 20
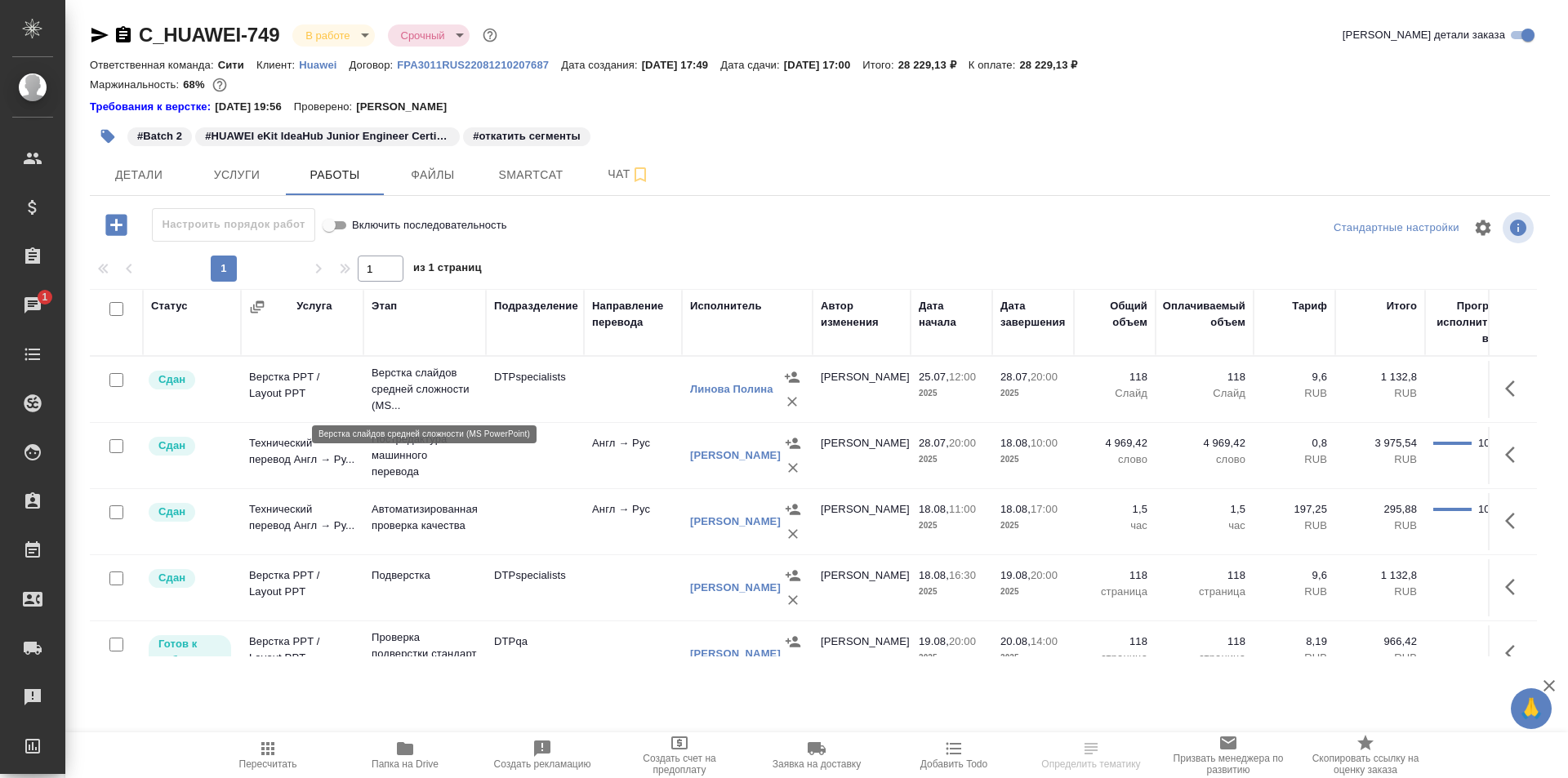
click at [422, 386] on p "Верстка слайдов средней сложности (MS..." at bounding box center [425, 389] width 106 height 49
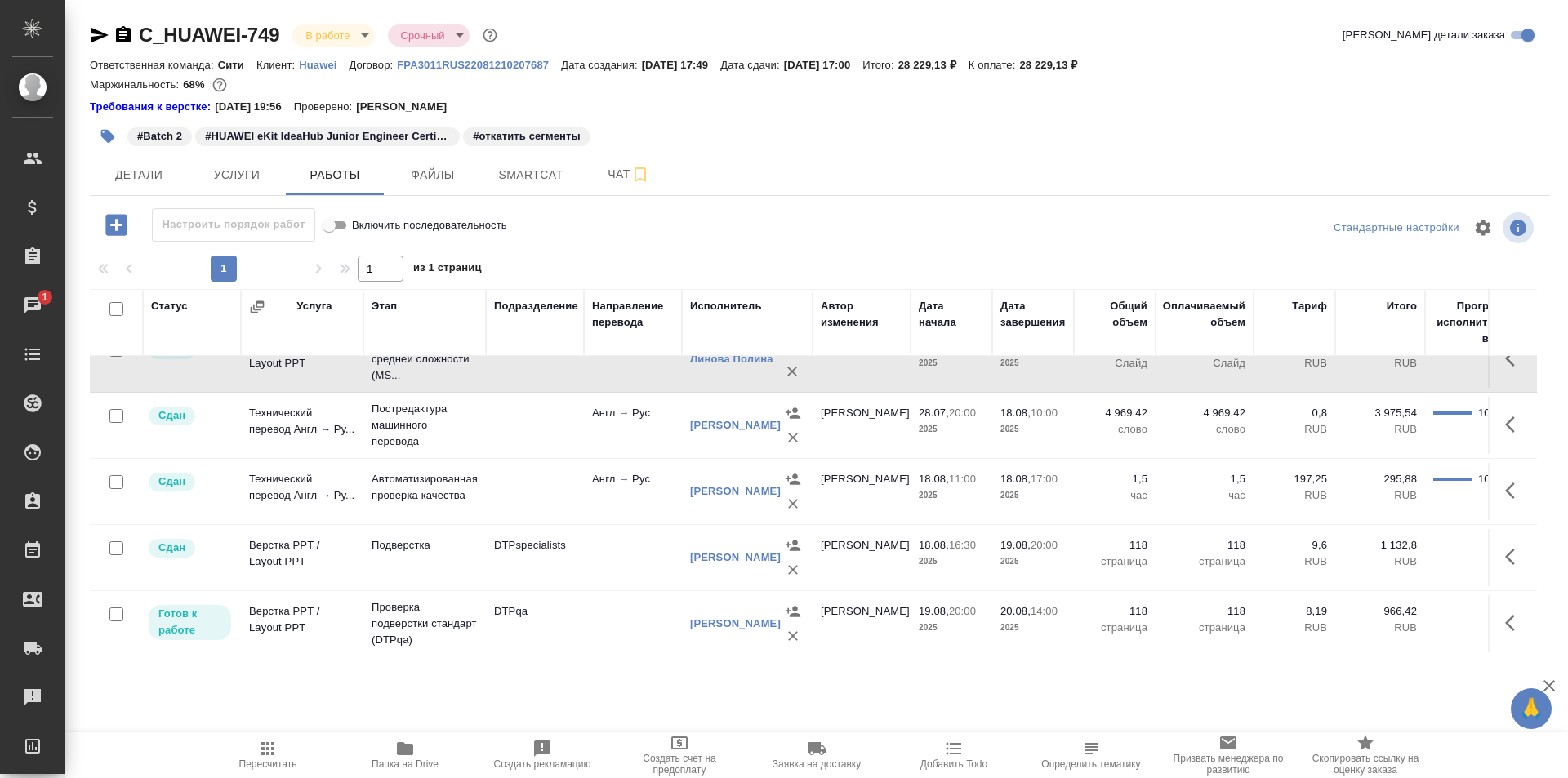
scroll to position [43, 0]
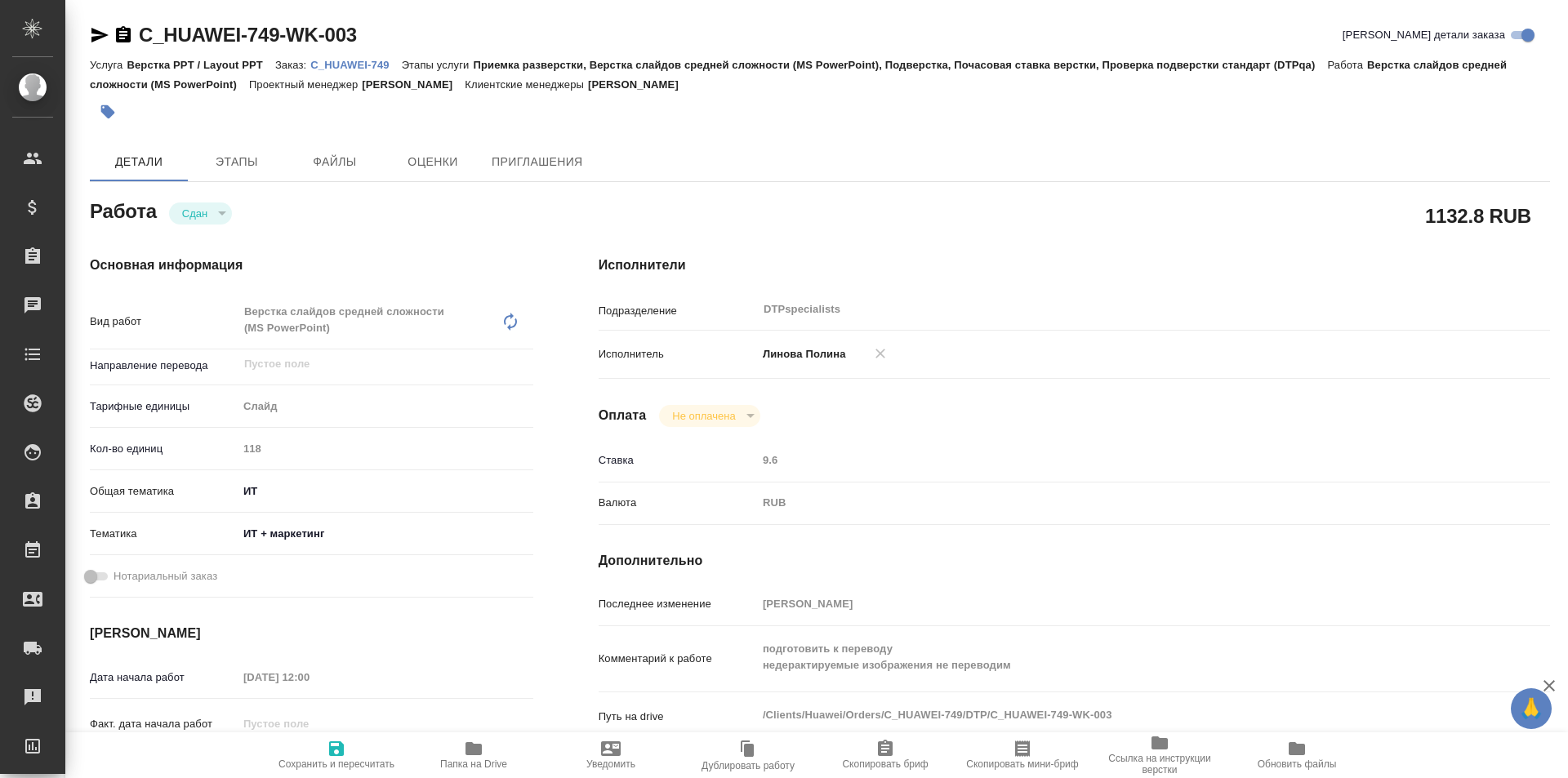
type textarea "x"
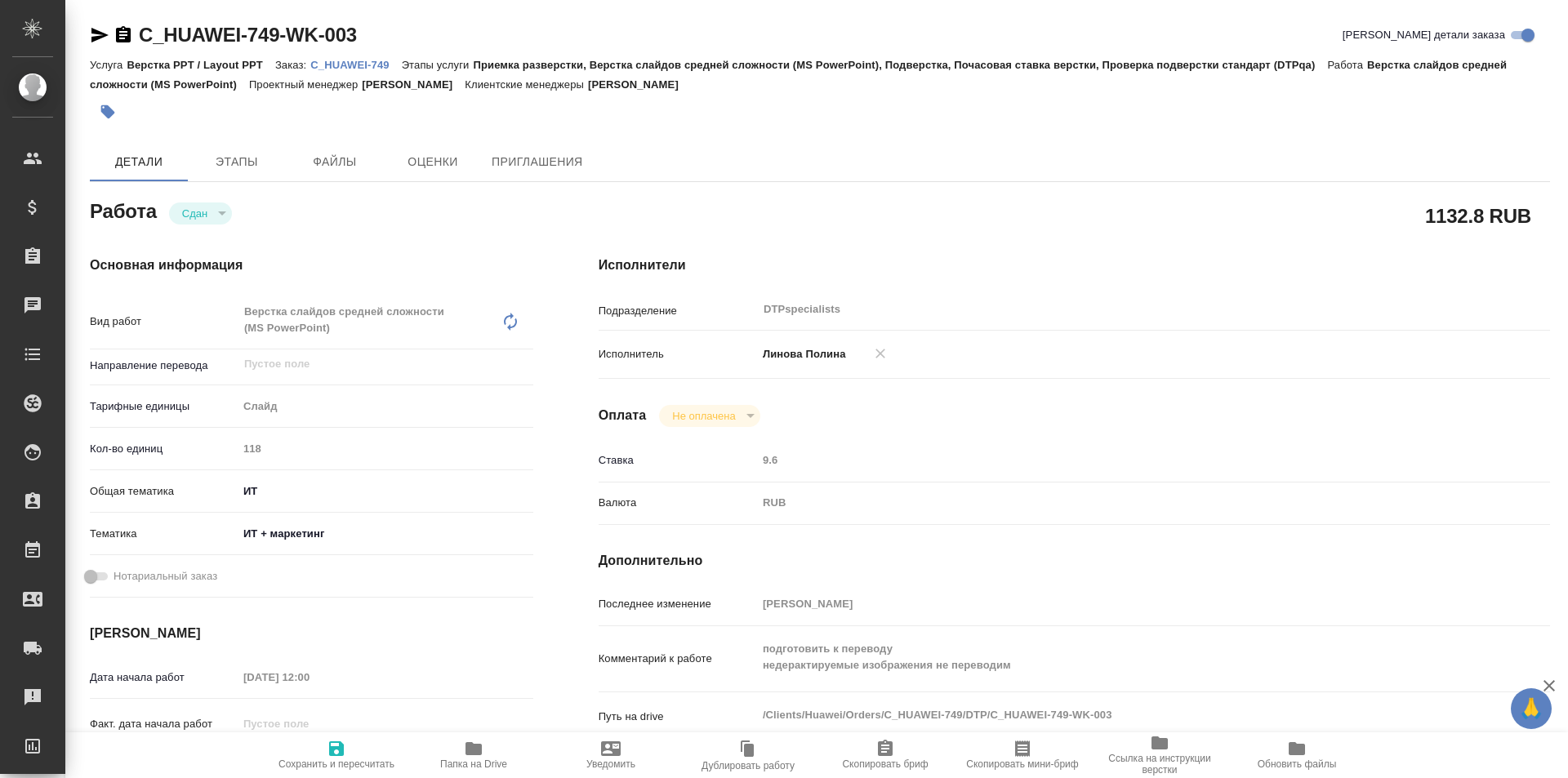
type textarea "x"
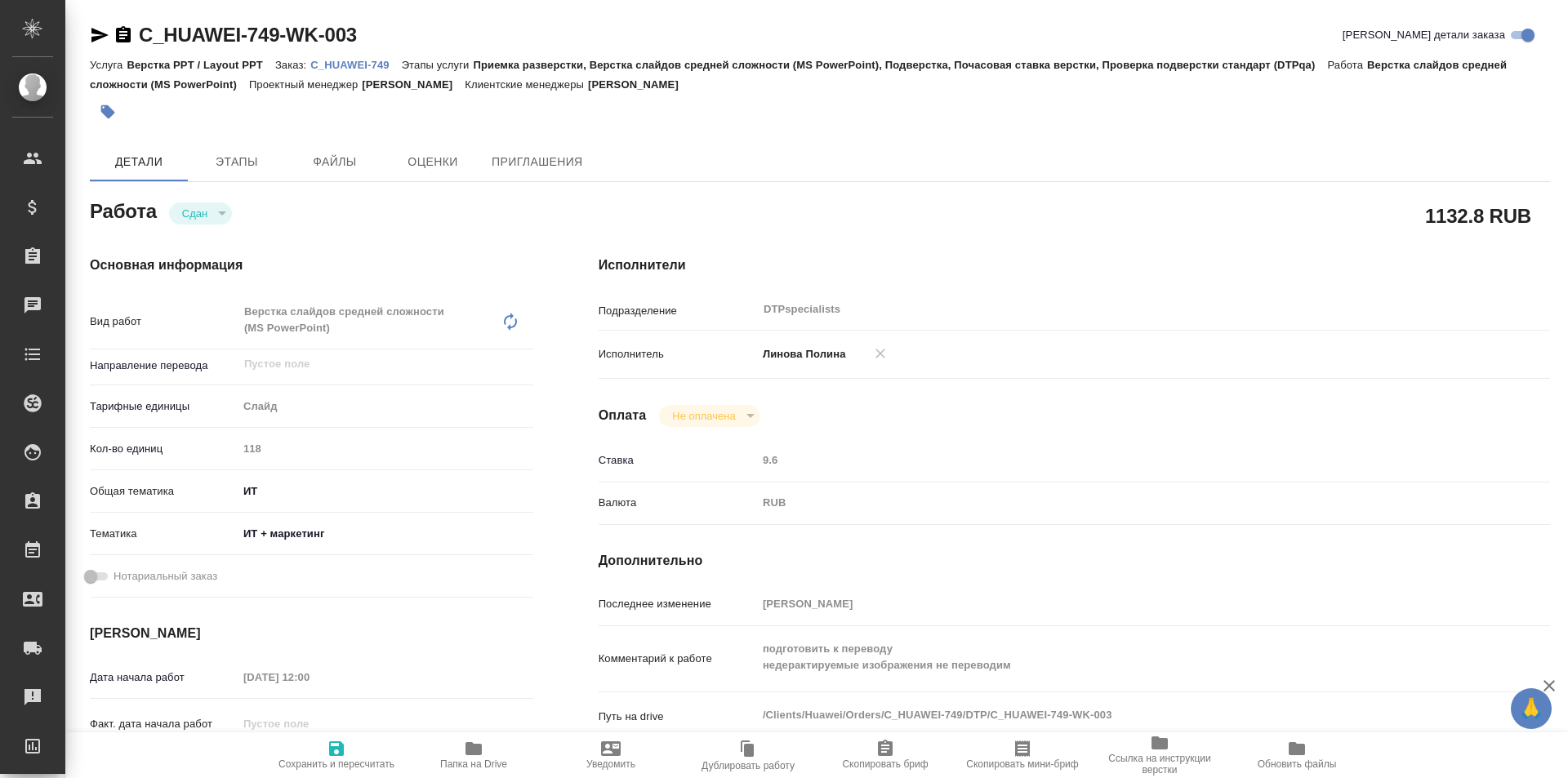
type textarea "x"
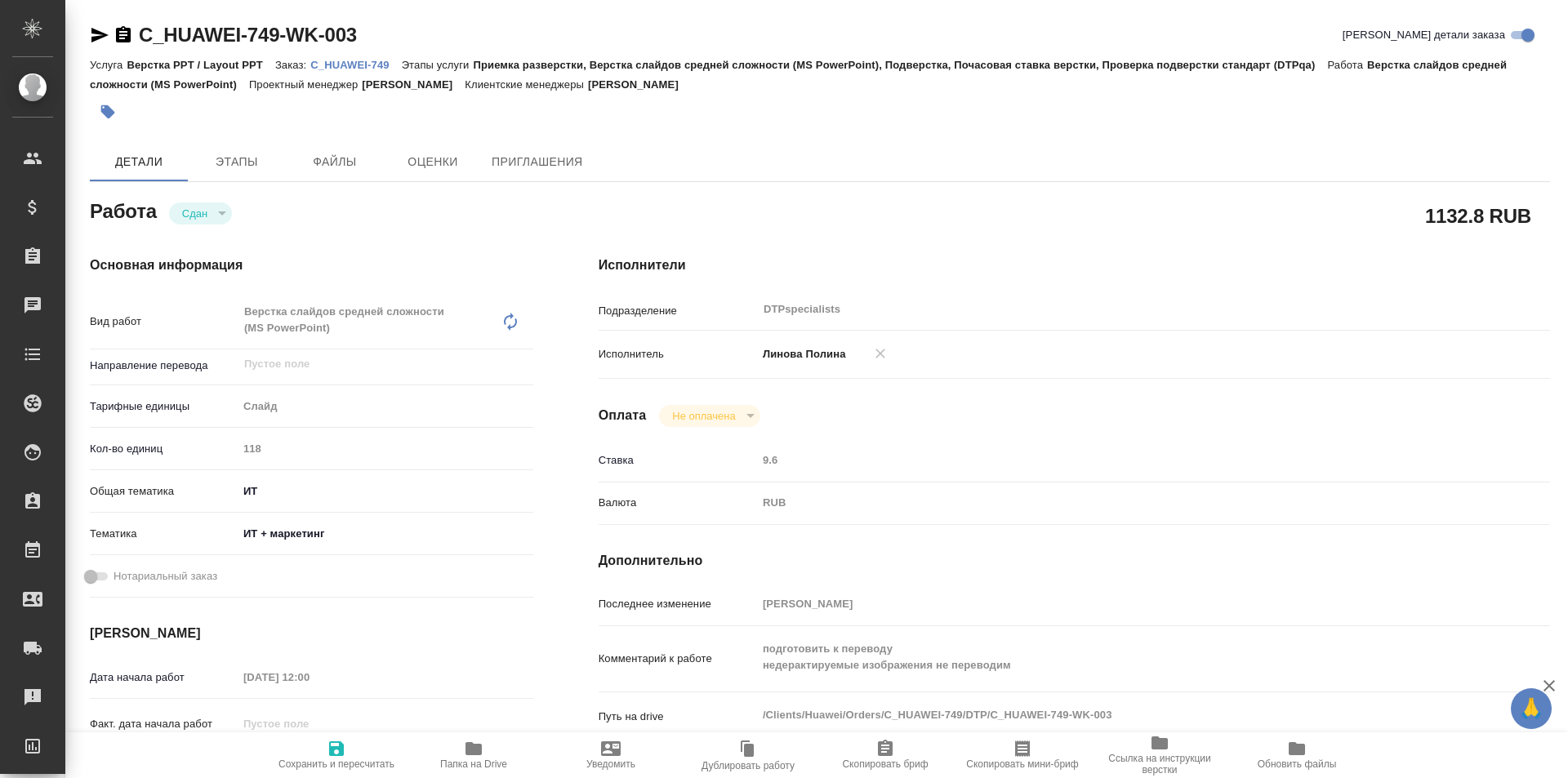
type textarea "x"
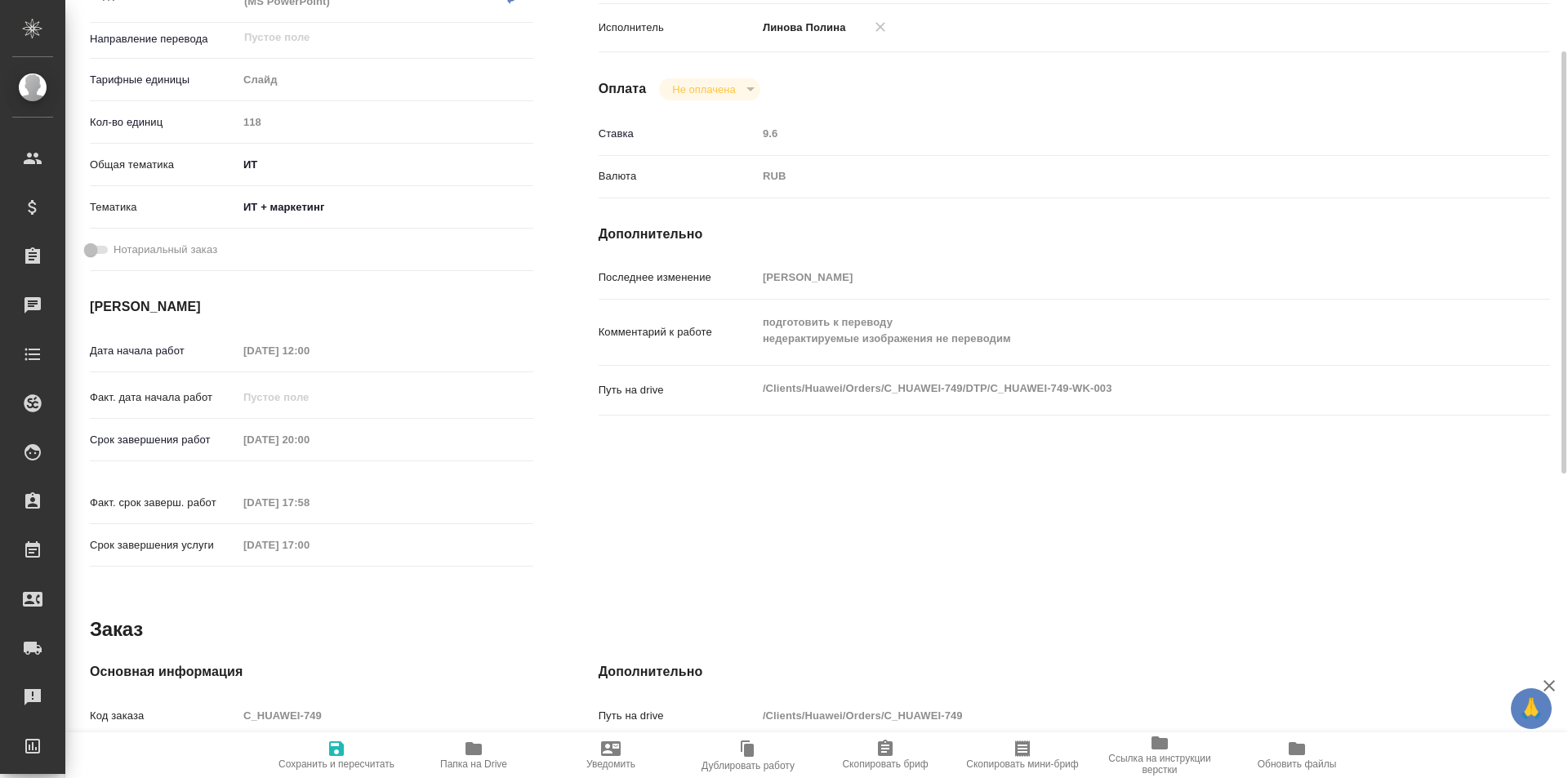
type textarea "x"
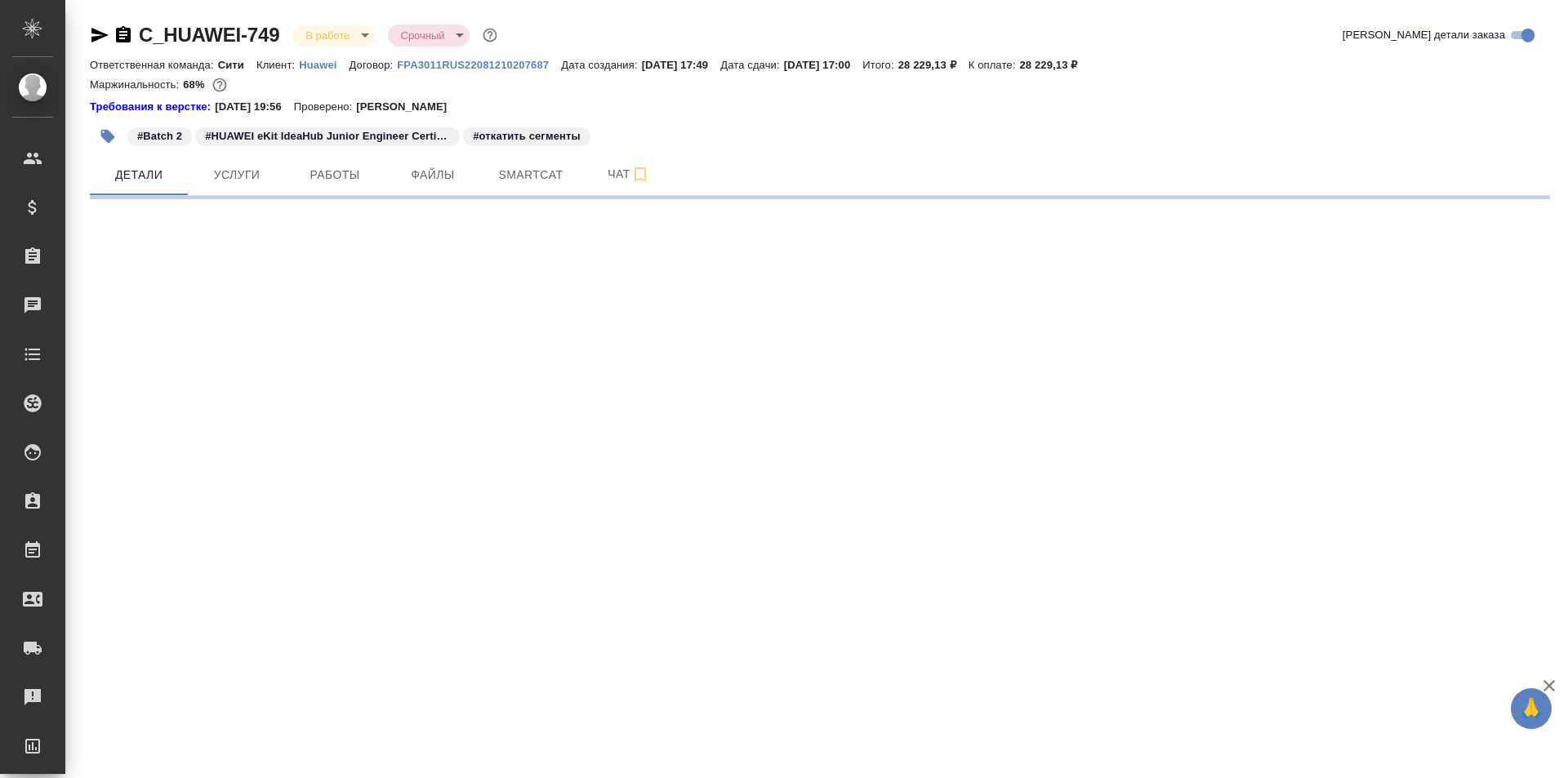
select select "RU"
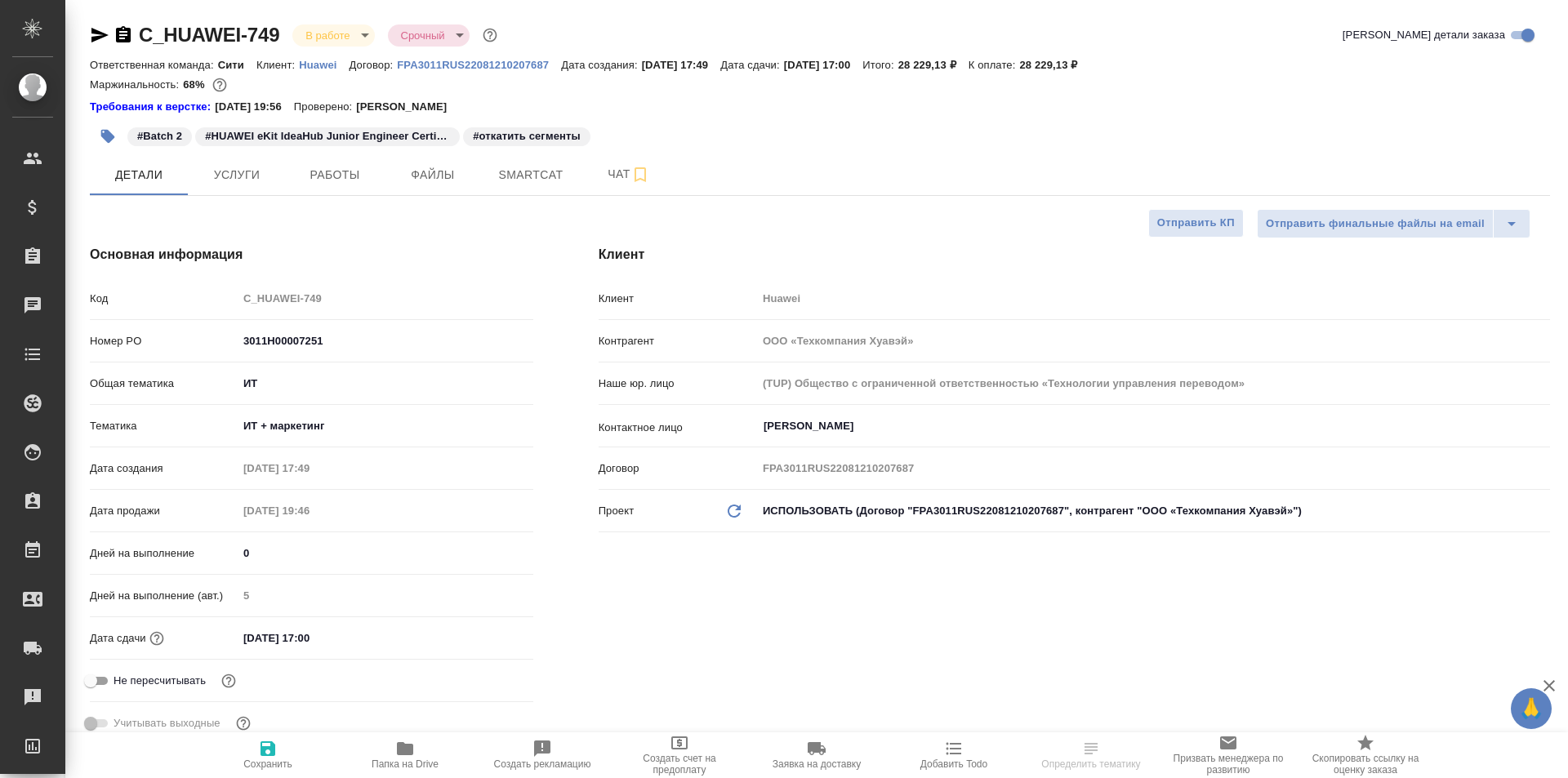
type textarea "x"
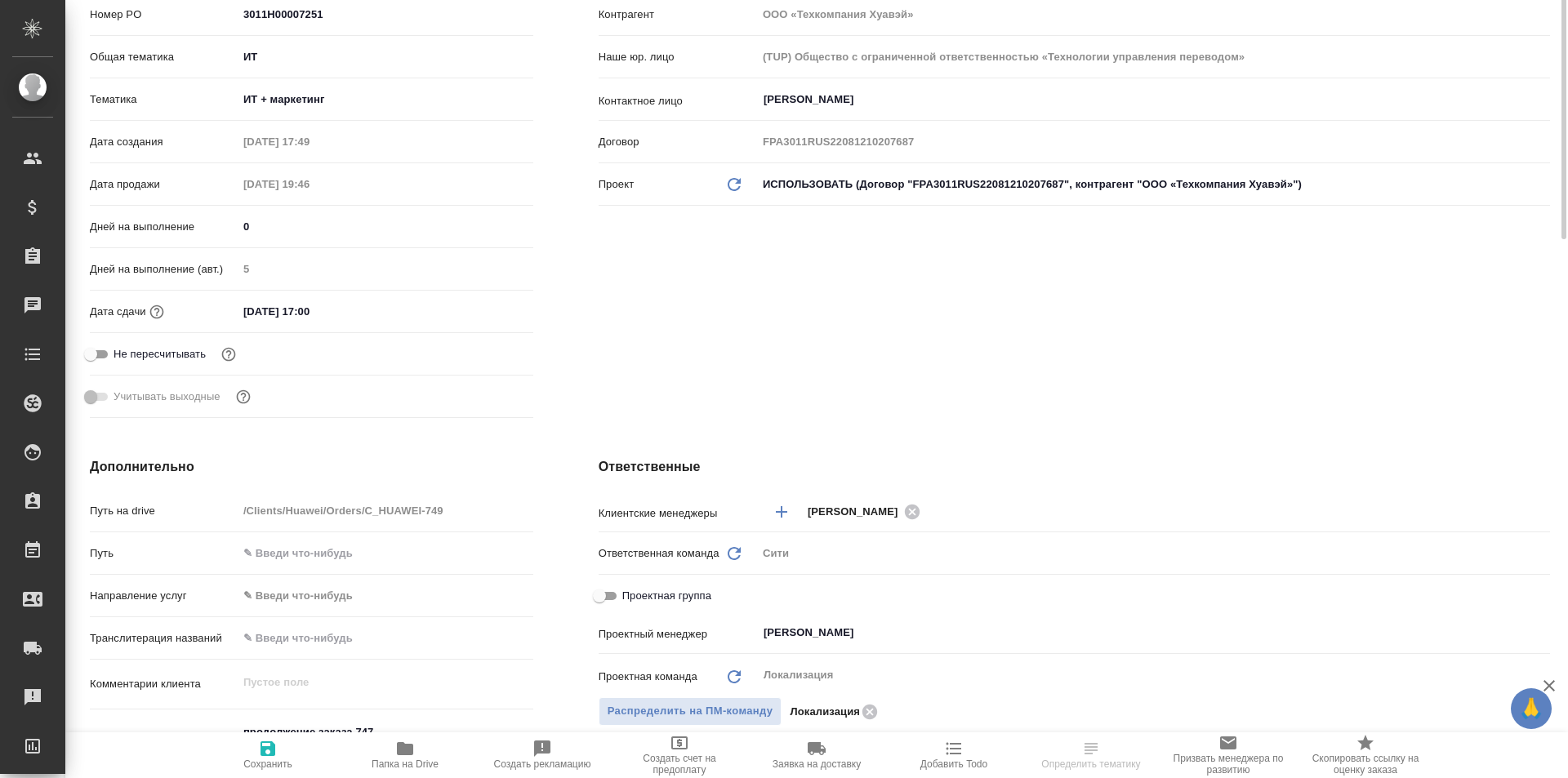
scroll to position [572, 0]
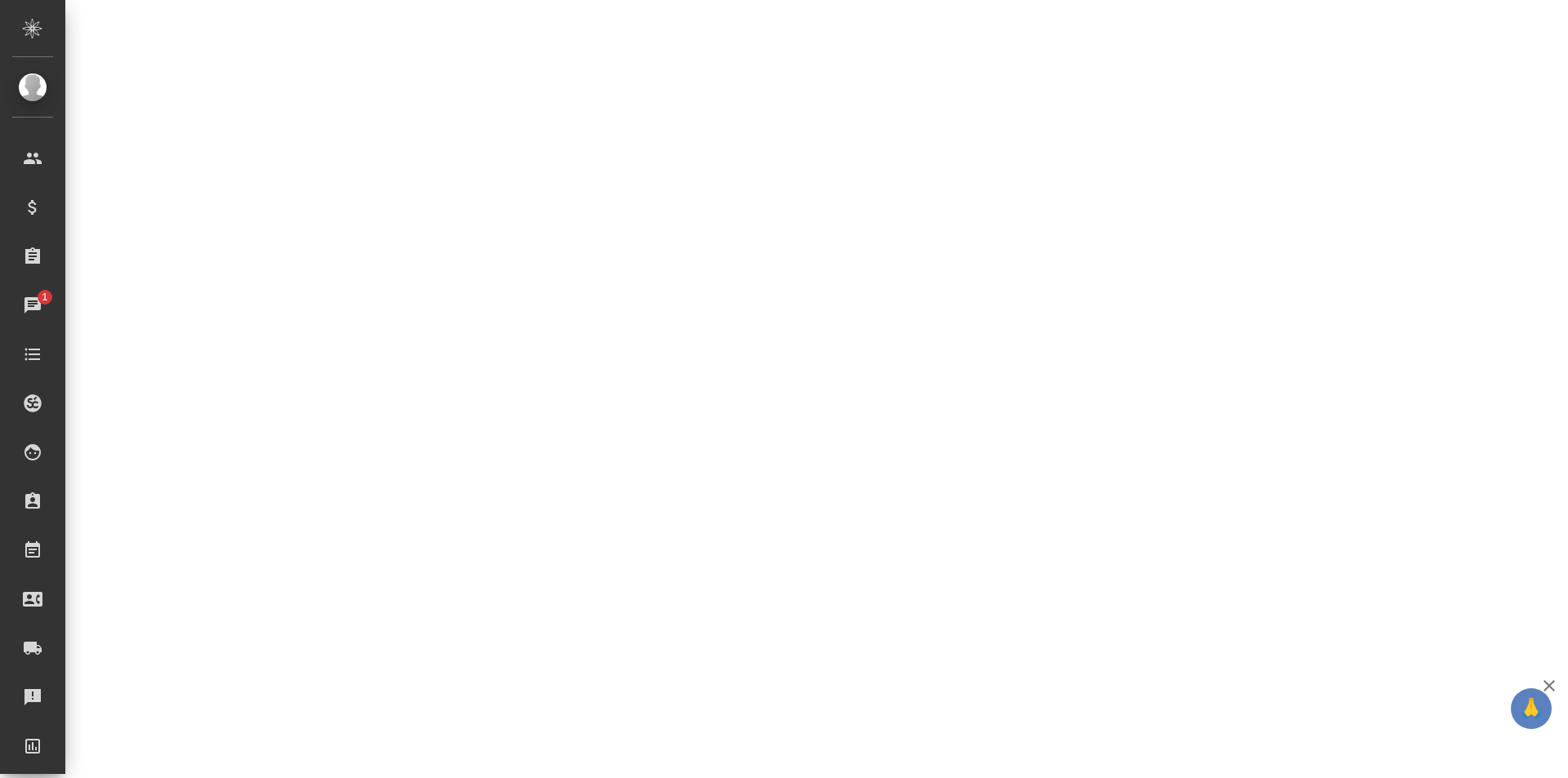
select select "RU"
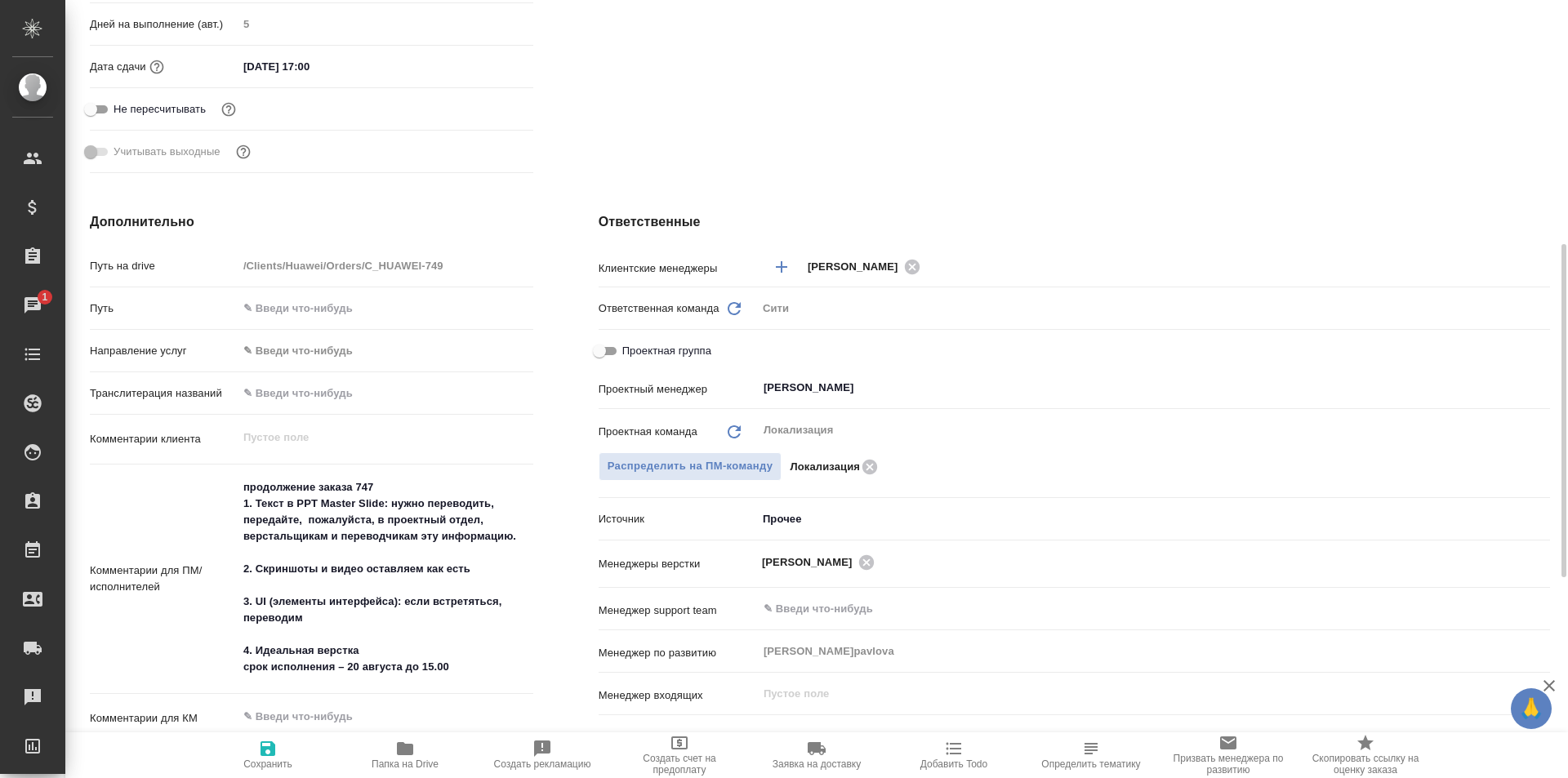
type textarea "x"
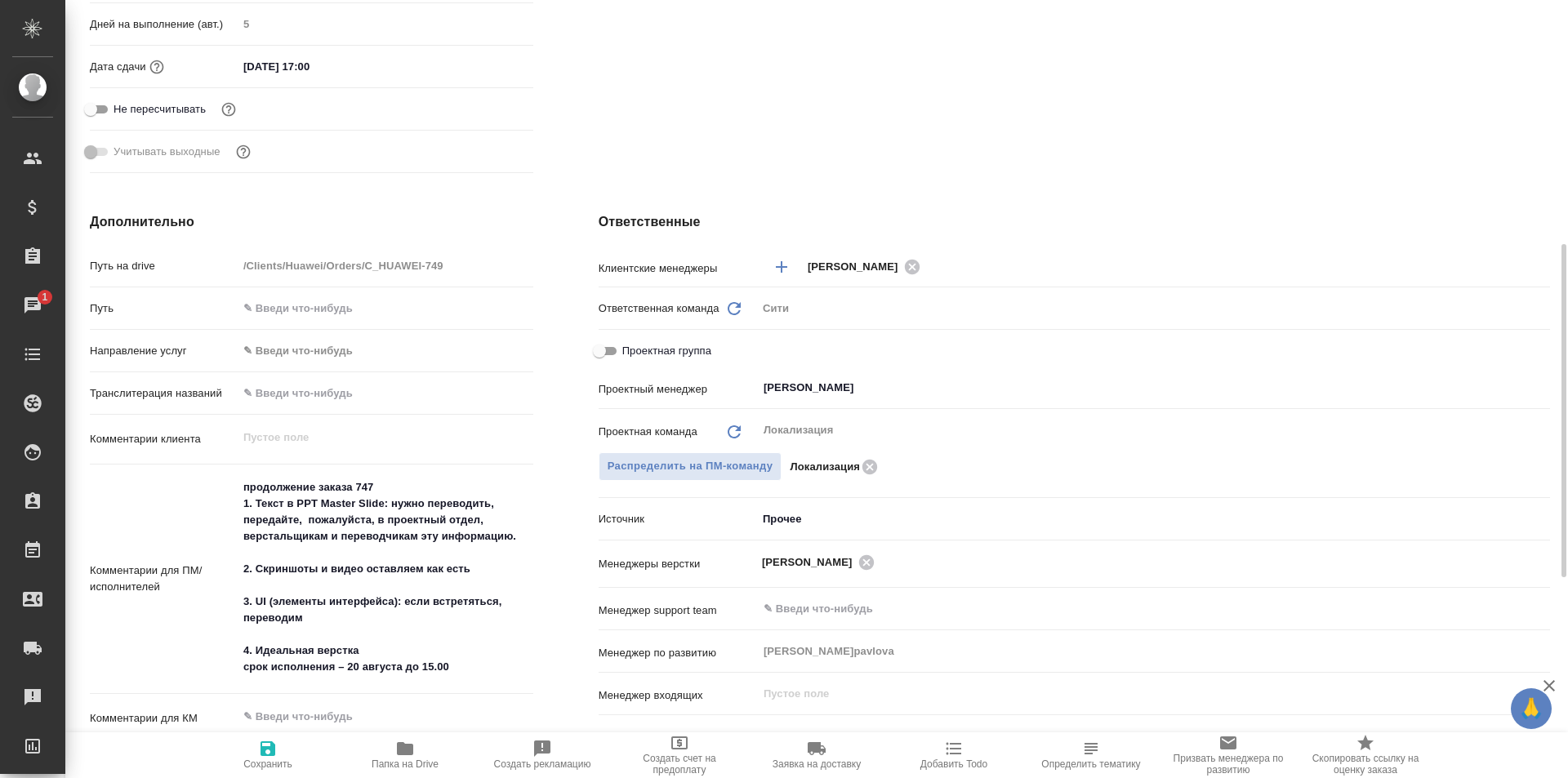
type textarea "x"
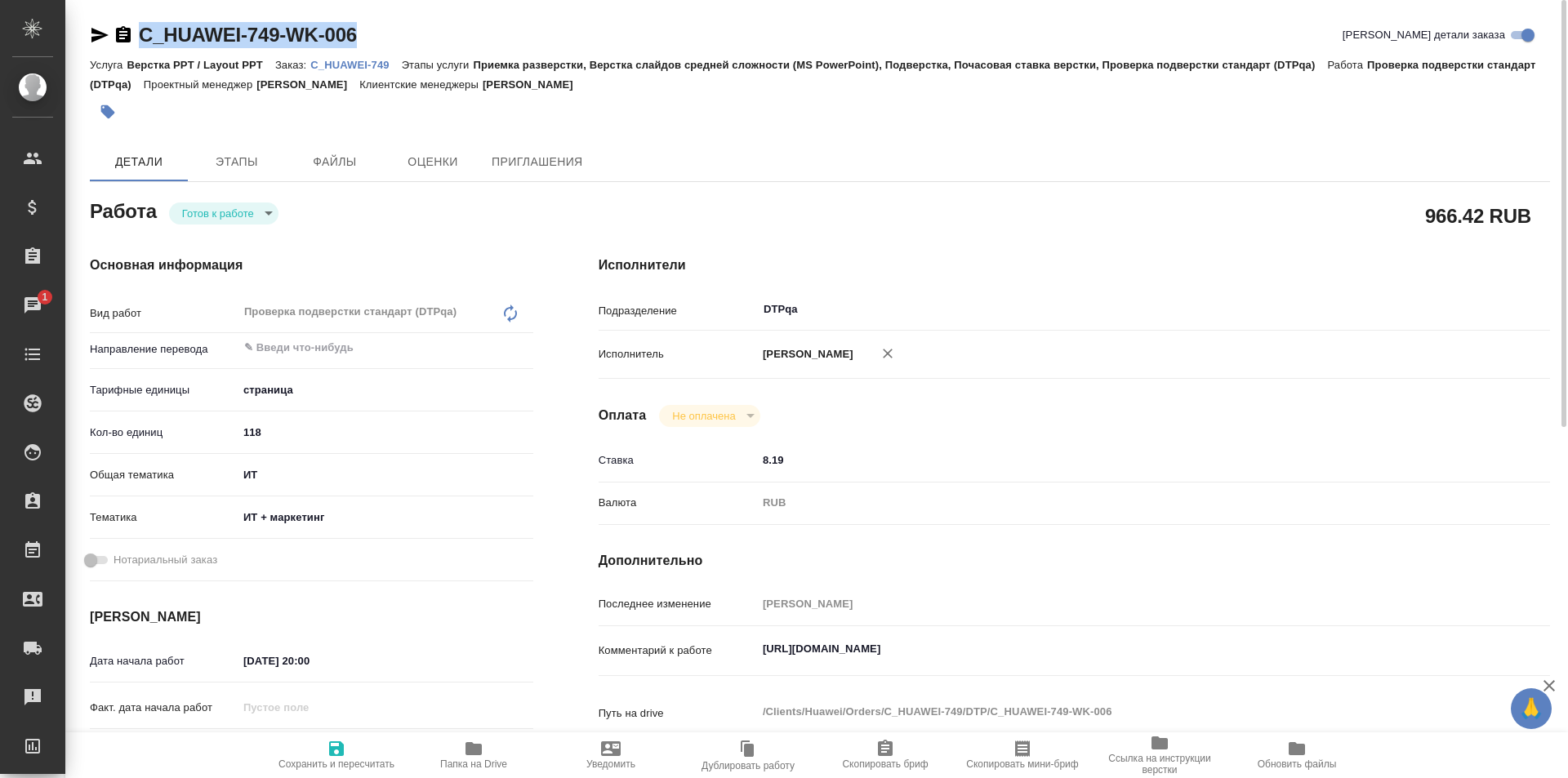
click at [238, 214] on body "🙏 .cls-1 fill:#fff; AWATERA Ismagilova [PERSON_NAME] Спецификации Заказы 1 Чаты…" at bounding box center [784, 389] width 1568 height 778
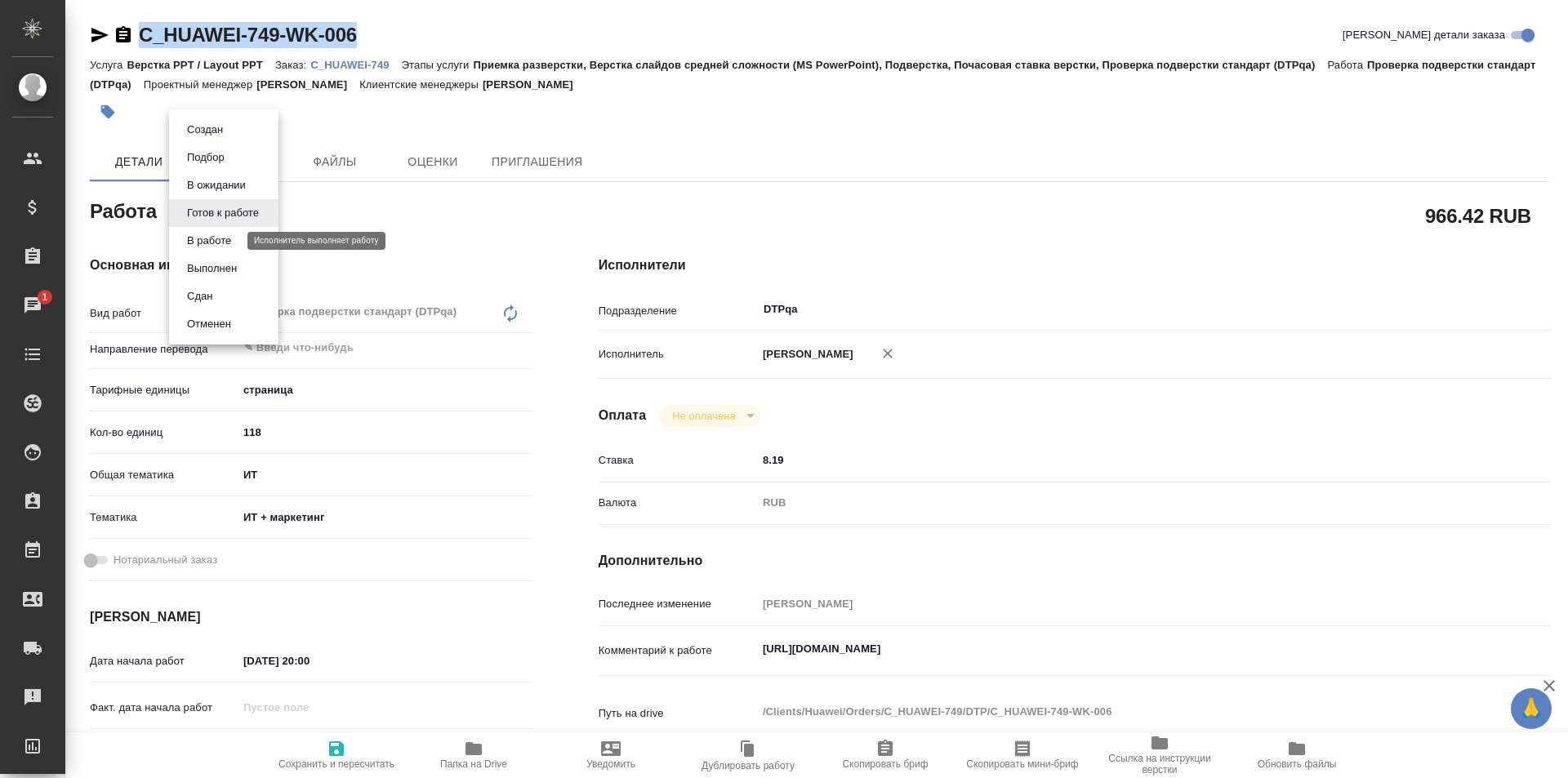
click at [219, 243] on button "В работе" at bounding box center [208, 241] width 54 height 18
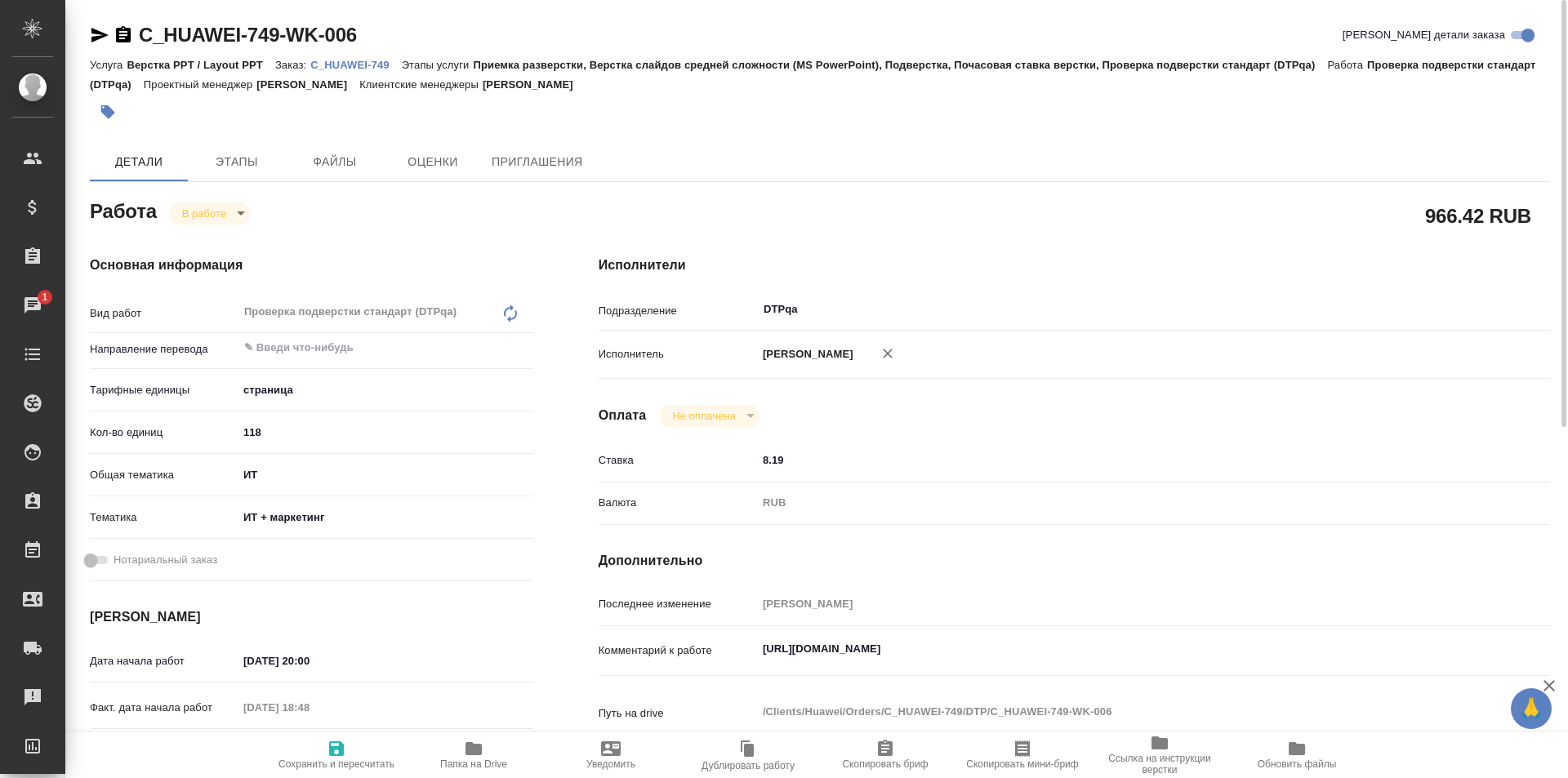
type textarea "x"
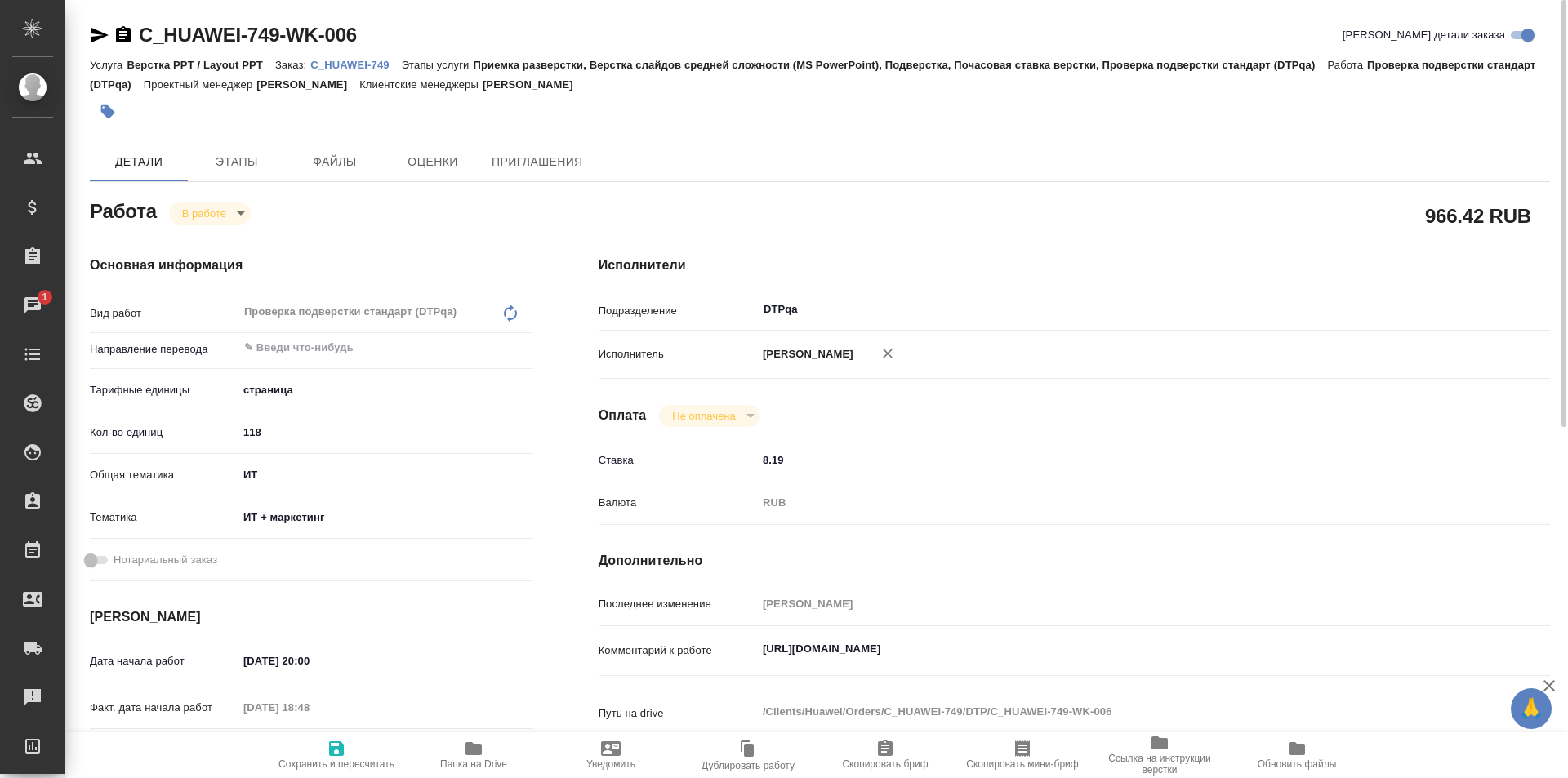
type textarea "x"
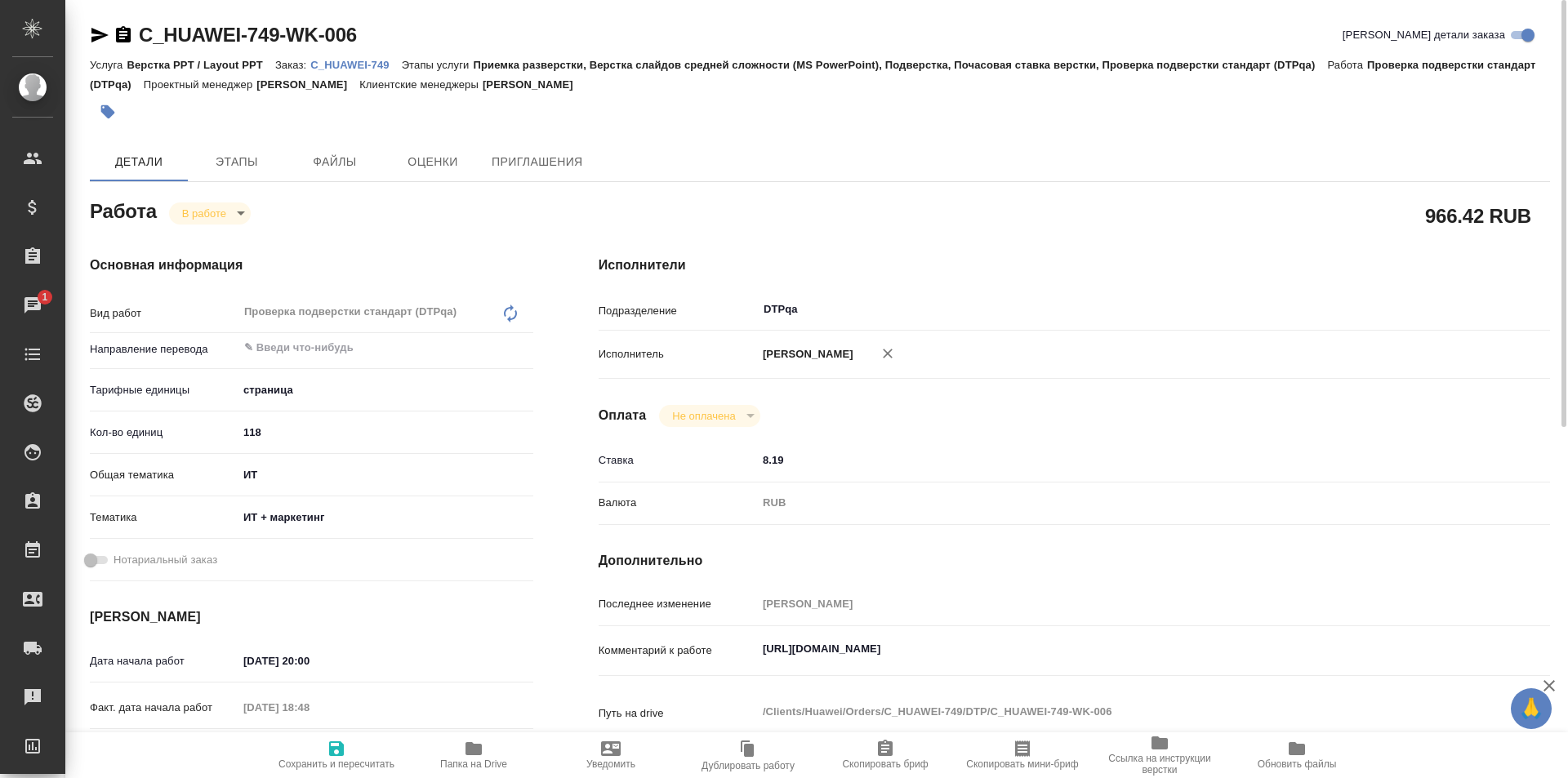
type textarea "x"
